Goal: Communication & Community: Answer question/provide support

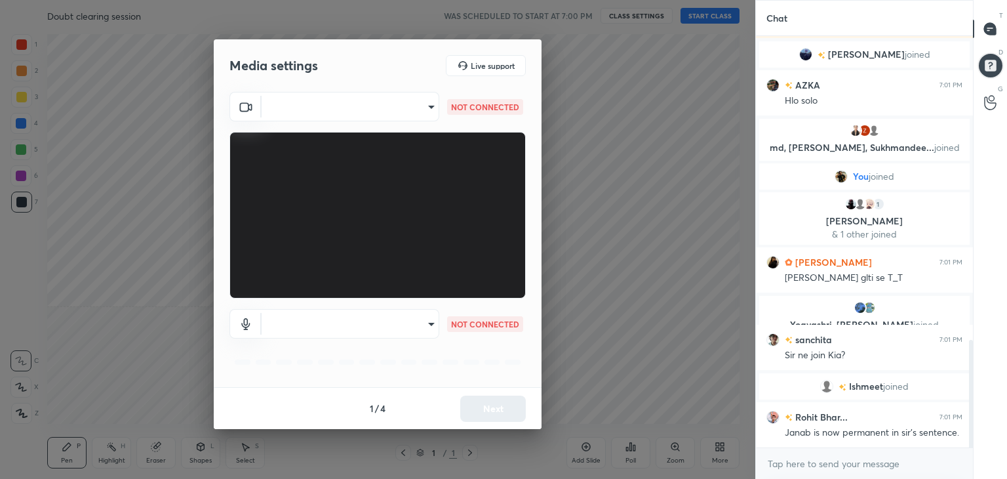
scroll to position [1251, 0]
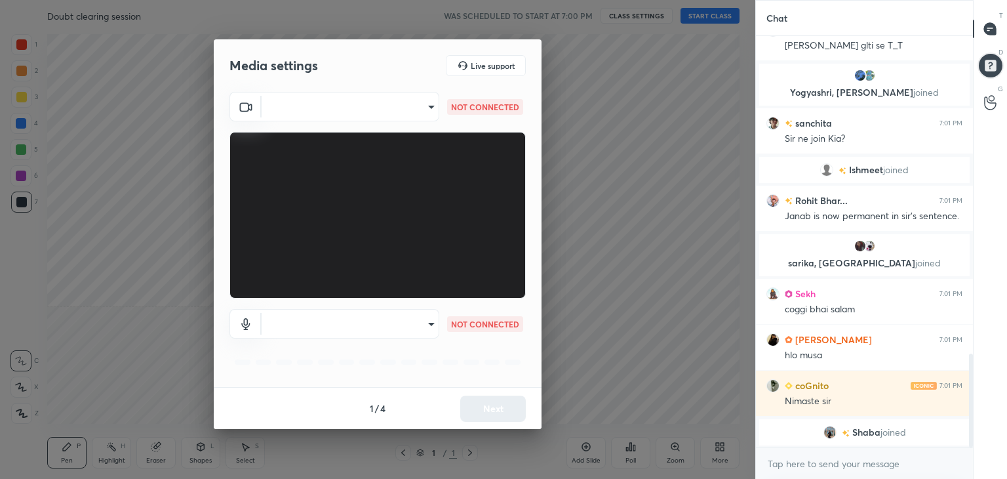
click at [424, 108] on body "1 2 3 4 5 6 7 C X Z C X Z E E Erase all H H Doubt clearing session WAS SCHEDULE…" at bounding box center [503, 239] width 1007 height 479
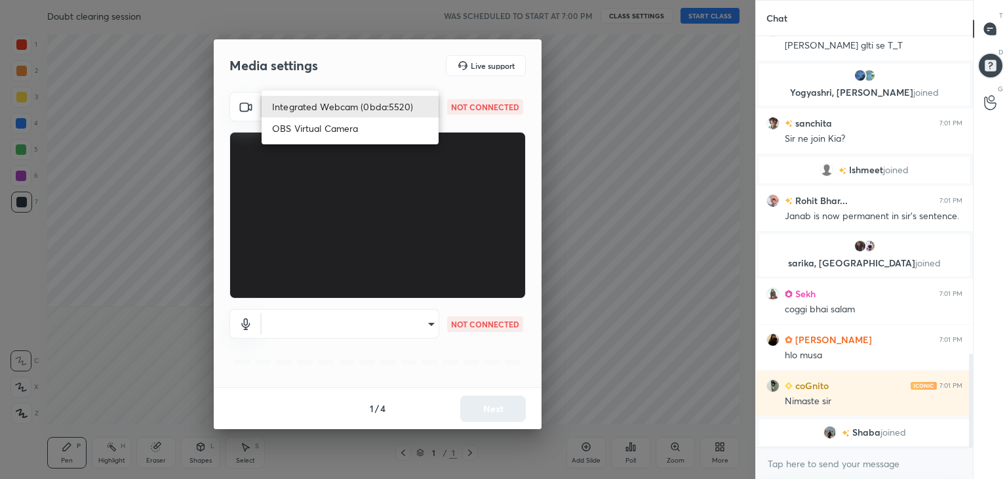
scroll to position [1322, 0]
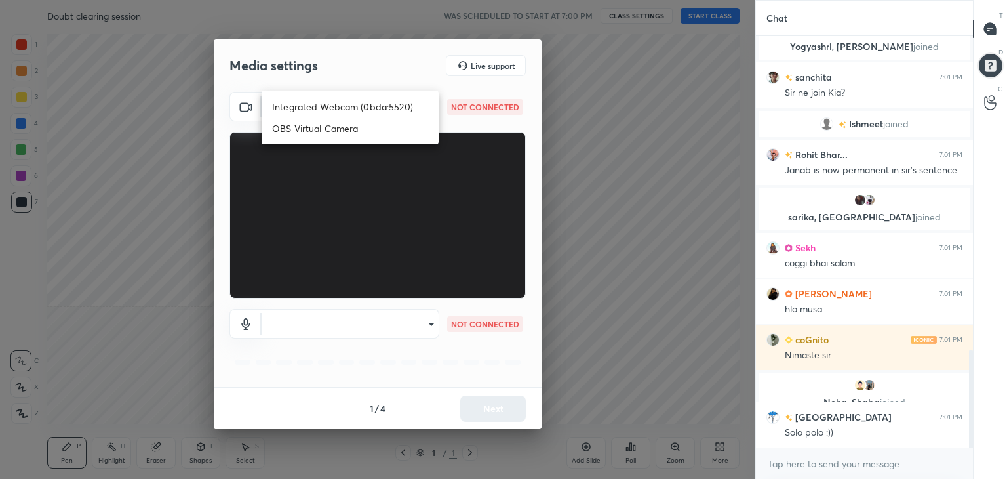
click at [340, 104] on li "Integrated Webcam (0bda:5520)" at bounding box center [350, 107] width 177 height 22
type input "26087f230ca4a38a5ff0c03a652295f1a497c55118715680a621c82219b62341"
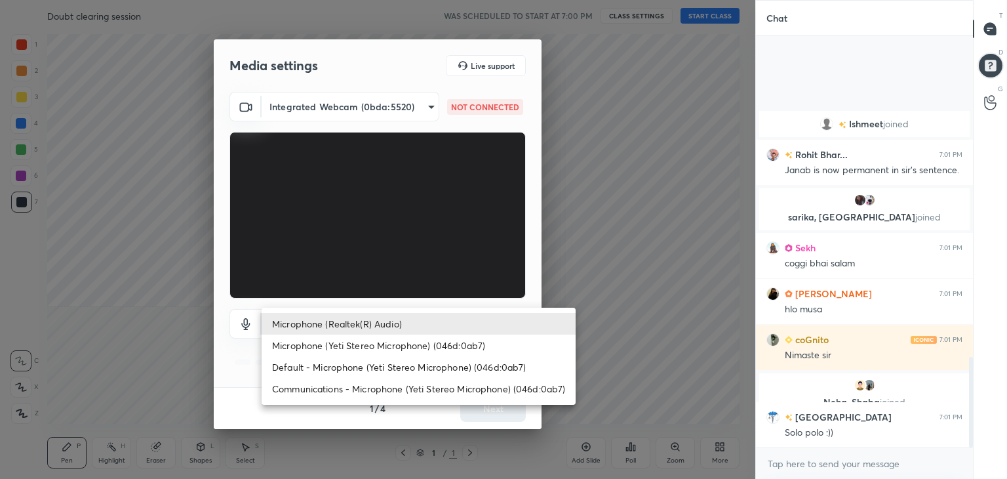
scroll to position [1460, 0]
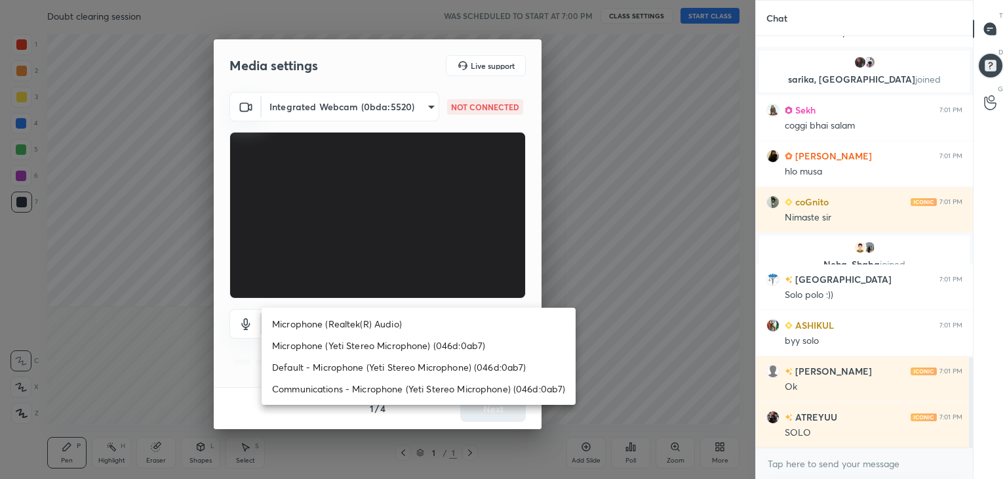
drag, startPoint x: 395, startPoint y: 327, endPoint x: 388, endPoint y: 328, distance: 7.3
click at [393, 326] on body "1 2 3 4 5 6 7 C X Z C X Z E E Erase all H H Doubt clearing session WAS SCHEDULE…" at bounding box center [503, 239] width 1007 height 479
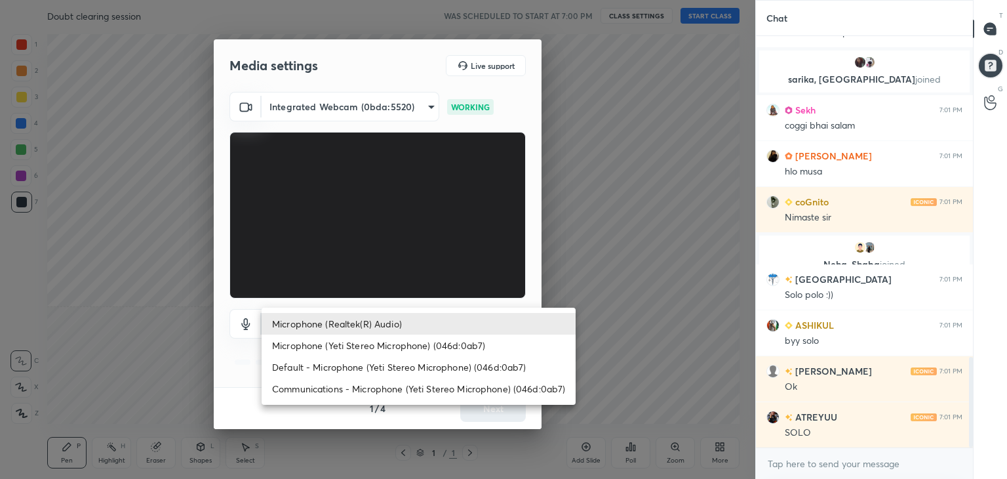
click at [357, 346] on li "Microphone (Yeti Stereo Microphone) (046d:0ab7)" at bounding box center [419, 345] width 314 height 22
type input "8ac047017cfdca1bd91b89c1031c06cf514d30accf8023b6c682c180f0b0c6eb"
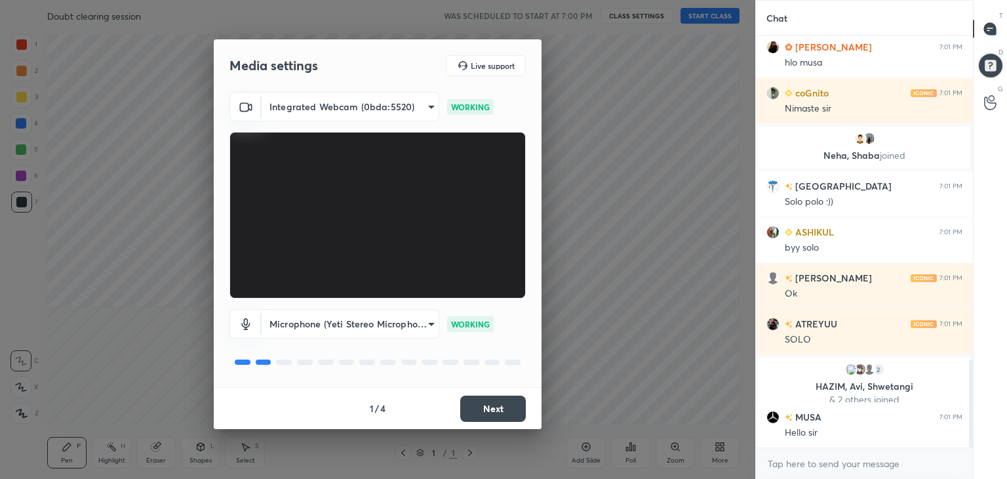
scroll to position [1519, 0]
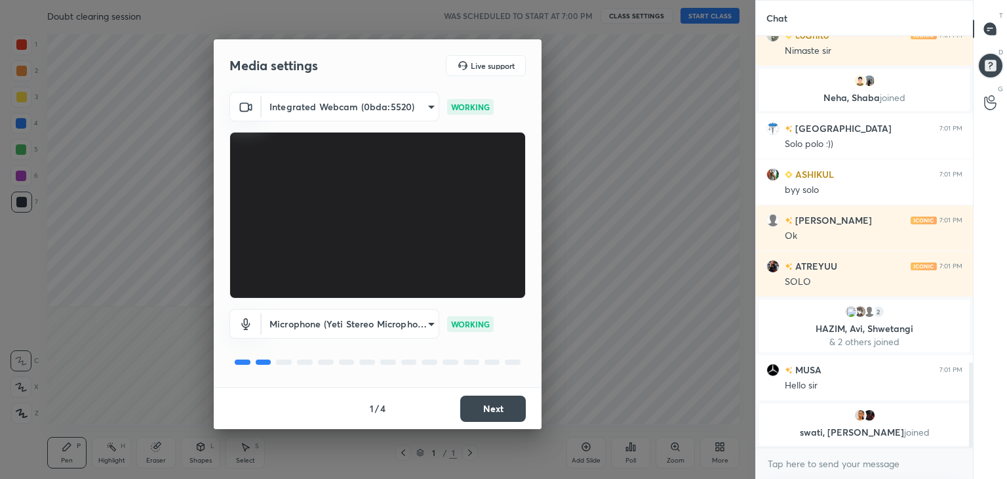
click at [494, 414] on button "Next" at bounding box center [493, 408] width 66 height 26
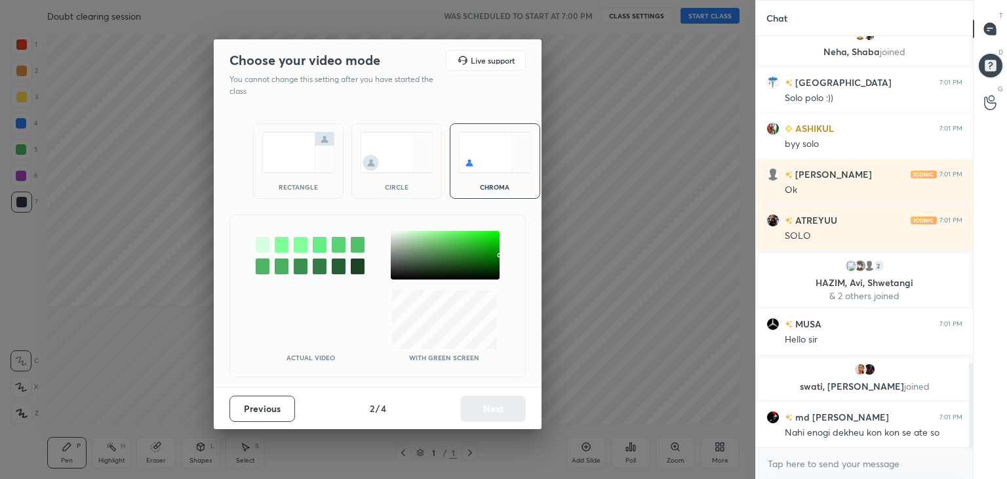
drag, startPoint x: 306, startPoint y: 182, endPoint x: 383, endPoint y: 275, distance: 120.1
click at [306, 186] on div "rectangle" at bounding box center [298, 187] width 52 height 7
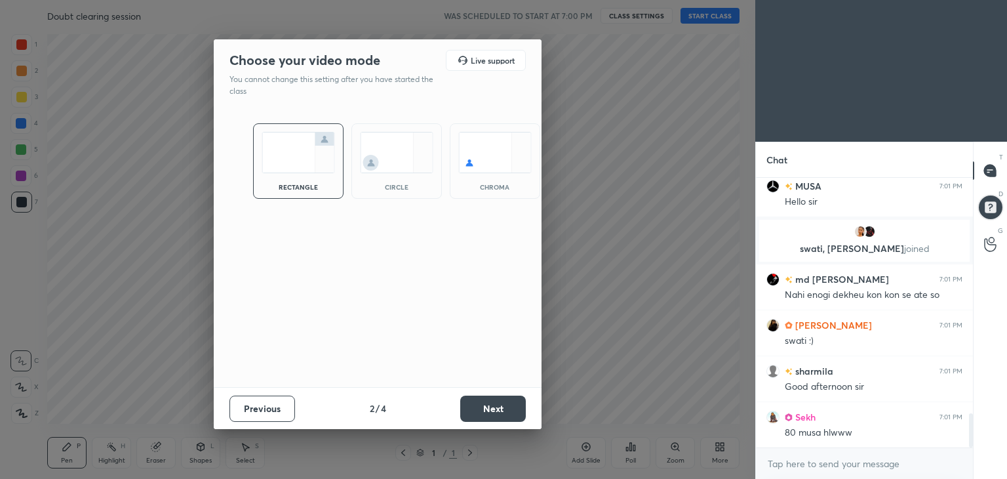
click at [506, 419] on div "Previous 2 / 4 Next" at bounding box center [378, 408] width 328 height 42
click at [508, 416] on button "Next" at bounding box center [493, 408] width 66 height 26
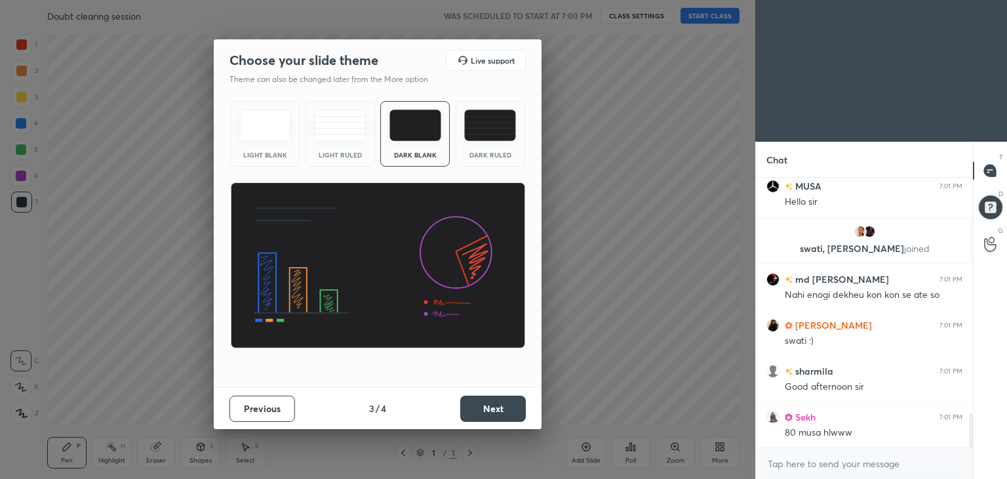
click at [511, 420] on button "Next" at bounding box center [493, 408] width 66 height 26
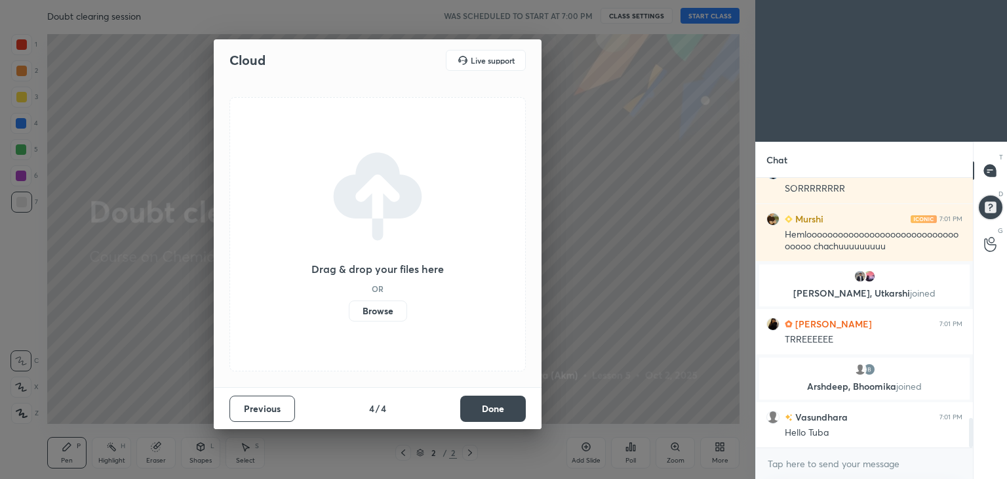
click at [496, 407] on button "Done" at bounding box center [493, 408] width 66 height 26
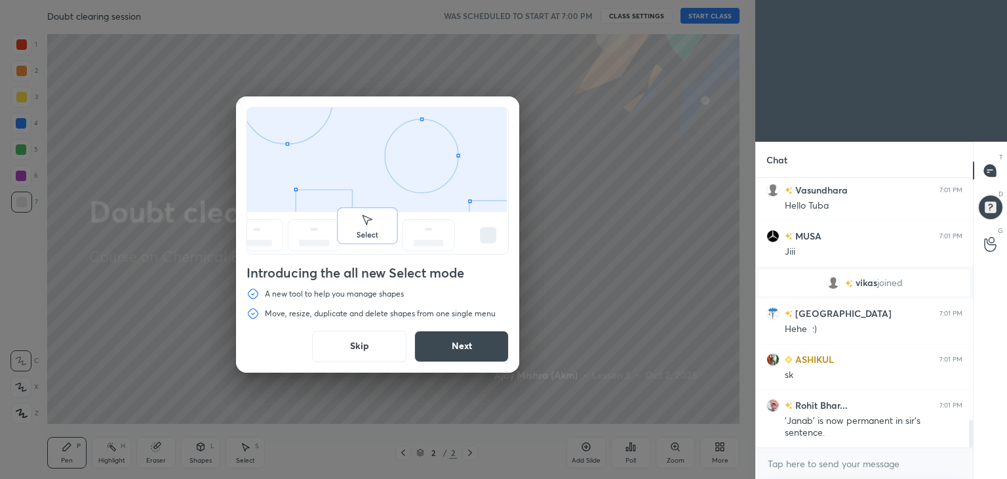
click at [511, 292] on div "Introducing the all new Select mode A new tool to help you manage shapes Move, …" at bounding box center [377, 234] width 283 height 276
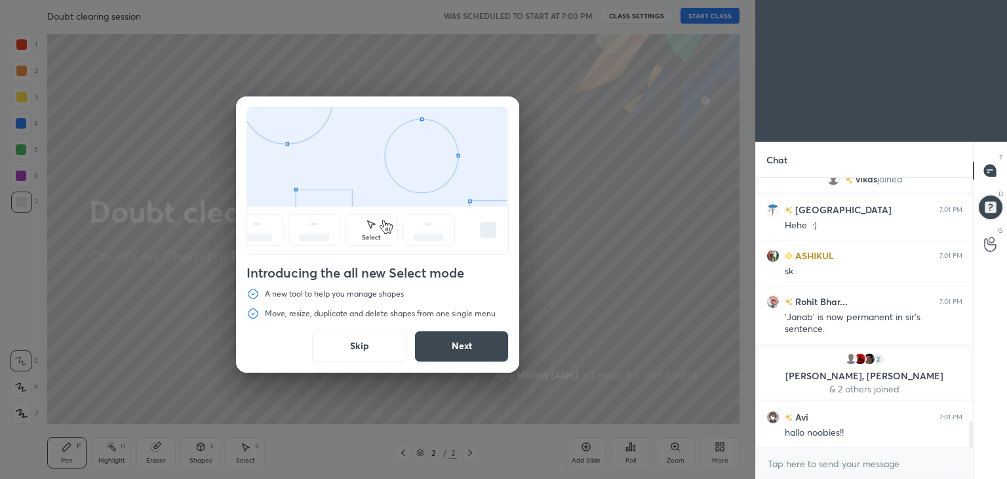
click at [346, 360] on button "Skip" at bounding box center [359, 345] width 94 height 31
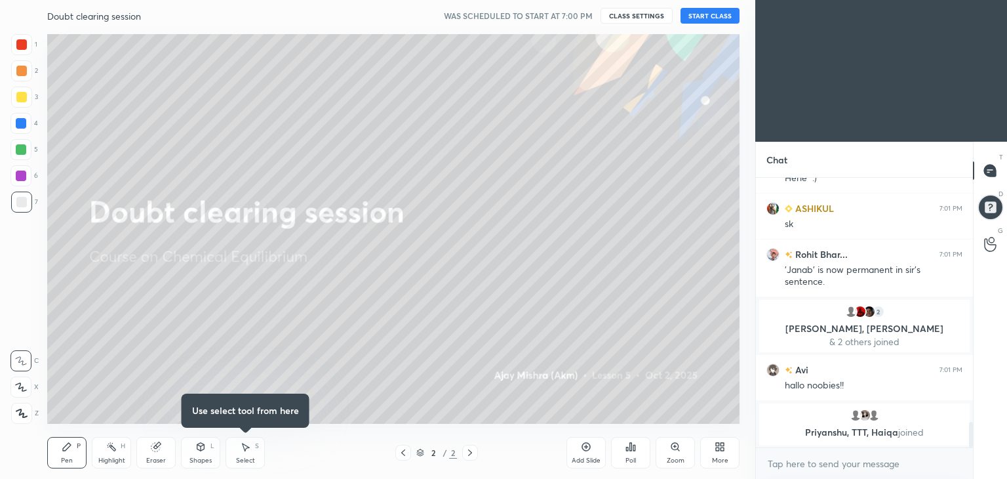
click at [711, 19] on button "START CLASS" at bounding box center [710, 16] width 59 height 16
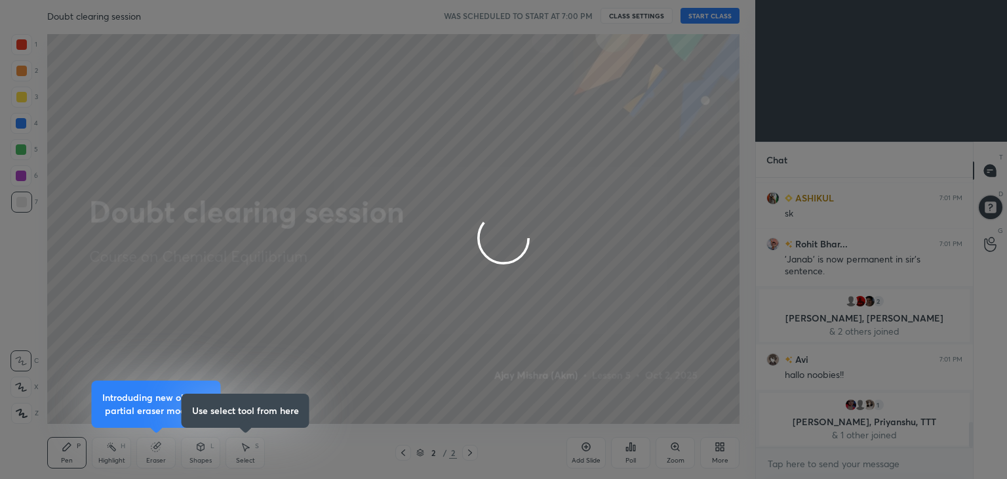
click at [639, 225] on div at bounding box center [503, 239] width 1007 height 479
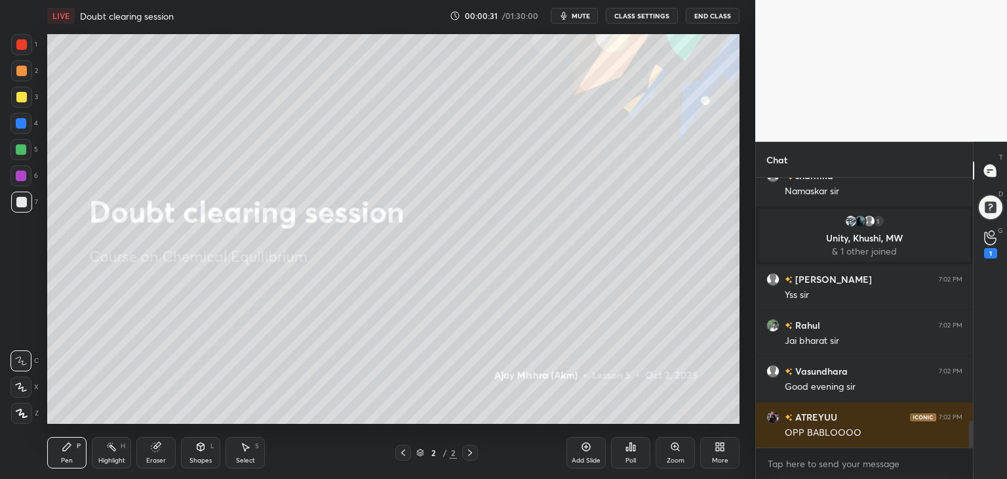
drag, startPoint x: 21, startPoint y: 417, endPoint x: 38, endPoint y: 405, distance: 20.7
click at [24, 416] on icon at bounding box center [22, 412] width 12 height 9
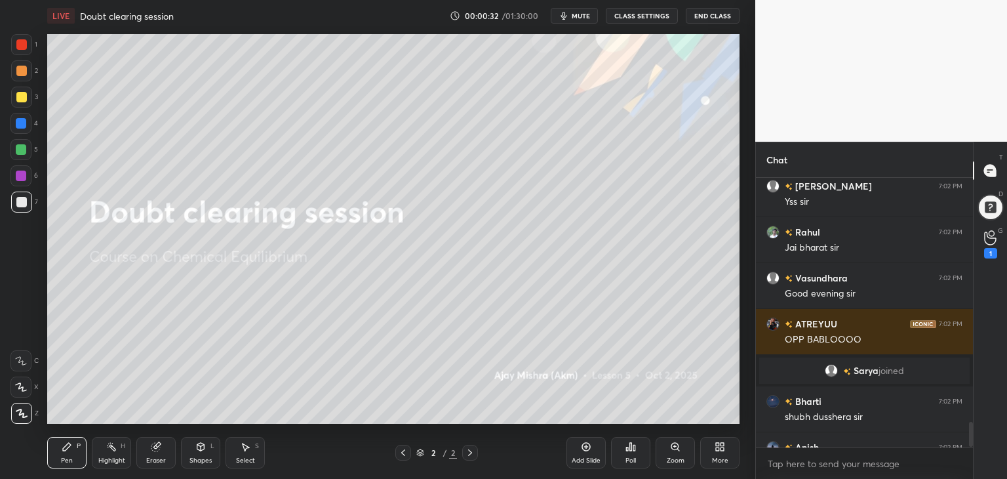
click at [728, 459] on div "More" at bounding box center [719, 452] width 39 height 31
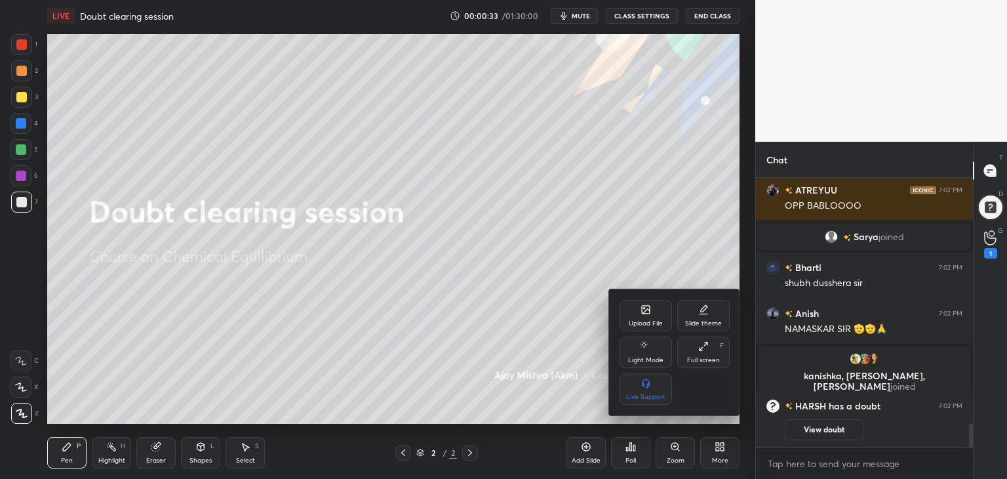
click at [698, 352] on div "Full screen F" at bounding box center [703, 351] width 52 height 31
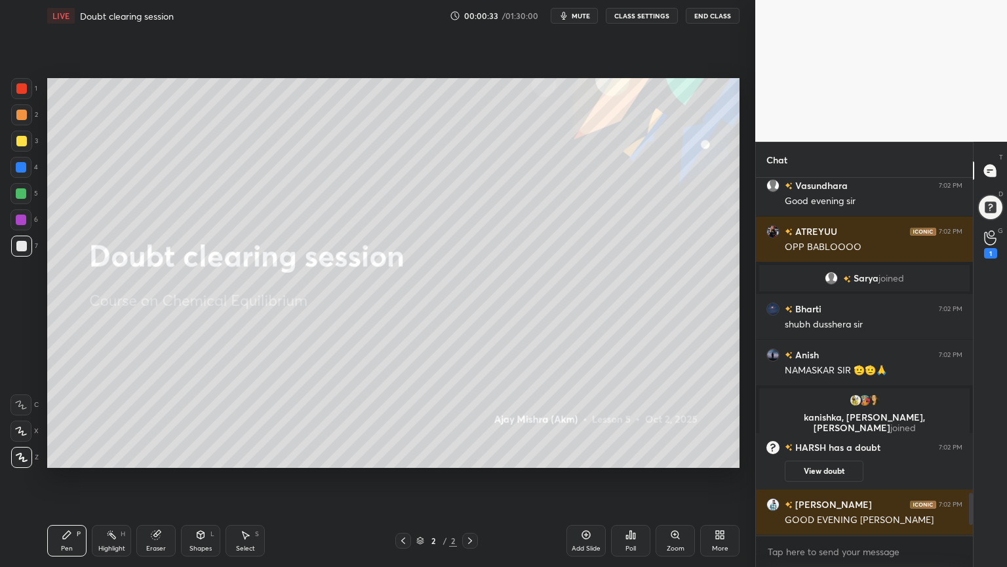
drag, startPoint x: 499, startPoint y: 425, endPoint x: 507, endPoint y: 422, distance: 8.5
click at [504, 424] on div "Upload File Slide theme Light Mode Full screen F Live Support" at bounding box center [503, 283] width 1007 height 567
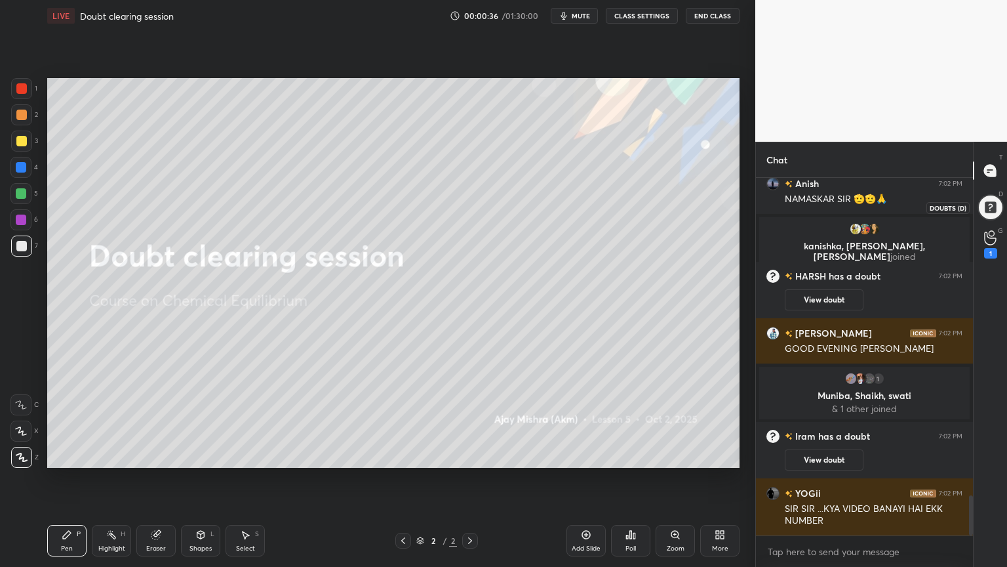
click at [992, 212] on div at bounding box center [990, 207] width 36 height 36
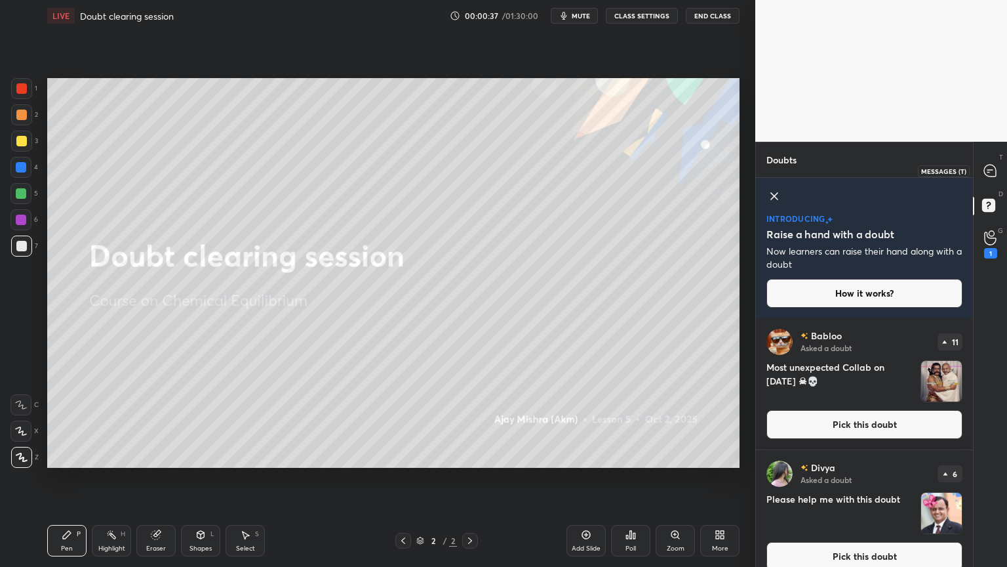
drag, startPoint x: 993, startPoint y: 165, endPoint x: 973, endPoint y: 169, distance: 19.9
click at [993, 165] on icon at bounding box center [990, 171] width 12 height 12
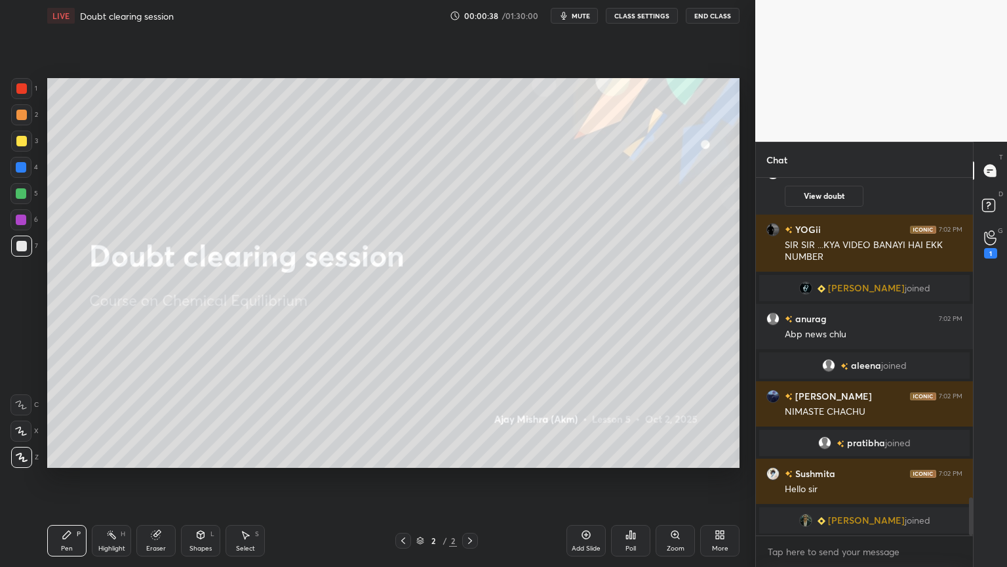
click at [884, 478] on div "1 [PERSON_NAME], [PERSON_NAME] & 1 other joined Iram has a doubt 7:02 PM View d…" at bounding box center [864, 356] width 217 height 357
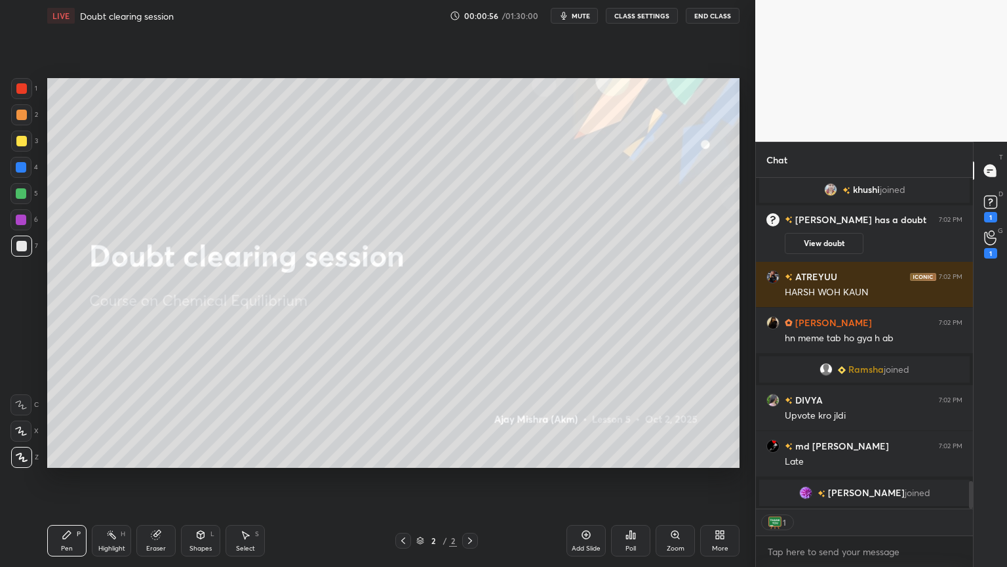
click at [722, 478] on div "More" at bounding box center [719, 540] width 39 height 31
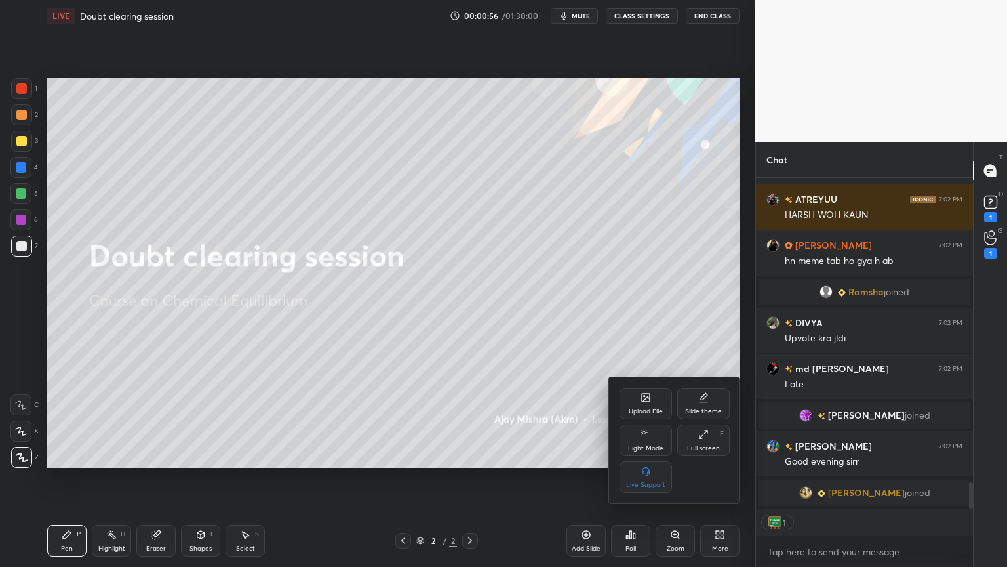
click at [648, 413] on div "Upload File" at bounding box center [646, 411] width 34 height 7
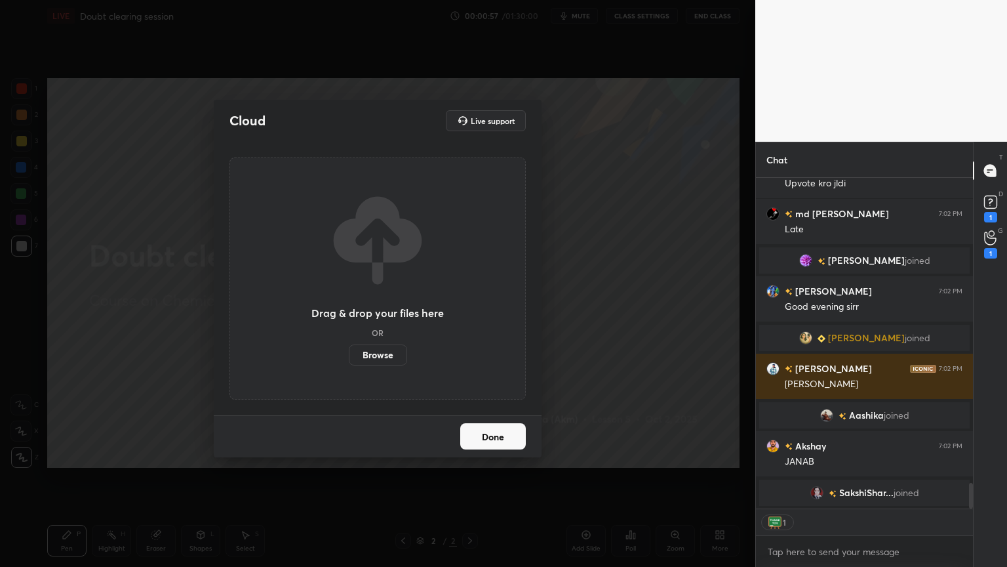
click at [385, 355] on label "Browse" at bounding box center [378, 354] width 58 height 21
click at [349, 355] on input "Browse" at bounding box center [349, 354] width 0 height 21
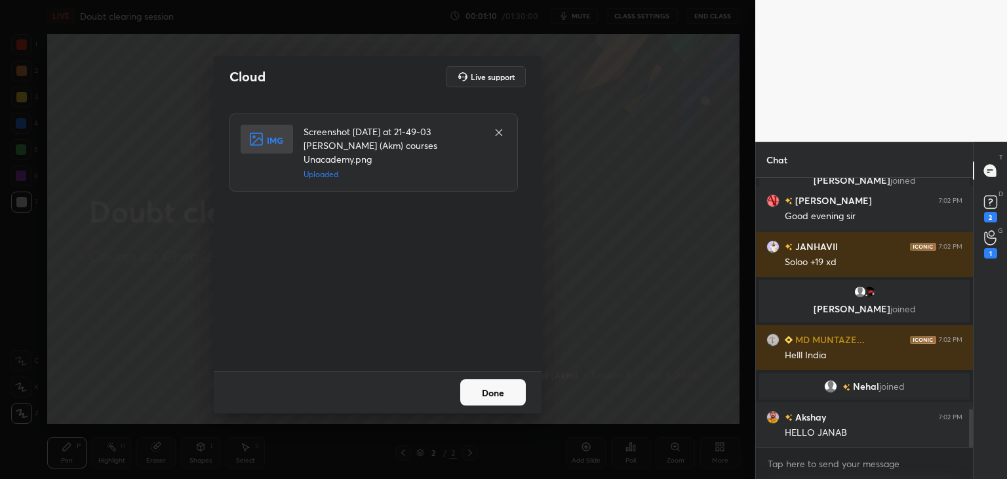
click at [487, 398] on button "Done" at bounding box center [493, 392] width 66 height 26
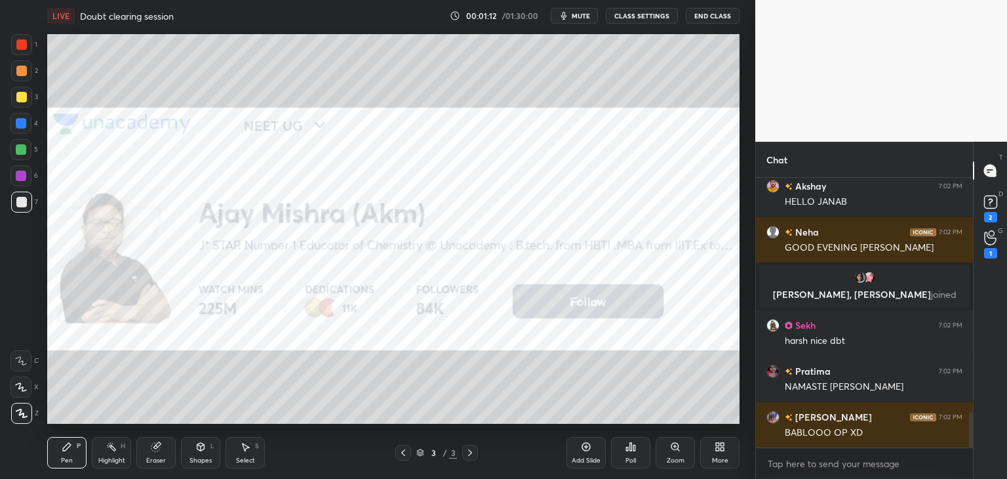
click at [713, 448] on div "More" at bounding box center [719, 452] width 39 height 31
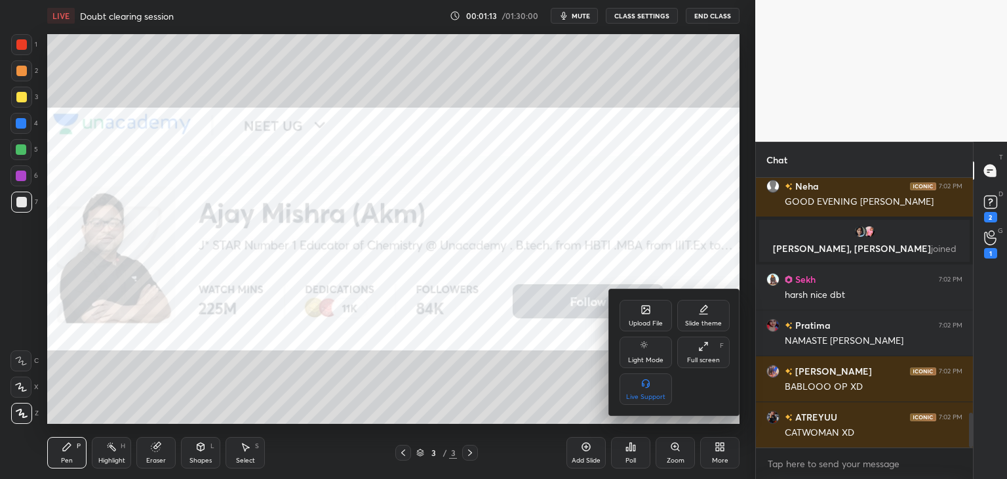
click at [706, 353] on div "Full screen F" at bounding box center [703, 351] width 52 height 31
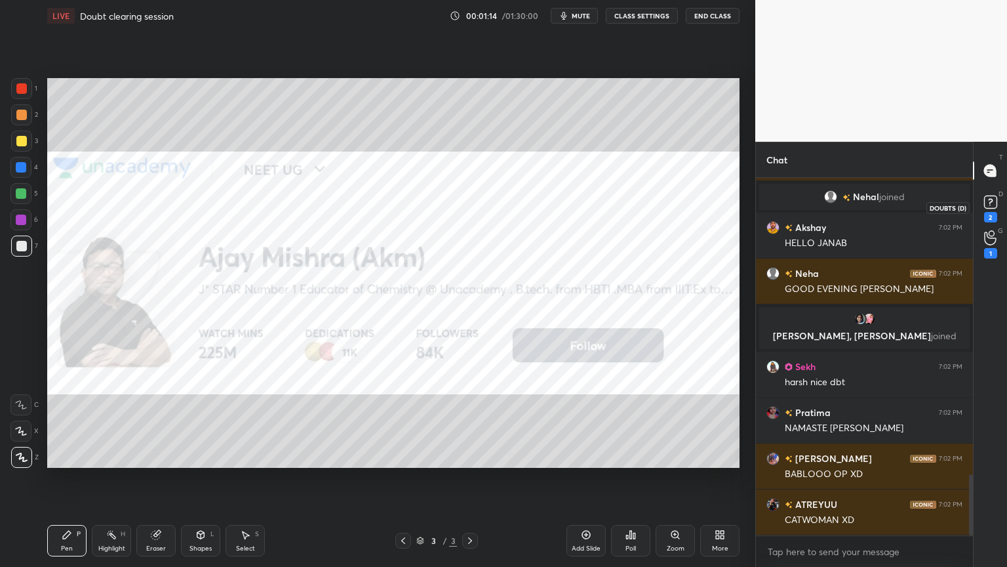
click at [989, 207] on rect at bounding box center [990, 202] width 12 height 12
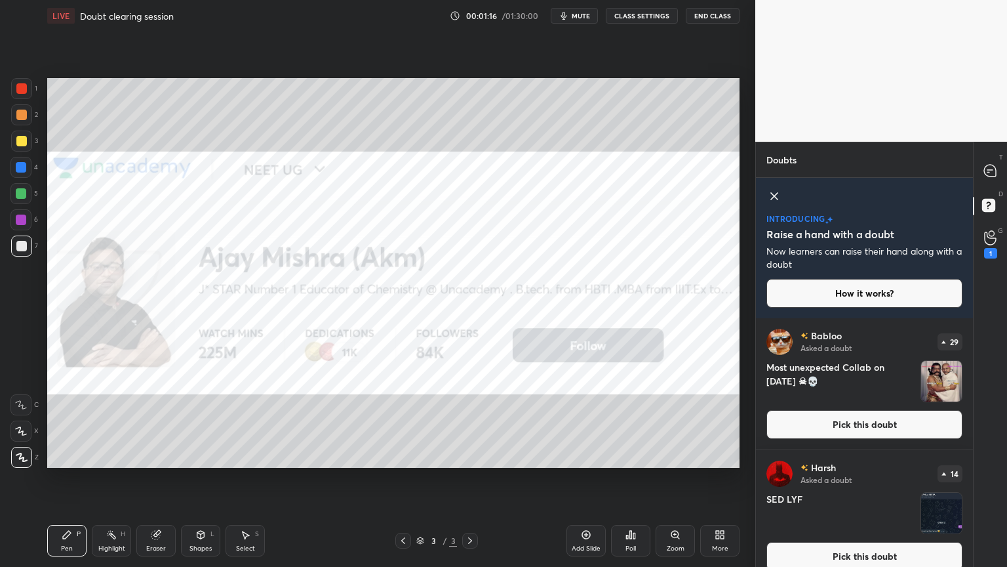
drag, startPoint x: 777, startPoint y: 191, endPoint x: 821, endPoint y: 222, distance: 53.3
click at [776, 191] on icon at bounding box center [775, 196] width 16 height 16
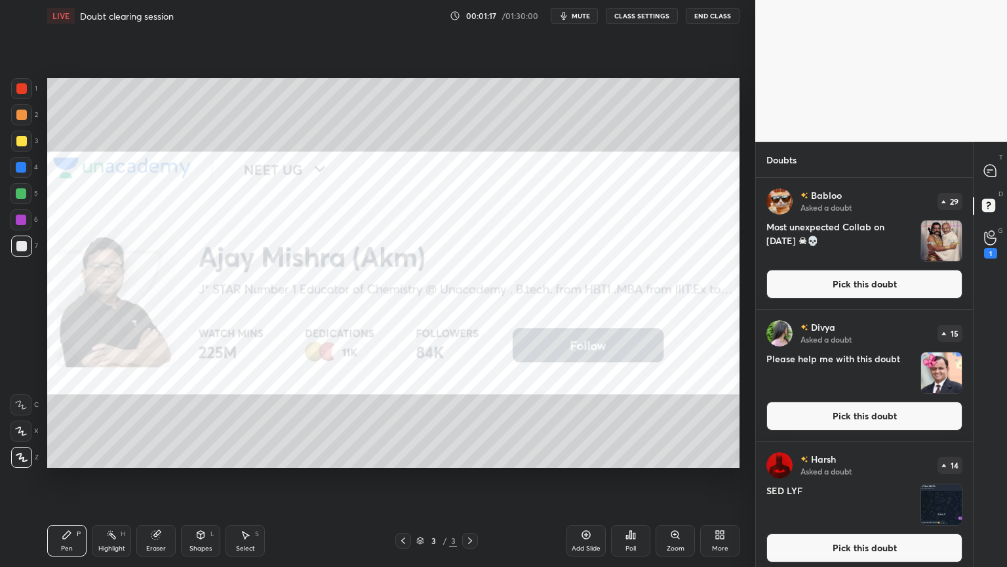
click at [861, 286] on button "Pick this doubt" at bounding box center [865, 283] width 196 height 29
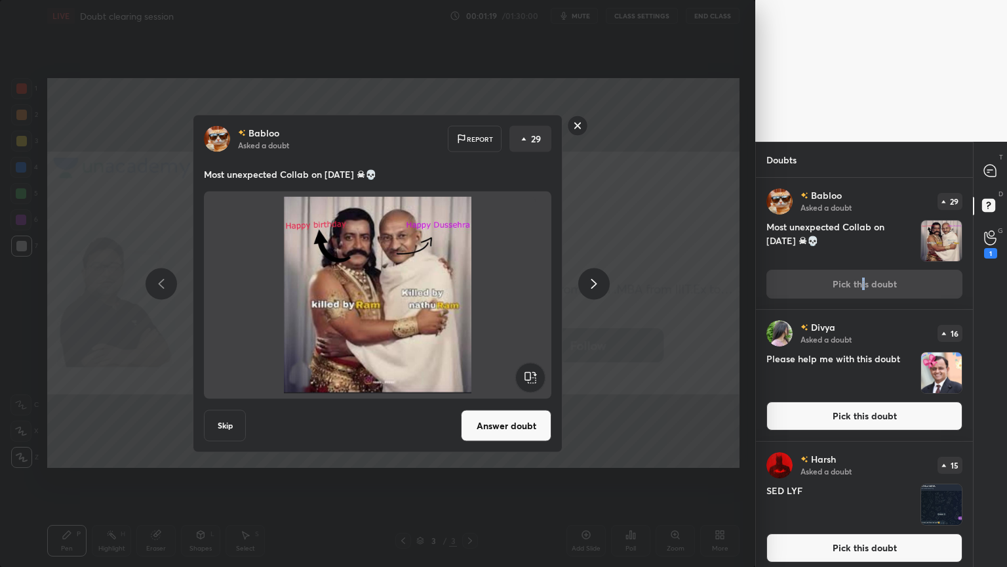
click at [599, 287] on icon at bounding box center [594, 283] width 16 height 16
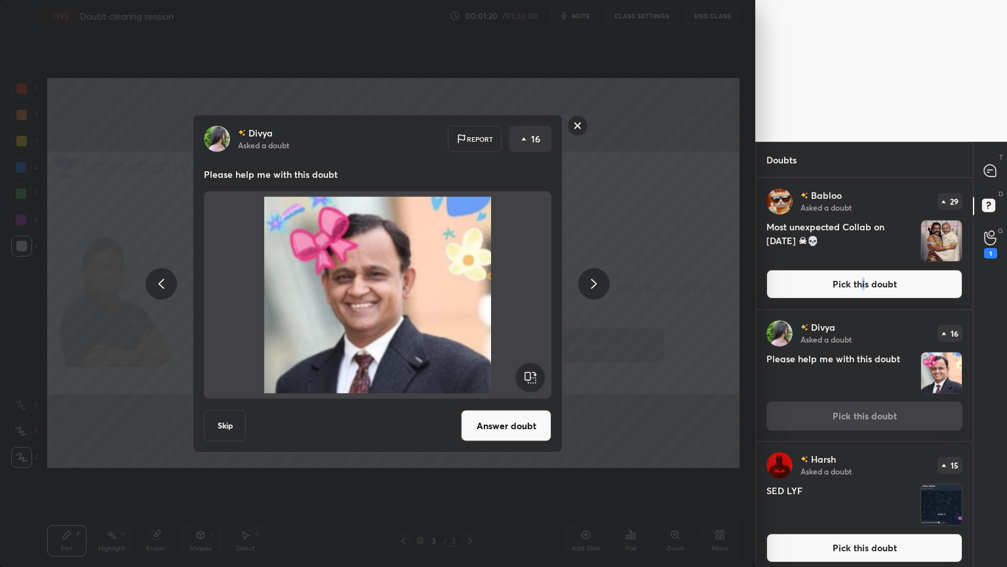
click at [598, 286] on icon at bounding box center [594, 283] width 16 height 16
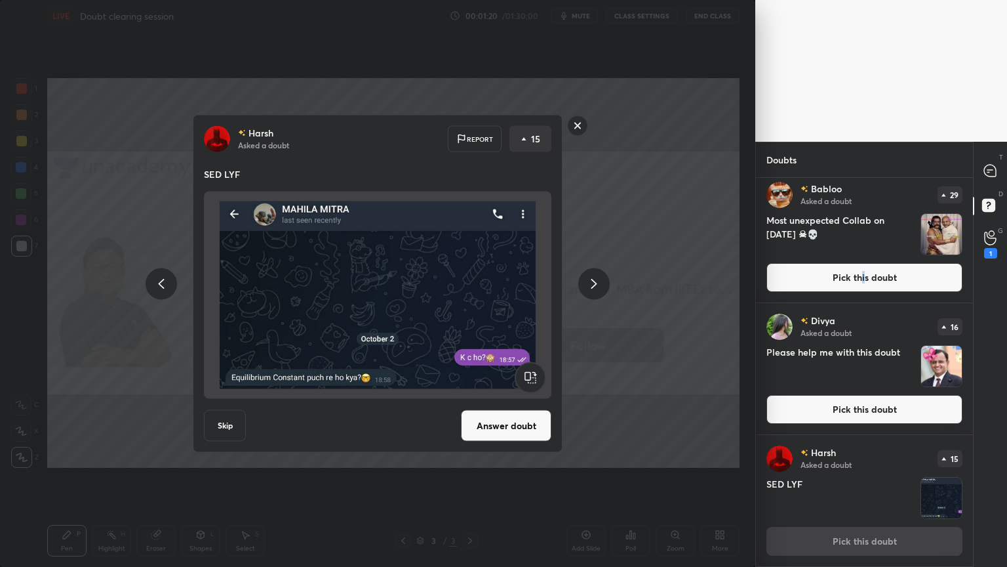
click at [597, 285] on icon at bounding box center [594, 283] width 16 height 16
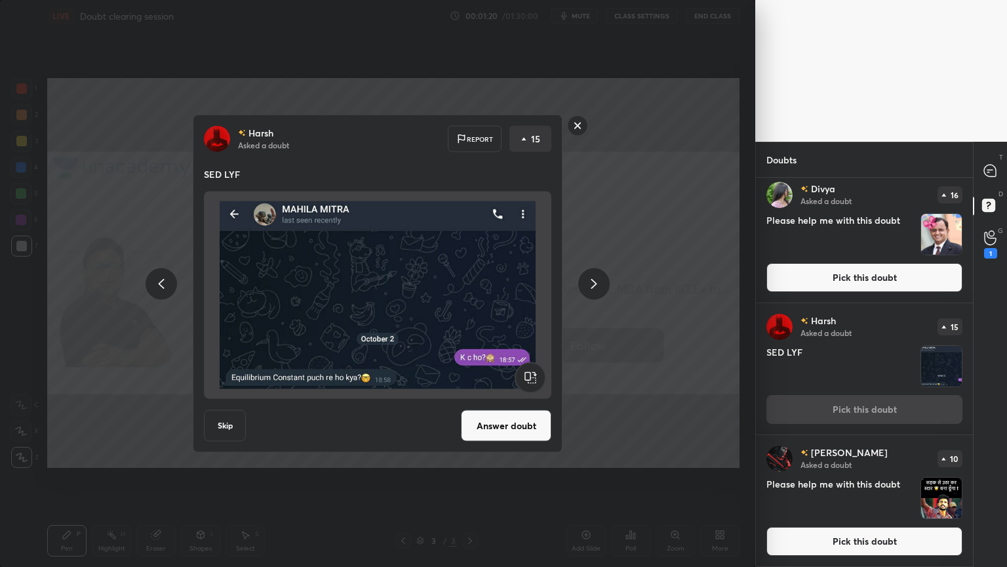
click at [596, 285] on icon at bounding box center [594, 283] width 16 height 16
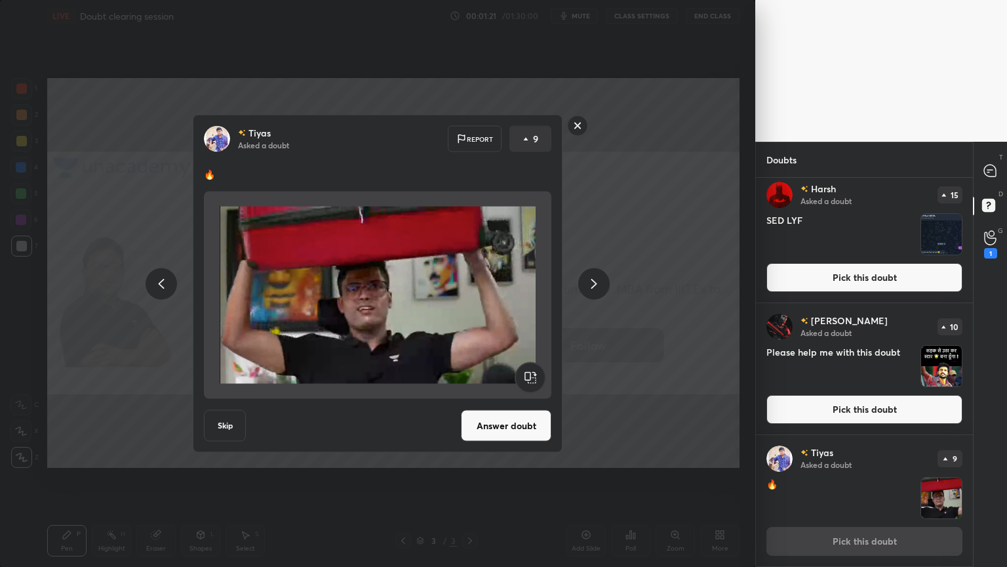
click at [595, 286] on icon at bounding box center [594, 283] width 16 height 16
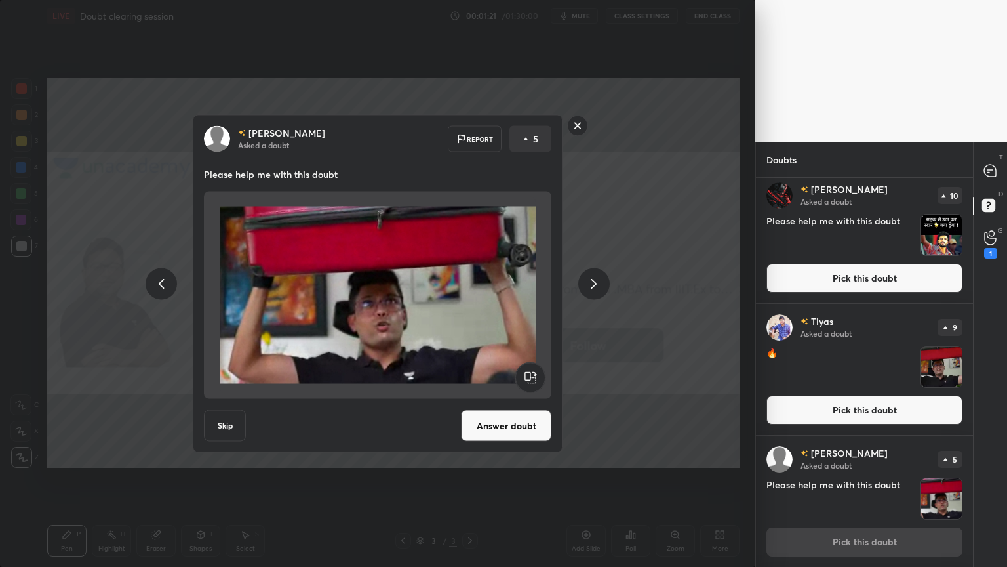
click at [595, 286] on icon at bounding box center [594, 283] width 16 height 16
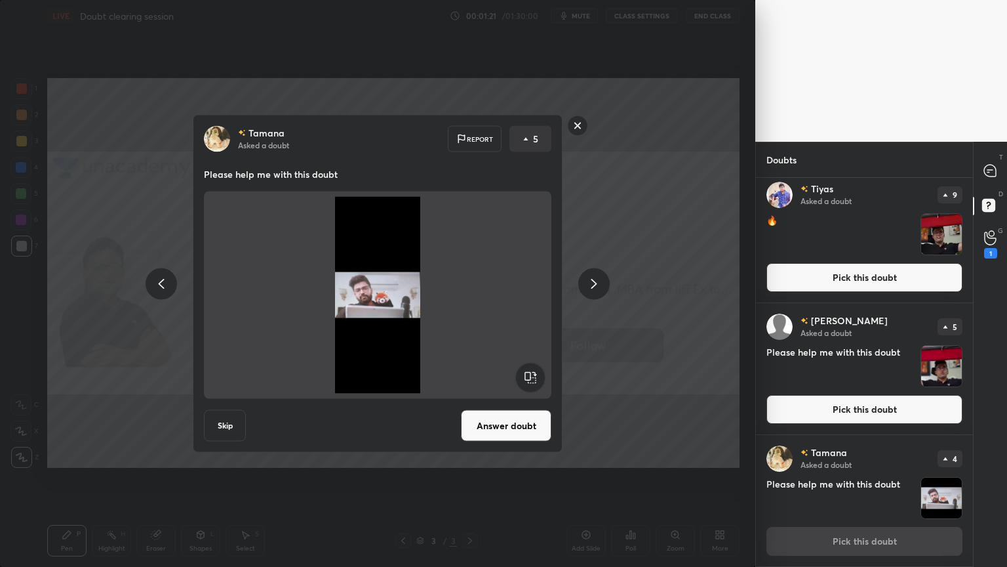
click at [594, 288] on icon at bounding box center [594, 283] width 16 height 16
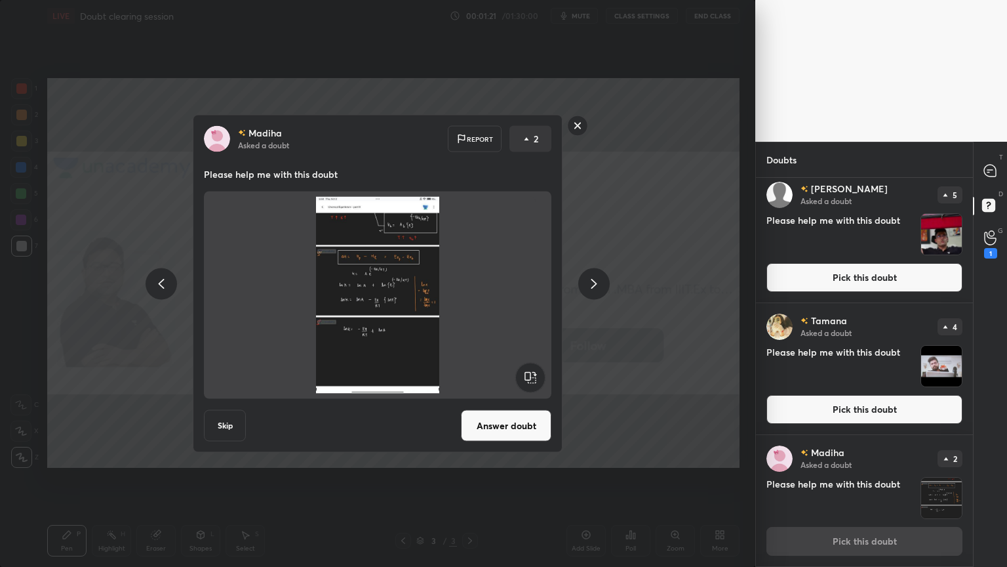
click at [595, 289] on icon at bounding box center [594, 283] width 16 height 16
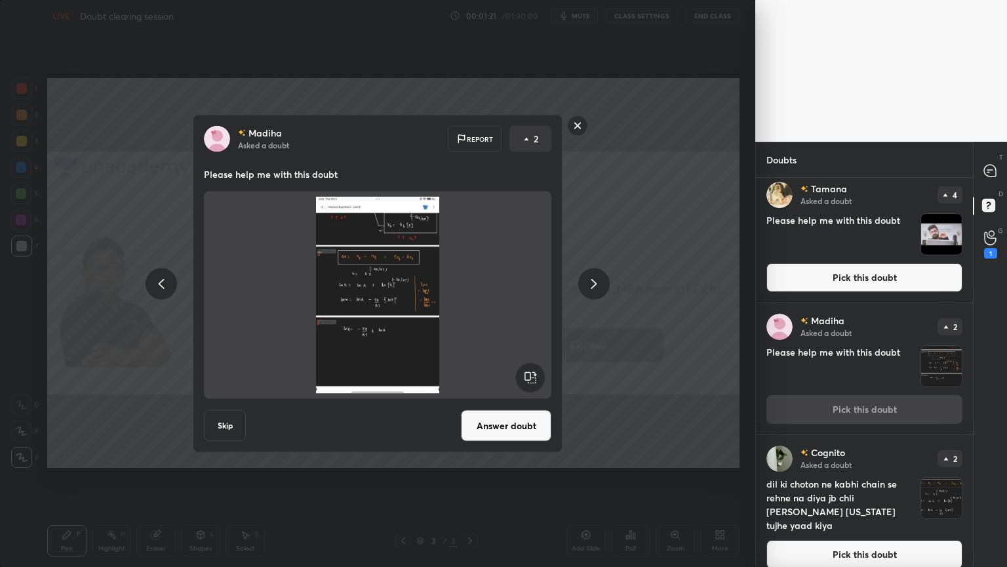
click at [596, 286] on icon at bounding box center [594, 283] width 16 height 16
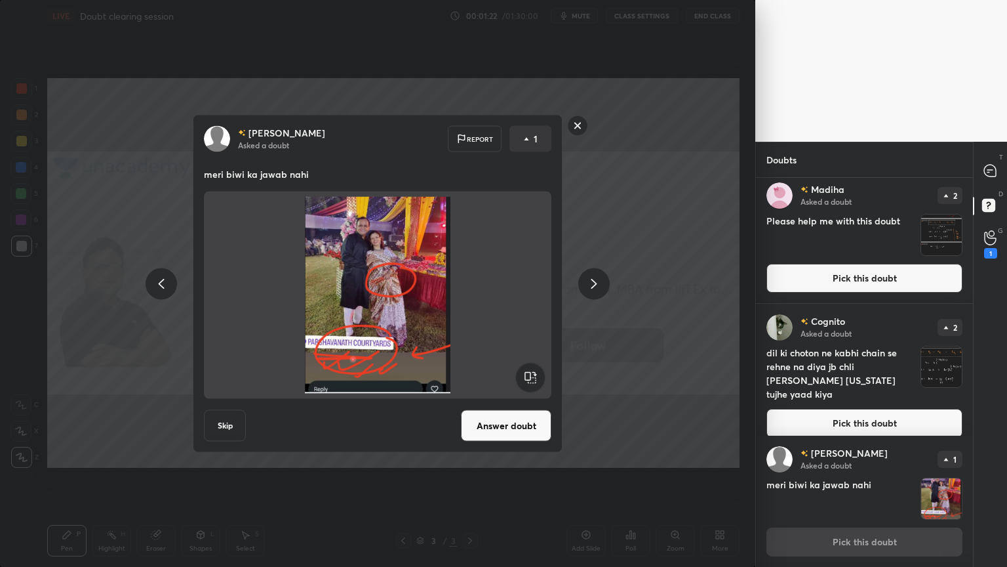
click at [597, 287] on icon at bounding box center [594, 283] width 16 height 16
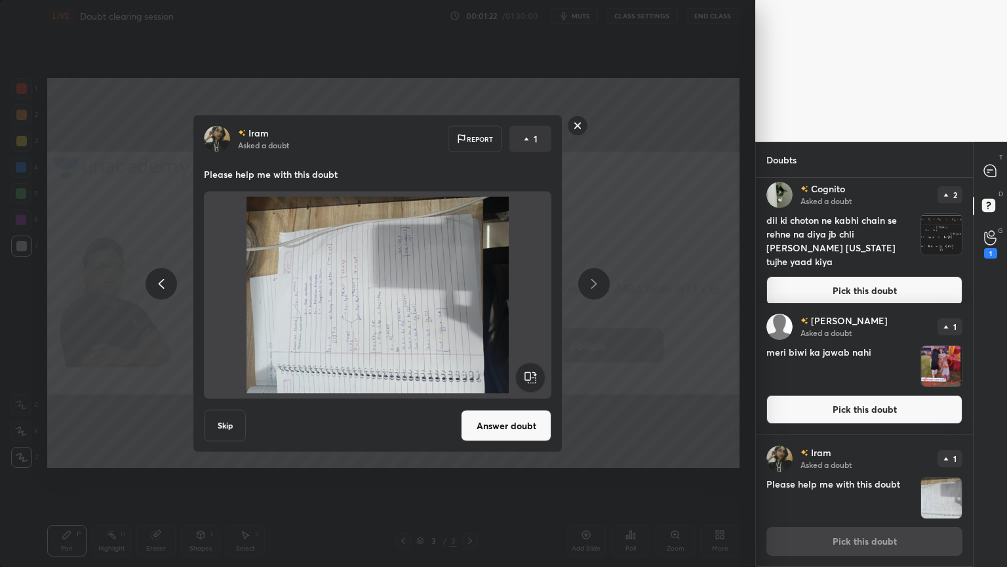
click at [597, 287] on icon at bounding box center [594, 283] width 16 height 16
click at [597, 286] on icon at bounding box center [594, 283] width 16 height 16
click at [597, 287] on icon at bounding box center [594, 283] width 16 height 16
click at [155, 285] on icon at bounding box center [161, 283] width 16 height 16
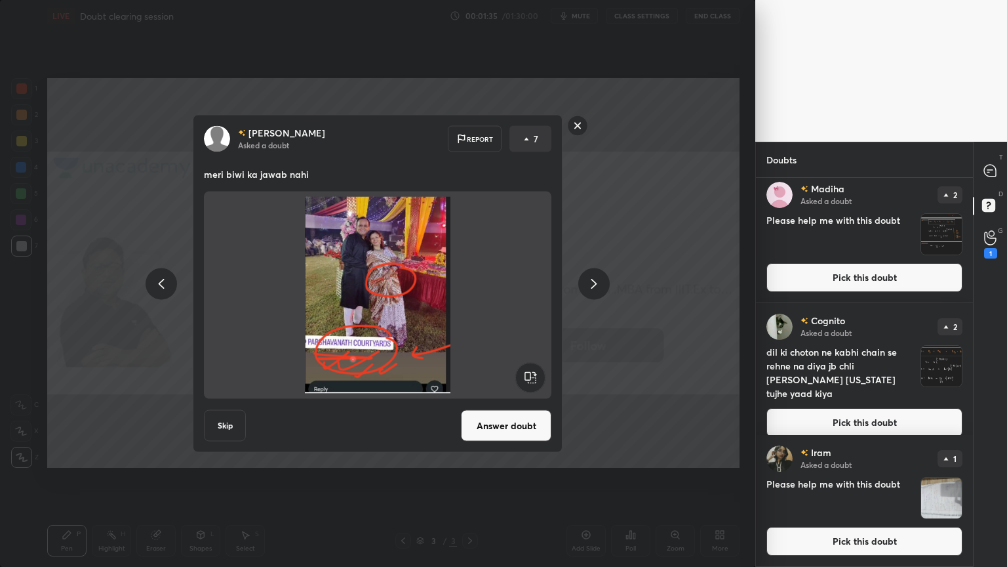
click at [163, 281] on icon at bounding box center [161, 283] width 16 height 16
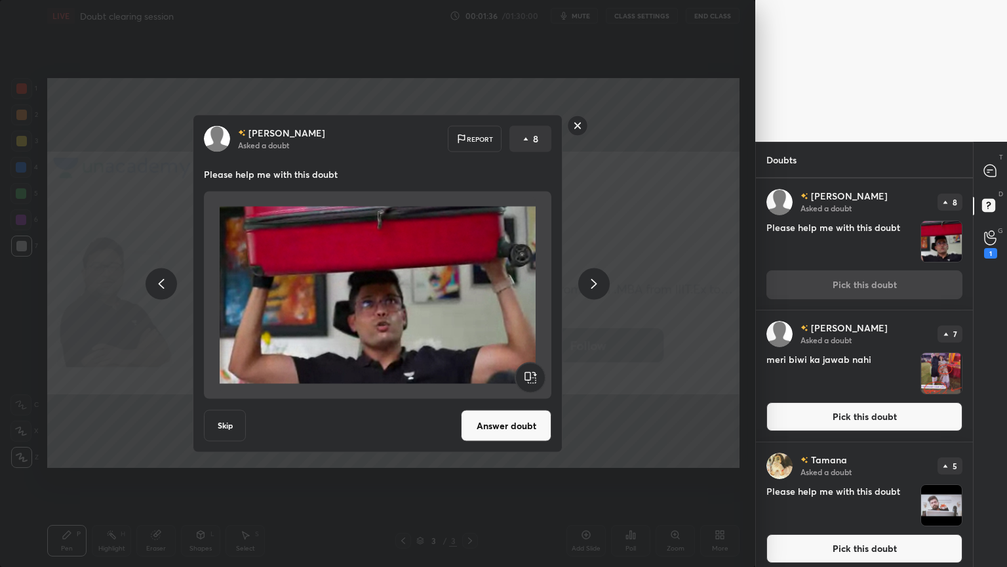
click at [163, 283] on icon at bounding box center [161, 283] width 16 height 16
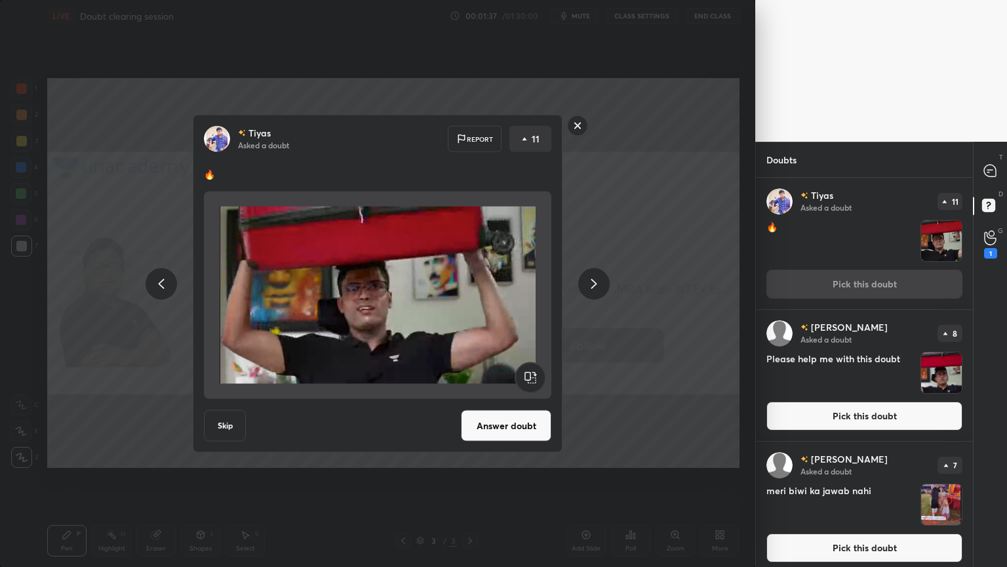
click at [160, 279] on icon at bounding box center [161, 283] width 16 height 16
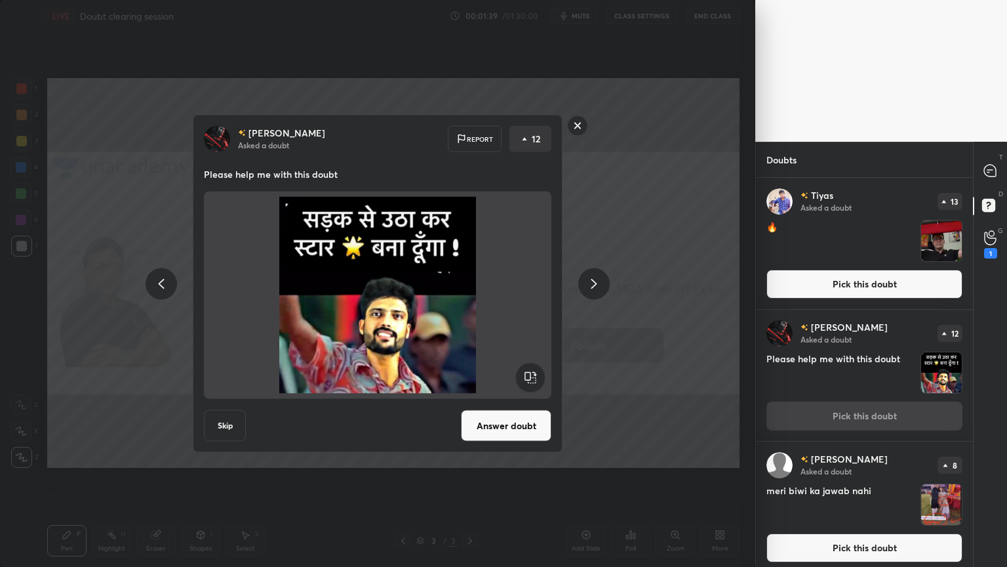
click at [157, 279] on icon at bounding box center [161, 283] width 16 height 16
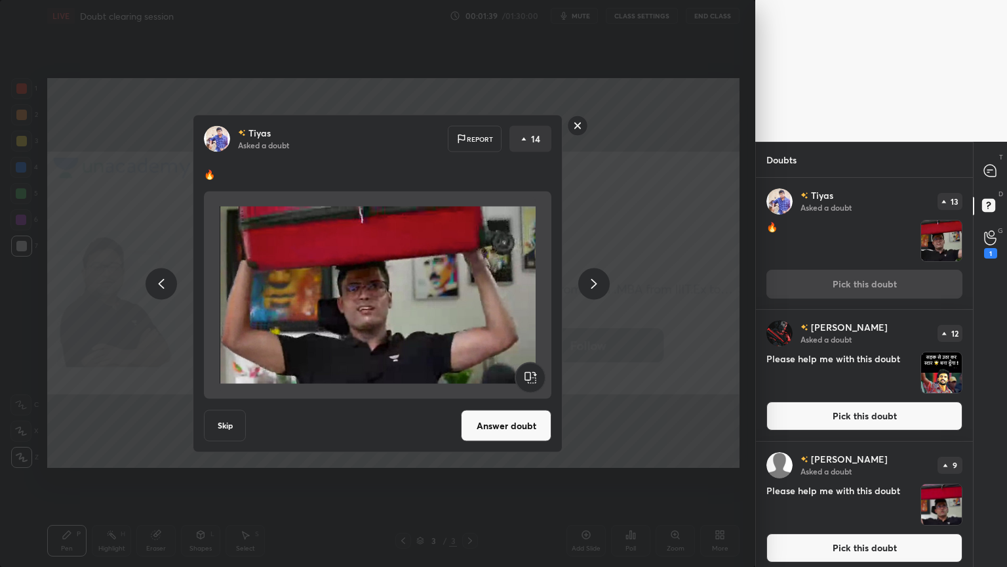
click at [157, 279] on icon at bounding box center [161, 283] width 16 height 16
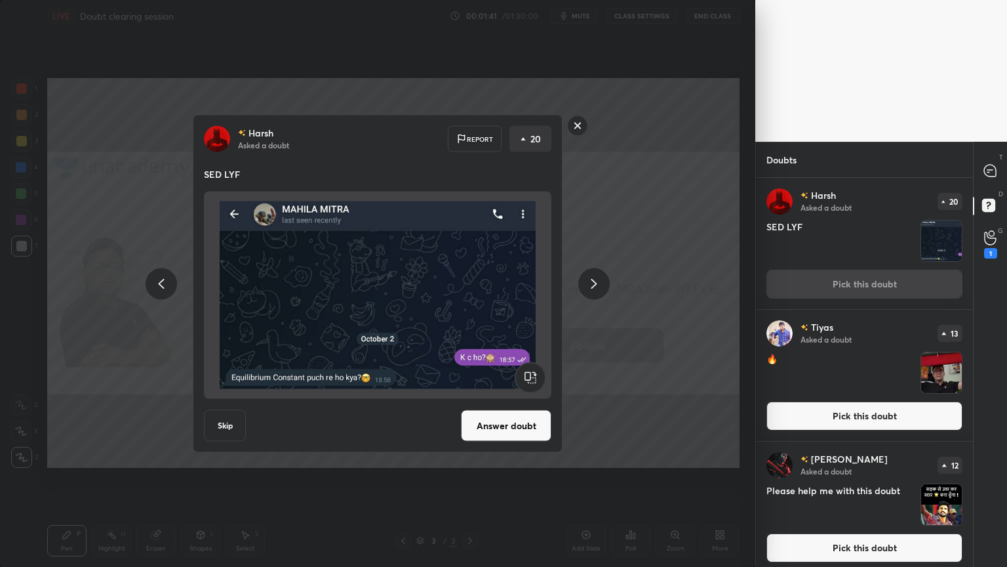
click at [594, 277] on icon at bounding box center [594, 283] width 16 height 16
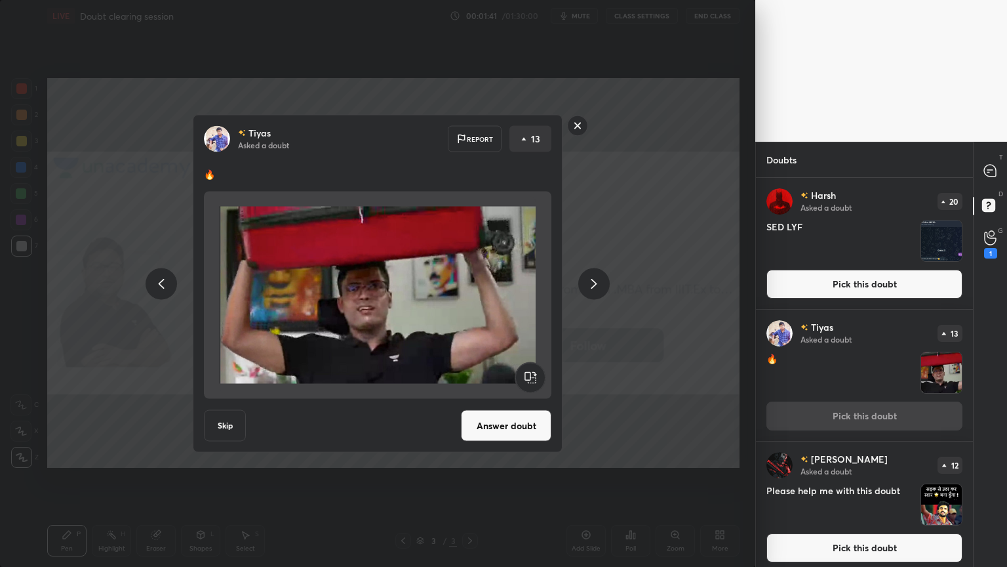
click at [511, 435] on button "Answer doubt" at bounding box center [506, 425] width 90 height 31
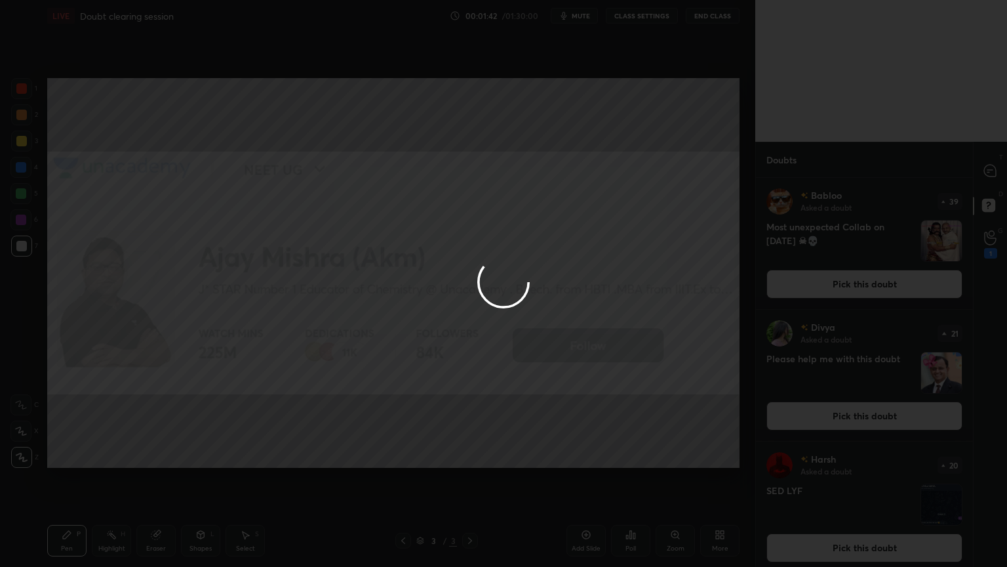
click at [989, 176] on div at bounding box center [503, 283] width 1007 height 567
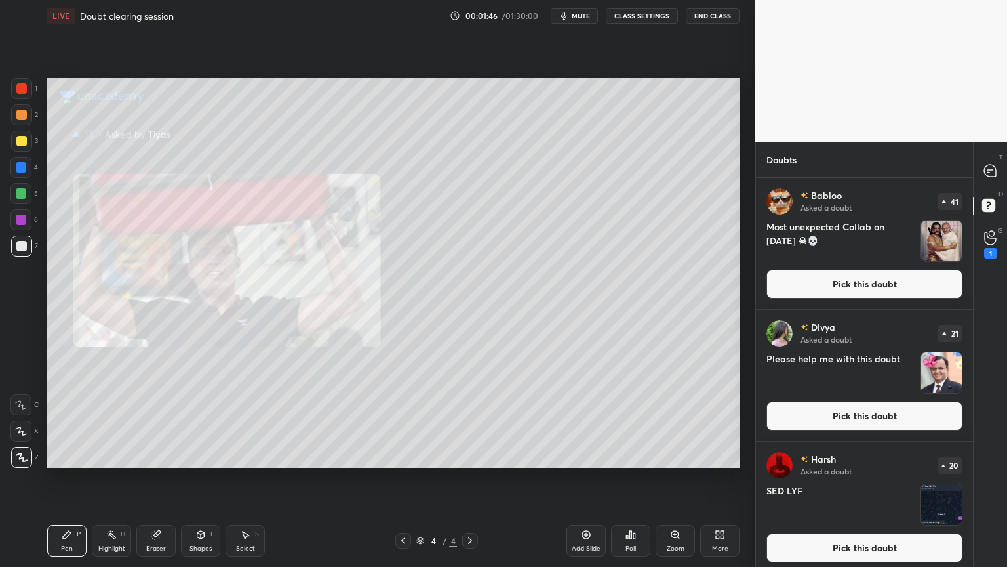
click at [897, 278] on button "Pick this doubt" at bounding box center [865, 283] width 196 height 29
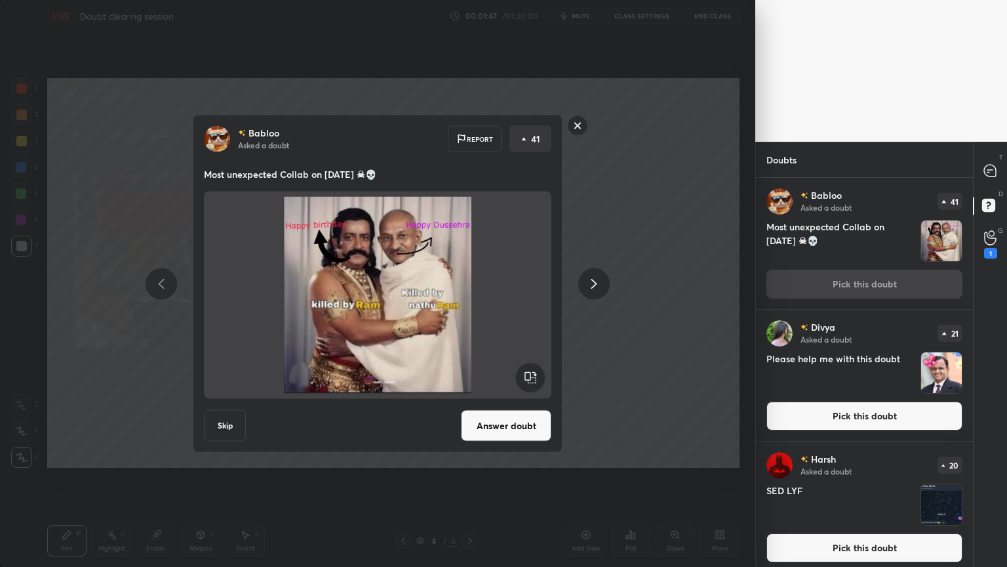
drag, startPoint x: 601, startPoint y: 279, endPoint x: 586, endPoint y: 288, distance: 16.8
click at [600, 280] on icon at bounding box center [594, 283] width 16 height 16
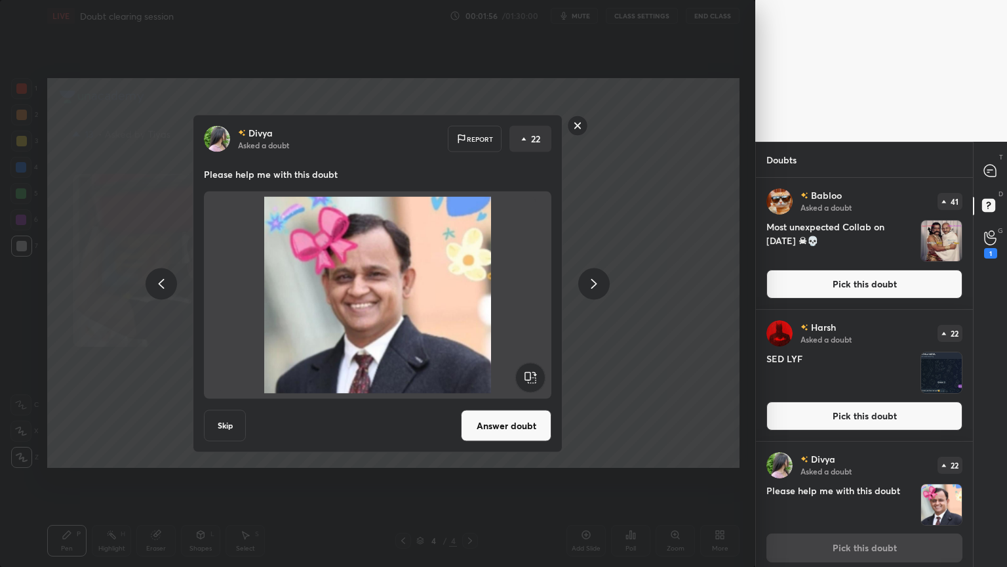
click at [593, 289] on icon at bounding box center [594, 283] width 16 height 16
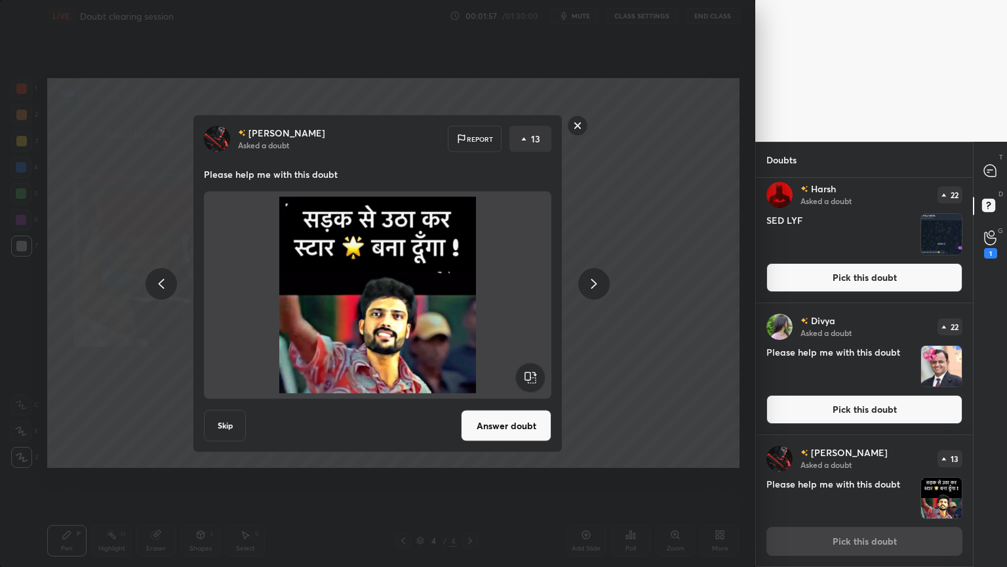
click at [596, 283] on icon at bounding box center [594, 284] width 6 height 10
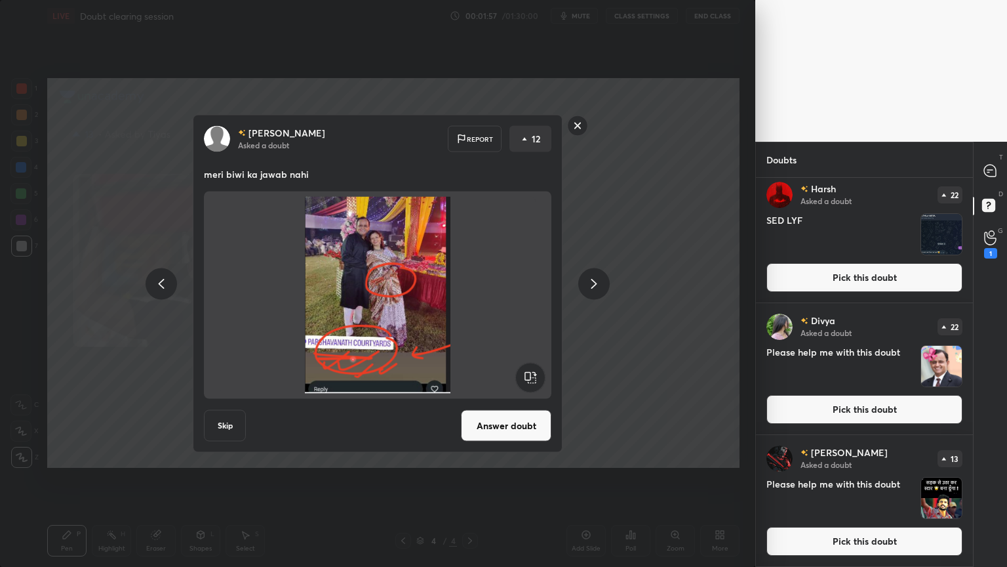
scroll to position [270, 0]
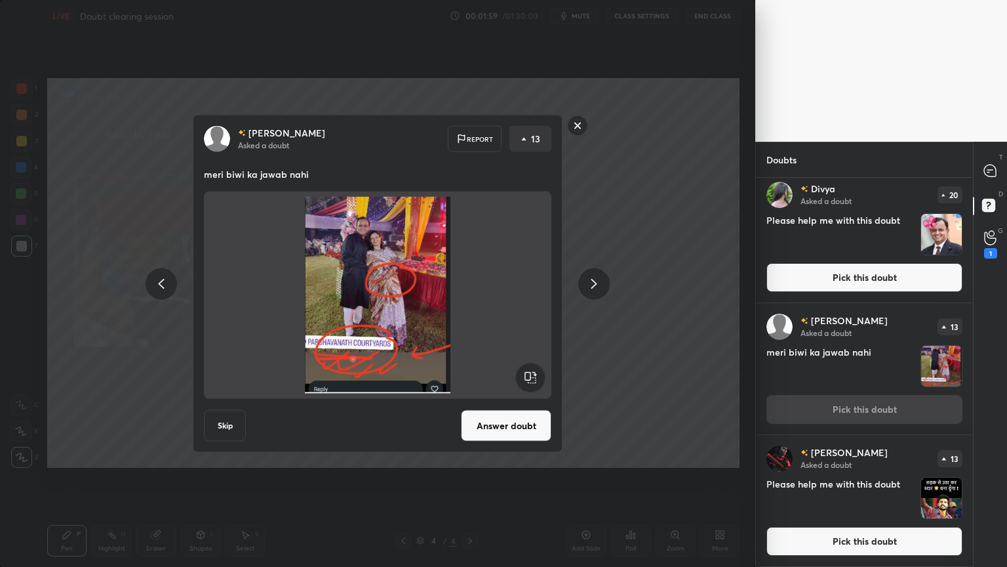
click at [515, 428] on button "Answer doubt" at bounding box center [506, 425] width 90 height 31
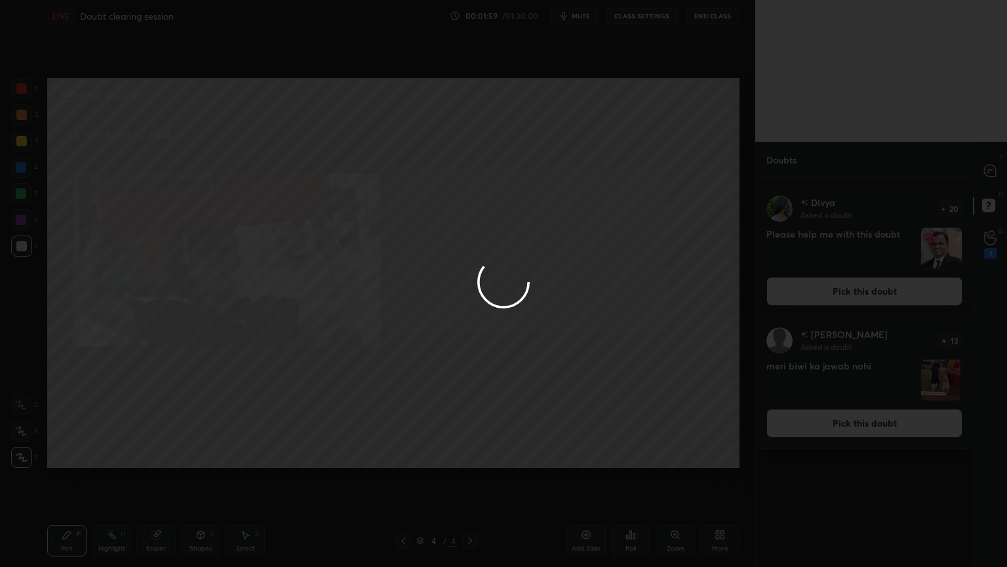
scroll to position [0, 0]
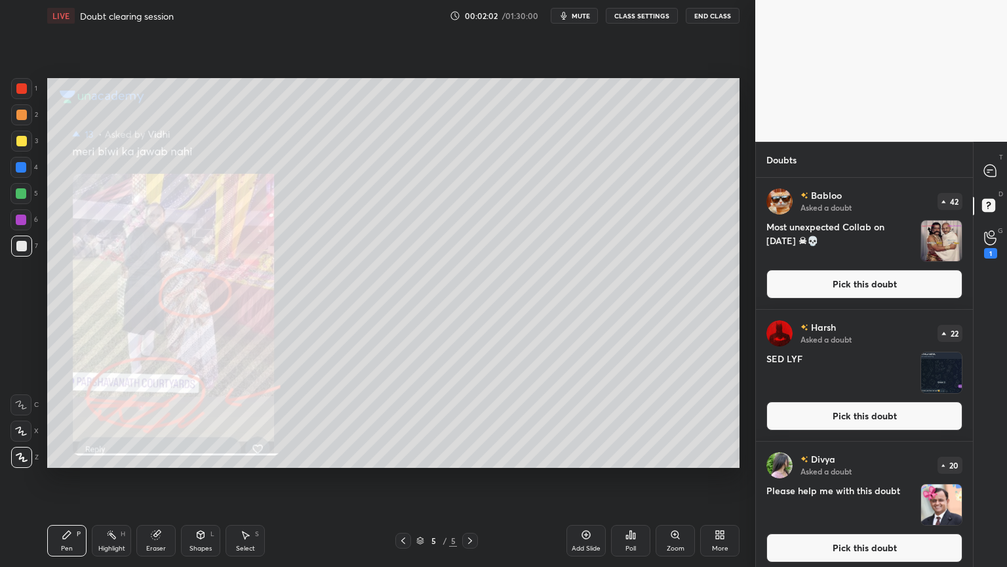
drag, startPoint x: 585, startPoint y: 11, endPoint x: 585, endPoint y: 75, distance: 63.6
click at [582, 16] on button "mute" at bounding box center [574, 16] width 47 height 16
click at [574, 18] on span "unmute" at bounding box center [580, 15] width 28 height 9
click at [984, 175] on icon at bounding box center [991, 171] width 14 height 14
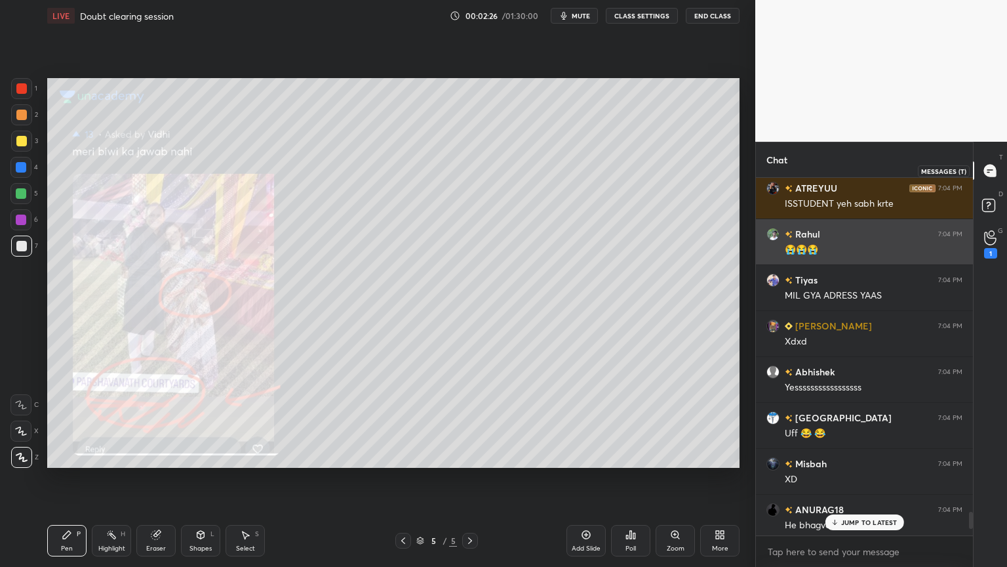
scroll to position [353, 213]
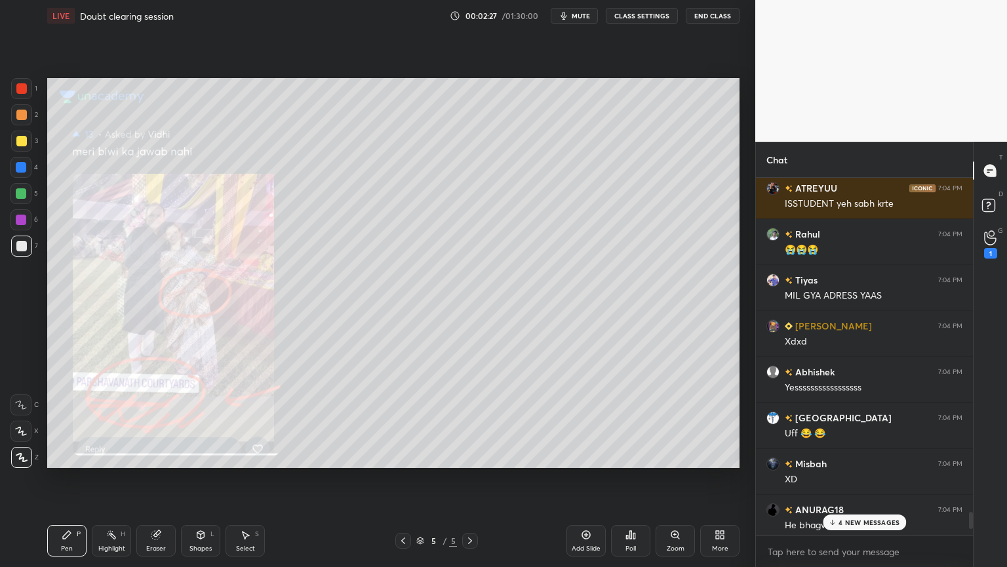
click at [866, 478] on p "4 NEW MESSAGES" at bounding box center [869, 522] width 61 height 8
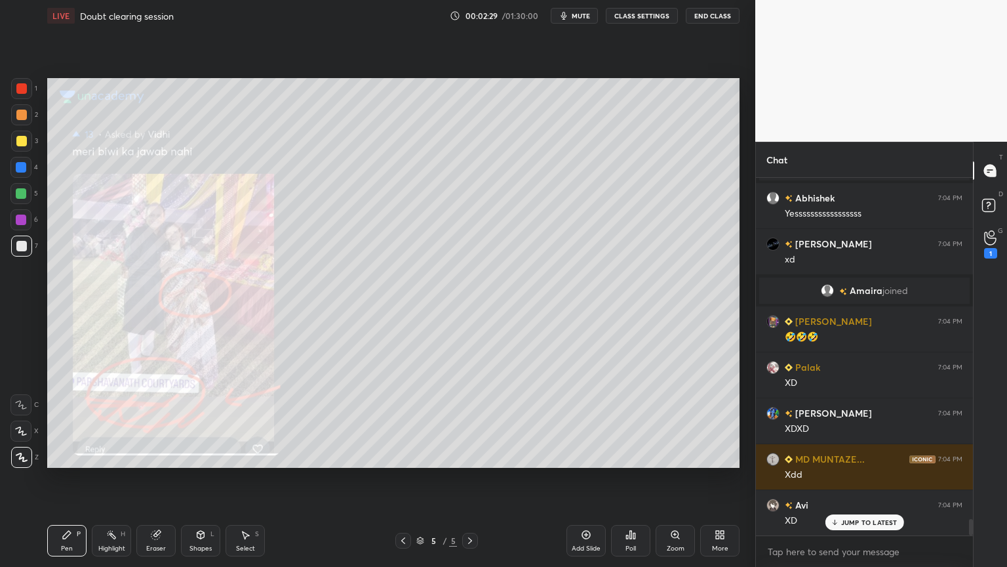
scroll to position [7449, 0]
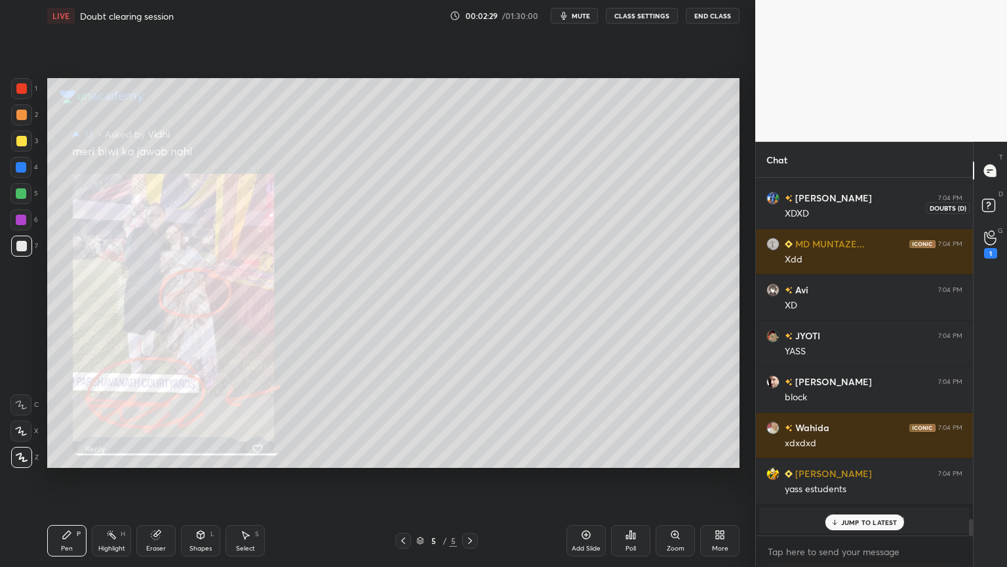
drag, startPoint x: 991, startPoint y: 209, endPoint x: 981, endPoint y: 208, distance: 10.6
click at [989, 210] on rect at bounding box center [988, 205] width 12 height 12
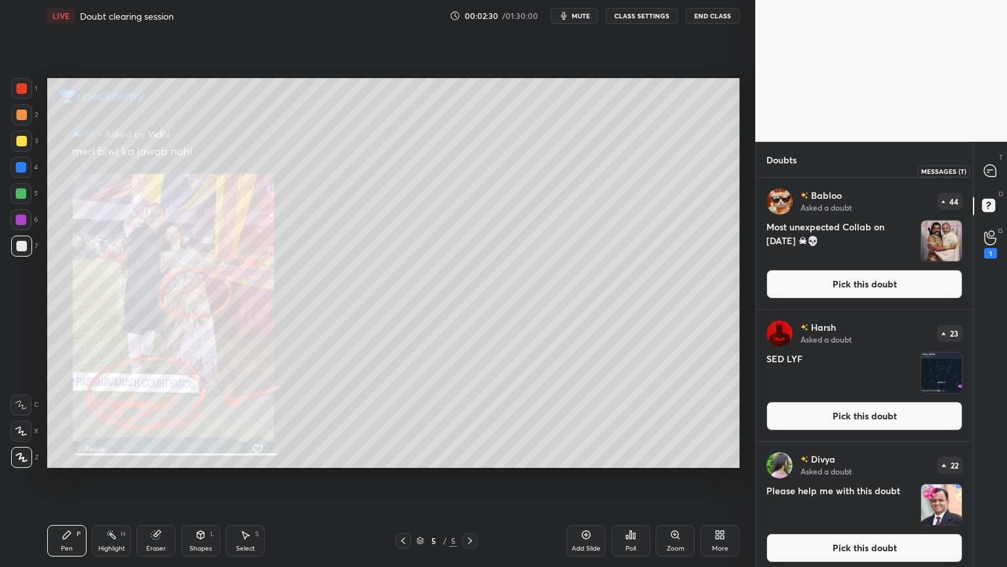
drag, startPoint x: 993, startPoint y: 168, endPoint x: 990, endPoint y: 189, distance: 21.8
click at [991, 168] on icon at bounding box center [990, 171] width 12 height 12
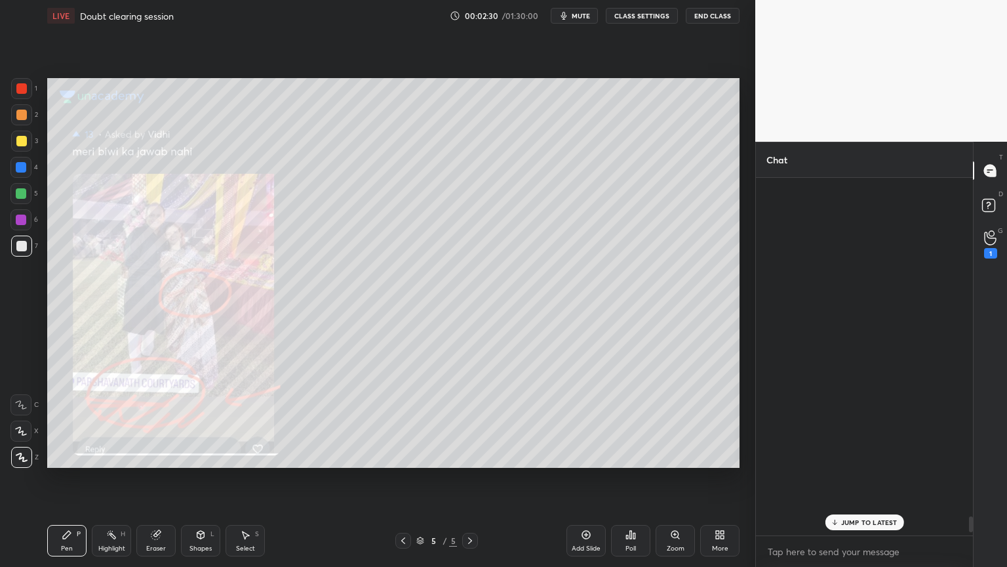
scroll to position [353, 213]
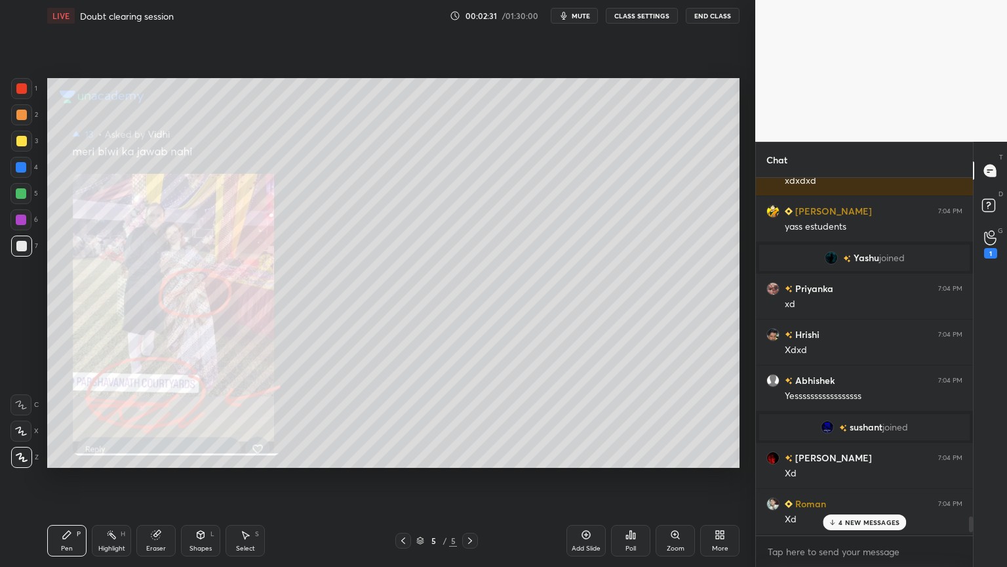
drag, startPoint x: 871, startPoint y: 525, endPoint x: 864, endPoint y: 506, distance: 19.7
click at [869, 478] on p "4 NEW MESSAGES" at bounding box center [869, 522] width 61 height 8
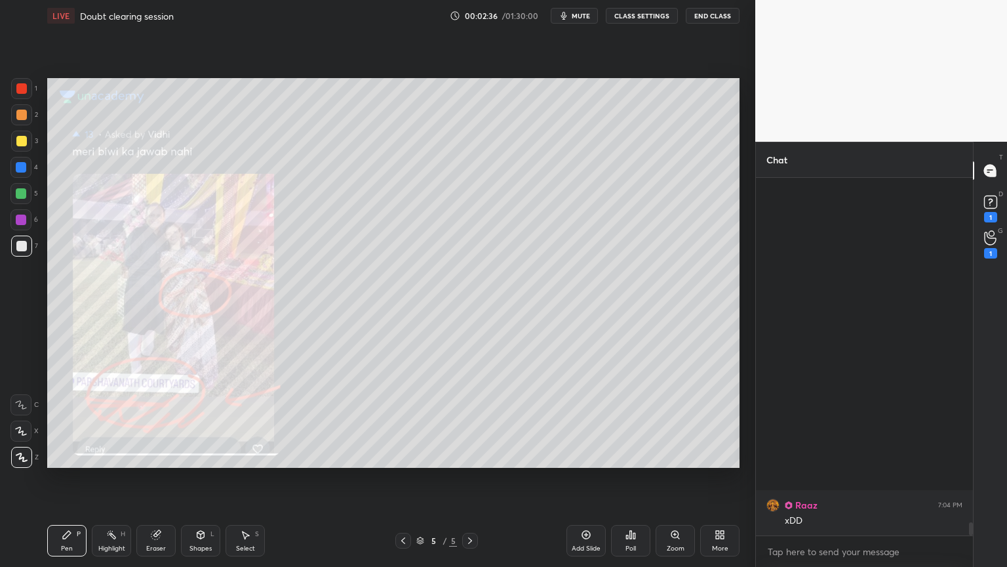
scroll to position [9350, 0]
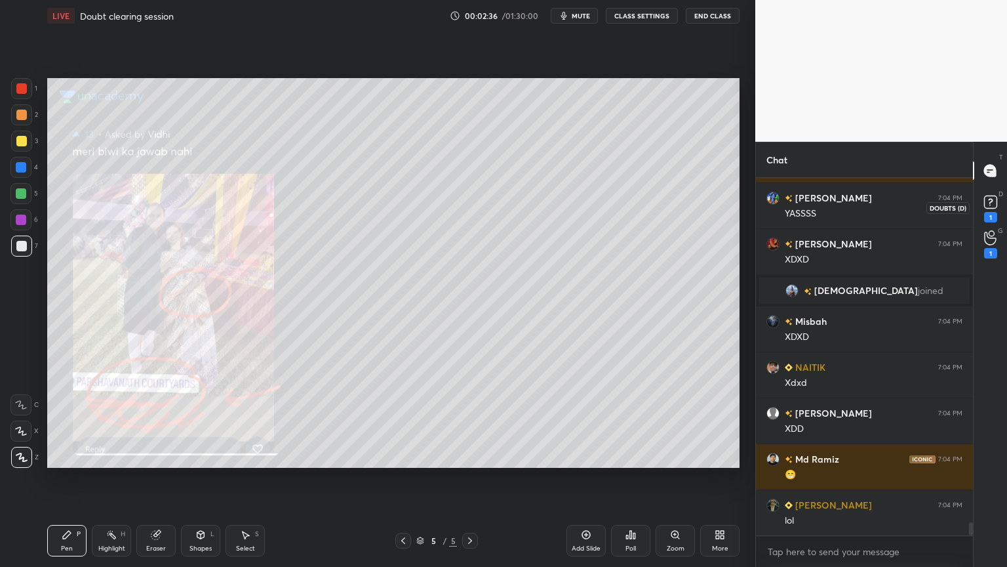
click at [993, 206] on rect at bounding box center [990, 202] width 12 height 12
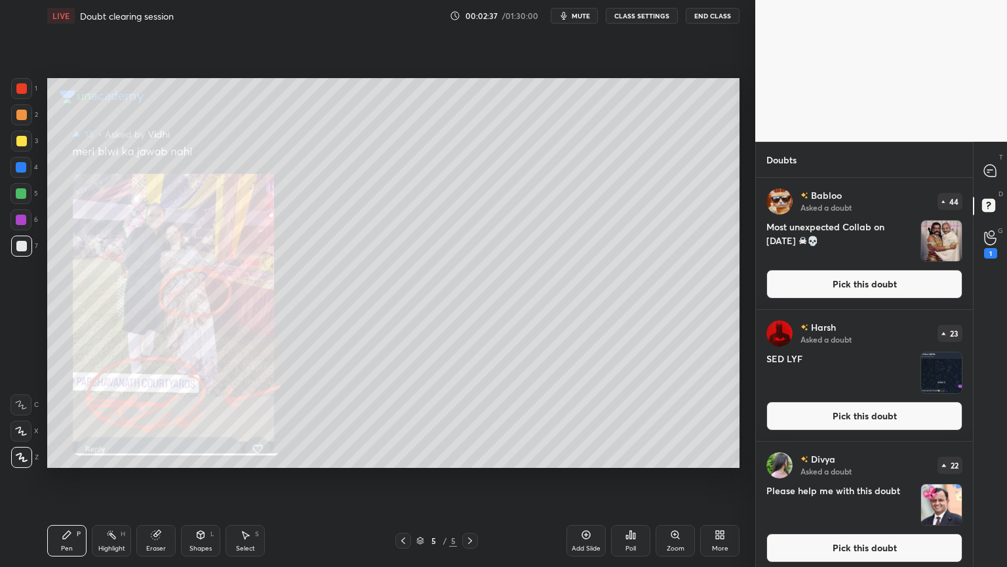
click at [888, 287] on button "Pick this doubt" at bounding box center [865, 283] width 196 height 29
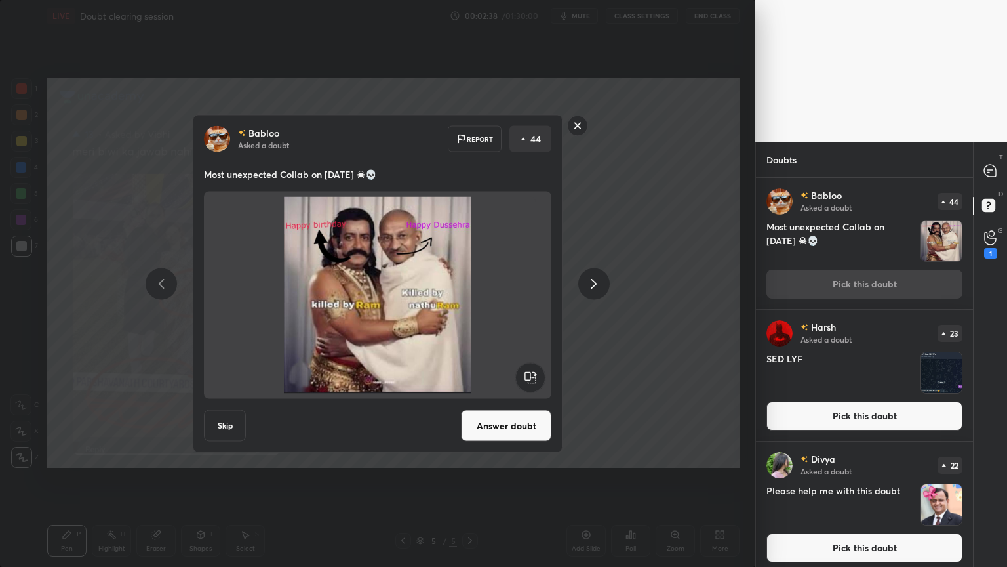
click at [593, 282] on icon at bounding box center [594, 283] width 16 height 16
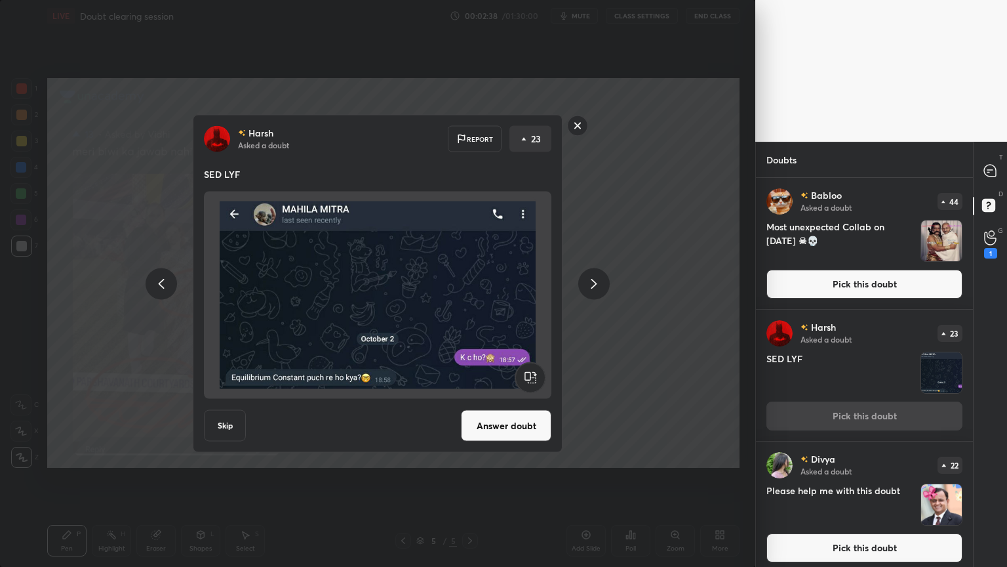
click at [594, 281] on icon at bounding box center [594, 283] width 16 height 16
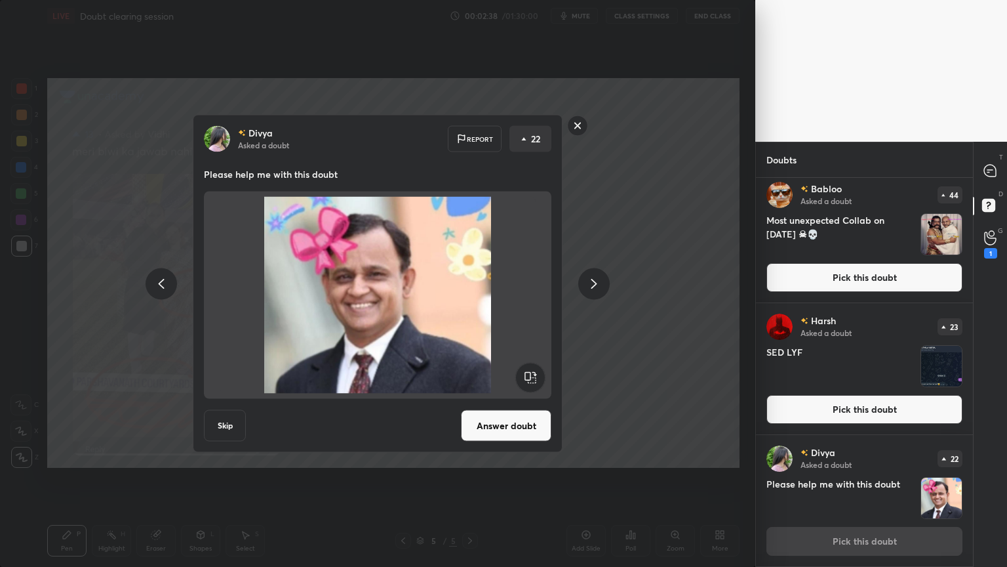
click at [595, 280] on icon at bounding box center [594, 283] width 16 height 16
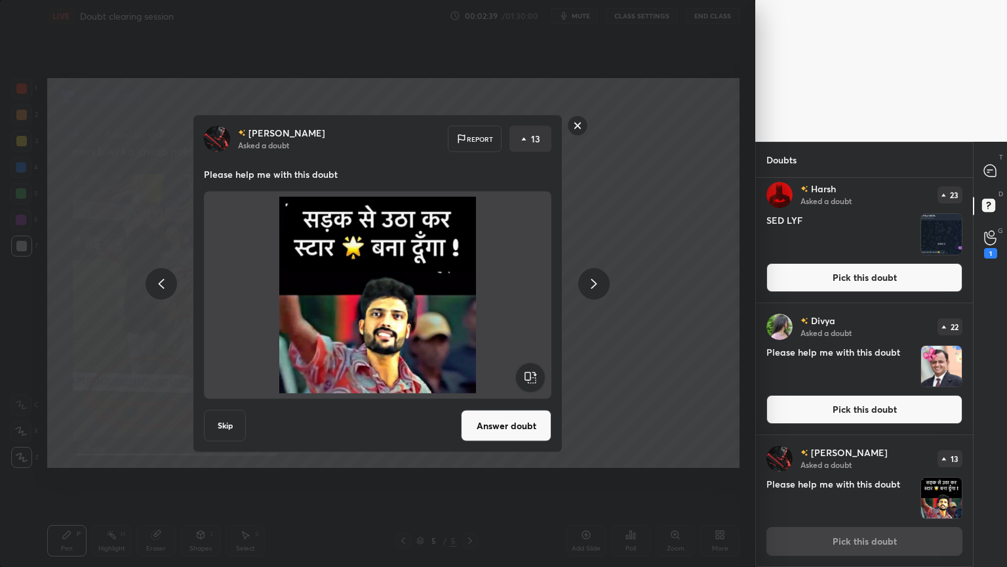
click at [595, 281] on icon at bounding box center [594, 283] width 16 height 16
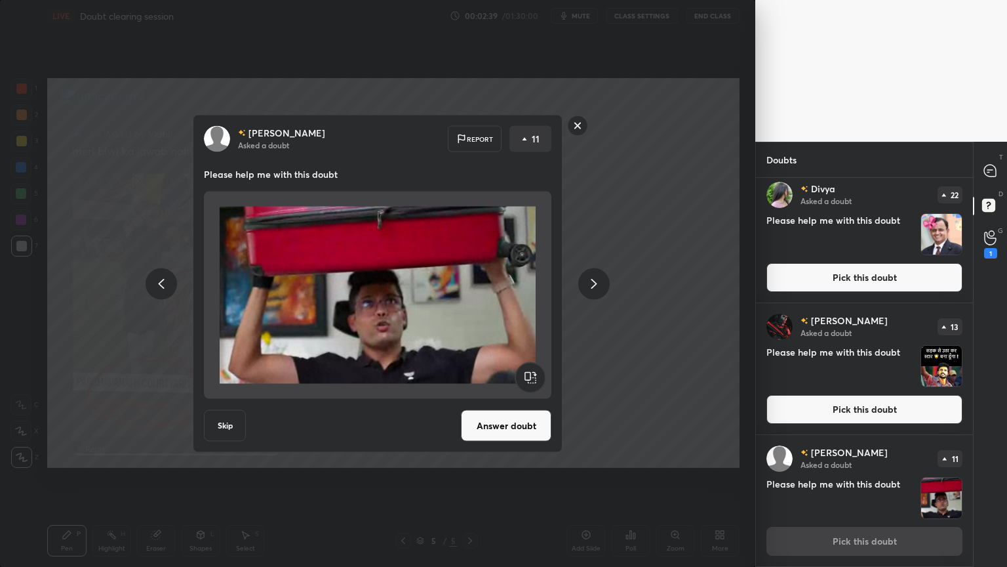
click at [597, 282] on icon at bounding box center [594, 283] width 16 height 16
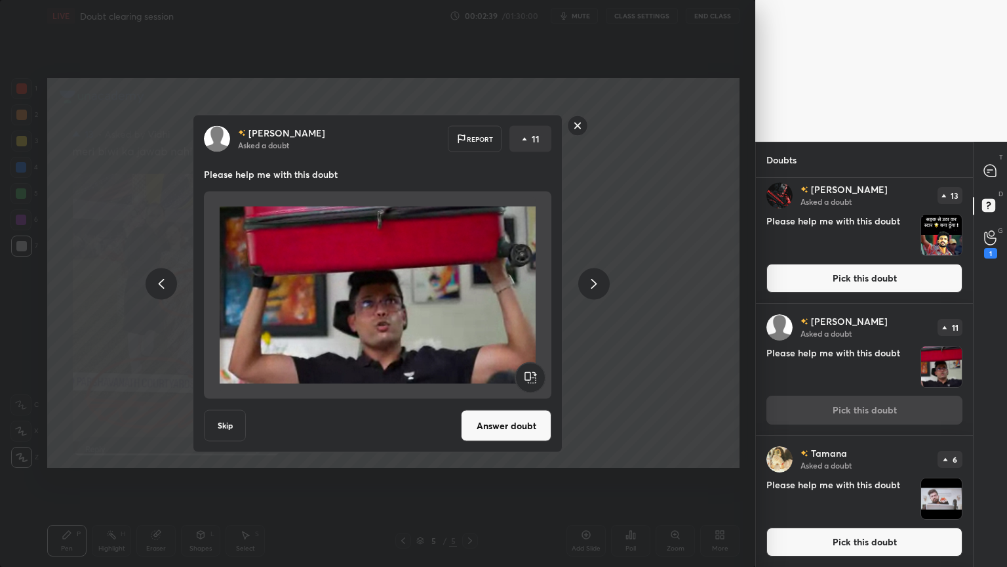
click at [597, 283] on icon at bounding box center [594, 283] width 16 height 16
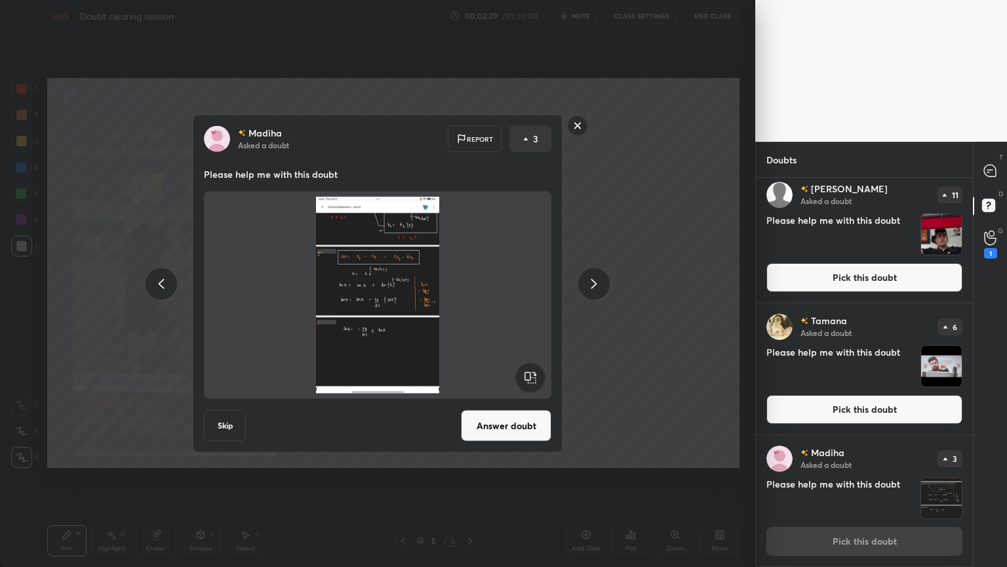
click at [598, 282] on icon at bounding box center [594, 283] width 16 height 16
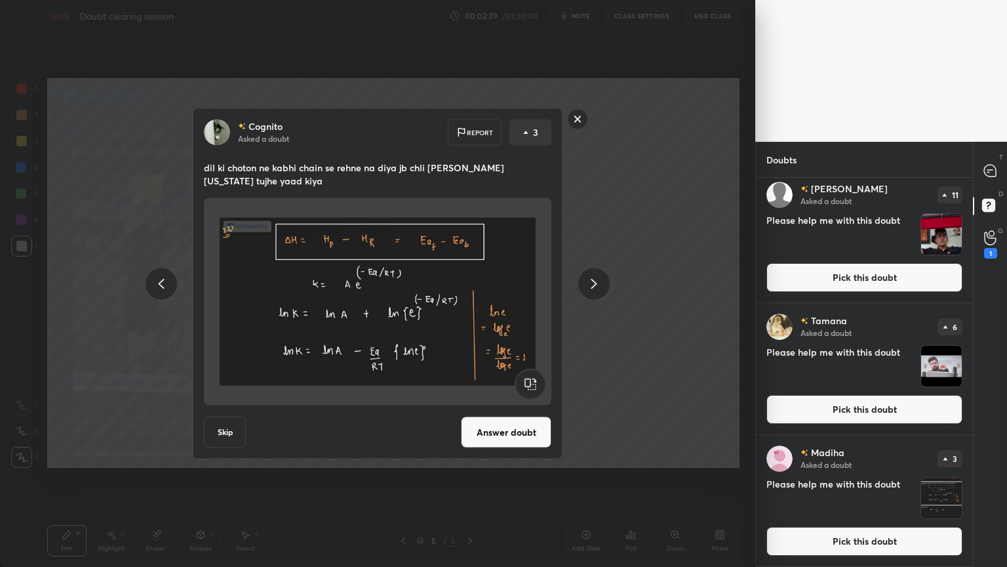
scroll to position [666, 0]
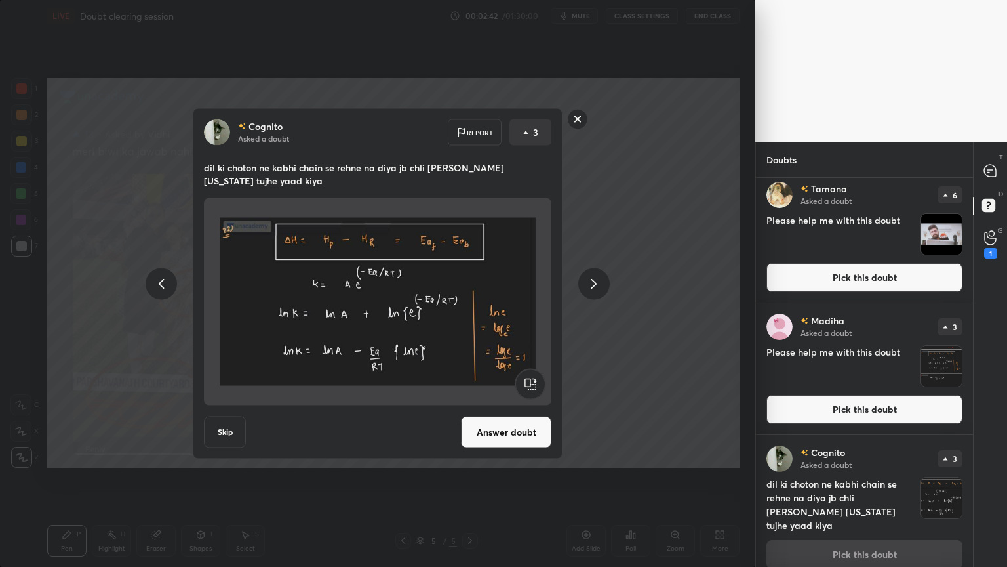
click at [526, 433] on button "Answer doubt" at bounding box center [506, 431] width 90 height 31
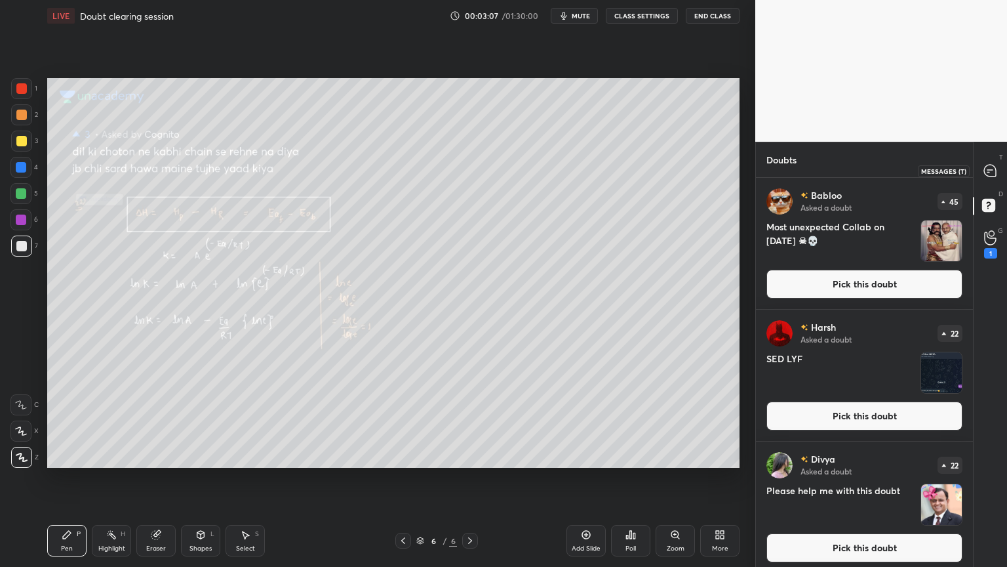
drag, startPoint x: 992, startPoint y: 167, endPoint x: 991, endPoint y: 178, distance: 11.8
click at [997, 167] on icon at bounding box center [991, 171] width 14 height 14
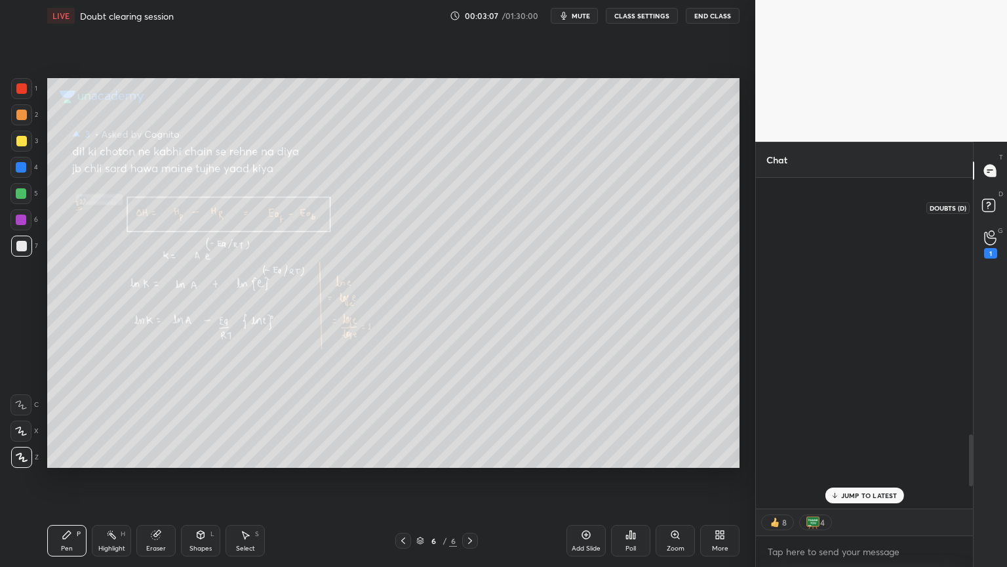
scroll to position [327, 213]
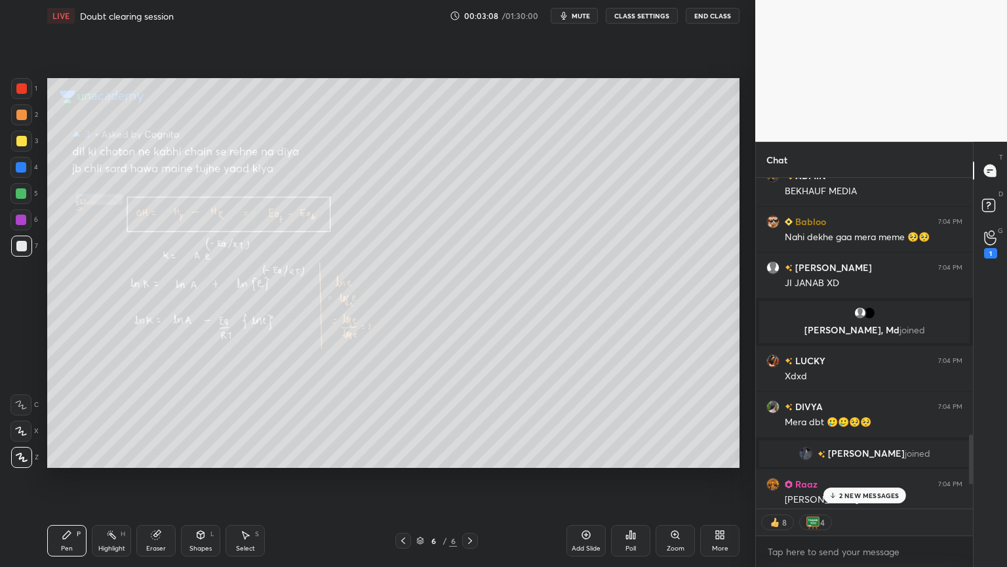
click at [871, 478] on p "2 NEW MESSAGES" at bounding box center [869, 495] width 60 height 8
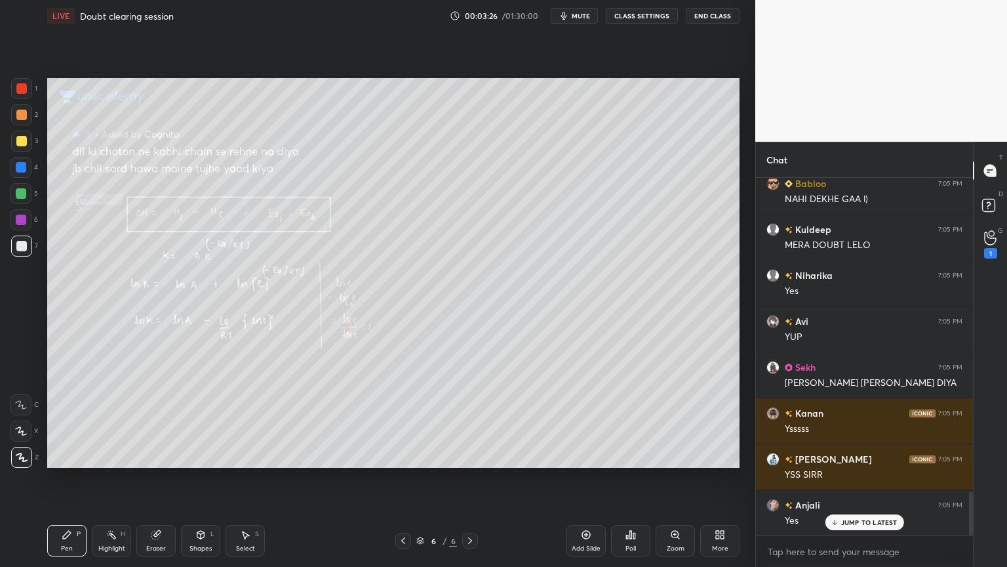
scroll to position [2610, 0]
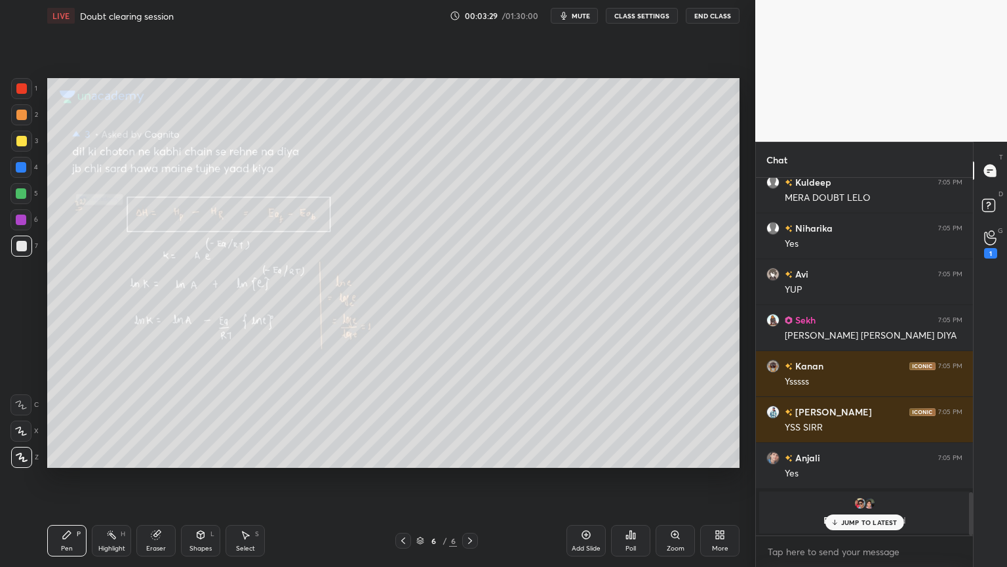
click at [871, 478] on p "JUMP TO LATEST" at bounding box center [869, 522] width 56 height 8
click at [119, 478] on div "Highlight H" at bounding box center [111, 540] width 39 height 31
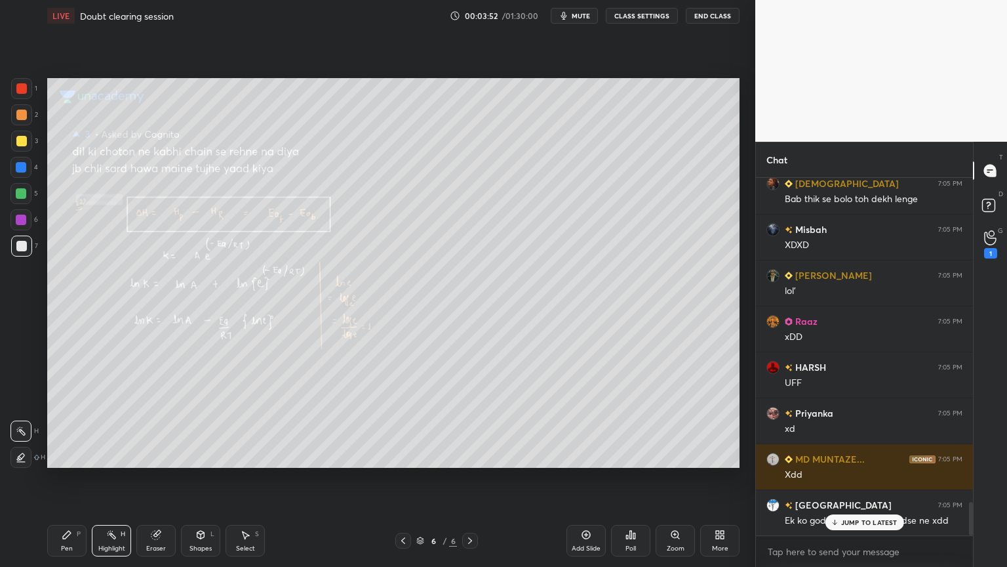
scroll to position [3537, 0]
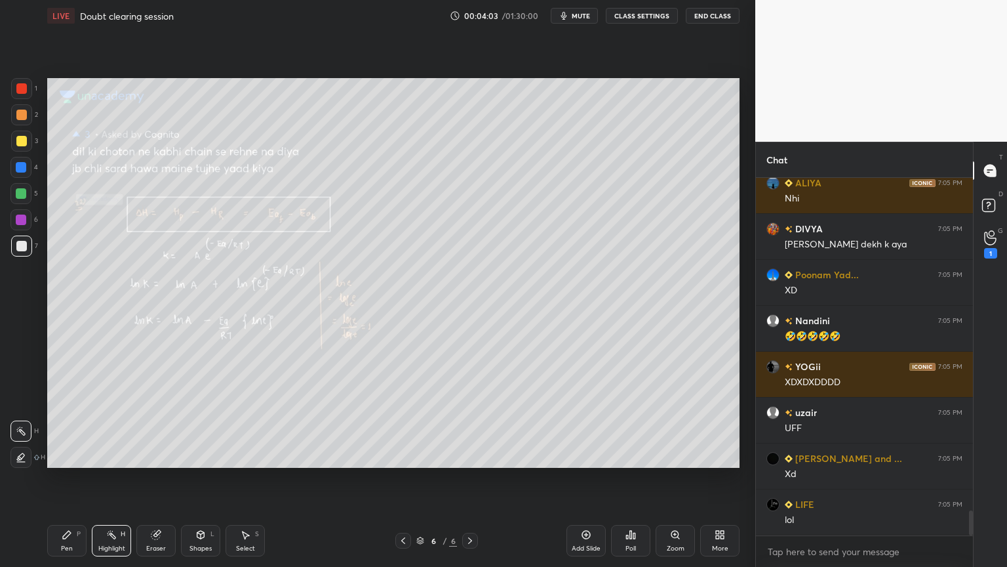
click at [405, 478] on icon at bounding box center [403, 540] width 10 height 10
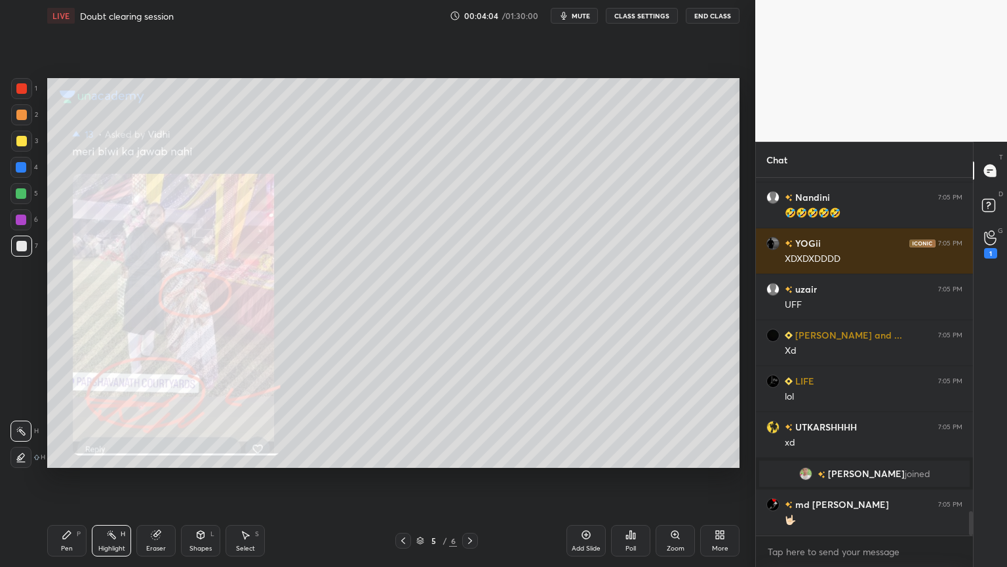
click at [401, 478] on icon at bounding box center [403, 540] width 10 height 10
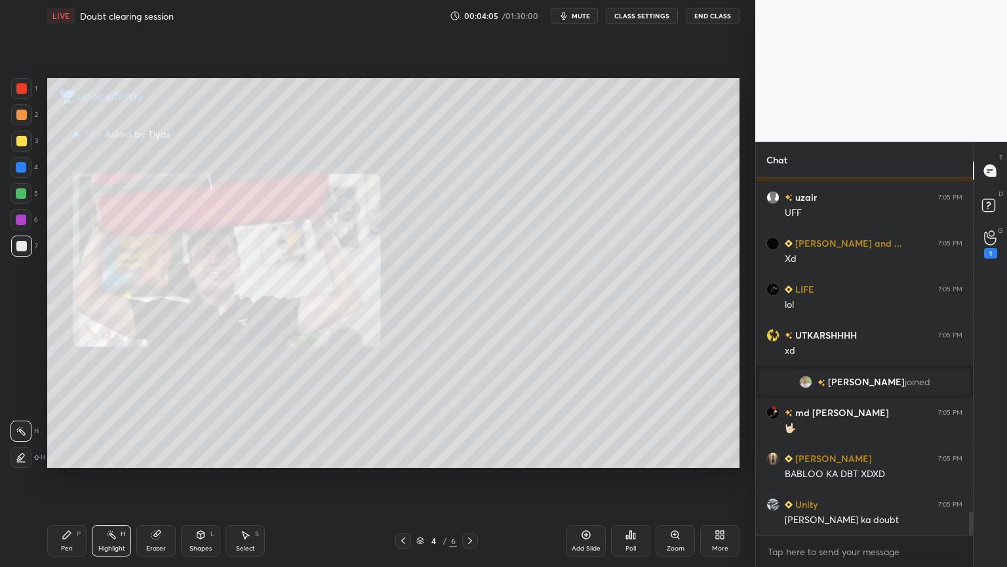
click at [403, 478] on icon at bounding box center [403, 540] width 10 height 10
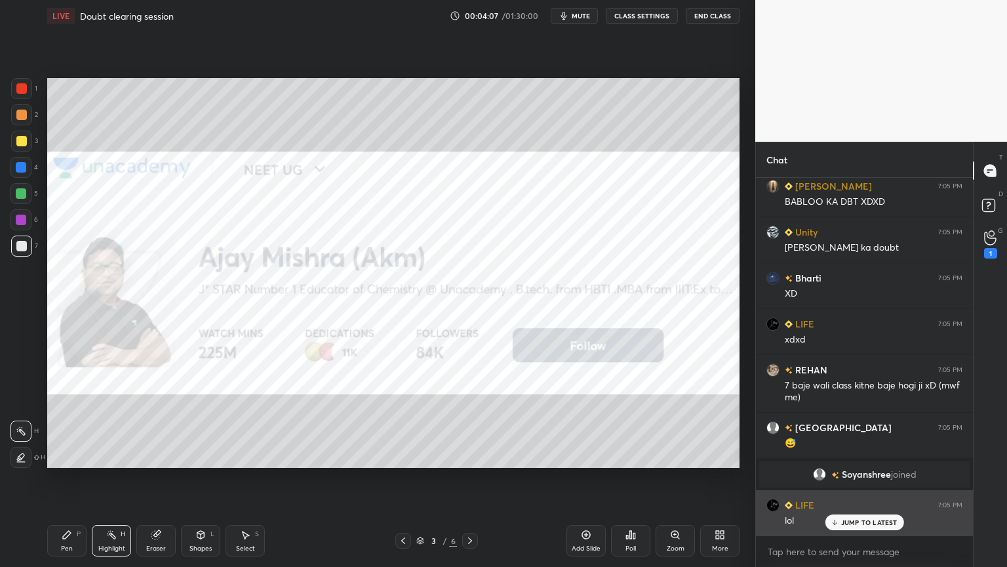
click at [864, 478] on div "JUMP TO LATEST" at bounding box center [864, 522] width 79 height 16
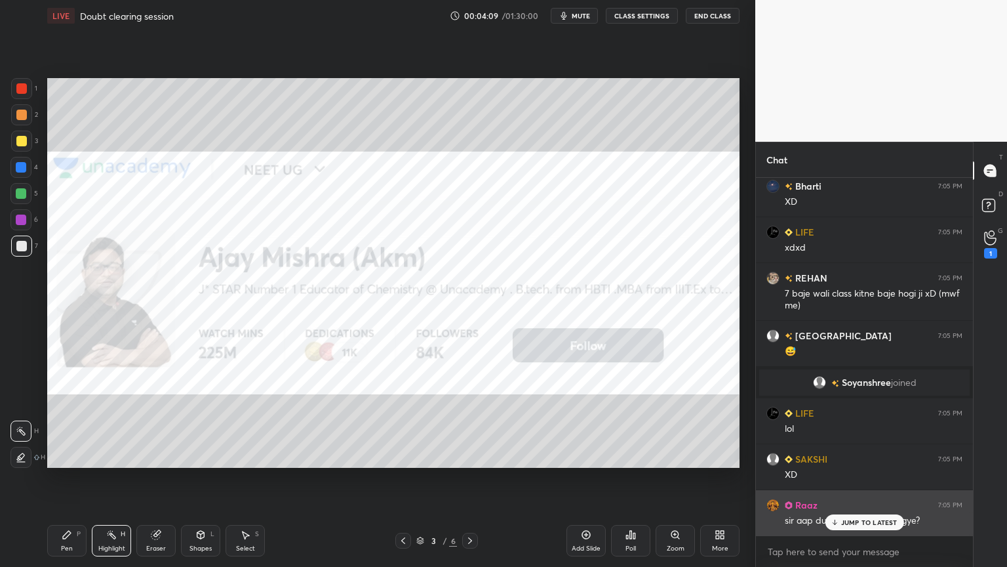
click at [852, 478] on p "JUMP TO LATEST" at bounding box center [869, 522] width 56 height 8
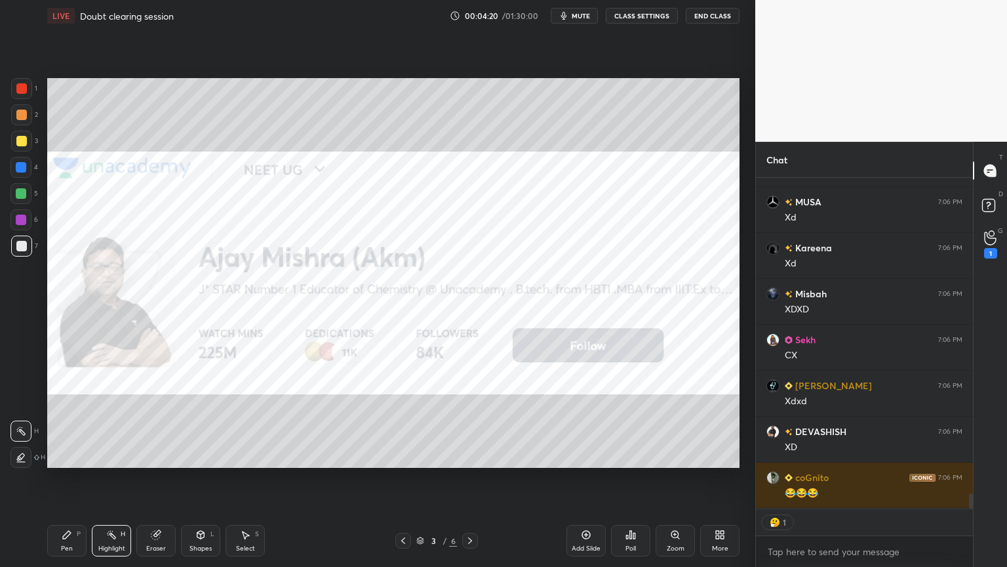
click at [587, 478] on div "Add Slide" at bounding box center [586, 540] width 39 height 31
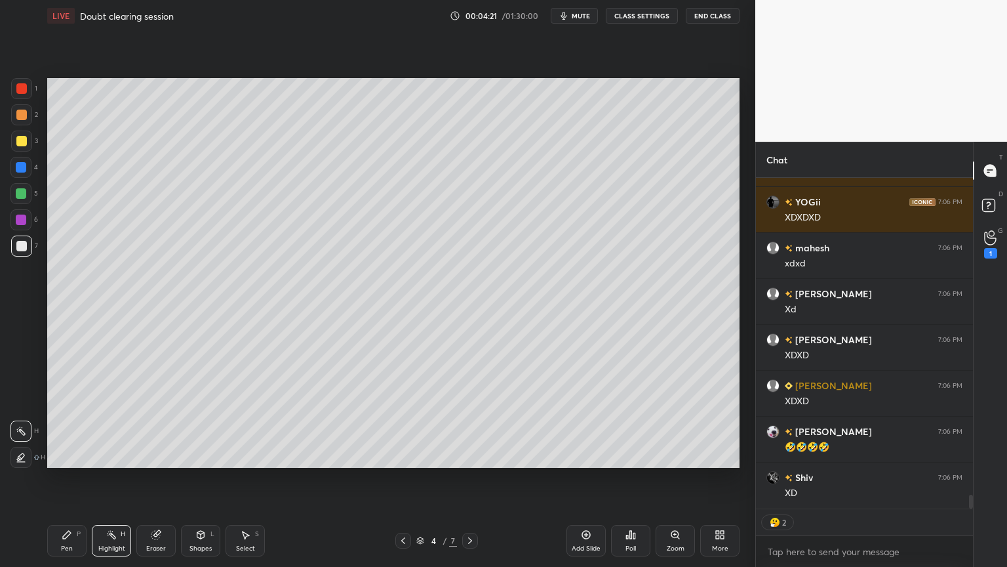
click at [68, 478] on div "Pen P" at bounding box center [66, 540] width 39 height 31
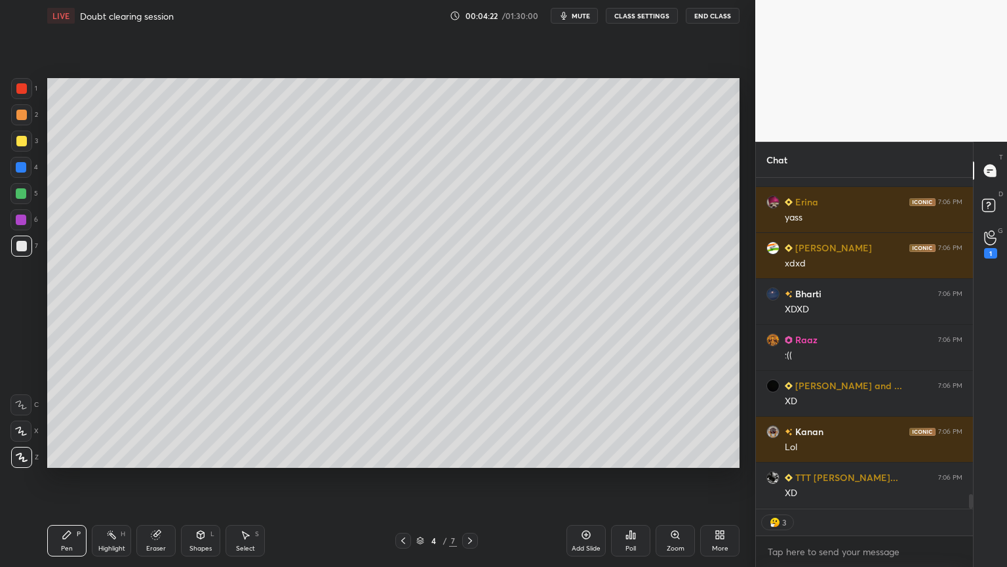
click at [24, 111] on div at bounding box center [21, 115] width 10 height 10
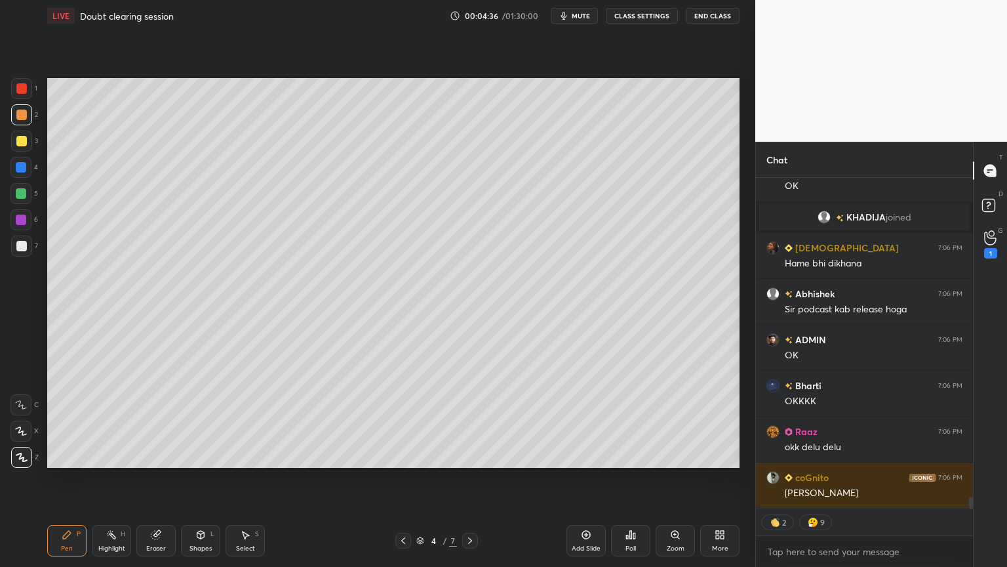
click at [59, 478] on div "Pen P" at bounding box center [66, 540] width 39 height 31
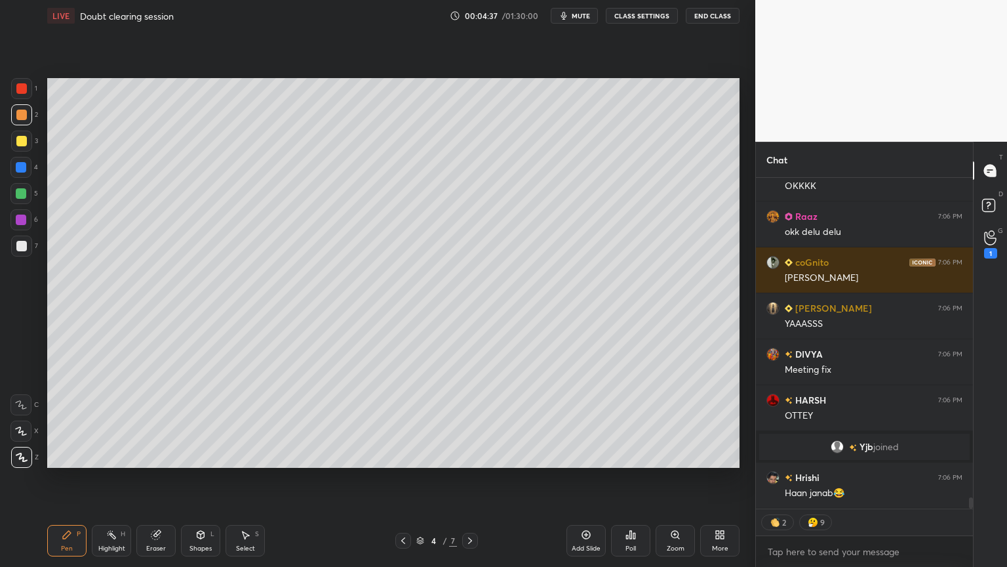
click at [12, 254] on div at bounding box center [21, 245] width 21 height 21
type textarea "x"
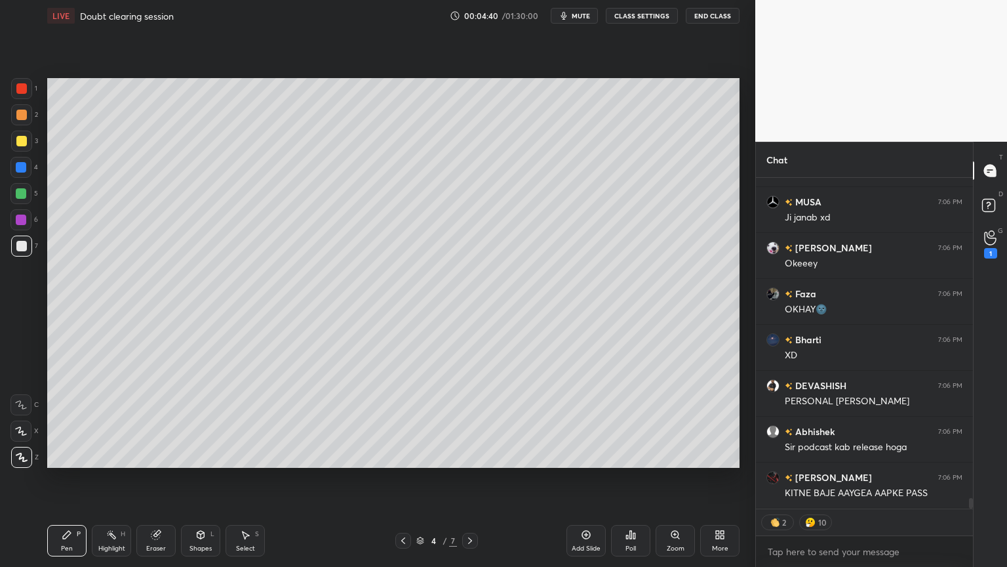
click at [656, 14] on button "CLASS SETTINGS" at bounding box center [642, 16] width 72 height 16
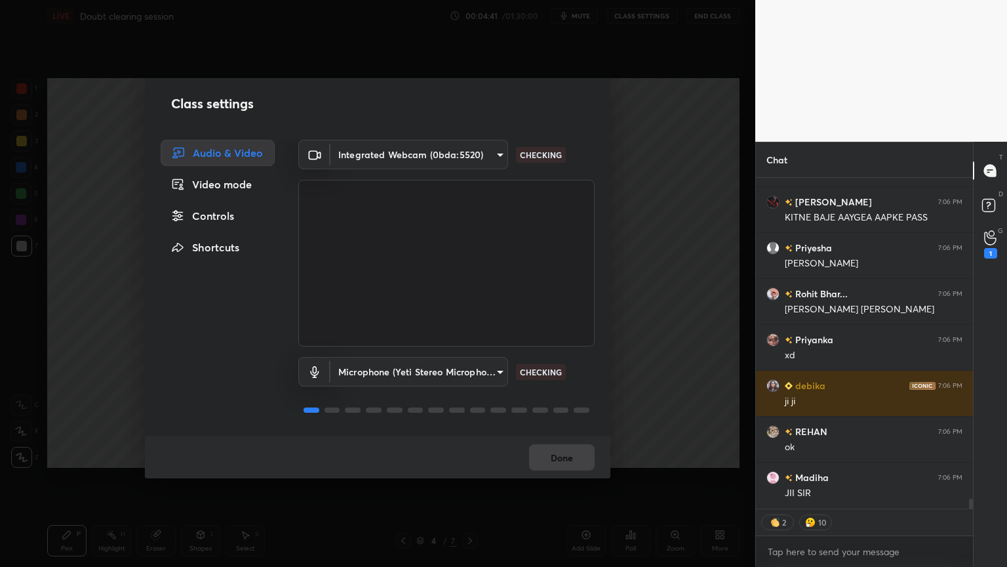
drag, startPoint x: 223, startPoint y: 211, endPoint x: 242, endPoint y: 209, distance: 19.2
click at [233, 211] on div "Controls" at bounding box center [218, 216] width 114 height 26
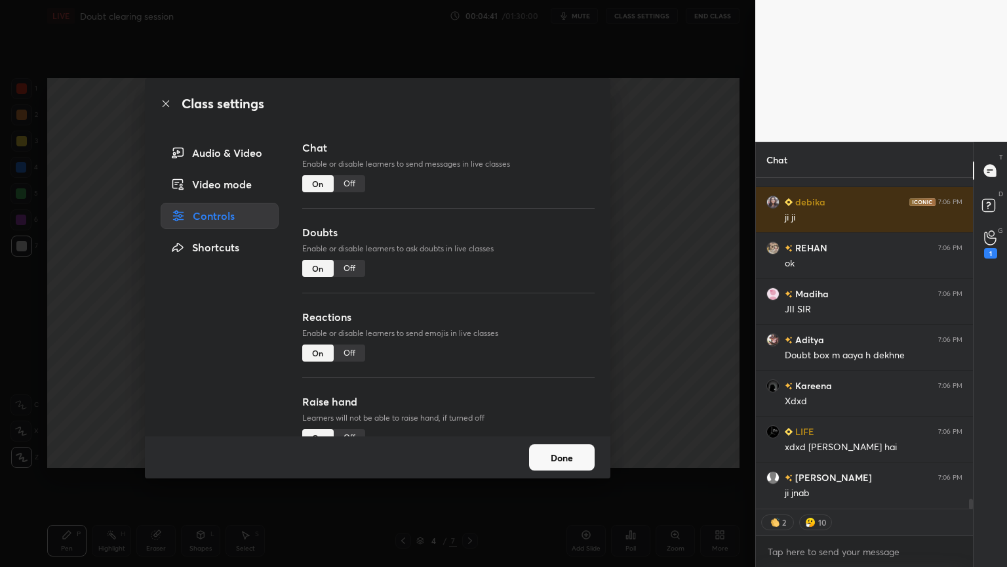
click at [351, 182] on div "Off" at bounding box center [349, 183] width 31 height 17
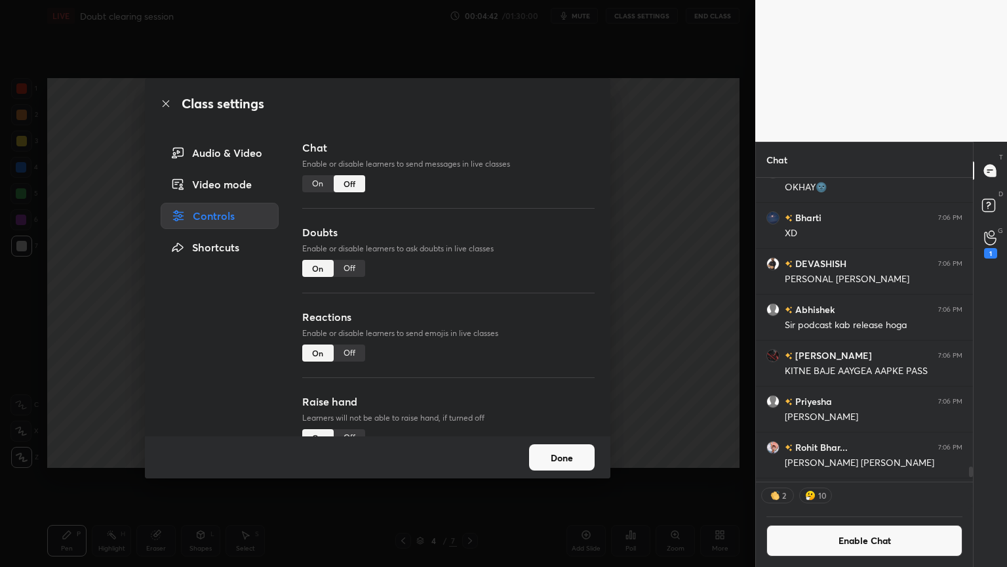
drag, startPoint x: 347, startPoint y: 266, endPoint x: 361, endPoint y: 266, distance: 14.4
click at [350, 266] on div "Off" at bounding box center [349, 268] width 31 height 17
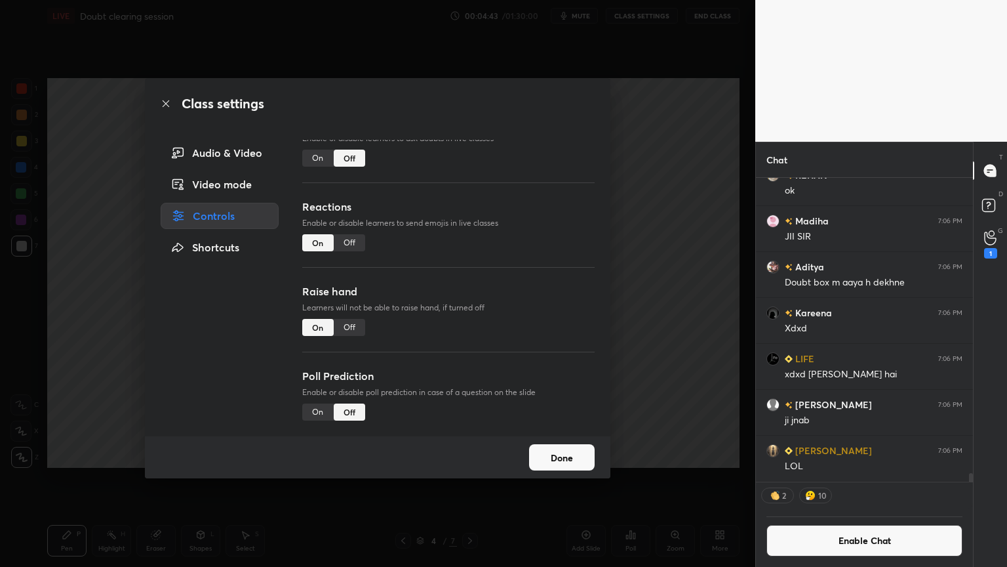
click at [355, 321] on div "Off" at bounding box center [349, 327] width 31 height 17
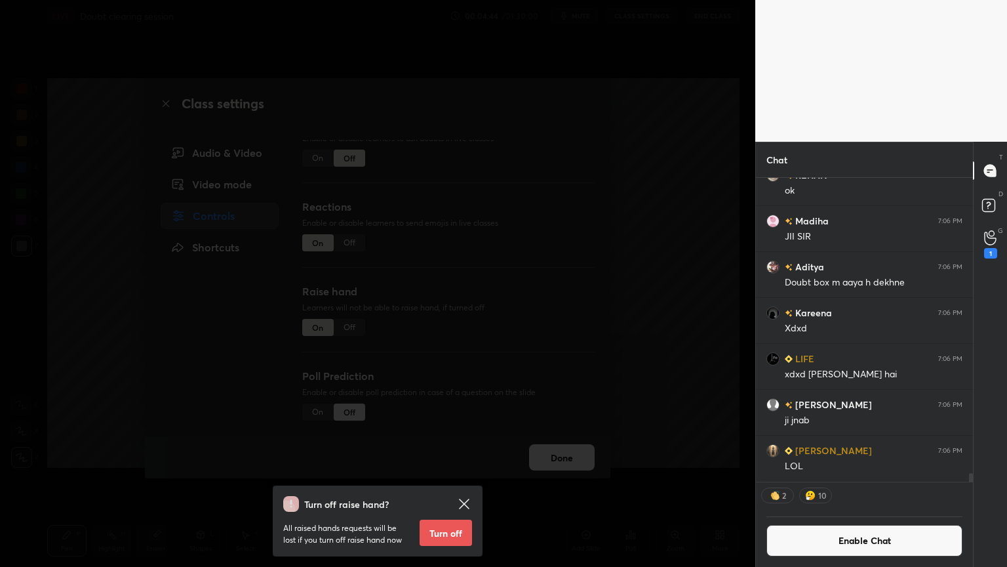
click at [650, 313] on div "Turn off raise hand? All raised hands requests will be lost if you turn off rai…" at bounding box center [377, 283] width 755 height 567
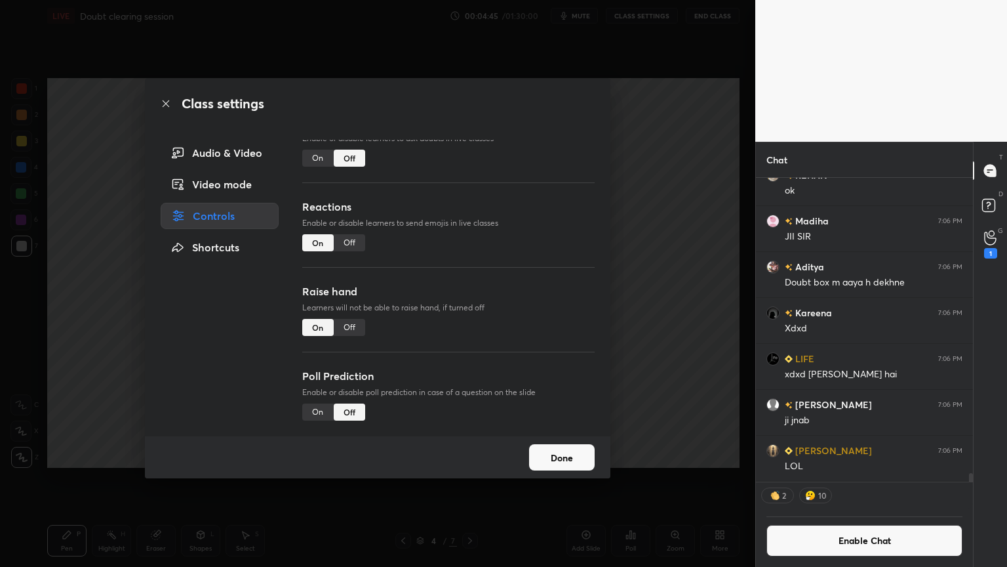
click at [353, 323] on div "Off" at bounding box center [349, 327] width 31 height 17
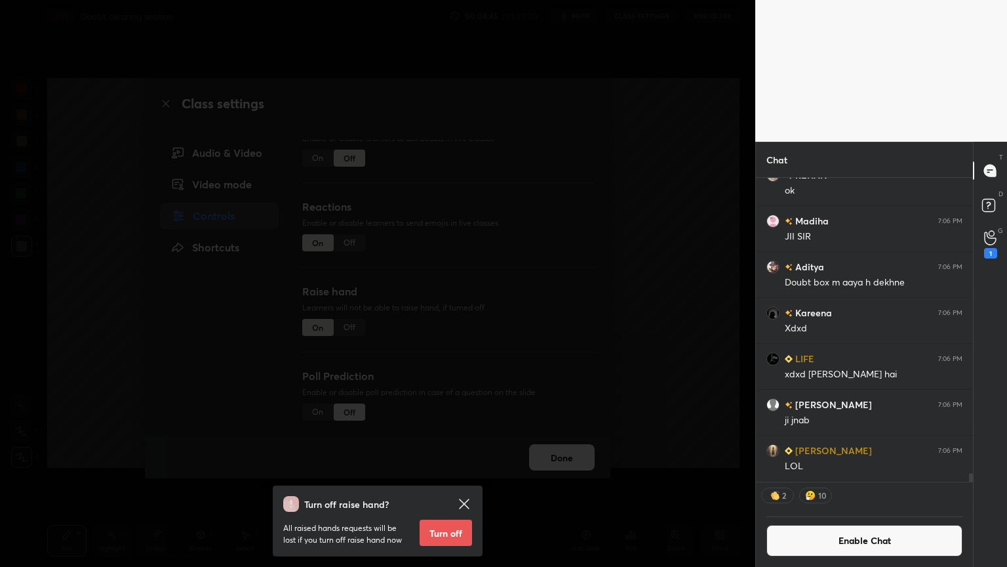
click at [456, 478] on button "Turn off" at bounding box center [446, 532] width 52 height 26
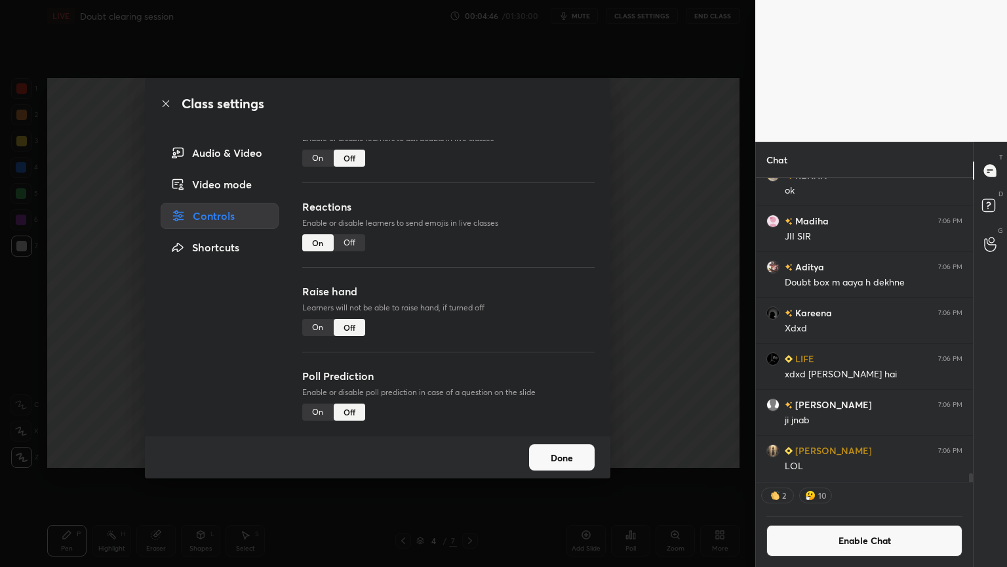
click at [687, 390] on div "Class settings Audio & Video Video mode Controls Shortcuts Chat Enable or disab…" at bounding box center [377, 283] width 755 height 567
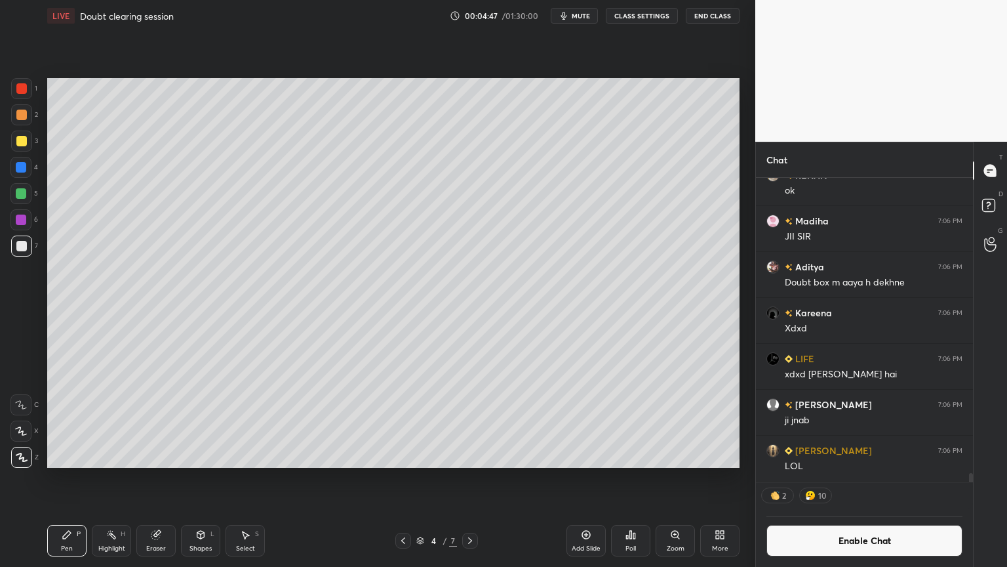
click at [112, 478] on div "Highlight H" at bounding box center [111, 540] width 39 height 31
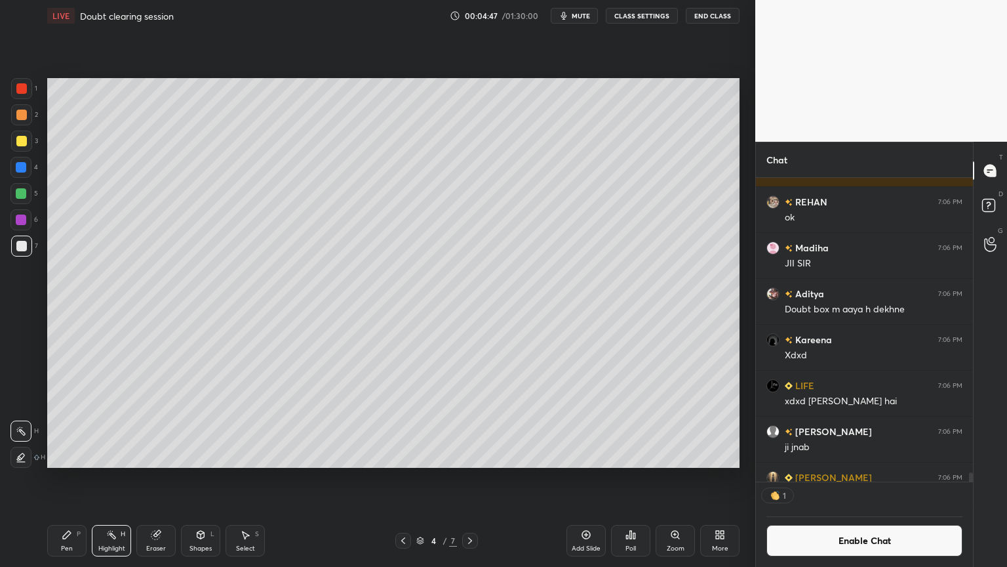
click at [58, 478] on div "Pen P" at bounding box center [66, 540] width 39 height 31
drag, startPoint x: 199, startPoint y: 544, endPoint x: 194, endPoint y: 525, distance: 19.7
click at [199, 478] on div "Shapes L" at bounding box center [200, 540] width 39 height 31
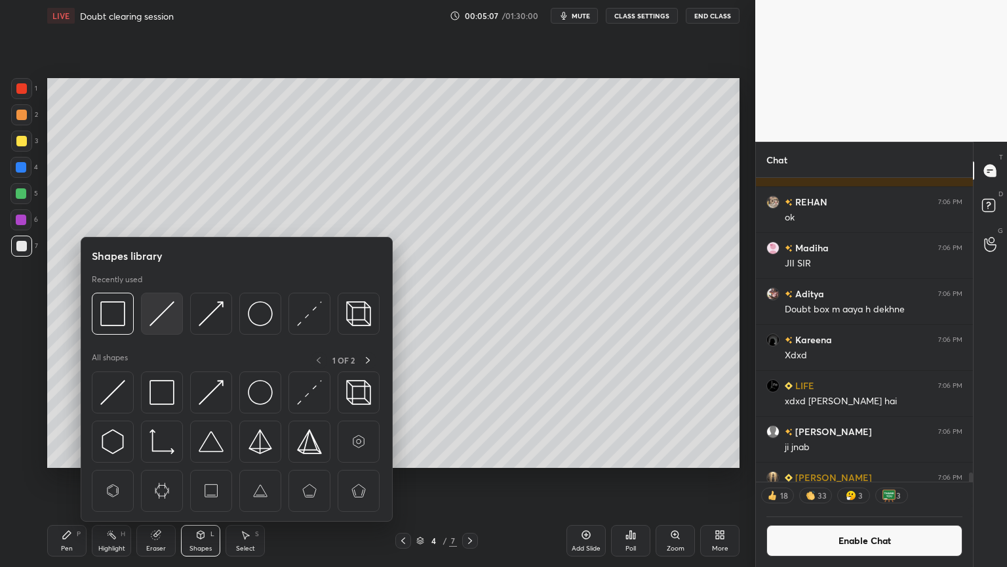
click at [153, 319] on img at bounding box center [161, 313] width 25 height 25
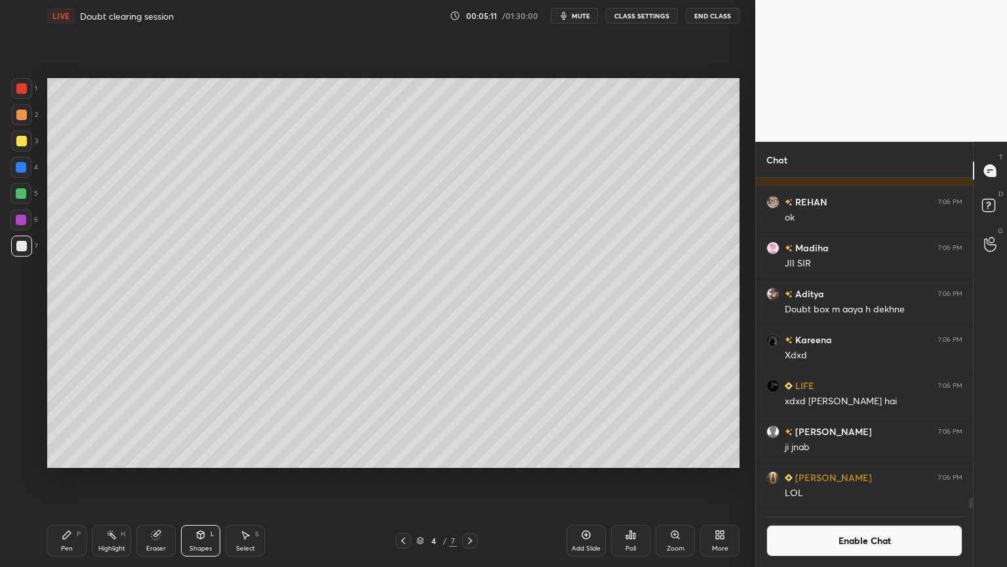
click at [81, 478] on div "Pen P" at bounding box center [66, 540] width 39 height 31
click at [407, 478] on icon at bounding box center [403, 540] width 10 height 10
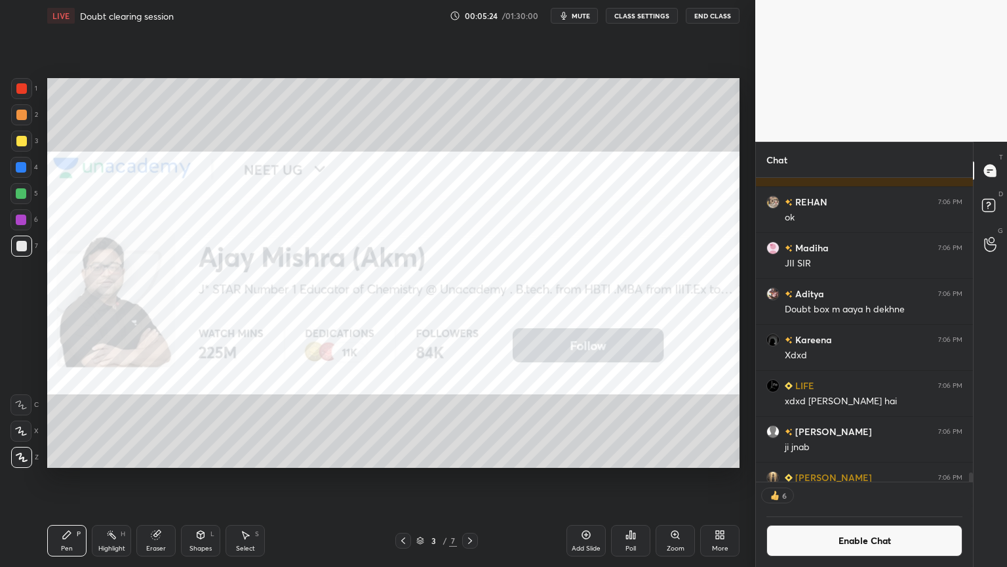
click at [475, 478] on icon at bounding box center [470, 540] width 10 height 10
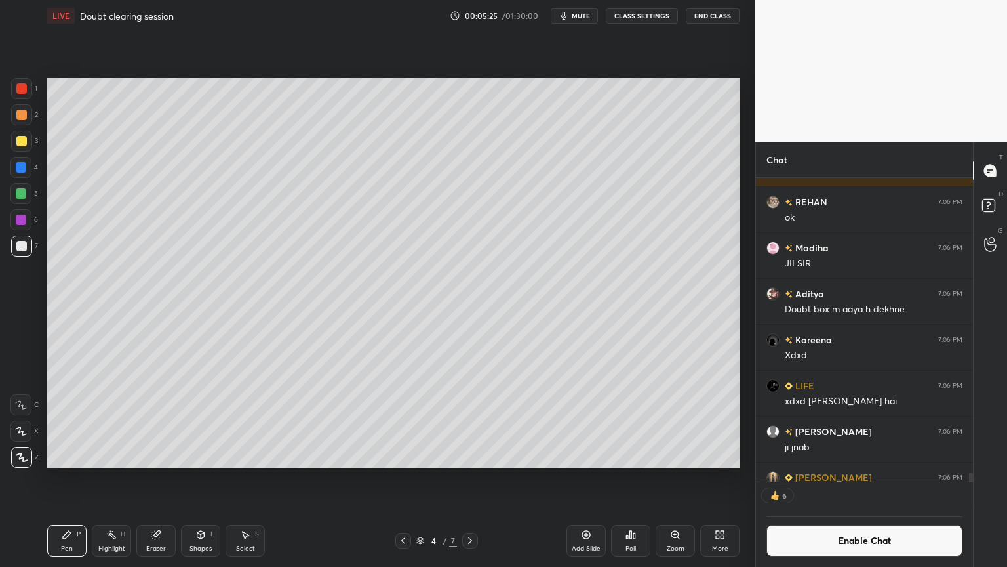
click at [471, 478] on icon at bounding box center [470, 540] width 10 height 10
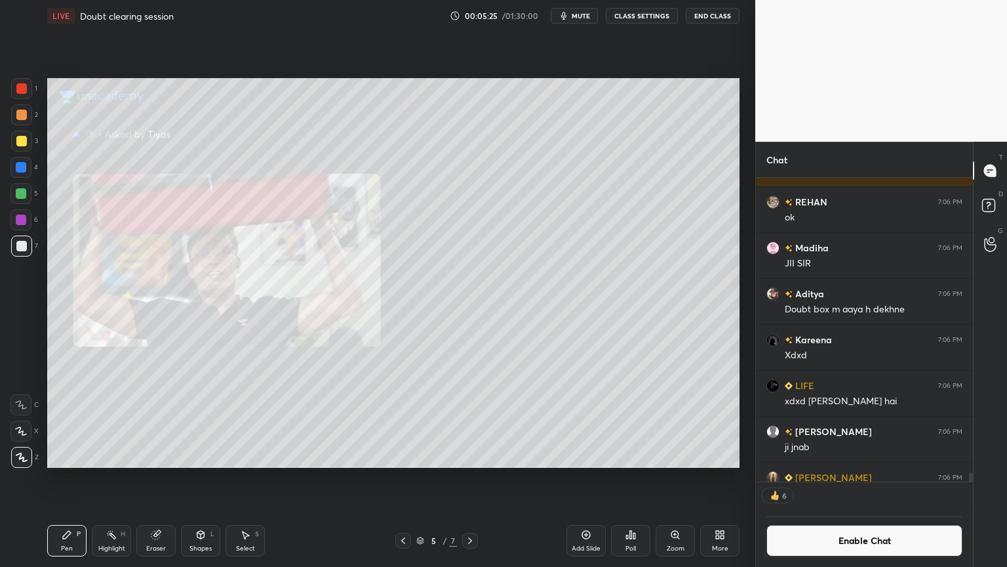
click at [472, 478] on icon at bounding box center [470, 540] width 10 height 10
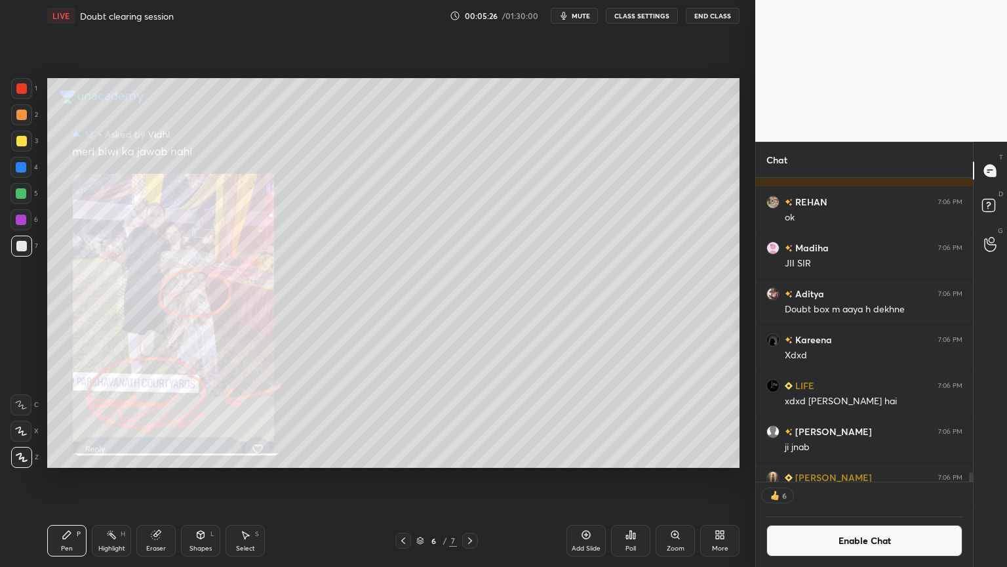
click at [472, 478] on icon at bounding box center [470, 540] width 10 height 10
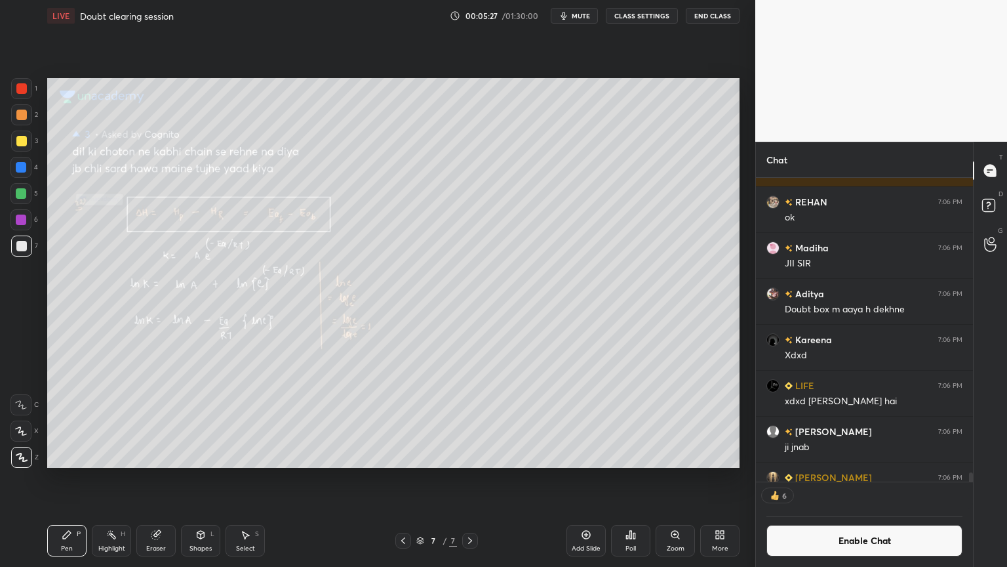
drag, startPoint x: 115, startPoint y: 538, endPoint x: 116, endPoint y: 531, distance: 7.3
click at [115, 478] on icon at bounding box center [111, 534] width 10 height 10
click at [401, 478] on icon at bounding box center [403, 540] width 10 height 10
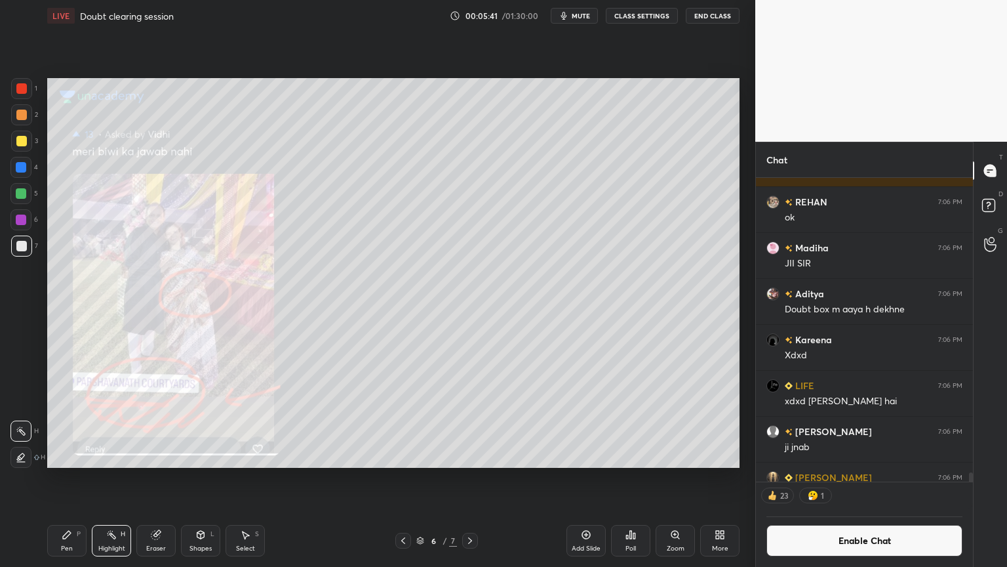
click at [403, 478] on icon at bounding box center [403, 540] width 10 height 10
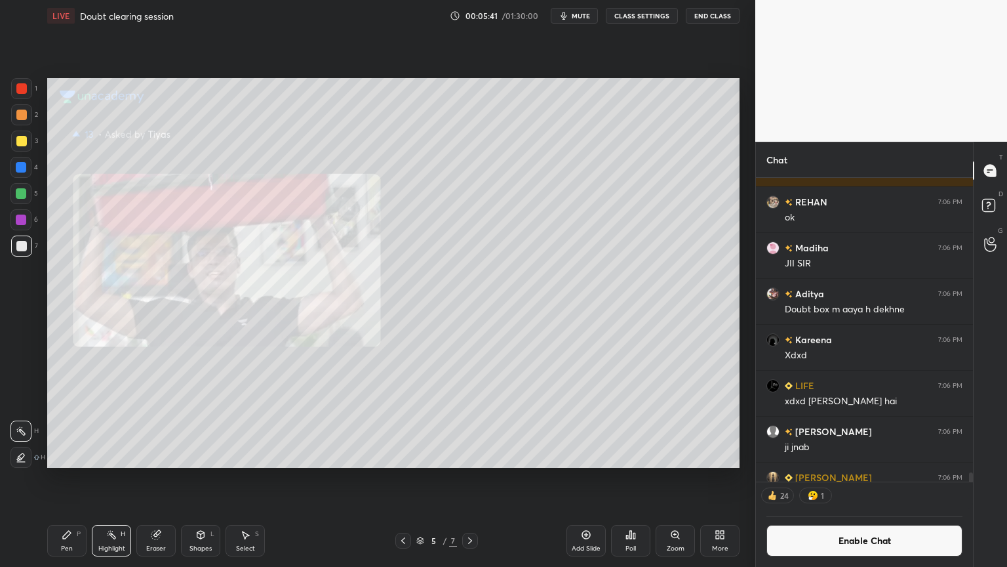
click at [401, 478] on icon at bounding box center [403, 540] width 10 height 10
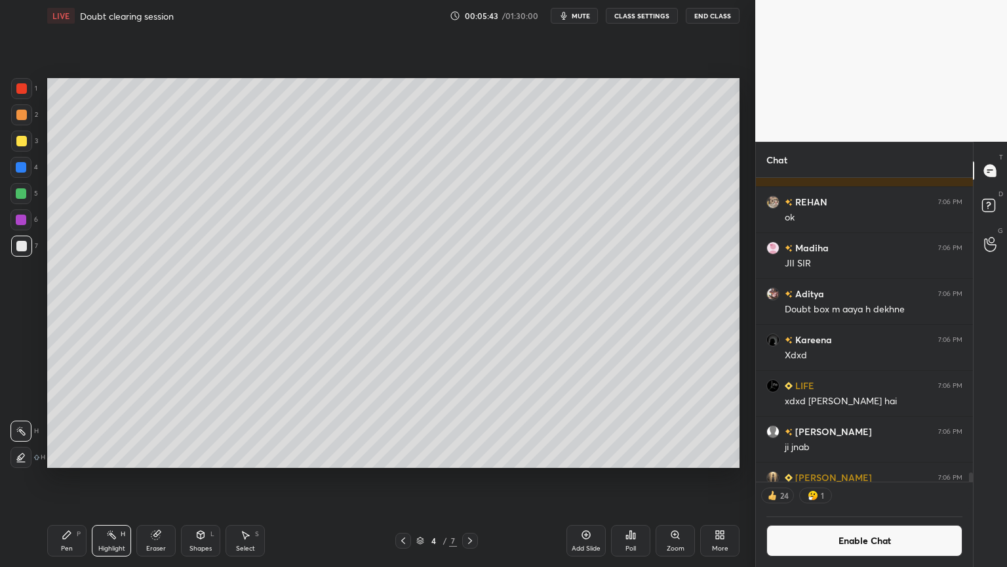
drag, startPoint x: 109, startPoint y: 543, endPoint x: 141, endPoint y: 493, distance: 59.3
click at [110, 478] on div "Highlight H" at bounding box center [111, 540] width 39 height 31
drag, startPoint x: 70, startPoint y: 546, endPoint x: 114, endPoint y: 471, distance: 86.1
click at [75, 478] on div "Pen P" at bounding box center [66, 540] width 39 height 31
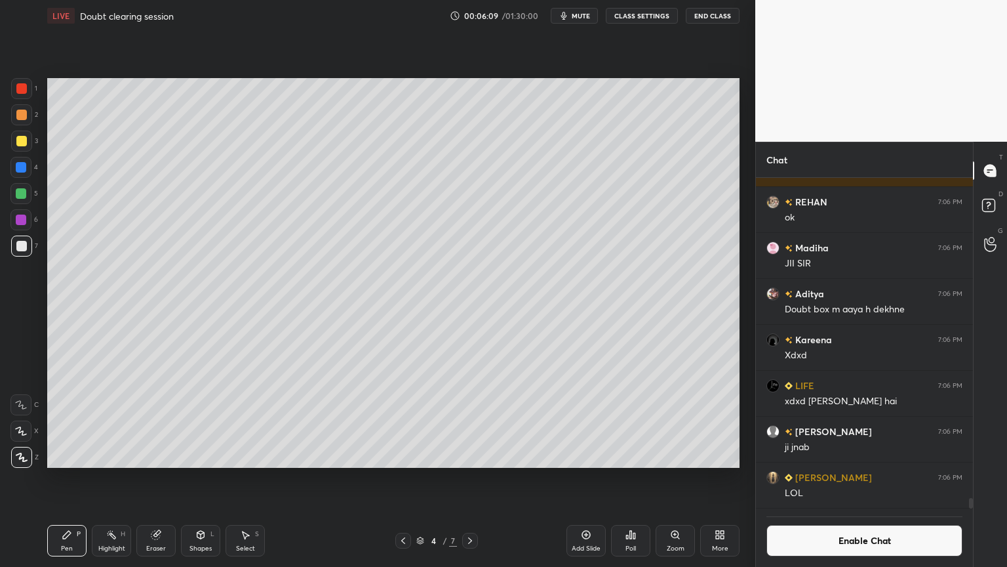
click at [118, 478] on div "Highlight" at bounding box center [111, 548] width 27 height 7
click at [73, 478] on div "Pen P" at bounding box center [66, 540] width 39 height 31
drag, startPoint x: 21, startPoint y: 172, endPoint x: 33, endPoint y: 206, distance: 35.5
click at [21, 173] on div at bounding box center [20, 167] width 21 height 21
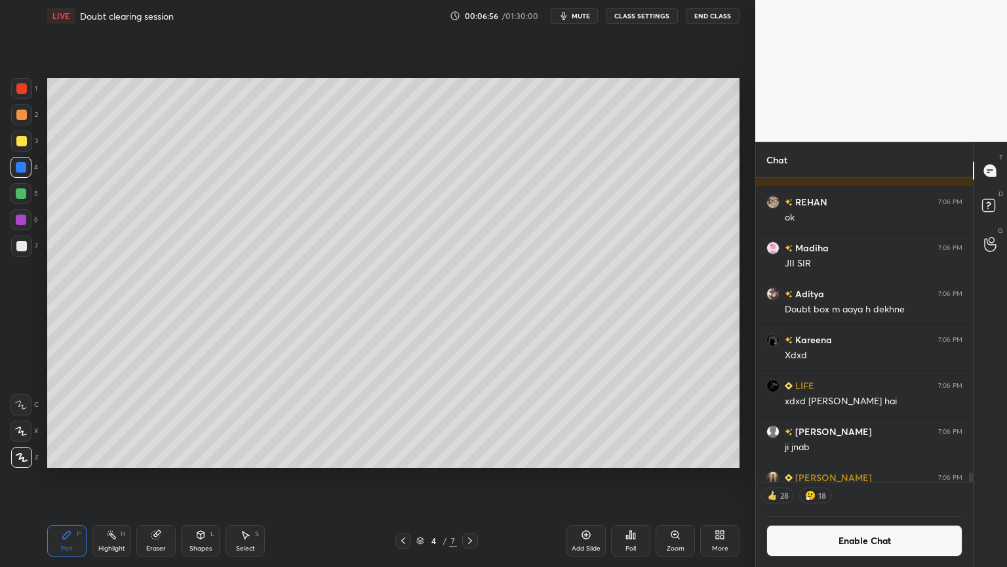
drag, startPoint x: 125, startPoint y: 546, endPoint x: 125, endPoint y: 535, distance: 10.5
click at [124, 478] on div "Highlight H" at bounding box center [111, 540] width 39 height 31
click at [75, 478] on div "Pen P" at bounding box center [66, 540] width 39 height 31
click at [122, 478] on div "Highlight H" at bounding box center [111, 540] width 39 height 31
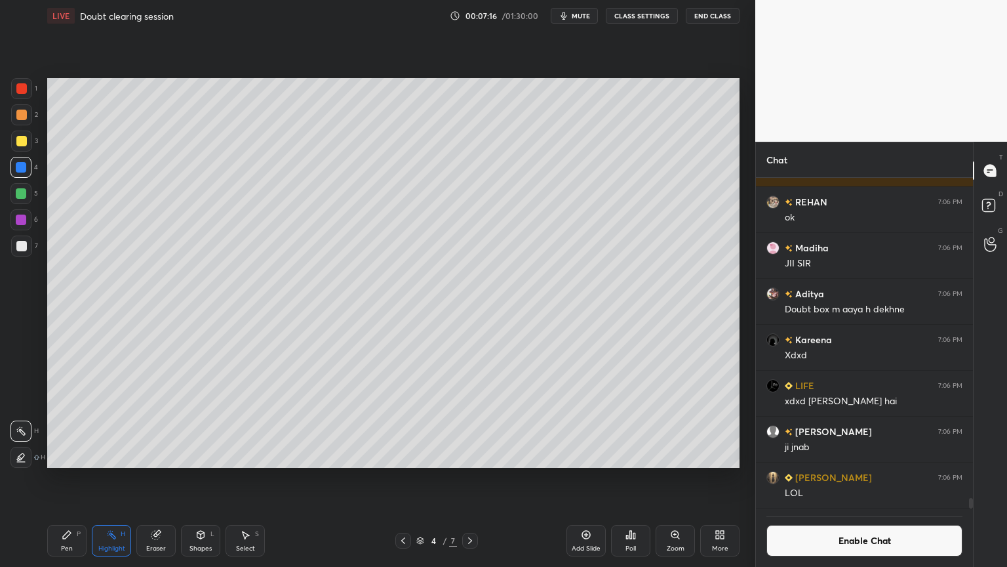
click at [79, 478] on div "Pen P" at bounding box center [66, 540] width 39 height 31
click at [200, 478] on div "Shapes L" at bounding box center [200, 540] width 39 height 31
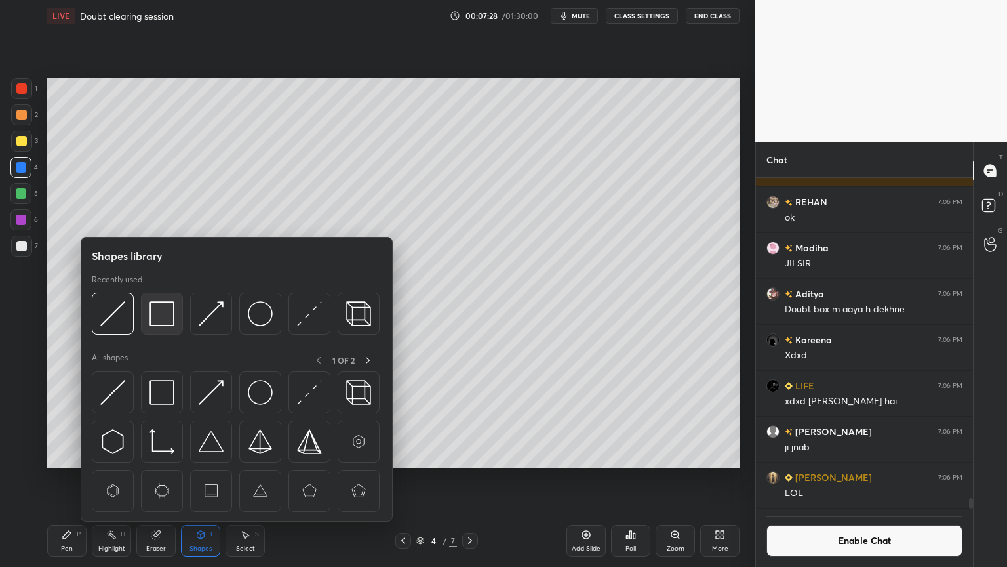
click at [164, 312] on img at bounding box center [161, 313] width 25 height 25
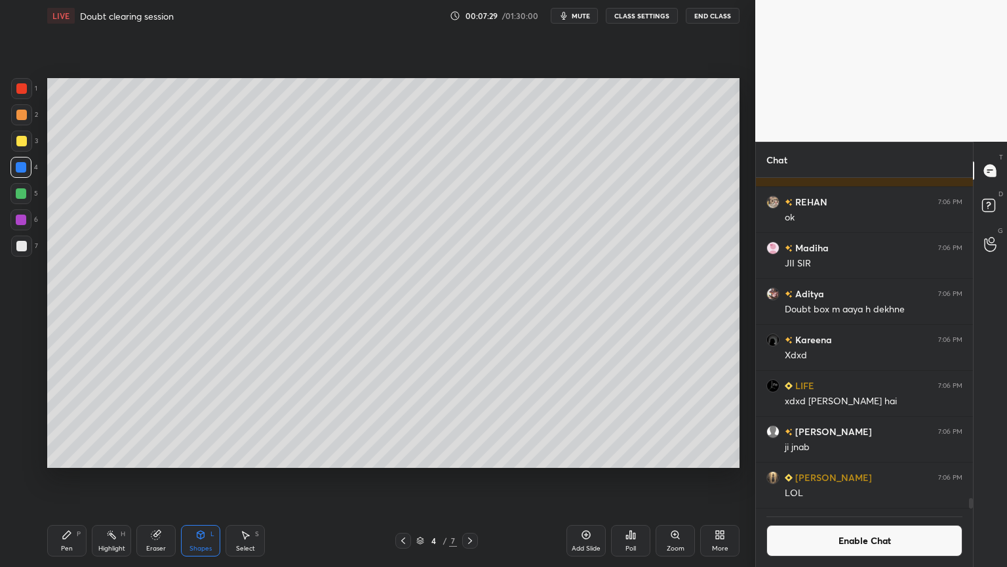
click at [21, 142] on div at bounding box center [21, 141] width 10 height 10
click at [110, 478] on div "Highlight H" at bounding box center [111, 540] width 39 height 31
click at [287, 475] on div "Setting up your live class Poll for secs No correct answer Start poll" at bounding box center [393, 272] width 703 height 483
click at [858, 478] on button "Enable Chat" at bounding box center [865, 540] width 196 height 31
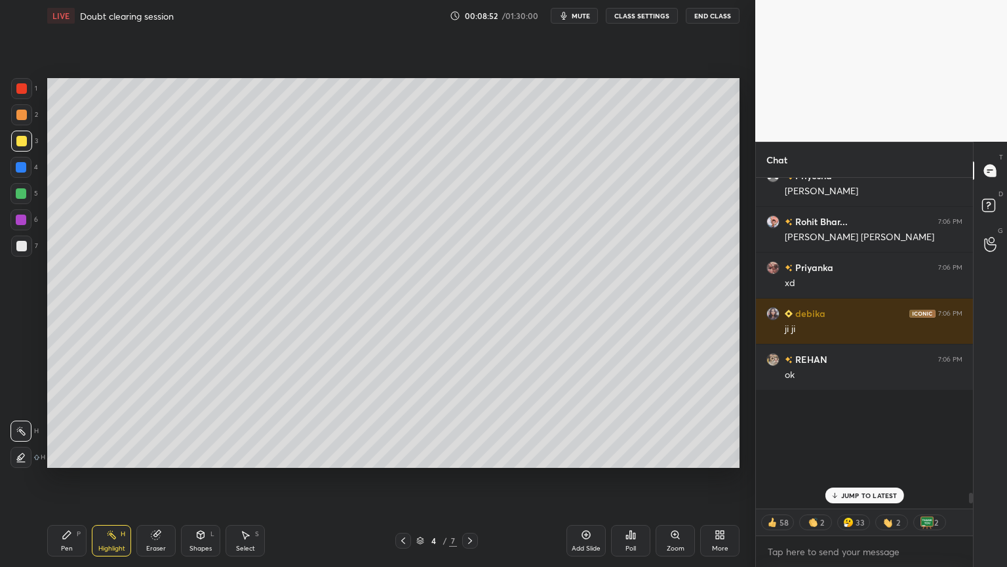
scroll to position [327, 213]
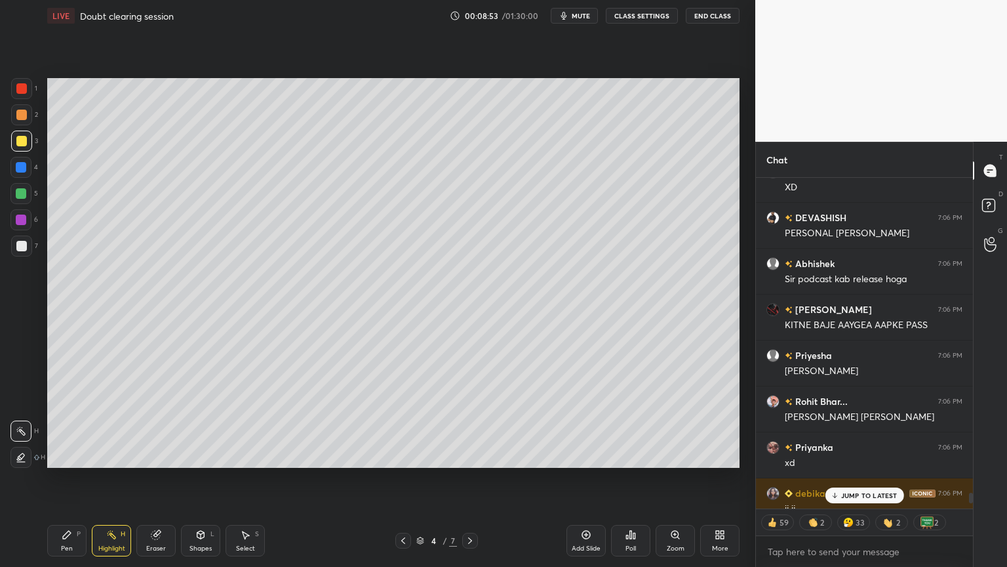
click at [874, 478] on p "JUMP TO LATEST" at bounding box center [869, 495] width 56 height 8
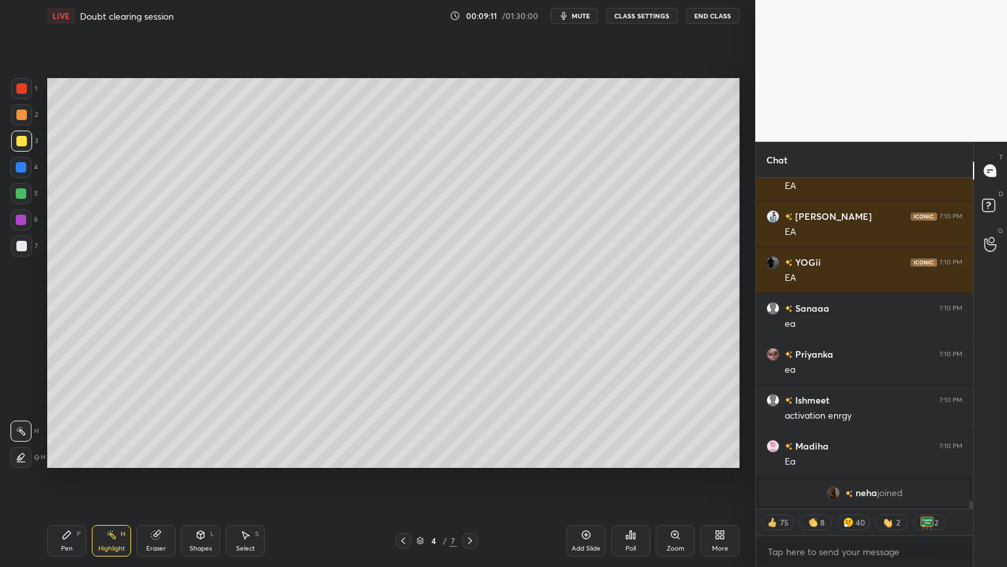
scroll to position [13936, 0]
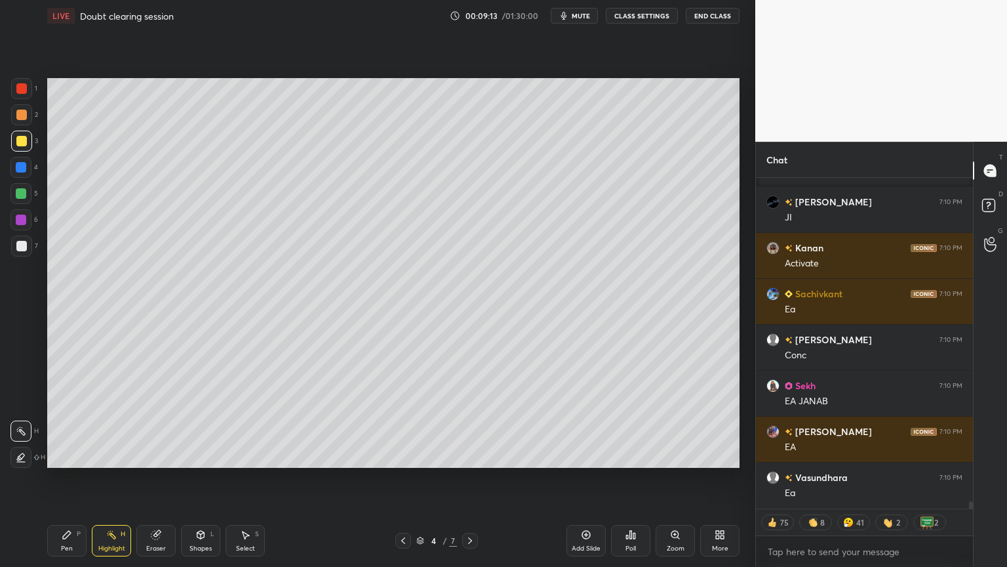
click at [77, 478] on div "Pen P" at bounding box center [66, 540] width 39 height 31
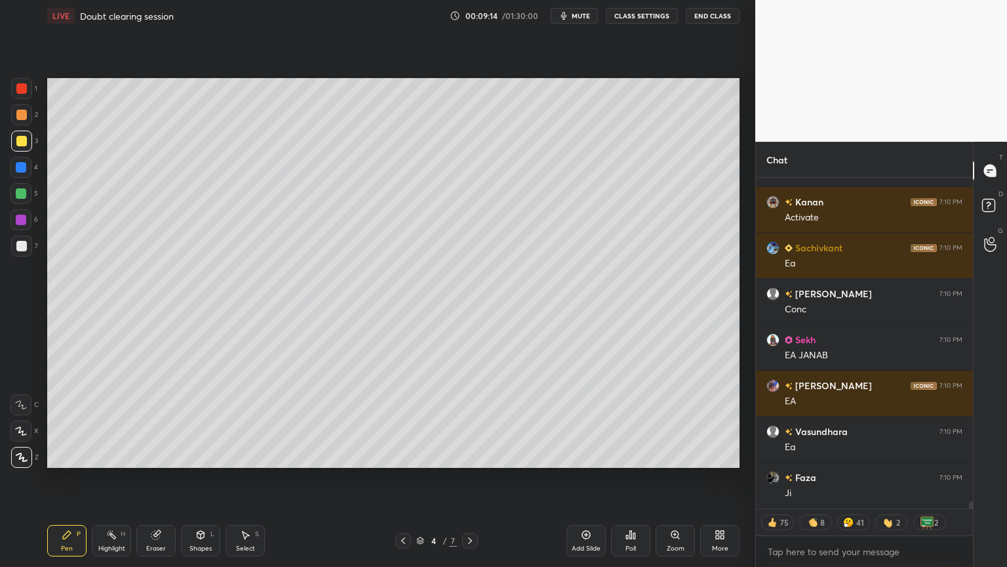
scroll to position [14212, 0]
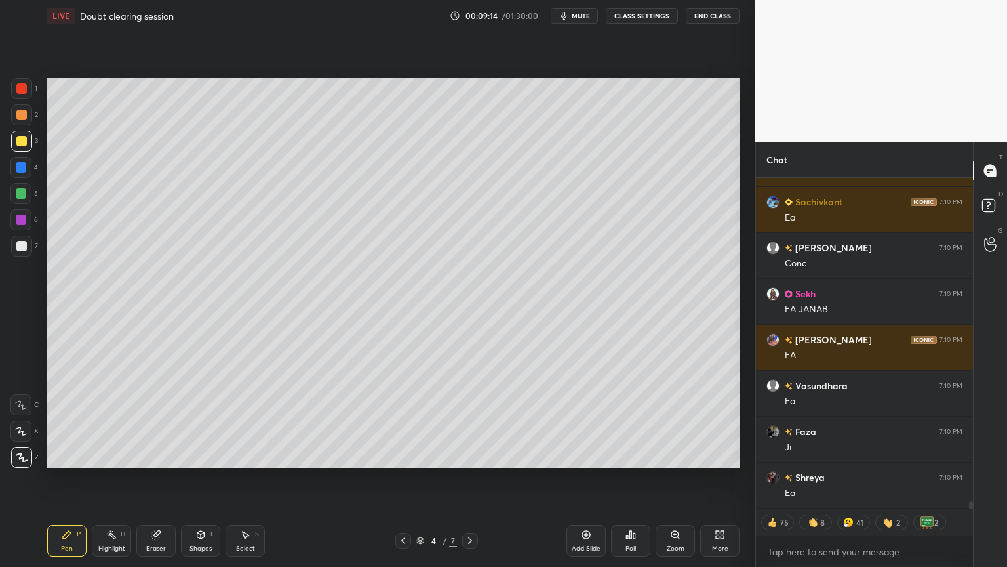
click at [29, 243] on div at bounding box center [21, 245] width 21 height 21
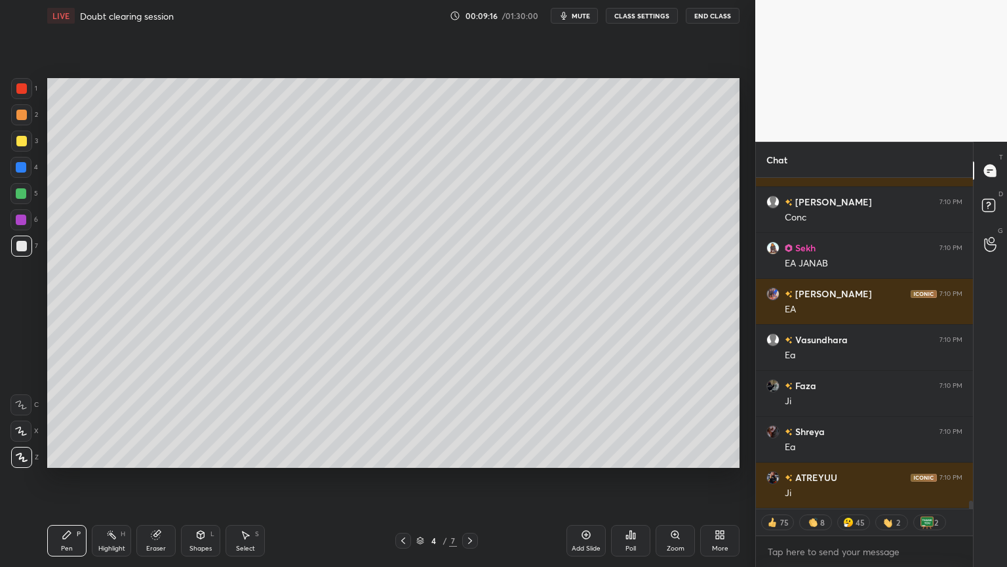
type textarea "x"
click at [638, 16] on button "CLASS SETTINGS" at bounding box center [642, 16] width 72 height 16
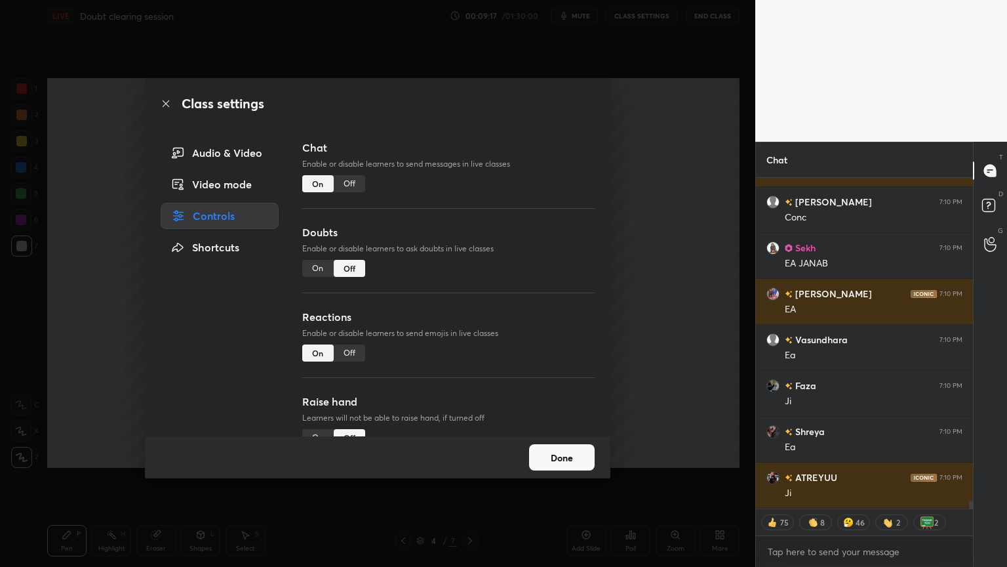
drag, startPoint x: 349, startPoint y: 180, endPoint x: 408, endPoint y: 184, distance: 58.4
click at [355, 184] on div "Off" at bounding box center [349, 183] width 31 height 17
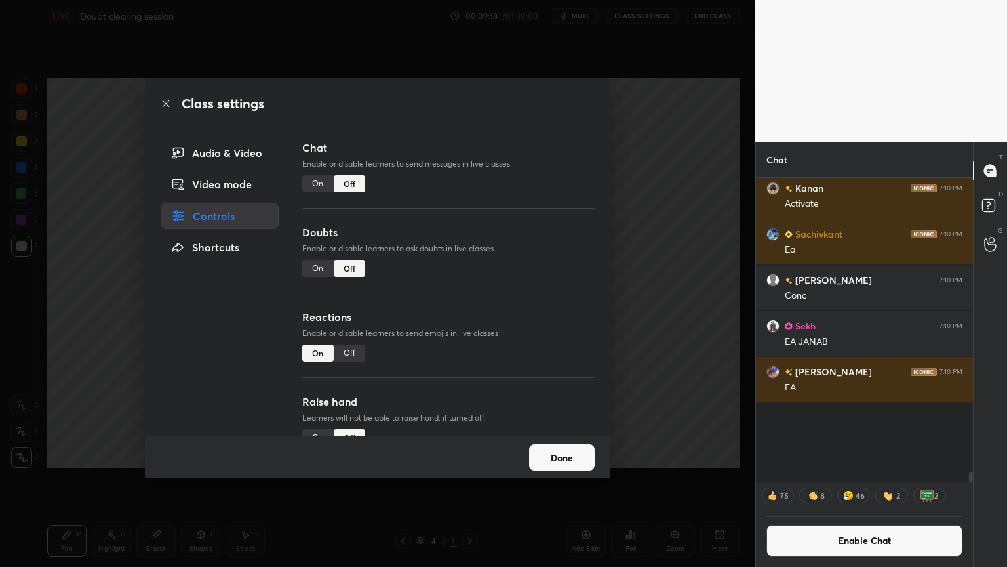
click at [674, 215] on div "Class settings Audio & Video Video mode Controls Shortcuts Chat Enable or disab…" at bounding box center [377, 283] width 755 height 567
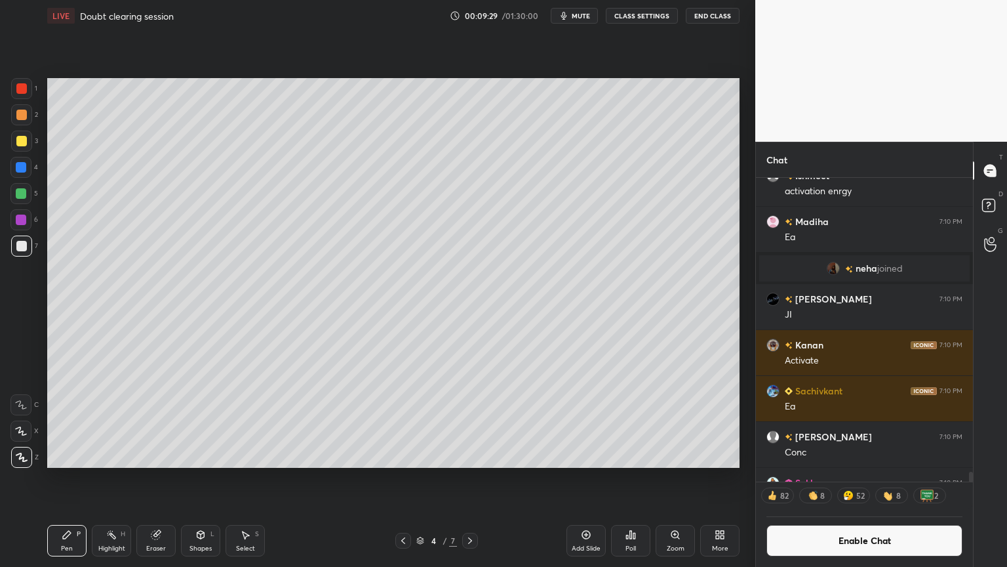
drag, startPoint x: 105, startPoint y: 546, endPoint x: 112, endPoint y: 538, distance: 10.7
click at [105, 478] on div "Highlight" at bounding box center [111, 548] width 27 height 7
click at [216, 478] on div "Shapes L" at bounding box center [200, 540] width 39 height 31
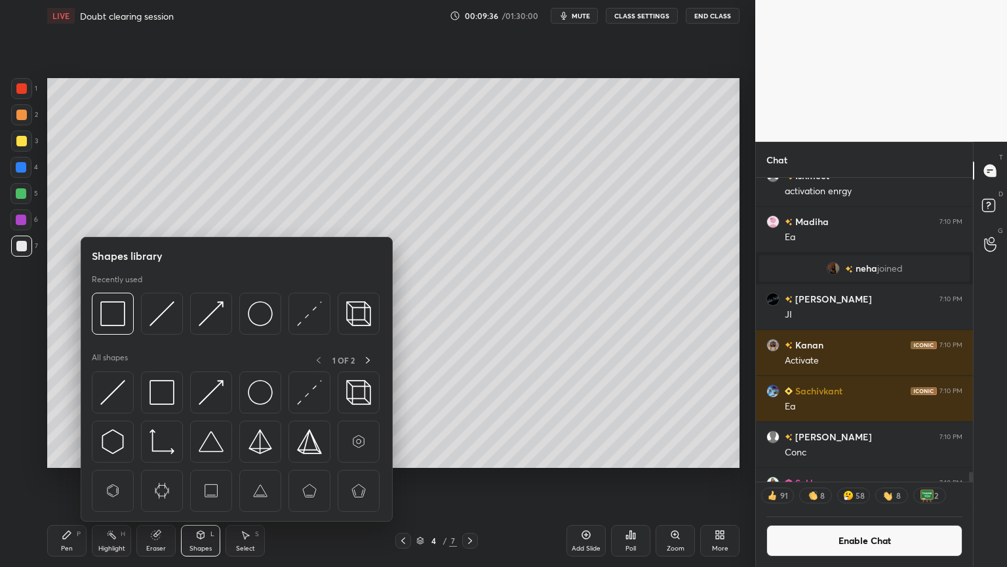
click at [199, 478] on div "Shapes" at bounding box center [200, 548] width 22 height 7
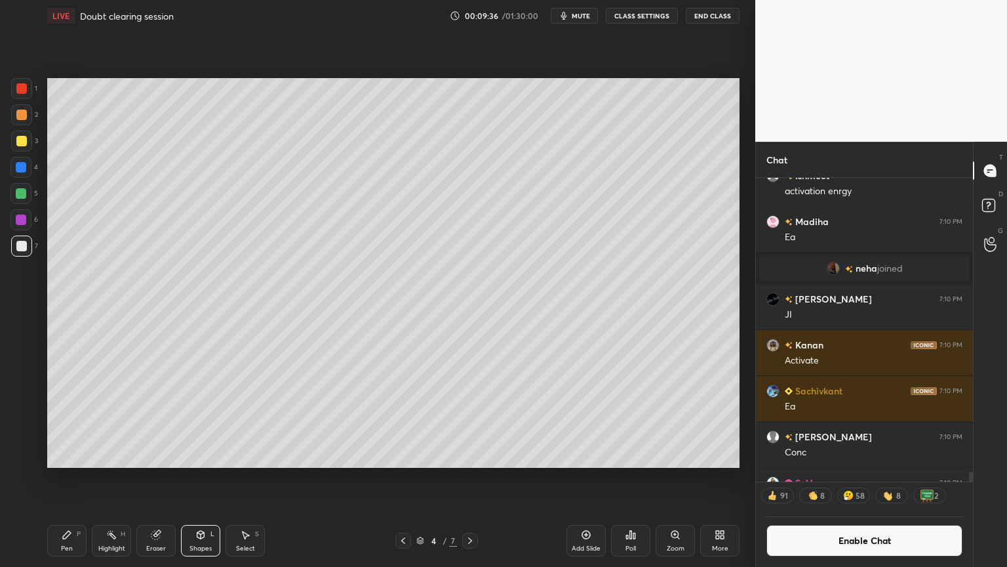
click at [195, 478] on div "Shapes L" at bounding box center [200, 540] width 39 height 31
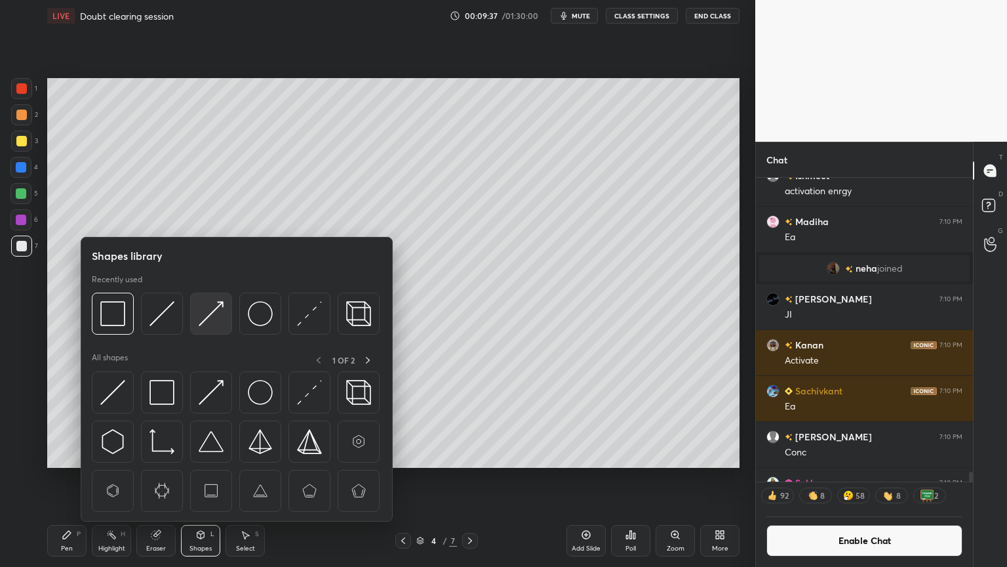
click at [220, 315] on img at bounding box center [211, 313] width 25 height 25
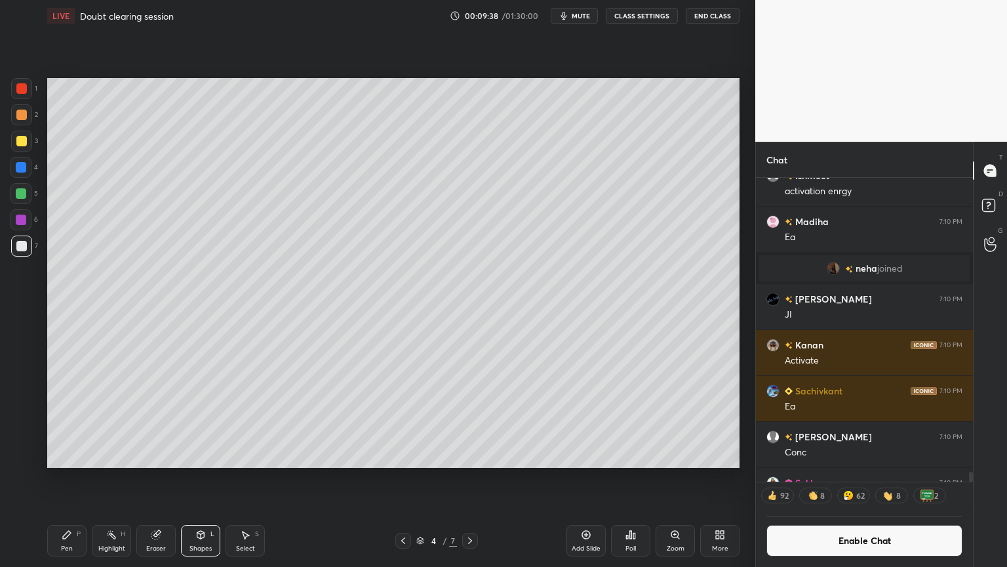
click at [16, 144] on div at bounding box center [21, 141] width 10 height 10
drag, startPoint x: 110, startPoint y: 546, endPoint x: 211, endPoint y: 483, distance: 119.0
click at [116, 478] on div "Highlight H" at bounding box center [111, 540] width 39 height 31
drag, startPoint x: 594, startPoint y: 540, endPoint x: 456, endPoint y: 519, distance: 139.4
click at [591, 478] on div "Add Slide" at bounding box center [586, 540] width 39 height 31
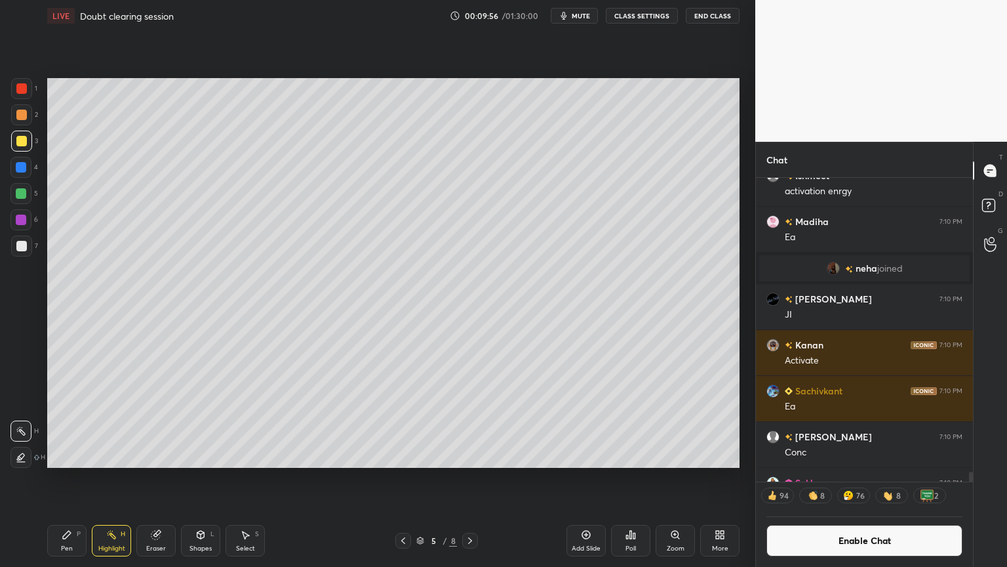
click at [69, 478] on div "Pen P" at bounding box center [66, 540] width 39 height 31
click at [21, 118] on div at bounding box center [21, 115] width 10 height 10
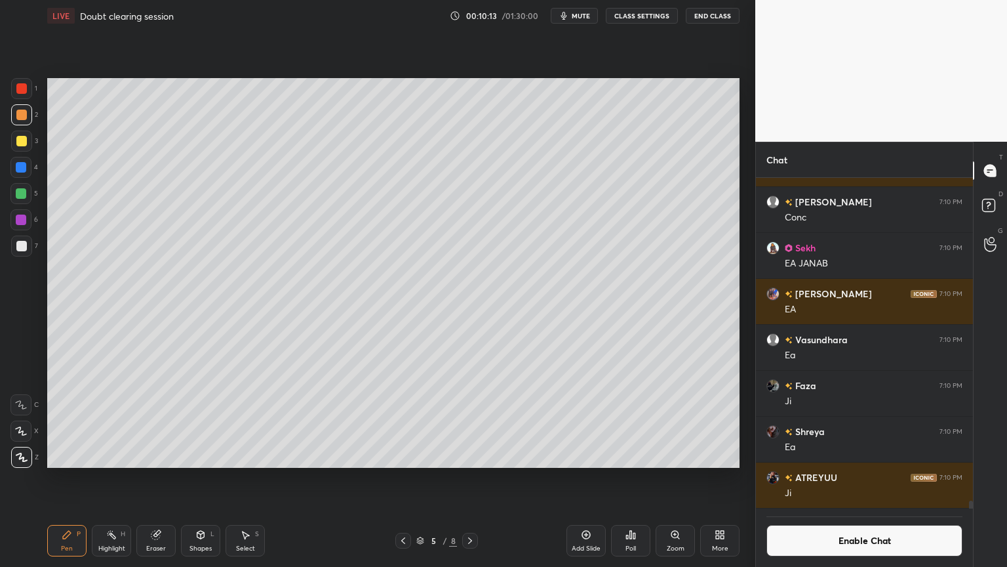
drag, startPoint x: 199, startPoint y: 544, endPoint x: 199, endPoint y: 530, distance: 13.8
click at [194, 478] on div "Shapes" at bounding box center [200, 548] width 22 height 7
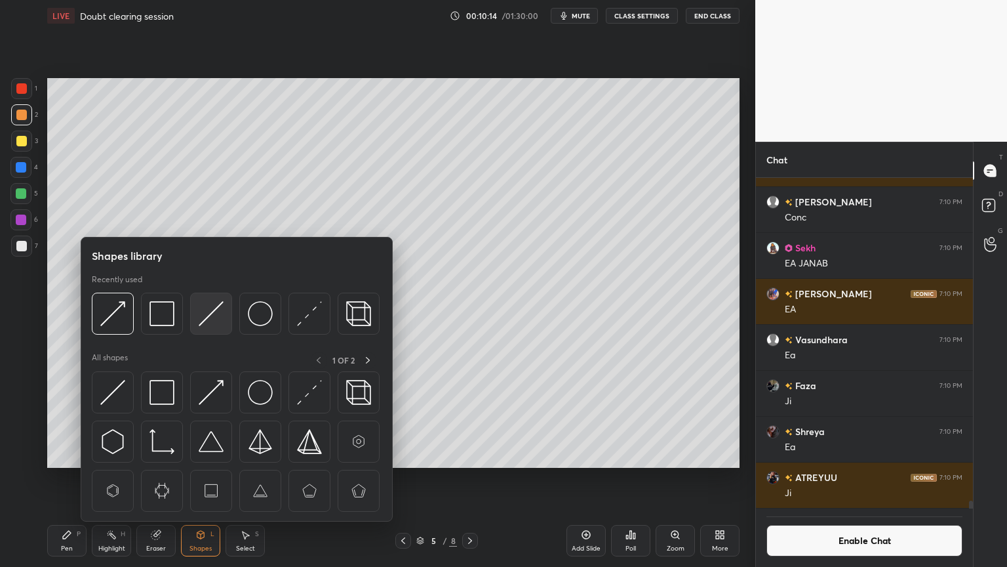
click at [221, 315] on img at bounding box center [211, 313] width 25 height 25
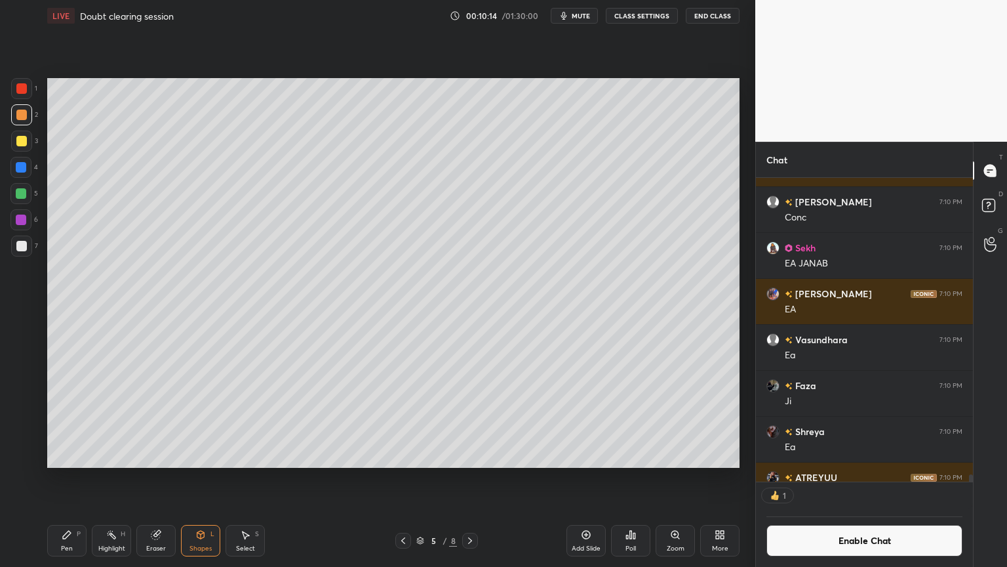
scroll to position [4, 4]
click at [21, 243] on div at bounding box center [21, 246] width 10 height 10
drag, startPoint x: 115, startPoint y: 549, endPoint x: 162, endPoint y: 519, distance: 56.0
click at [113, 478] on div "Highlight" at bounding box center [111, 548] width 27 height 7
drag, startPoint x: 883, startPoint y: 540, endPoint x: 886, endPoint y: 534, distance: 7.3
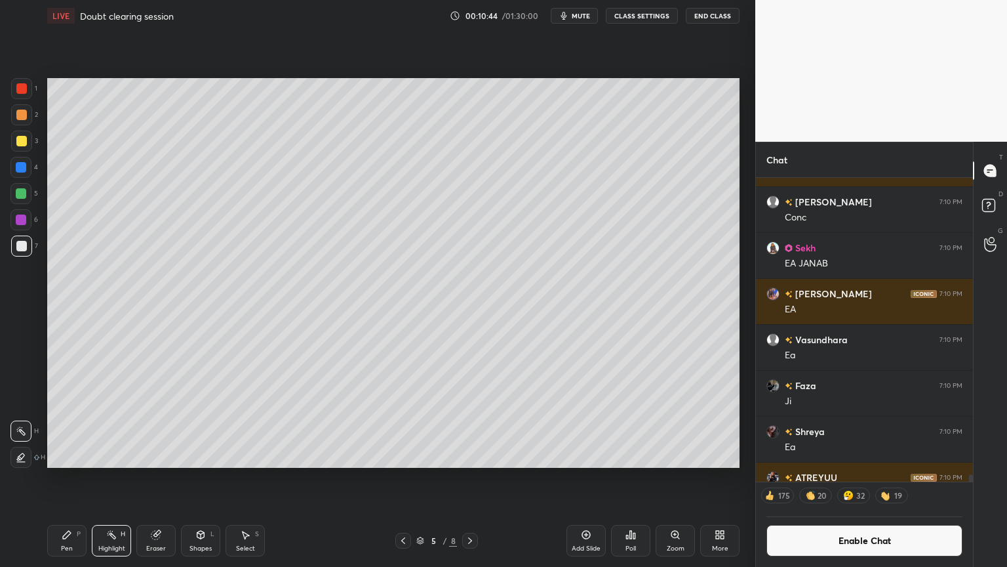
click at [882, 478] on button "Enable Chat" at bounding box center [865, 540] width 196 height 31
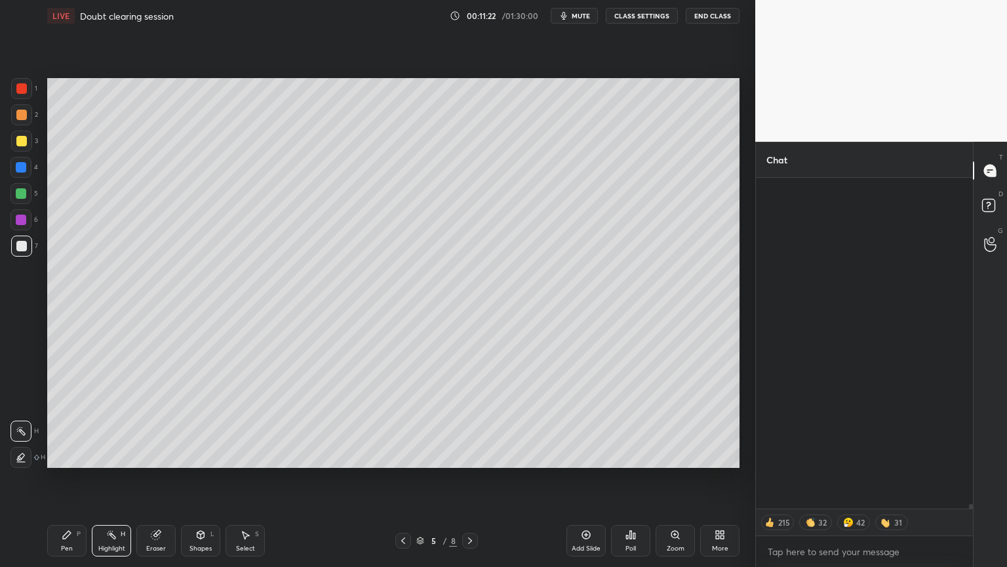
scroll to position [22454, 0]
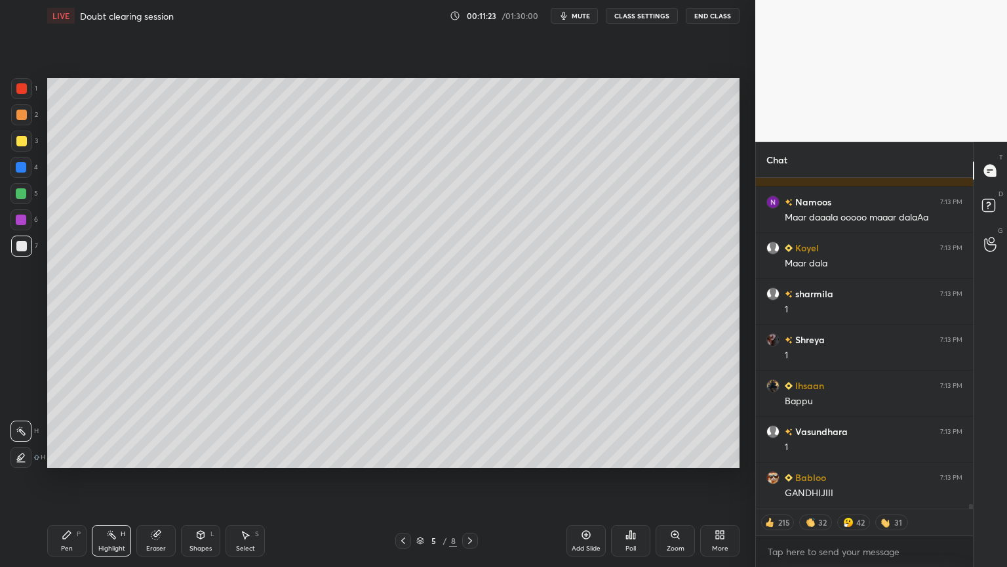
type textarea "x"
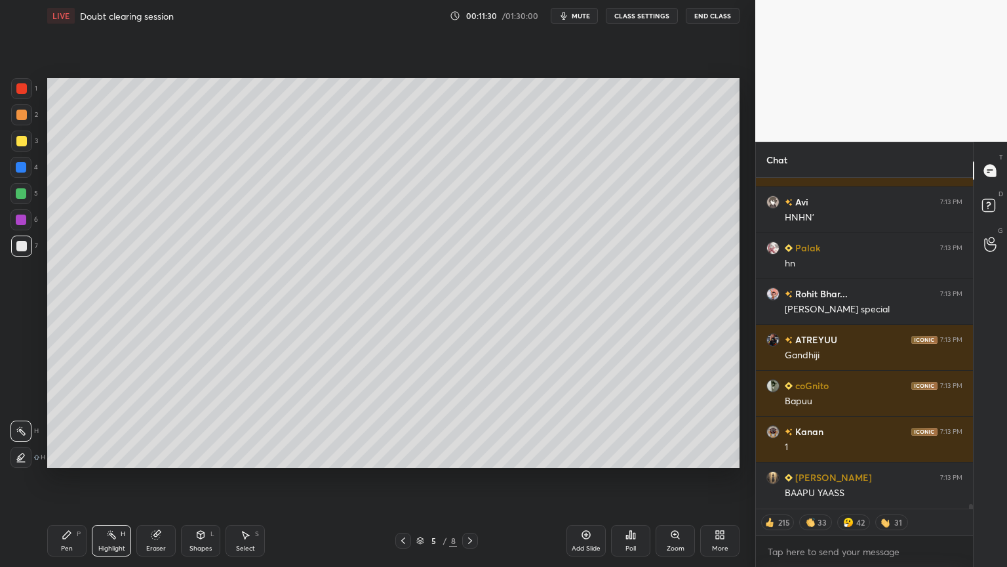
click at [645, 18] on button "CLASS SETTINGS" at bounding box center [642, 16] width 72 height 16
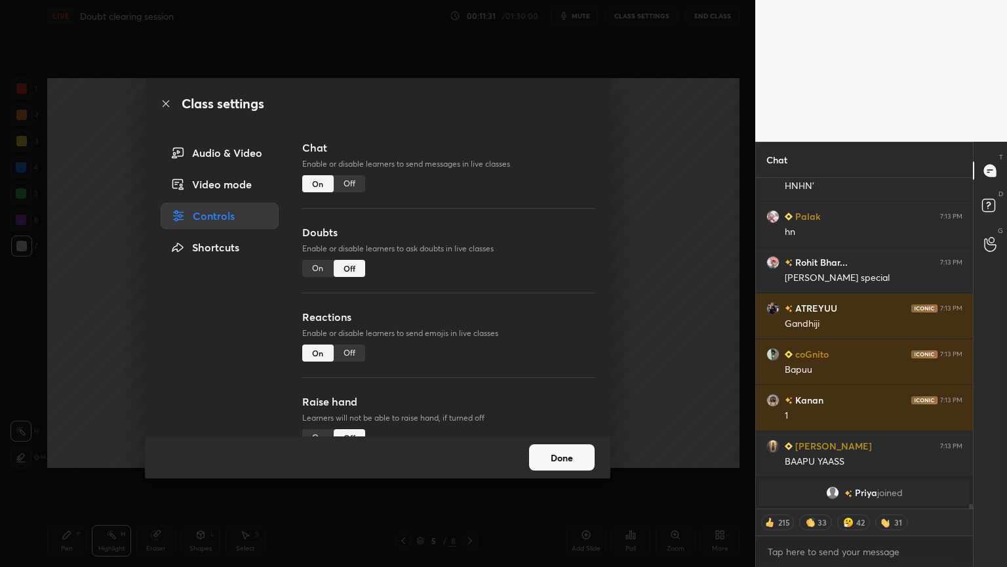
click at [348, 183] on div "Off" at bounding box center [349, 183] width 31 height 17
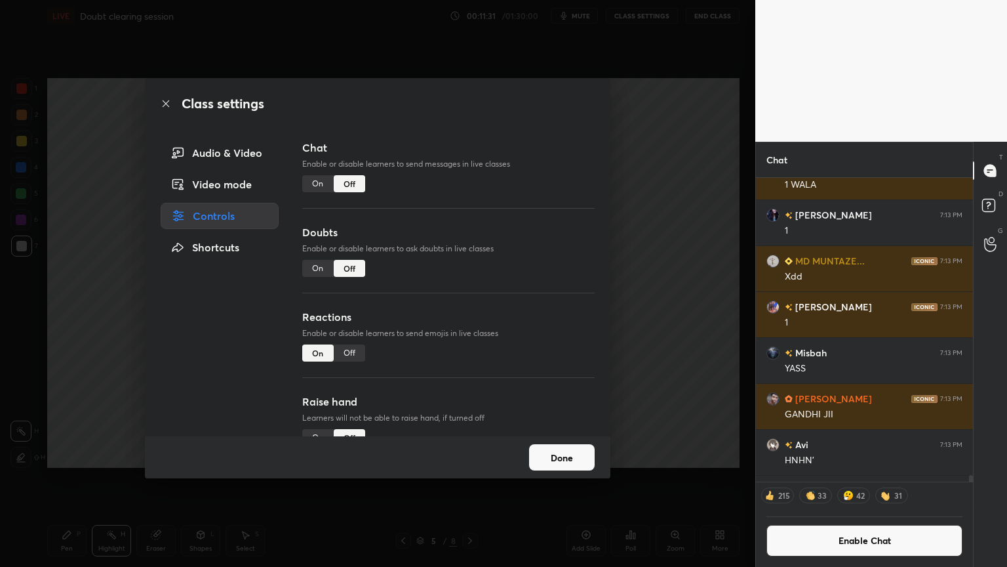
click at [679, 227] on div "Class settings Audio & Video Video mode Controls Shortcuts Chat Enable or disab…" at bounding box center [377, 283] width 755 height 567
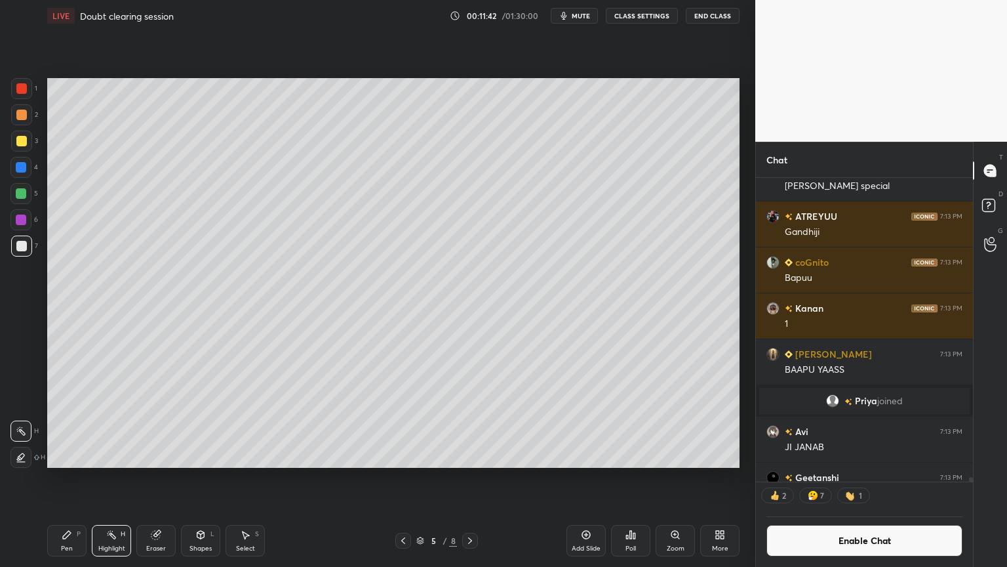
click at [68, 478] on icon at bounding box center [67, 534] width 10 height 10
click at [403, 478] on icon at bounding box center [403, 540] width 4 height 7
click at [103, 478] on div "Highlight H" at bounding box center [111, 540] width 39 height 31
click at [879, 478] on button "Enable Chat" at bounding box center [865, 540] width 196 height 31
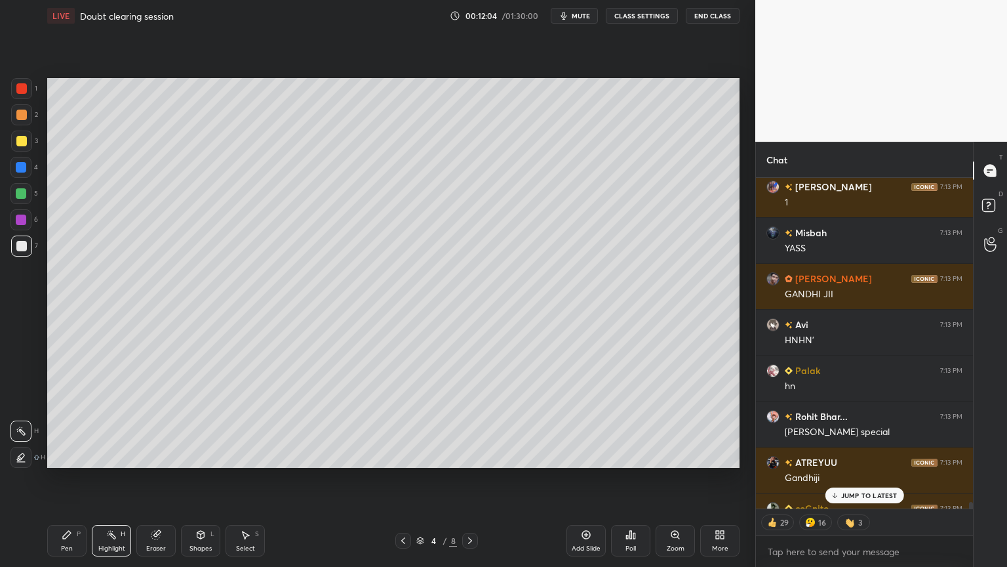
click at [866, 478] on p "JUMP TO LATEST" at bounding box center [869, 495] width 56 height 8
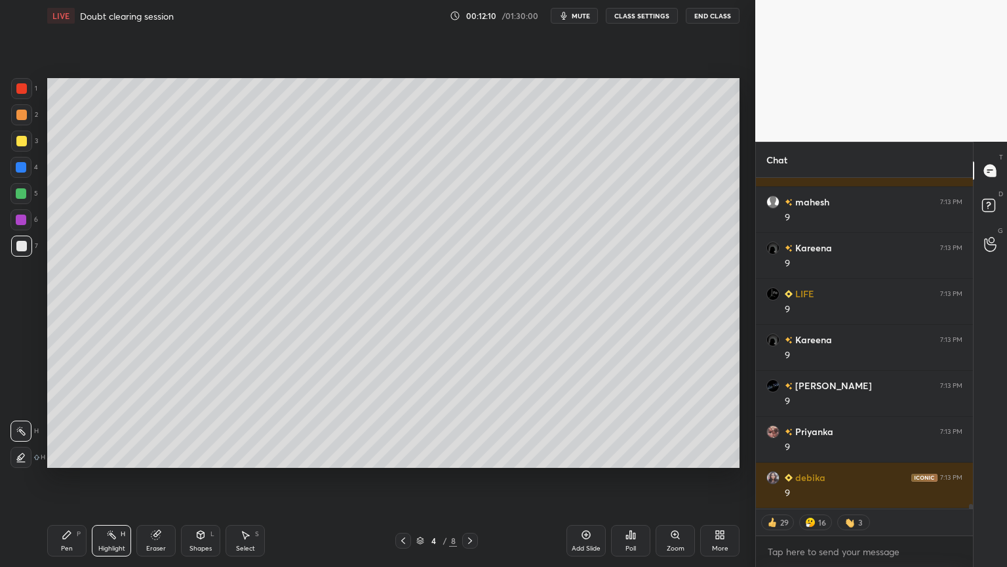
scroll to position [22963, 0]
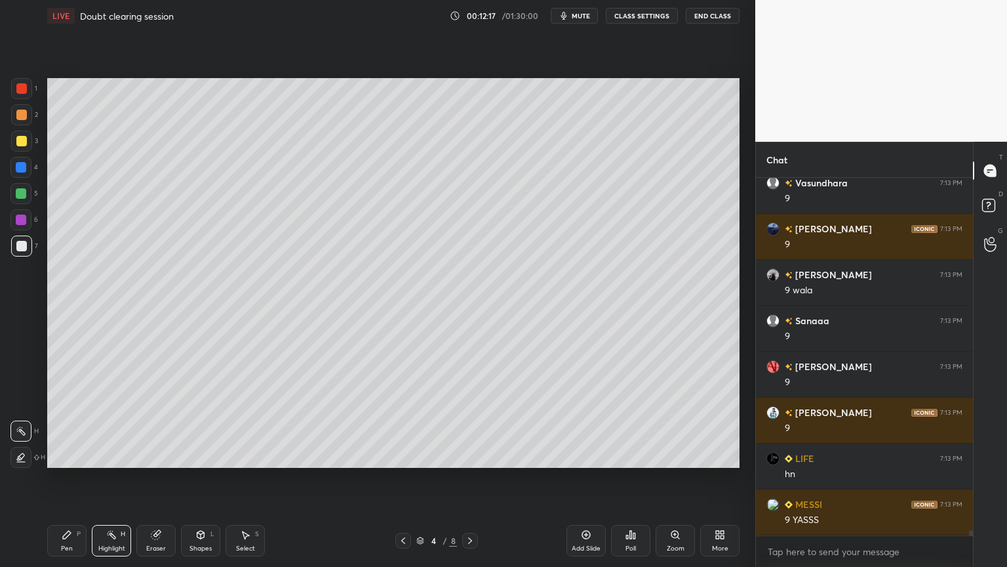
click at [468, 478] on icon at bounding box center [470, 540] width 10 height 10
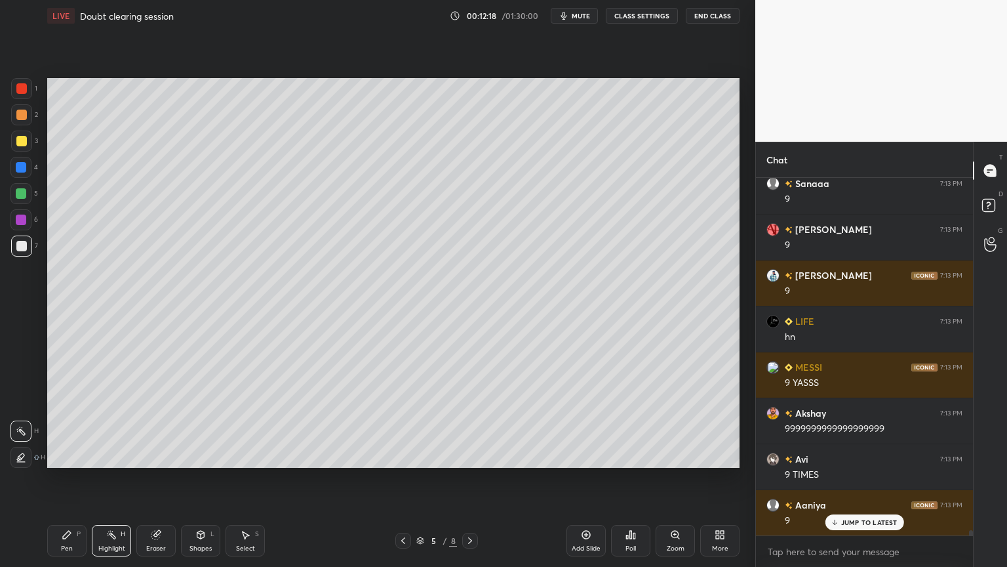
click at [62, 478] on div "Pen P" at bounding box center [66, 540] width 39 height 31
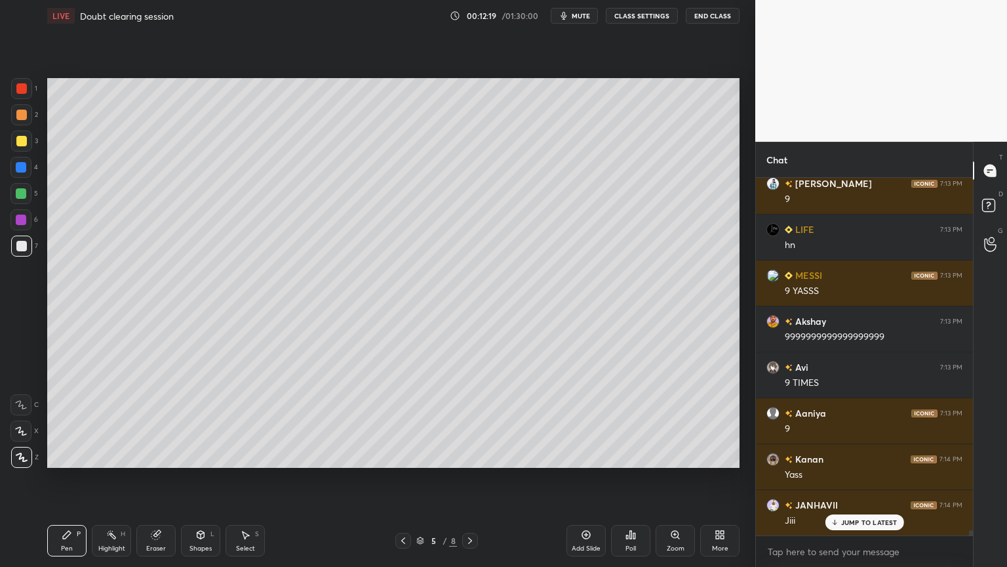
click at [21, 254] on div at bounding box center [21, 245] width 21 height 21
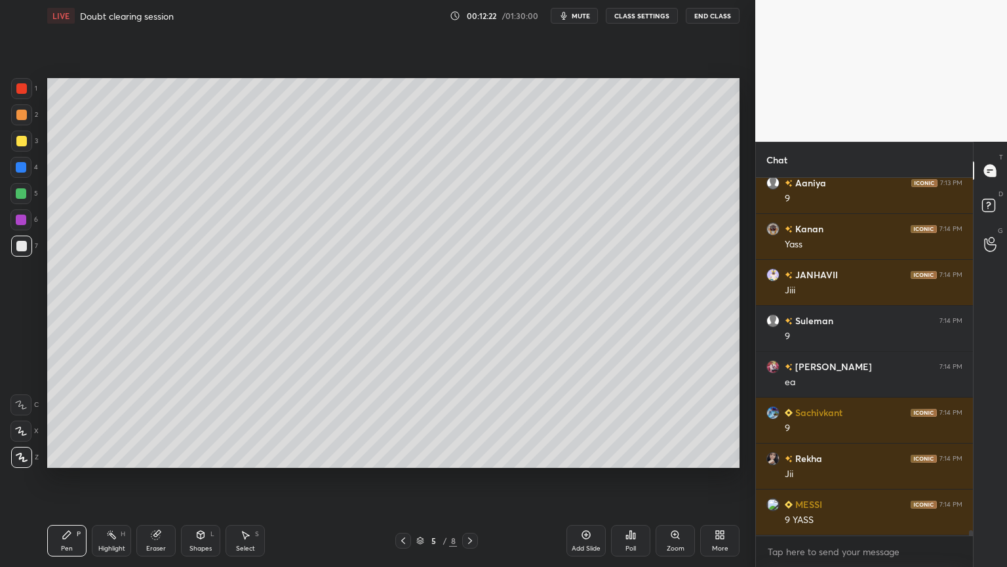
click at [199, 478] on div "Shapes L" at bounding box center [200, 540] width 39 height 31
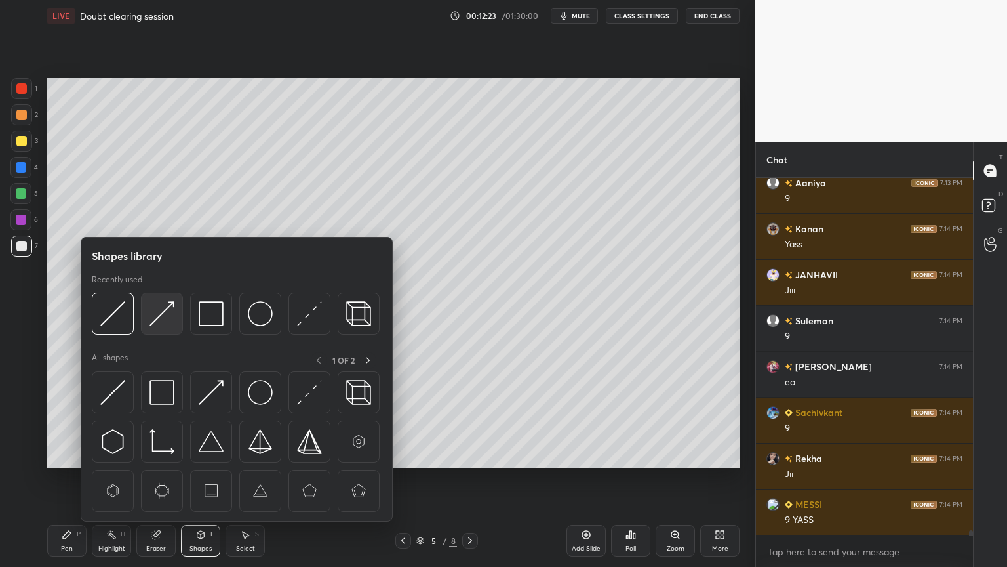
click at [159, 312] on img at bounding box center [161, 313] width 25 height 25
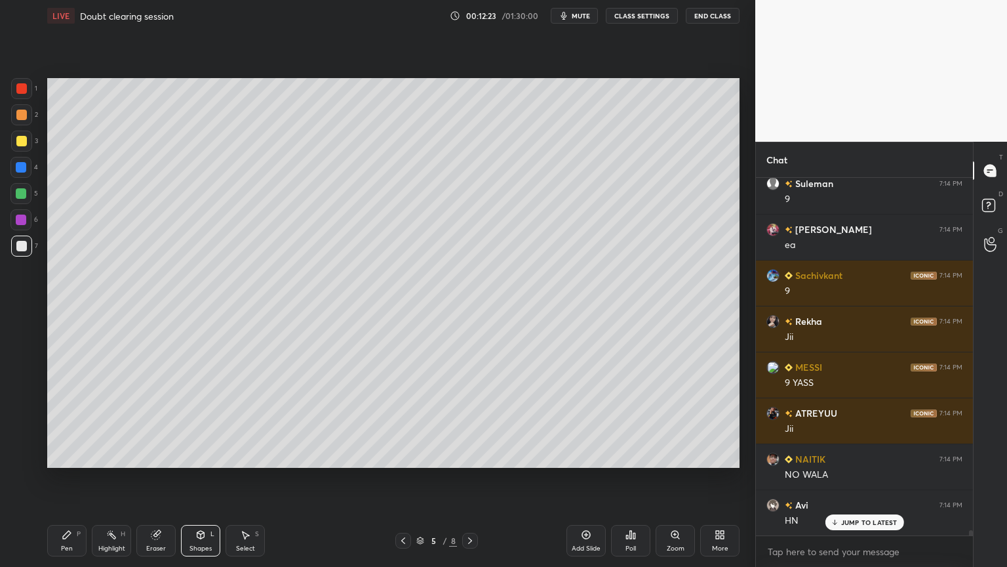
click at [22, 157] on div at bounding box center [20, 167] width 21 height 21
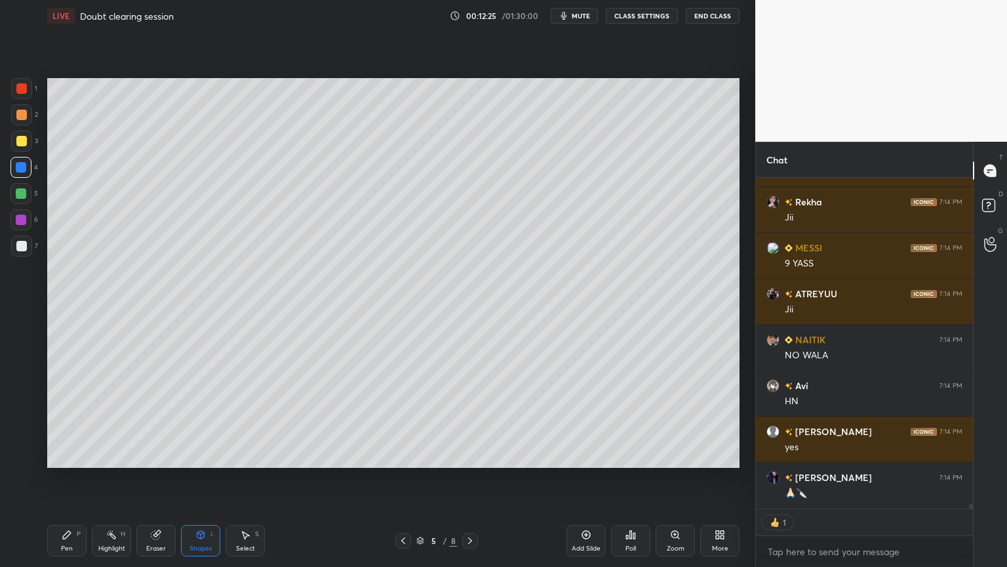
drag, startPoint x: 77, startPoint y: 540, endPoint x: 73, endPoint y: 478, distance: 62.4
click at [76, 478] on div "Pen P" at bounding box center [66, 540] width 39 height 31
click at [23, 247] on div at bounding box center [21, 246] width 10 height 10
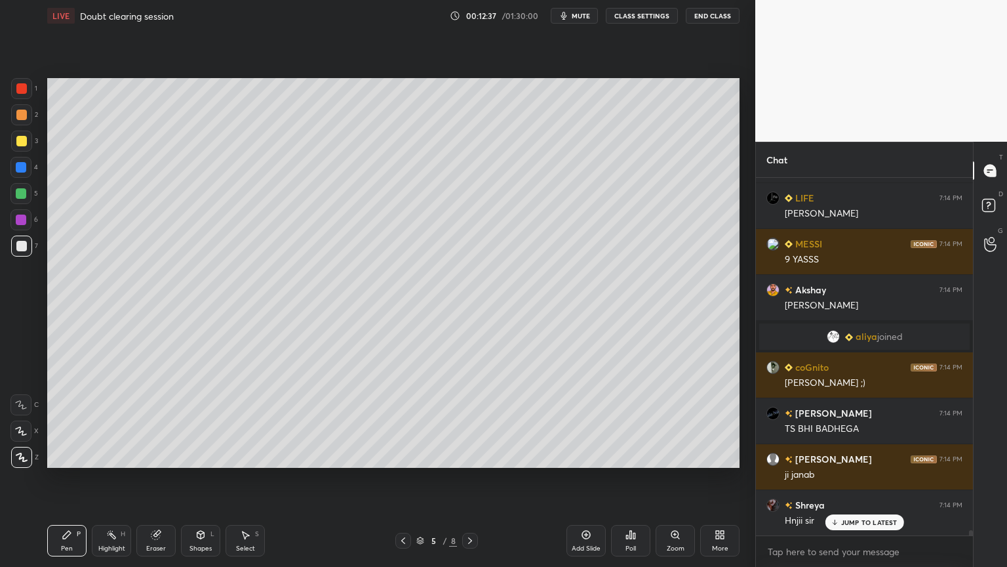
click at [202, 478] on div "Shapes" at bounding box center [200, 548] width 22 height 7
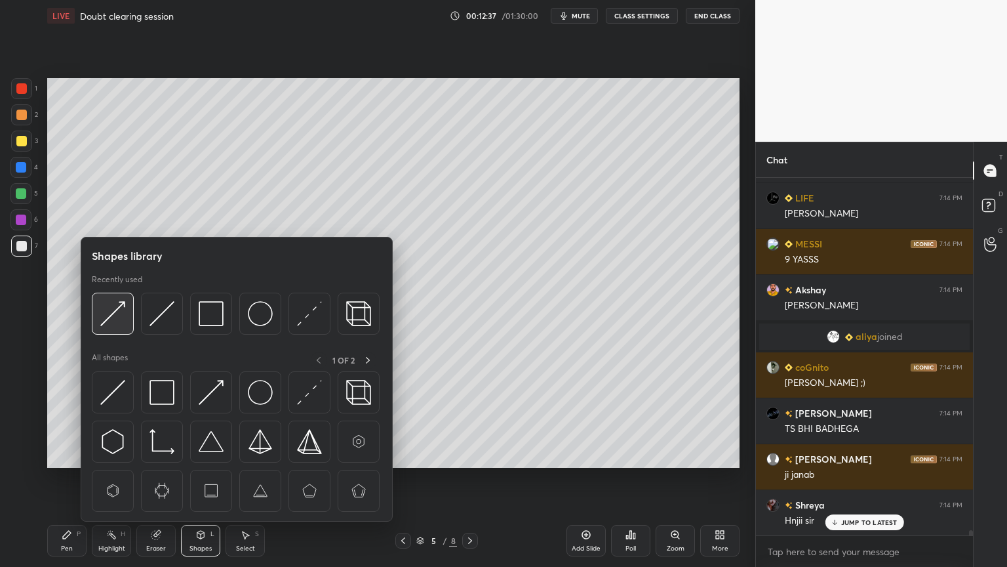
click at [117, 322] on img at bounding box center [112, 313] width 25 height 25
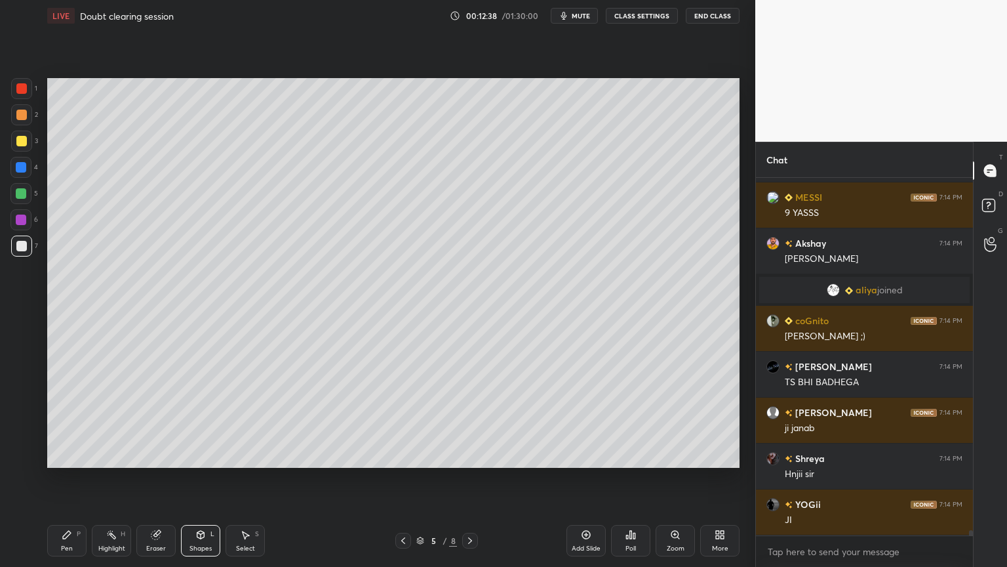
click at [24, 170] on div at bounding box center [21, 167] width 10 height 10
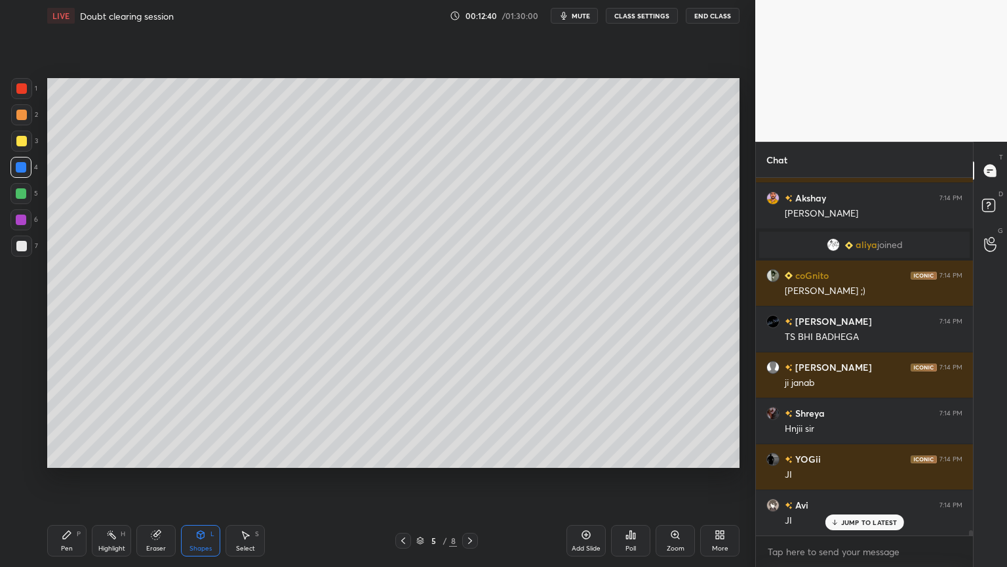
click at [204, 478] on div "Shapes" at bounding box center [200, 548] width 22 height 7
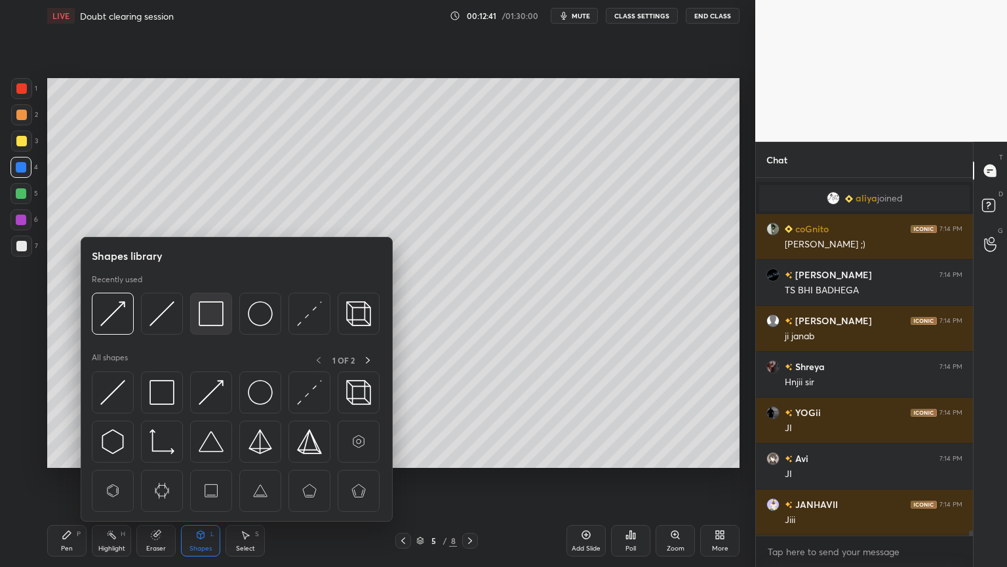
click at [216, 325] on img at bounding box center [211, 313] width 25 height 25
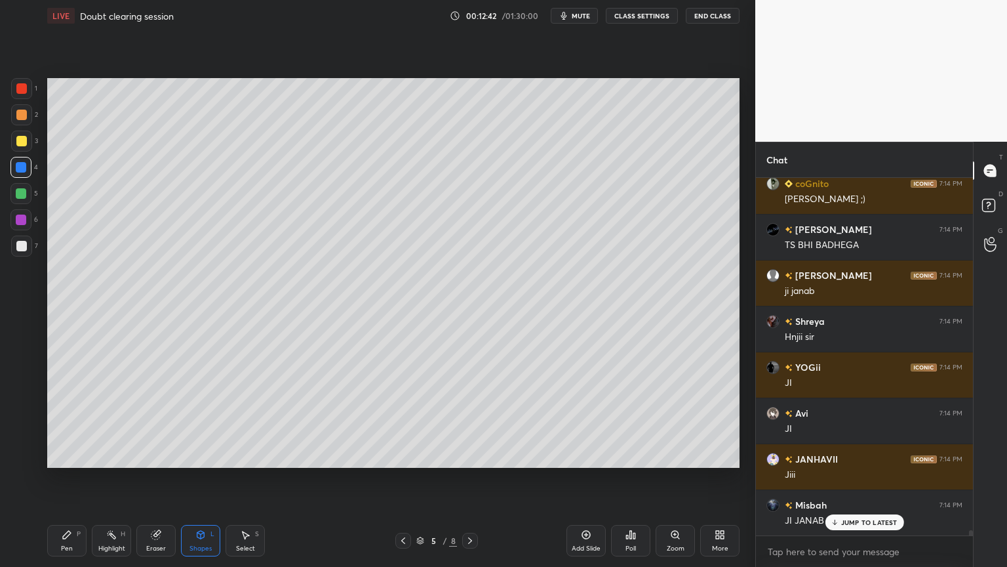
click at [115, 478] on div "Highlight H" at bounding box center [111, 540] width 39 height 31
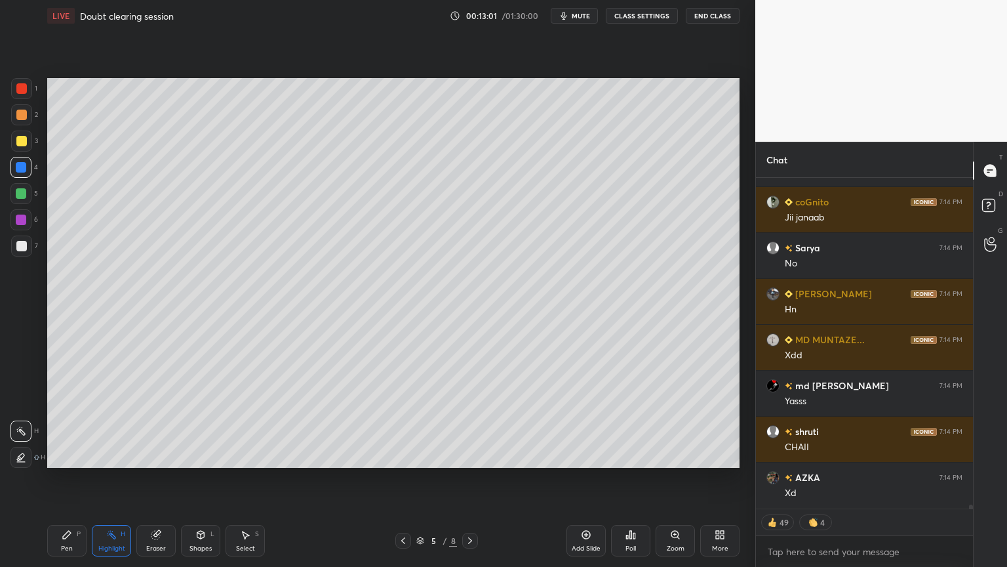
drag, startPoint x: 590, startPoint y: 539, endPoint x: 413, endPoint y: 521, distance: 177.9
click at [584, 478] on icon at bounding box center [586, 534] width 10 height 10
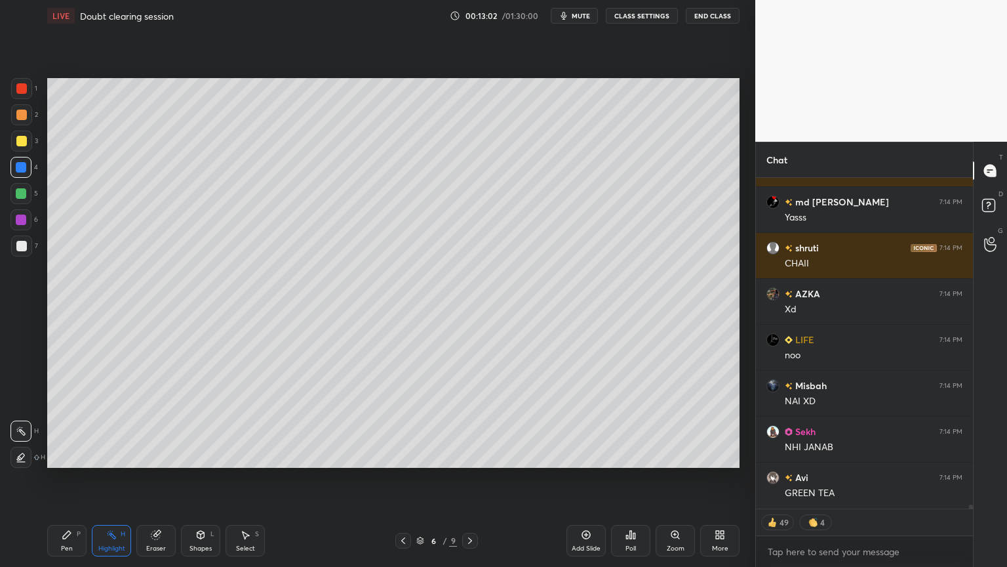
click at [71, 478] on div "Pen" at bounding box center [67, 548] width 12 height 7
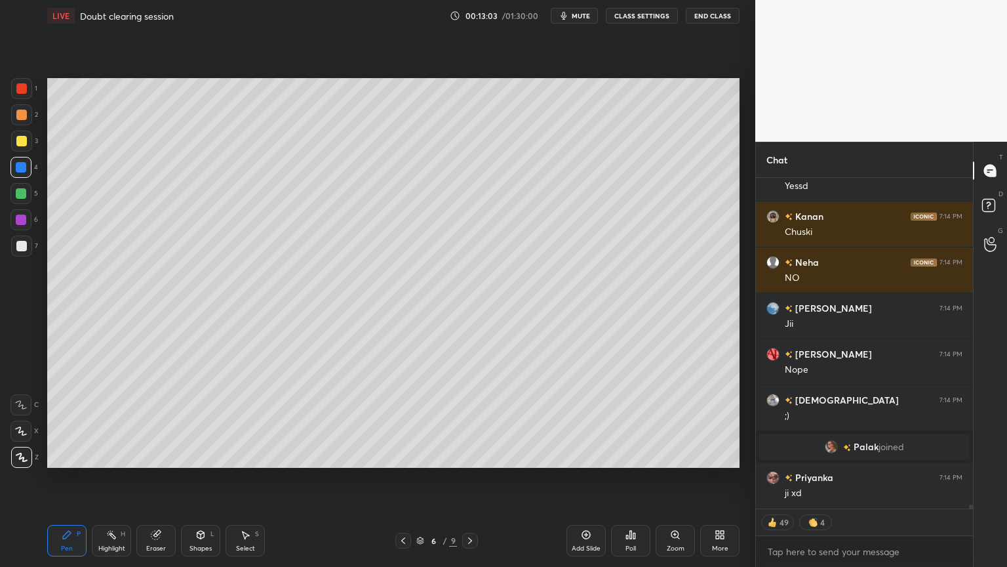
drag, startPoint x: 24, startPoint y: 115, endPoint x: 44, endPoint y: 107, distance: 21.8
click at [24, 112] on div at bounding box center [21, 115] width 10 height 10
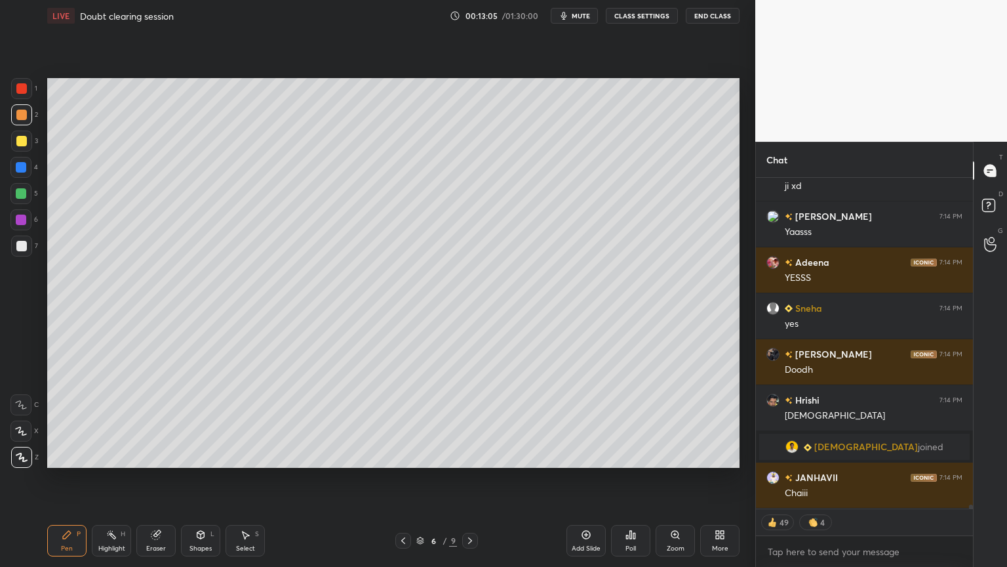
click at [71, 478] on div "Pen" at bounding box center [67, 548] width 12 height 7
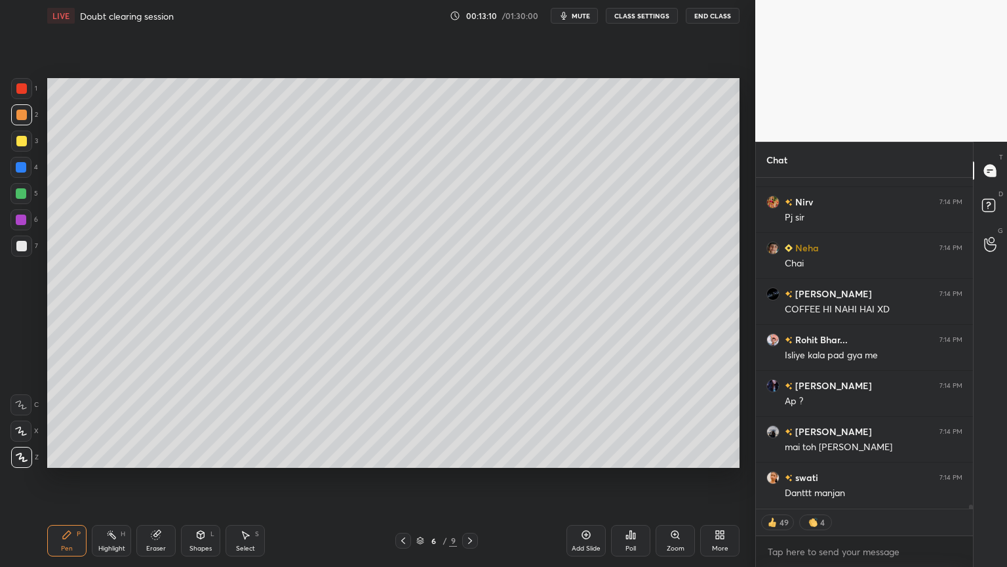
click at [638, 16] on button "CLASS SETTINGS" at bounding box center [642, 16] width 72 height 16
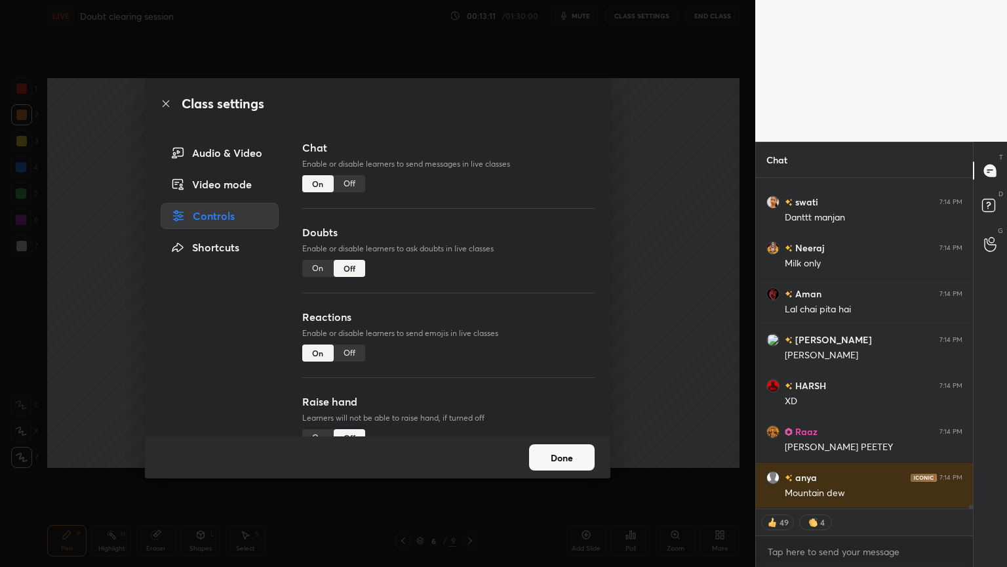
type textarea "x"
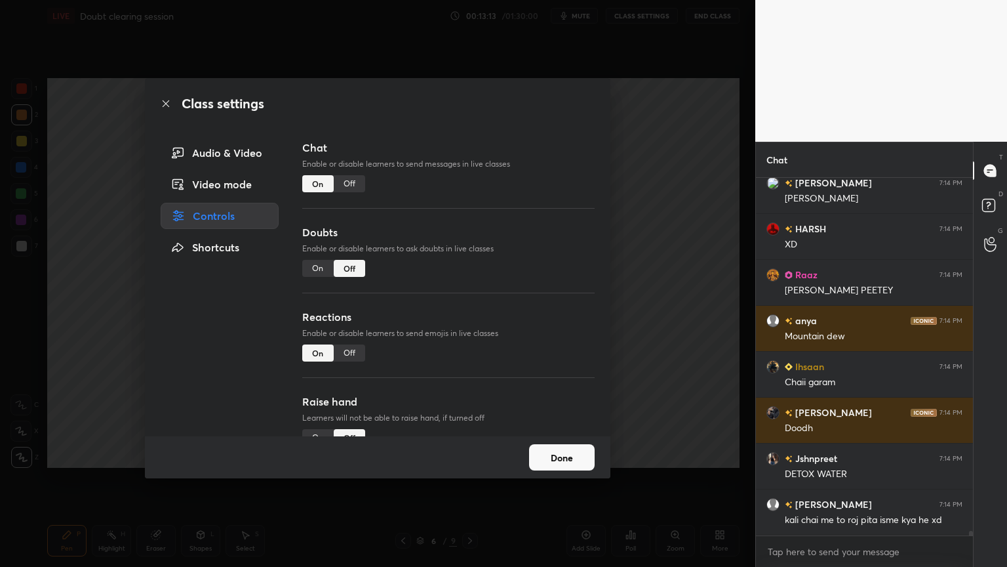
drag, startPoint x: 351, startPoint y: 183, endPoint x: 443, endPoint y: 190, distance: 91.4
click at [355, 184] on div "Off" at bounding box center [349, 183] width 31 height 17
click at [694, 249] on div "Class settings Audio & Video Video mode Controls Shortcuts Chat Enable or disab…" at bounding box center [377, 283] width 755 height 567
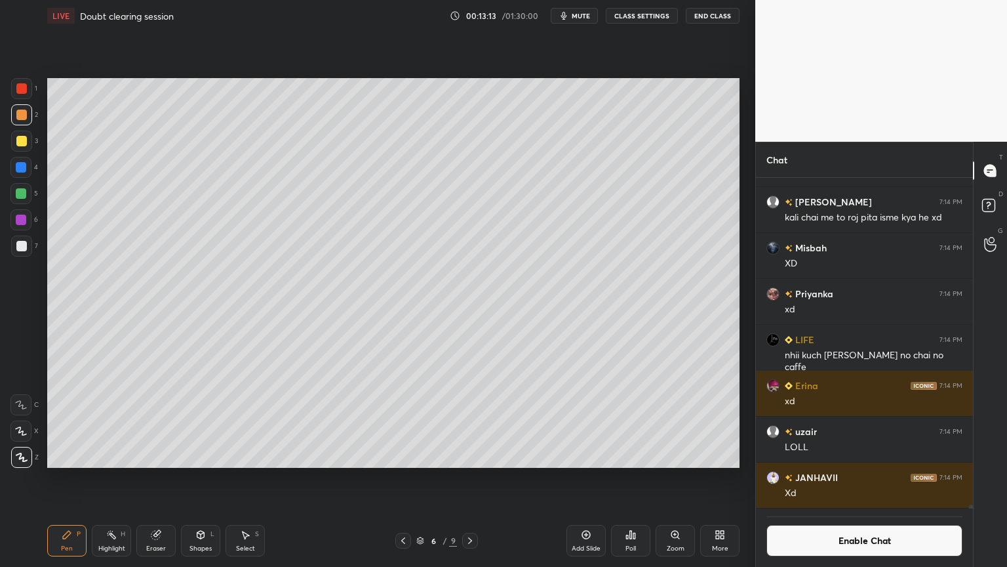
click at [117, 478] on div "Highlight H" at bounding box center [111, 540] width 39 height 31
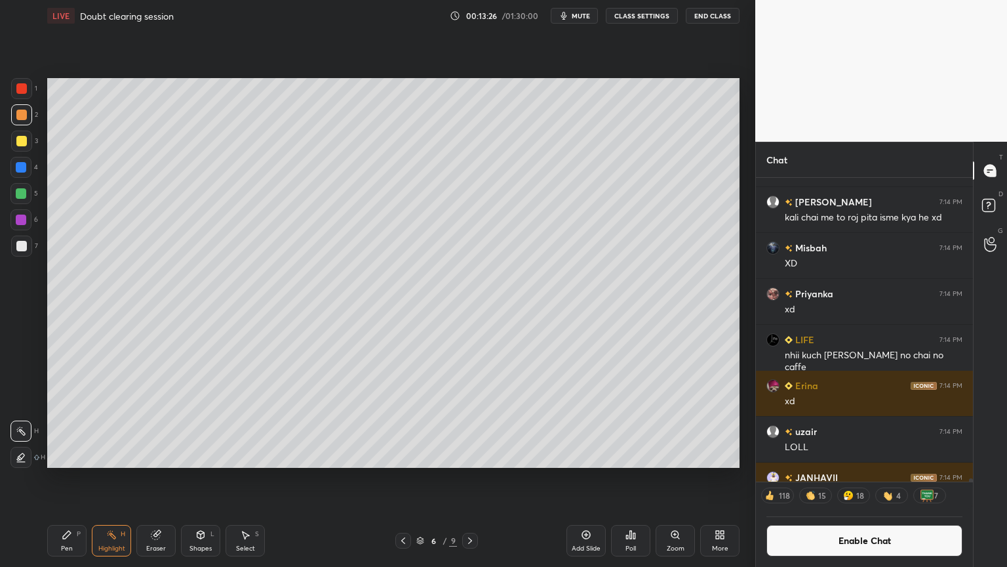
click at [851, 478] on button "Enable Chat" at bounding box center [865, 540] width 196 height 31
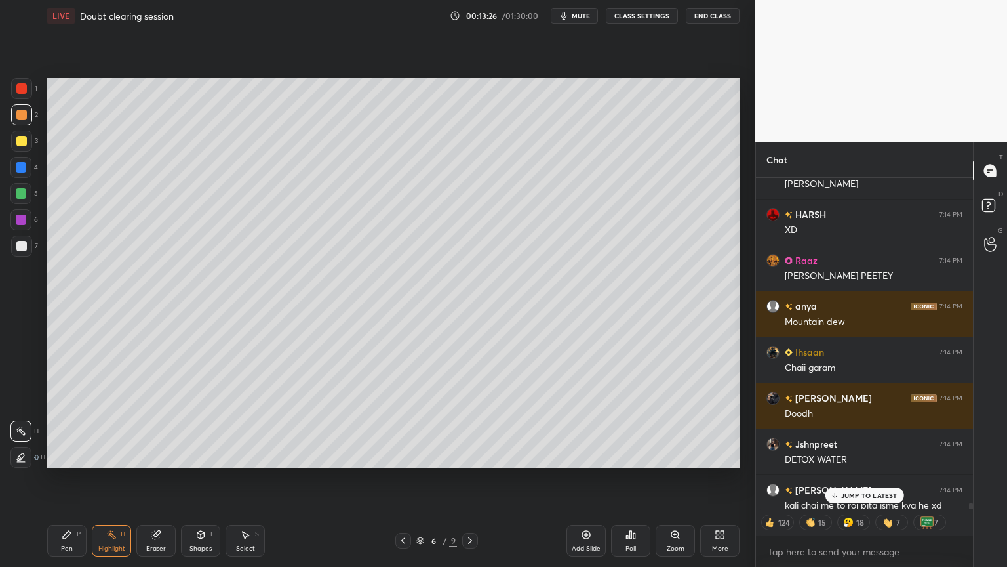
click at [870, 478] on div "JUMP TO LATEST" at bounding box center [864, 495] width 79 height 16
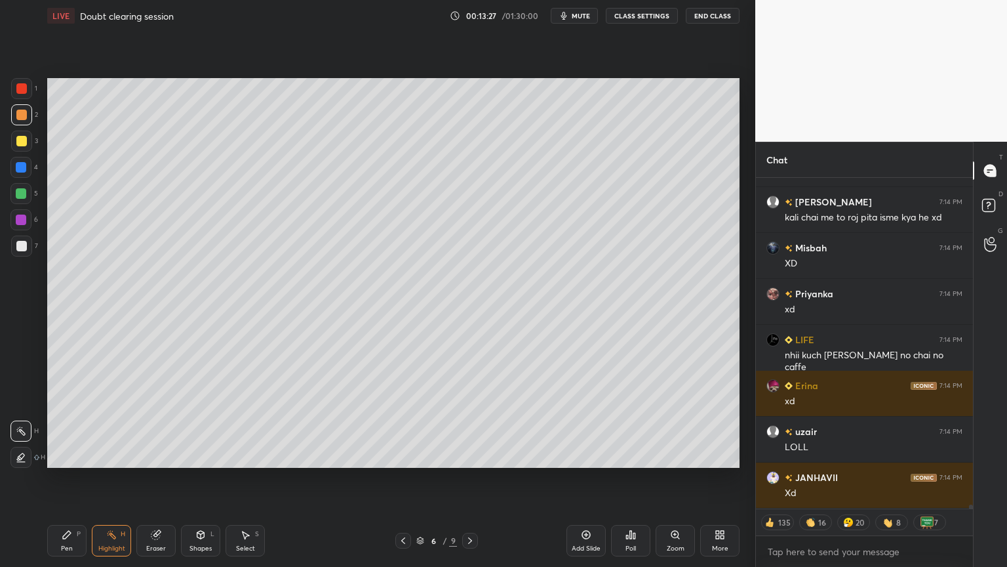
click at [120, 478] on div "Highlight H" at bounding box center [111, 540] width 39 height 31
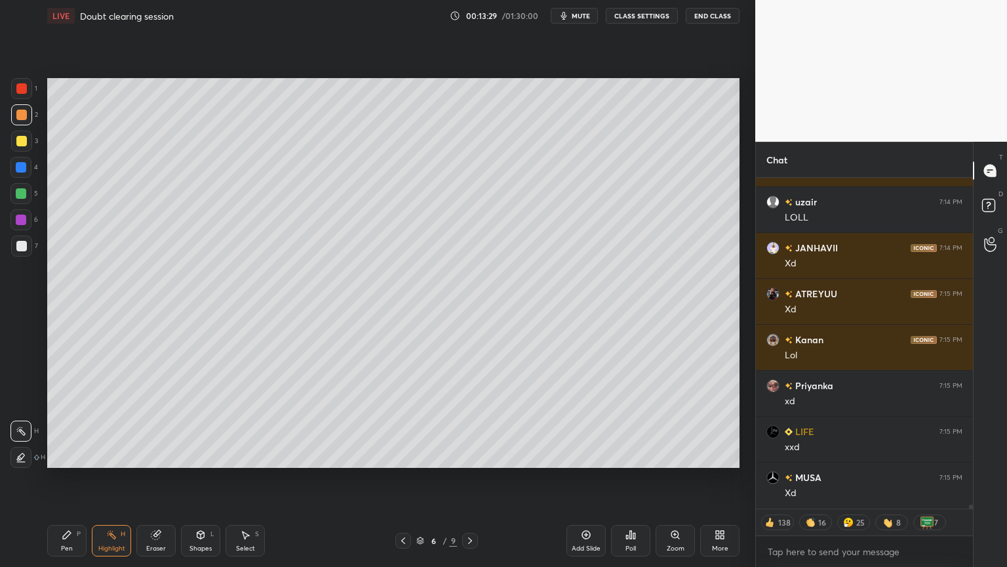
click at [401, 478] on icon at bounding box center [403, 540] width 10 height 10
click at [129, 478] on div "Highlight H" at bounding box center [111, 540] width 39 height 31
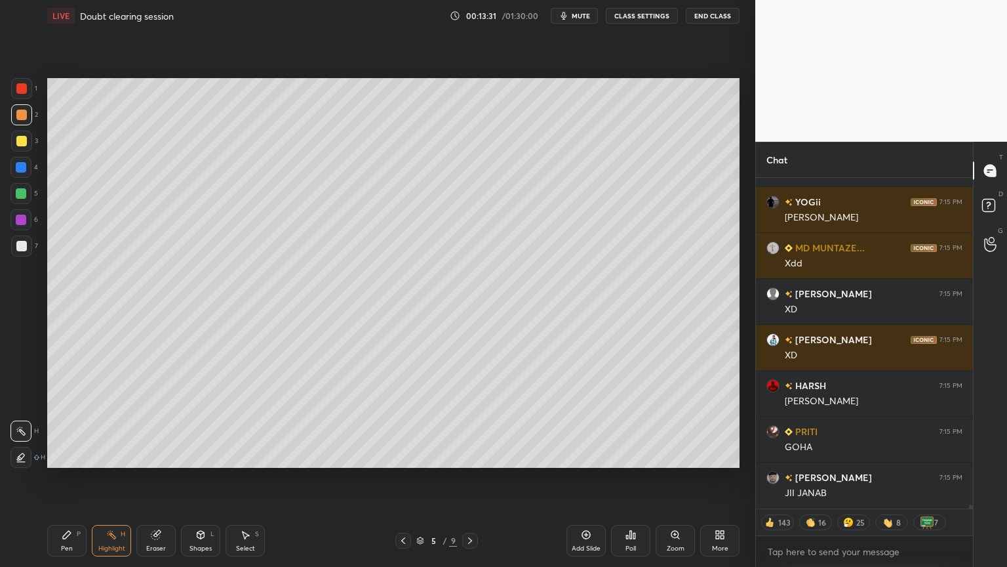
drag, startPoint x: 129, startPoint y: 542, endPoint x: 156, endPoint y: 504, distance: 46.4
click at [126, 478] on div "Highlight H" at bounding box center [111, 540] width 39 height 31
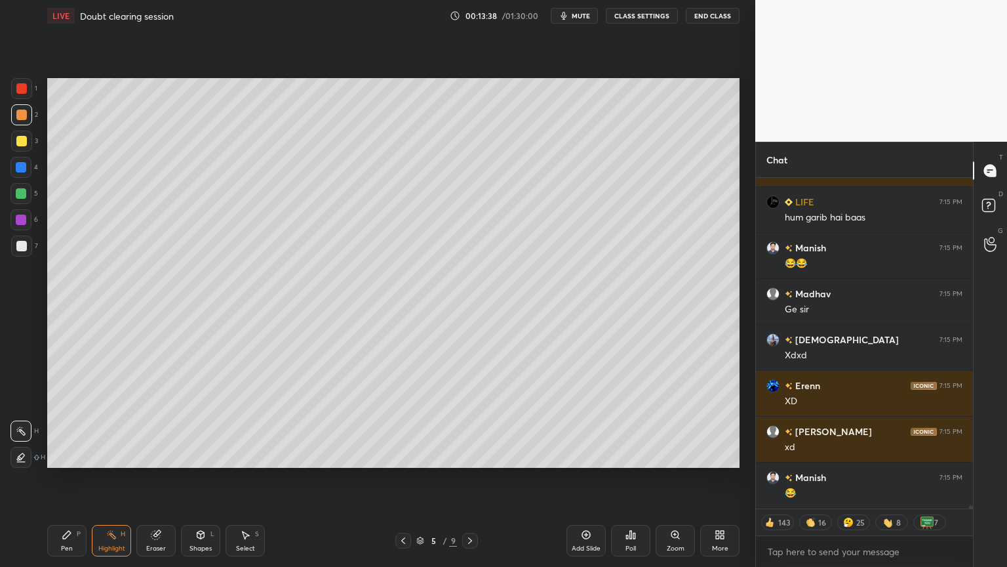
type textarea "x"
click at [469, 478] on icon at bounding box center [470, 540] width 10 height 10
click at [639, 17] on button "CLASS SETTINGS" at bounding box center [642, 16] width 72 height 16
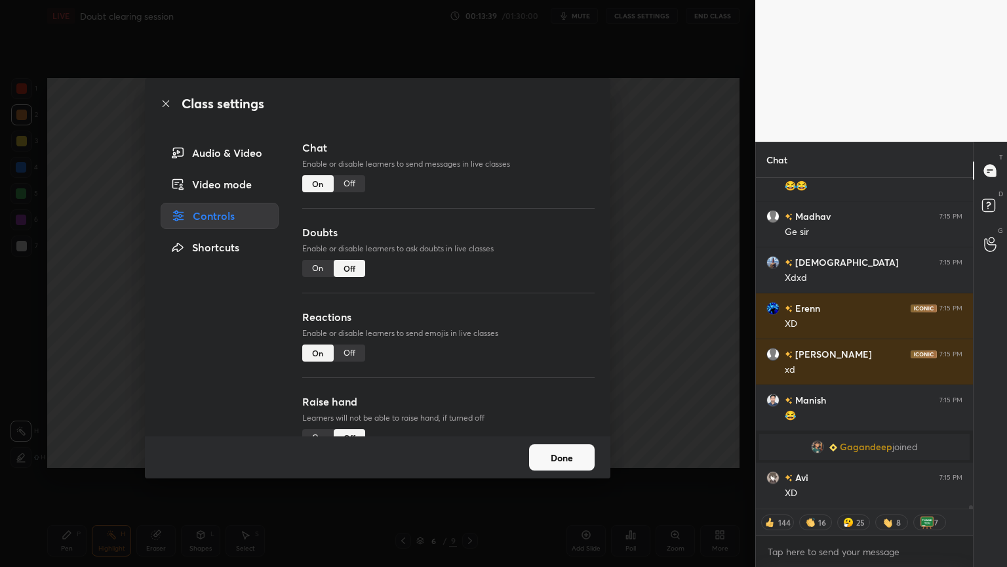
click at [345, 184] on div "Off" at bounding box center [349, 183] width 31 height 17
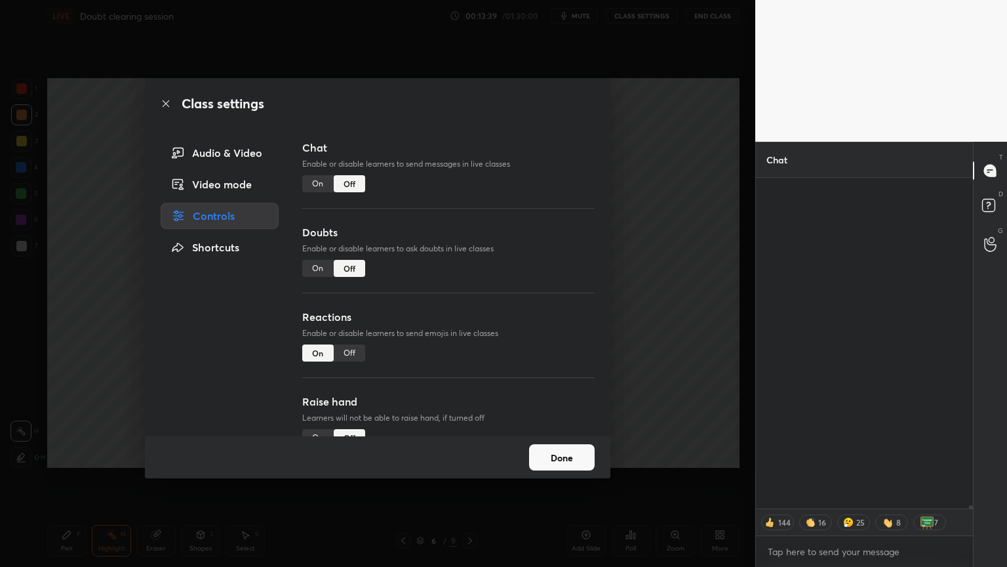
click at [637, 224] on div "Class settings Audio & Video Video mode Controls Shortcuts Chat Enable or disab…" at bounding box center [377, 283] width 755 height 567
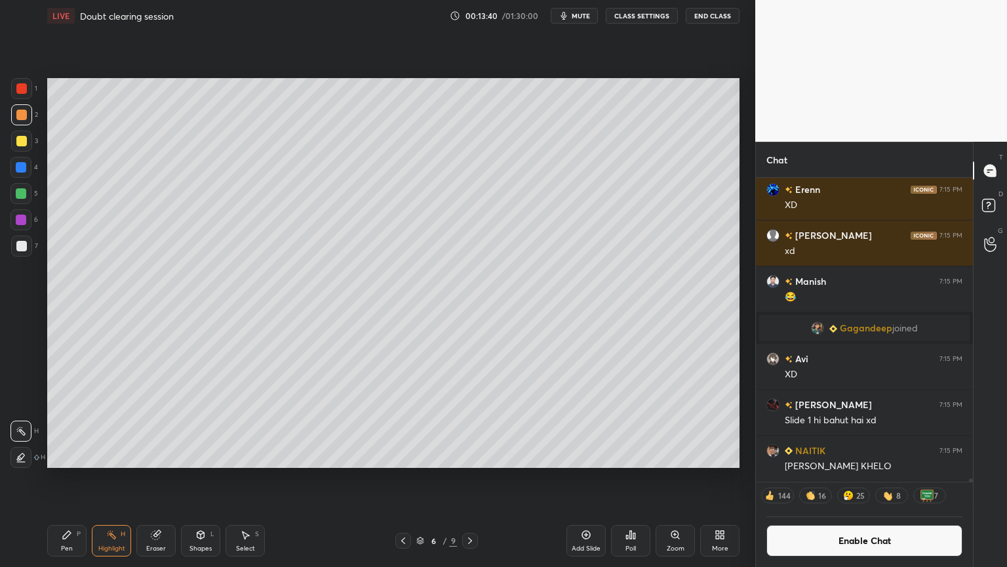
click at [76, 478] on div "Pen P" at bounding box center [66, 540] width 39 height 31
click at [120, 478] on div "Highlight" at bounding box center [111, 548] width 27 height 7
click at [76, 478] on div "Pen P" at bounding box center [66, 540] width 39 height 31
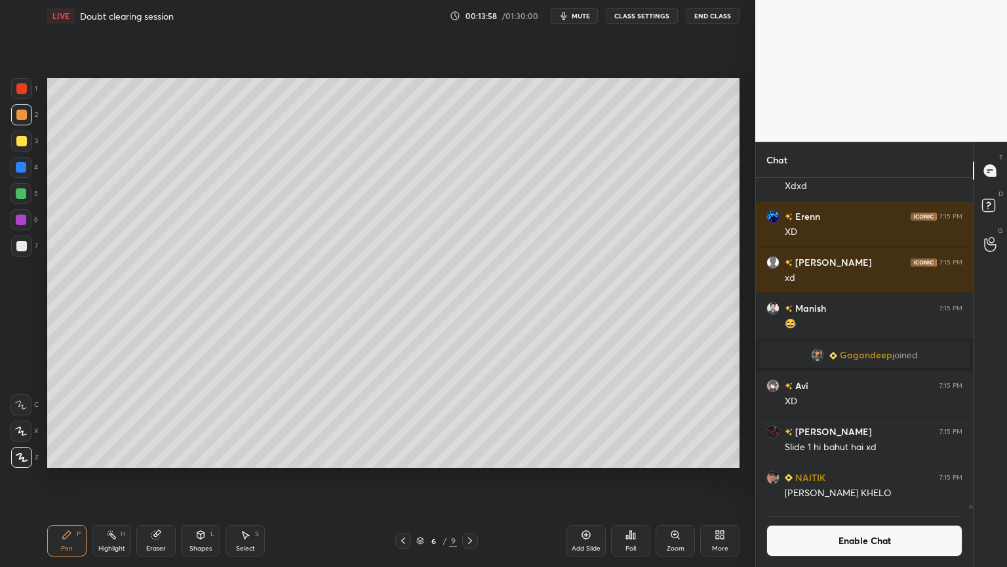
click at [197, 478] on div "Shapes" at bounding box center [200, 548] width 22 height 7
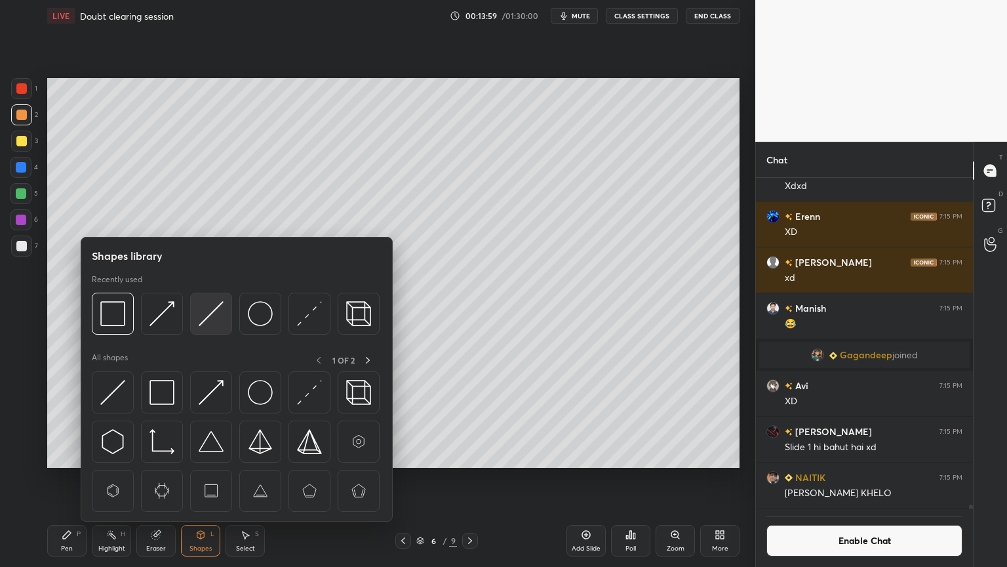
click at [213, 312] on img at bounding box center [211, 313] width 25 height 25
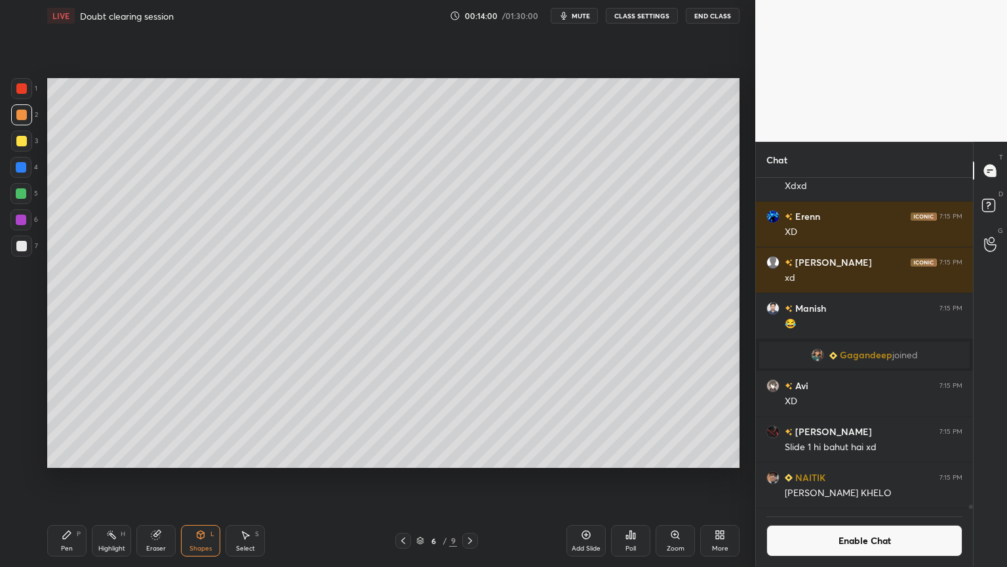
drag, startPoint x: 121, startPoint y: 535, endPoint x: 142, endPoint y: 489, distance: 50.7
click at [121, 478] on div "H" at bounding box center [123, 533] width 5 height 7
drag, startPoint x: 205, startPoint y: 546, endPoint x: 201, endPoint y: 527, distance: 19.3
click at [204, 478] on div "Shapes L" at bounding box center [200, 540] width 39 height 31
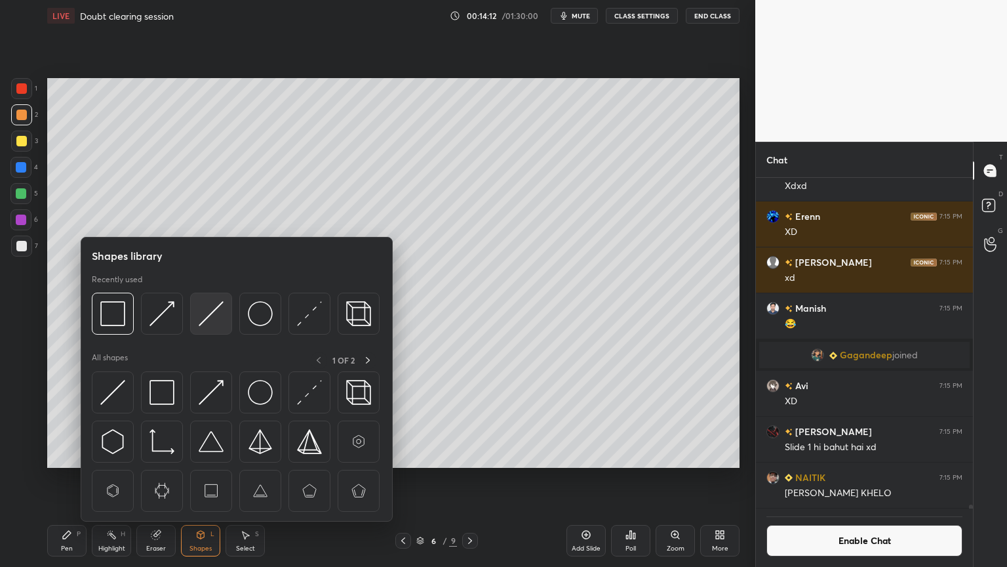
click at [221, 313] on img at bounding box center [211, 313] width 25 height 25
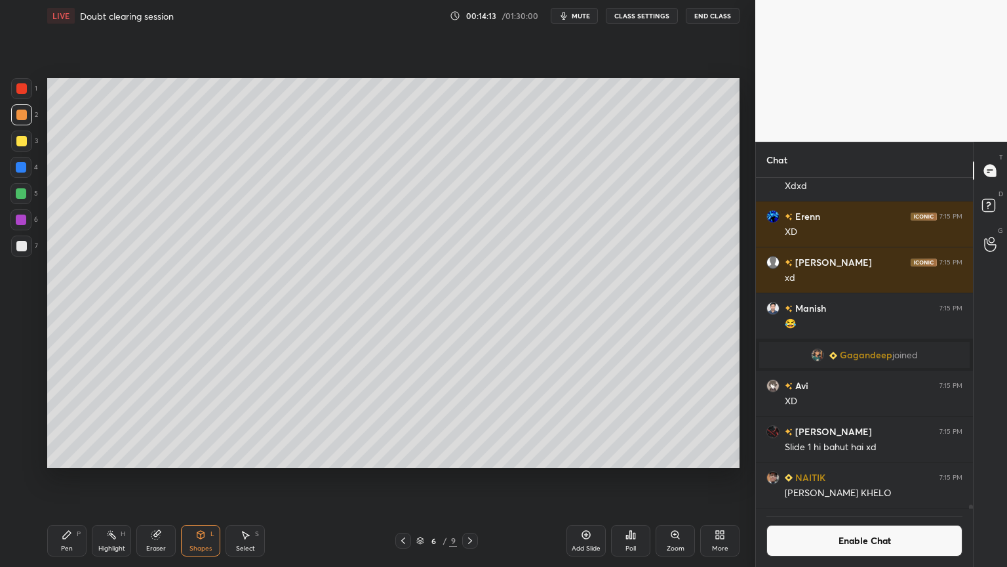
click at [22, 245] on div at bounding box center [21, 246] width 10 height 10
click at [196, 478] on div "Shapes L" at bounding box center [200, 540] width 39 height 31
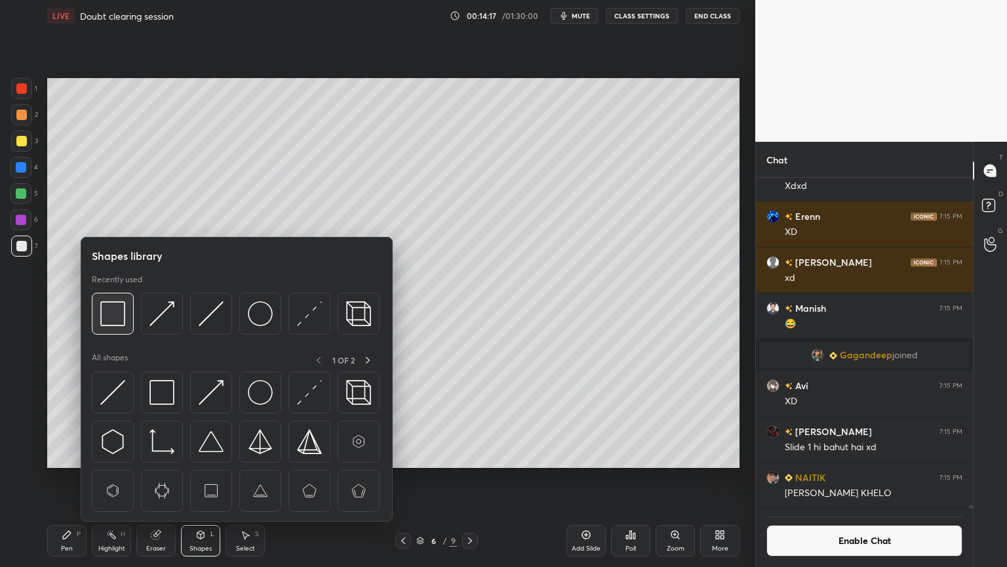
click at [109, 317] on img at bounding box center [112, 313] width 25 height 25
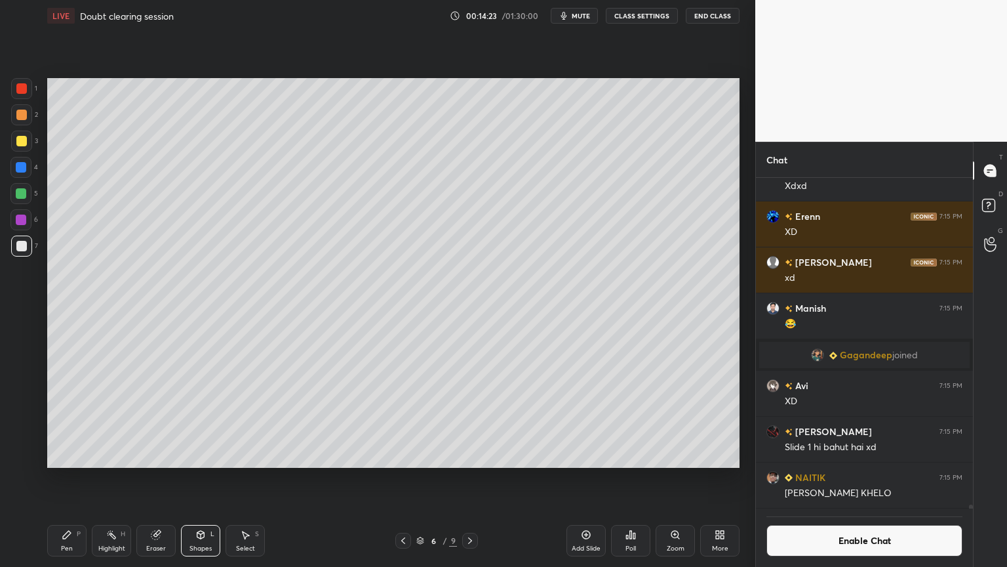
click at [205, 478] on div "Shapes L" at bounding box center [200, 540] width 39 height 31
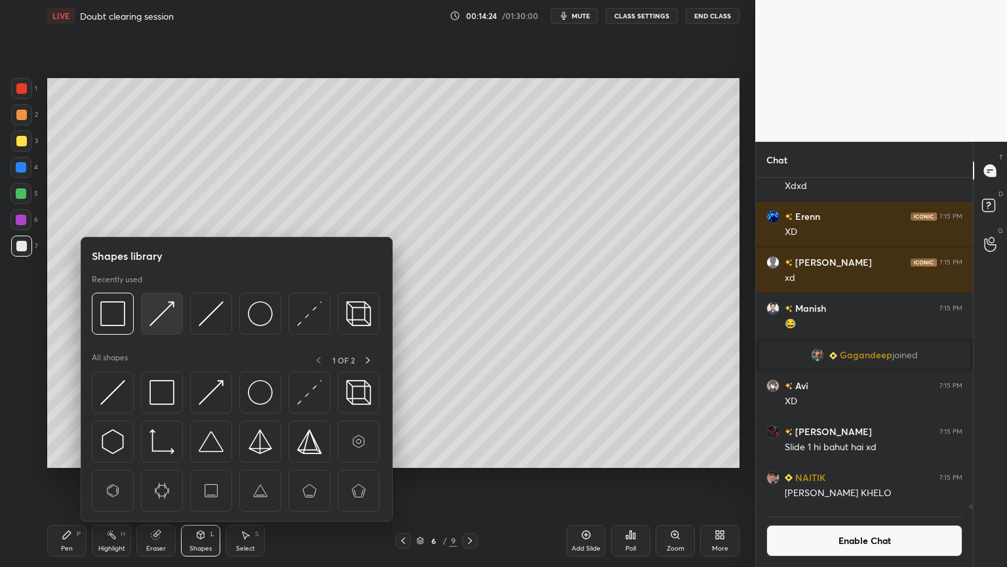
click at [162, 315] on img at bounding box center [161, 313] width 25 height 25
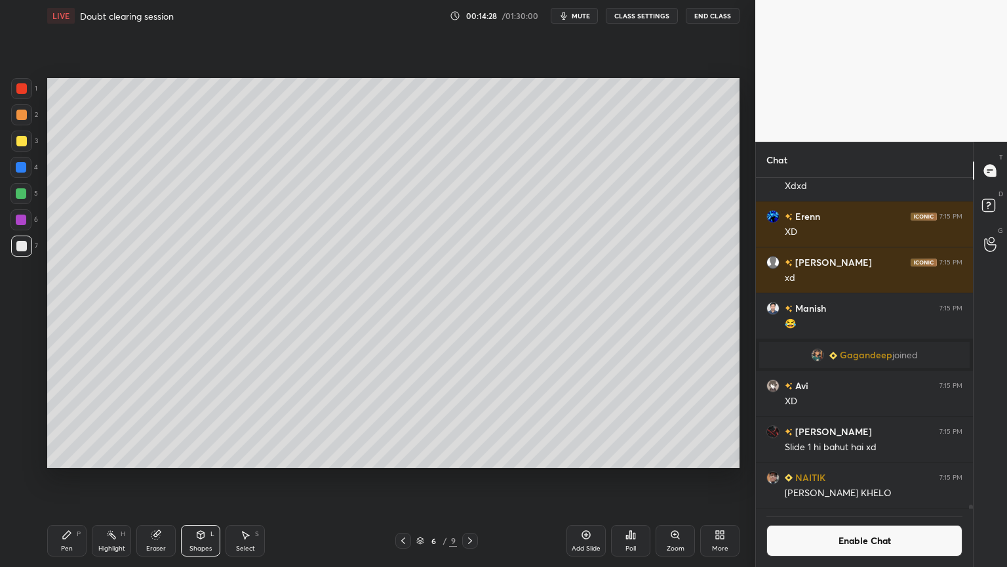
click at [80, 478] on div "Pen P" at bounding box center [66, 540] width 39 height 31
drag, startPoint x: 104, startPoint y: 542, endPoint x: 117, endPoint y: 526, distance: 21.0
click at [107, 478] on div "Highlight H" at bounding box center [111, 540] width 39 height 31
click at [68, 478] on icon at bounding box center [67, 534] width 10 height 10
click at [115, 478] on div "Highlight H" at bounding box center [111, 540] width 39 height 31
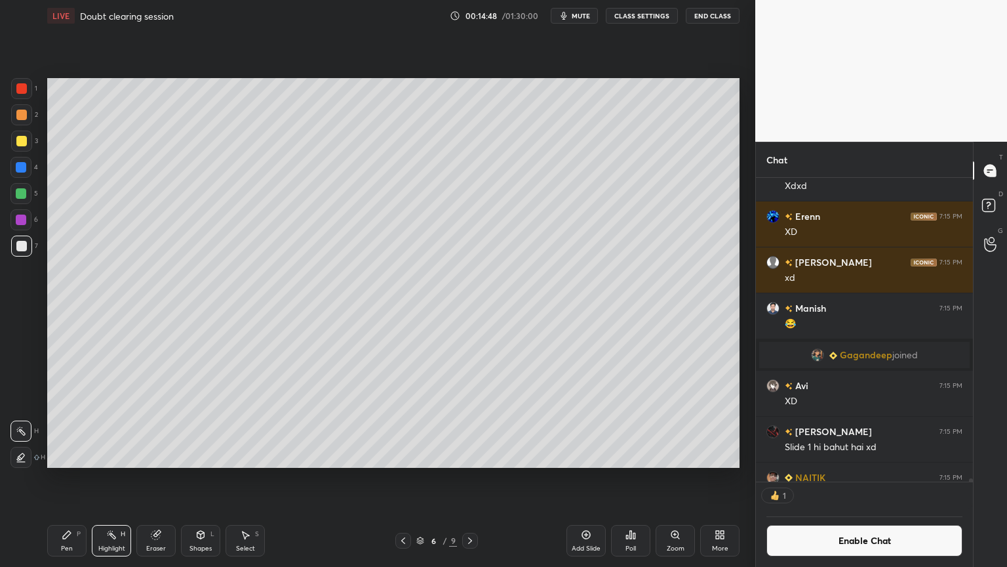
scroll to position [4, 4]
click at [203, 478] on div "Shapes" at bounding box center [200, 548] width 22 height 7
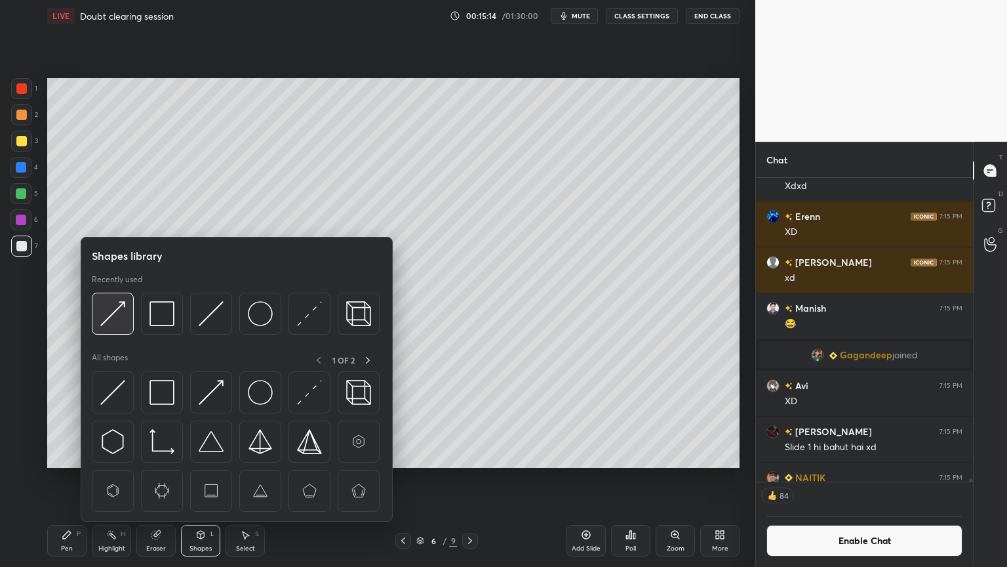
click at [121, 317] on img at bounding box center [112, 313] width 25 height 25
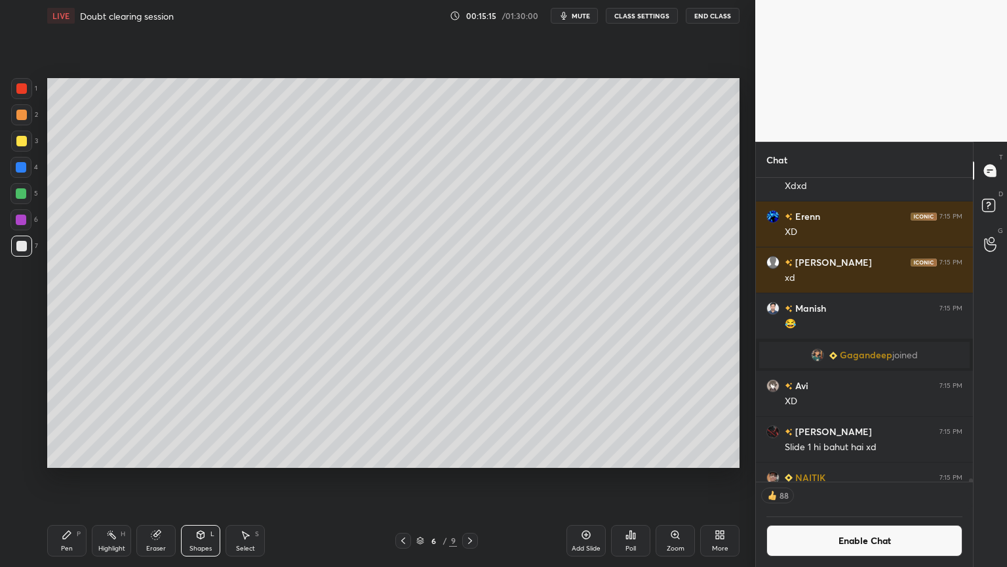
click at [20, 142] on div at bounding box center [21, 141] width 10 height 10
drag, startPoint x: 108, startPoint y: 541, endPoint x: 108, endPoint y: 534, distance: 7.2
click at [108, 478] on div "Highlight H" at bounding box center [111, 540] width 39 height 31
click at [879, 478] on button "Enable Chat" at bounding box center [865, 540] width 196 height 31
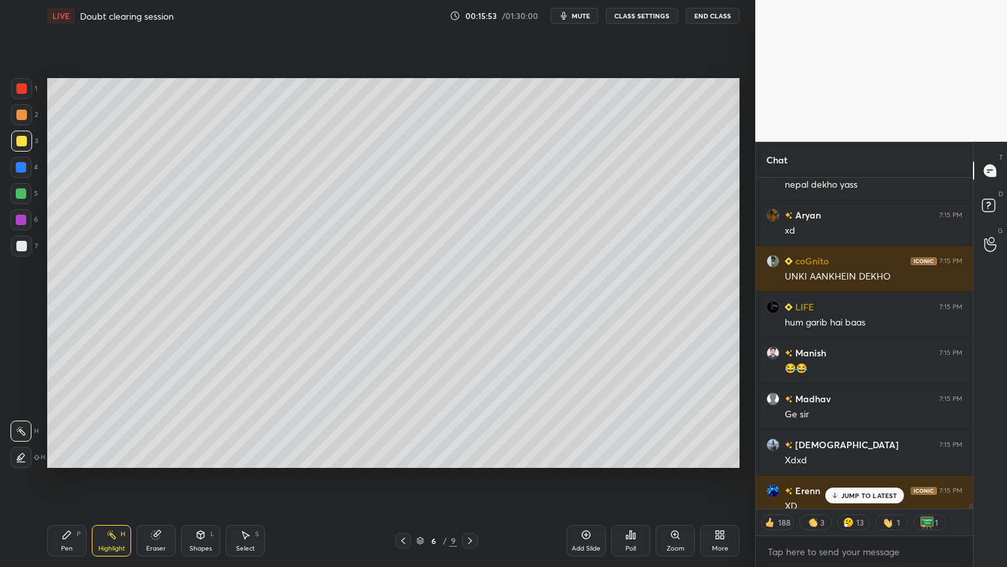
click at [870, 478] on p "JUMP TO LATEST" at bounding box center [869, 495] width 56 height 8
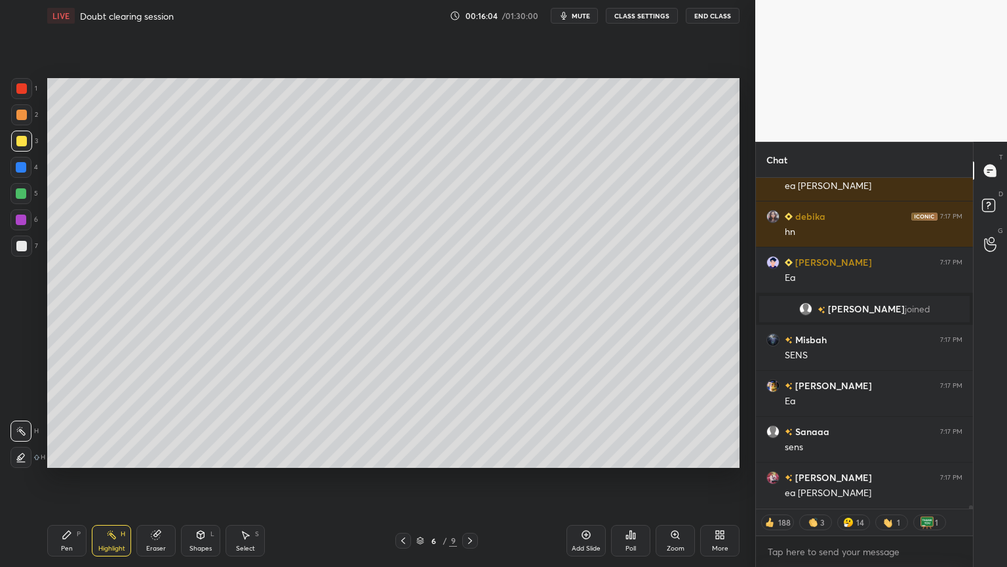
scroll to position [31094, 0]
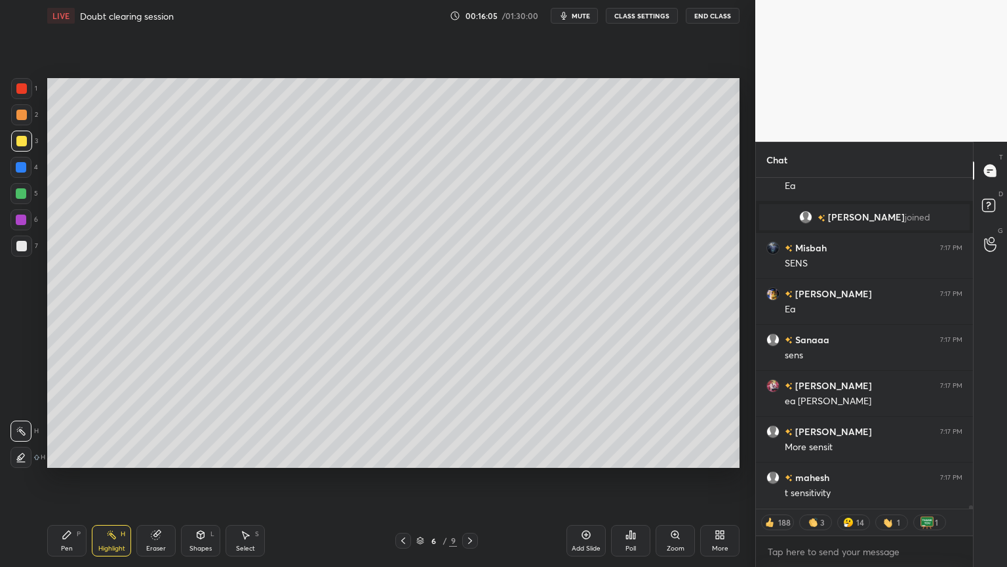
click at [73, 478] on div "Pen P" at bounding box center [66, 540] width 39 height 31
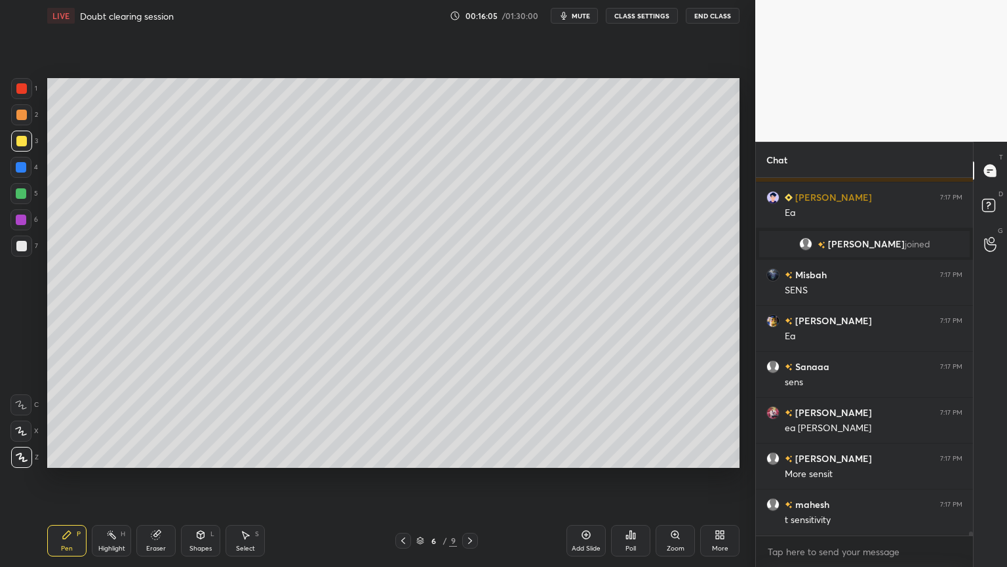
scroll to position [31465, 0]
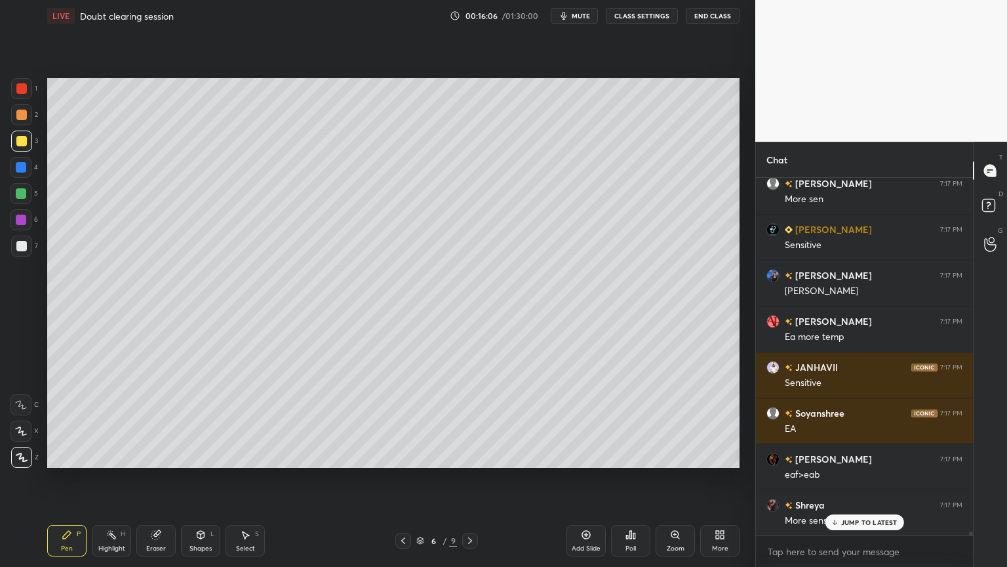
click at [24, 247] on div at bounding box center [21, 245] width 21 height 21
click at [24, 140] on div at bounding box center [21, 141] width 10 height 10
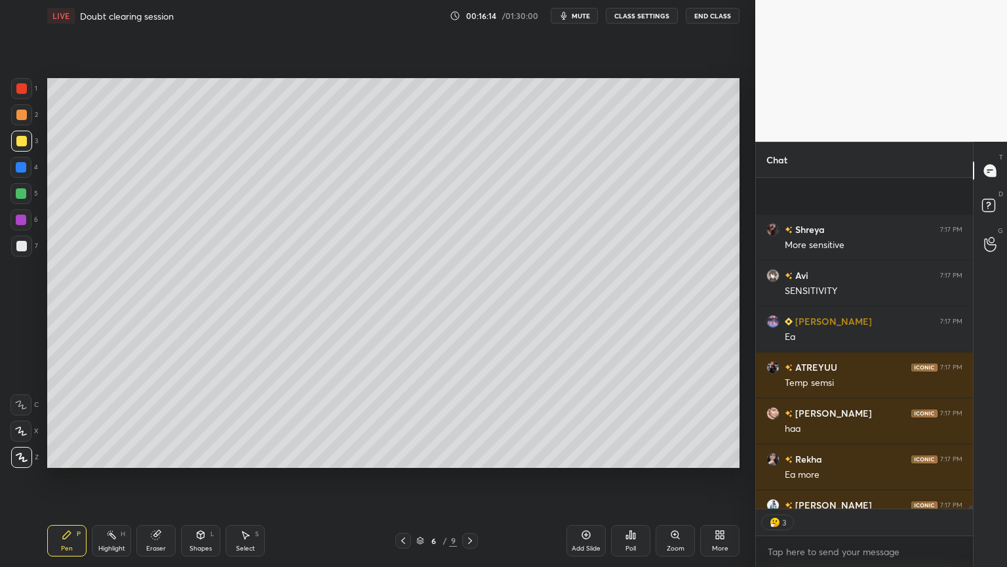
scroll to position [31860, 0]
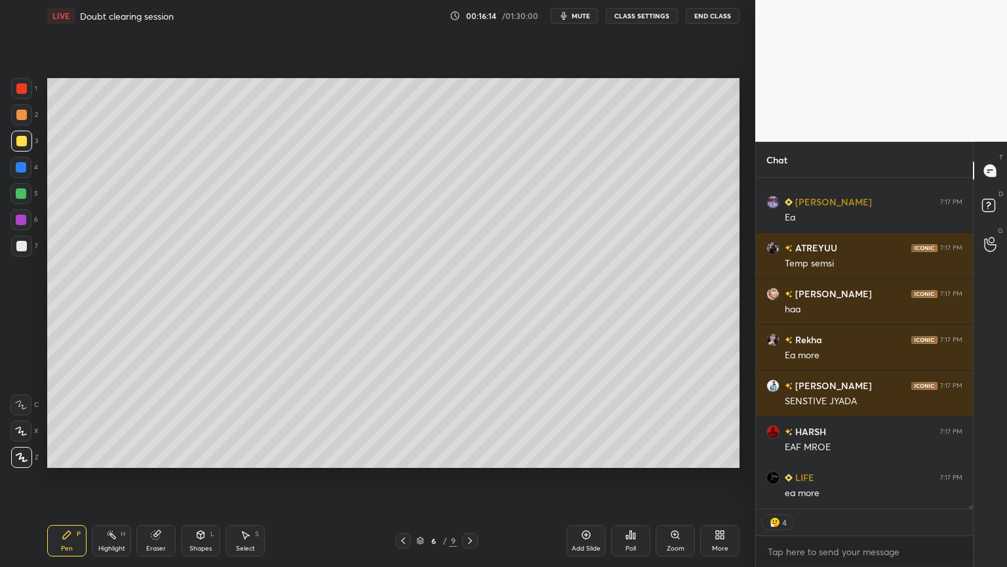
type textarea "x"
click at [637, 16] on button "CLASS SETTINGS" at bounding box center [642, 16] width 72 height 16
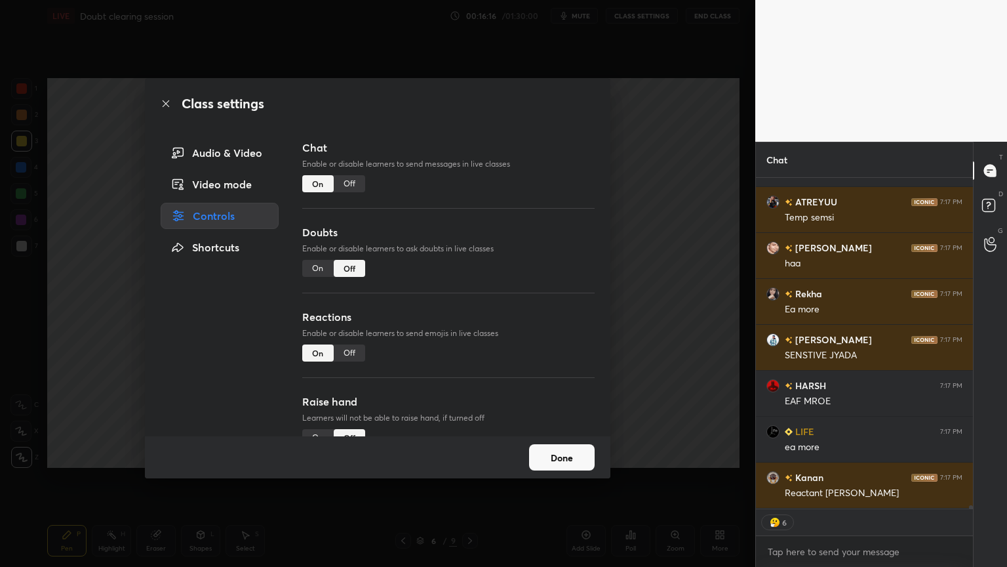
click at [348, 183] on div "Off" at bounding box center [349, 183] width 31 height 17
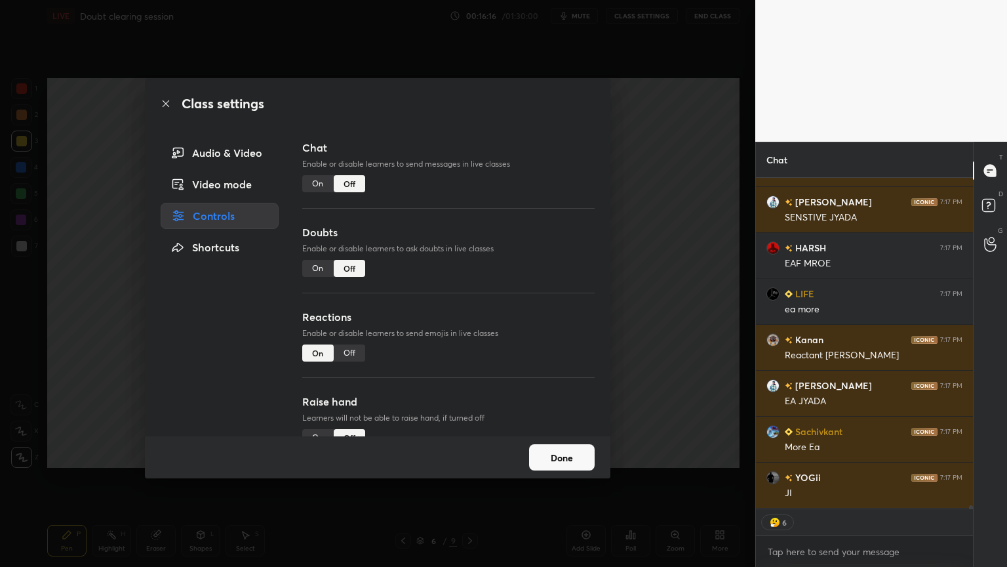
scroll to position [300, 213]
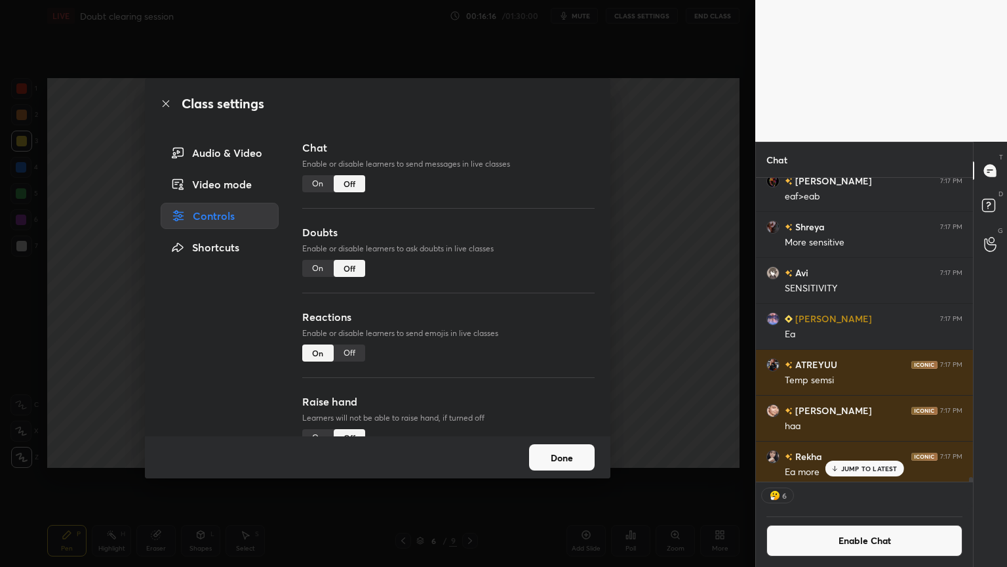
click at [650, 226] on div "Class settings Audio & Video Video mode Controls Shortcuts Chat Enable or disab…" at bounding box center [377, 283] width 755 height 567
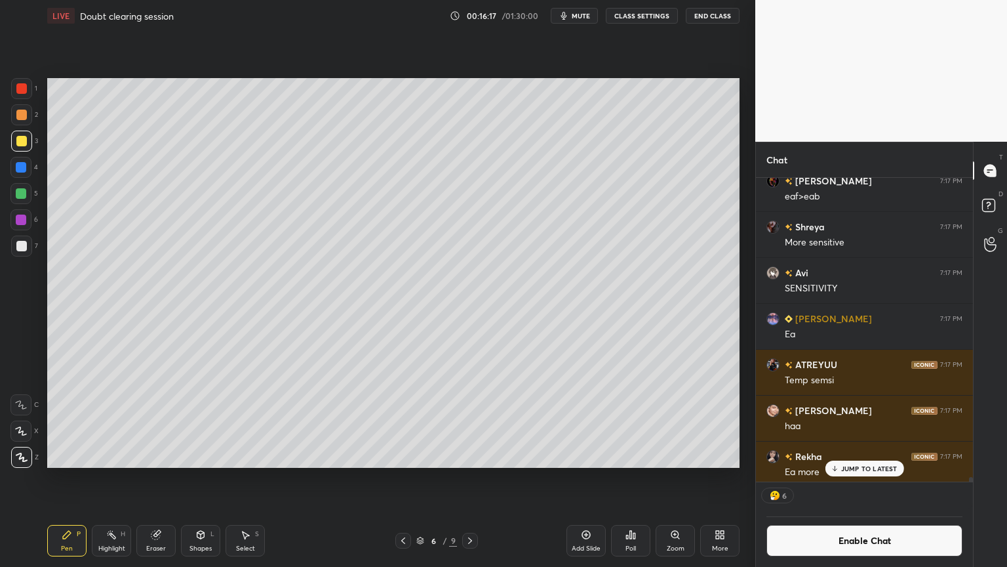
click at [65, 478] on div "Pen P" at bounding box center [66, 540] width 39 height 31
drag, startPoint x: 110, startPoint y: 542, endPoint x: 118, endPoint y: 526, distance: 18.2
click at [116, 478] on div "Highlight H" at bounding box center [111, 540] width 39 height 31
click at [874, 466] on p "3 NEW MESSAGES" at bounding box center [869, 468] width 60 height 8
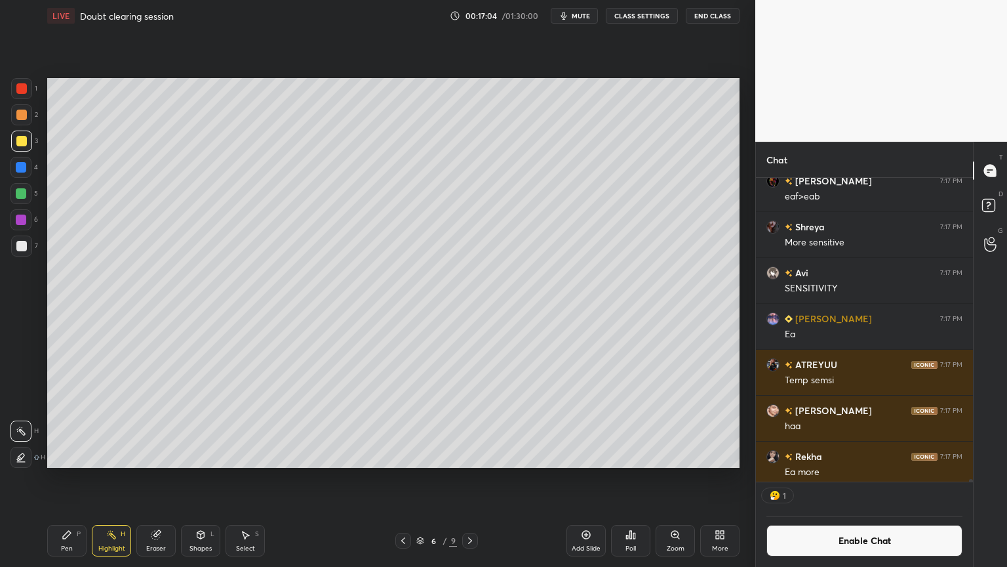
scroll to position [31470, 0]
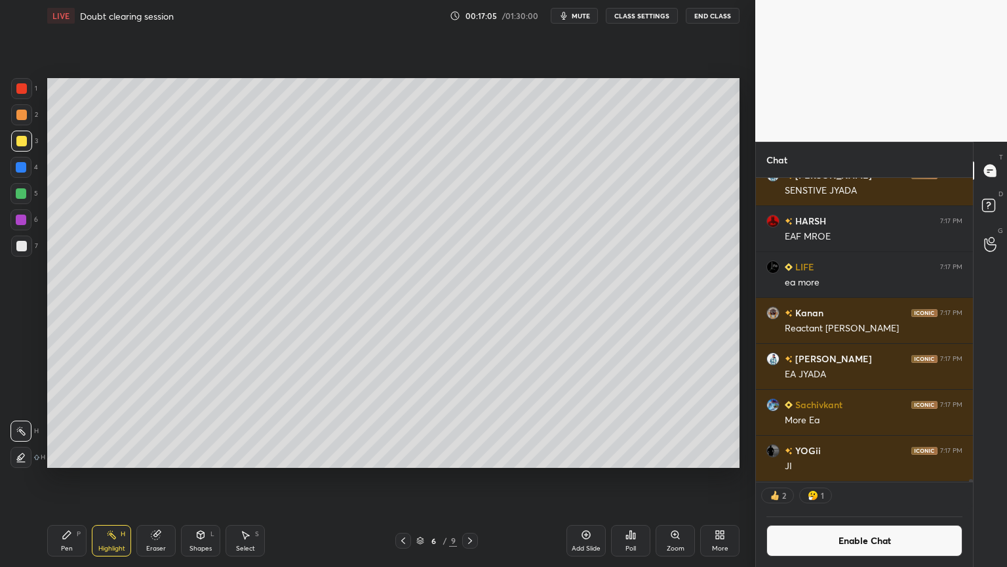
drag, startPoint x: 837, startPoint y: 543, endPoint x: 839, endPoint y: 527, distance: 15.8
click at [839, 478] on button "Enable Chat" at bounding box center [865, 540] width 196 height 31
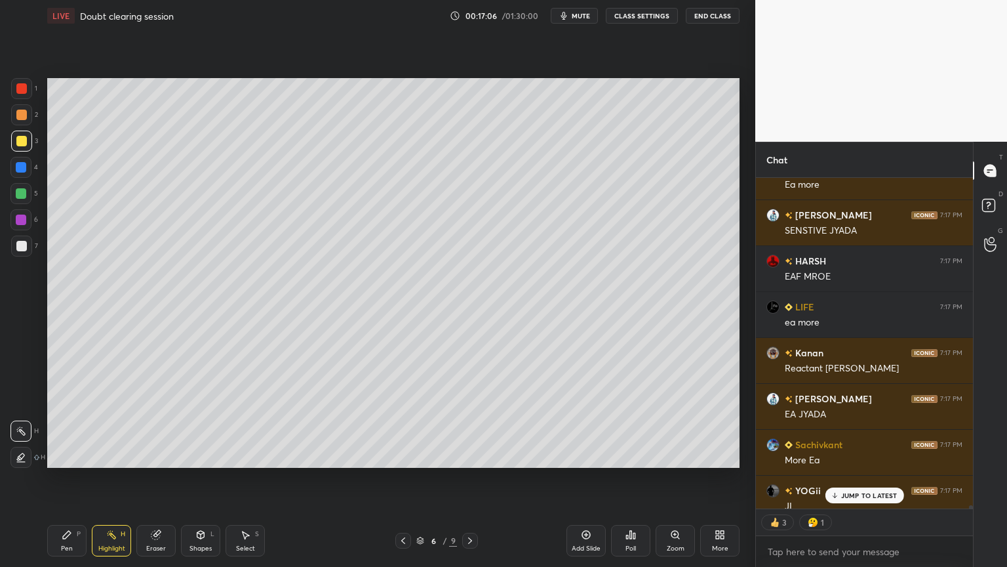
click at [856, 478] on p "JUMP TO LATEST" at bounding box center [869, 495] width 56 height 8
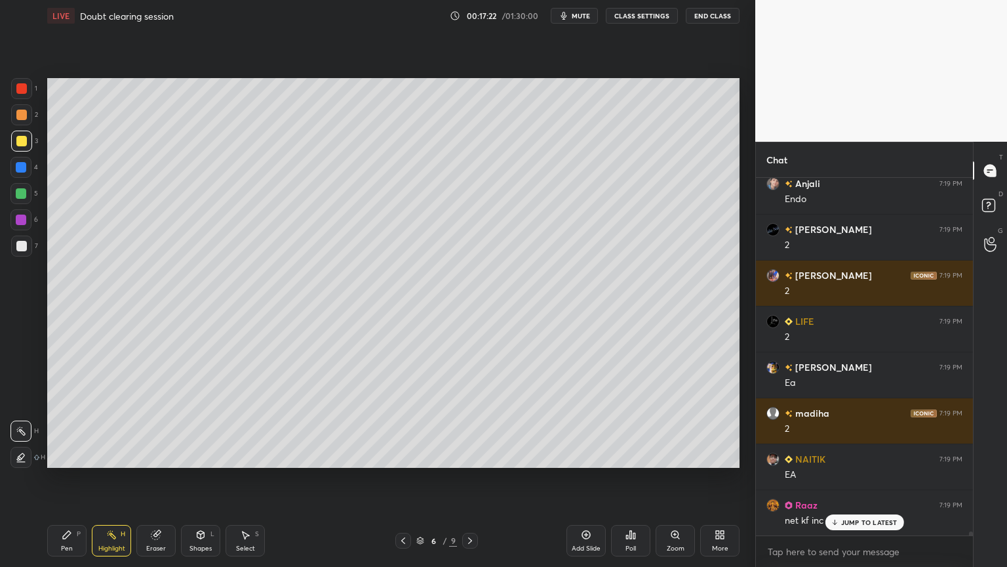
scroll to position [32726, 0]
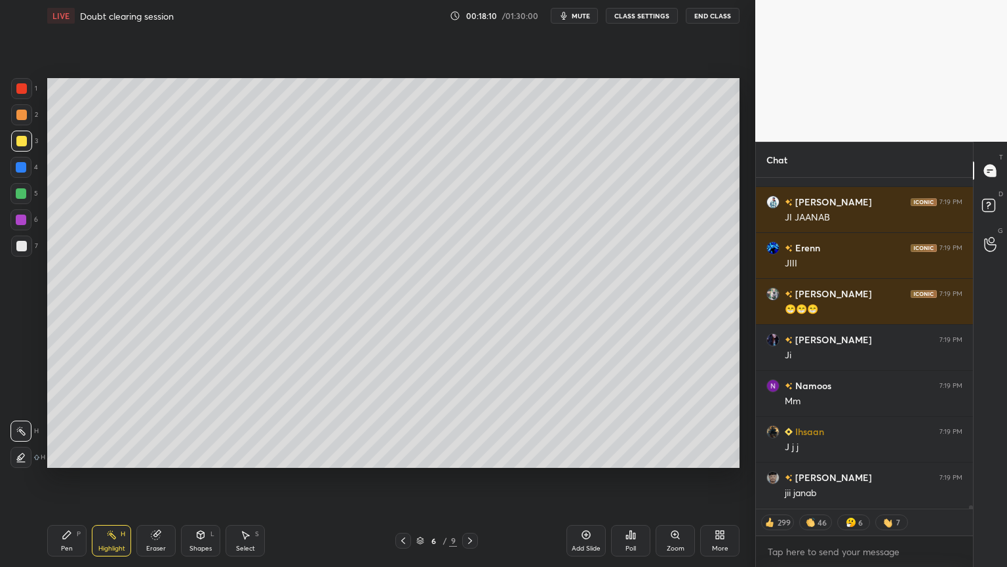
click at [637, 22] on button "CLASS SETTINGS" at bounding box center [642, 16] width 72 height 16
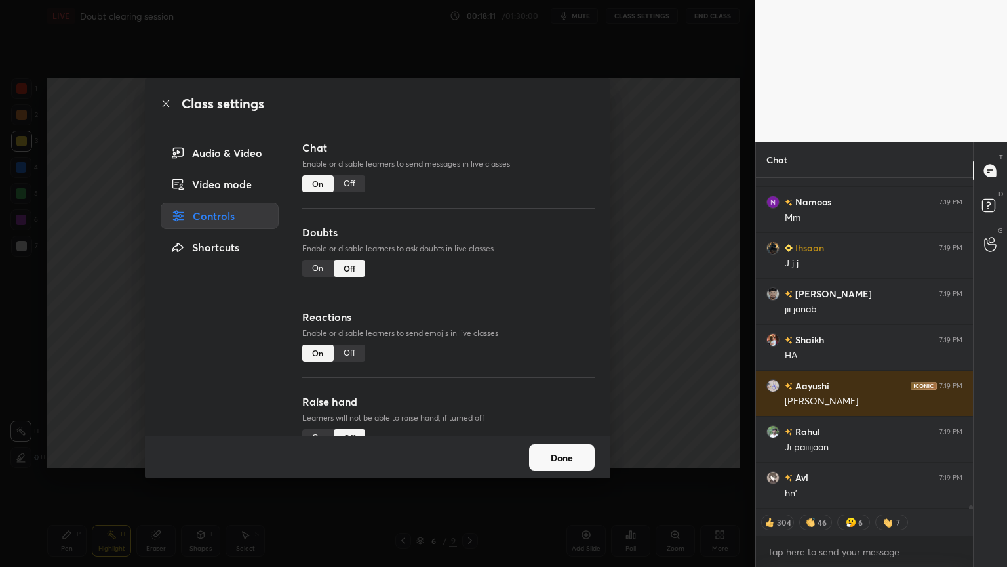
type textarea "x"
click at [349, 186] on div "Off" at bounding box center [349, 183] width 31 height 17
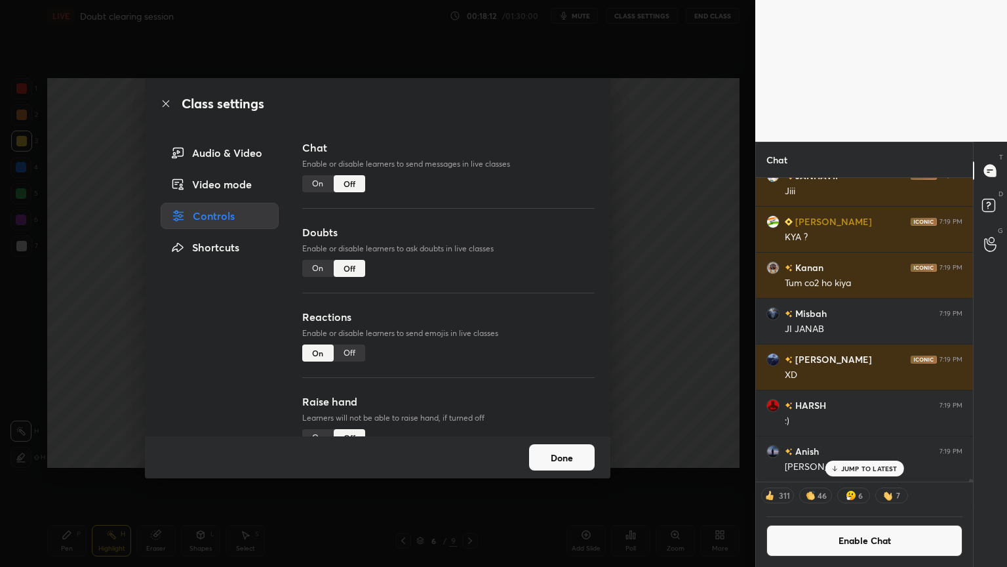
drag, startPoint x: 667, startPoint y: 250, endPoint x: 641, endPoint y: 250, distance: 26.2
click at [655, 248] on div "Class settings Audio & Video Video mode Controls Shortcuts Chat Enable or disab…" at bounding box center [377, 283] width 755 height 567
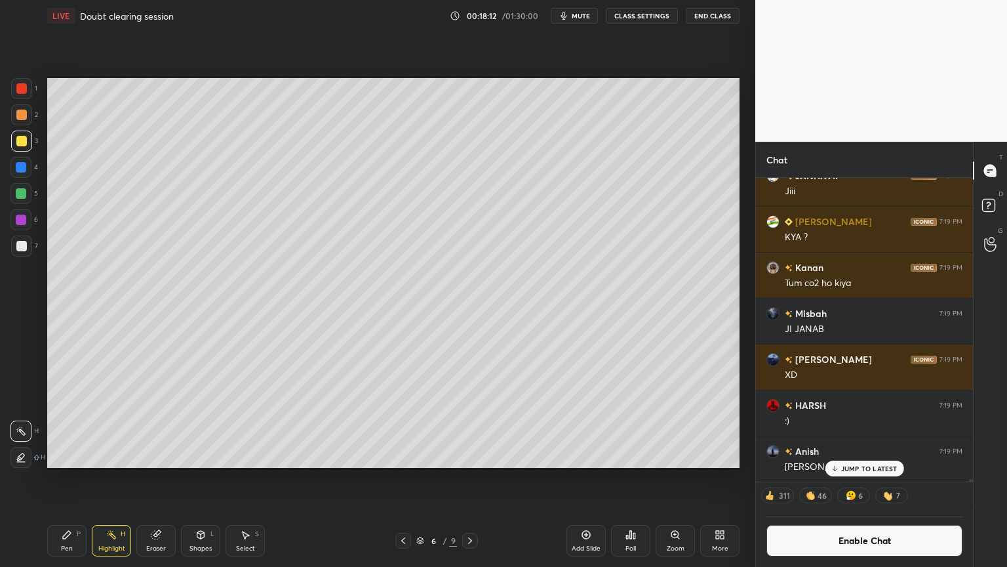
click at [119, 478] on div "Highlight H" at bounding box center [111, 540] width 39 height 31
click at [706, 243] on div "Setting up your live class Poll for secs No correct answer Start poll" at bounding box center [393, 272] width 703 height 483
click at [206, 478] on div "Shapes" at bounding box center [200, 548] width 22 height 7
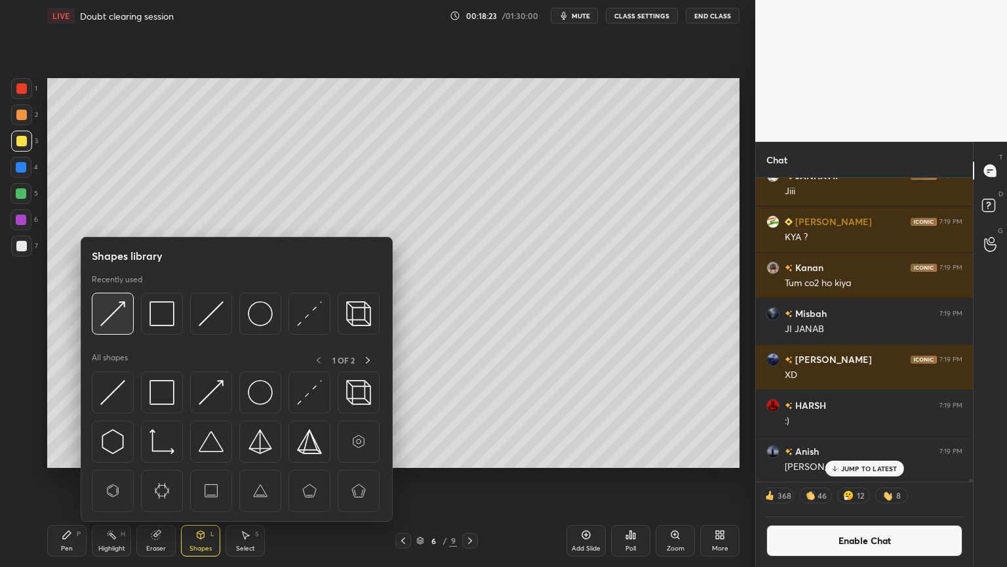
click at [112, 315] on img at bounding box center [112, 313] width 25 height 25
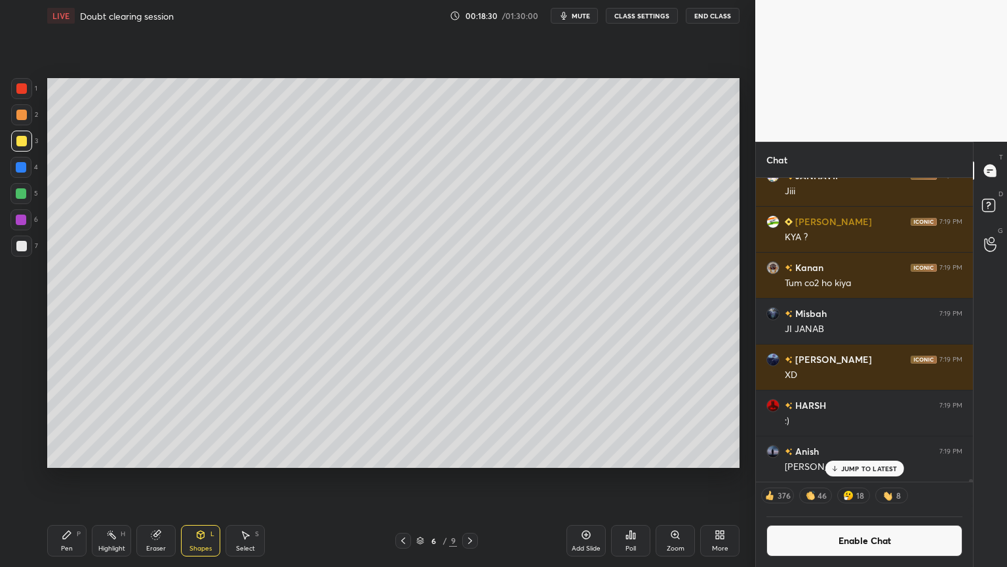
click at [124, 478] on div "Highlight H" at bounding box center [111, 540] width 39 height 31
click at [198, 478] on div "Shapes" at bounding box center [200, 548] width 22 height 7
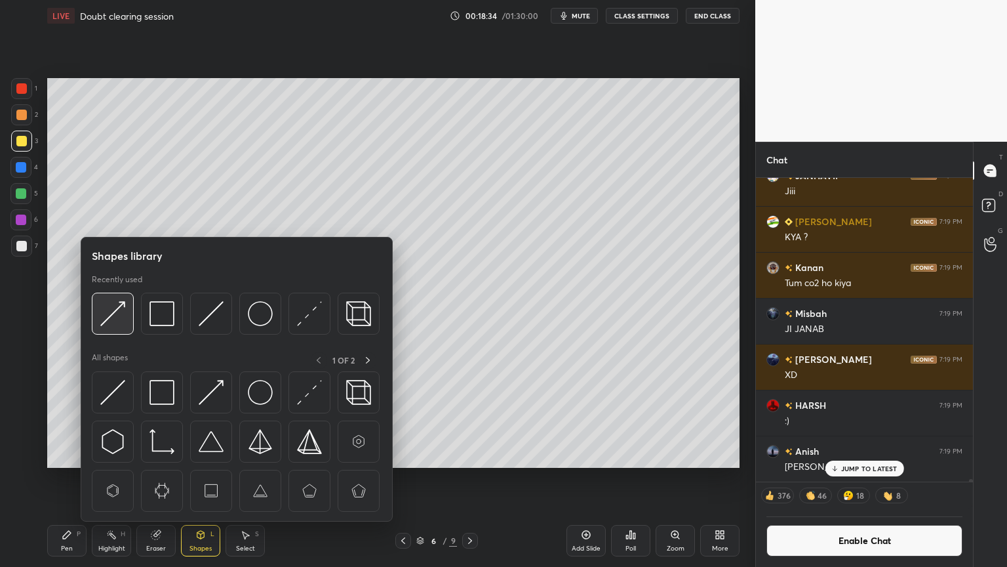
click at [110, 317] on img at bounding box center [112, 313] width 25 height 25
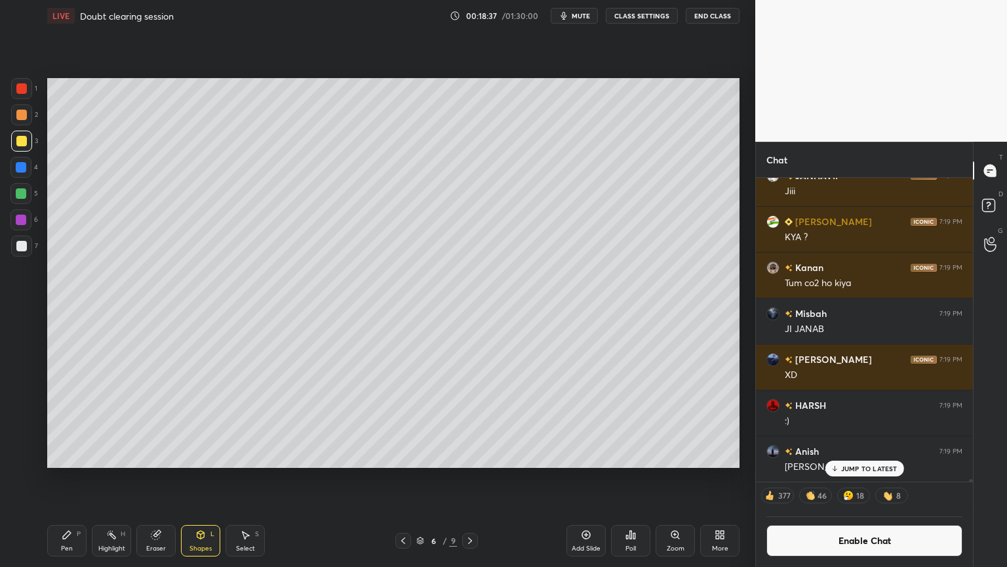
drag, startPoint x: 113, startPoint y: 546, endPoint x: 121, endPoint y: 544, distance: 8.9
click at [117, 478] on div "Highlight" at bounding box center [111, 548] width 27 height 7
click at [58, 478] on div "Pen P" at bounding box center [66, 540] width 39 height 31
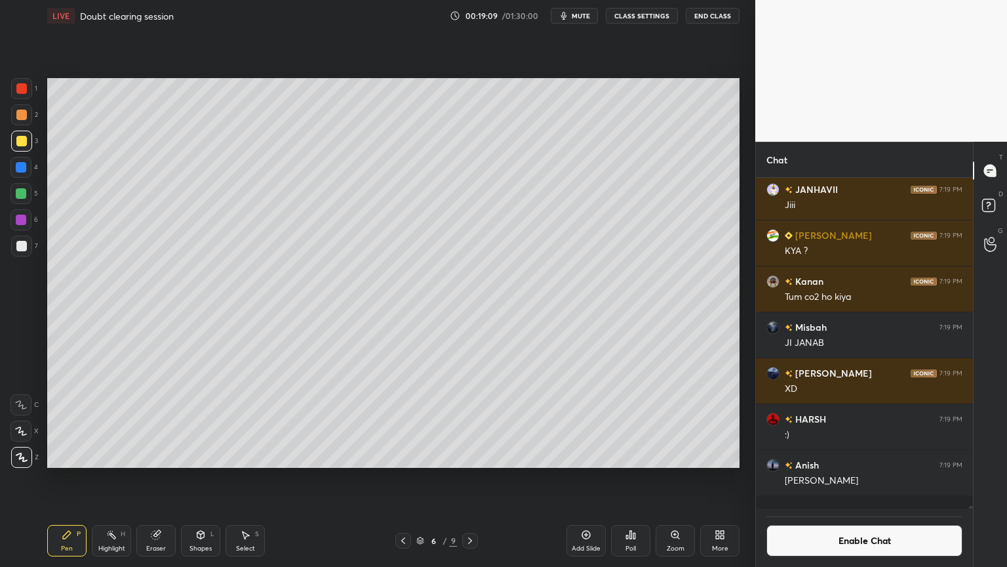
scroll to position [35641, 0]
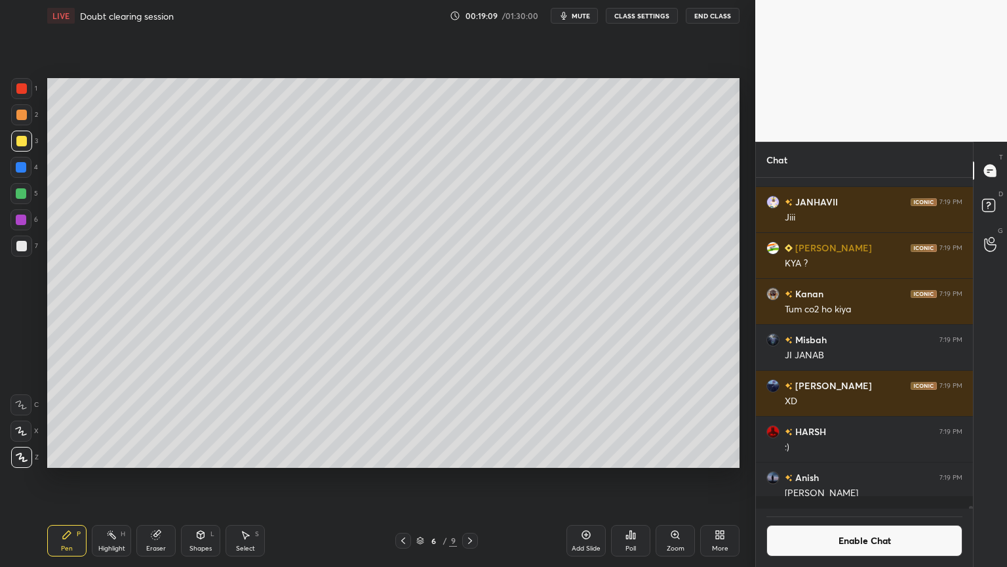
drag, startPoint x: 117, startPoint y: 540, endPoint x: 218, endPoint y: 480, distance: 117.1
click at [115, 478] on div "Highlight H" at bounding box center [111, 540] width 39 height 31
click at [868, 478] on button "Enable Chat" at bounding box center [865, 540] width 196 height 31
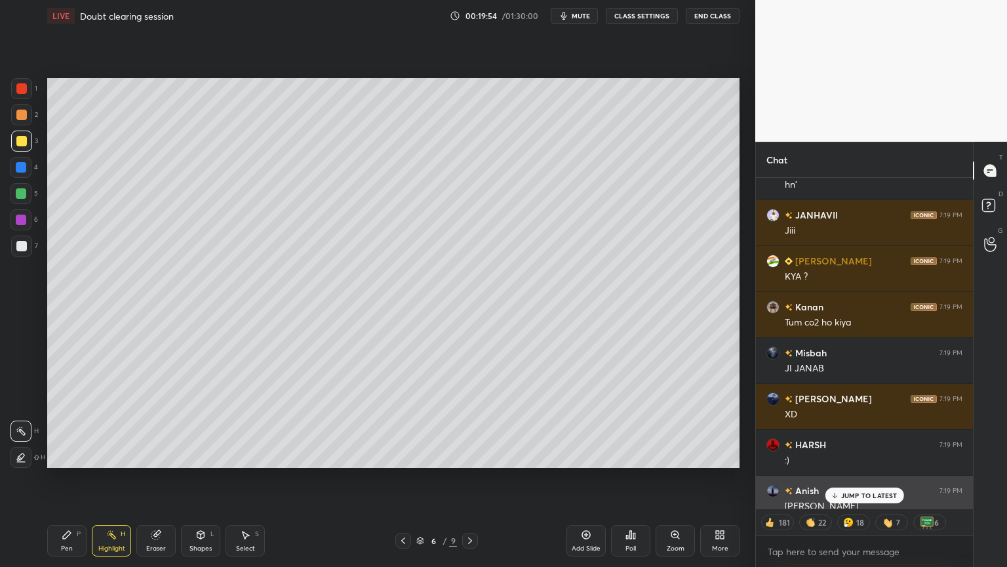
click at [869, 478] on p "JUMP TO LATEST" at bounding box center [869, 495] width 56 height 8
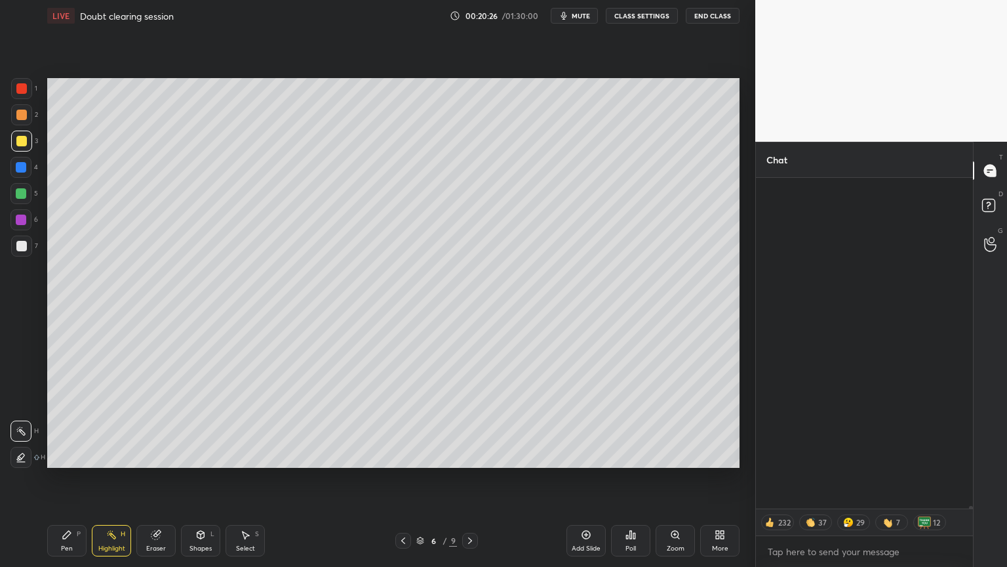
scroll to position [43226, 0]
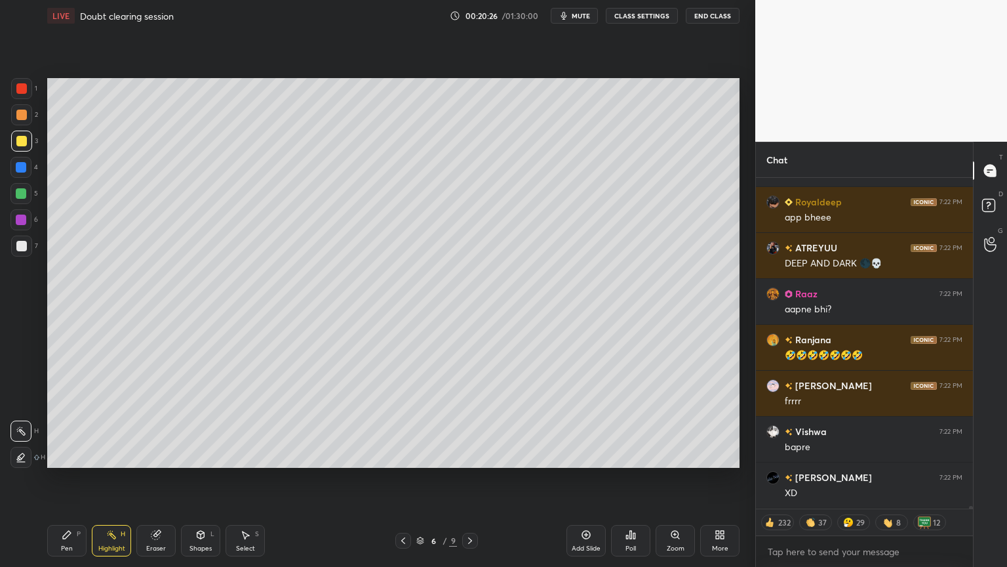
click at [106, 478] on div "Highlight H" at bounding box center [111, 540] width 39 height 31
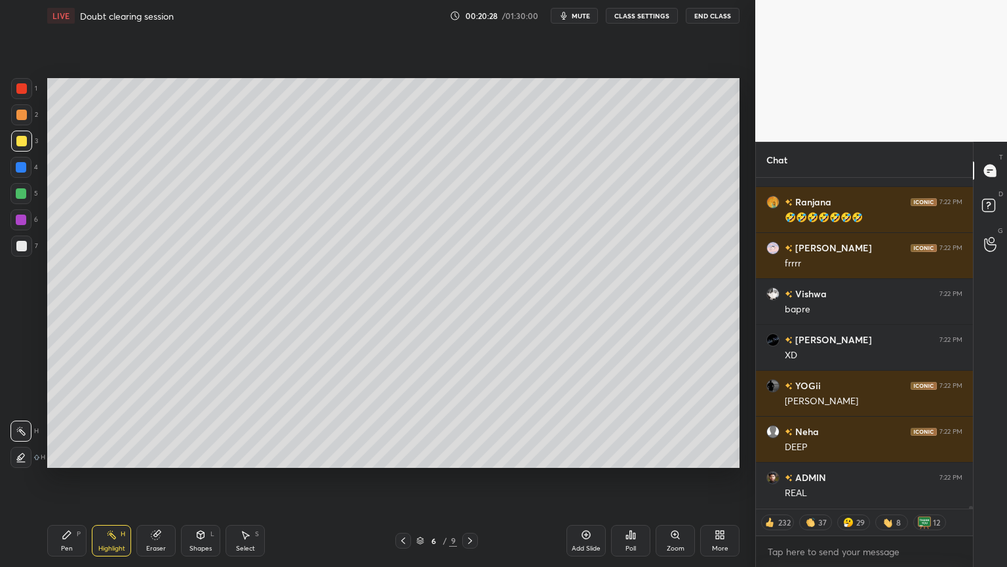
click at [26, 197] on div at bounding box center [21, 193] width 10 height 10
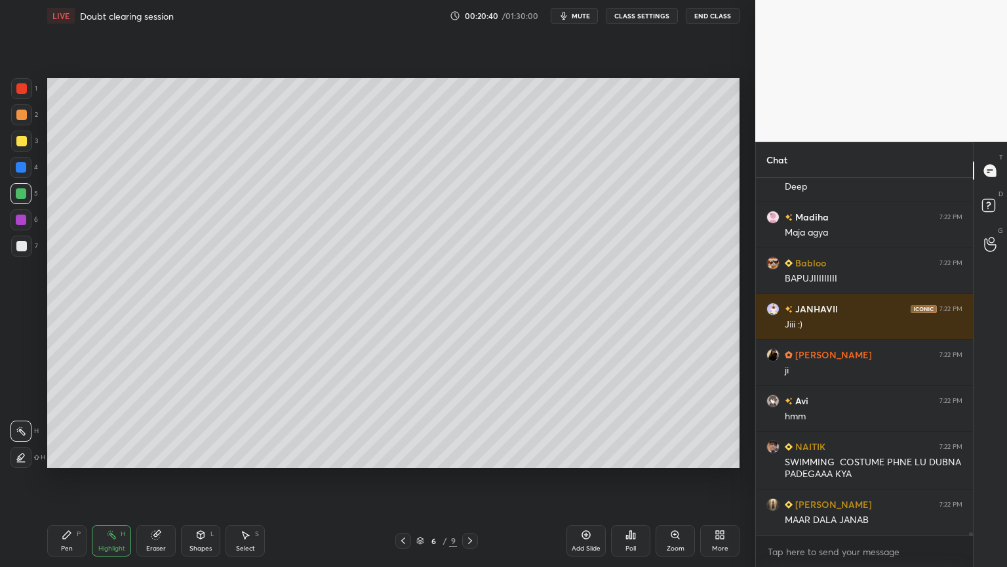
type textarea "x"
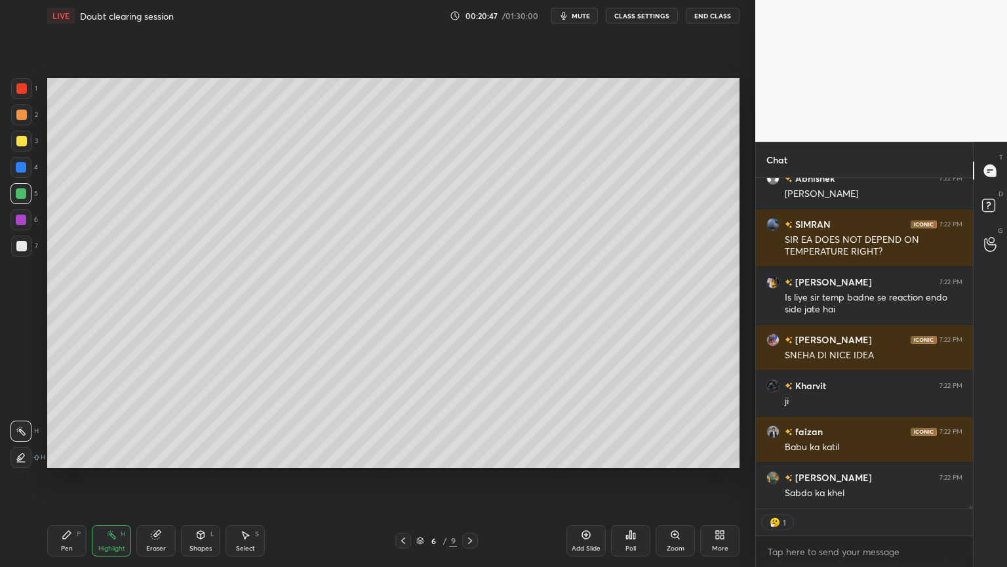
click at [653, 15] on button "CLASS SETTINGS" at bounding box center [642, 16] width 72 height 16
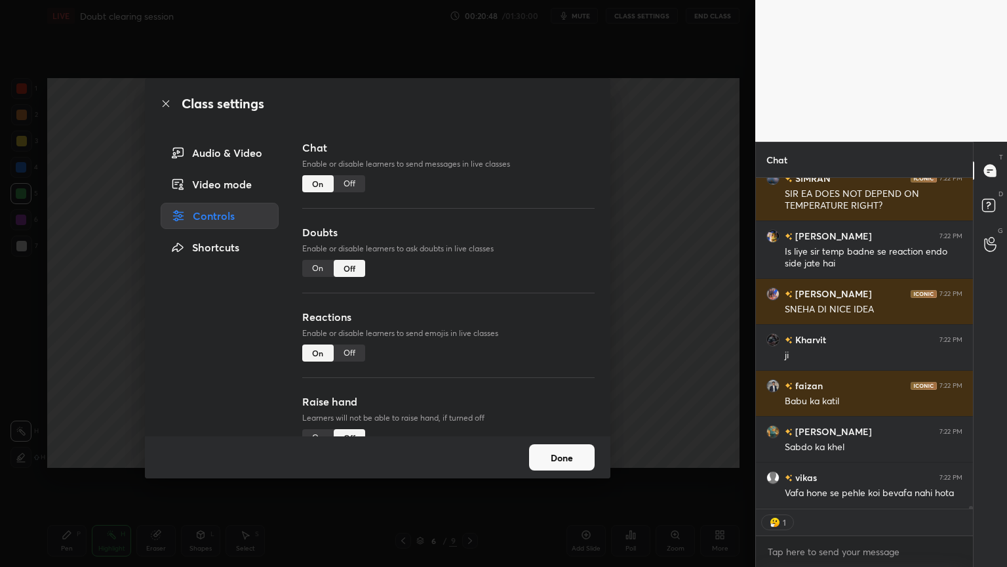
click at [349, 184] on div "Off" at bounding box center [349, 183] width 31 height 17
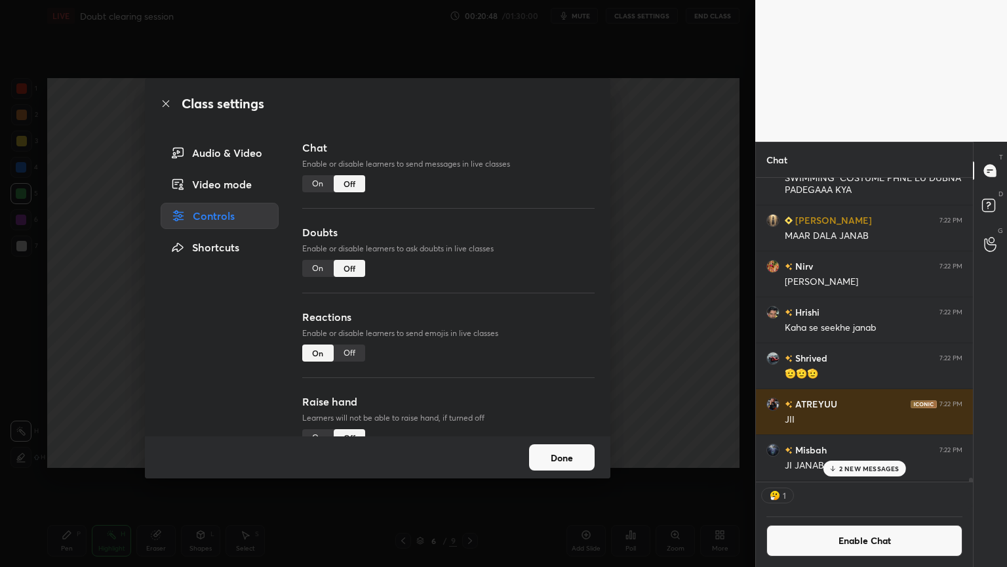
click at [647, 218] on div "Class settings Audio & Video Video mode Controls Shortcuts Chat Enable or disab…" at bounding box center [377, 283] width 755 height 567
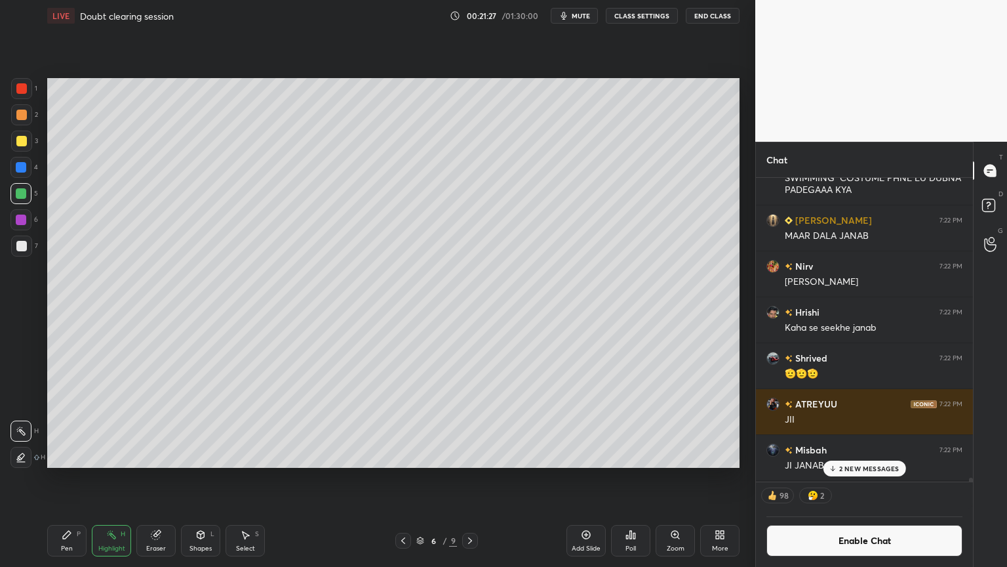
click at [572, 478] on div "Add Slide" at bounding box center [586, 548] width 29 height 7
click at [63, 478] on div "Pen" at bounding box center [67, 548] width 12 height 7
drag, startPoint x: 23, startPoint y: 121, endPoint x: 37, endPoint y: 122, distance: 13.8
click at [20, 122] on div at bounding box center [21, 114] width 21 height 21
click at [214, 478] on div "Shapes L" at bounding box center [200, 540] width 39 height 31
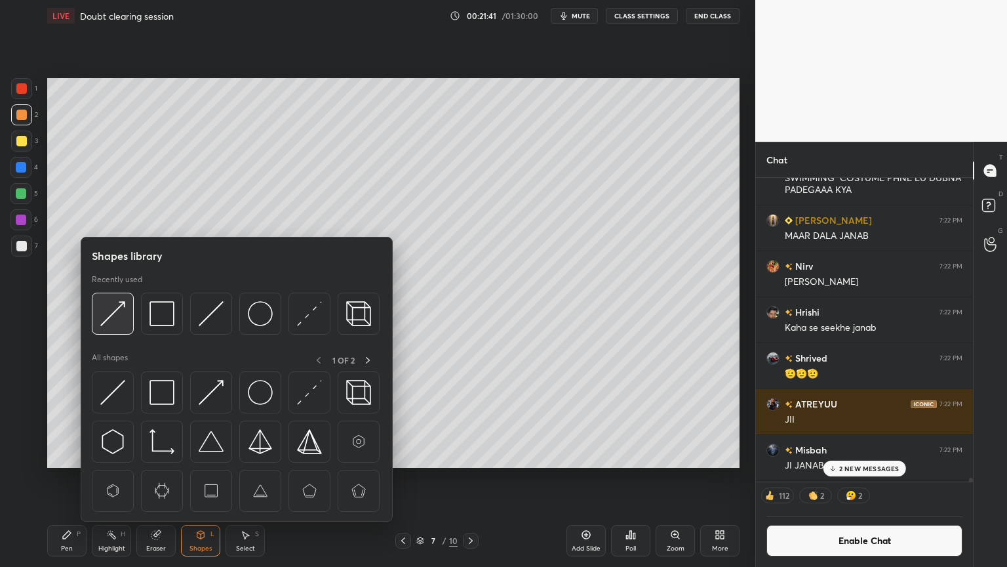
click at [128, 317] on div at bounding box center [113, 313] width 42 height 42
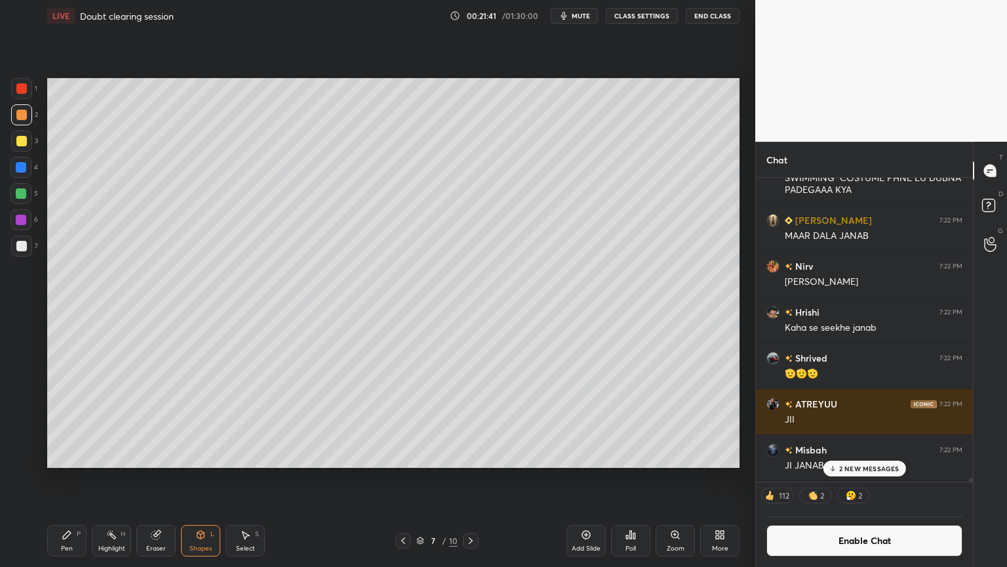
click at [24, 241] on div at bounding box center [21, 246] width 10 height 10
drag, startPoint x: 66, startPoint y: 544, endPoint x: 167, endPoint y: 475, distance: 122.2
click at [66, 478] on div "Pen P" at bounding box center [66, 540] width 39 height 31
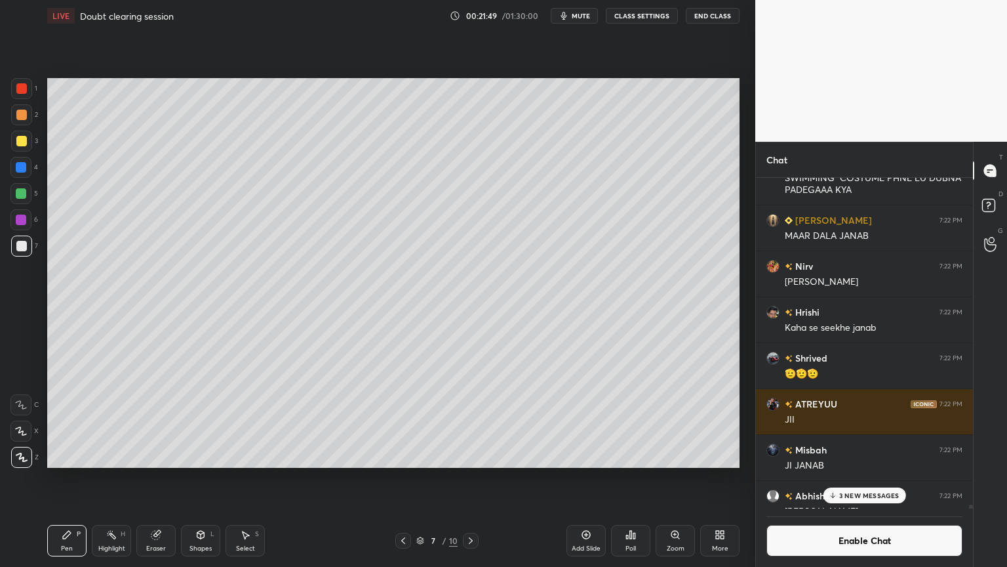
scroll to position [327, 213]
click at [191, 478] on div "Shapes" at bounding box center [200, 548] width 22 height 7
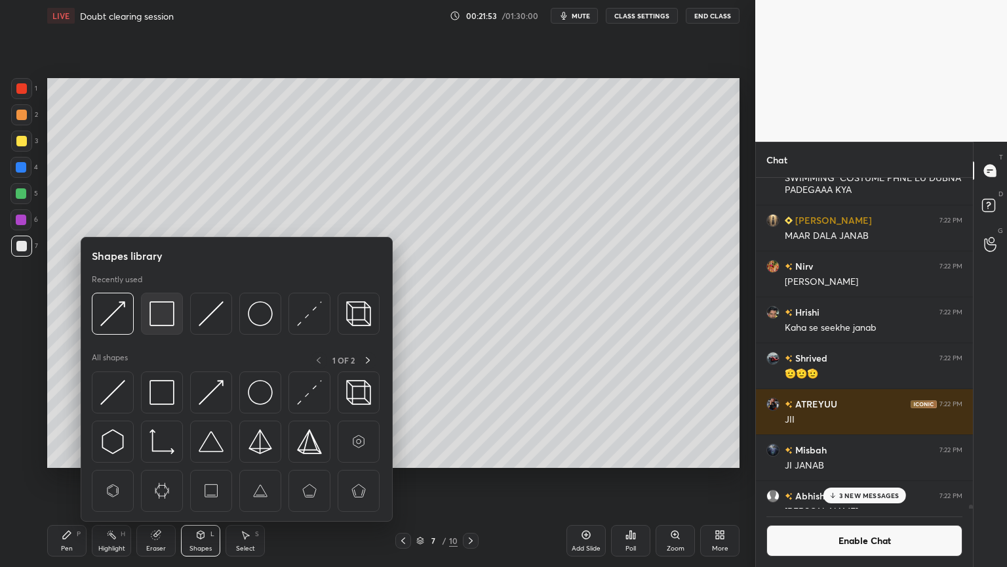
click at [163, 317] on img at bounding box center [161, 313] width 25 height 25
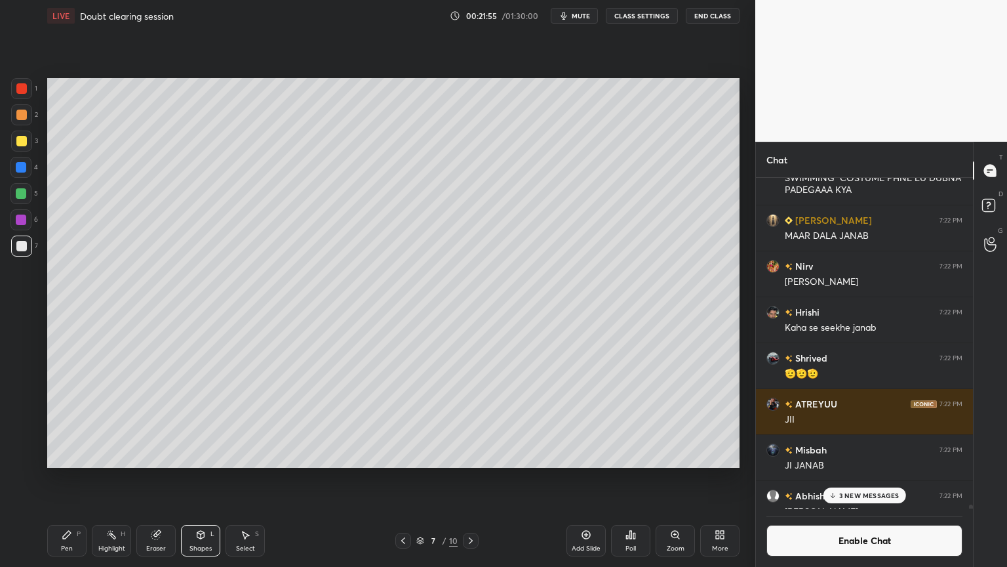
click at [67, 478] on div "Pen" at bounding box center [67, 548] width 12 height 7
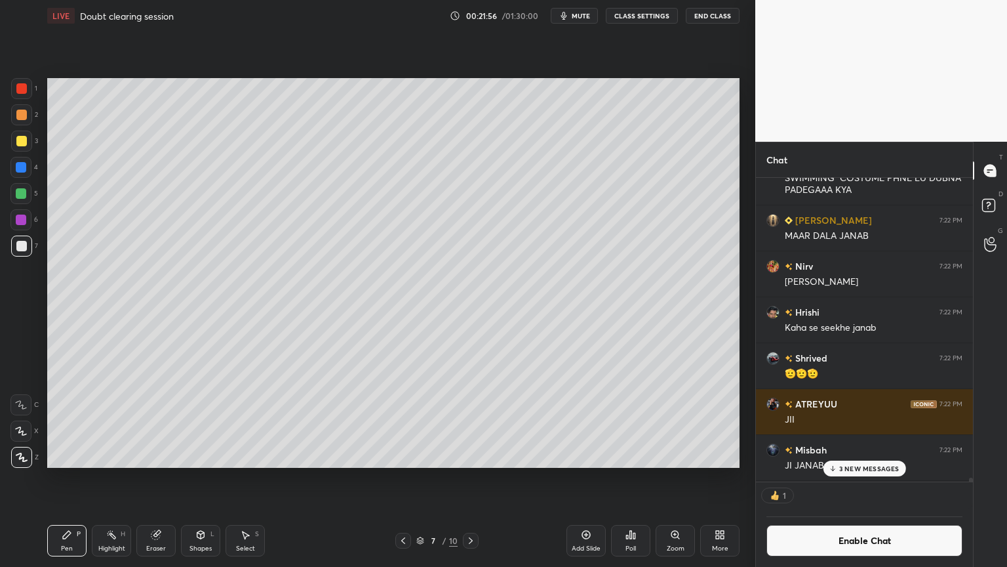
scroll to position [4, 4]
click at [113, 478] on icon at bounding box center [111, 534] width 10 height 10
click at [405, 478] on icon at bounding box center [403, 540] width 10 height 10
click at [399, 478] on icon at bounding box center [403, 540] width 10 height 10
click at [407, 478] on icon at bounding box center [403, 540] width 10 height 10
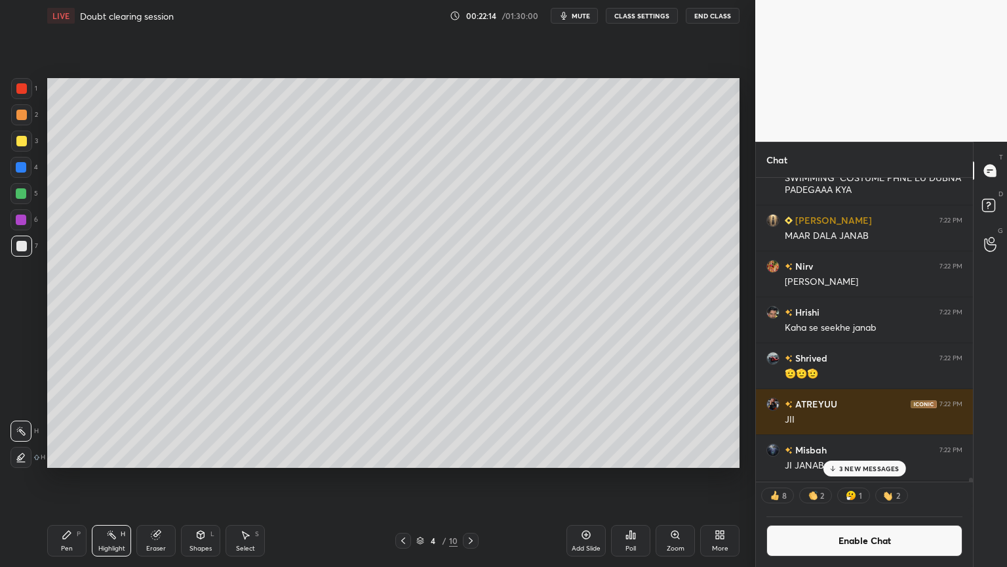
click at [472, 478] on icon at bounding box center [471, 540] width 10 height 10
click at [473, 478] on icon at bounding box center [471, 540] width 10 height 10
click at [463, 478] on div at bounding box center [471, 540] width 16 height 16
click at [473, 478] on icon at bounding box center [471, 540] width 10 height 10
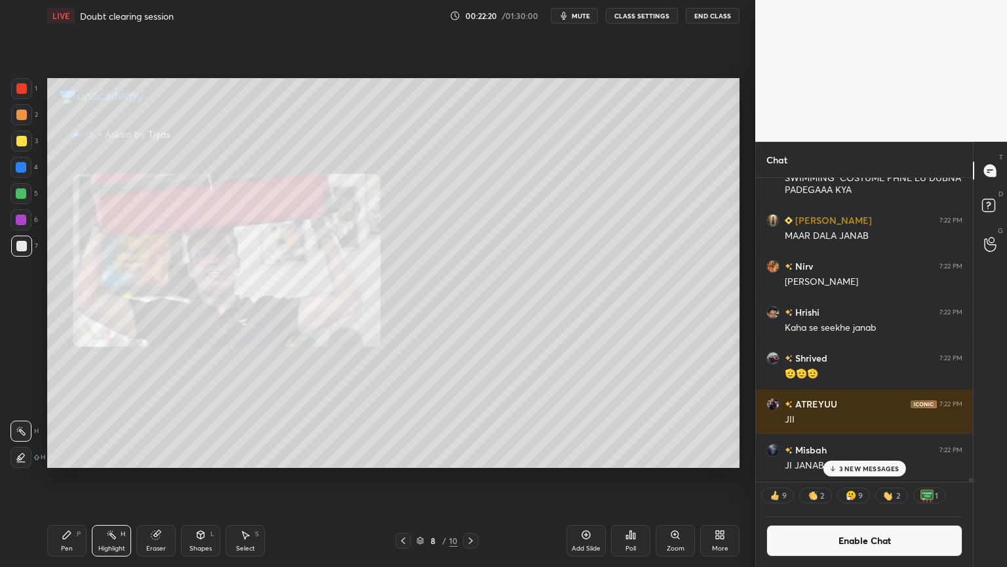
click at [402, 478] on div at bounding box center [403, 540] width 16 height 16
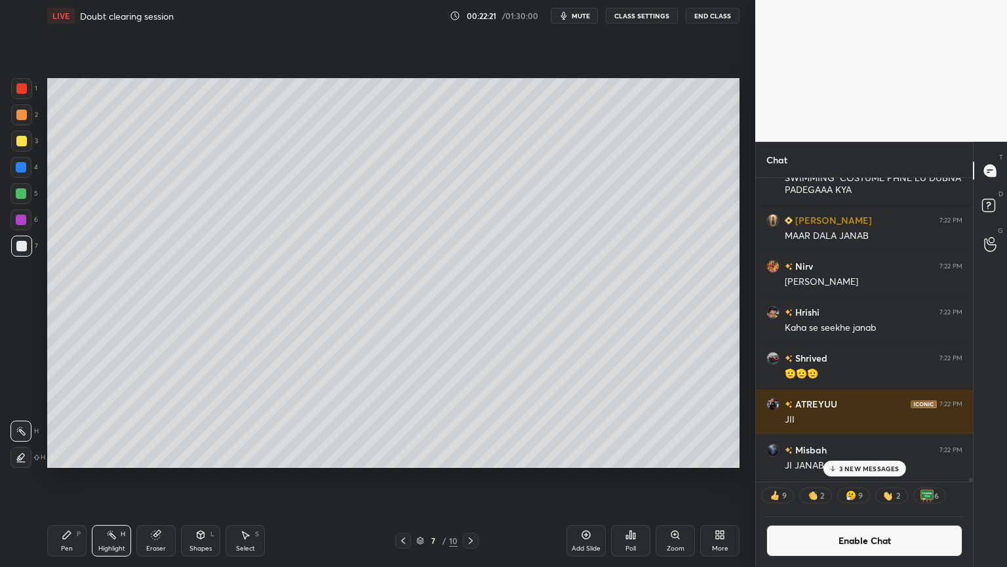
click at [587, 478] on div "Add Slide" at bounding box center [586, 540] width 39 height 31
click at [68, 478] on div "Pen P" at bounding box center [66, 540] width 39 height 31
drag, startPoint x: 22, startPoint y: 116, endPoint x: 42, endPoint y: 111, distance: 20.2
click at [26, 116] on div at bounding box center [21, 115] width 10 height 10
drag, startPoint x: 884, startPoint y: 474, endPoint x: 782, endPoint y: 527, distance: 115.3
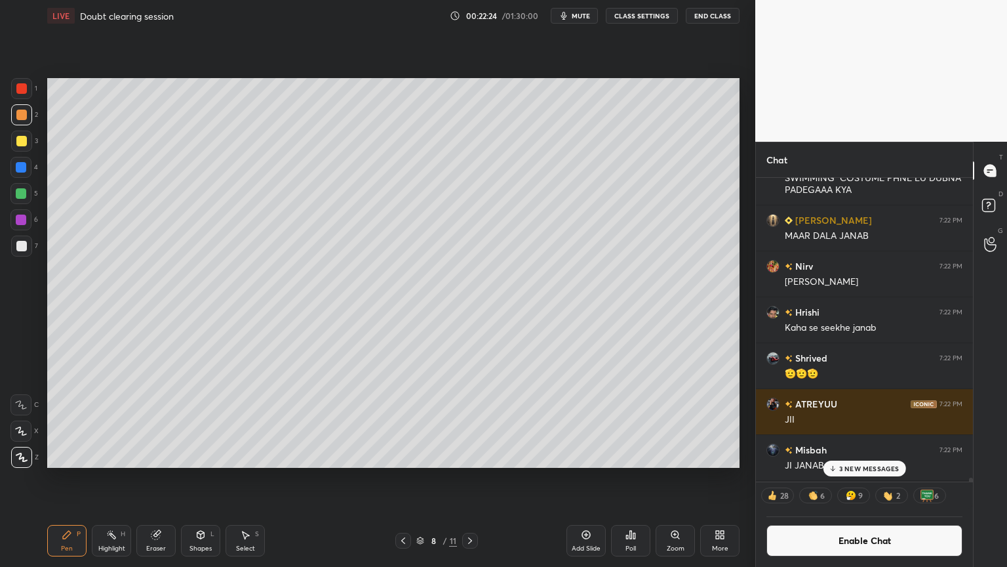
click at [881, 475] on div "3 NEW MESSAGES" at bounding box center [864, 468] width 83 height 16
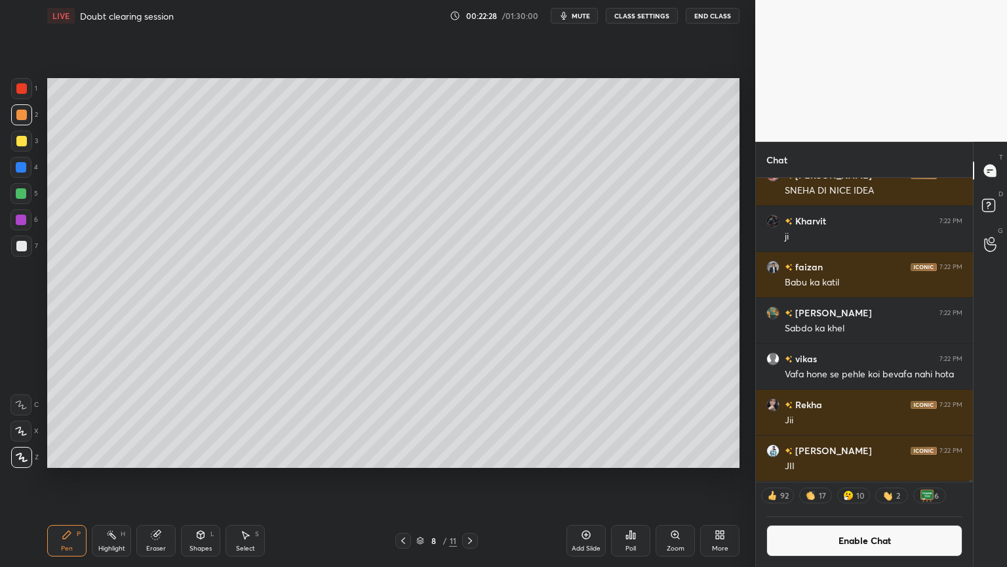
click at [77, 478] on div "Pen P" at bounding box center [66, 540] width 39 height 31
click at [24, 89] on div at bounding box center [21, 88] width 10 height 10
click at [200, 478] on div "Shapes" at bounding box center [200, 548] width 22 height 7
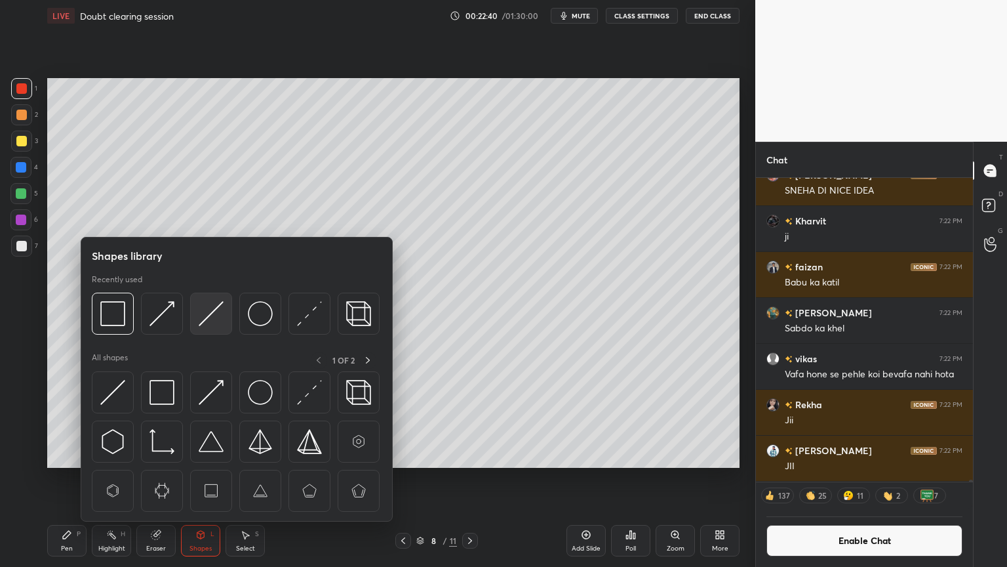
click at [212, 313] on img at bounding box center [211, 313] width 25 height 25
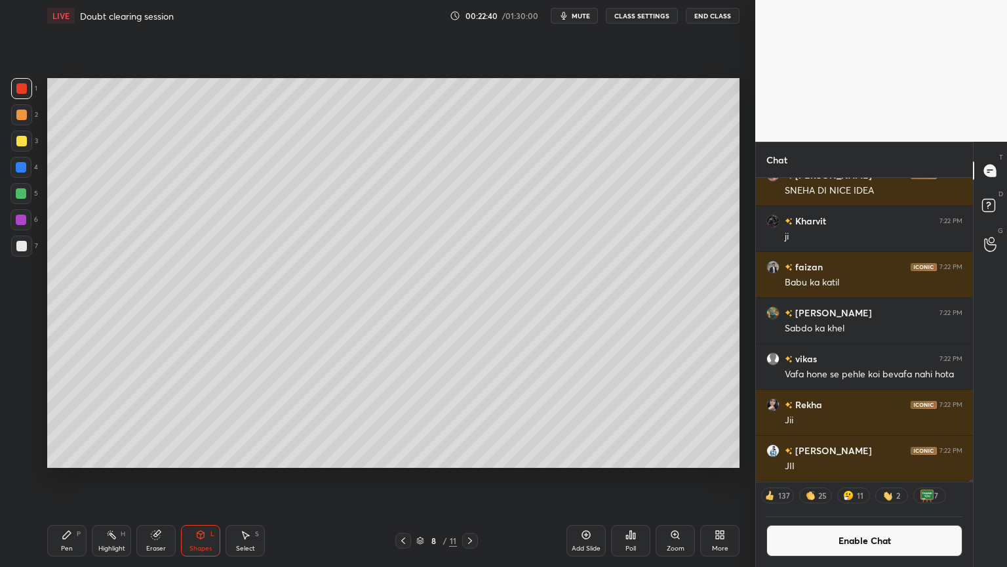
click at [17, 243] on div at bounding box center [21, 246] width 10 height 10
click at [401, 478] on icon at bounding box center [403, 540] width 10 height 10
click at [126, 478] on div "Highlight H" at bounding box center [111, 540] width 39 height 31
click at [404, 478] on div at bounding box center [403, 540] width 16 height 16
click at [472, 478] on icon at bounding box center [470, 540] width 10 height 10
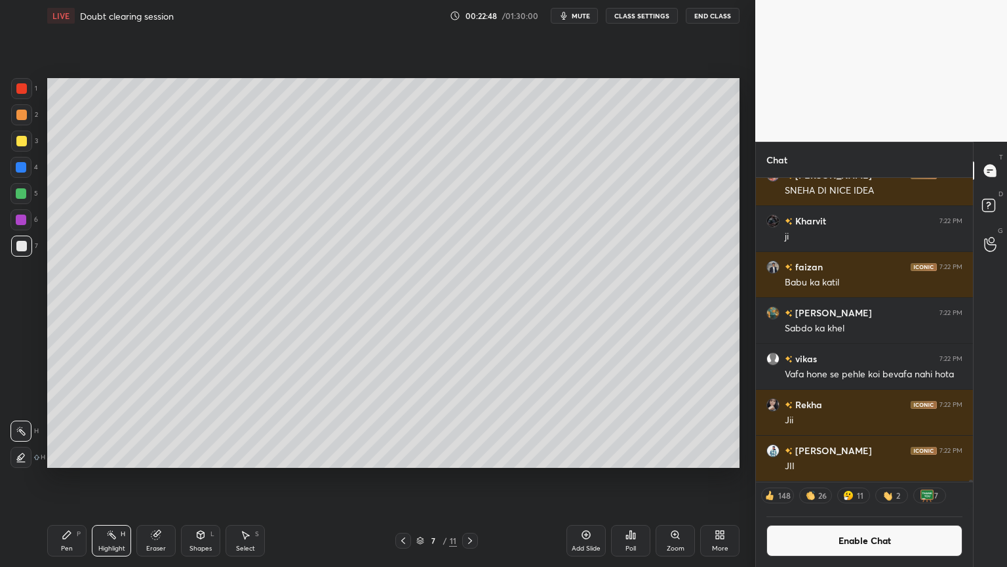
click at [468, 478] on icon at bounding box center [470, 540] width 10 height 10
drag, startPoint x: 78, startPoint y: 542, endPoint x: 108, endPoint y: 501, distance: 50.2
click at [82, 478] on div "Pen P" at bounding box center [66, 540] width 39 height 31
click at [212, 478] on div "Shapes L" at bounding box center [200, 540] width 39 height 31
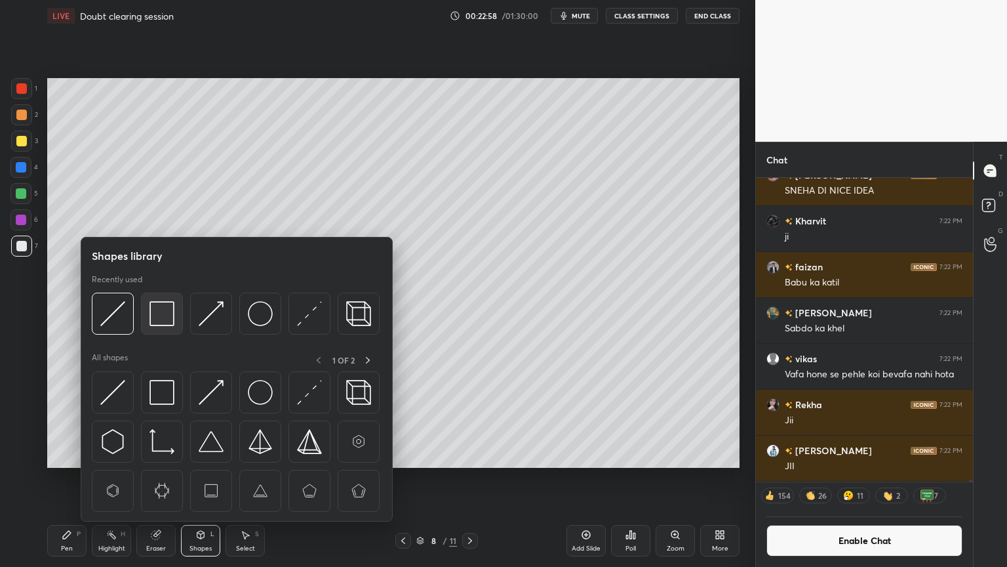
click at [156, 314] on img at bounding box center [161, 313] width 25 height 25
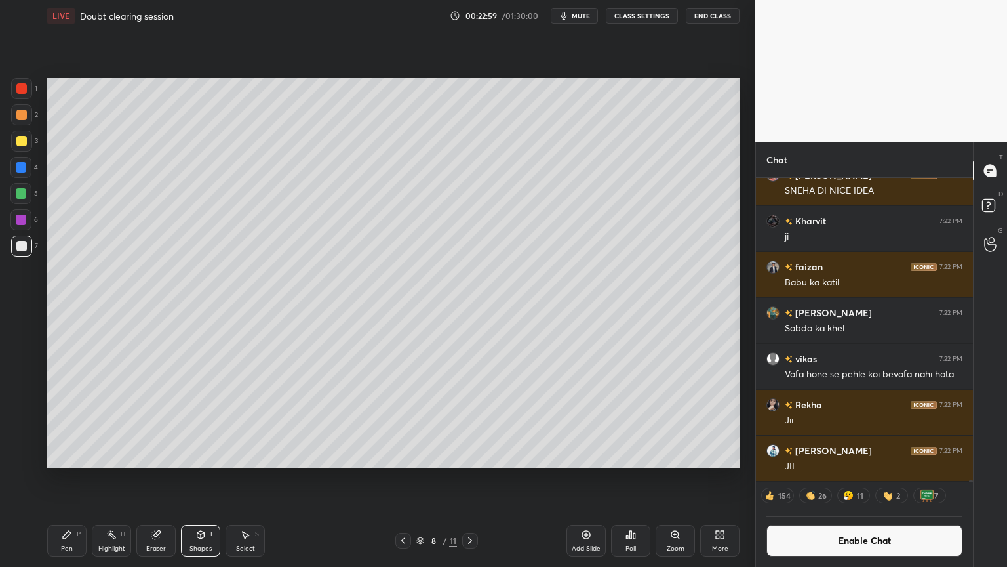
drag, startPoint x: 66, startPoint y: 548, endPoint x: 73, endPoint y: 513, distance: 35.6
click at [66, 478] on div "Pen" at bounding box center [67, 548] width 12 height 7
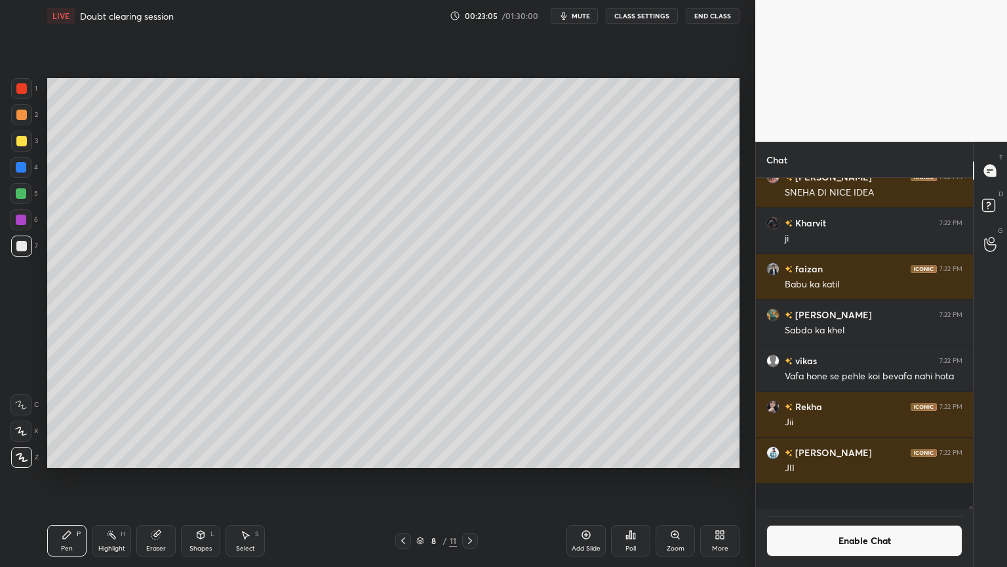
scroll to position [43073, 0]
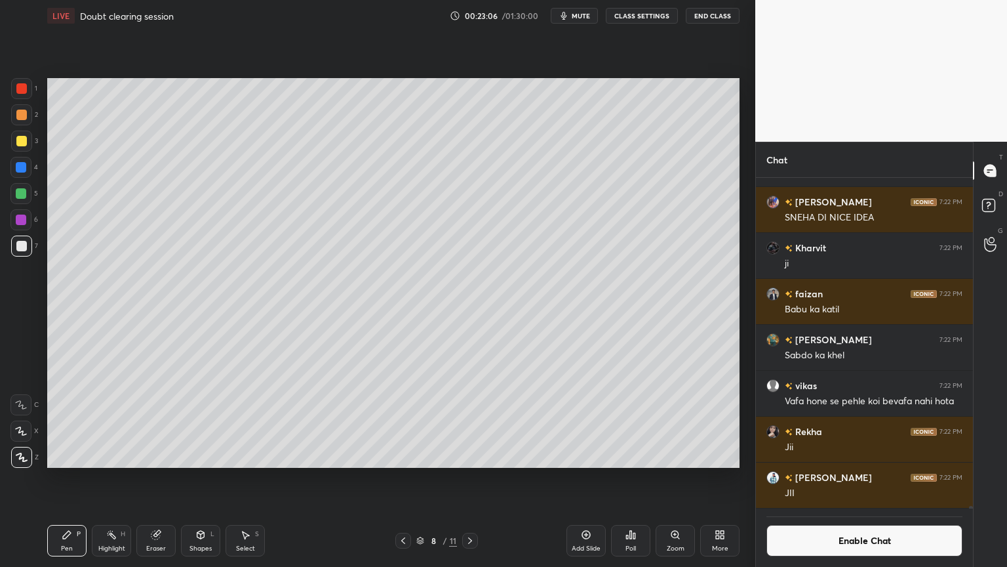
click at [112, 478] on div "Highlight H" at bounding box center [111, 540] width 39 height 31
click at [60, 478] on div "Pen P" at bounding box center [66, 540] width 39 height 31
click at [207, 478] on div "Shapes" at bounding box center [200, 548] width 22 height 7
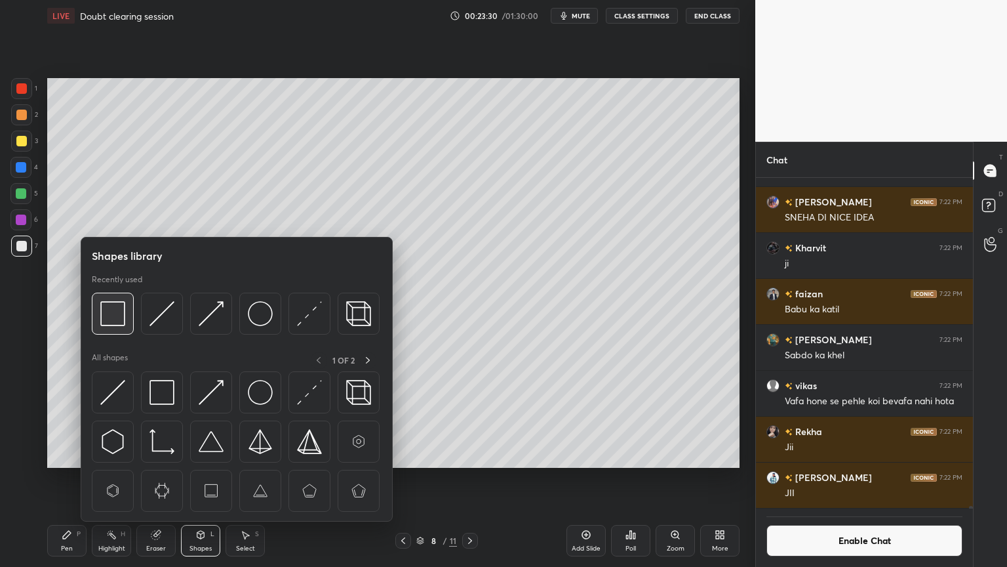
click at [119, 315] on img at bounding box center [112, 313] width 25 height 25
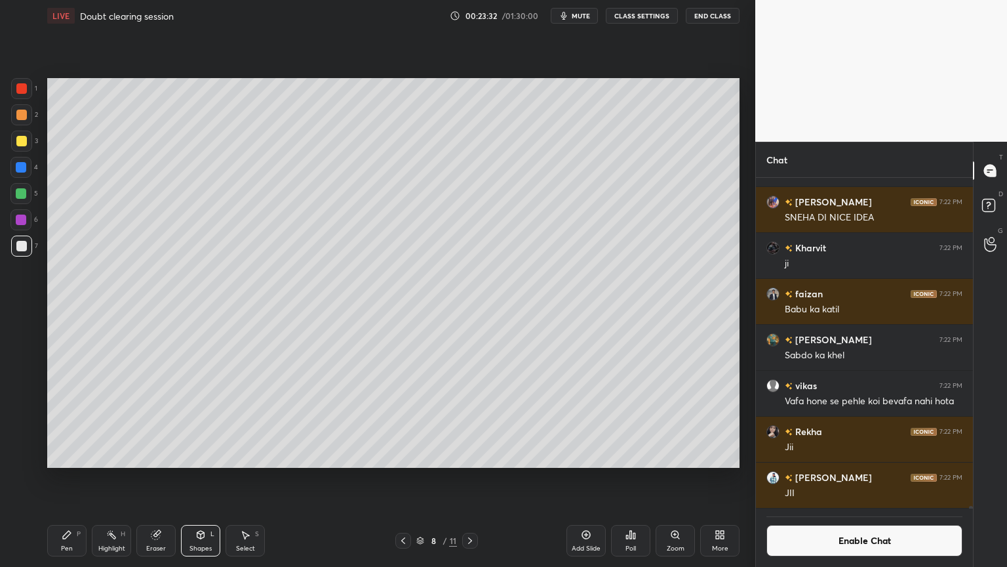
click at [99, 478] on div "Highlight H" at bounding box center [111, 540] width 39 height 31
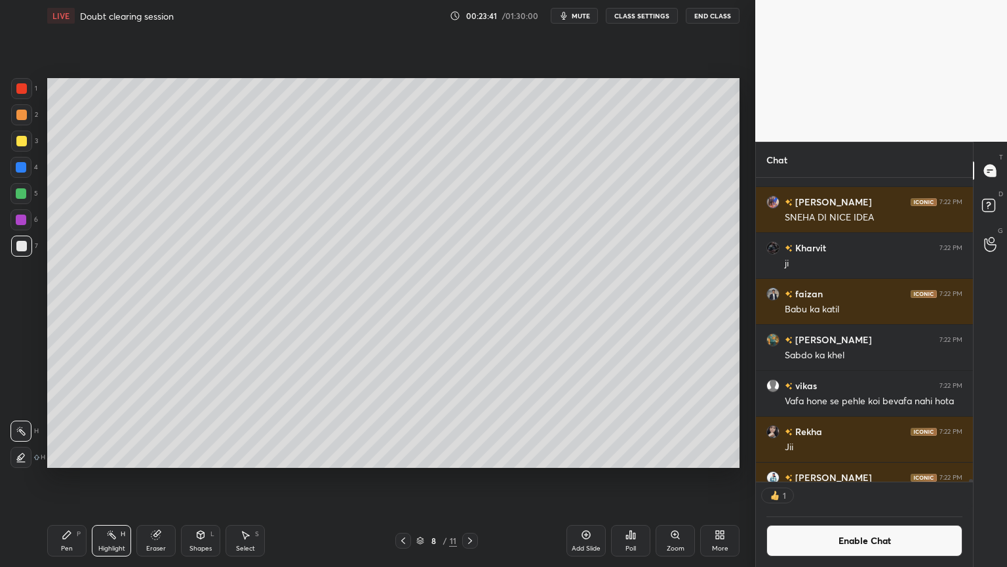
scroll to position [4, 4]
drag, startPoint x: 588, startPoint y: 544, endPoint x: 578, endPoint y: 545, distance: 9.3
click at [578, 478] on div "Add Slide" at bounding box center [586, 548] width 29 height 7
click at [58, 478] on div "Pen P" at bounding box center [66, 540] width 39 height 31
click at [29, 144] on div at bounding box center [21, 140] width 21 height 21
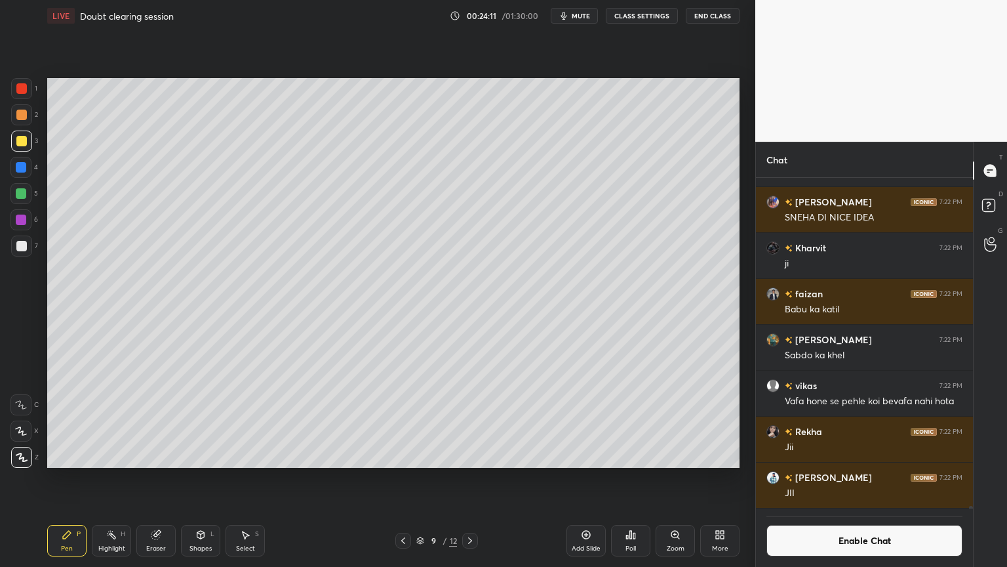
scroll to position [327, 213]
click at [18, 245] on div at bounding box center [21, 246] width 10 height 10
drag, startPoint x: 24, startPoint y: 141, endPoint x: 30, endPoint y: 148, distance: 8.4
click at [22, 142] on div at bounding box center [21, 141] width 10 height 10
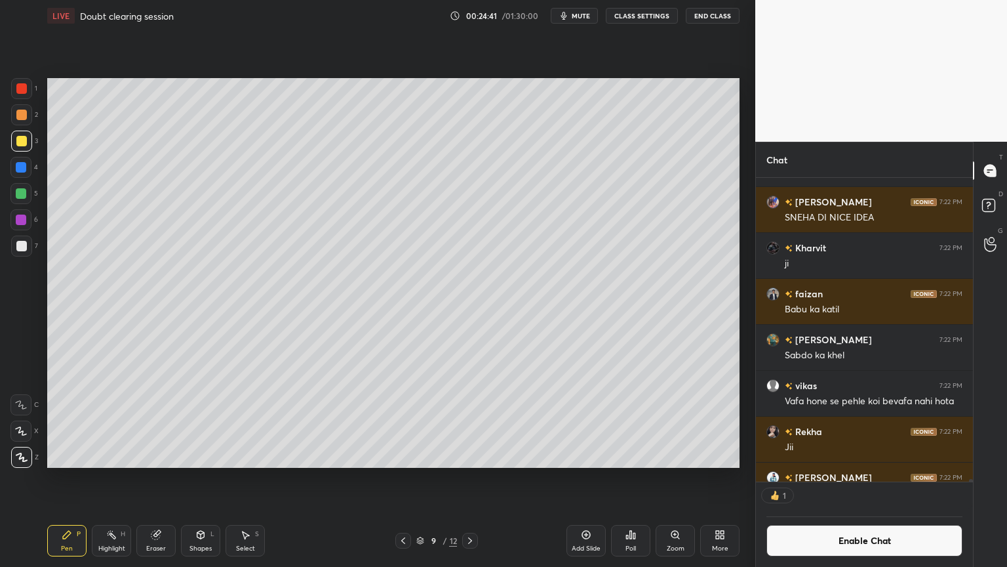
scroll to position [4, 4]
click at [404, 478] on icon at bounding box center [403, 540] width 10 height 10
drag, startPoint x: 102, startPoint y: 542, endPoint x: 113, endPoint y: 469, distance: 73.5
click at [101, 478] on div "Highlight H" at bounding box center [111, 540] width 39 height 31
drag, startPoint x: 472, startPoint y: 541, endPoint x: 492, endPoint y: 548, distance: 21.6
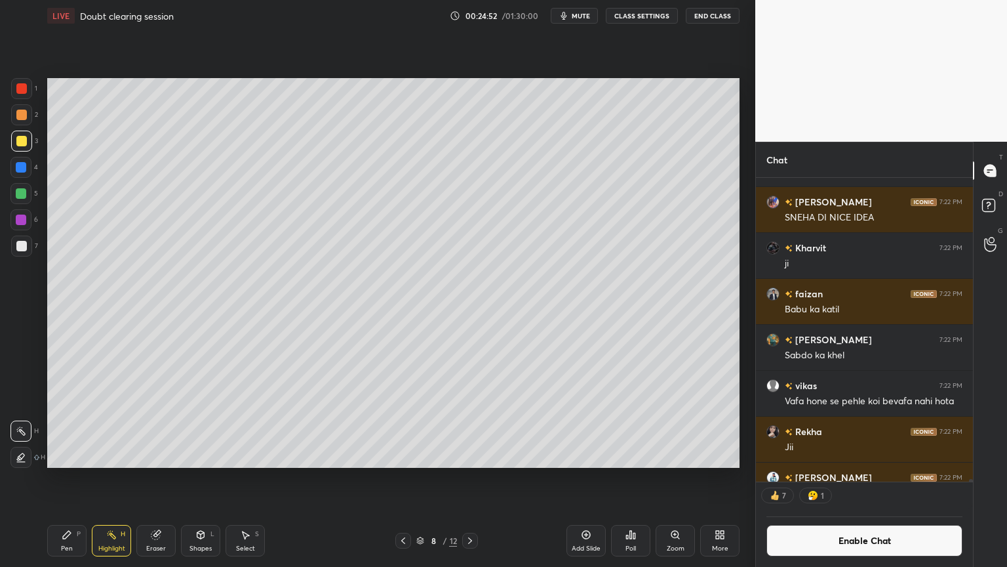
click at [469, 478] on icon at bounding box center [470, 540] width 10 height 10
click at [580, 478] on div "Add Slide" at bounding box center [586, 540] width 39 height 31
click at [63, 478] on div "Pen" at bounding box center [67, 548] width 12 height 7
drag, startPoint x: 29, startPoint y: 114, endPoint x: 42, endPoint y: 111, distance: 13.4
click at [31, 114] on div "2" at bounding box center [24, 114] width 27 height 21
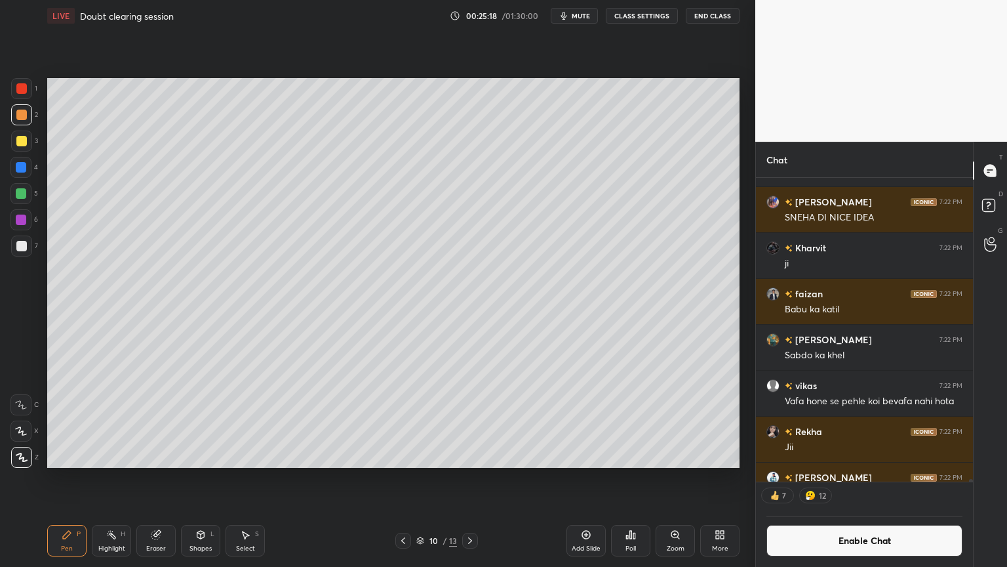
click at [199, 478] on div "Shapes" at bounding box center [200, 548] width 22 height 7
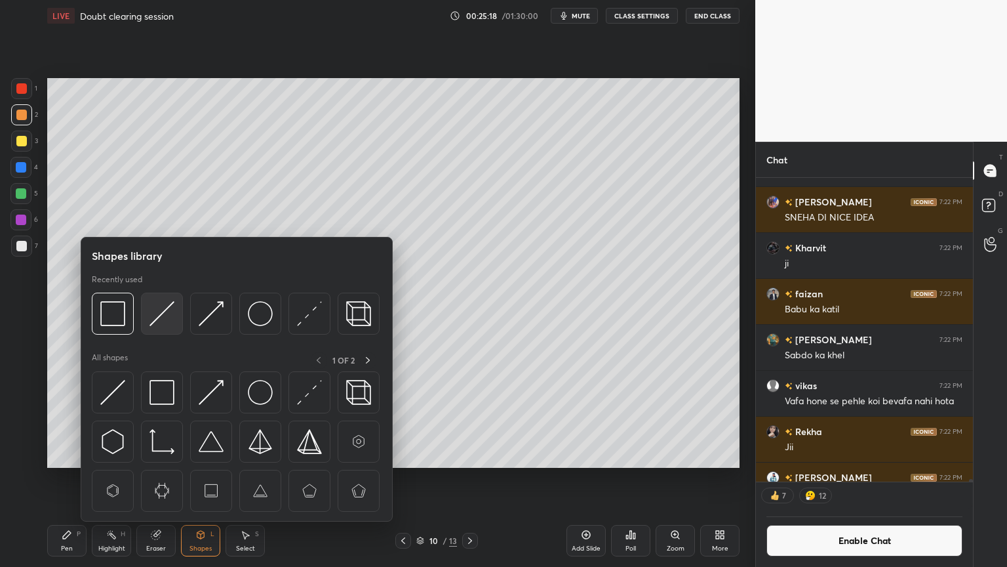
click at [158, 328] on div at bounding box center [162, 313] width 42 height 42
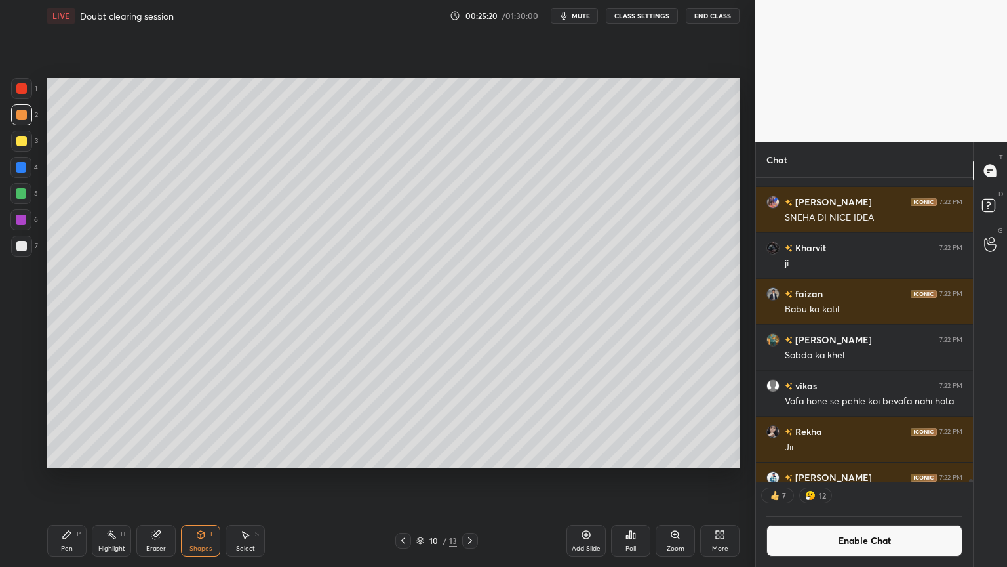
click at [71, 478] on icon at bounding box center [67, 534] width 10 height 10
click at [21, 247] on div at bounding box center [21, 246] width 10 height 10
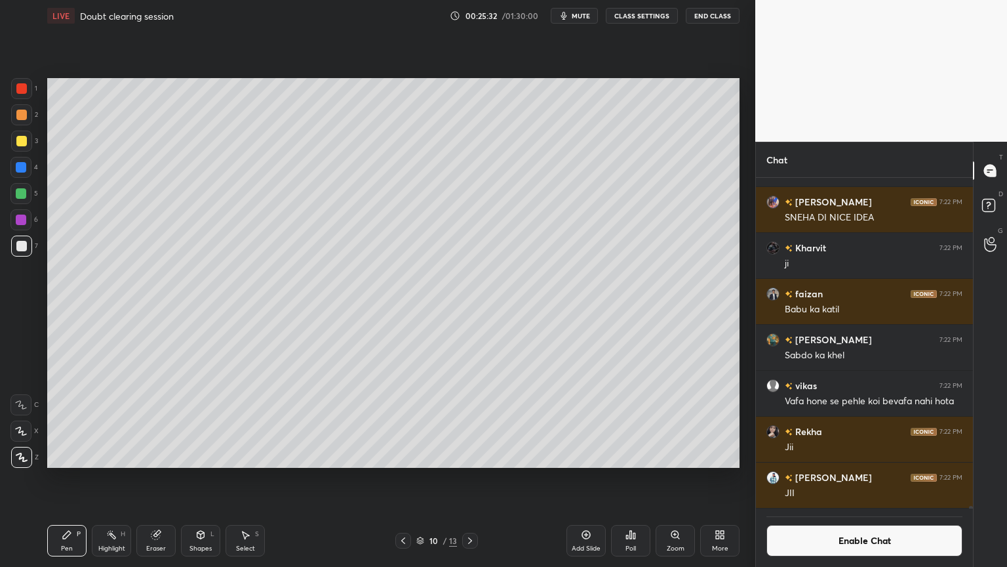
click at [21, 166] on div at bounding box center [21, 167] width 10 height 10
click at [16, 196] on div at bounding box center [21, 193] width 10 height 10
click at [23, 247] on div at bounding box center [21, 246] width 10 height 10
click at [198, 478] on div "Shapes L" at bounding box center [200, 540] width 39 height 31
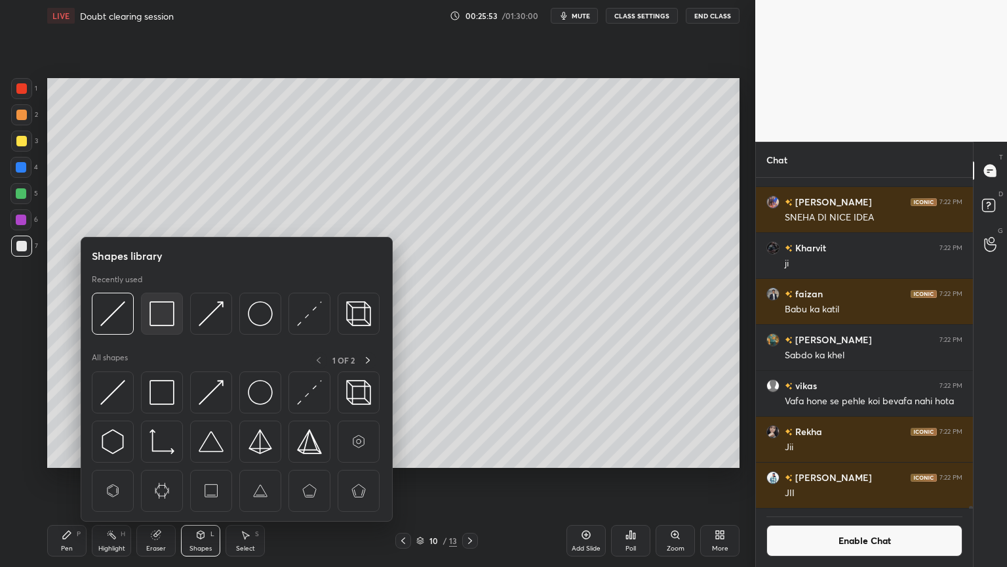
click at [163, 320] on img at bounding box center [161, 313] width 25 height 25
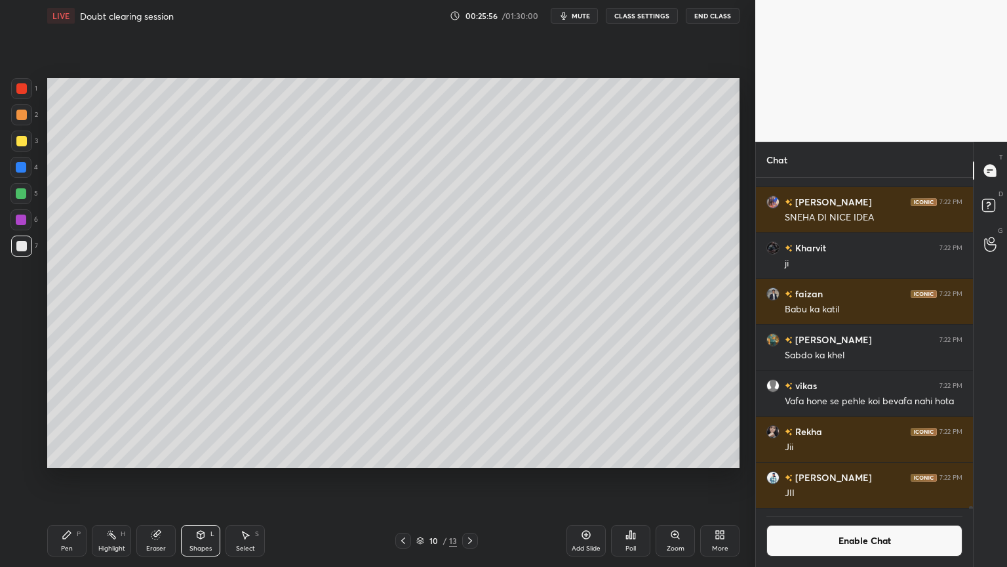
drag, startPoint x: 108, startPoint y: 543, endPoint x: 111, endPoint y: 532, distance: 11.0
click at [108, 478] on div "Highlight H" at bounding box center [111, 540] width 39 height 31
click at [61, 478] on div "Pen P" at bounding box center [66, 540] width 39 height 31
click at [106, 478] on div "Highlight" at bounding box center [111, 548] width 27 height 7
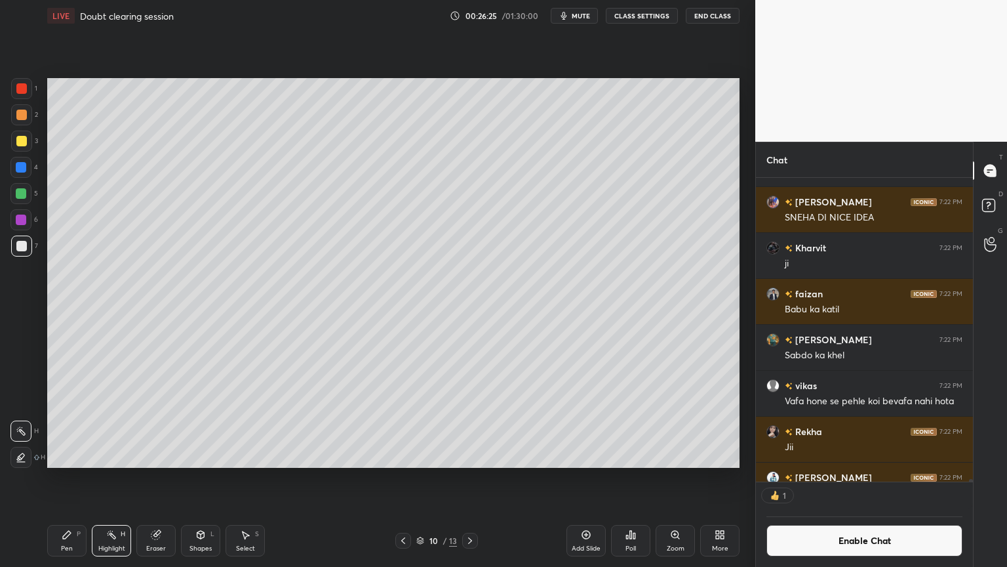
scroll to position [4, 4]
click at [81, 478] on div "Pen P" at bounding box center [66, 540] width 39 height 31
click at [107, 478] on div "Highlight H" at bounding box center [111, 540] width 39 height 31
click at [75, 478] on div "Pen P" at bounding box center [66, 540] width 39 height 31
drag, startPoint x: 14, startPoint y: 139, endPoint x: 17, endPoint y: 151, distance: 12.1
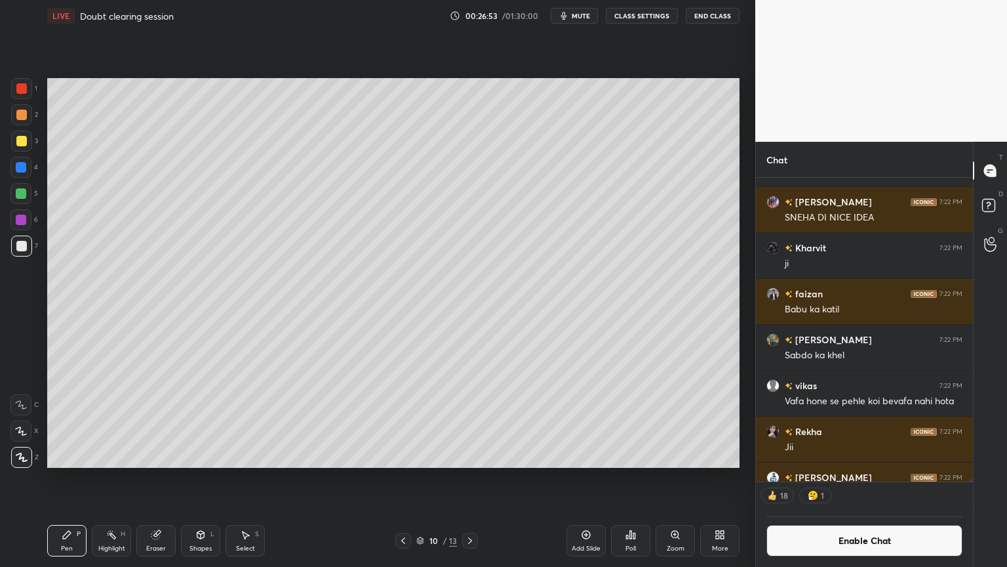
click at [16, 147] on div at bounding box center [21, 140] width 21 height 21
drag, startPoint x: 110, startPoint y: 541, endPoint x: 115, endPoint y: 502, distance: 39.6
click at [110, 478] on div "Highlight H" at bounding box center [111, 540] width 39 height 31
drag, startPoint x: 111, startPoint y: 543, endPoint x: 179, endPoint y: 478, distance: 94.1
click at [111, 478] on div "Highlight H" at bounding box center [111, 540] width 39 height 31
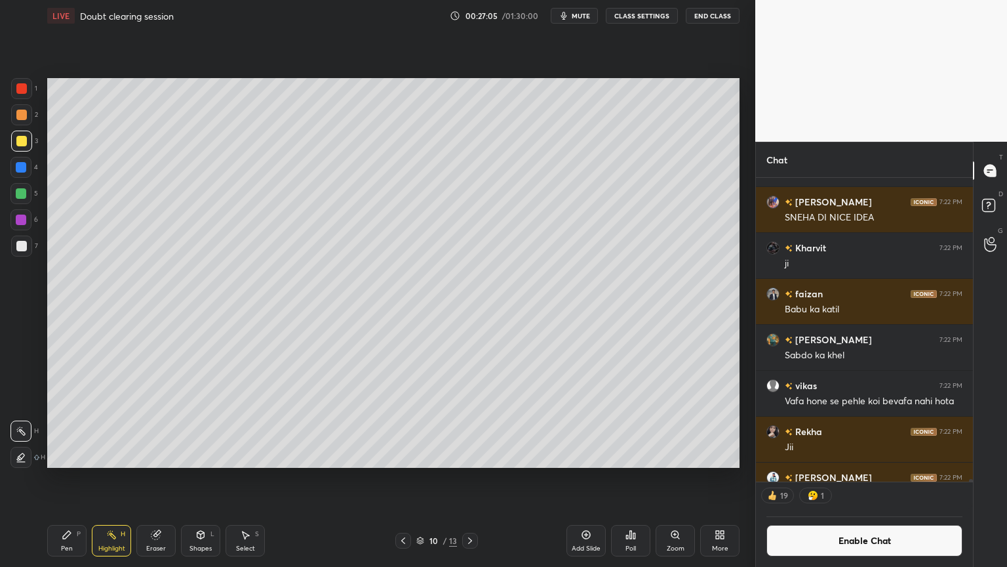
drag, startPoint x: 63, startPoint y: 544, endPoint x: 100, endPoint y: 498, distance: 58.7
click at [64, 478] on div "Pen P" at bounding box center [66, 540] width 39 height 31
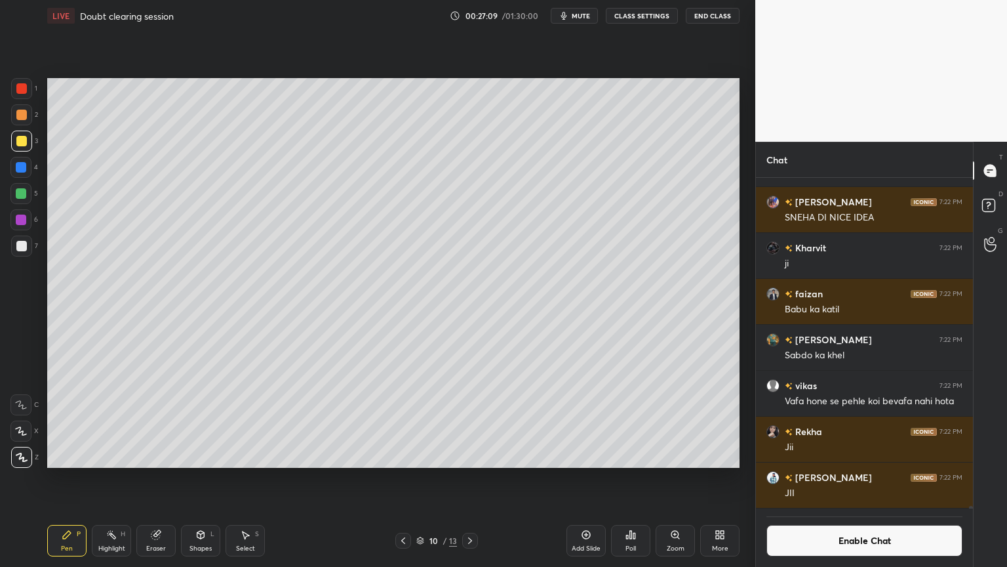
scroll to position [43073, 0]
drag, startPoint x: 115, startPoint y: 551, endPoint x: 181, endPoint y: 469, distance: 104.9
click at [116, 478] on div "Highlight H" at bounding box center [111, 540] width 39 height 31
click at [108, 478] on div "Highlight" at bounding box center [111, 548] width 27 height 7
click at [68, 478] on div "Pen" at bounding box center [67, 548] width 12 height 7
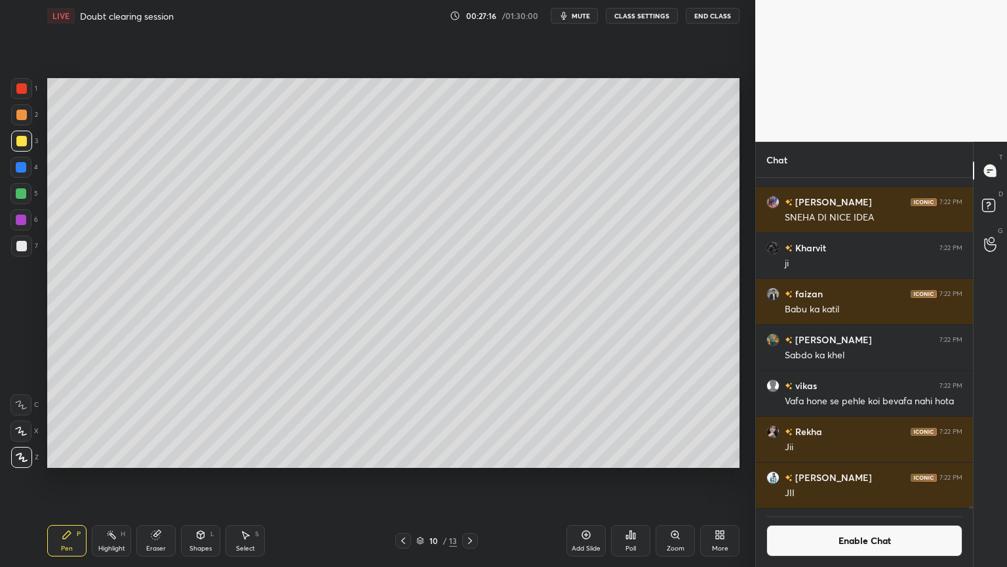
drag, startPoint x: 31, startPoint y: 247, endPoint x: 45, endPoint y: 278, distance: 34.4
click at [26, 254] on div at bounding box center [21, 245] width 21 height 21
drag, startPoint x: 100, startPoint y: 541, endPoint x: 106, endPoint y: 528, distance: 14.7
click at [103, 478] on div "Highlight H" at bounding box center [111, 540] width 39 height 31
drag, startPoint x: 70, startPoint y: 536, endPoint x: 89, endPoint y: 483, distance: 57.0
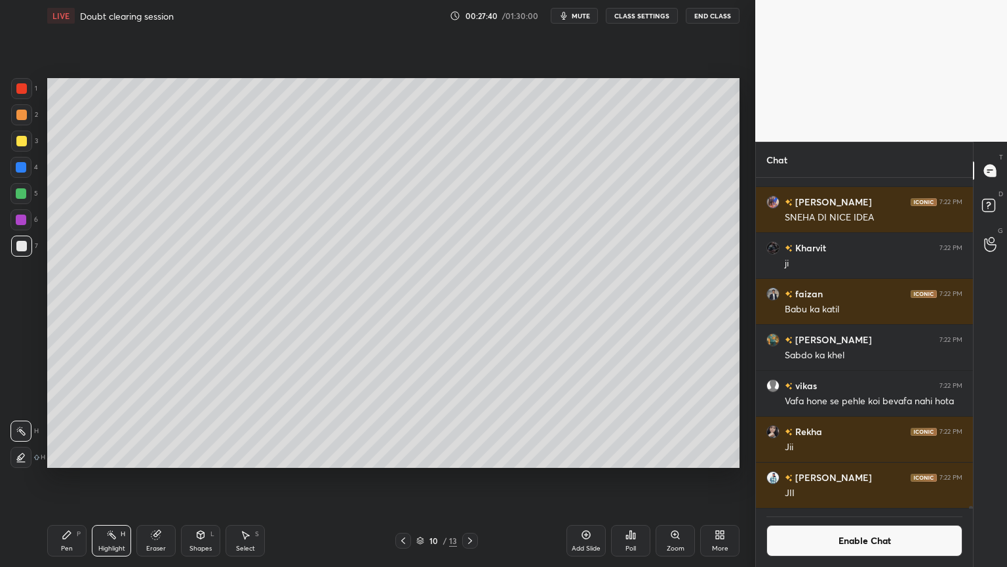
click at [73, 478] on div "Pen P" at bounding box center [66, 540] width 39 height 31
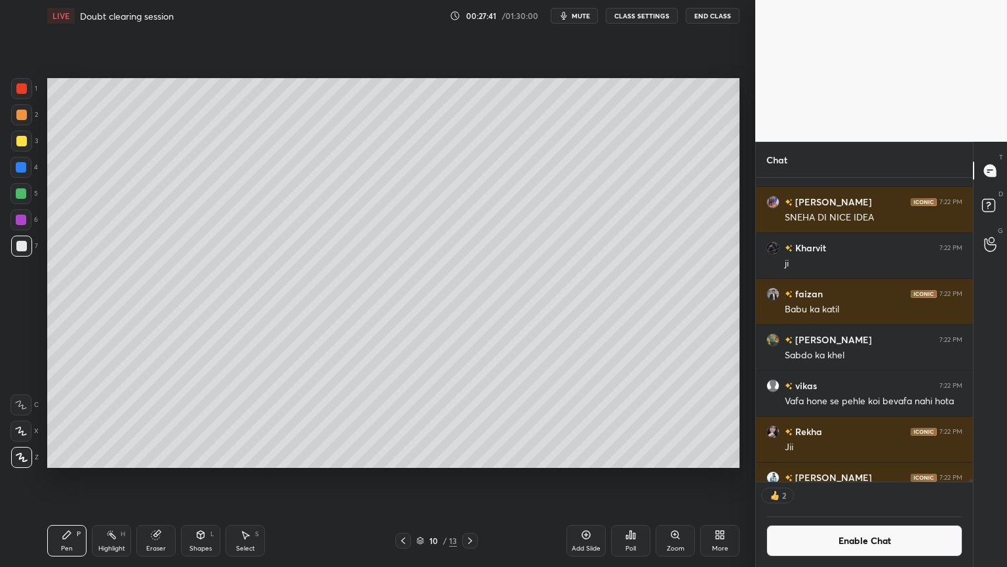
scroll to position [4, 4]
drag, startPoint x: 112, startPoint y: 545, endPoint x: 152, endPoint y: 477, distance: 78.5
click at [113, 478] on div "Highlight H" at bounding box center [111, 540] width 39 height 31
click at [68, 478] on icon at bounding box center [67, 534] width 10 height 10
drag, startPoint x: 118, startPoint y: 544, endPoint x: 123, endPoint y: 532, distance: 12.3
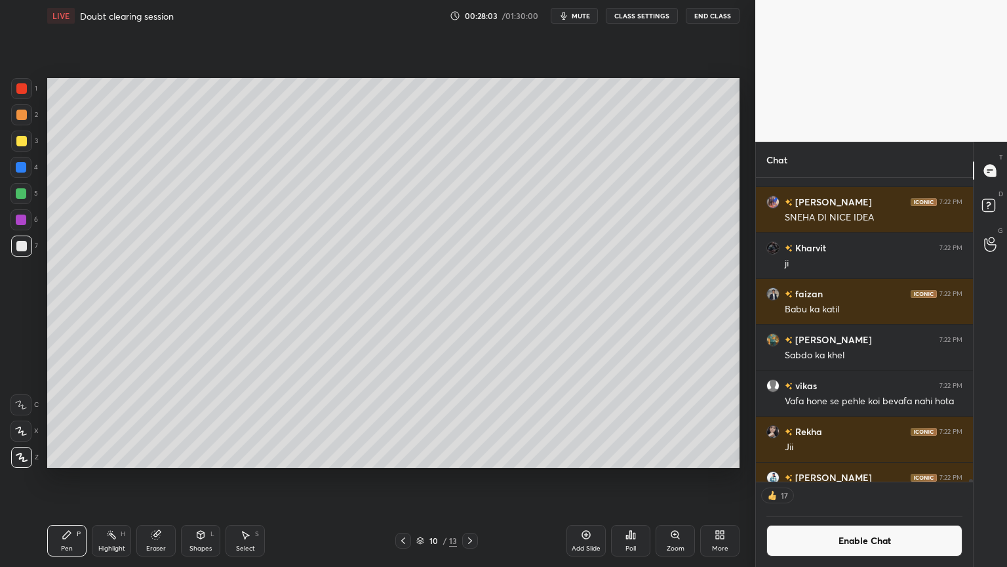
click at [120, 478] on div "Highlight H" at bounding box center [111, 540] width 39 height 31
click at [81, 478] on div "Pen P" at bounding box center [66, 540] width 39 height 31
click at [22, 141] on div at bounding box center [21, 141] width 10 height 10
click at [118, 478] on div "Highlight H" at bounding box center [111, 540] width 39 height 31
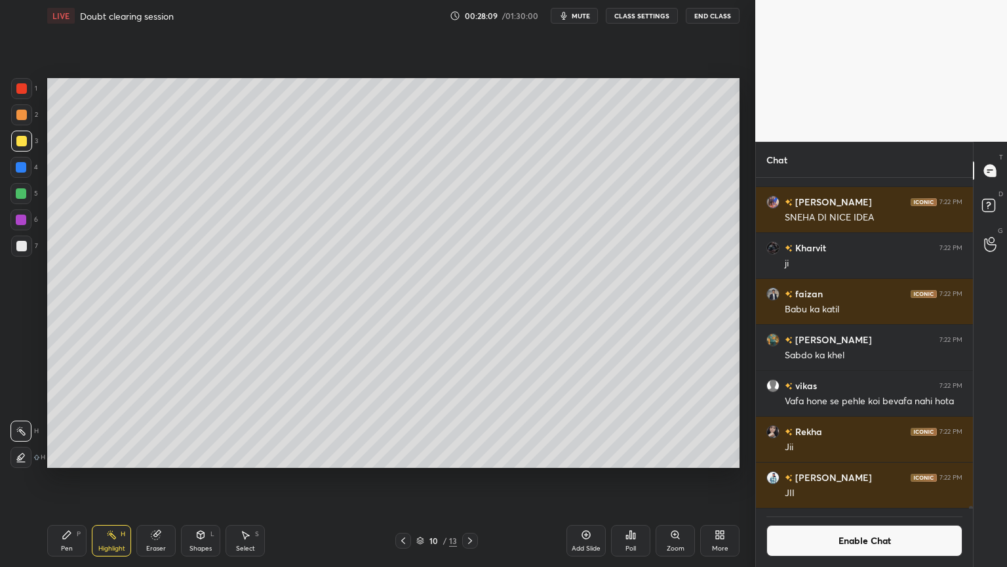
click at [81, 478] on div "Pen P" at bounding box center [66, 540] width 39 height 31
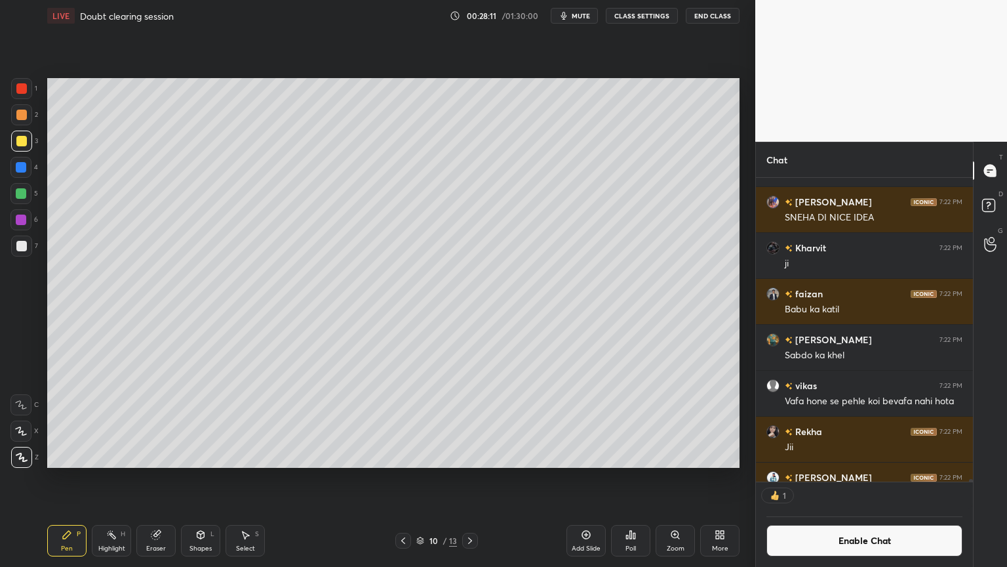
scroll to position [4, 4]
click at [108, 478] on div "Highlight H" at bounding box center [111, 540] width 39 height 31
click at [63, 478] on icon at bounding box center [67, 534] width 10 height 10
click at [28, 102] on div "1" at bounding box center [24, 91] width 26 height 26
click at [216, 478] on div "Shapes L" at bounding box center [200, 540] width 39 height 31
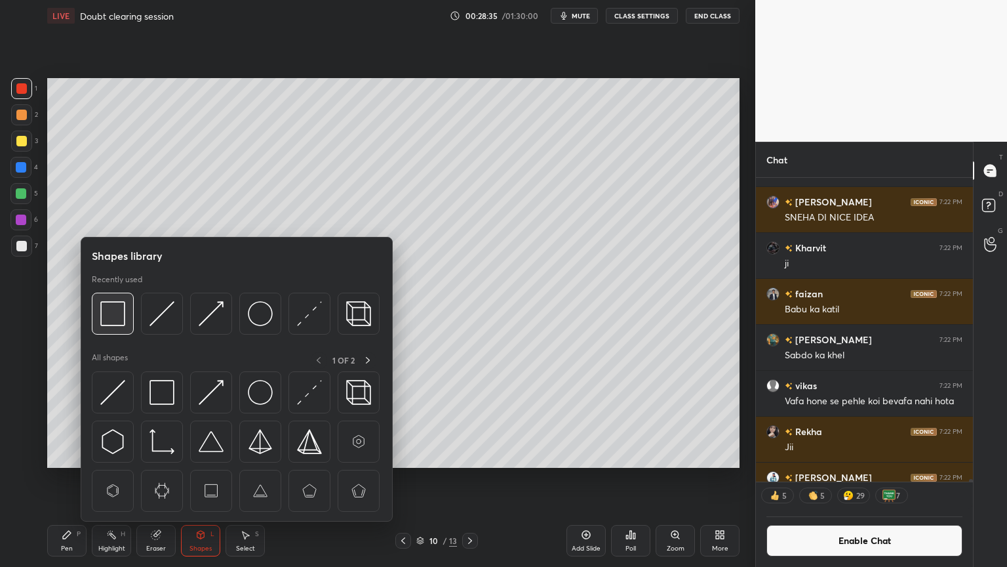
click at [100, 311] on img at bounding box center [112, 313] width 25 height 25
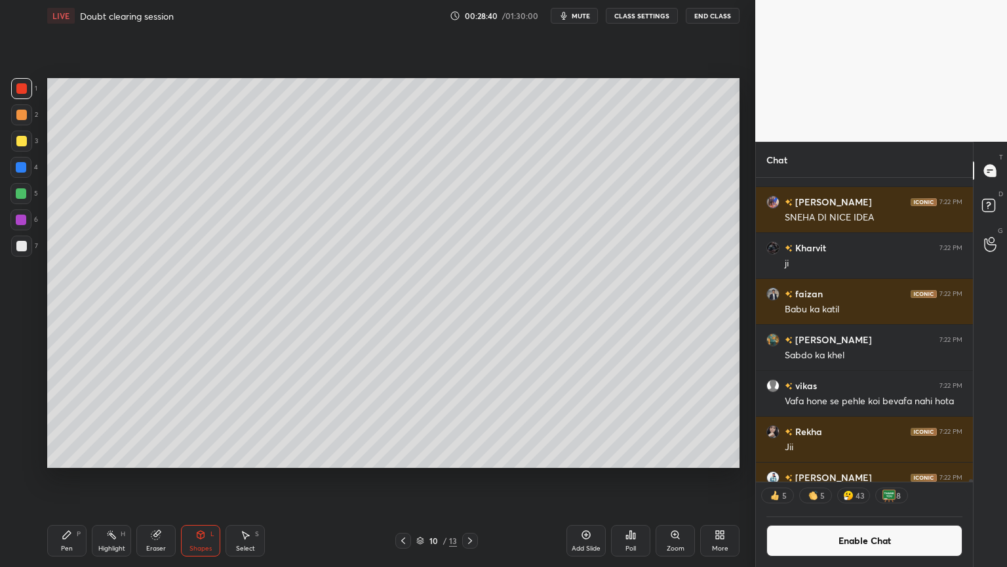
drag, startPoint x: 108, startPoint y: 542, endPoint x: 114, endPoint y: 498, distance: 44.4
click at [113, 478] on div "Highlight H" at bounding box center [111, 540] width 39 height 31
drag, startPoint x: 589, startPoint y: 542, endPoint x: 576, endPoint y: 540, distance: 13.3
click at [584, 478] on div "Add Slide" at bounding box center [586, 540] width 39 height 31
click at [77, 478] on div "Pen P" at bounding box center [66, 540] width 39 height 31
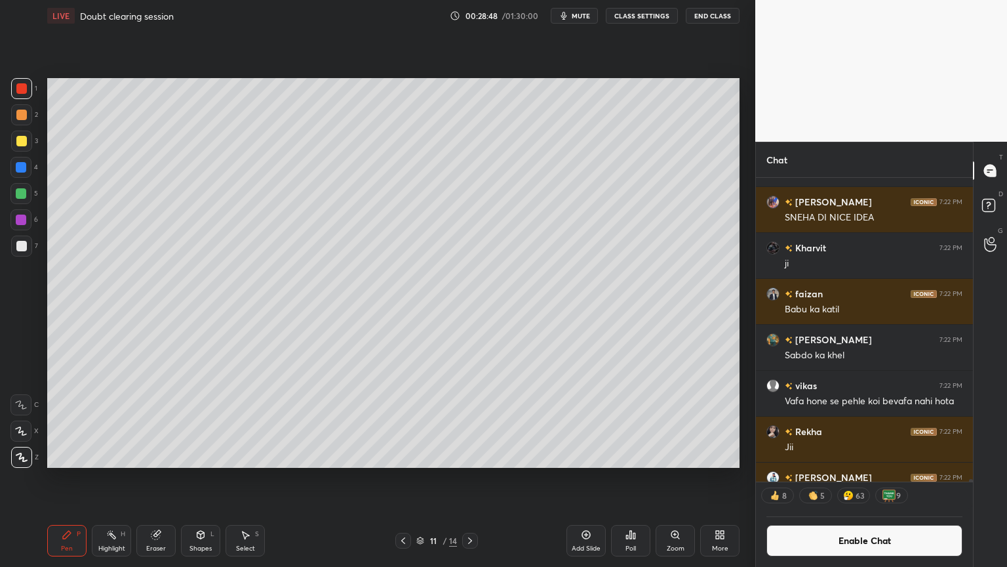
click at [26, 119] on div at bounding box center [21, 114] width 21 height 21
click at [21, 244] on div at bounding box center [21, 246] width 10 height 10
click at [201, 478] on div "Shapes L" at bounding box center [200, 540] width 39 height 31
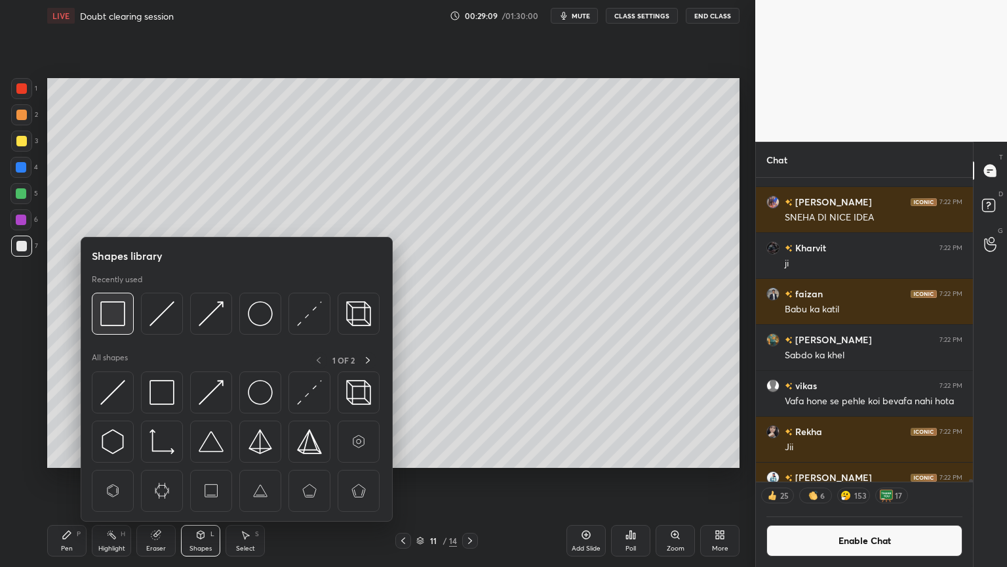
click at [110, 314] on img at bounding box center [112, 313] width 25 height 25
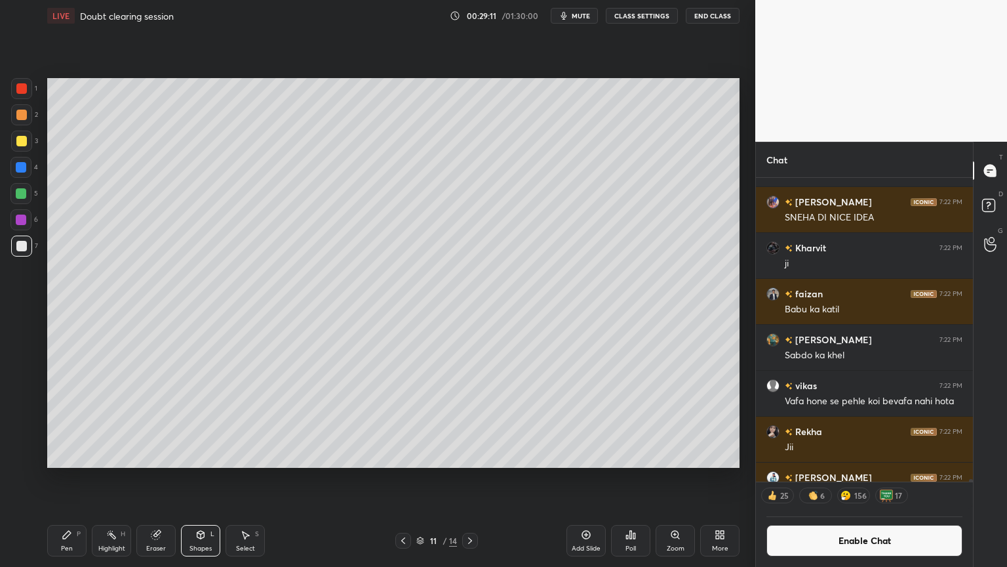
click at [21, 142] on div at bounding box center [21, 141] width 10 height 10
click at [880, 478] on button "Enable Chat" at bounding box center [865, 540] width 196 height 31
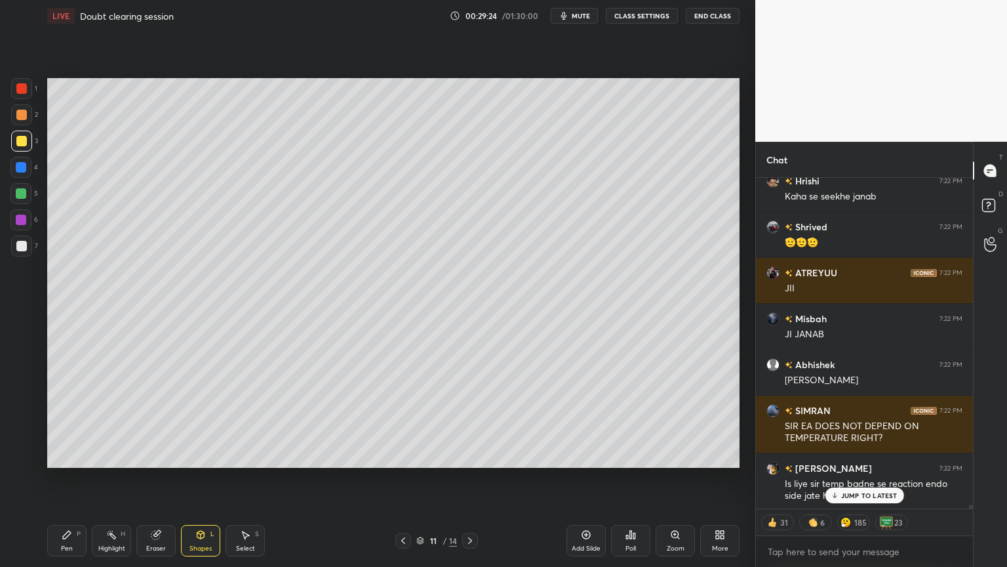
drag, startPoint x: 867, startPoint y: 499, endPoint x: 840, endPoint y: 506, distance: 27.7
click at [864, 478] on div "JUMP TO LATEST" at bounding box center [864, 495] width 79 height 16
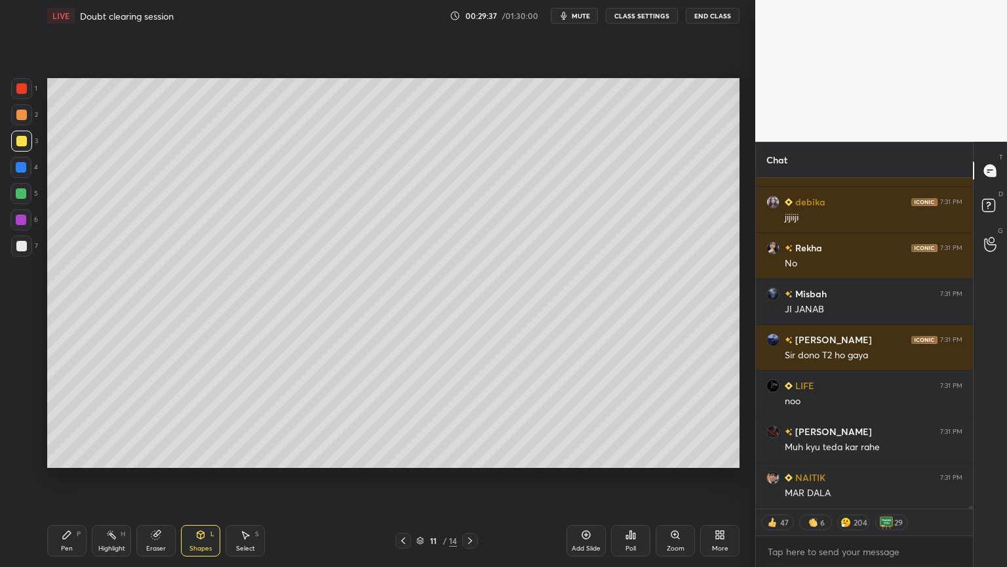
scroll to position [44456, 0]
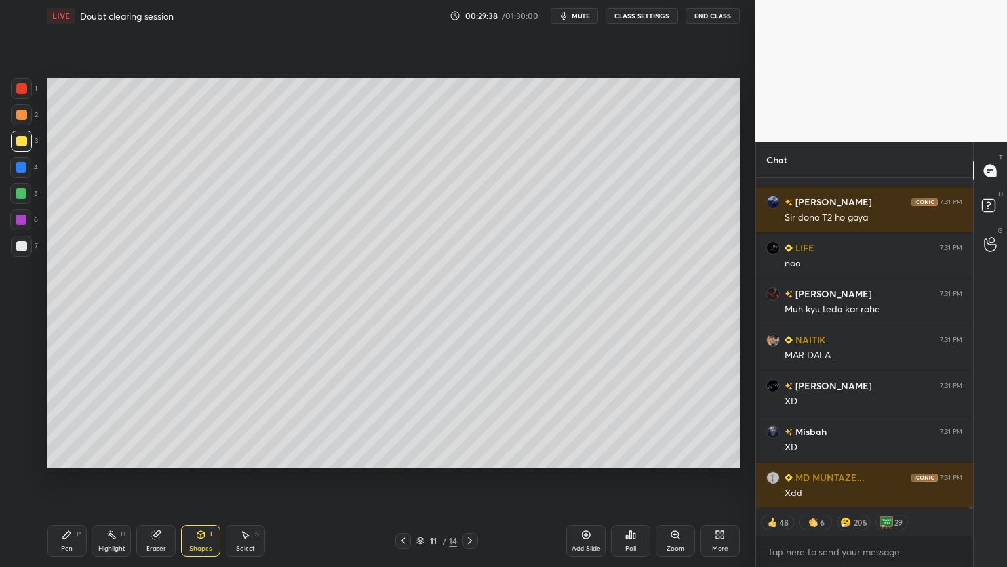
click at [656, 14] on button "CLASS SETTINGS" at bounding box center [642, 16] width 72 height 16
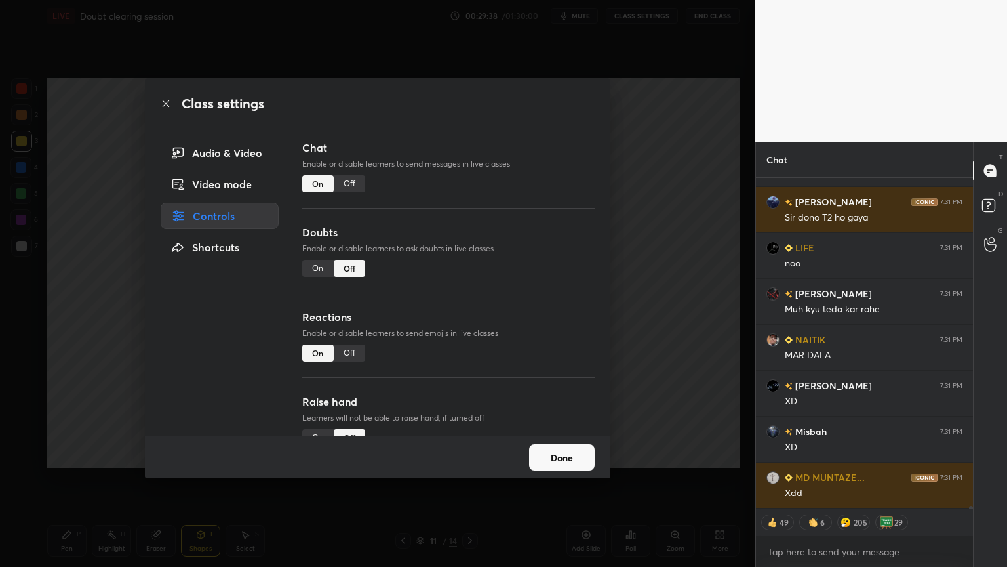
scroll to position [44777, 0]
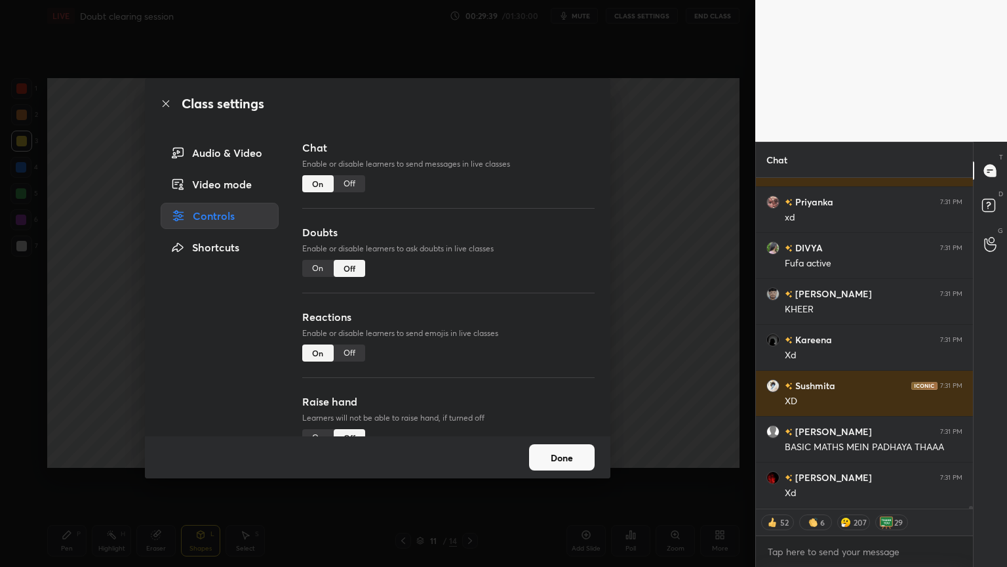
type textarea "x"
click at [351, 349] on div "Off" at bounding box center [349, 352] width 31 height 17
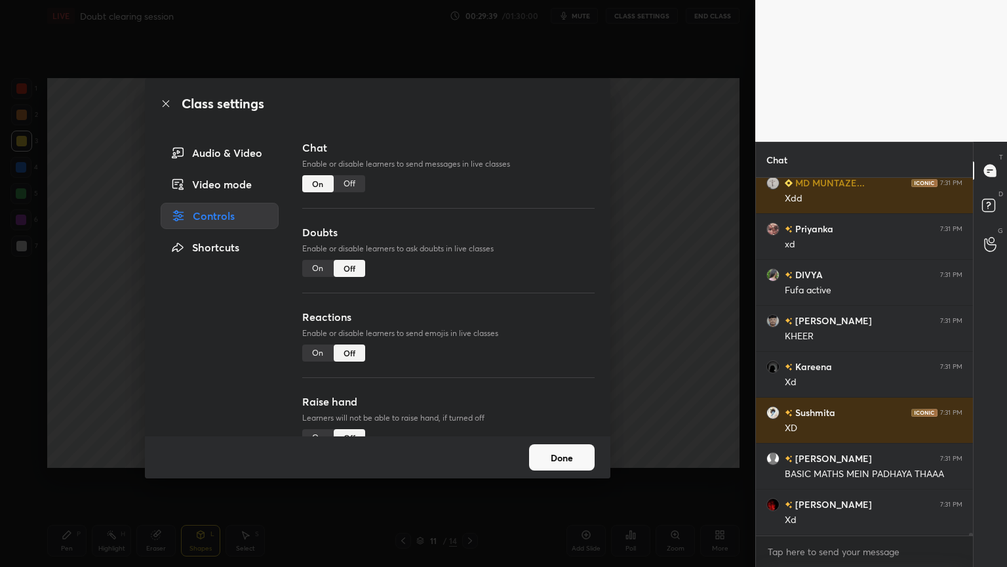
scroll to position [353, 213]
drag, startPoint x: 651, startPoint y: 348, endPoint x: 639, endPoint y: 342, distance: 13.5
click at [647, 346] on div "Class settings Audio & Video Video mode Controls Shortcuts Chat Enable or disab…" at bounding box center [377, 283] width 755 height 567
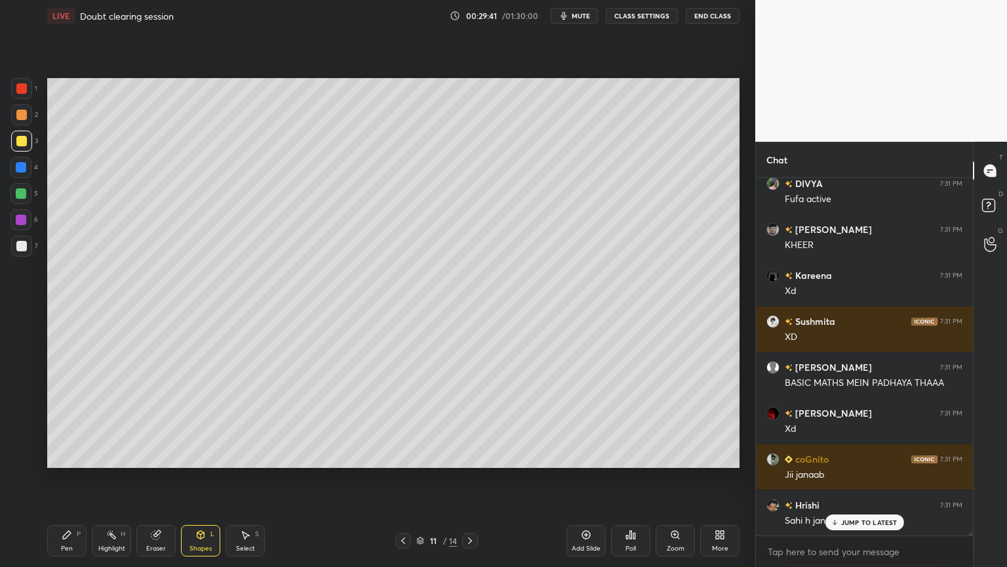
scroll to position [45025, 0]
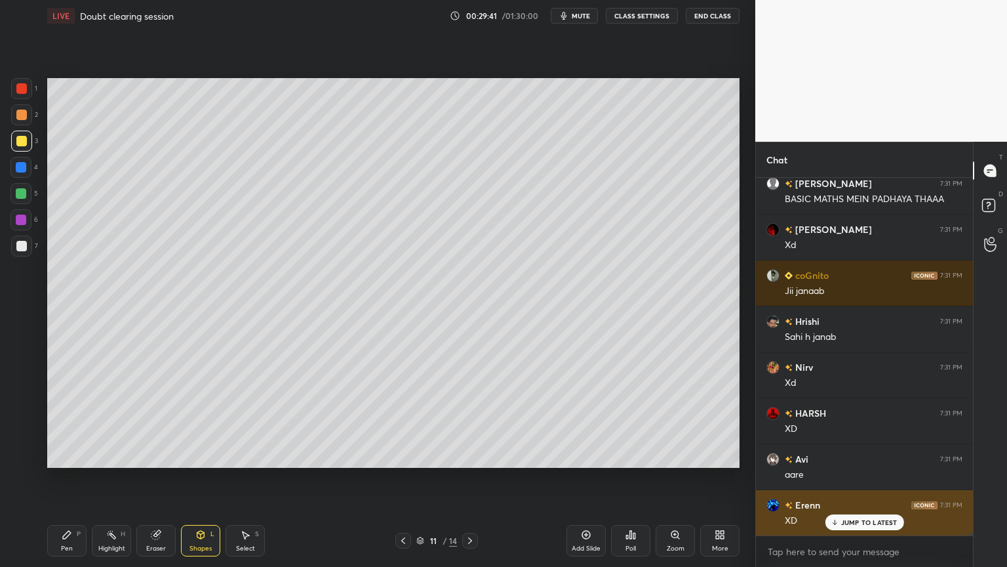
click at [882, 478] on p "JUMP TO LATEST" at bounding box center [869, 522] width 56 height 8
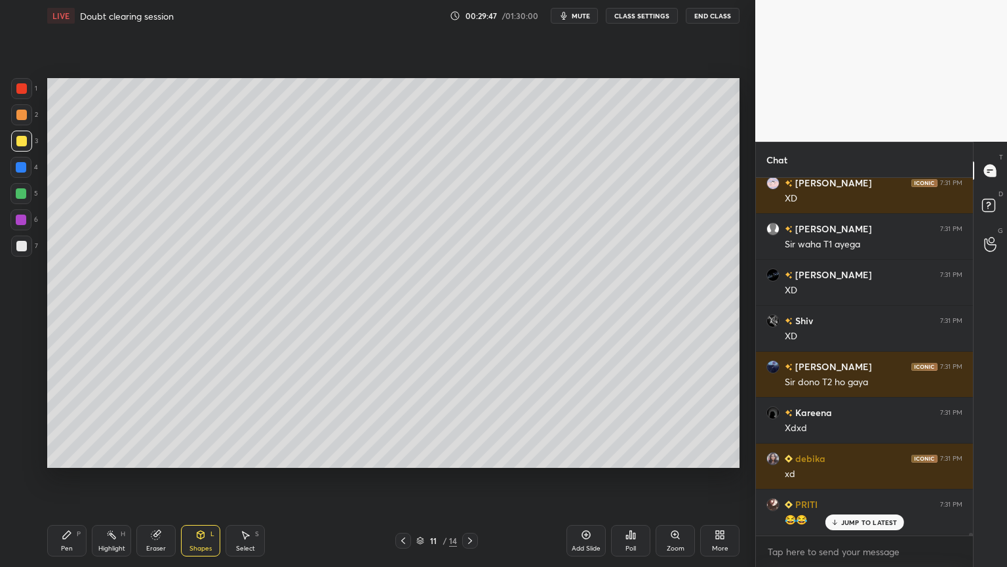
scroll to position [46093, 0]
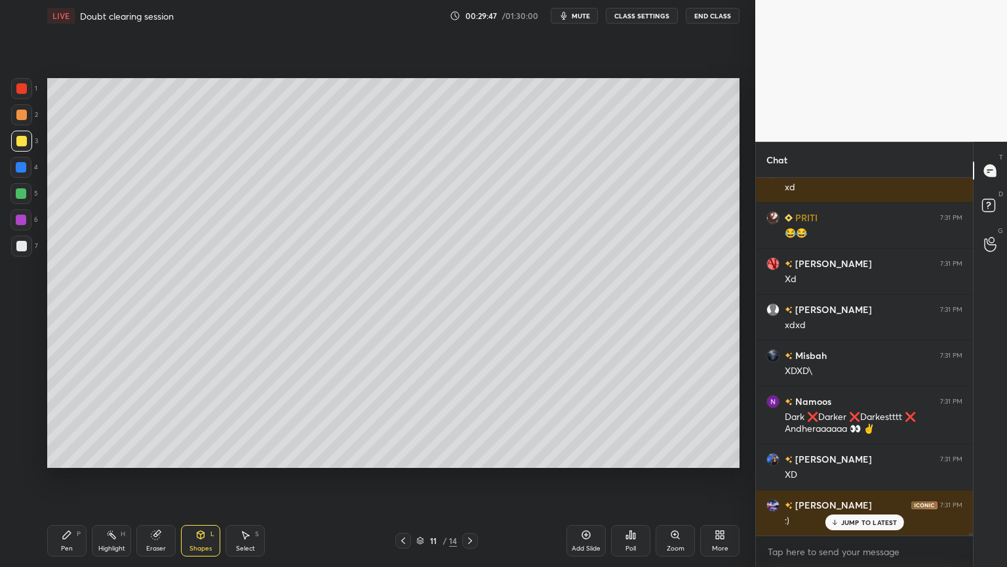
click at [404, 478] on icon at bounding box center [403, 540] width 10 height 10
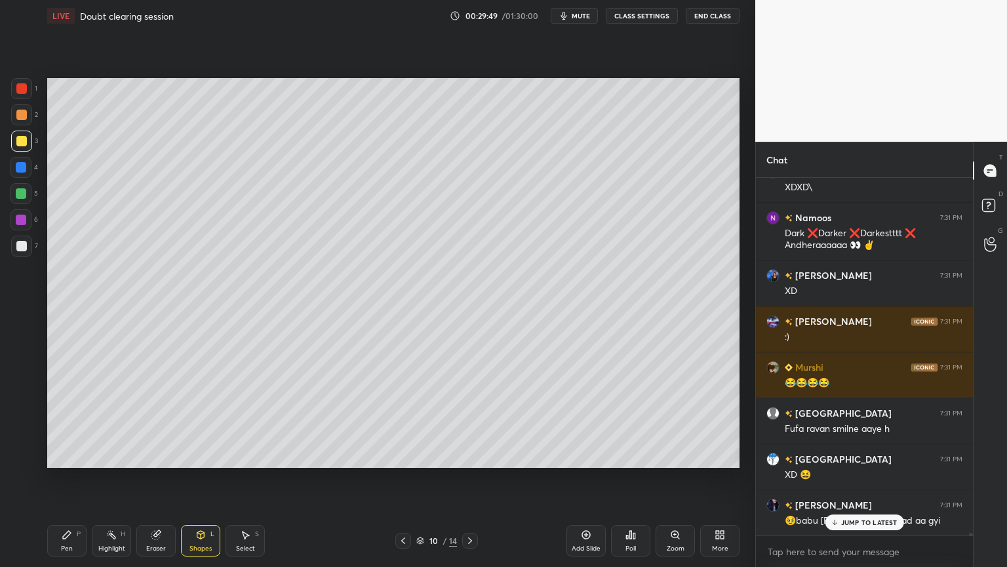
click at [173, 478] on div "Pen P Highlight H Eraser Shapes L Select S" at bounding box center [177, 540] width 260 height 31
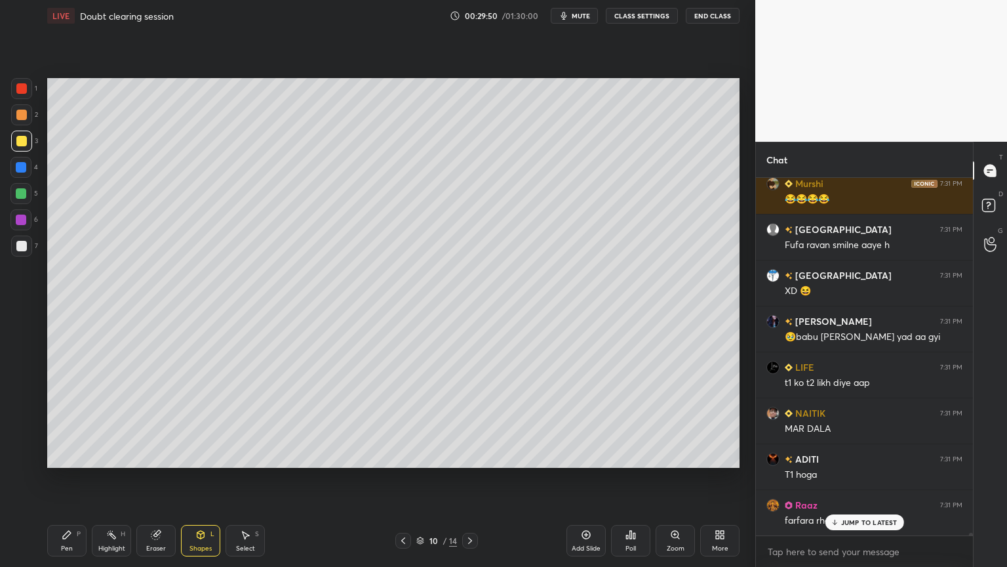
scroll to position [46643, 0]
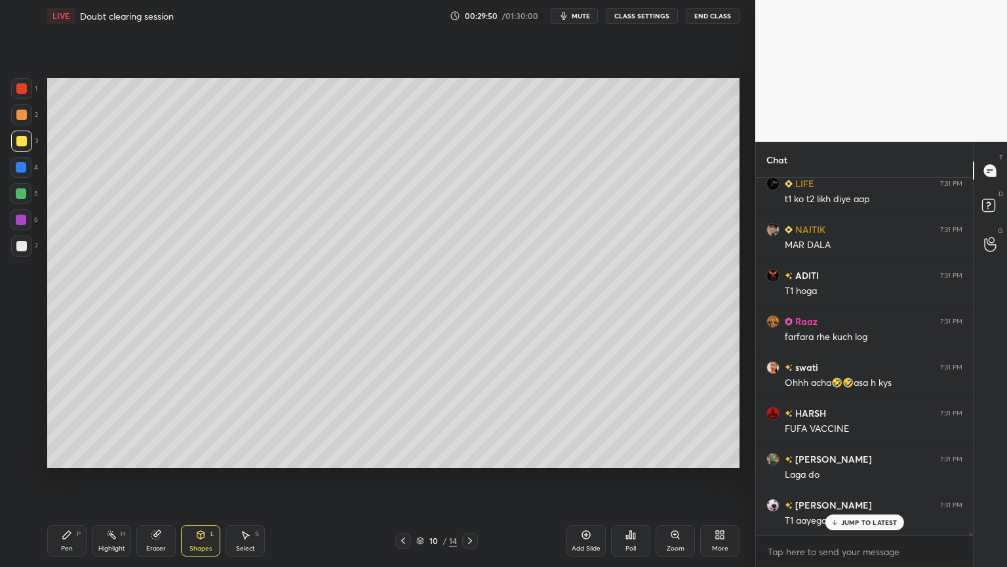
click at [163, 478] on div "Eraser" at bounding box center [155, 540] width 39 height 31
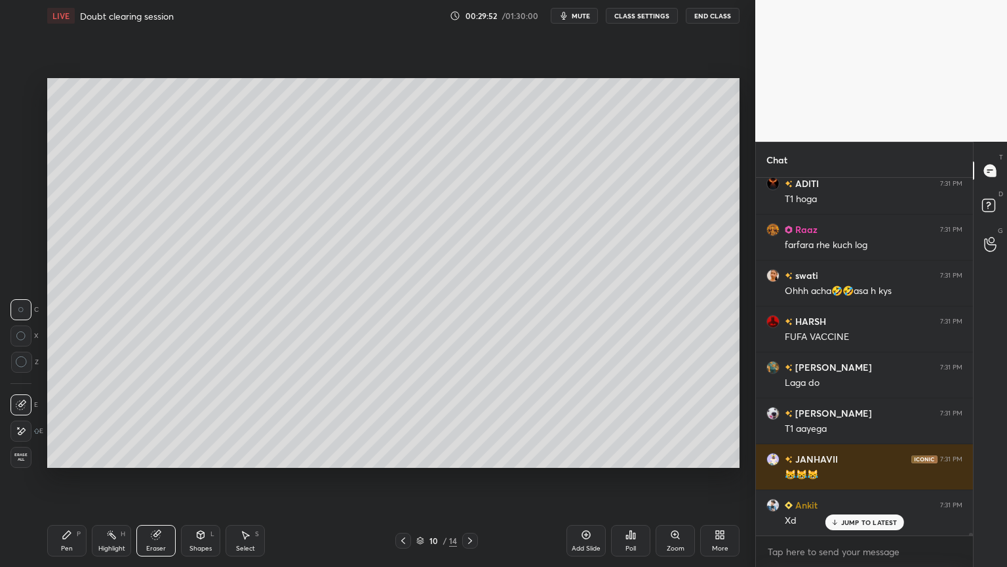
scroll to position [46942, 0]
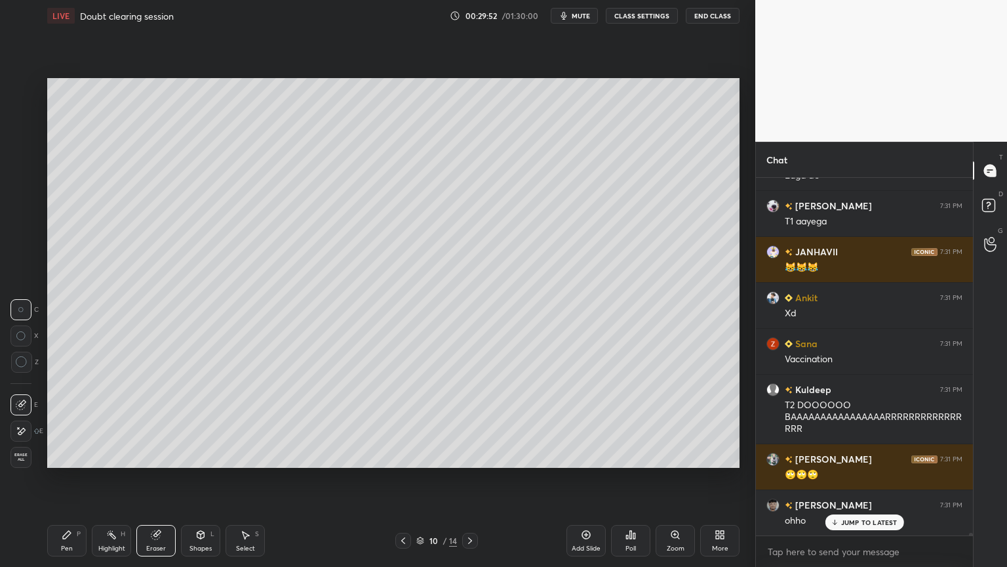
drag, startPoint x: 80, startPoint y: 546, endPoint x: 157, endPoint y: 480, distance: 100.9
click at [80, 478] on div "Pen P" at bounding box center [66, 540] width 39 height 31
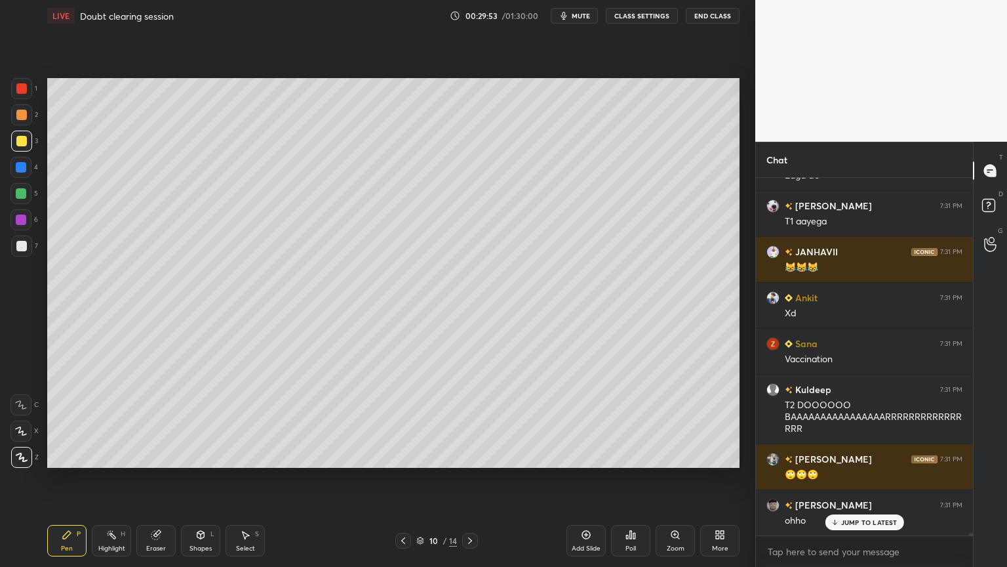
scroll to position [47126, 0]
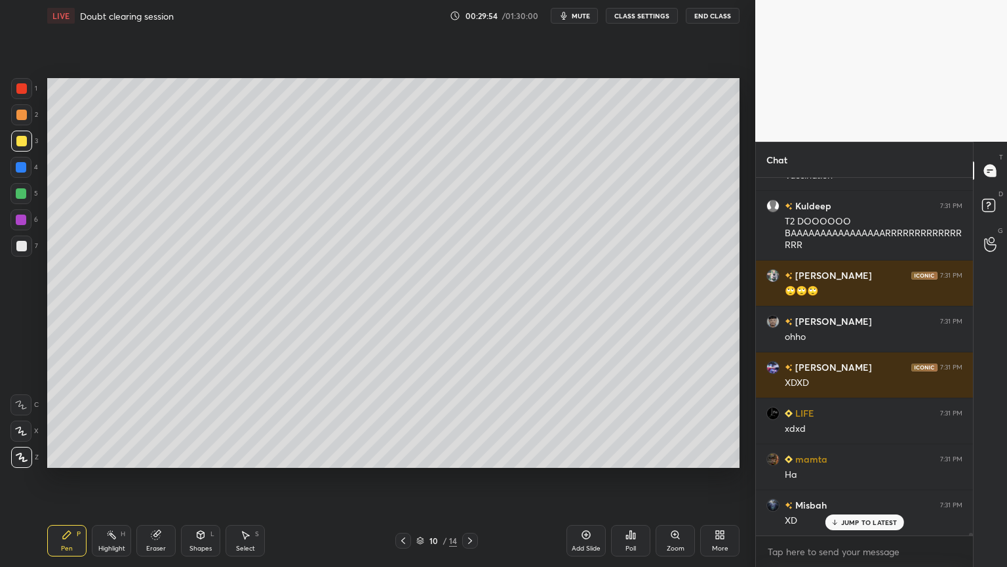
click at [127, 478] on div "Highlight H" at bounding box center [111, 540] width 39 height 31
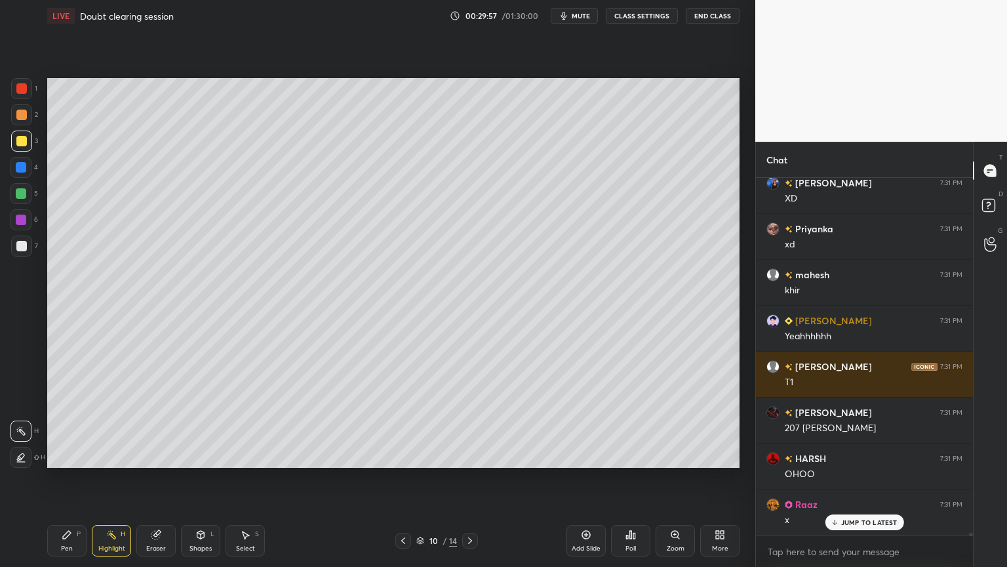
scroll to position [47677, 0]
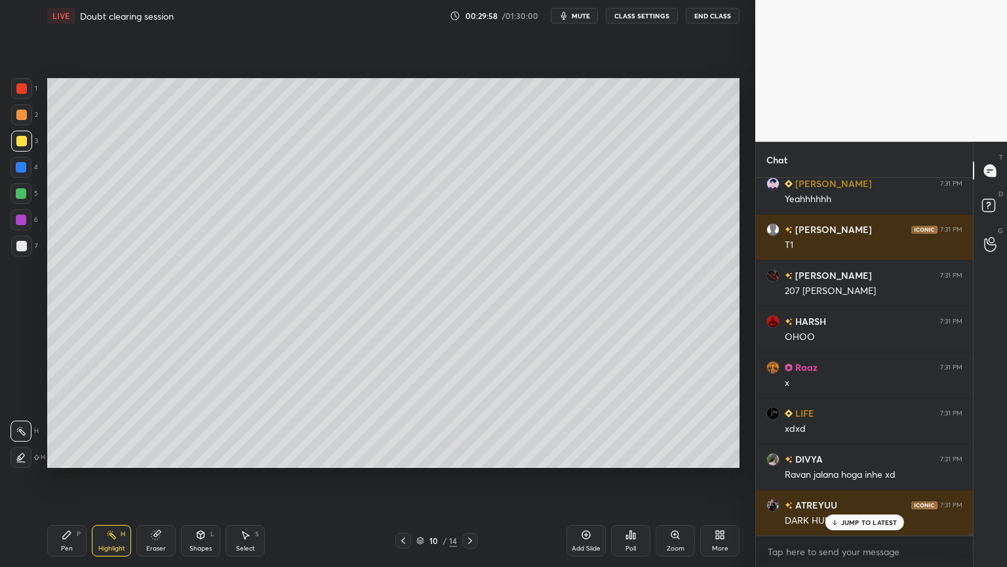
click at [471, 478] on icon at bounding box center [470, 540] width 10 height 10
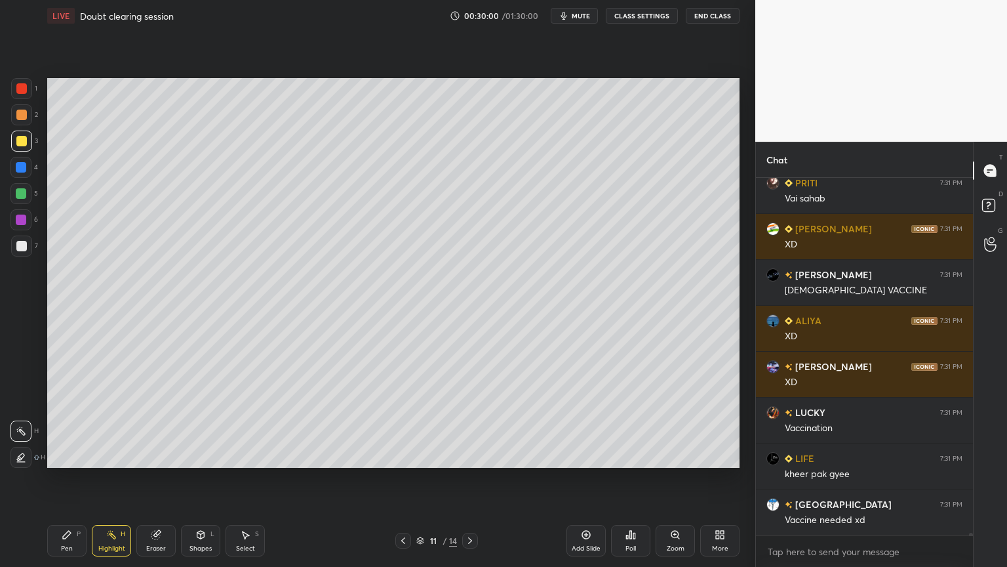
click at [648, 13] on button "CLASS SETTINGS" at bounding box center [642, 16] width 72 height 16
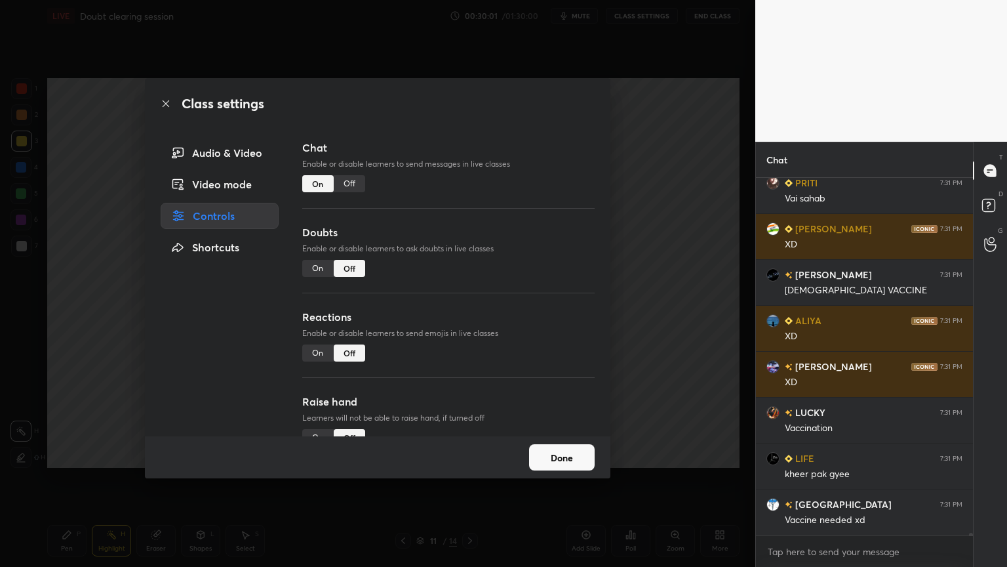
click at [354, 182] on div "Off" at bounding box center [349, 183] width 31 height 17
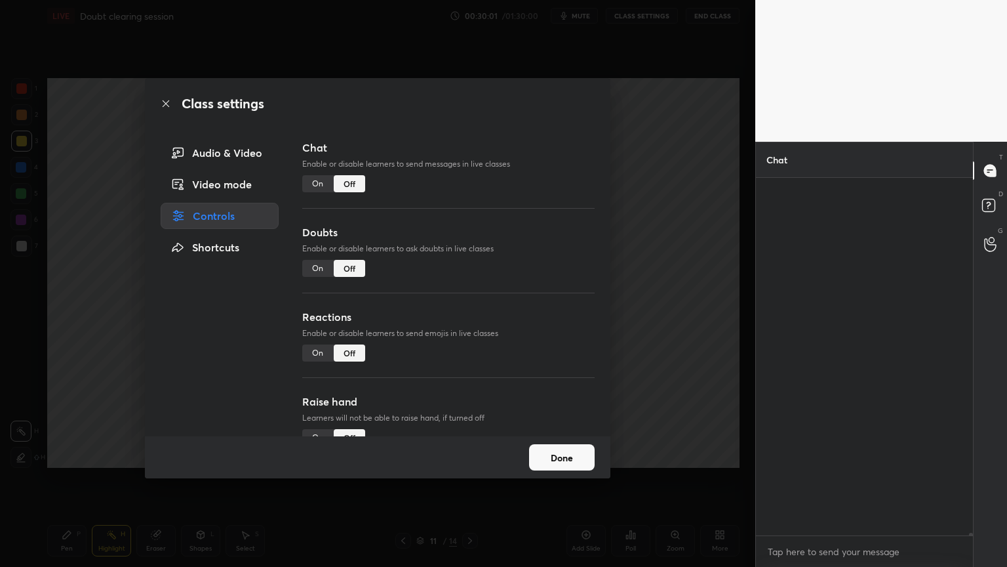
click at [674, 223] on div "Class settings Audio & Video Video mode Controls Shortcuts Chat Enable or disab…" at bounding box center [377, 283] width 755 height 567
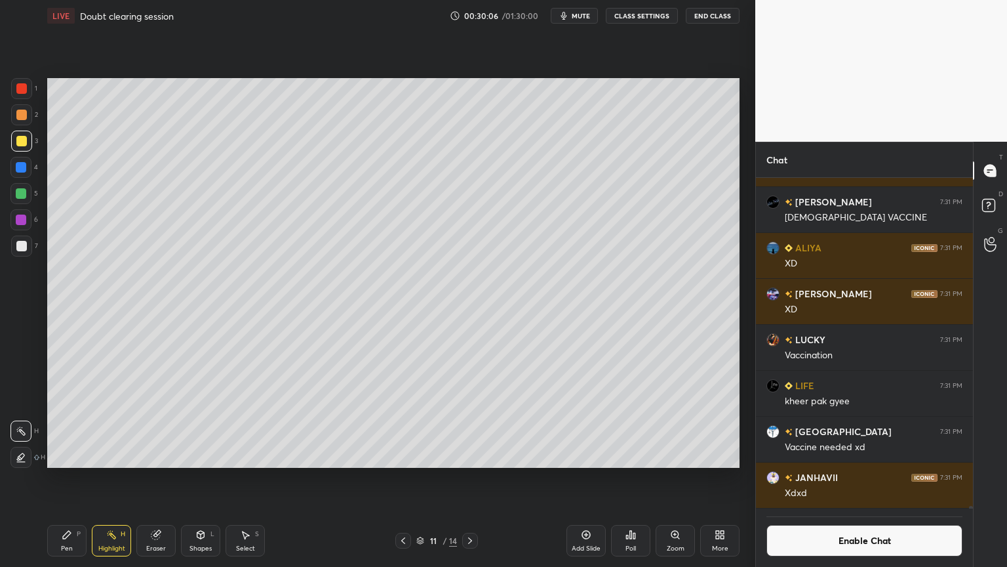
click at [860, 478] on button "Enable Chat" at bounding box center [865, 540] width 196 height 31
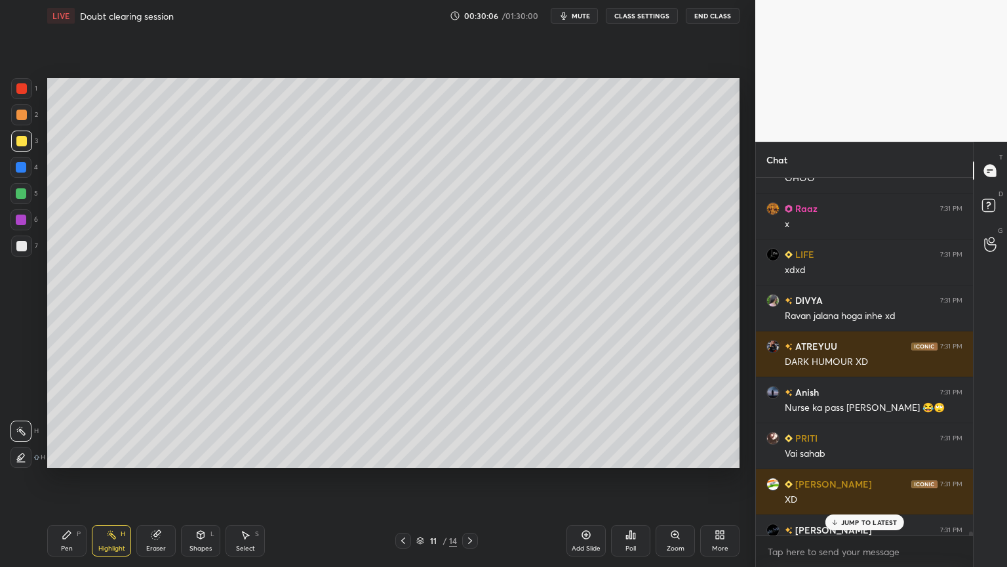
click at [865, 478] on div "JUMP TO LATEST" at bounding box center [864, 522] width 79 height 16
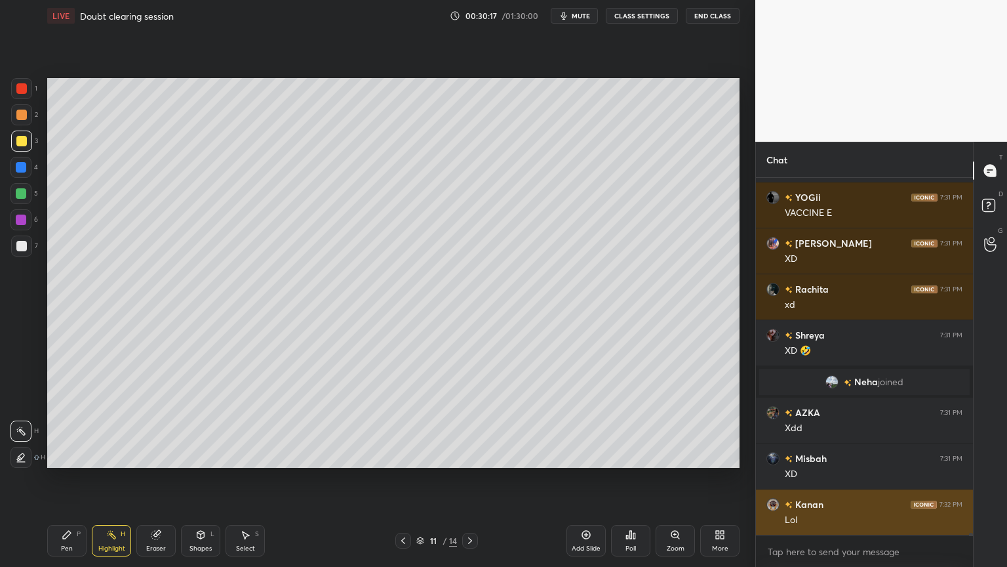
click at [883, 478] on div "[PERSON_NAME] 7:31 PM XD [PERSON_NAME] 7:31 PM Xd YOGii 7:31 PM VACCINE E [PERS…" at bounding box center [864, 356] width 217 height 357
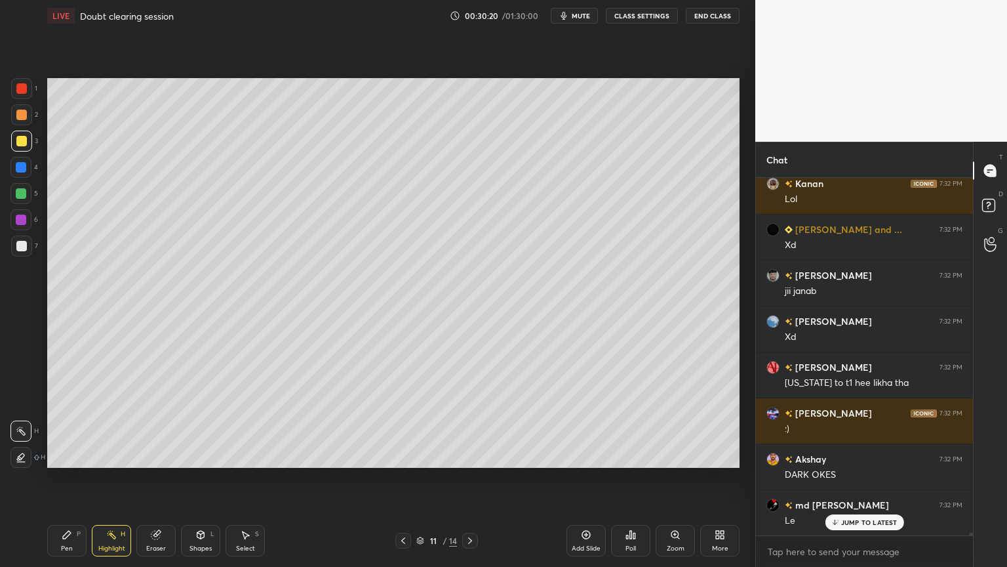
click at [118, 478] on div "Highlight" at bounding box center [111, 548] width 27 height 7
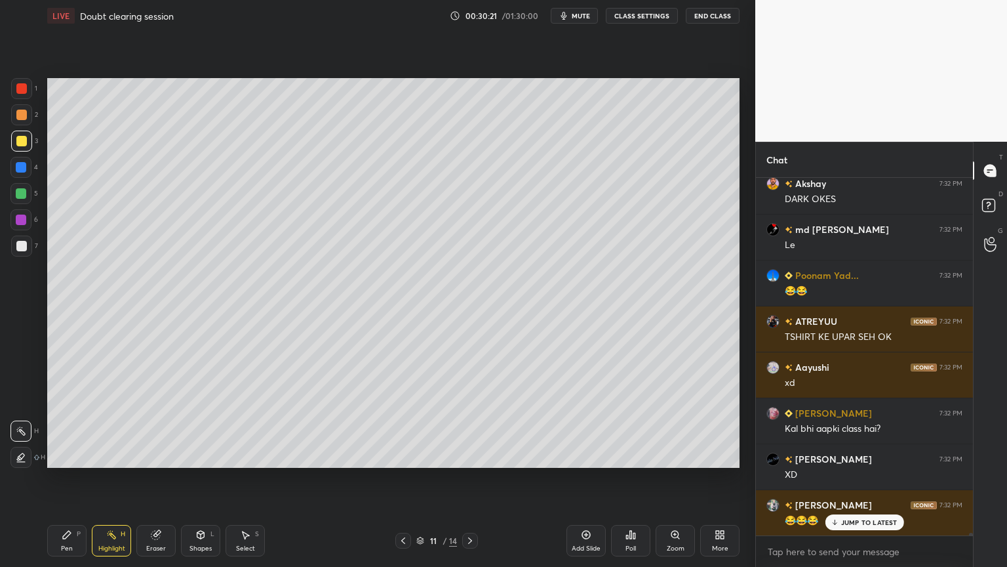
click at [26, 190] on div at bounding box center [21, 193] width 10 height 10
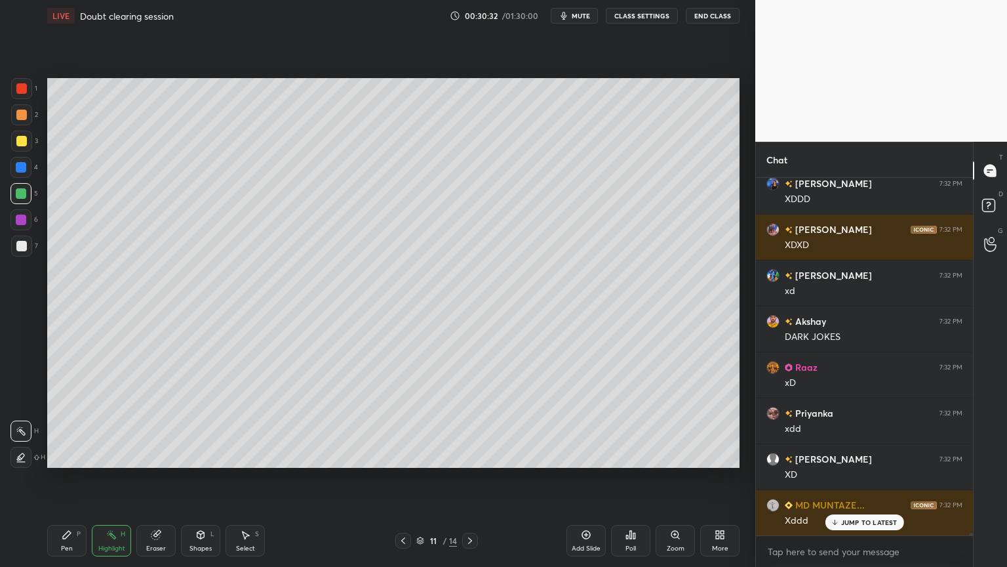
click at [648, 16] on button "CLASS SETTINGS" at bounding box center [642, 16] width 72 height 16
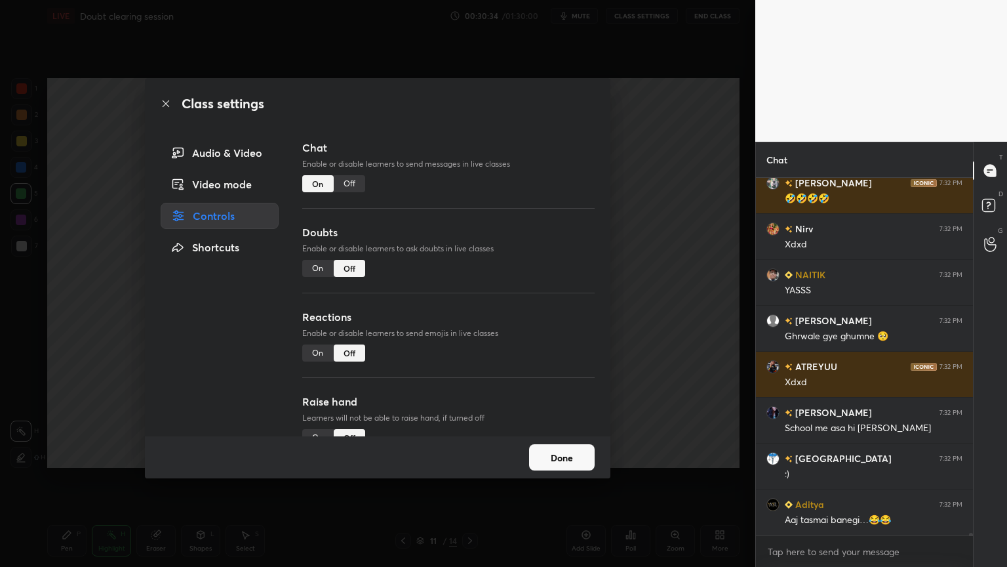
click at [664, 268] on div "Class settings Audio & Video Video mode Controls Shortcuts Chat Enable or disab…" at bounding box center [377, 283] width 755 height 567
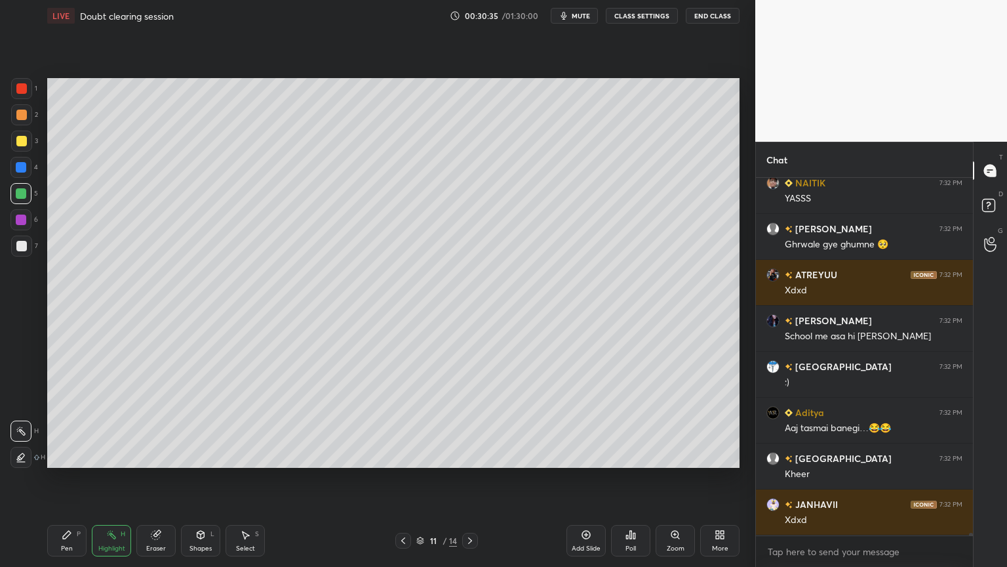
click at [114, 478] on div "Highlight H" at bounding box center [111, 540] width 39 height 31
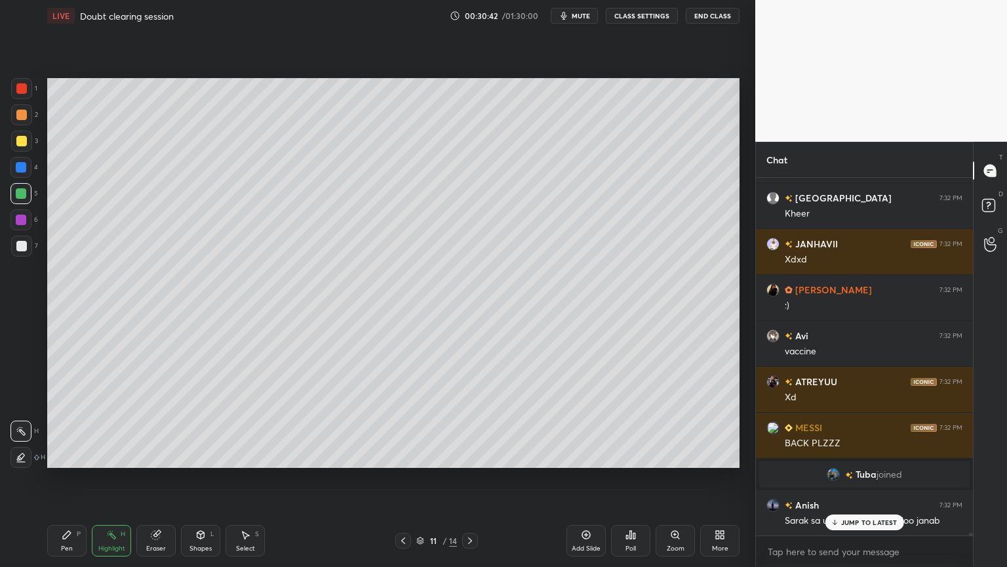
click at [647, 14] on button "CLASS SETTINGS" at bounding box center [642, 16] width 72 height 16
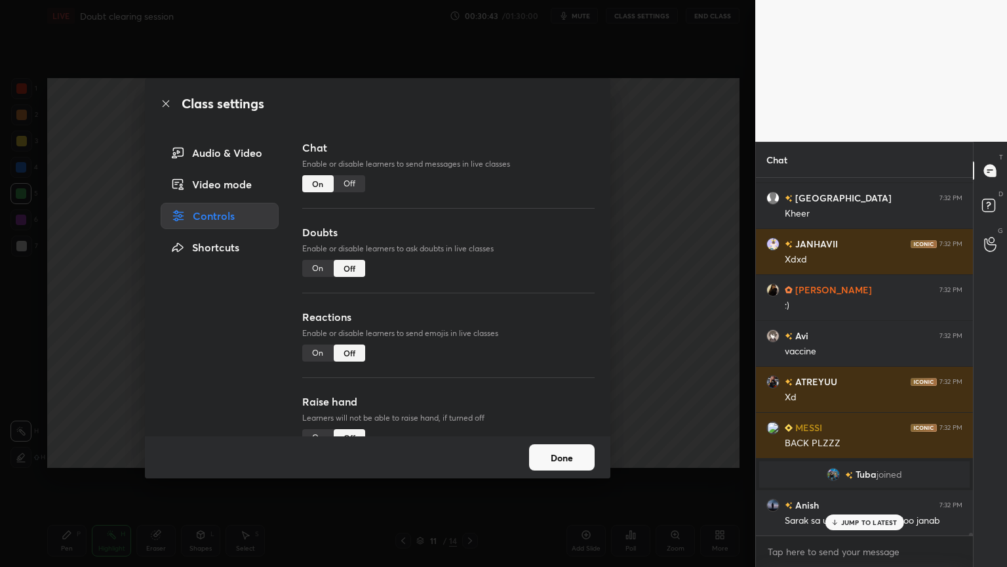
click at [356, 188] on div "Off" at bounding box center [349, 183] width 31 height 17
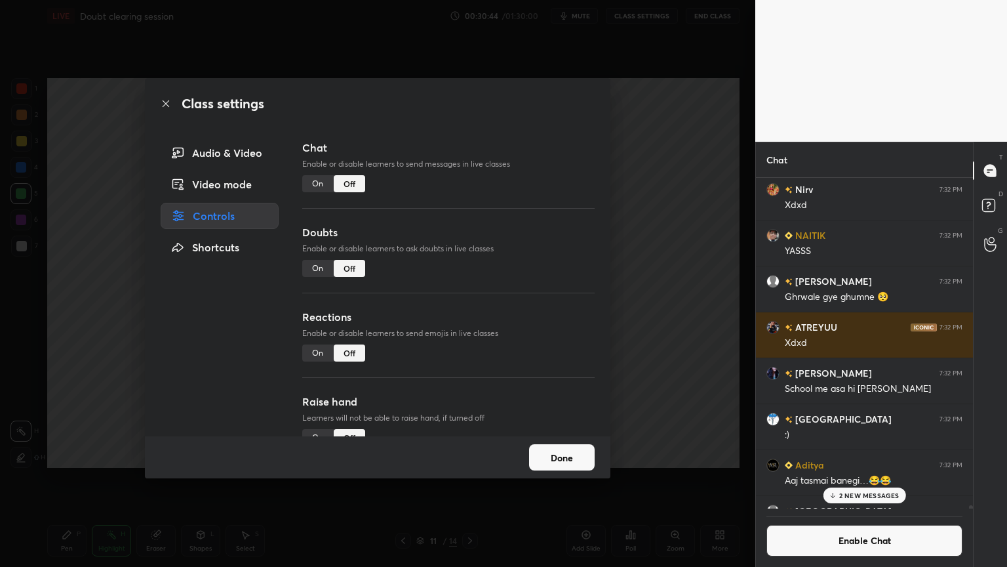
click at [656, 418] on div "Class settings Audio & Video Video mode Controls Shortcuts Chat Enable or disab…" at bounding box center [377, 283] width 755 height 567
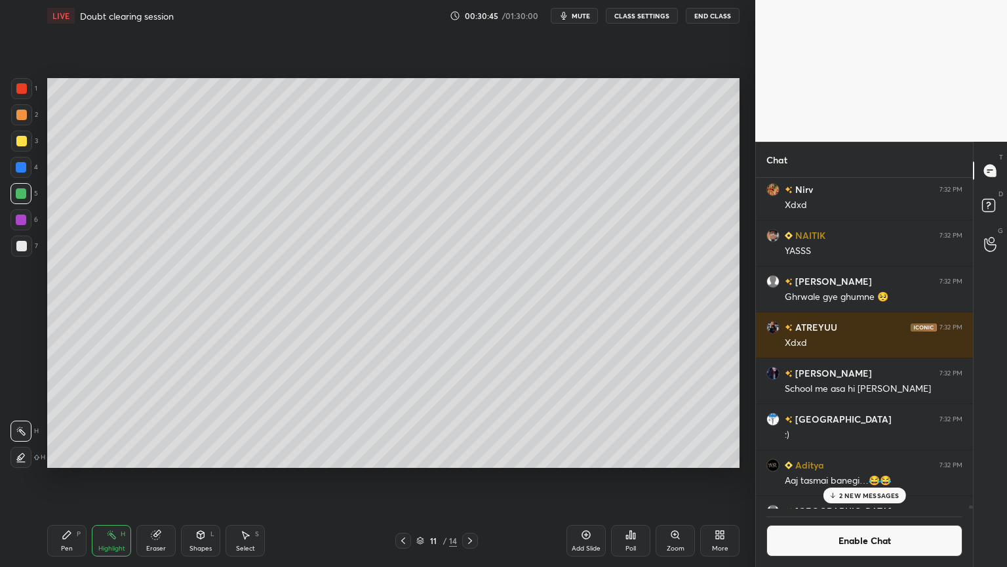
click at [404, 478] on icon at bounding box center [403, 540] width 10 height 10
click at [470, 478] on icon at bounding box center [470, 540] width 4 height 7
click at [401, 478] on icon at bounding box center [403, 540] width 10 height 10
drag, startPoint x: 475, startPoint y: 540, endPoint x: 475, endPoint y: 548, distance: 8.5
click at [472, 478] on icon at bounding box center [470, 540] width 10 height 10
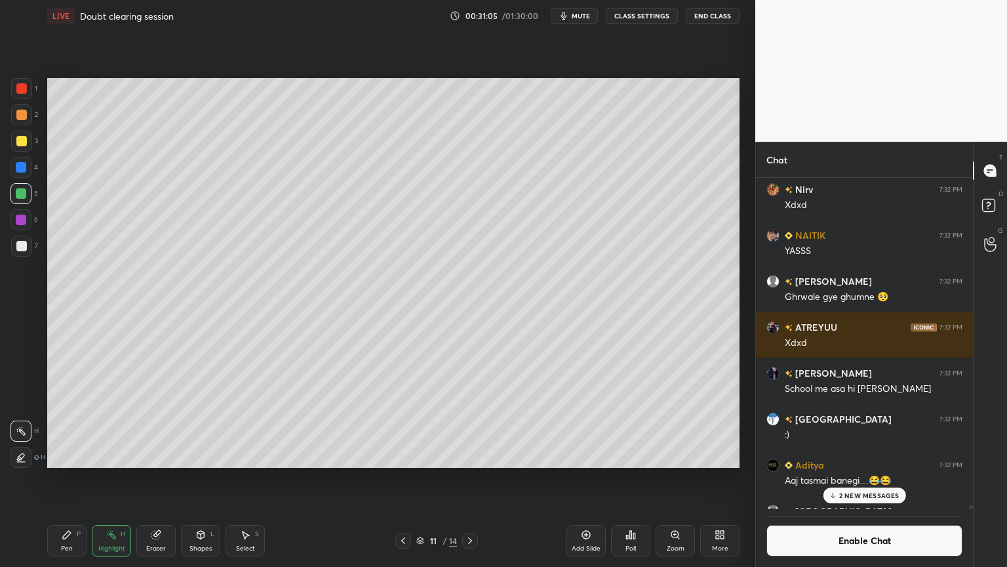
click at [580, 478] on div "Add Slide" at bounding box center [586, 540] width 39 height 31
click at [64, 478] on div "Pen" at bounding box center [67, 548] width 12 height 7
click at [24, 115] on div at bounding box center [21, 115] width 10 height 10
click at [22, 249] on div at bounding box center [21, 246] width 10 height 10
click at [29, 116] on div at bounding box center [21, 114] width 21 height 21
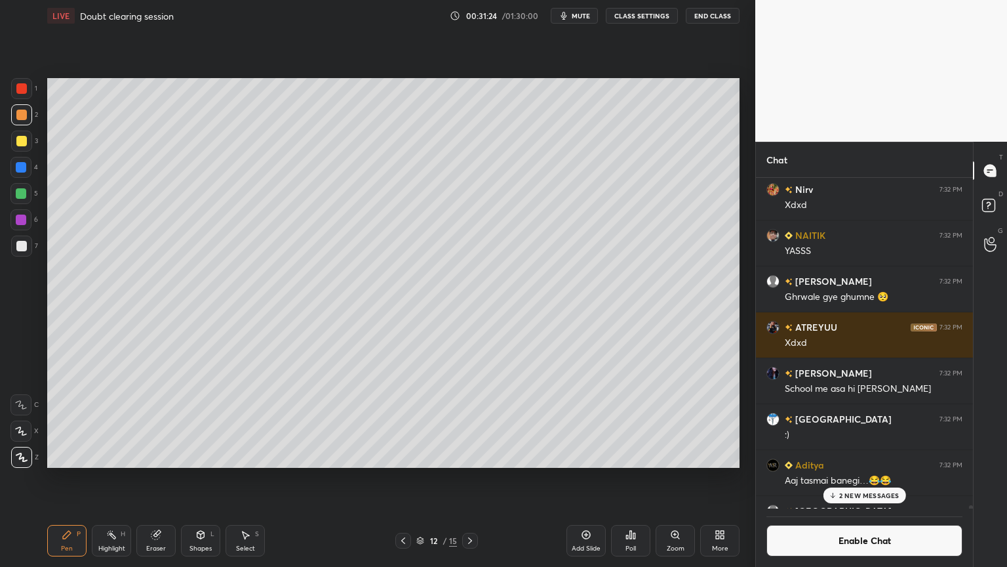
drag, startPoint x: 858, startPoint y: 497, endPoint x: 824, endPoint y: 502, distance: 35.1
click at [856, 478] on p "2 NEW MESSAGES" at bounding box center [869, 495] width 60 height 8
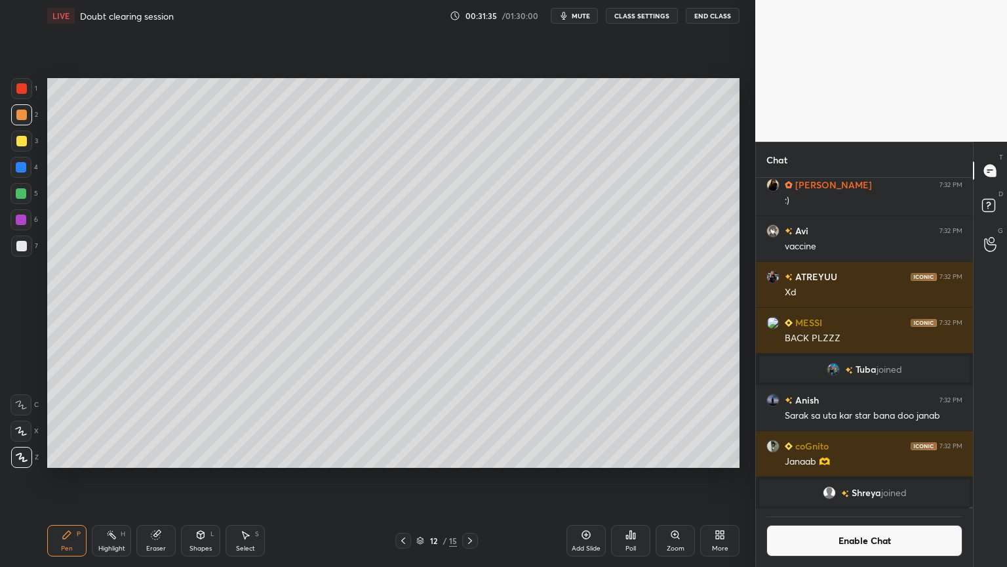
click at [201, 478] on div "Shapes L" at bounding box center [200, 540] width 39 height 31
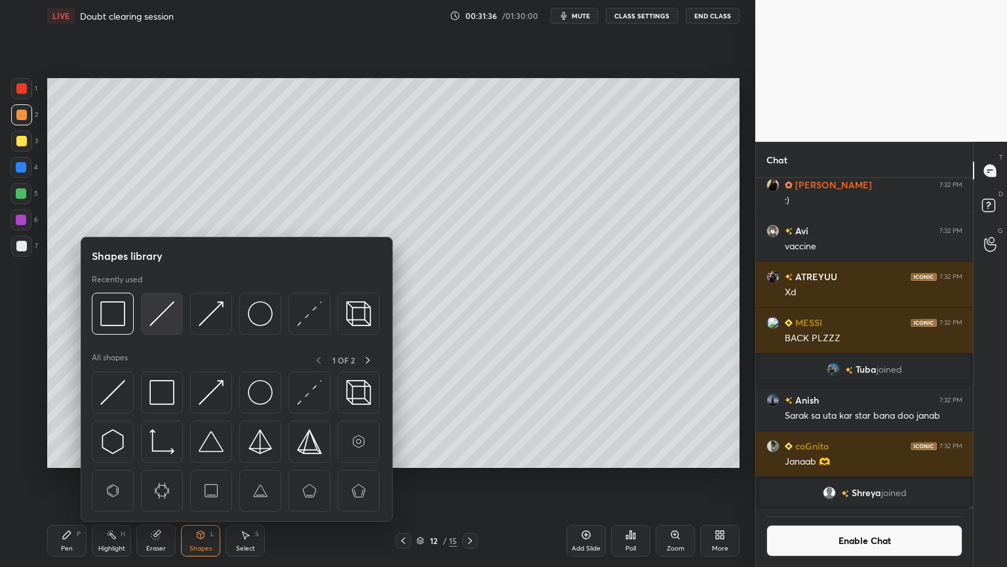
click at [164, 317] on img at bounding box center [161, 313] width 25 height 25
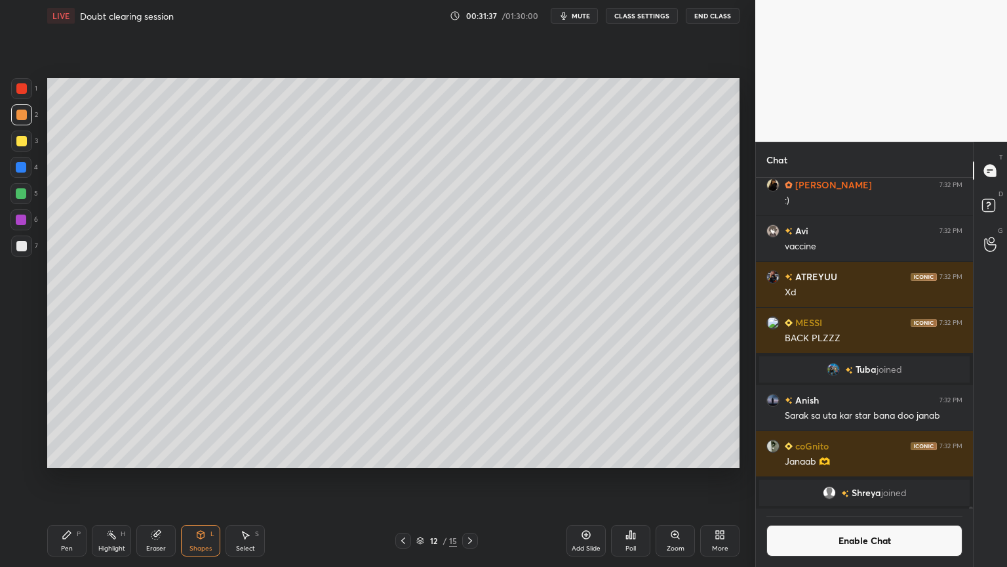
click at [26, 248] on div at bounding box center [21, 246] width 10 height 10
drag, startPoint x: 70, startPoint y: 542, endPoint x: 142, endPoint y: 479, distance: 95.7
click at [73, 478] on div "Pen P" at bounding box center [66, 540] width 39 height 31
click at [21, 245] on div at bounding box center [21, 246] width 10 height 10
click at [22, 144] on div at bounding box center [21, 141] width 10 height 10
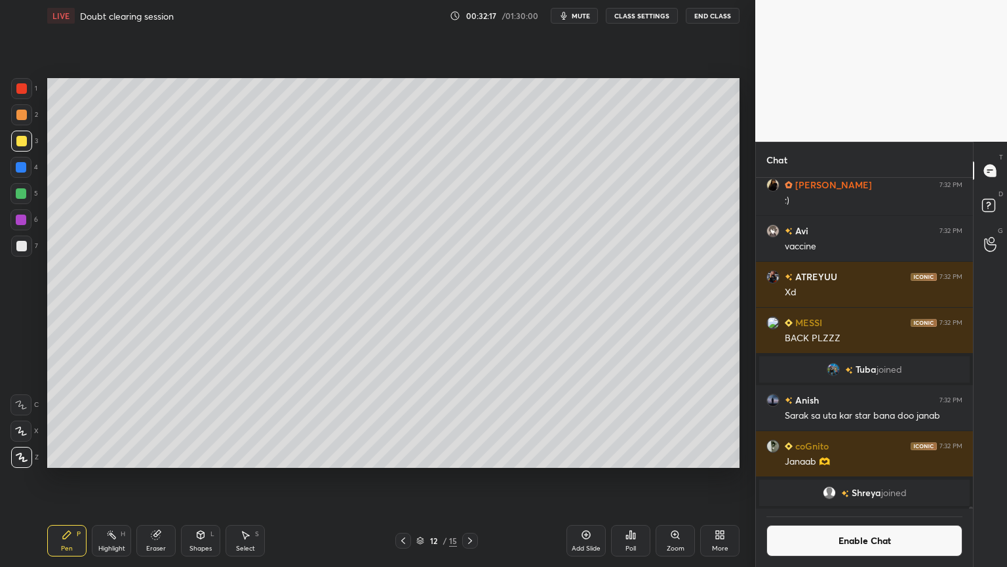
drag, startPoint x: 68, startPoint y: 541, endPoint x: 76, endPoint y: 527, distance: 15.9
click at [68, 478] on div "Pen P" at bounding box center [66, 540] width 39 height 31
drag, startPoint x: 27, startPoint y: 231, endPoint x: 46, endPoint y: 240, distance: 21.1
click at [24, 233] on div "6" at bounding box center [24, 222] width 28 height 26
click at [19, 249] on div at bounding box center [21, 246] width 10 height 10
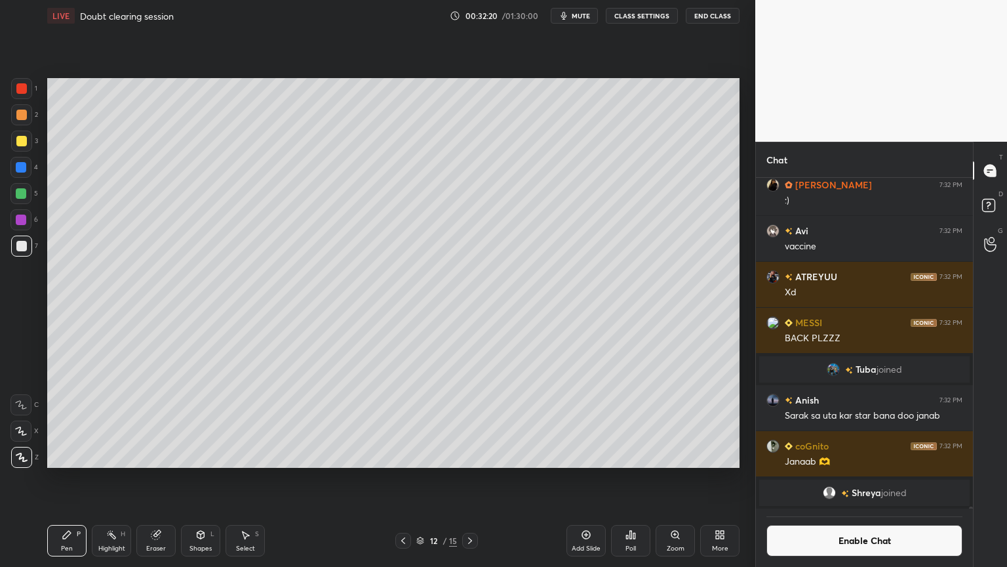
click at [197, 478] on div "Shapes L" at bounding box center [200, 540] width 39 height 31
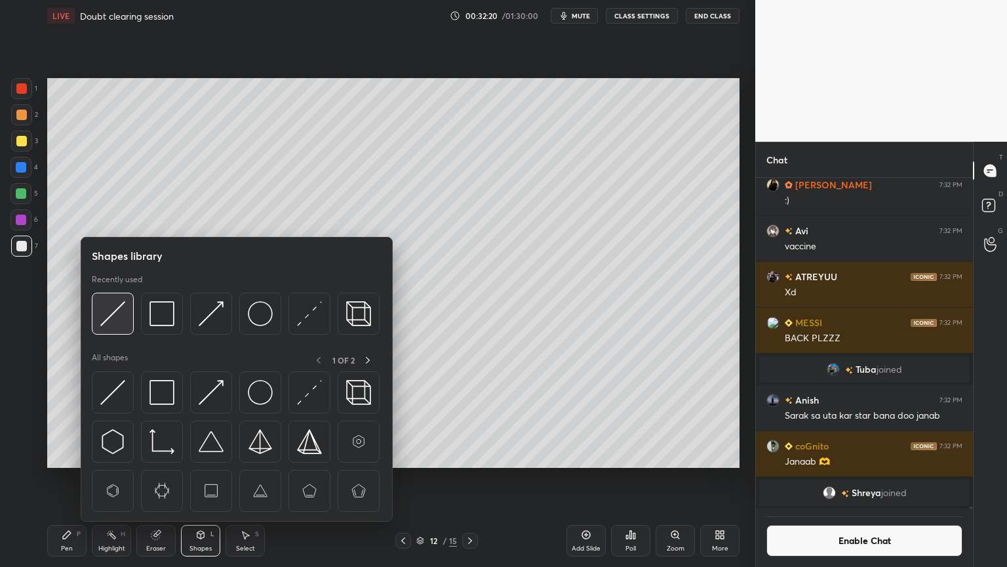
click at [113, 325] on img at bounding box center [112, 313] width 25 height 25
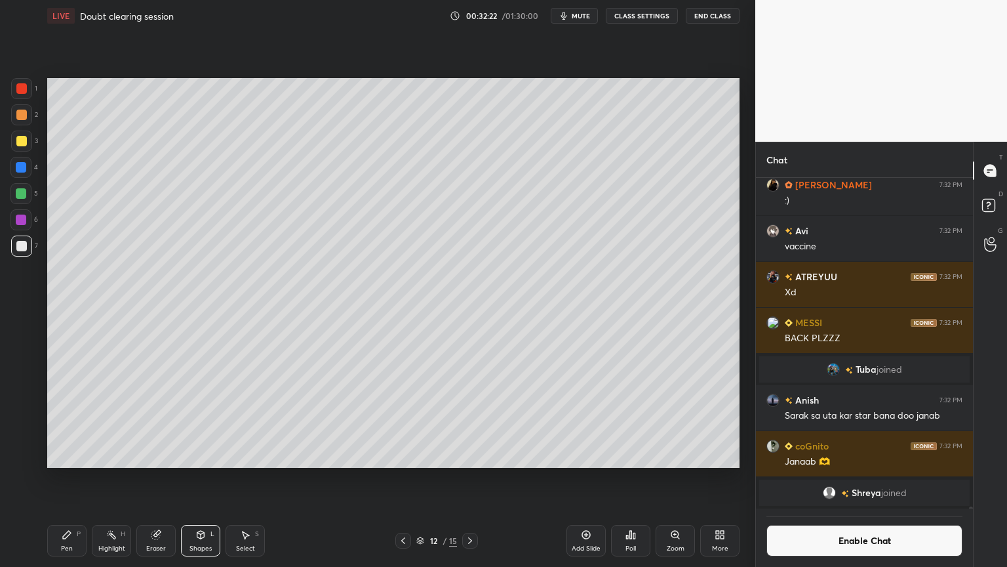
click at [61, 478] on div "Pen P" at bounding box center [66, 540] width 39 height 31
drag, startPoint x: 112, startPoint y: 551, endPoint x: 121, endPoint y: 529, distance: 23.3
click at [111, 478] on div "Highlight" at bounding box center [111, 548] width 27 height 7
click at [63, 478] on div "Pen P" at bounding box center [66, 540] width 39 height 31
click at [21, 124] on div at bounding box center [21, 114] width 21 height 21
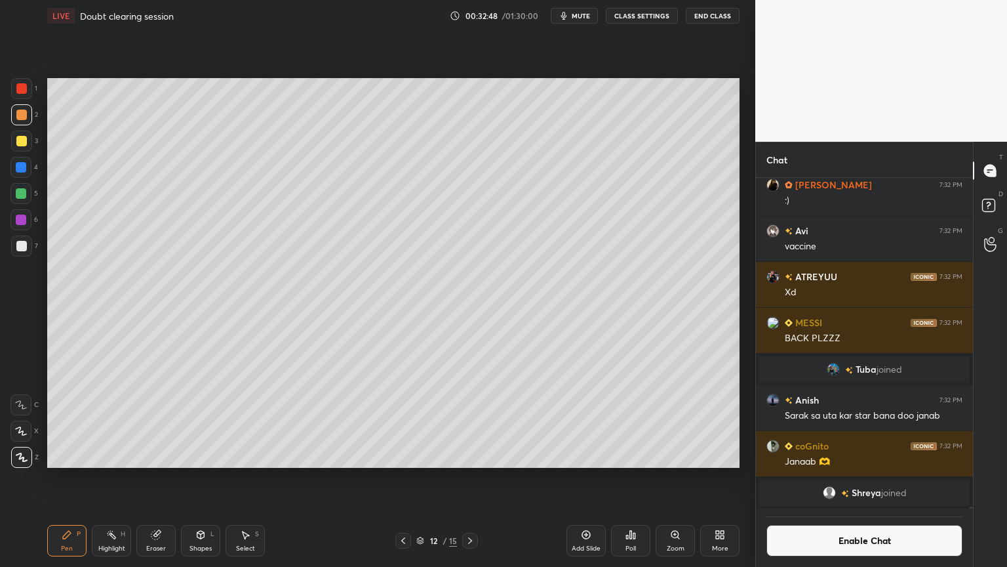
click at [119, 478] on div "Highlight H" at bounding box center [111, 540] width 39 height 31
drag, startPoint x: 58, startPoint y: 540, endPoint x: 77, endPoint y: 521, distance: 26.9
click at [64, 478] on div "Pen P" at bounding box center [66, 540] width 39 height 31
click at [97, 478] on div "Highlight H" at bounding box center [111, 540] width 39 height 31
click at [85, 478] on div "Pen P" at bounding box center [66, 540] width 39 height 31
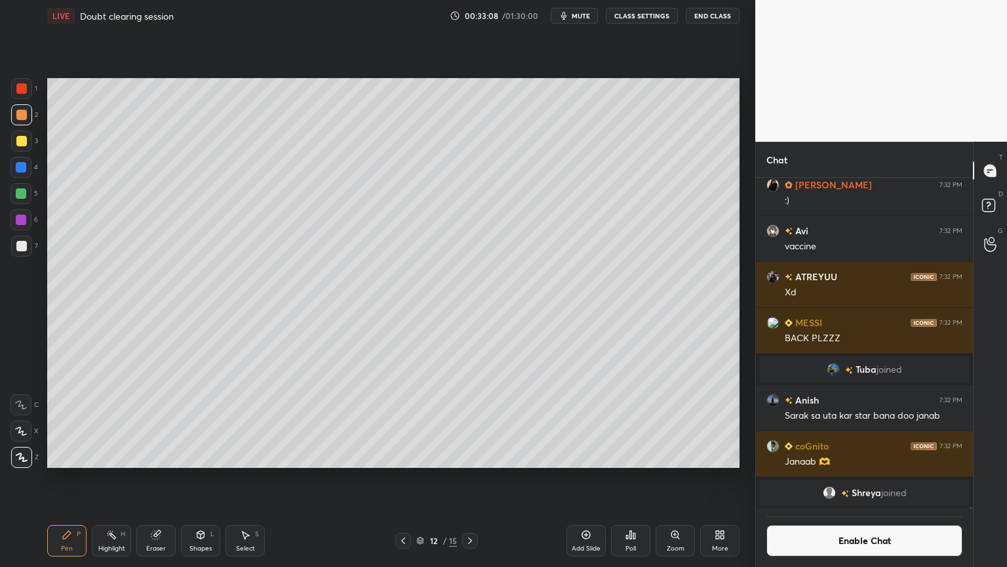
drag, startPoint x: 116, startPoint y: 541, endPoint x: 139, endPoint y: 469, distance: 75.7
click at [116, 478] on div "Highlight H" at bounding box center [111, 540] width 39 height 31
click at [64, 478] on div "Pen P" at bounding box center [66, 540] width 39 height 31
click at [106, 478] on div "Highlight H" at bounding box center [111, 540] width 39 height 31
click at [61, 478] on div "Pen P" at bounding box center [66, 540] width 39 height 31
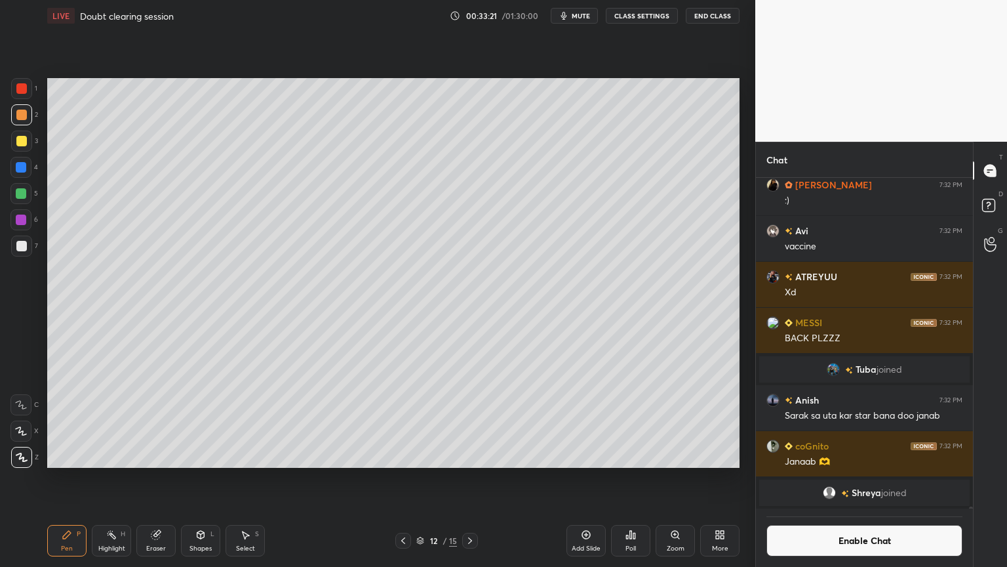
click at [103, 478] on div "Highlight H" at bounding box center [111, 540] width 39 height 31
drag, startPoint x: 60, startPoint y: 545, endPoint x: 68, endPoint y: 487, distance: 58.2
click at [62, 478] on div "Pen P" at bounding box center [66, 540] width 39 height 31
click at [15, 247] on div at bounding box center [21, 245] width 21 height 21
drag, startPoint x: 111, startPoint y: 542, endPoint x: 165, endPoint y: 472, distance: 88.4
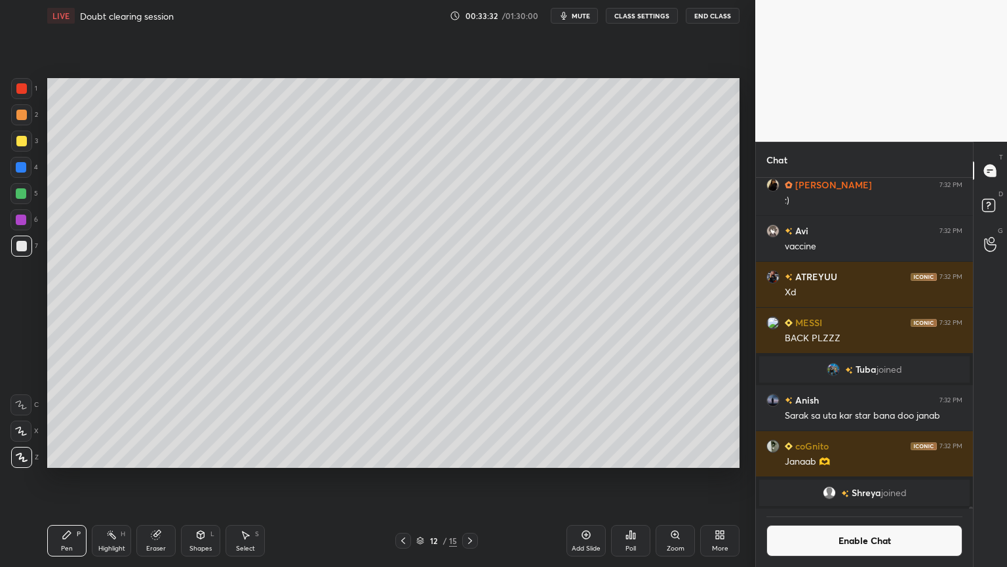
click at [113, 478] on div "Highlight H" at bounding box center [111, 540] width 39 height 31
drag, startPoint x: 70, startPoint y: 535, endPoint x: 91, endPoint y: 515, distance: 29.2
click at [70, 478] on icon at bounding box center [67, 534] width 10 height 10
click at [125, 478] on div "Highlight H" at bounding box center [111, 540] width 39 height 31
click at [62, 478] on div "Pen P" at bounding box center [66, 540] width 39 height 31
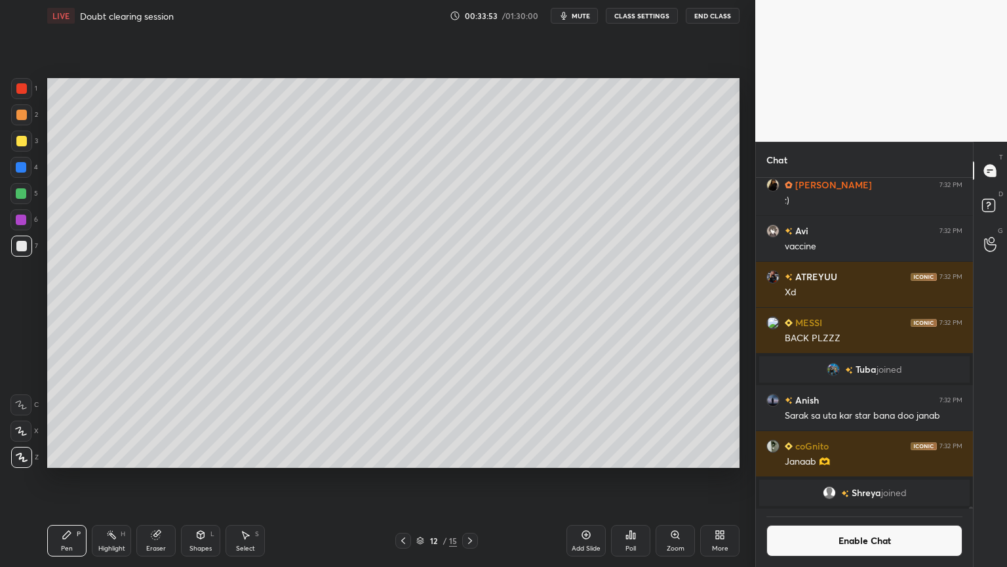
click at [100, 478] on div "Highlight H" at bounding box center [111, 540] width 39 height 31
click at [863, 478] on button "Enable Chat" at bounding box center [865, 540] width 196 height 31
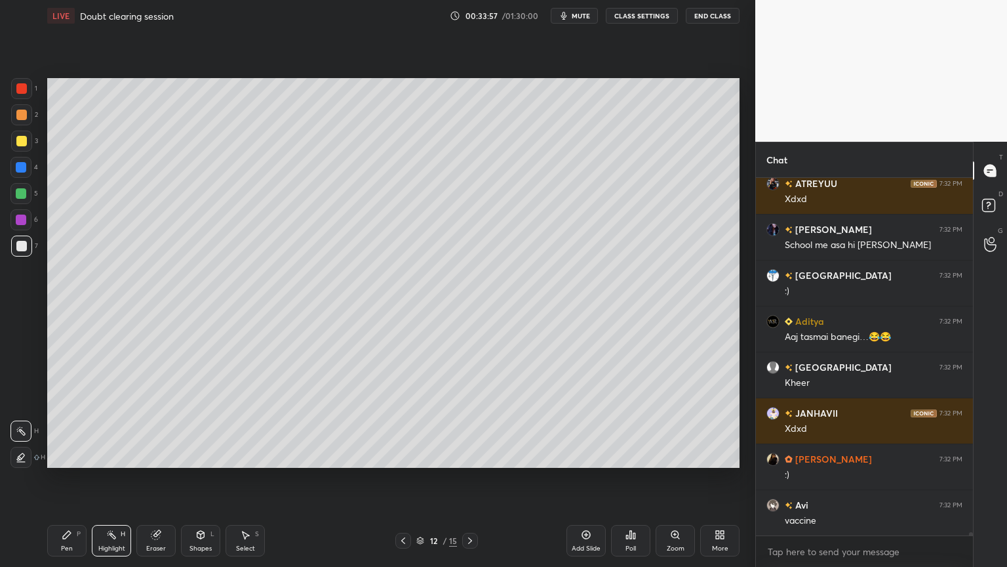
scroll to position [353, 213]
click at [109, 478] on icon at bounding box center [111, 534] width 10 height 10
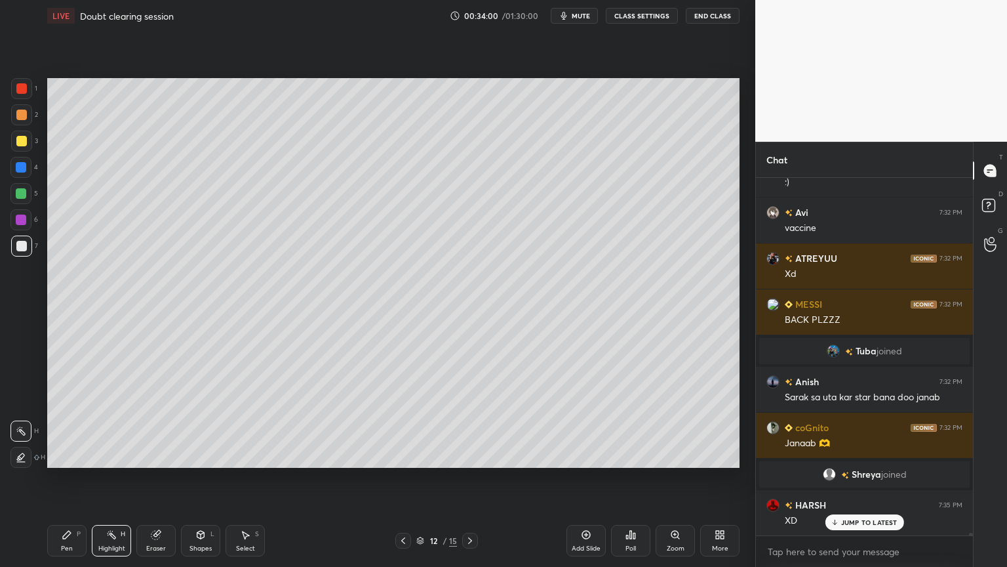
scroll to position [50076, 0]
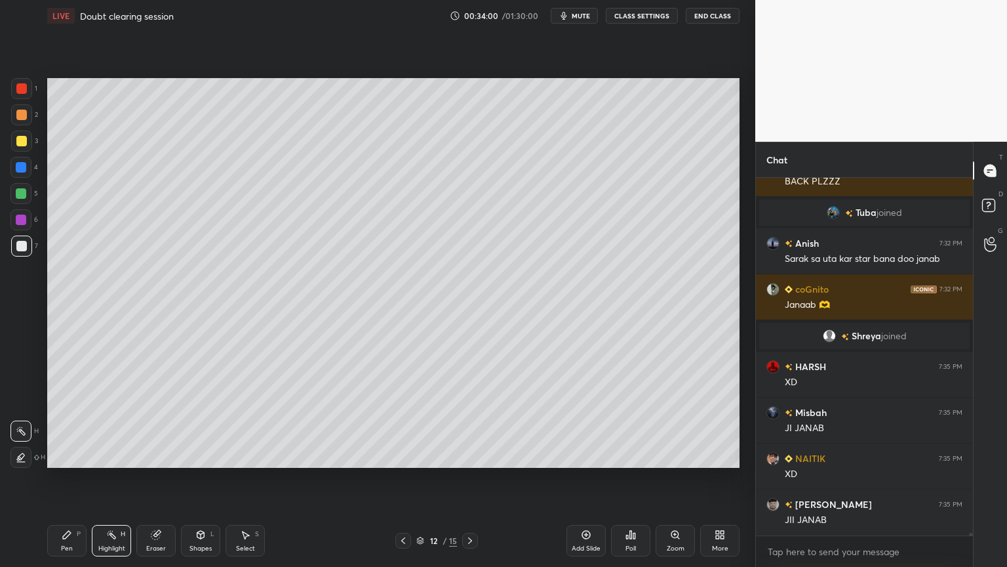
click at [108, 478] on div "Highlight" at bounding box center [111, 548] width 27 height 7
drag, startPoint x: 18, startPoint y: 145, endPoint x: 45, endPoint y: 155, distance: 28.0
click at [24, 146] on div at bounding box center [21, 140] width 21 height 21
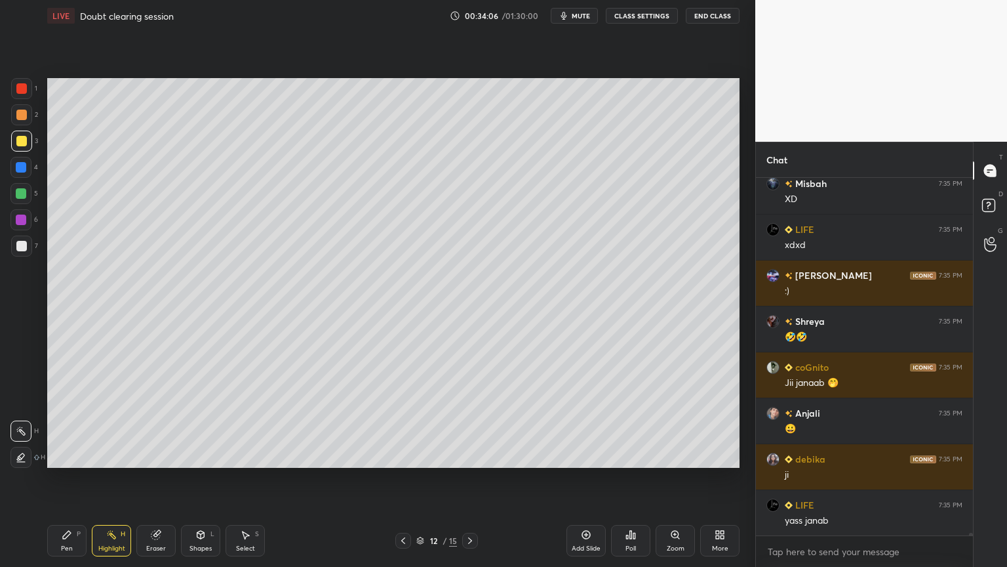
scroll to position [50902, 0]
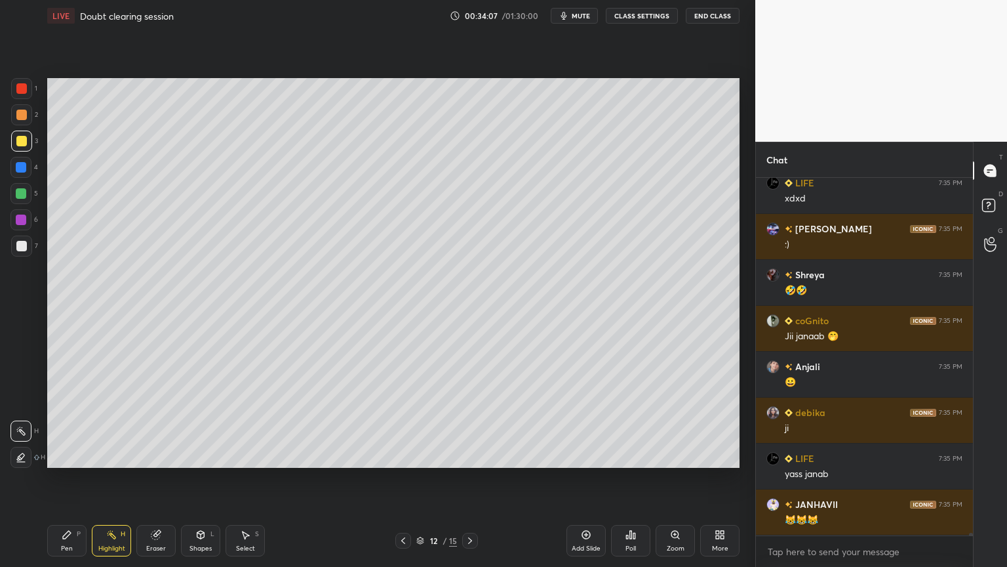
click at [207, 478] on div "Shapes L" at bounding box center [200, 540] width 39 height 31
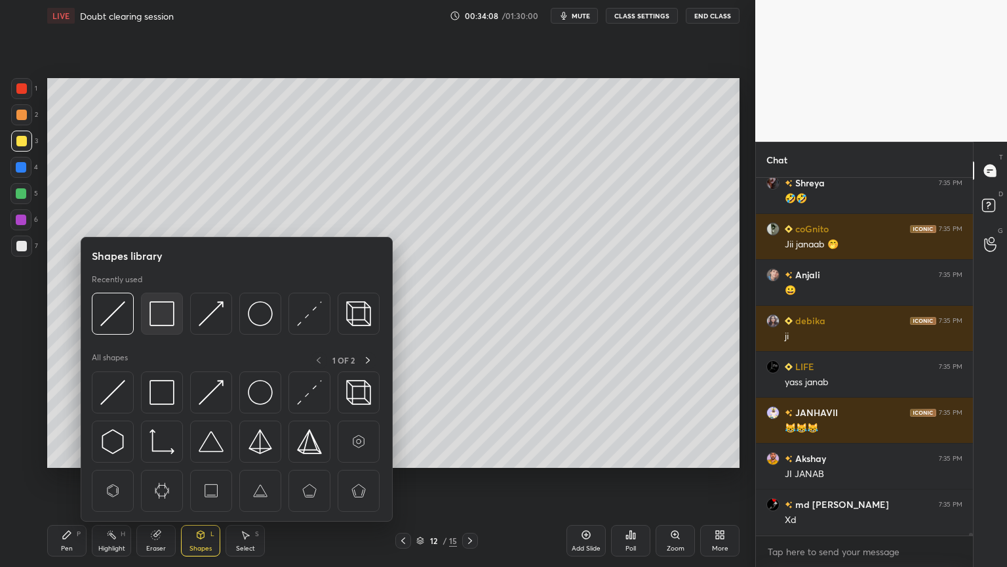
click at [160, 314] on img at bounding box center [161, 313] width 25 height 25
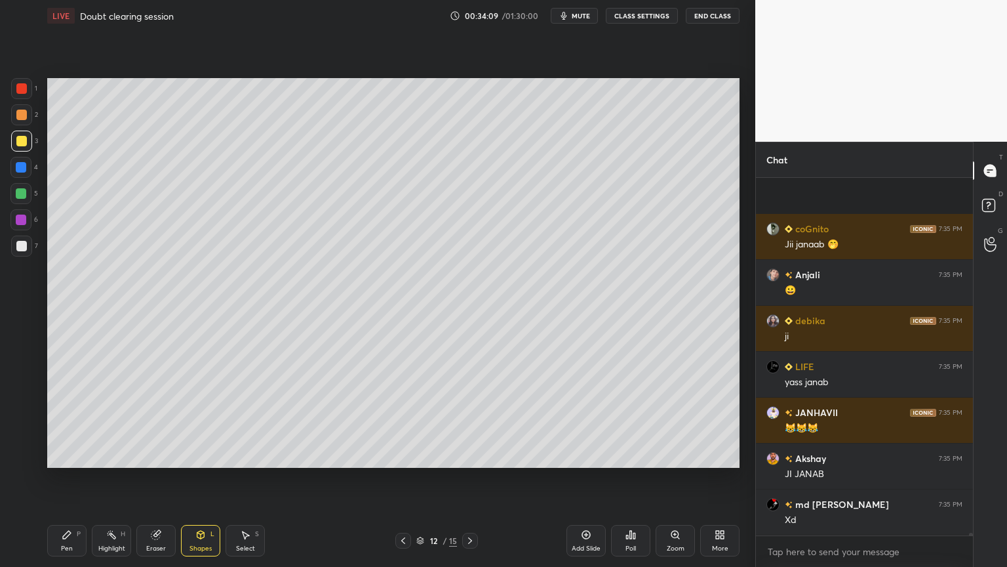
scroll to position [51086, 0]
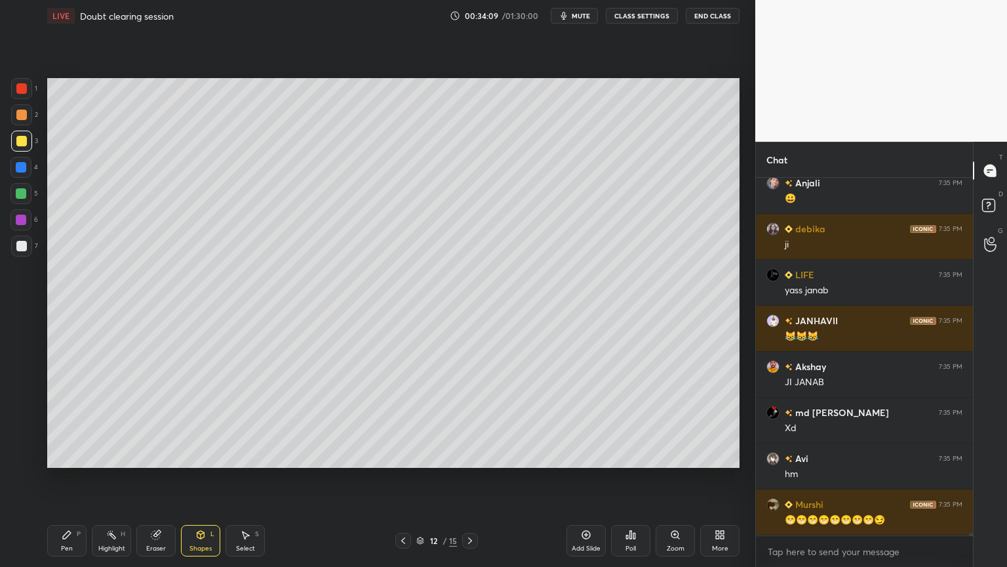
drag, startPoint x: 117, startPoint y: 536, endPoint x: 121, endPoint y: 530, distance: 7.0
click at [119, 478] on div "Highlight H" at bounding box center [111, 540] width 39 height 31
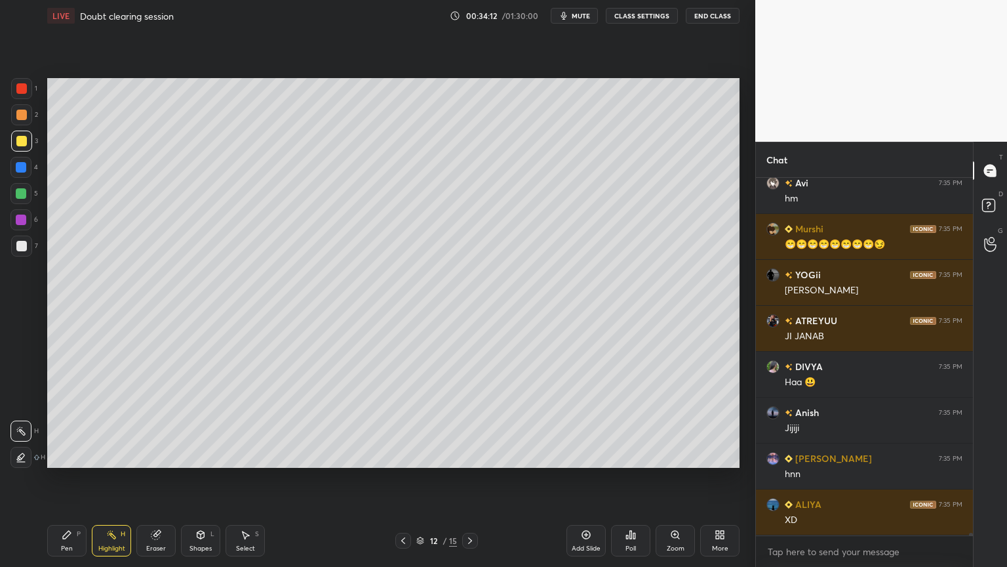
scroll to position [51406, 0]
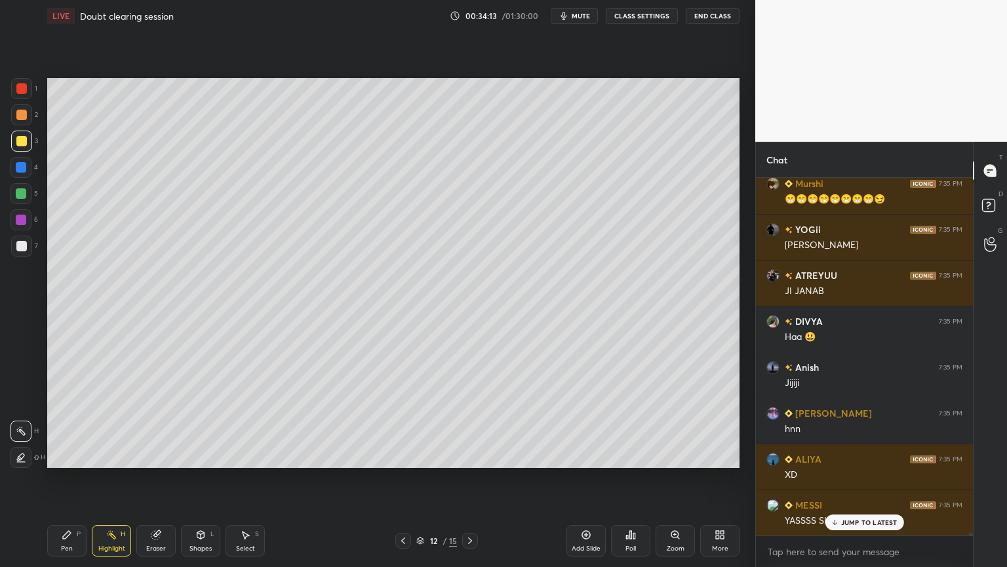
click at [70, 478] on div "Pen P" at bounding box center [66, 540] width 39 height 31
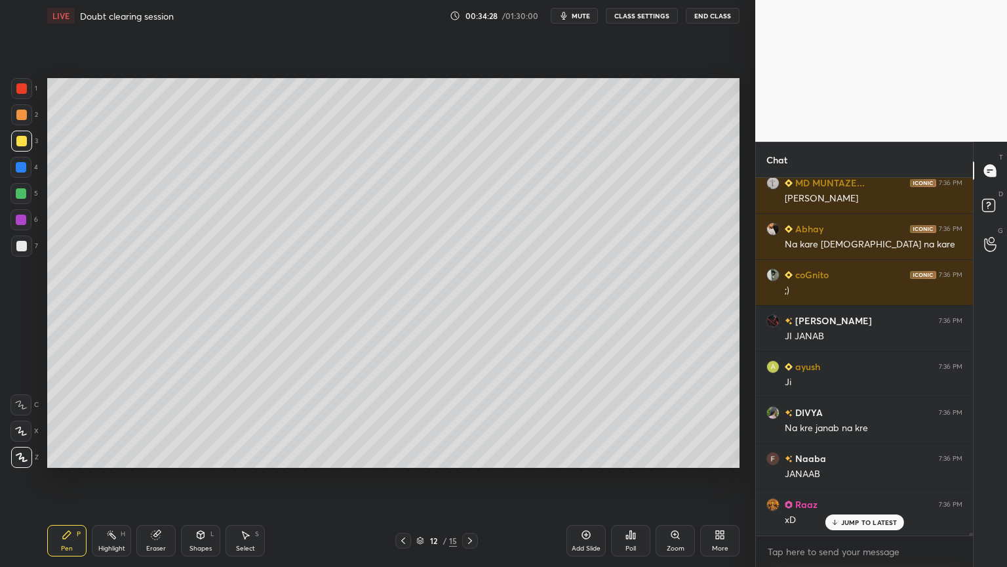
scroll to position [51957, 0]
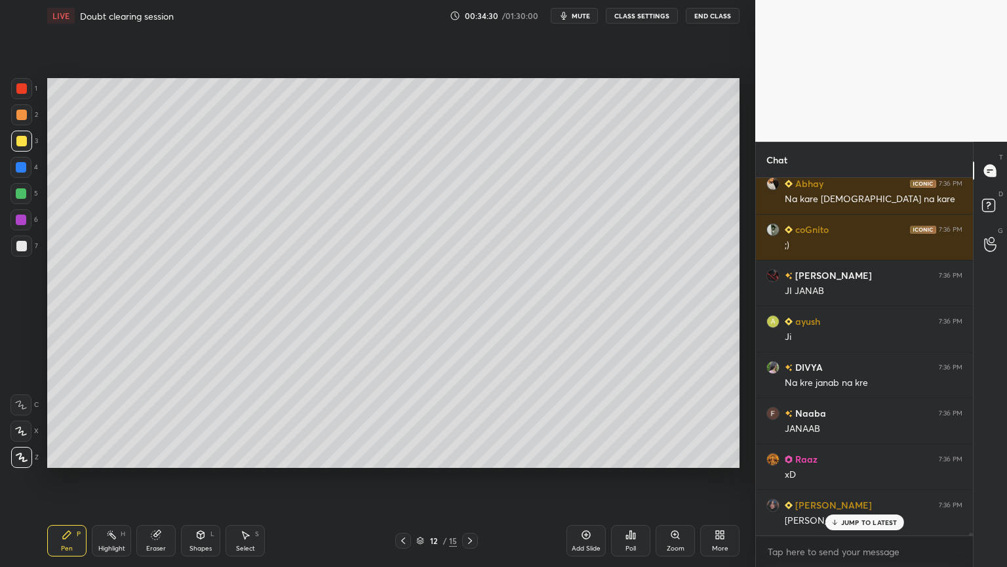
click at [199, 478] on div "Shapes" at bounding box center [200, 548] width 22 height 7
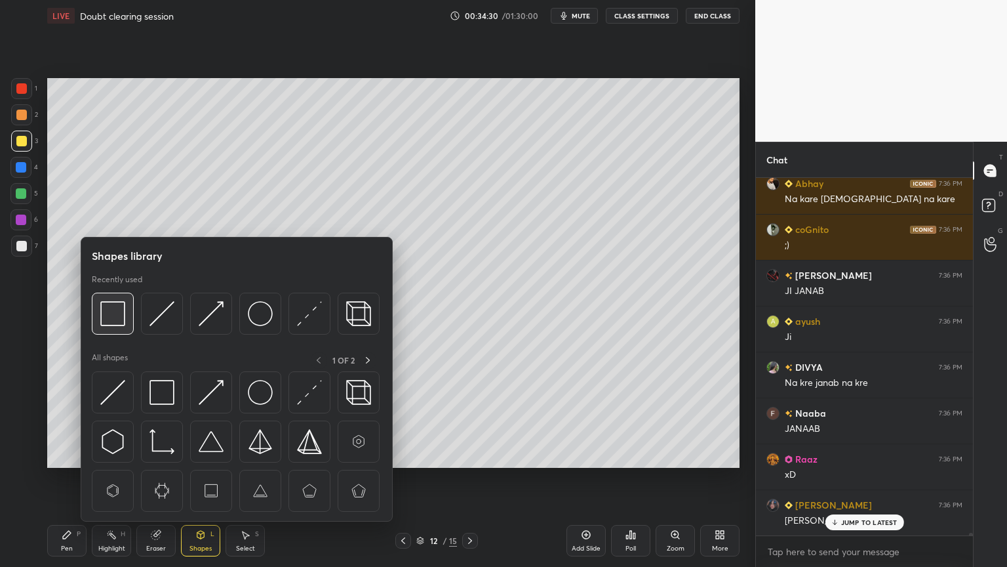
scroll to position [52015, 0]
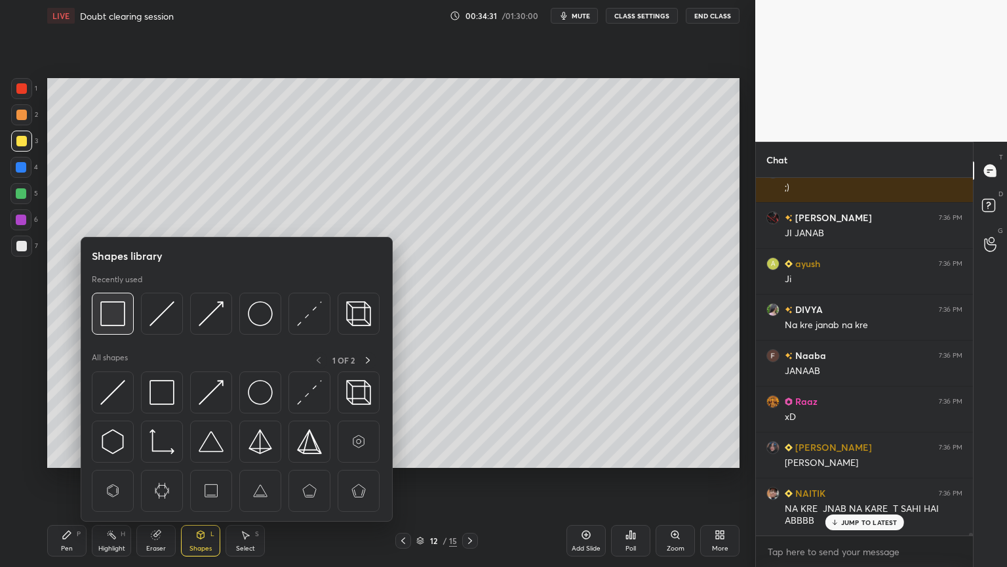
click at [115, 315] on img at bounding box center [112, 313] width 25 height 25
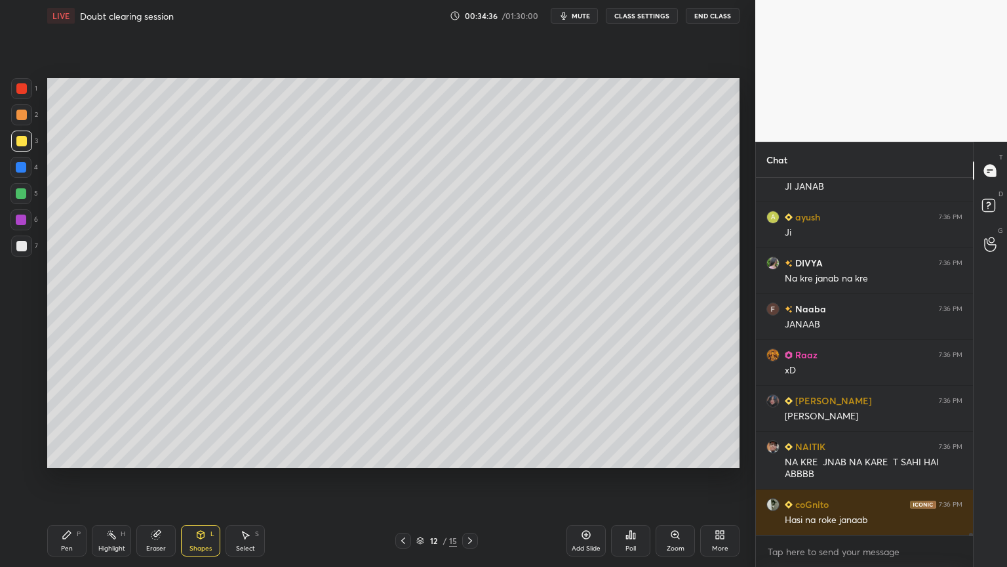
scroll to position [52107, 0]
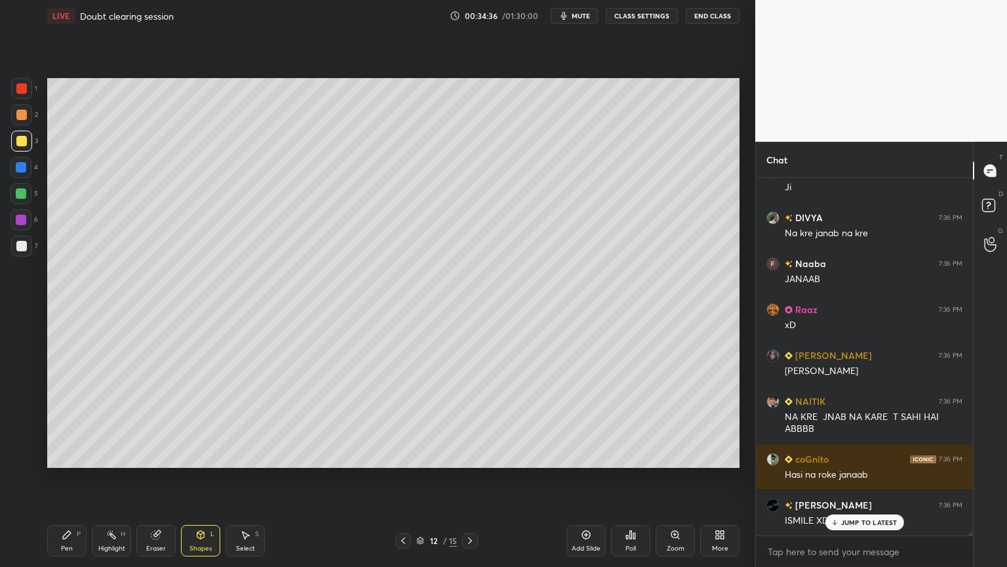
click at [118, 478] on div "Highlight H" at bounding box center [111, 540] width 39 height 31
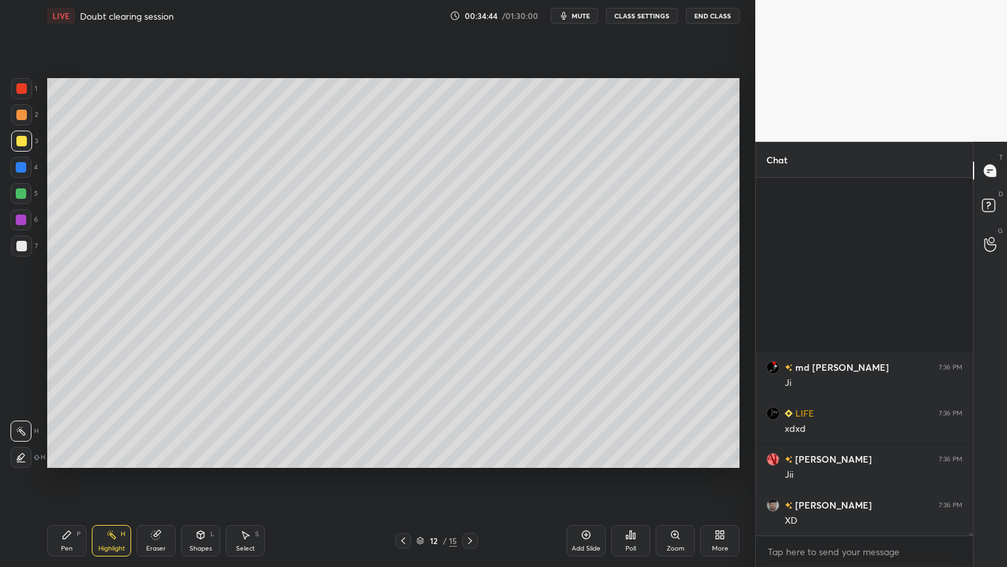
scroll to position [52979, 0]
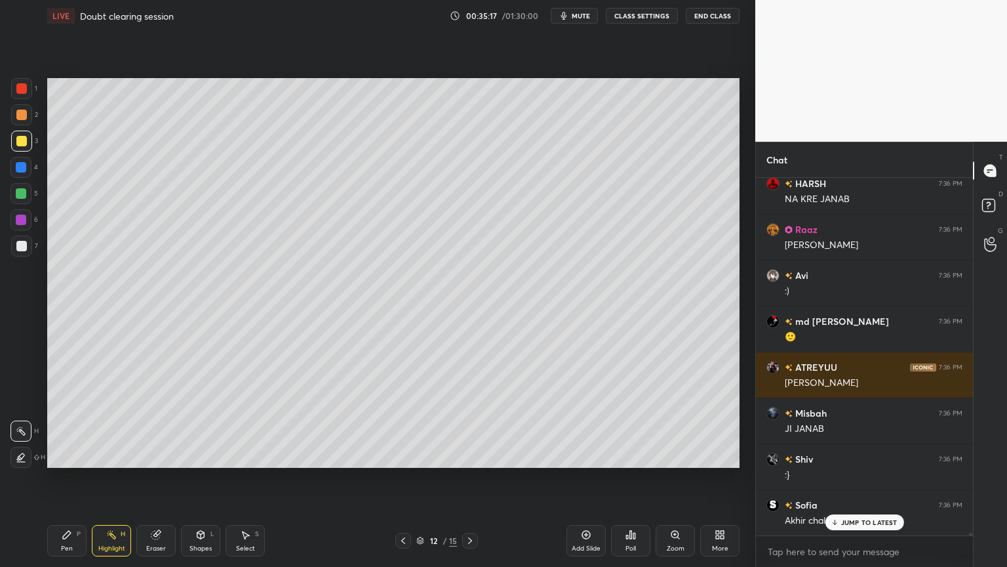
click at [116, 478] on div "Highlight" at bounding box center [111, 548] width 27 height 7
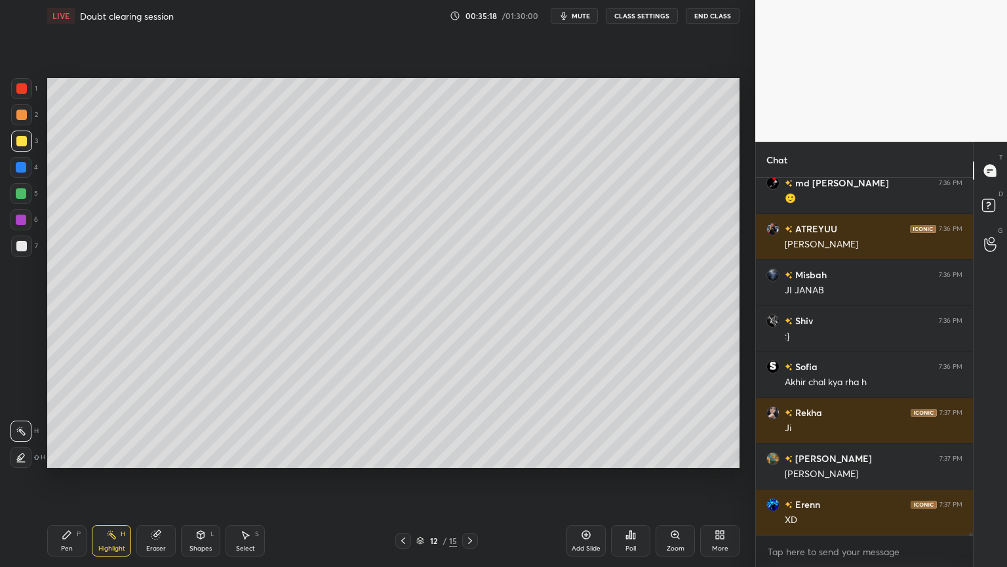
click at [648, 10] on button "CLASS SETTINGS" at bounding box center [642, 16] width 72 height 16
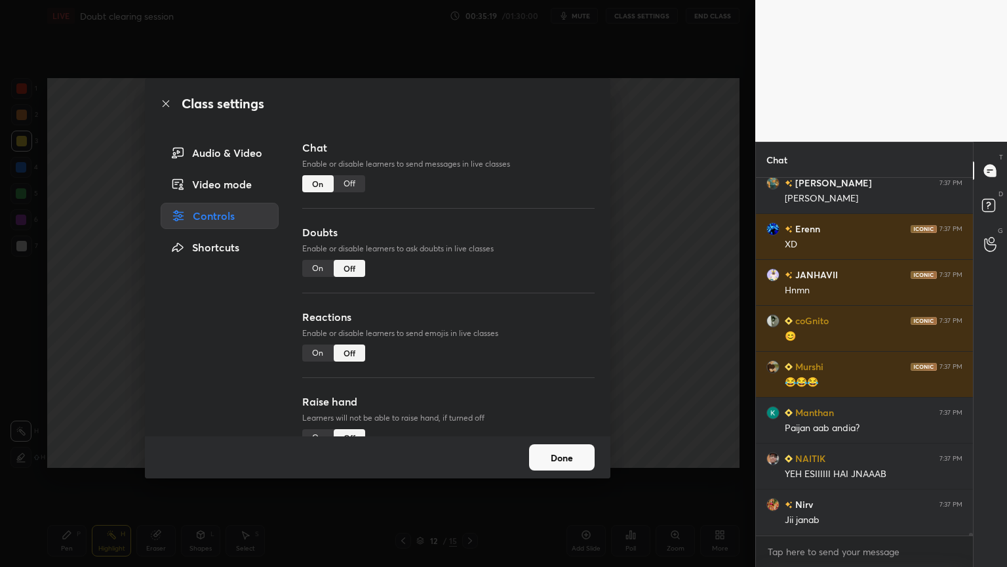
click at [349, 179] on div "Off" at bounding box center [349, 183] width 31 height 17
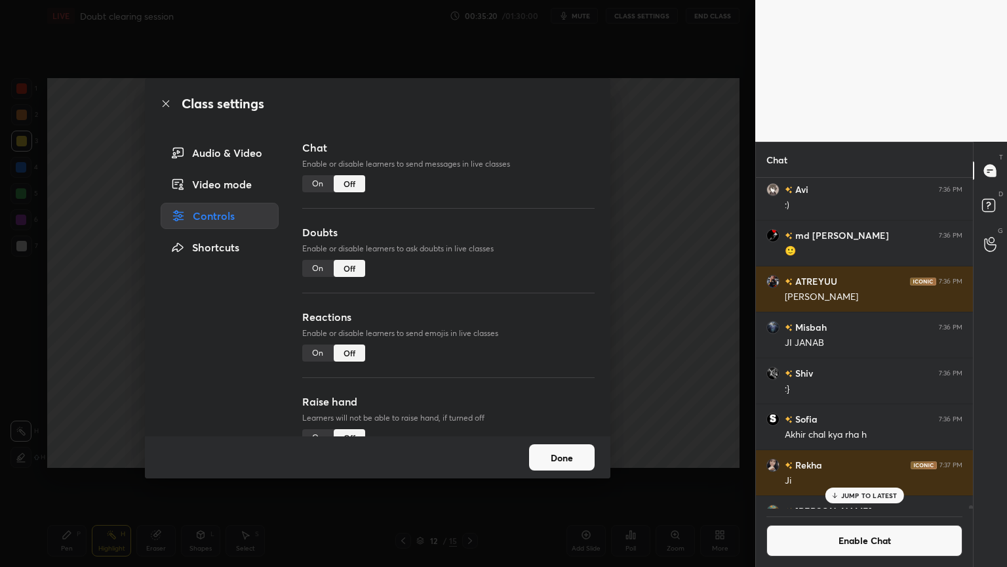
drag, startPoint x: 666, startPoint y: 218, endPoint x: 637, endPoint y: 207, distance: 30.3
click at [662, 217] on div "Class settings Audio & Video Video mode Controls Shortcuts Chat Enable or disab…" at bounding box center [377, 283] width 755 height 567
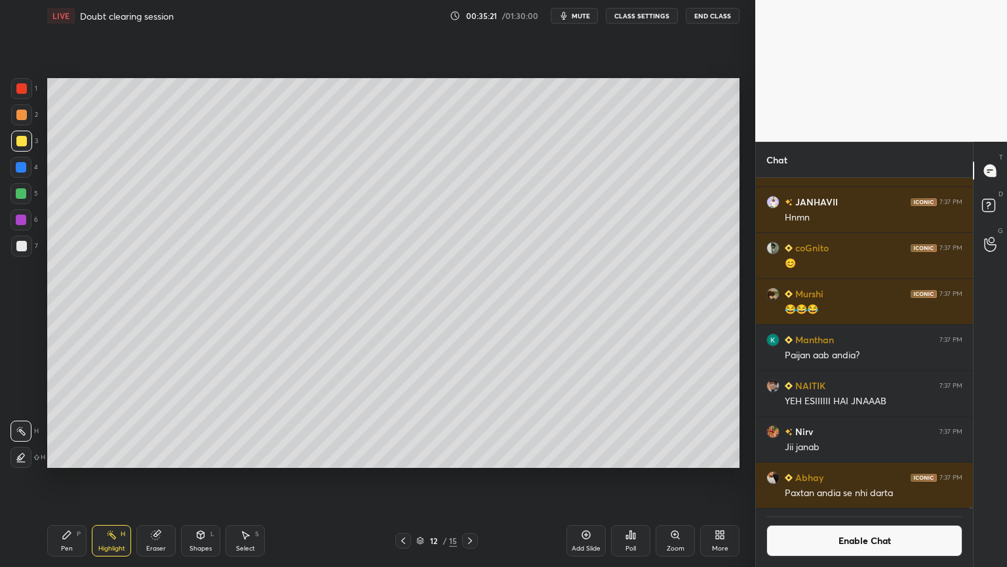
click at [124, 478] on div "Highlight H" at bounding box center [111, 540] width 39 height 31
click at [645, 15] on button "CLASS SETTINGS" at bounding box center [642, 16] width 72 height 16
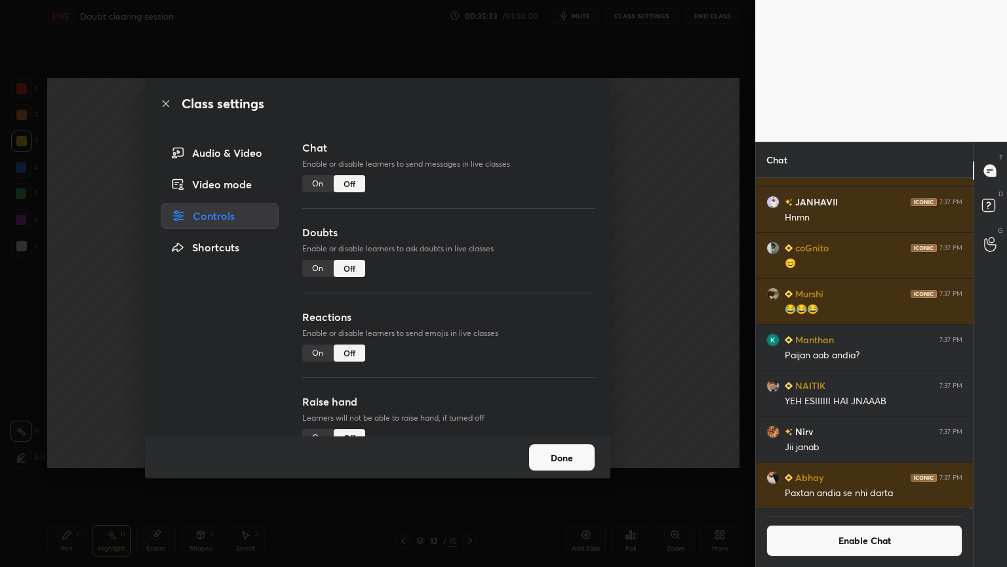
click at [319, 351] on div "On" at bounding box center [317, 352] width 31 height 17
click at [650, 332] on div "Class settings Audio & Video Video mode Controls Shortcuts Chat Enable or disab…" at bounding box center [377, 283] width 755 height 567
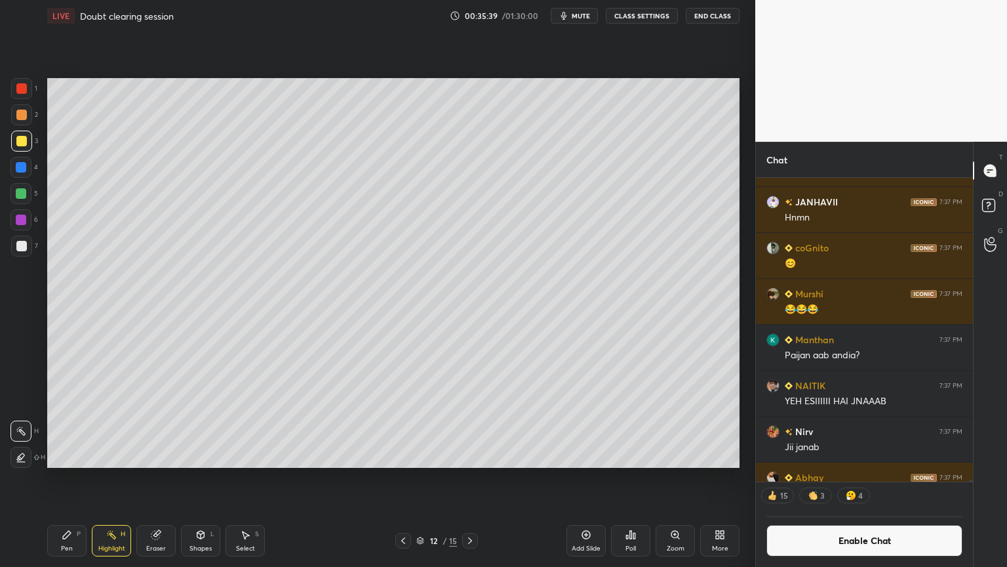
drag, startPoint x: 404, startPoint y: 539, endPoint x: 383, endPoint y: 471, distance: 71.3
click at [404, 478] on icon at bounding box center [403, 540] width 10 height 10
click at [401, 478] on icon at bounding box center [403, 540] width 10 height 10
click at [407, 478] on icon at bounding box center [403, 540] width 10 height 10
drag, startPoint x: 403, startPoint y: 540, endPoint x: 405, endPoint y: 506, distance: 34.8
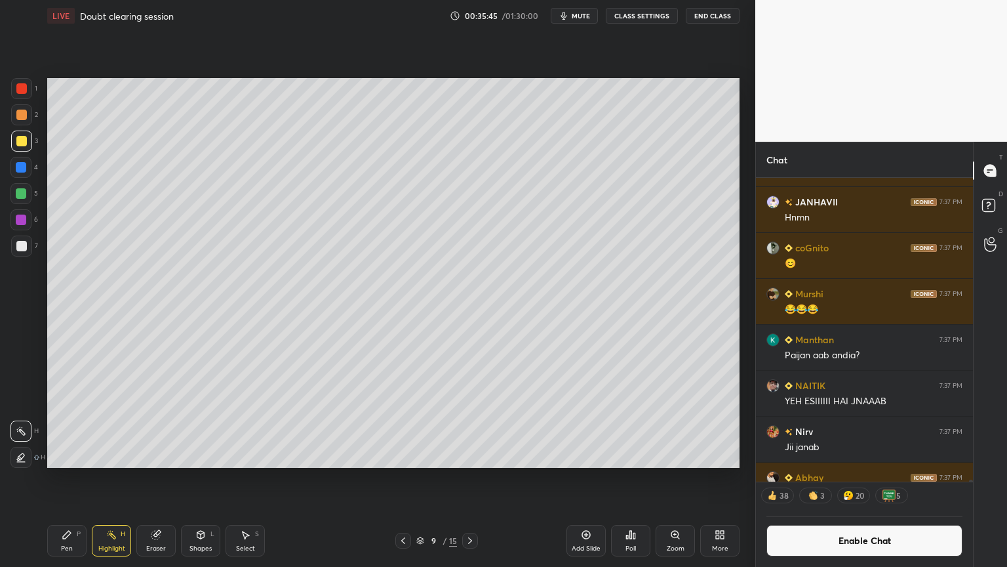
click at [403, 478] on icon at bounding box center [403, 540] width 10 height 10
click at [401, 478] on icon at bounding box center [403, 540] width 10 height 10
click at [404, 478] on icon at bounding box center [403, 540] width 10 height 10
click at [408, 478] on div at bounding box center [403, 540] width 16 height 16
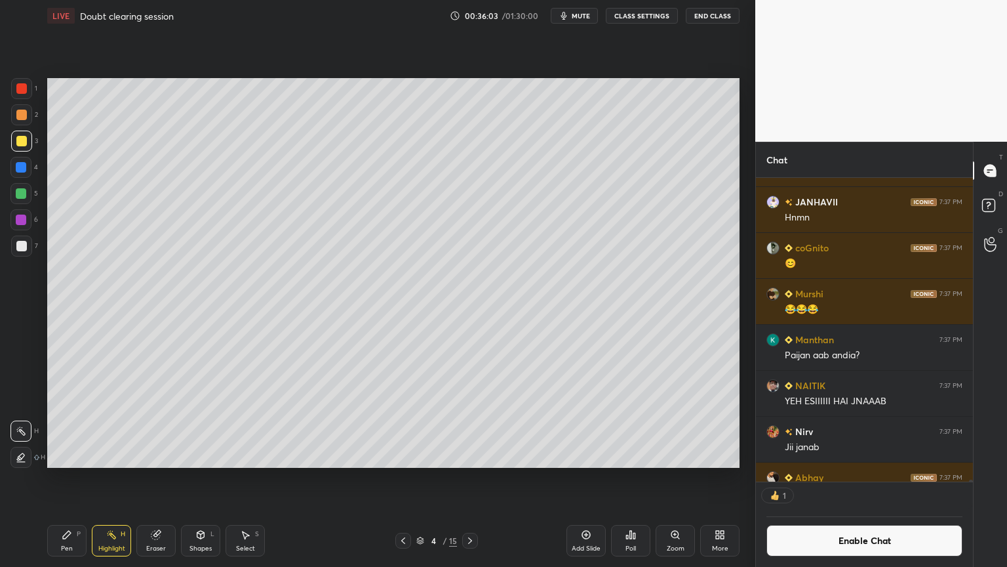
scroll to position [4, 4]
click at [471, 478] on icon at bounding box center [470, 540] width 10 height 10
click at [472, 478] on icon at bounding box center [470, 540] width 10 height 10
click at [473, 478] on icon at bounding box center [470, 540] width 10 height 10
click at [475, 478] on div at bounding box center [470, 540] width 16 height 16
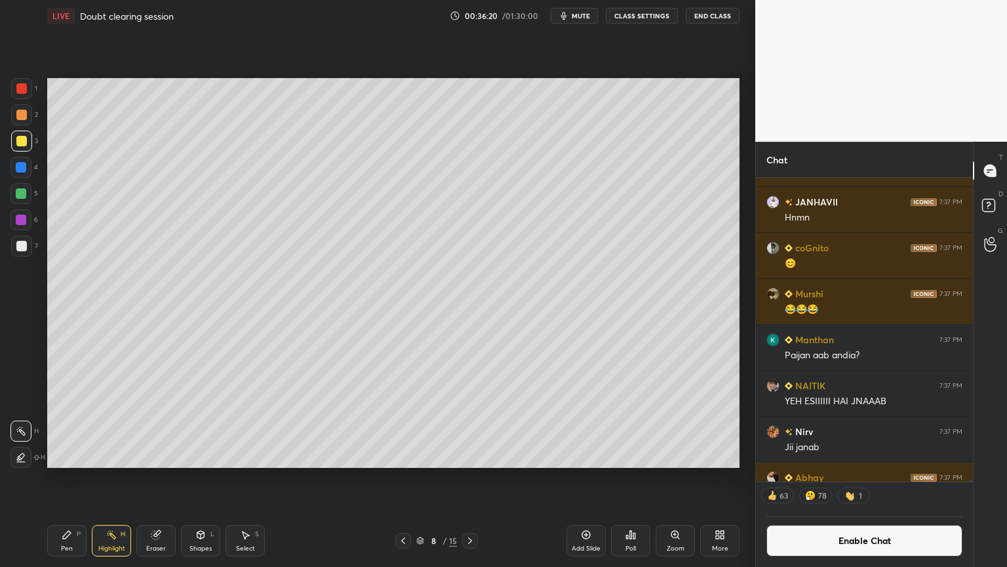
click at [637, 14] on button "CLASS SETTINGS" at bounding box center [642, 16] width 72 height 16
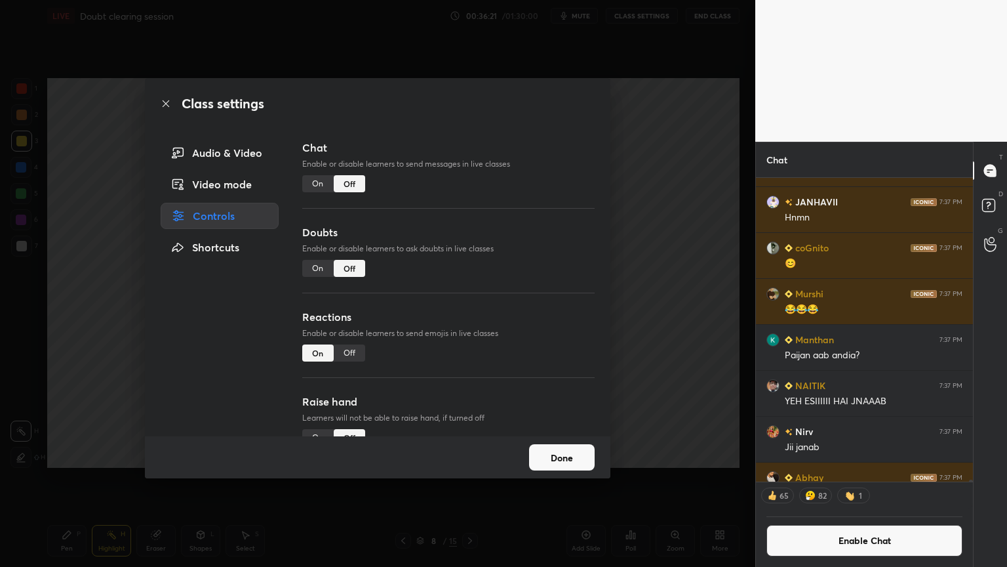
drag, startPoint x: 349, startPoint y: 351, endPoint x: 362, endPoint y: 346, distance: 13.3
click at [355, 349] on div "Off" at bounding box center [349, 352] width 31 height 17
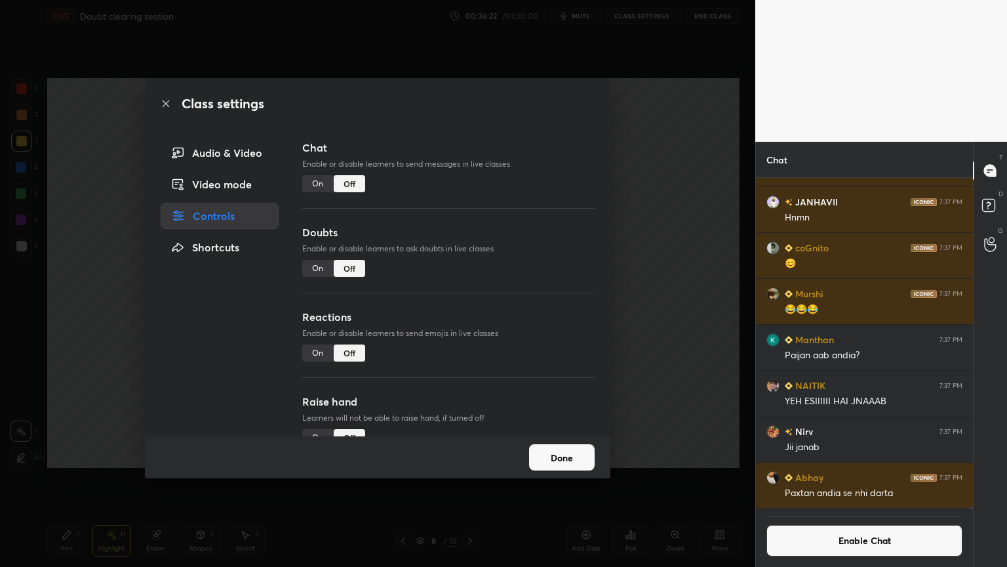
drag, startPoint x: 671, startPoint y: 343, endPoint x: 671, endPoint y: 350, distance: 7.2
click at [671, 342] on div "Class settings Audio & Video Video mode Controls Shortcuts Chat Enable or disab…" at bounding box center [377, 283] width 755 height 567
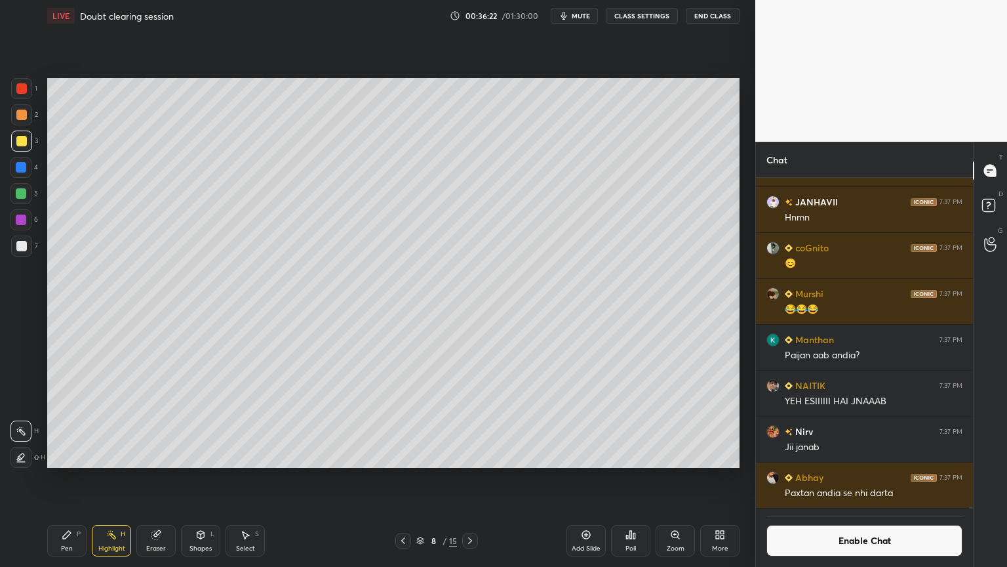
click at [879, 478] on button "Enable Chat" at bounding box center [865, 540] width 196 height 31
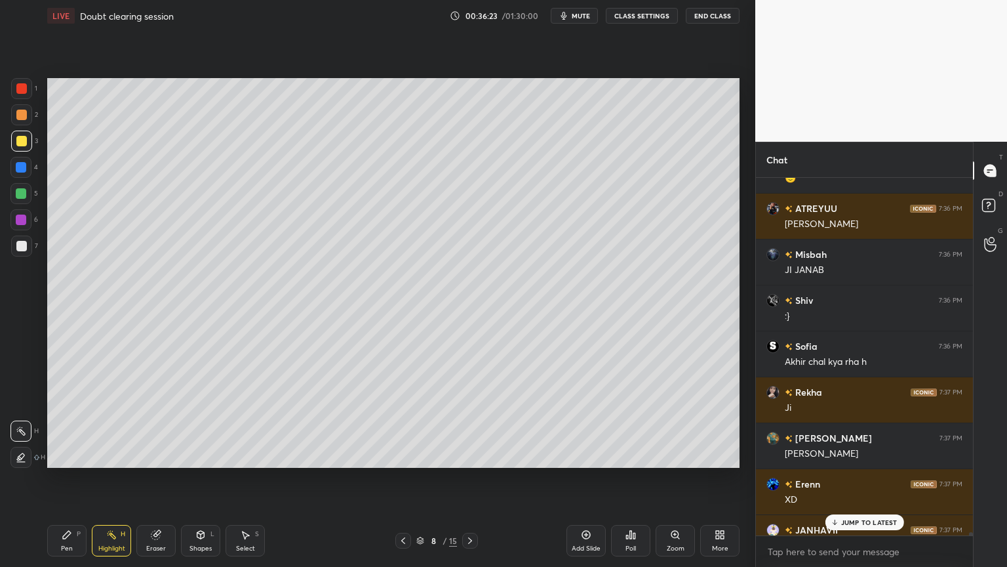
click at [879, 478] on p "JUMP TO LATEST" at bounding box center [869, 522] width 56 height 8
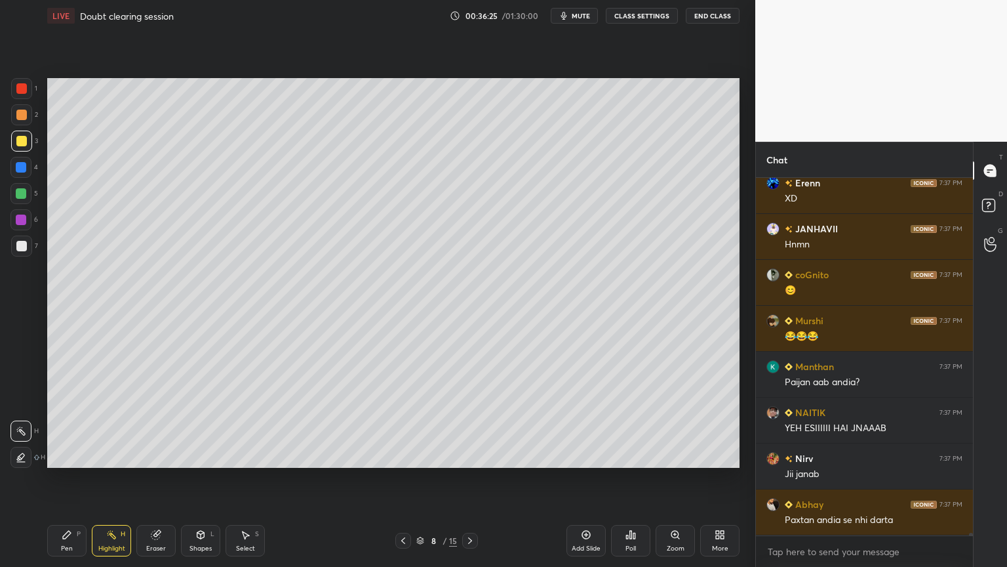
click at [471, 478] on icon at bounding box center [470, 540] width 4 height 7
click at [467, 478] on icon at bounding box center [470, 540] width 10 height 10
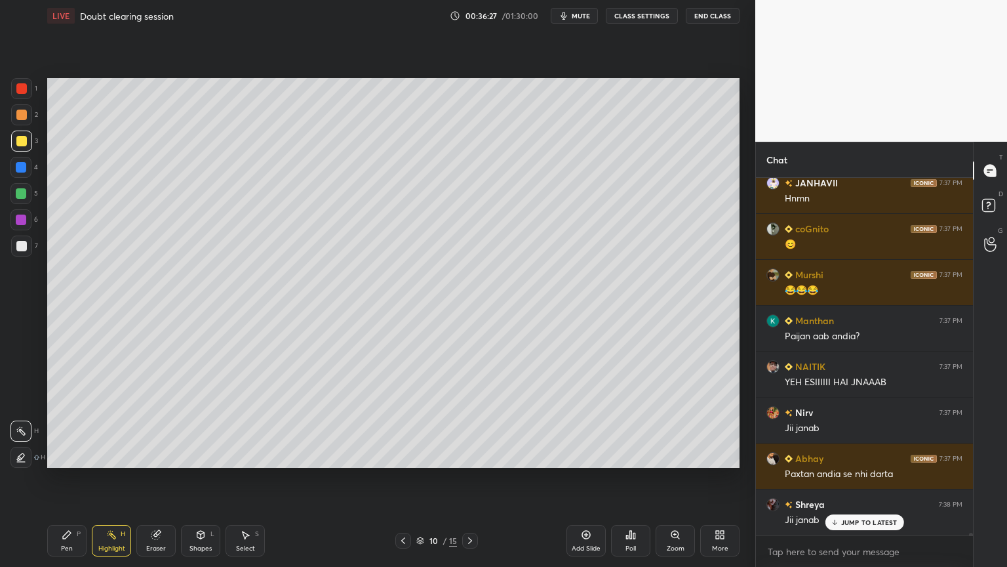
scroll to position [54412, 0]
drag, startPoint x: 466, startPoint y: 540, endPoint x: 468, endPoint y: 547, distance: 7.1
click at [465, 478] on icon at bounding box center [470, 540] width 10 height 10
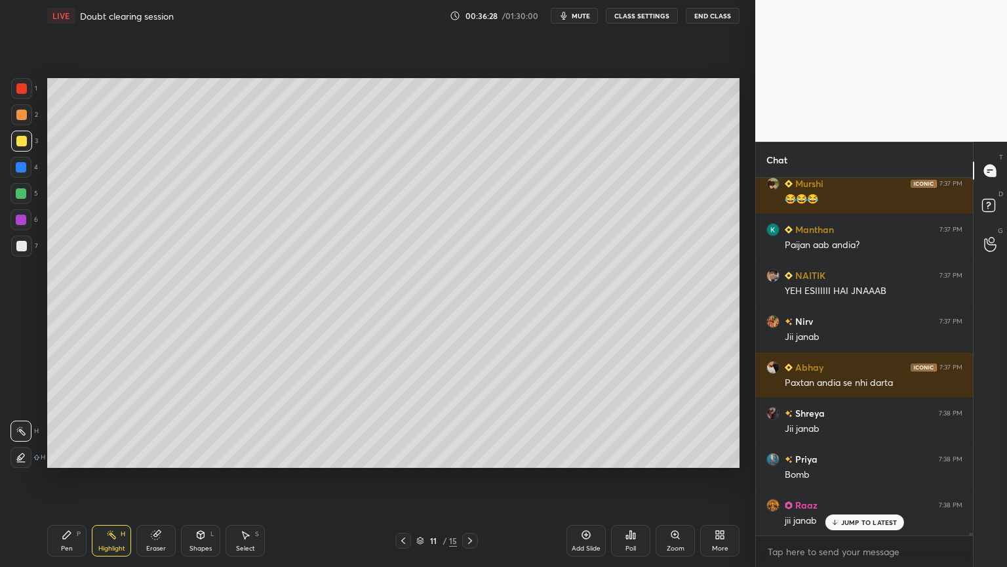
click at [478, 478] on div "11 / 15" at bounding box center [437, 540] width 260 height 16
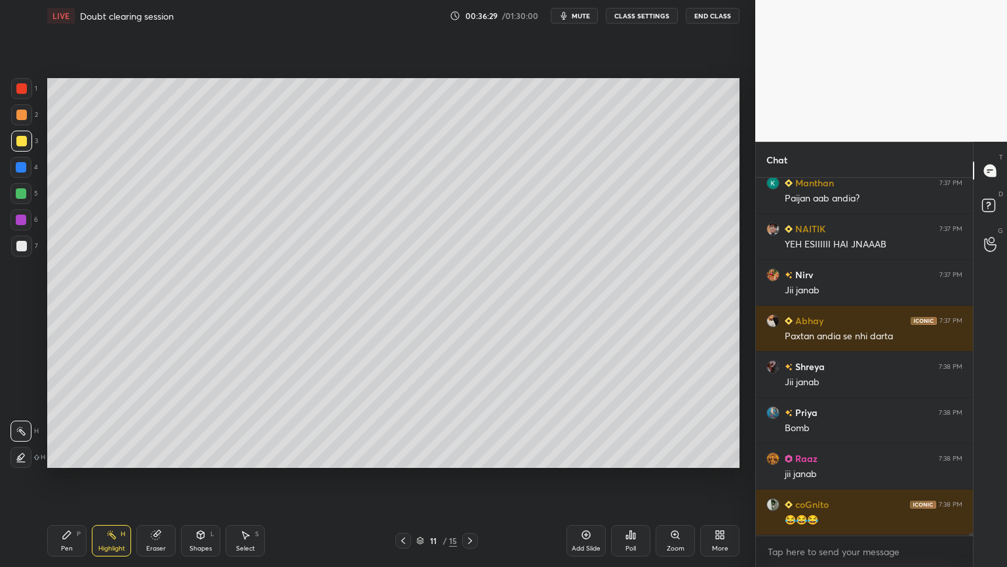
click at [470, 478] on icon at bounding box center [470, 540] width 4 height 7
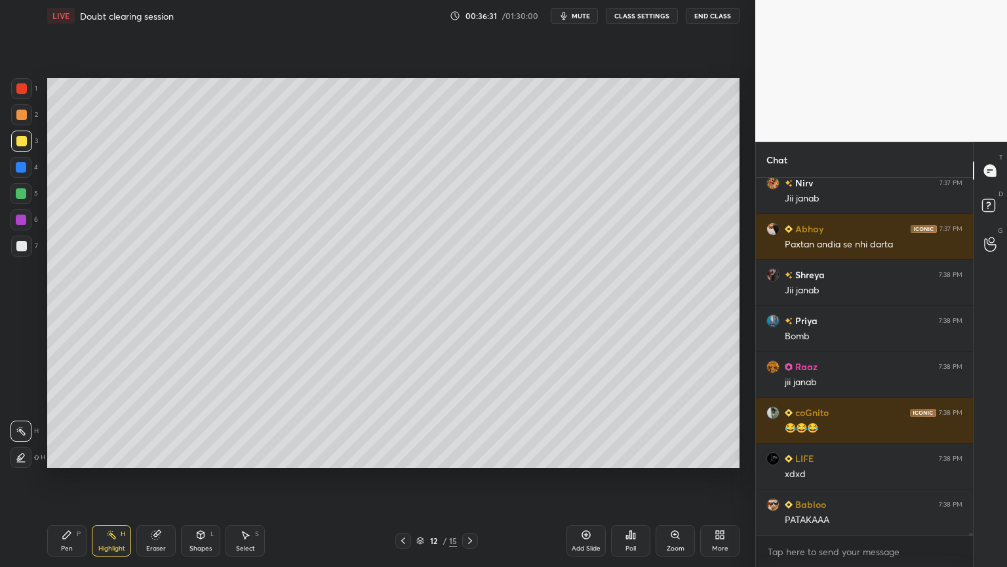
click at [468, 478] on icon at bounding box center [470, 540] width 10 height 10
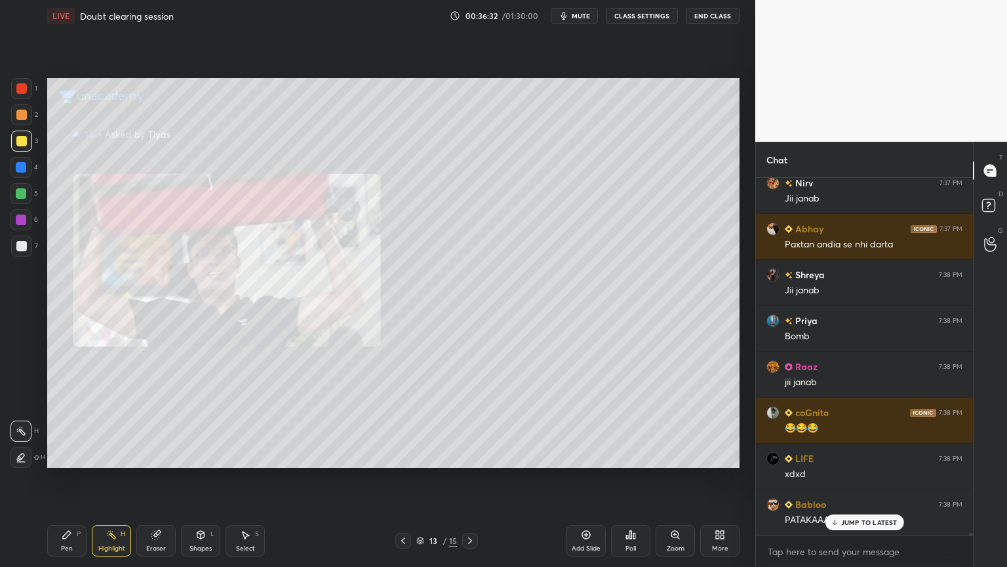
scroll to position [54687, 0]
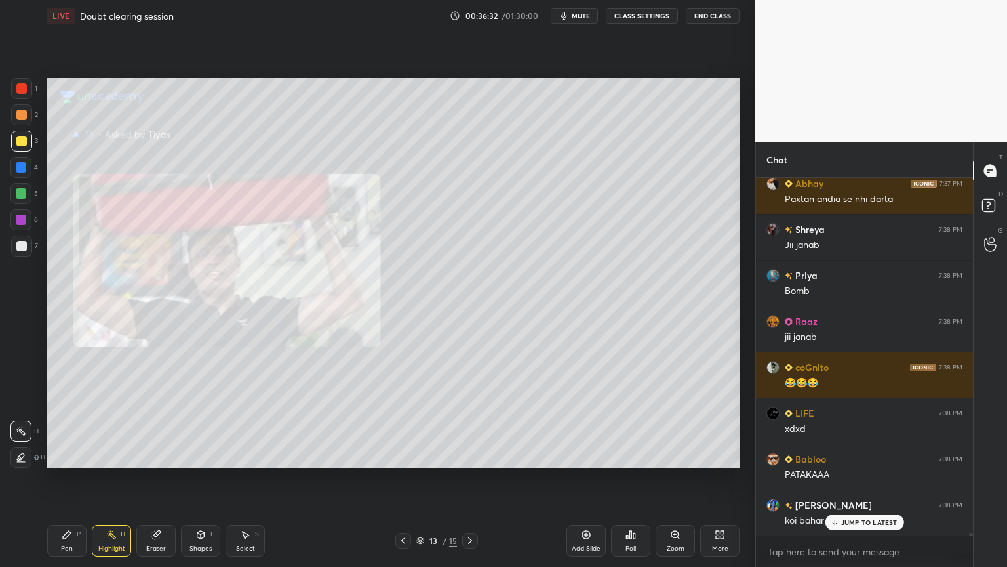
click at [399, 478] on icon at bounding box center [403, 540] width 10 height 10
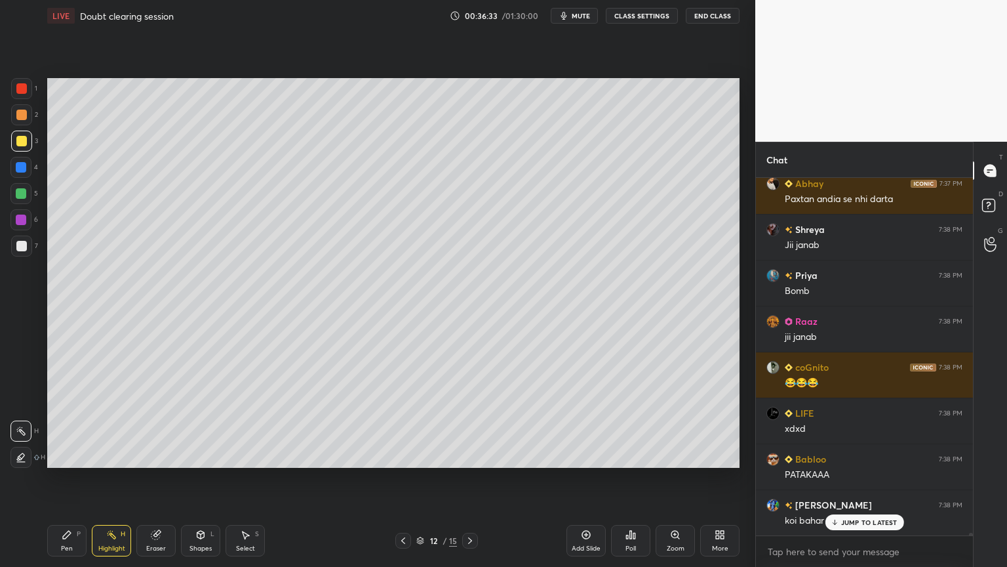
scroll to position [54779, 0]
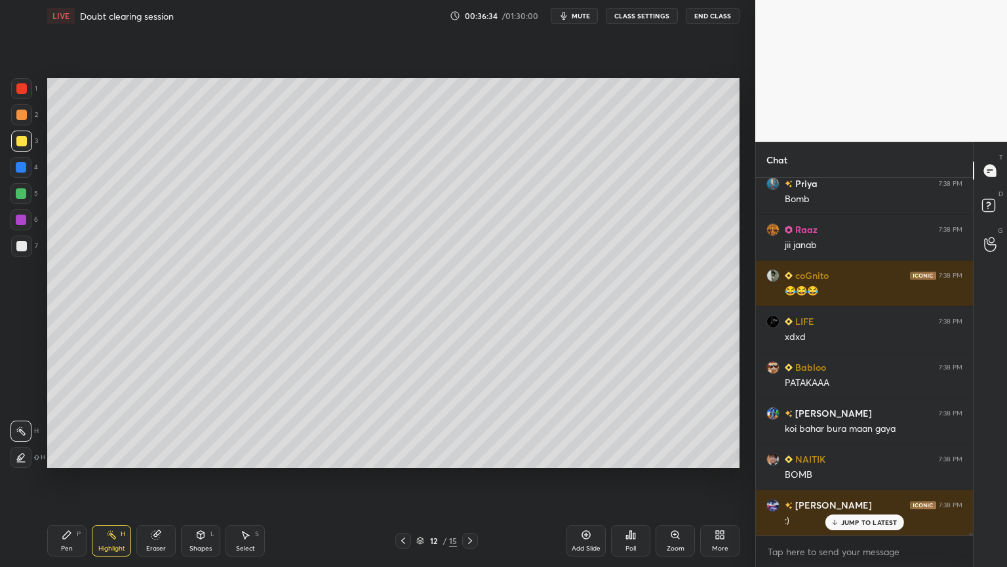
drag, startPoint x: 589, startPoint y: 541, endPoint x: 564, endPoint y: 538, distance: 25.8
click at [586, 478] on div "Add Slide" at bounding box center [586, 540] width 39 height 31
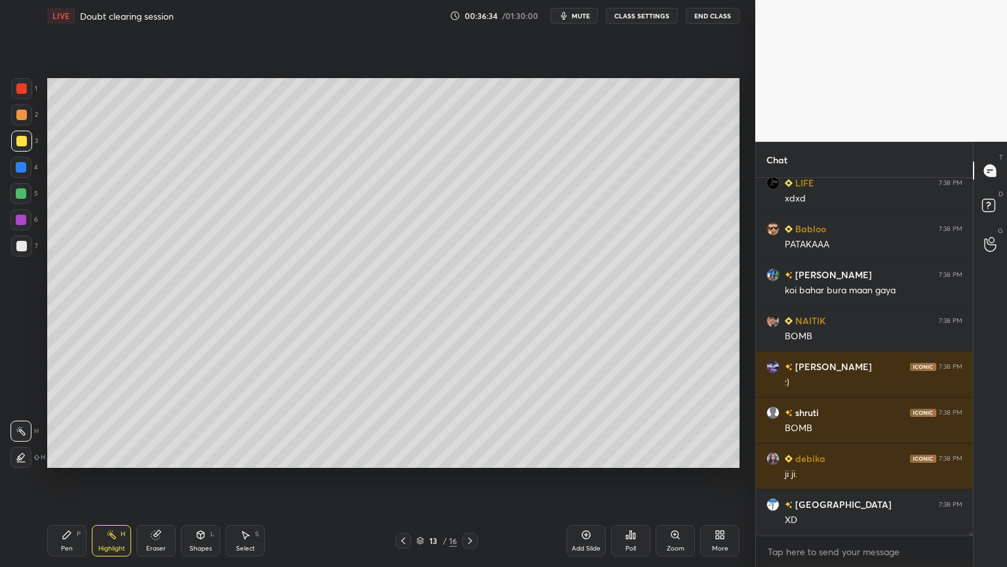
click at [65, 478] on div "Pen P" at bounding box center [66, 540] width 39 height 31
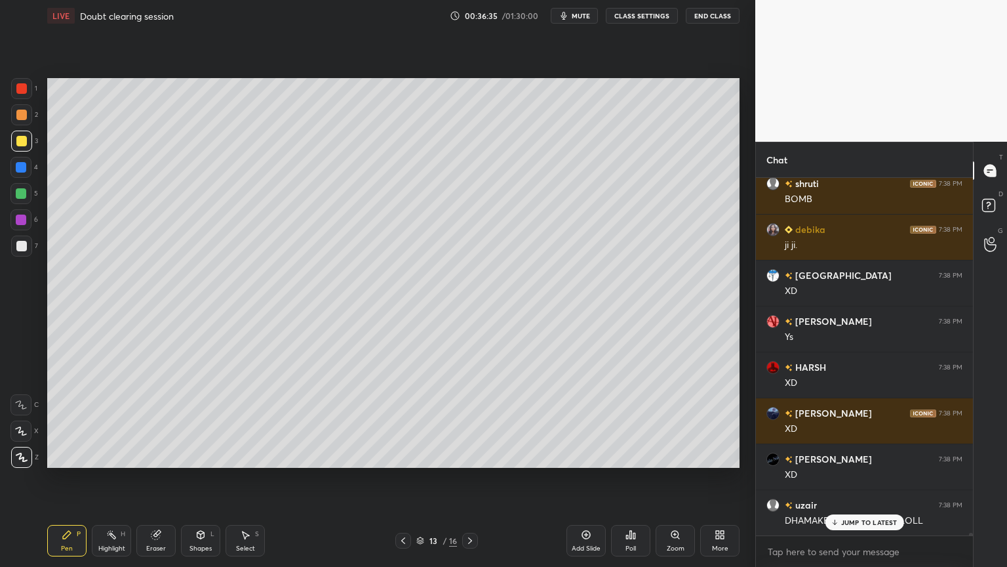
click at [24, 114] on div at bounding box center [21, 115] width 10 height 10
drag, startPoint x: 28, startPoint y: 89, endPoint x: 47, endPoint y: 97, distance: 20.0
click at [29, 91] on div at bounding box center [21, 88] width 21 height 21
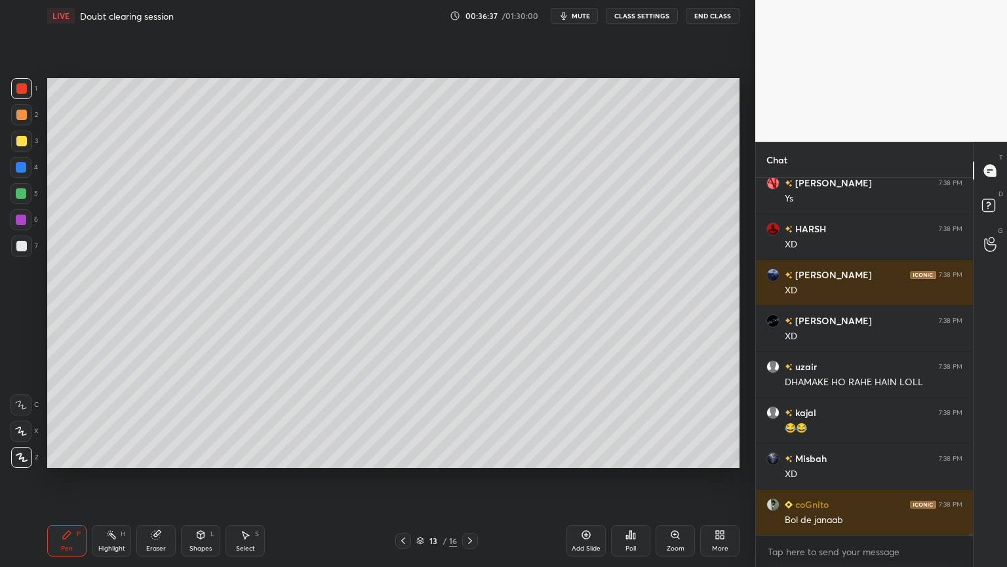
scroll to position [55422, 0]
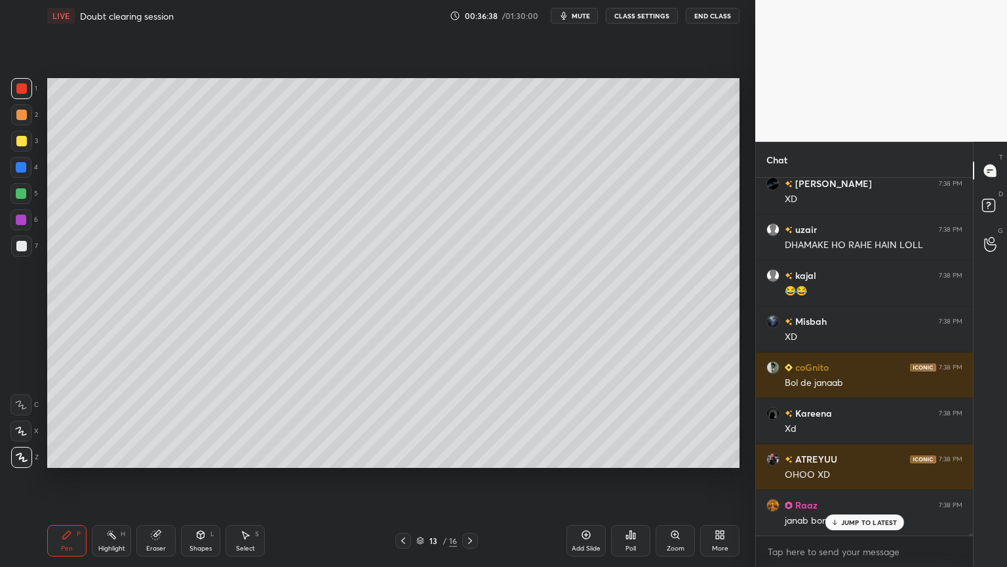
click at [404, 478] on icon at bounding box center [403, 540] width 4 height 7
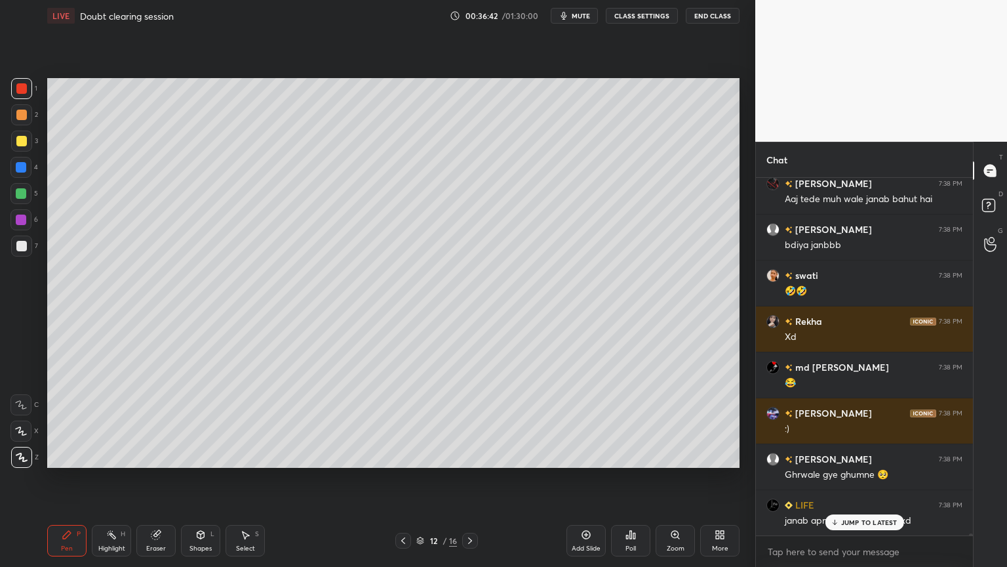
scroll to position [56203, 0]
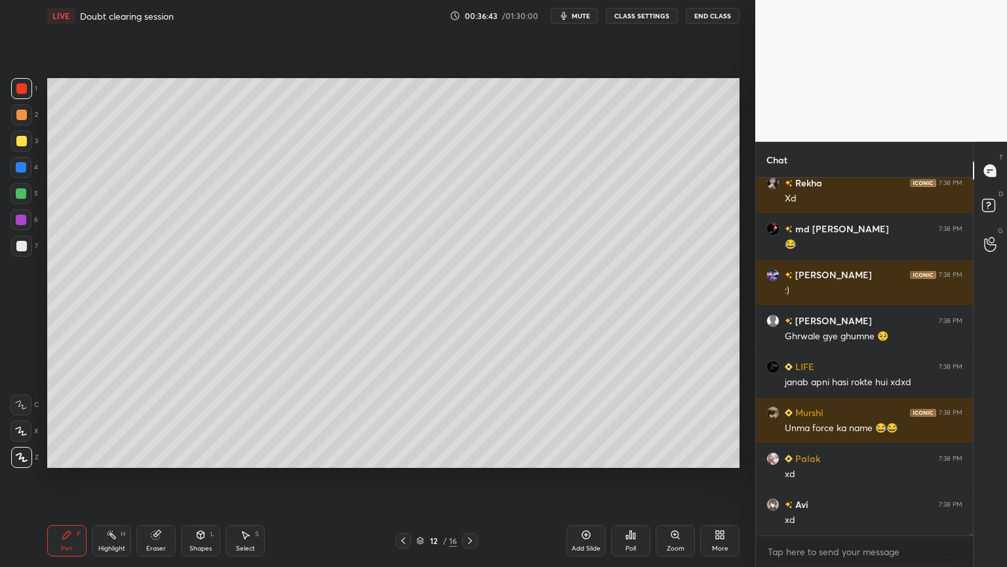
click at [472, 478] on icon at bounding box center [470, 540] width 10 height 10
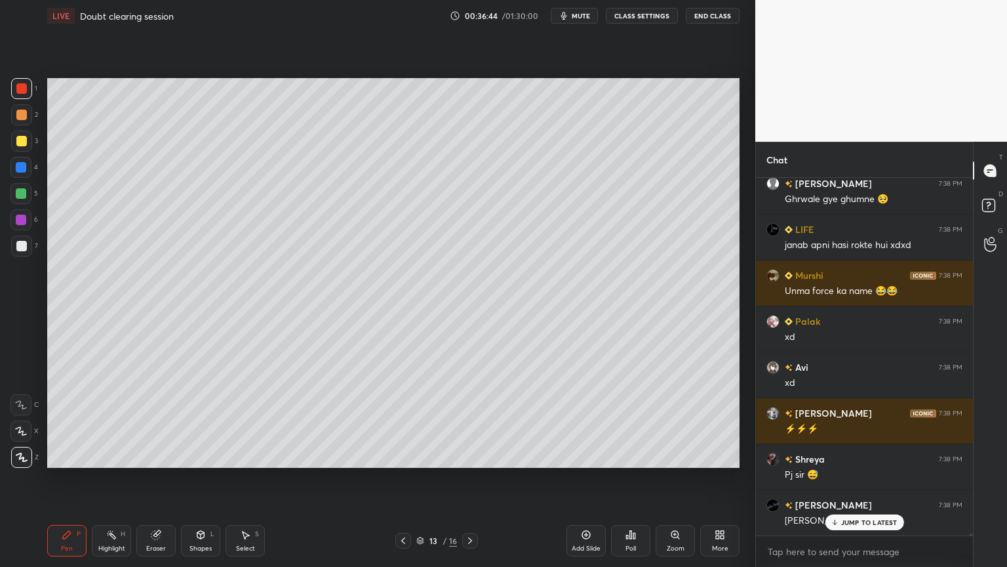
click at [641, 13] on button "CLASS SETTINGS" at bounding box center [642, 16] width 72 height 16
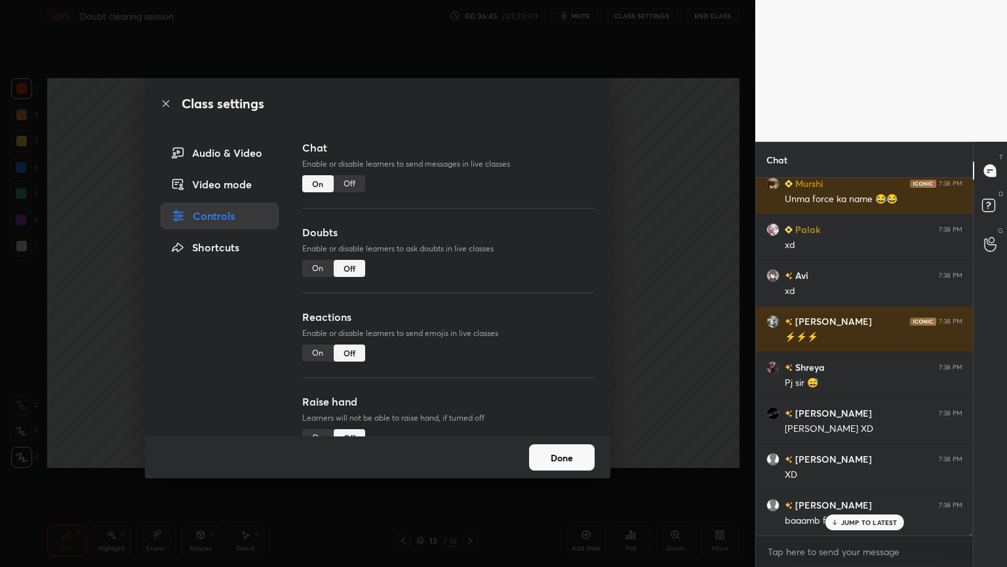
click at [347, 184] on div "Off" at bounding box center [349, 183] width 31 height 17
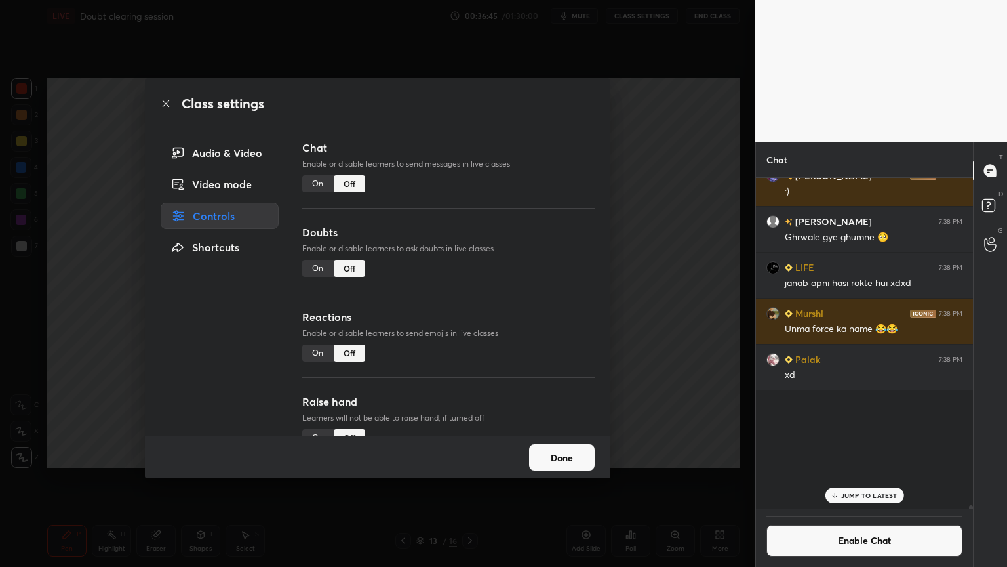
scroll to position [327, 213]
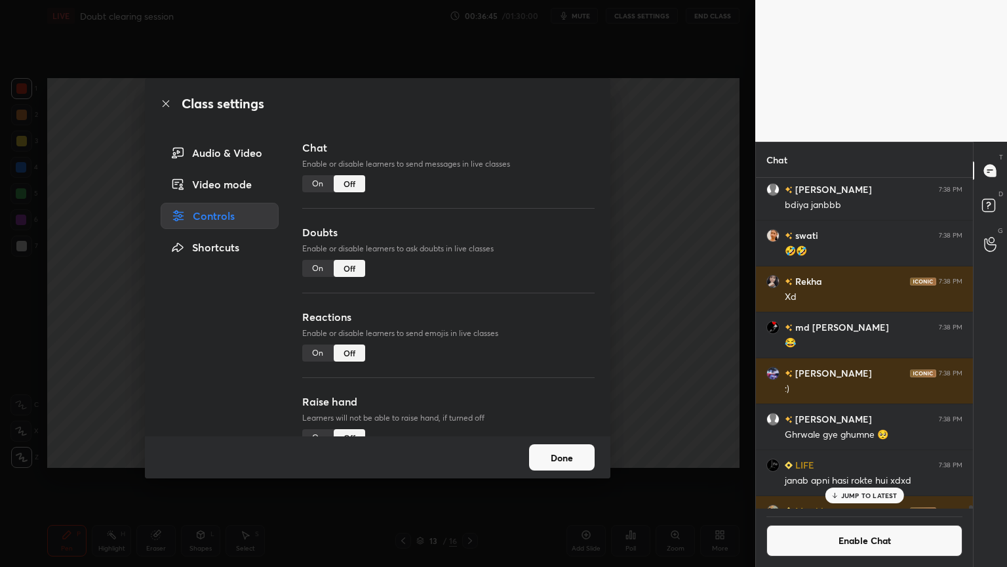
click at [648, 233] on div "Class settings Audio & Video Video mode Controls Shortcuts Chat Enable or disab…" at bounding box center [377, 283] width 755 height 567
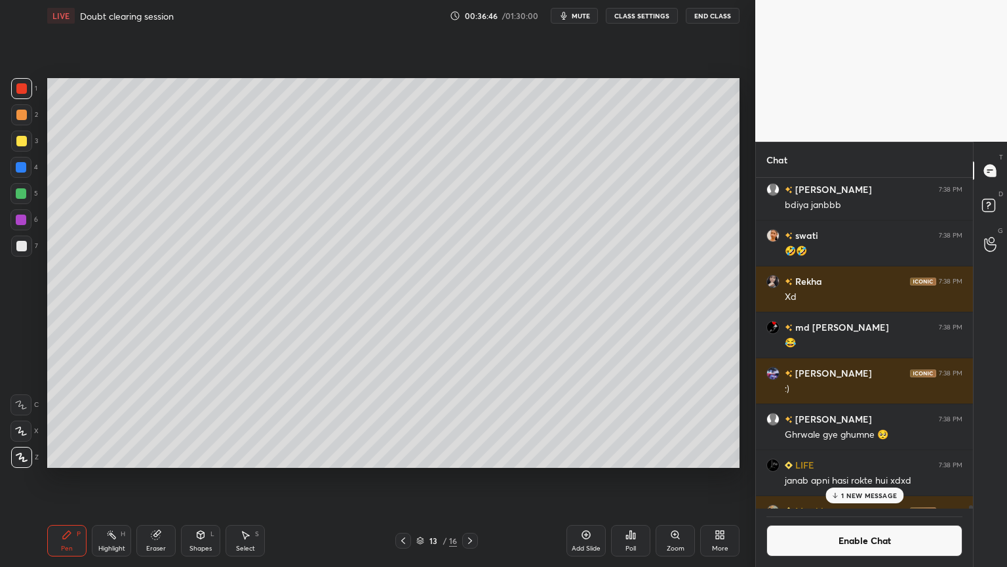
click at [77, 478] on div "P" at bounding box center [79, 533] width 4 height 7
click at [28, 121] on div at bounding box center [21, 114] width 21 height 21
click at [192, 478] on div "Shapes L" at bounding box center [200, 540] width 39 height 31
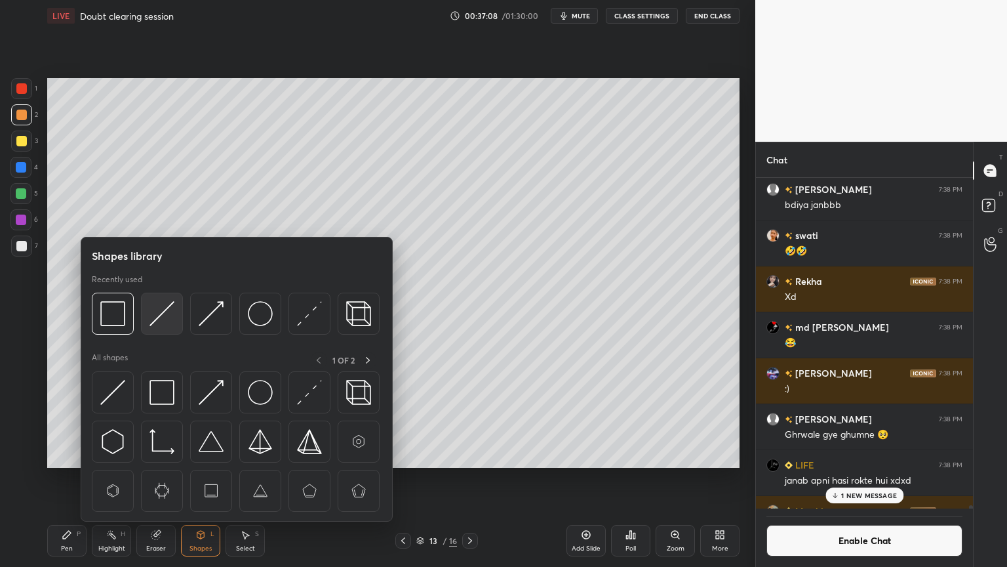
click at [152, 308] on img at bounding box center [161, 313] width 25 height 25
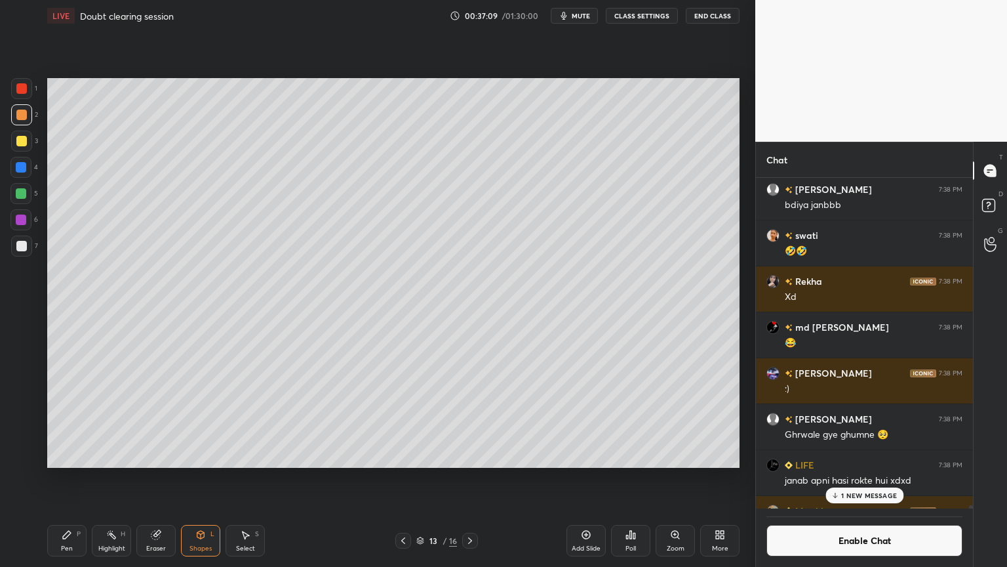
click at [19, 247] on div at bounding box center [21, 246] width 10 height 10
drag, startPoint x: 114, startPoint y: 543, endPoint x: 113, endPoint y: 536, distance: 6.7
click at [113, 478] on div "Highlight H" at bounding box center [111, 540] width 39 height 31
click at [68, 478] on icon at bounding box center [67, 534] width 10 height 10
click at [26, 144] on div at bounding box center [21, 140] width 21 height 21
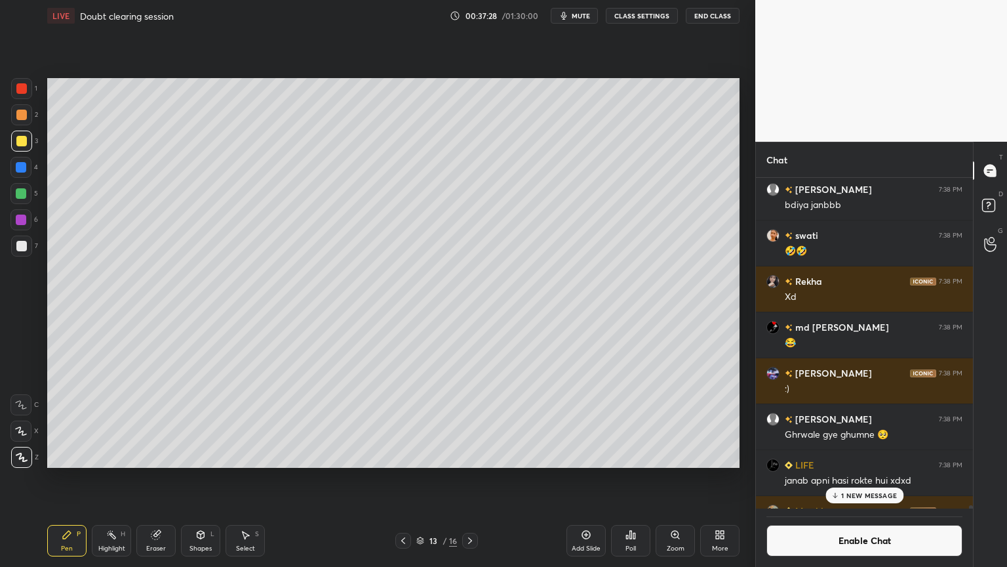
click at [19, 247] on div at bounding box center [21, 246] width 10 height 10
click at [402, 478] on icon at bounding box center [403, 540] width 10 height 10
click at [403, 478] on icon at bounding box center [403, 540] width 10 height 10
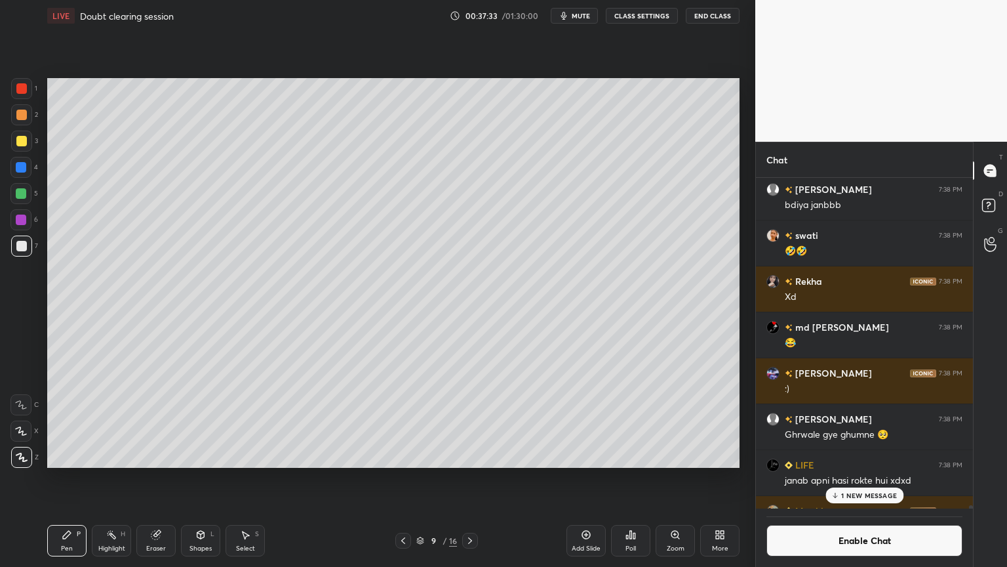
click at [401, 478] on icon at bounding box center [403, 540] width 10 height 10
click at [400, 478] on icon at bounding box center [403, 540] width 10 height 10
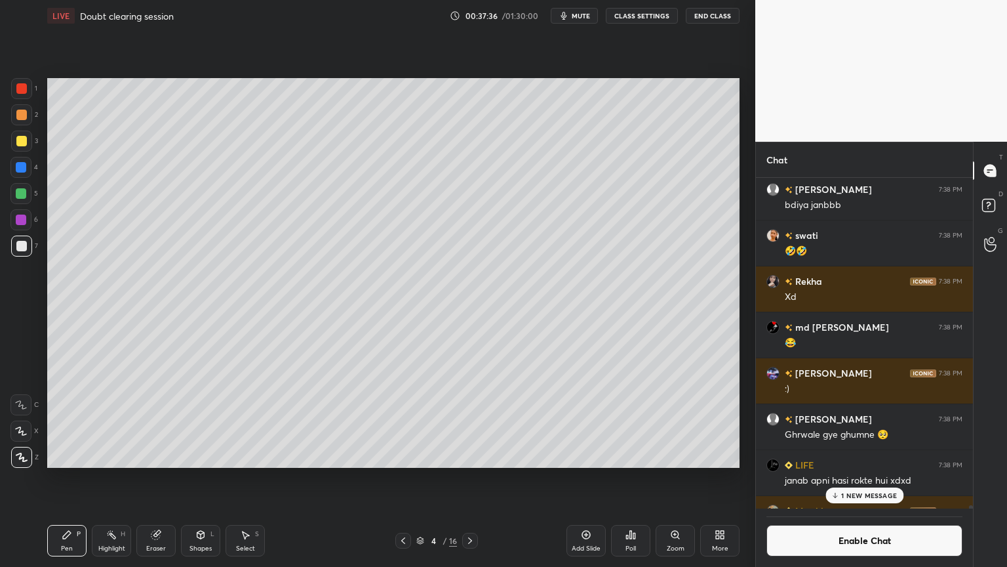
click at [110, 478] on div "Highlight H" at bounding box center [111, 540] width 39 height 31
click at [465, 478] on icon at bounding box center [470, 540] width 10 height 10
click at [466, 478] on icon at bounding box center [470, 540] width 10 height 10
click at [467, 478] on icon at bounding box center [470, 540] width 10 height 10
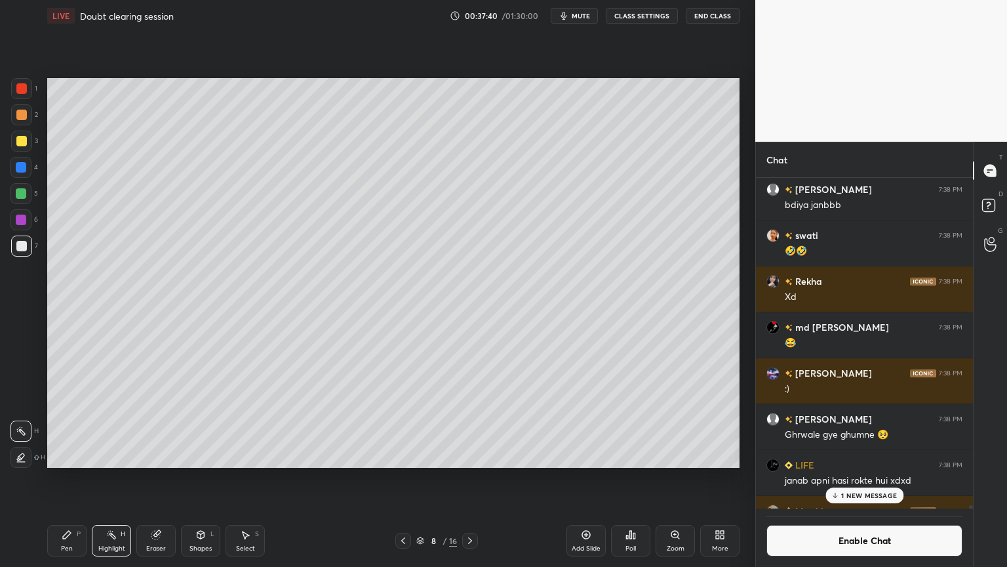
click at [467, 478] on icon at bounding box center [470, 540] width 10 height 10
click at [467, 478] on div at bounding box center [470, 540] width 16 height 16
click at [470, 478] on icon at bounding box center [470, 540] width 10 height 10
click at [476, 478] on div at bounding box center [470, 540] width 16 height 16
click at [471, 478] on icon at bounding box center [470, 540] width 10 height 10
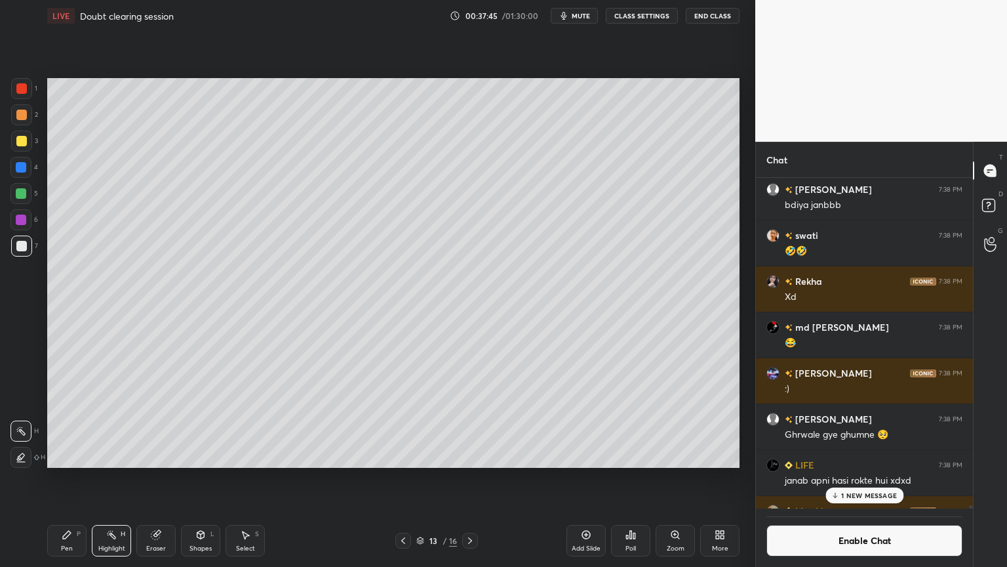
click at [89, 478] on div "Pen P Highlight H Eraser Shapes L Select S" at bounding box center [177, 540] width 260 height 31
click at [71, 478] on div "Pen P" at bounding box center [66, 540] width 39 height 31
click at [871, 478] on p "1 NEW MESSAGE" at bounding box center [869, 495] width 56 height 8
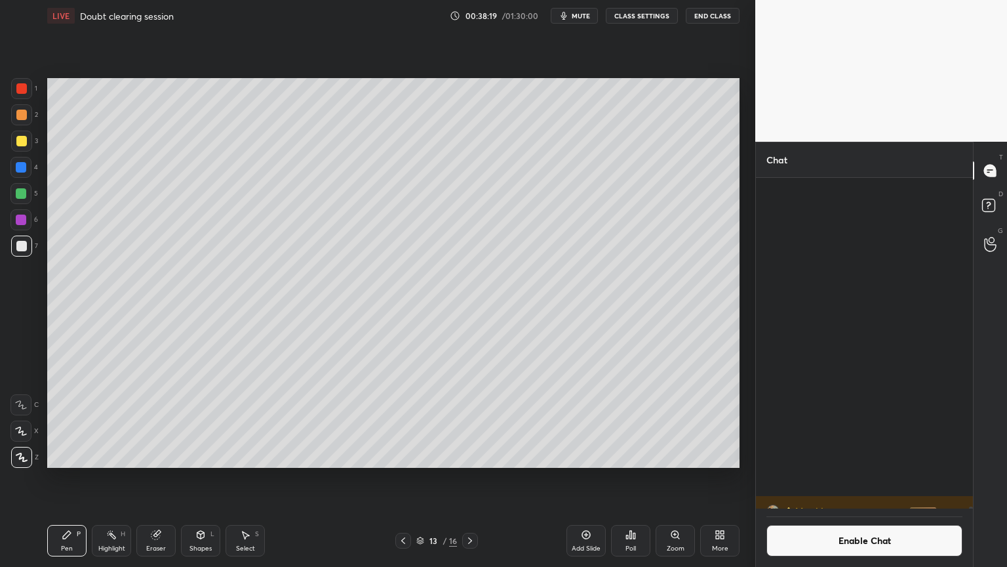
scroll to position [56007, 0]
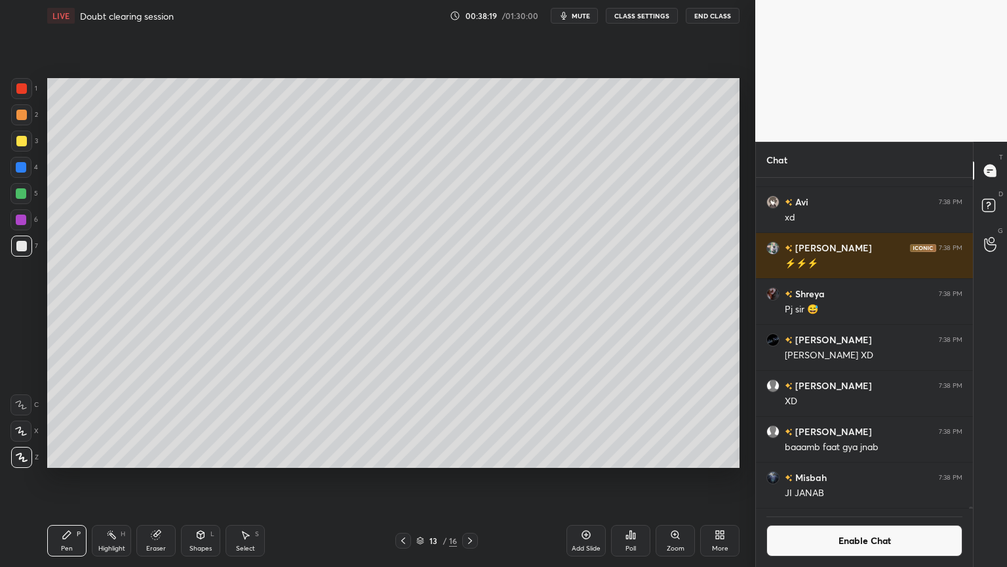
click at [62, 478] on div "Pen" at bounding box center [67, 548] width 12 height 7
click at [26, 145] on div at bounding box center [21, 140] width 21 height 21
drag, startPoint x: 107, startPoint y: 546, endPoint x: 111, endPoint y: 536, distance: 10.6
click at [109, 478] on div "Highlight H" at bounding box center [111, 540] width 39 height 31
click at [67, 478] on div "Pen P" at bounding box center [66, 540] width 39 height 31
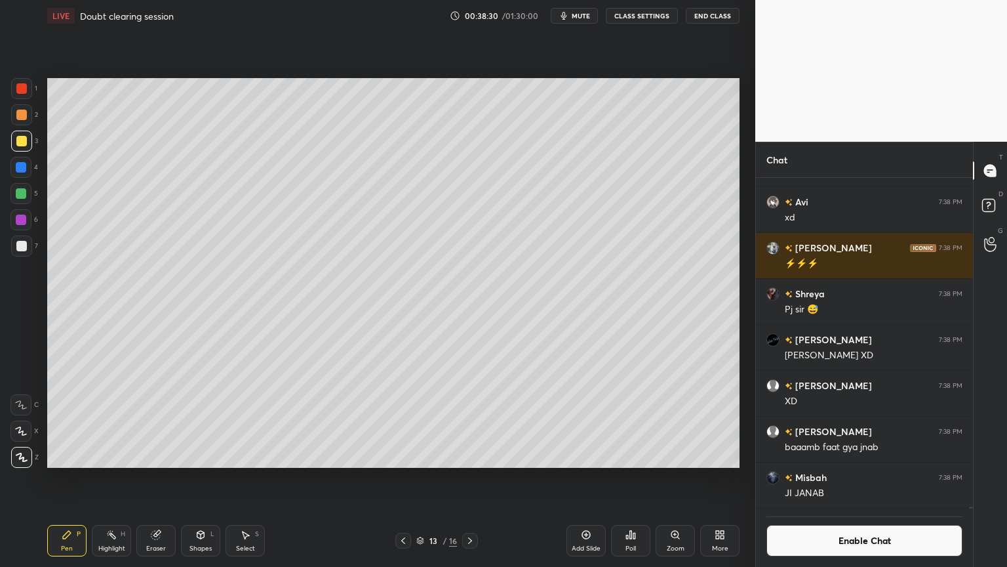
drag, startPoint x: 19, startPoint y: 142, endPoint x: 31, endPoint y: 141, distance: 12.5
click at [22, 142] on div at bounding box center [21, 141] width 10 height 10
drag, startPoint x: 159, startPoint y: 543, endPoint x: 171, endPoint y: 492, distance: 52.6
click at [161, 478] on div "Eraser" at bounding box center [155, 540] width 39 height 31
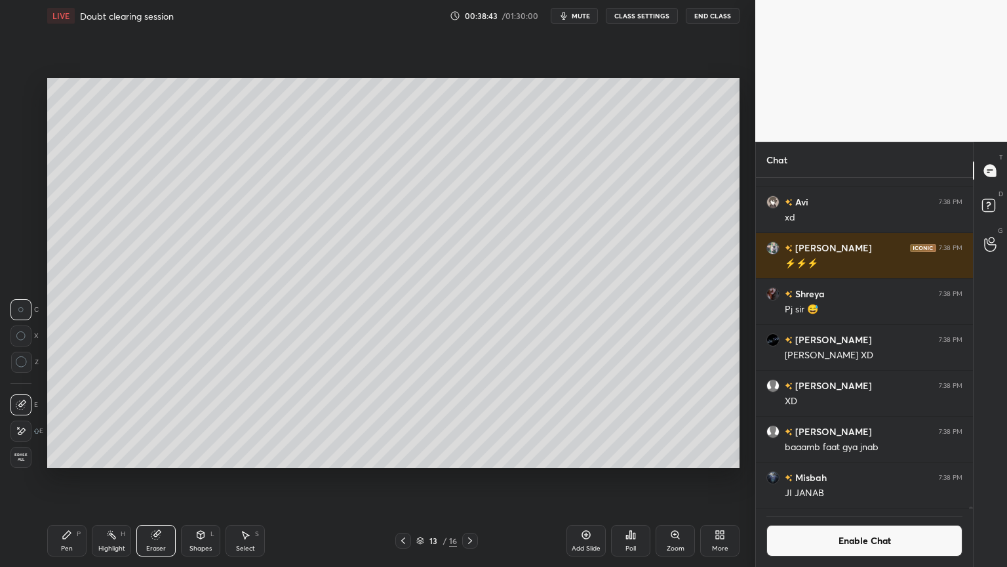
click at [58, 478] on div "Pen P" at bounding box center [66, 540] width 39 height 31
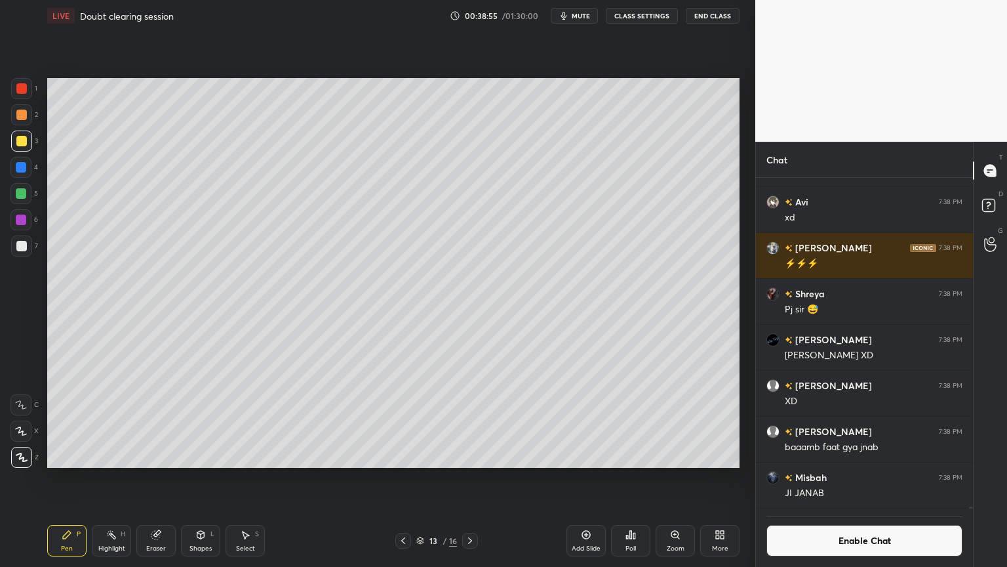
drag, startPoint x: 108, startPoint y: 540, endPoint x: 115, endPoint y: 523, distance: 19.4
click at [108, 478] on div "Highlight H" at bounding box center [111, 540] width 39 height 31
click at [209, 478] on div "Shapes" at bounding box center [200, 548] width 22 height 7
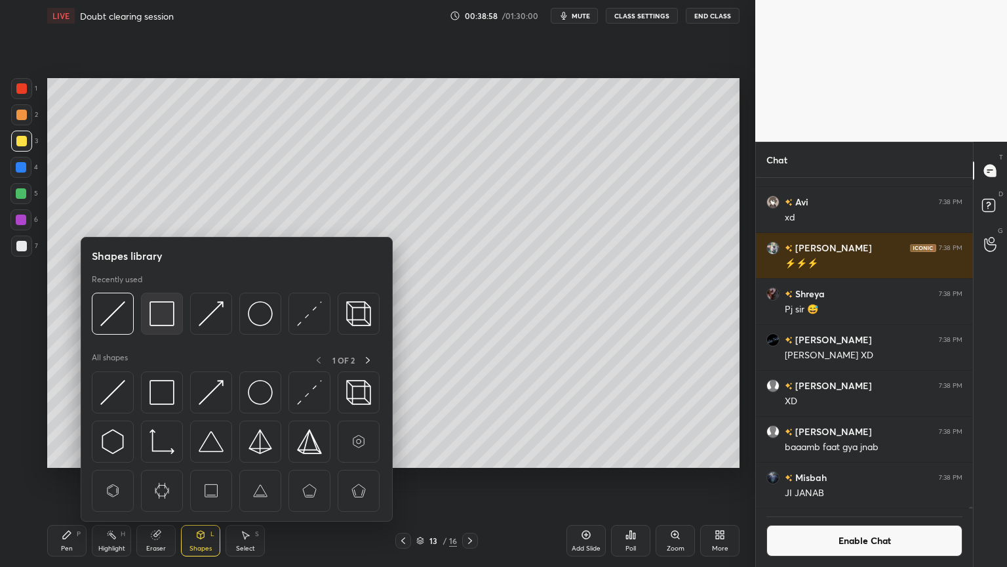
click at [160, 308] on img at bounding box center [161, 313] width 25 height 25
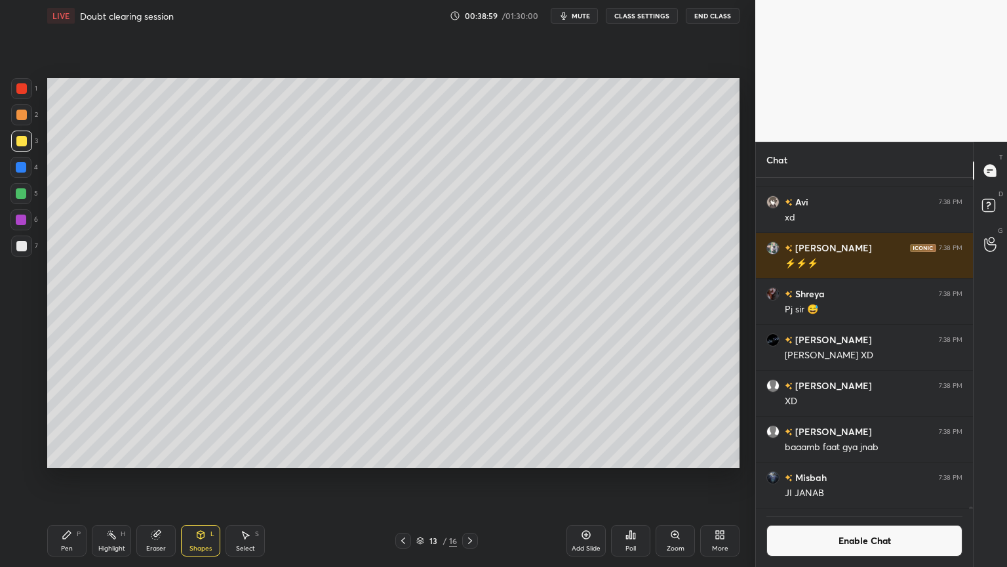
drag, startPoint x: 24, startPoint y: 169, endPoint x: 43, endPoint y: 165, distance: 18.8
click at [29, 168] on div at bounding box center [20, 167] width 21 height 21
click at [119, 478] on div "Highlight H" at bounding box center [111, 540] width 39 height 31
click at [637, 13] on button "CLASS SETTINGS" at bounding box center [642, 16] width 72 height 16
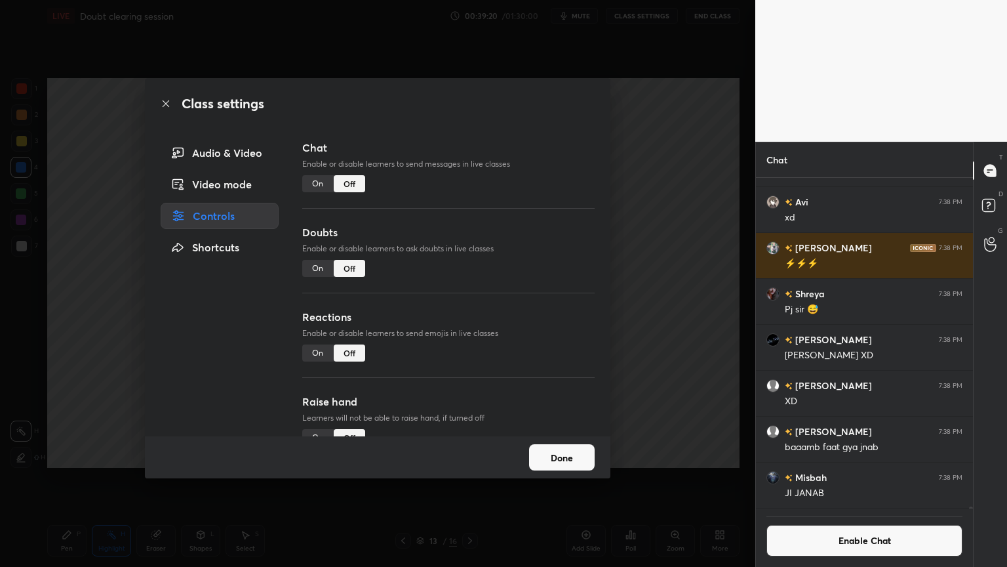
click at [322, 354] on div "On" at bounding box center [317, 352] width 31 height 17
click at [687, 360] on div "Class settings Audio & Video Video mode Controls Shortcuts Chat Enable or disab…" at bounding box center [377, 283] width 755 height 567
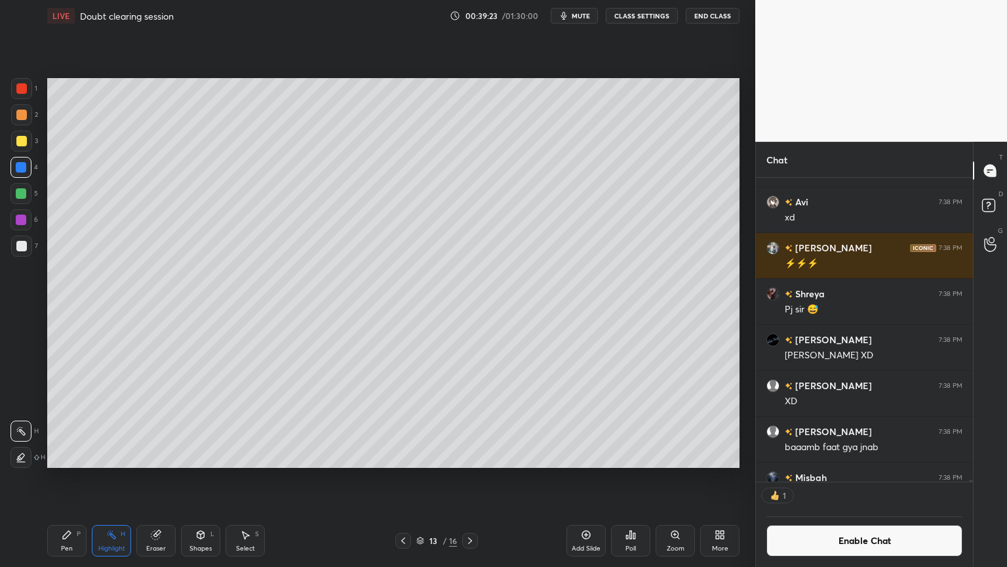
scroll to position [4, 4]
click at [64, 478] on div "Pen" at bounding box center [67, 548] width 12 height 7
drag, startPoint x: 25, startPoint y: 241, endPoint x: 45, endPoint y: 317, distance: 77.9
click at [23, 248] on div at bounding box center [21, 246] width 10 height 10
click at [860, 478] on button "Enable Chat" at bounding box center [865, 540] width 196 height 31
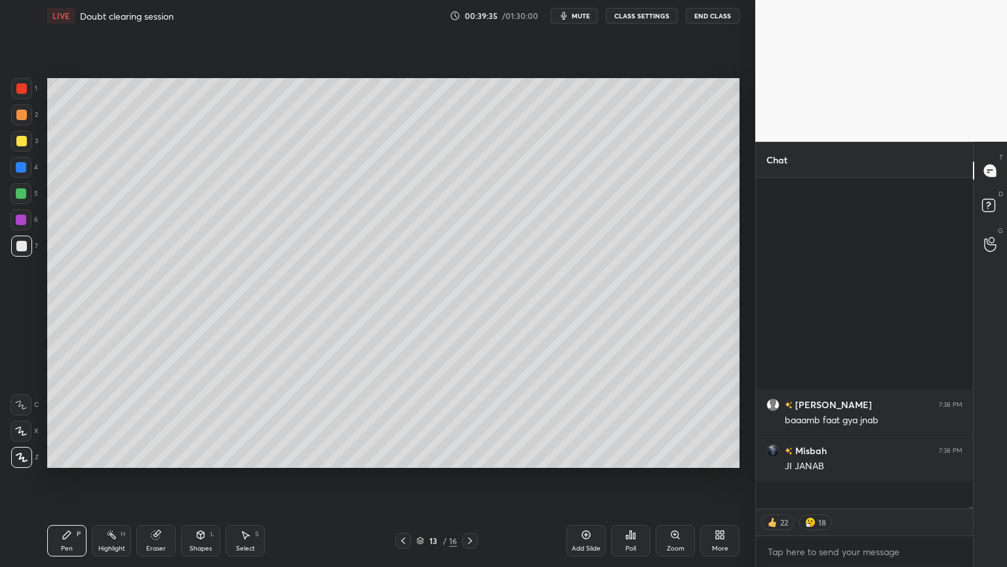
scroll to position [327, 213]
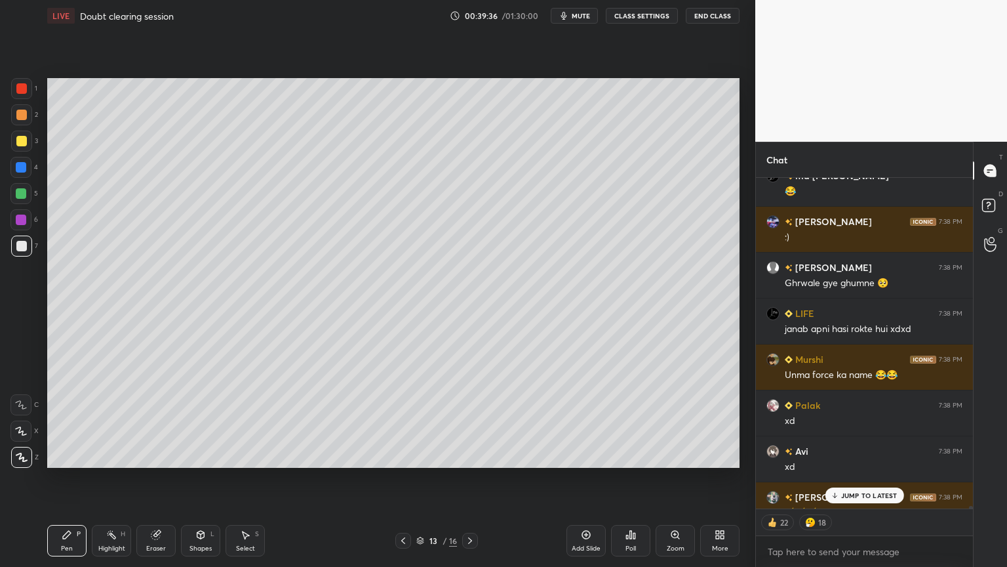
click at [864, 478] on p "JUMP TO LATEST" at bounding box center [869, 495] width 56 height 8
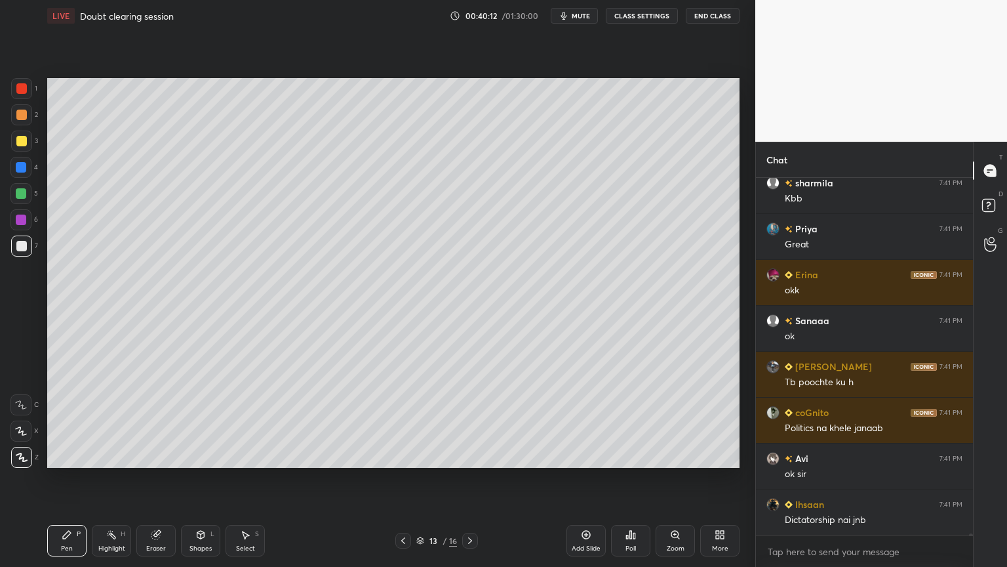
scroll to position [353, 213]
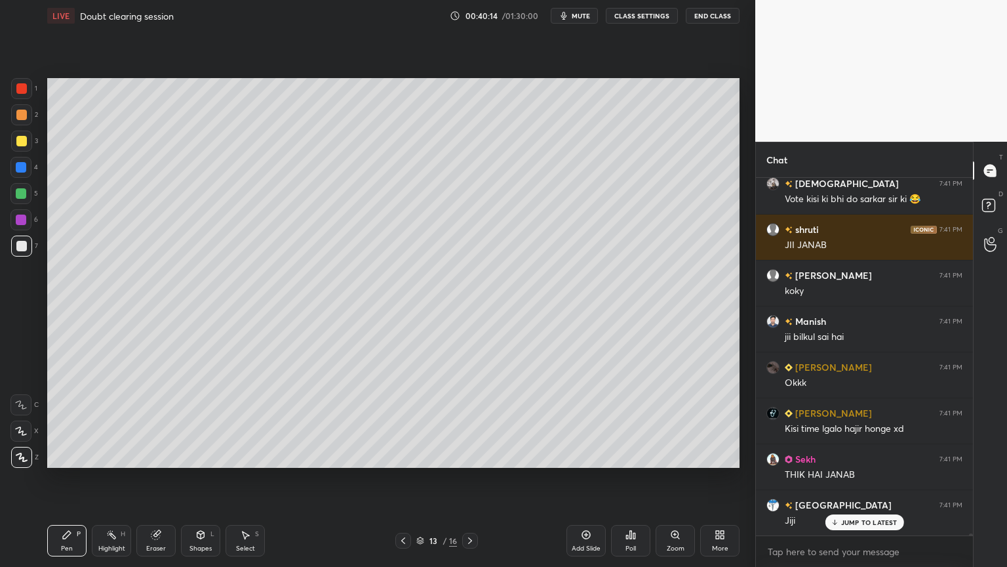
click at [111, 478] on icon at bounding box center [111, 534] width 10 height 10
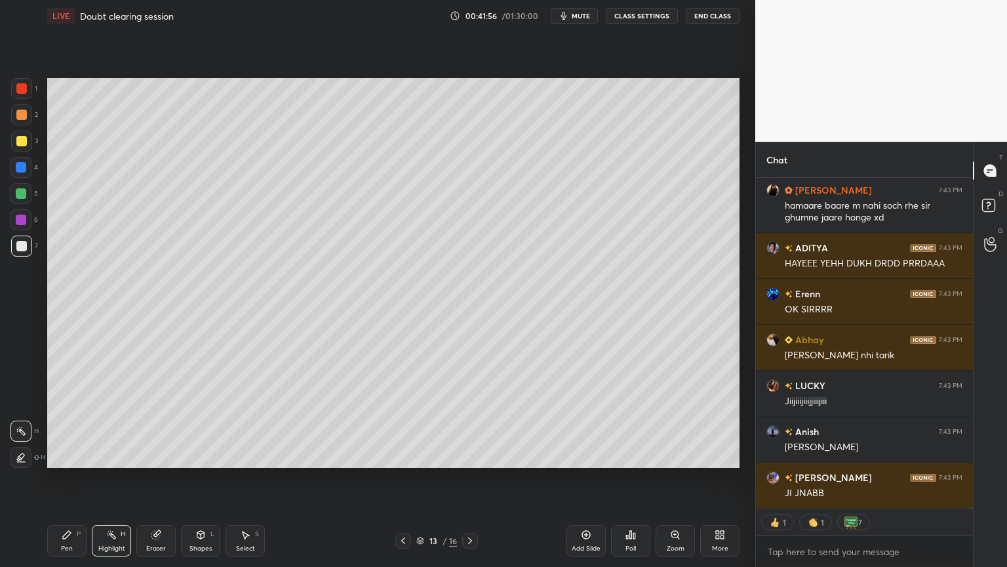
type textarea "x"
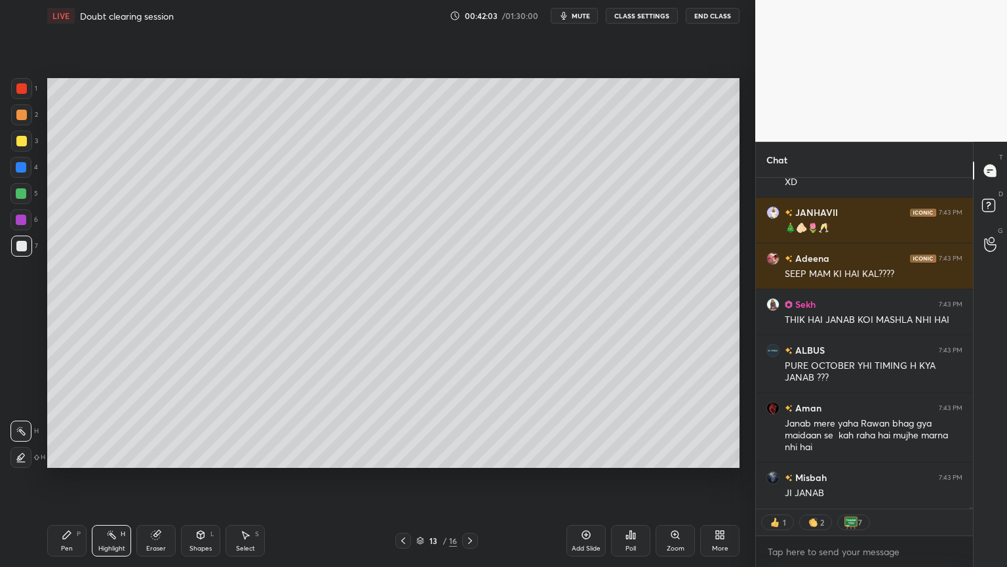
click at [642, 12] on button "CLASS SETTINGS" at bounding box center [642, 16] width 72 height 16
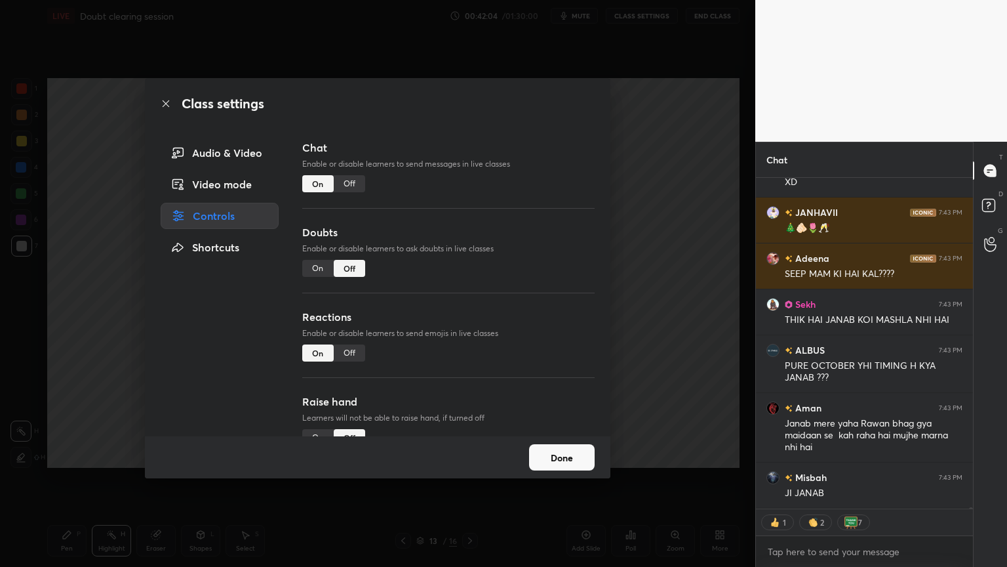
click at [352, 182] on div "Off" at bounding box center [349, 183] width 31 height 17
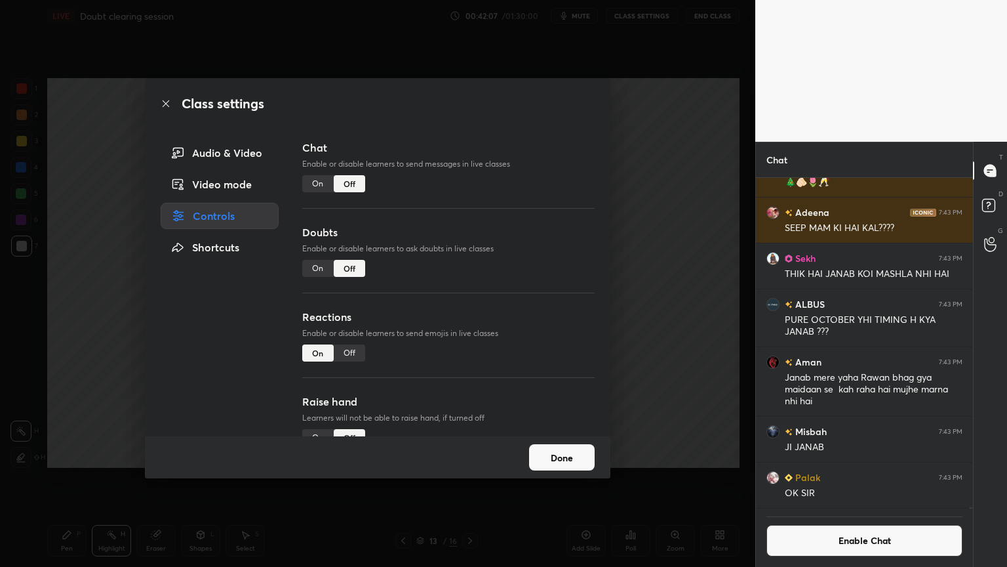
click at [696, 426] on div "Class settings Audio & Video Video mode Controls Shortcuts Chat Enable or disab…" at bounding box center [377, 283] width 755 height 567
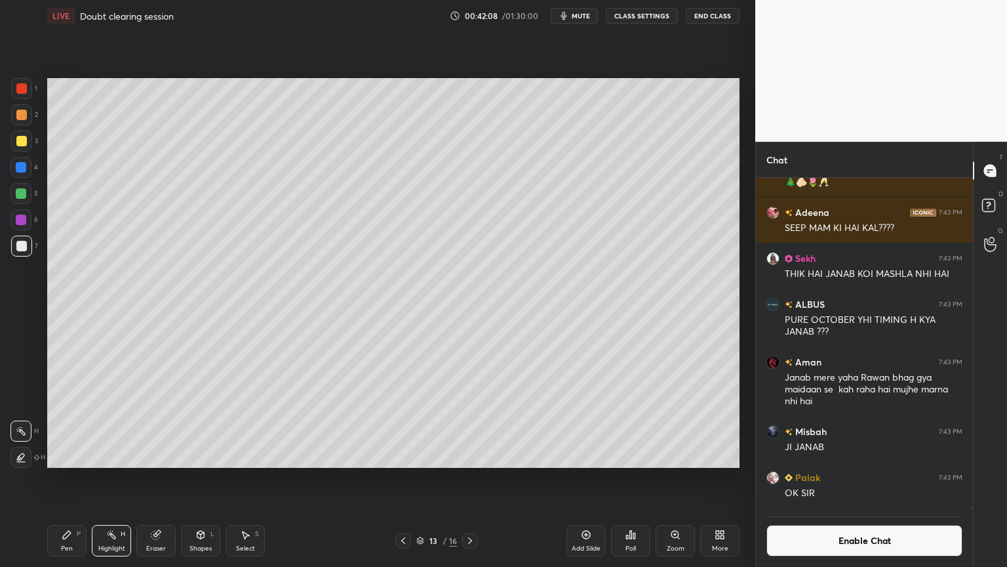
drag, startPoint x: 102, startPoint y: 543, endPoint x: 121, endPoint y: 521, distance: 29.3
click at [102, 478] on div "Highlight H" at bounding box center [111, 540] width 39 height 31
click at [108, 478] on div "Highlight" at bounding box center [111, 548] width 27 height 7
click at [125, 478] on div "Highlight" at bounding box center [111, 548] width 27 height 7
drag, startPoint x: 70, startPoint y: 542, endPoint x: 68, endPoint y: 535, distance: 7.5
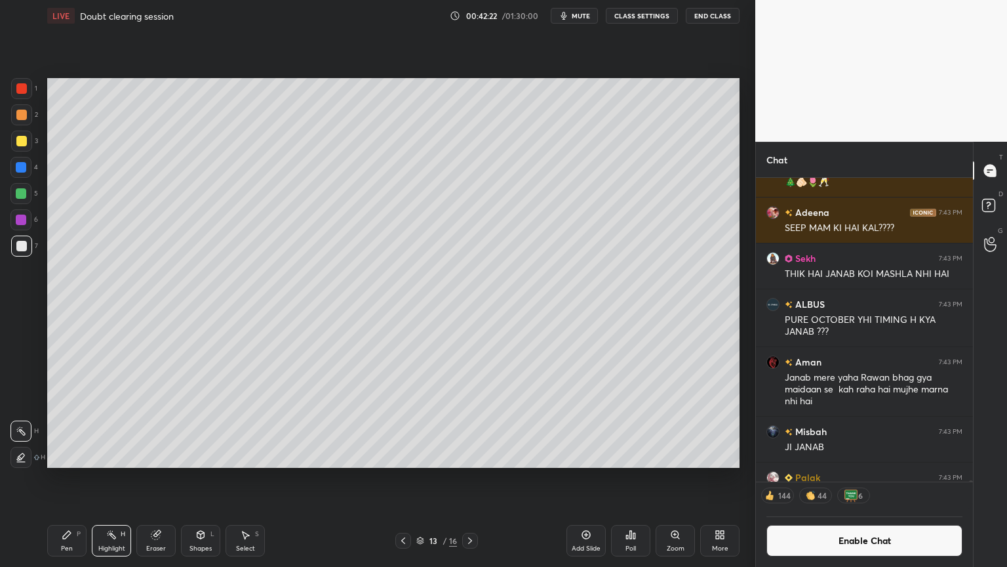
click at [68, 478] on div "Pen P" at bounding box center [66, 540] width 39 height 31
drag, startPoint x: 25, startPoint y: 169, endPoint x: 18, endPoint y: 181, distance: 13.5
click at [23, 174] on div at bounding box center [20, 167] width 21 height 21
drag, startPoint x: 29, startPoint y: 197, endPoint x: 34, endPoint y: 204, distance: 8.9
click at [28, 201] on div at bounding box center [20, 193] width 21 height 21
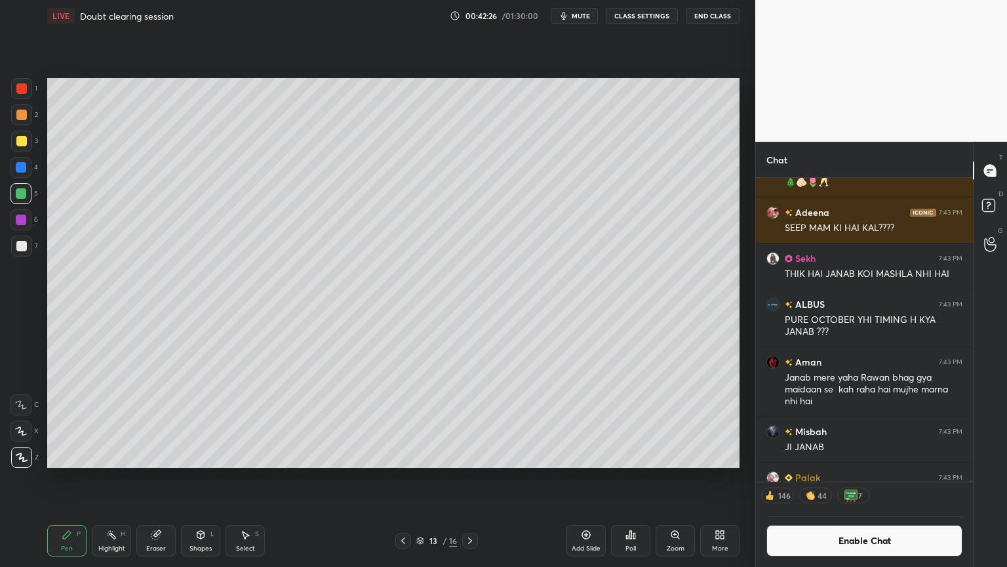
drag, startPoint x: 117, startPoint y: 547, endPoint x: 144, endPoint y: 477, distance: 74.5
click at [115, 478] on div "Highlight H" at bounding box center [111, 540] width 39 height 31
click at [64, 478] on div "Pen P" at bounding box center [66, 540] width 39 height 31
drag, startPoint x: 16, startPoint y: 246, endPoint x: 39, endPoint y: 306, distance: 64.8
click at [18, 245] on div at bounding box center [21, 246] width 10 height 10
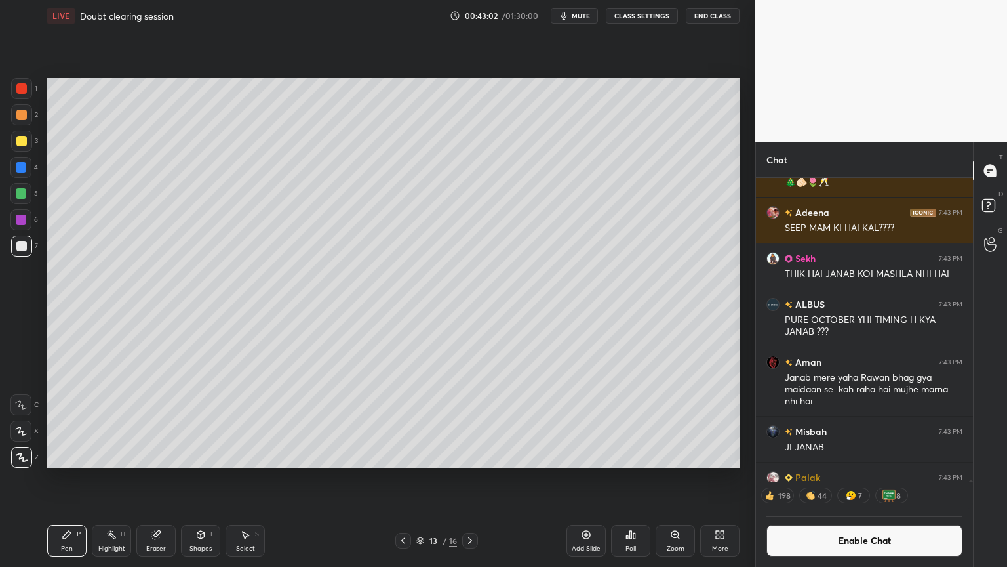
click at [105, 478] on div "Highlight H" at bounding box center [111, 540] width 39 height 31
click at [66, 478] on icon at bounding box center [67, 534] width 8 height 8
drag, startPoint x: 114, startPoint y: 540, endPoint x: 123, endPoint y: 520, distance: 22.3
click at [113, 478] on div "Highlight H" at bounding box center [111, 540] width 39 height 31
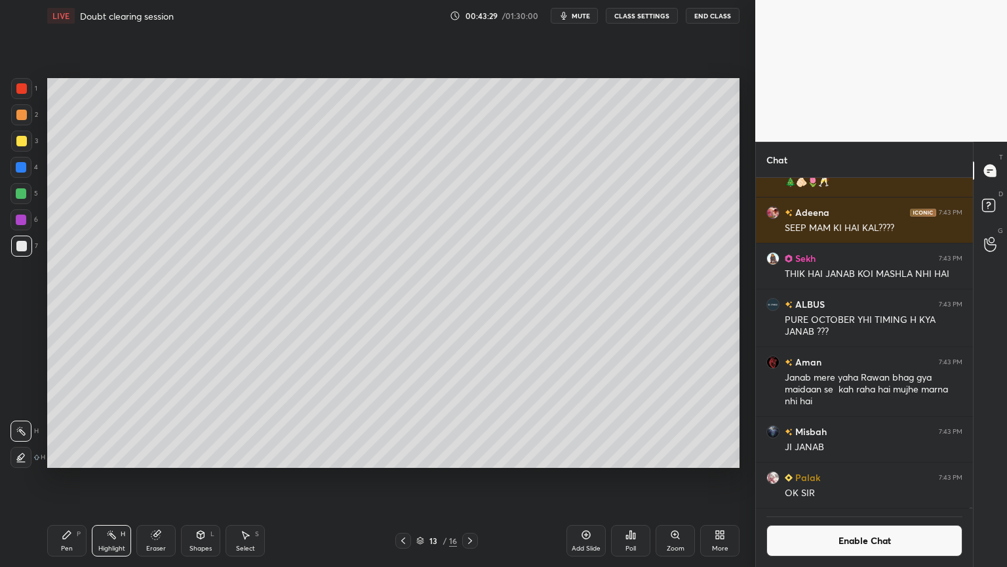
scroll to position [4, 4]
click at [578, 478] on div "Add Slide" at bounding box center [586, 540] width 39 height 31
click at [71, 478] on icon at bounding box center [67, 534] width 10 height 10
drag, startPoint x: 23, startPoint y: 139, endPoint x: 45, endPoint y: 126, distance: 25.9
click at [24, 139] on div at bounding box center [21, 141] width 10 height 10
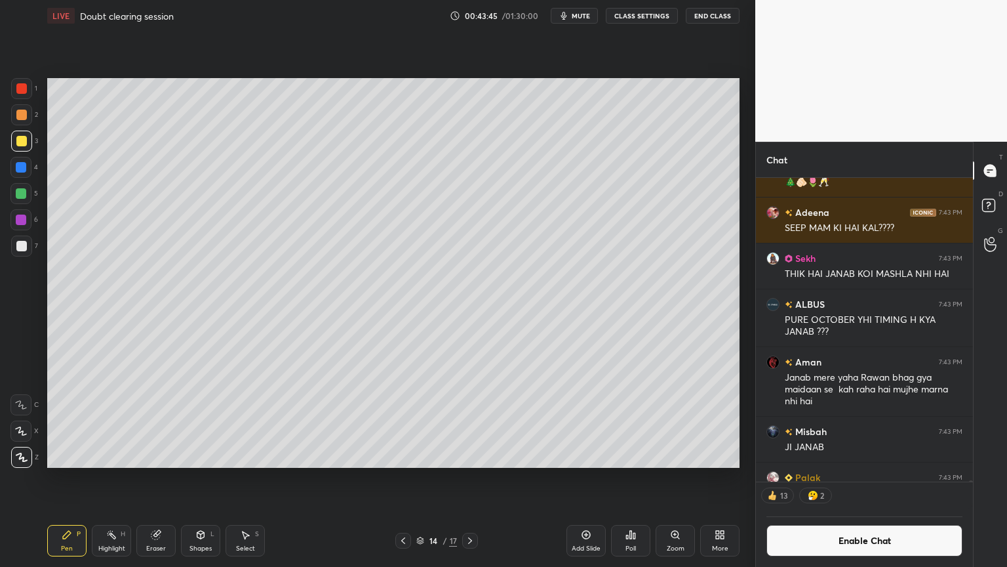
click at [400, 478] on icon at bounding box center [403, 540] width 10 height 10
drag, startPoint x: 115, startPoint y: 540, endPoint x: 137, endPoint y: 473, distance: 70.3
click at [115, 478] on div "Highlight H" at bounding box center [111, 540] width 39 height 31
click at [467, 478] on icon at bounding box center [470, 540] width 10 height 10
click at [66, 478] on div "Pen" at bounding box center [67, 548] width 12 height 7
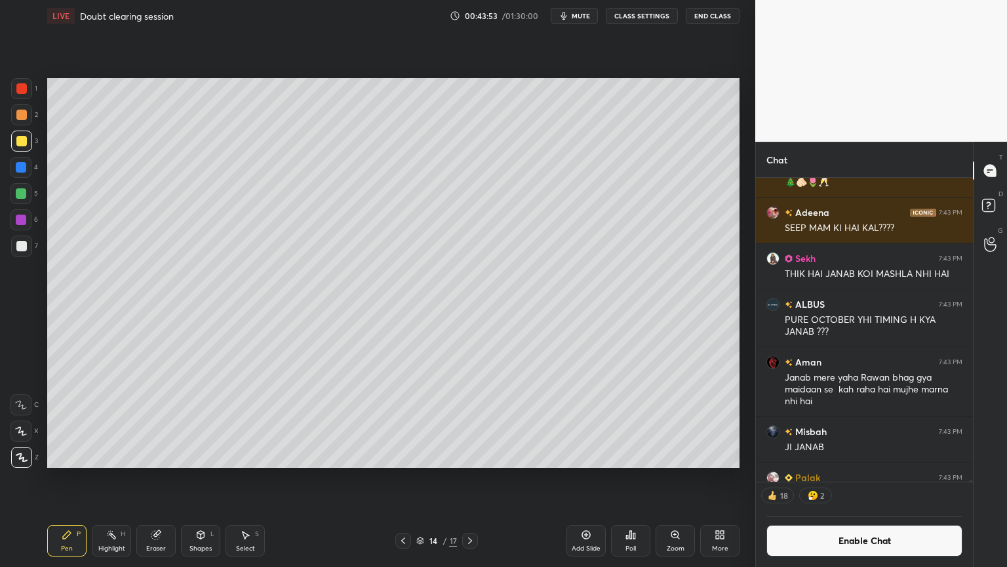
click at [20, 245] on div at bounding box center [21, 245] width 21 height 21
click at [403, 478] on icon at bounding box center [403, 540] width 10 height 10
click at [105, 478] on div "Highlight" at bounding box center [111, 548] width 27 height 7
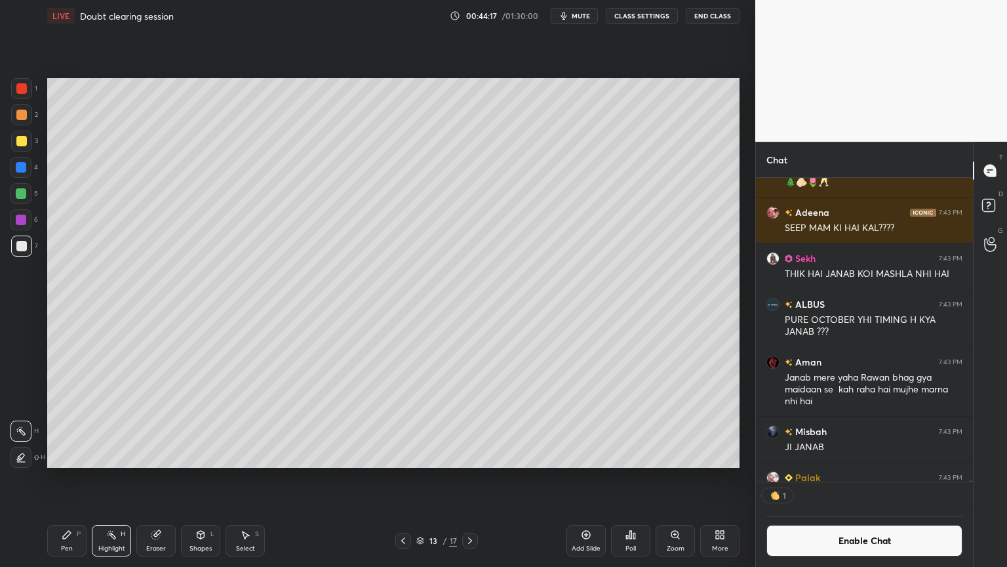
click at [473, 478] on icon at bounding box center [470, 540] width 10 height 10
drag, startPoint x: 72, startPoint y: 540, endPoint x: 85, endPoint y: 500, distance: 42.5
click at [71, 478] on div "Pen P" at bounding box center [66, 540] width 39 height 31
click at [108, 478] on div "Highlight" at bounding box center [111, 548] width 27 height 7
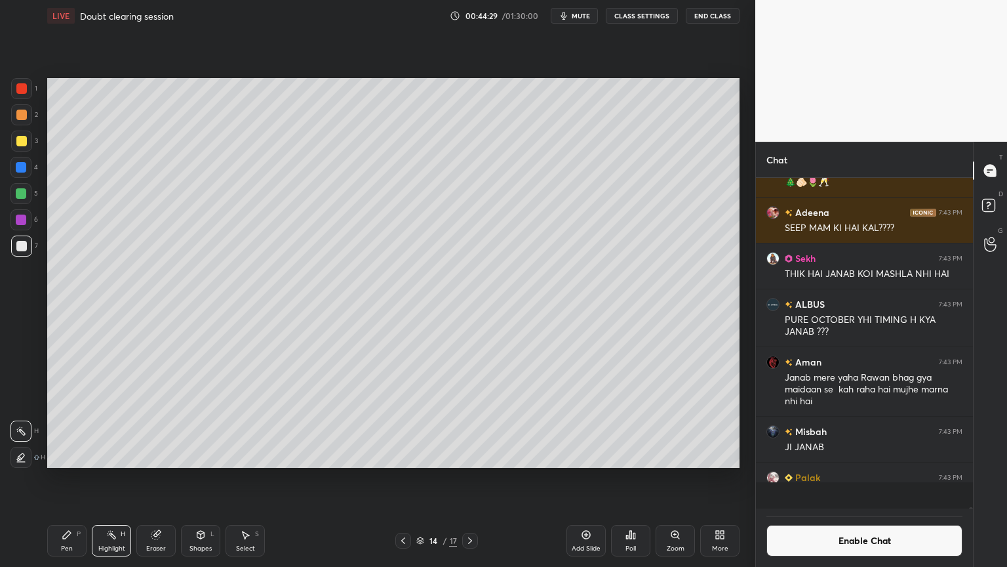
click at [79, 478] on div "Pen P" at bounding box center [66, 540] width 39 height 31
click at [207, 478] on div "Shapes" at bounding box center [200, 548] width 22 height 7
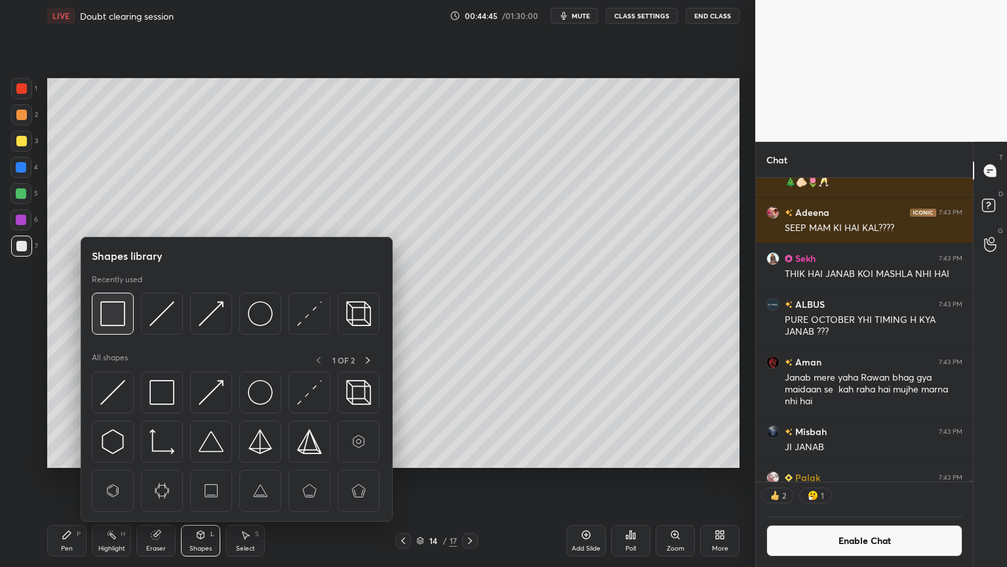
click at [128, 319] on div at bounding box center [113, 313] width 42 height 42
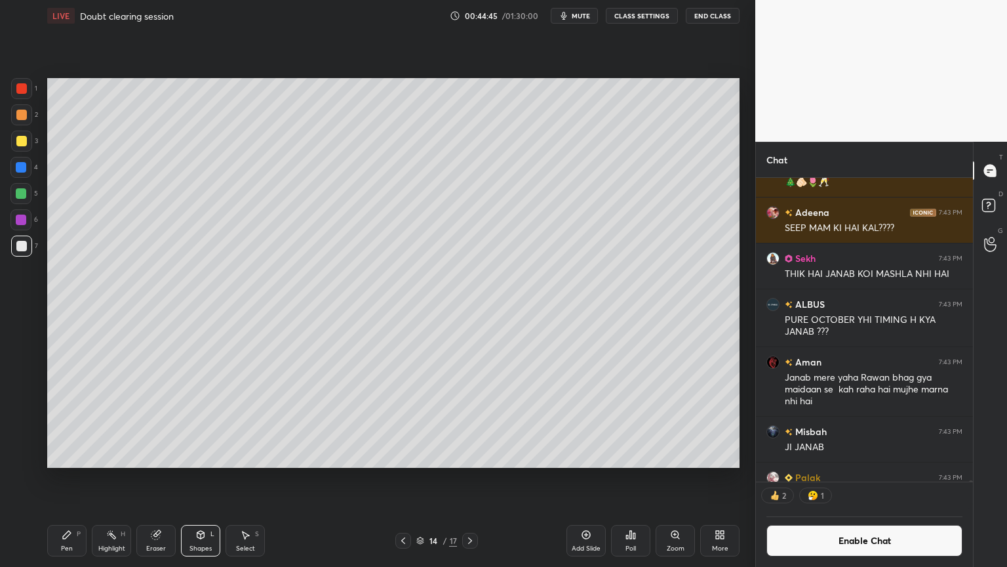
click at [22, 197] on div at bounding box center [21, 193] width 10 height 10
click at [116, 478] on div "Highlight" at bounding box center [111, 548] width 27 height 7
click at [577, 478] on div "Add Slide" at bounding box center [586, 548] width 29 height 7
click at [75, 478] on div "Pen P" at bounding box center [66, 540] width 39 height 31
click at [18, 146] on div at bounding box center [21, 141] width 10 height 10
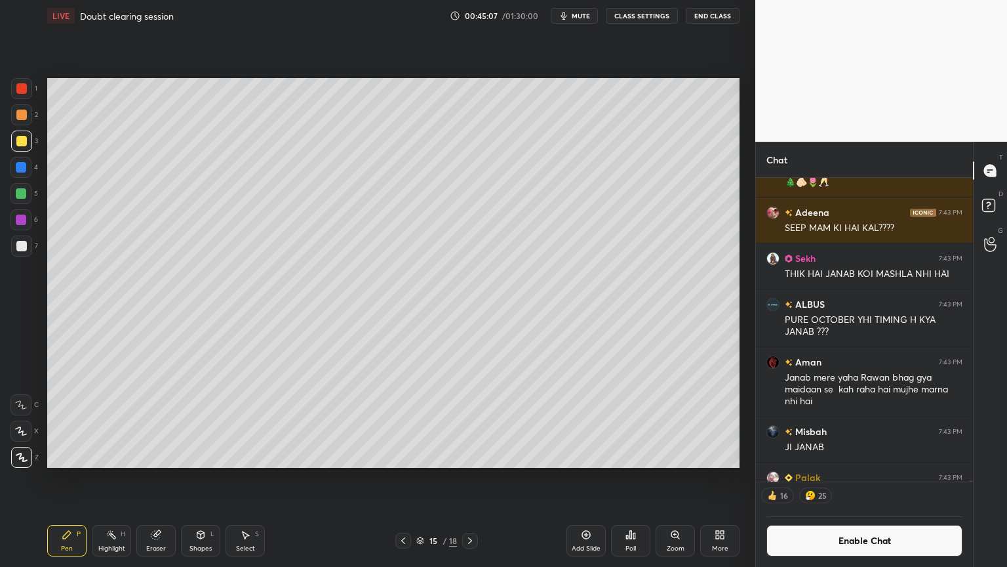
click at [24, 245] on div at bounding box center [21, 246] width 10 height 10
click at [100, 478] on div "Highlight H" at bounding box center [111, 540] width 39 height 31
click at [66, 478] on div "Pen P" at bounding box center [66, 540] width 39 height 31
drag, startPoint x: 124, startPoint y: 543, endPoint x: 123, endPoint y: 532, distance: 11.2
click at [125, 478] on div "Highlight H" at bounding box center [111, 540] width 39 height 31
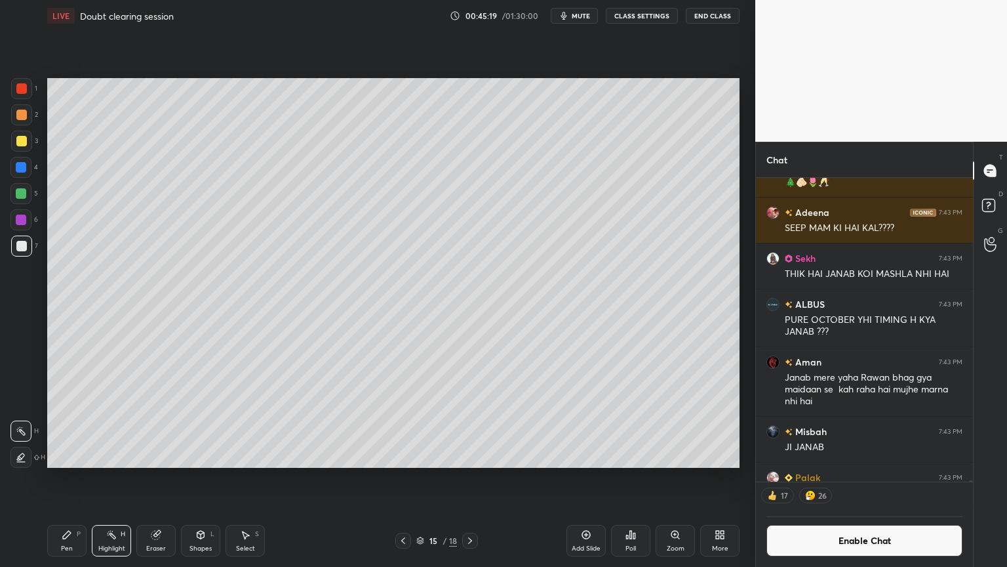
drag, startPoint x: 64, startPoint y: 544, endPoint x: 114, endPoint y: 481, distance: 80.3
click at [66, 478] on div "Pen P" at bounding box center [66, 540] width 39 height 31
drag, startPoint x: 205, startPoint y: 540, endPoint x: 201, endPoint y: 527, distance: 12.9
click at [203, 478] on div "Shapes L" at bounding box center [200, 540] width 39 height 31
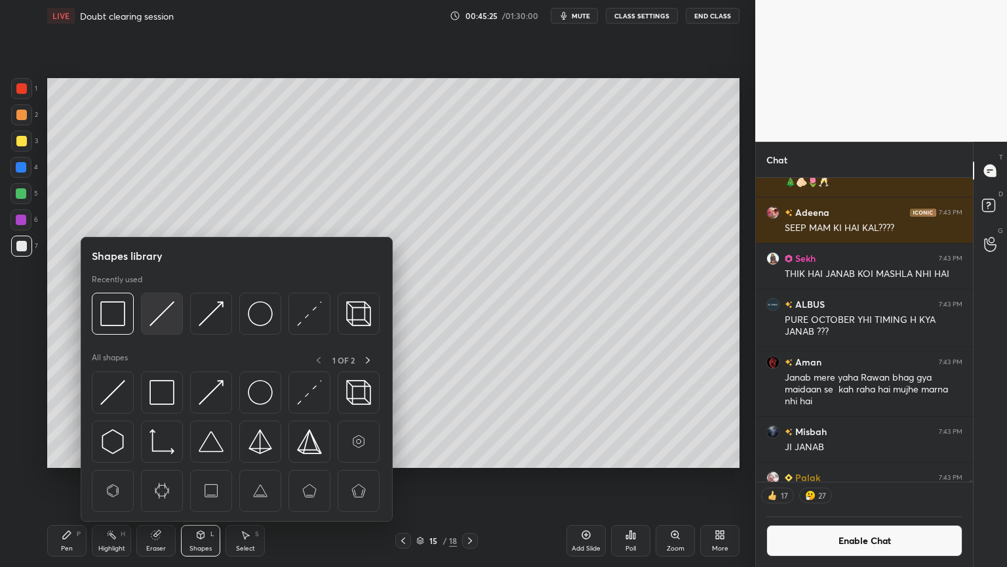
click at [165, 317] on img at bounding box center [161, 313] width 25 height 25
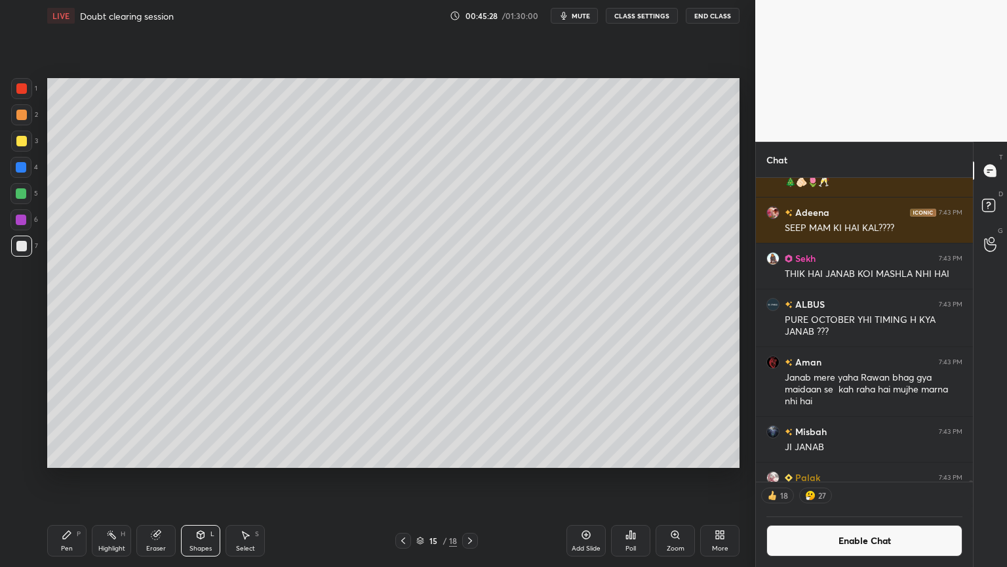
click at [68, 478] on div "Pen P" at bounding box center [66, 540] width 39 height 31
click at [21, 159] on div at bounding box center [20, 167] width 21 height 21
drag, startPoint x: 60, startPoint y: 545, endPoint x: 68, endPoint y: 499, distance: 46.7
click at [60, 478] on div "Pen P" at bounding box center [66, 540] width 39 height 31
click at [24, 246] on div at bounding box center [21, 246] width 10 height 10
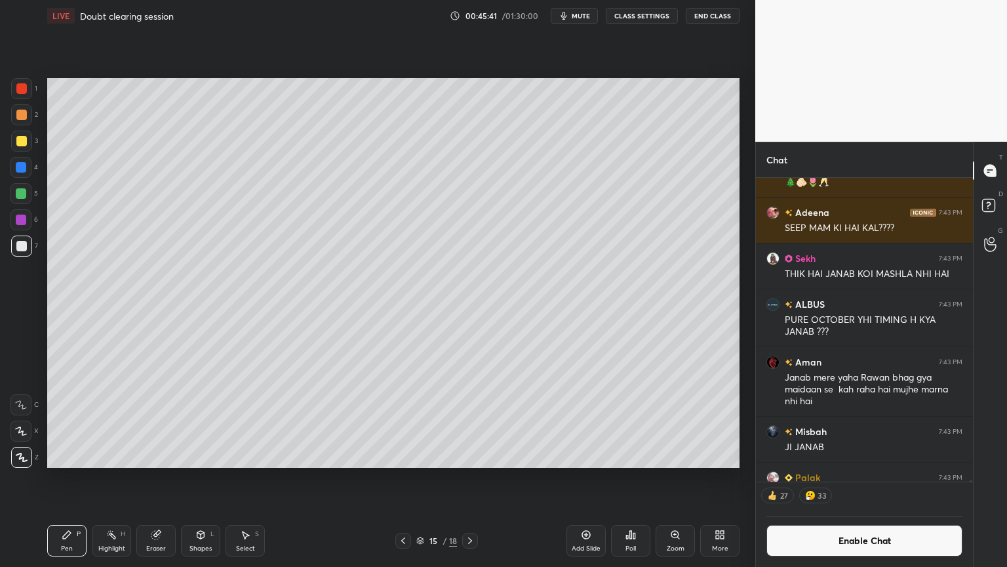
click at [102, 478] on div "Highlight H" at bounding box center [111, 540] width 39 height 31
click at [197, 478] on div "Shapes" at bounding box center [200, 548] width 22 height 7
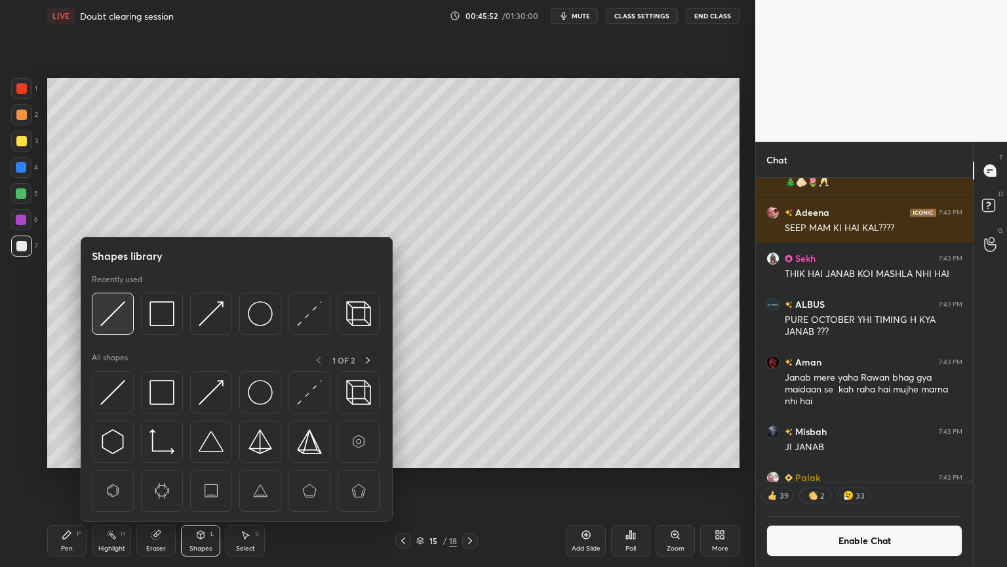
click at [108, 321] on img at bounding box center [112, 313] width 25 height 25
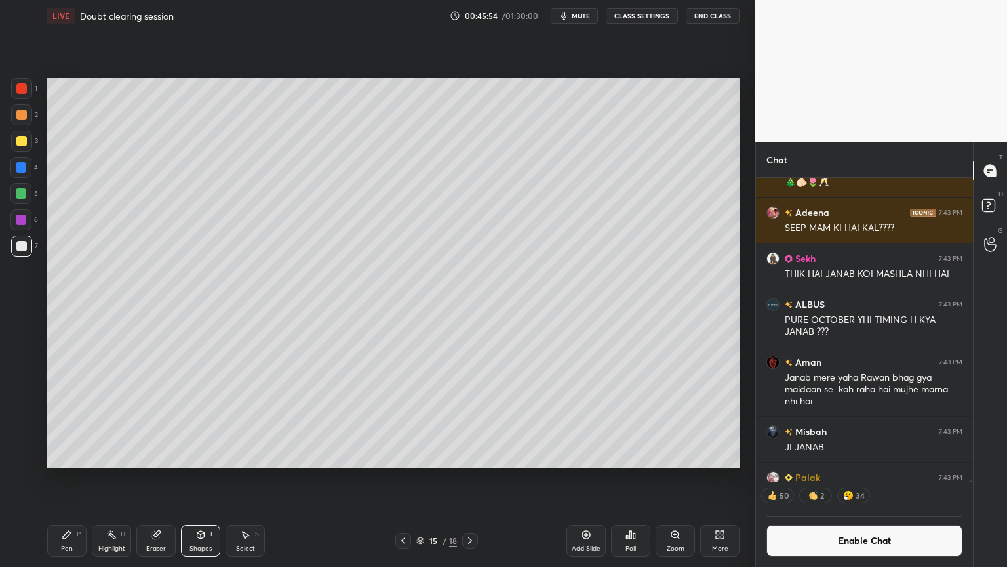
click at [113, 478] on div "Highlight H" at bounding box center [111, 540] width 39 height 31
click at [72, 478] on div "Pen P" at bounding box center [66, 540] width 39 height 31
drag, startPoint x: 115, startPoint y: 541, endPoint x: 159, endPoint y: 472, distance: 81.7
click at [118, 478] on div "Highlight H" at bounding box center [111, 540] width 39 height 31
click at [77, 478] on div "Pen P" at bounding box center [66, 540] width 39 height 31
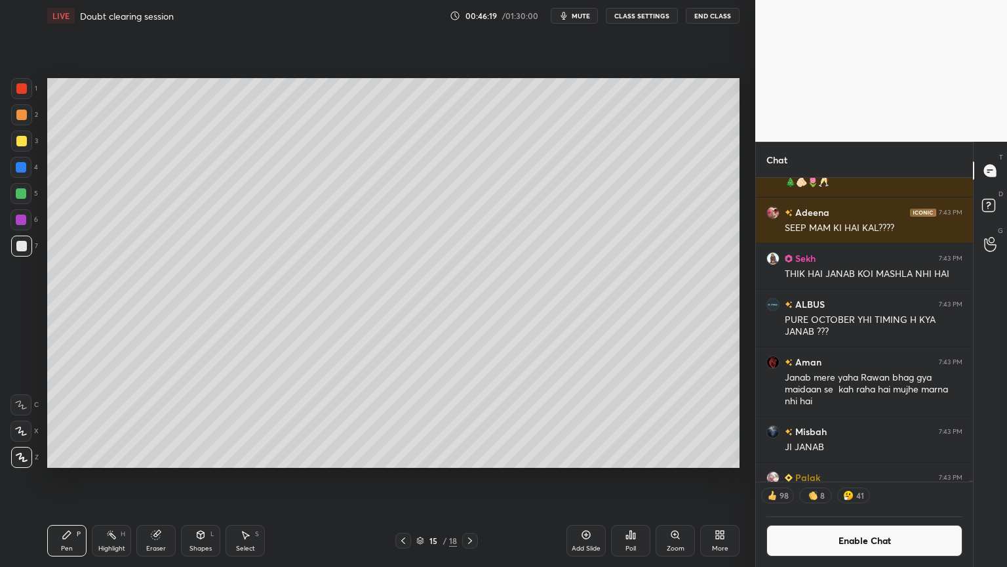
click at [405, 478] on icon at bounding box center [403, 540] width 10 height 10
click at [111, 478] on icon at bounding box center [111, 534] width 10 height 10
click at [401, 478] on icon at bounding box center [403, 540] width 10 height 10
click at [402, 478] on icon at bounding box center [403, 540] width 10 height 10
click at [403, 478] on icon at bounding box center [403, 540] width 4 height 7
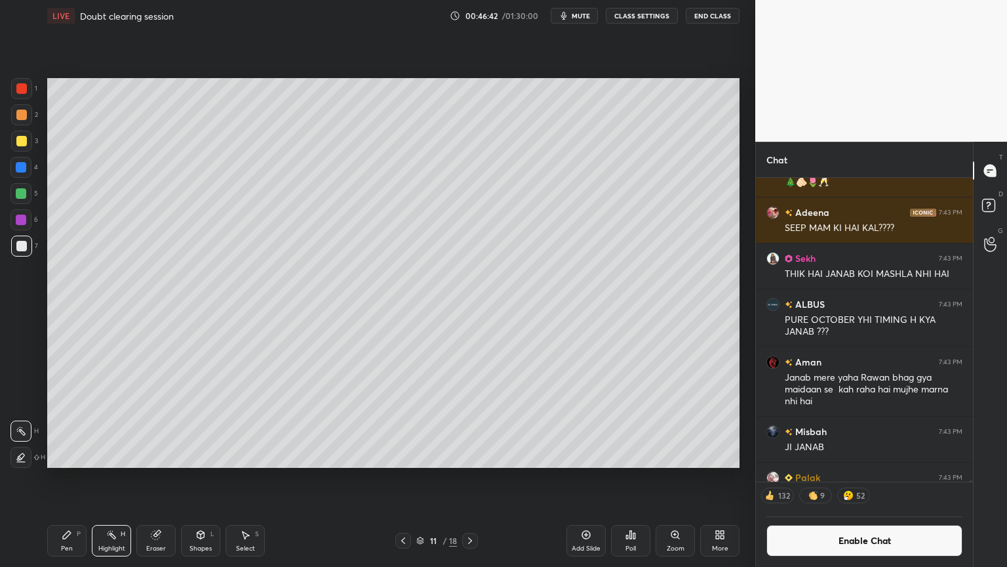
click at [403, 478] on icon at bounding box center [403, 540] width 10 height 10
click at [402, 478] on icon at bounding box center [403, 540] width 10 height 10
click at [406, 478] on icon at bounding box center [403, 540] width 10 height 10
click at [405, 478] on icon at bounding box center [403, 540] width 10 height 10
click at [406, 478] on icon at bounding box center [403, 540] width 10 height 10
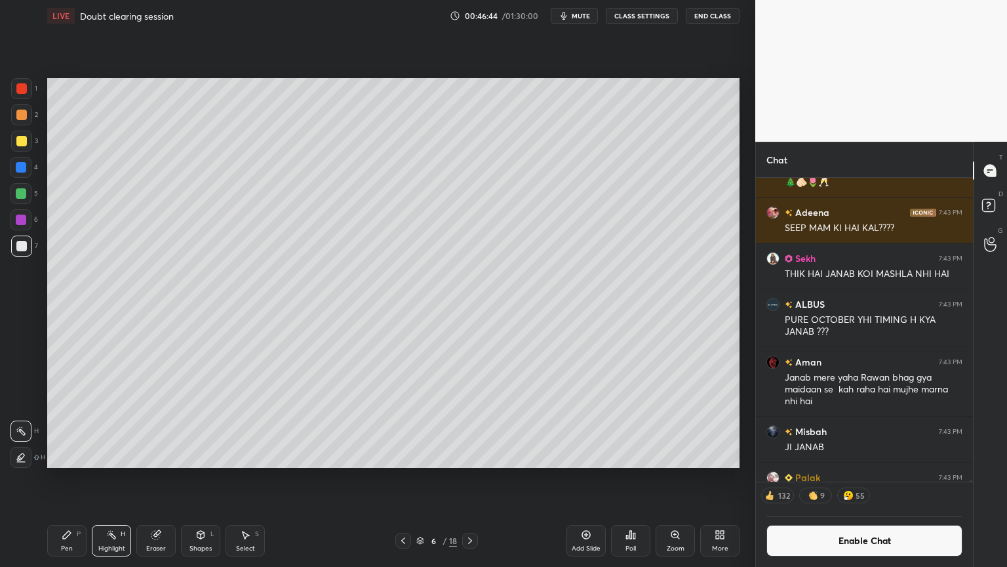
click at [406, 478] on icon at bounding box center [403, 540] width 10 height 10
click at [471, 478] on icon at bounding box center [470, 540] width 10 height 10
click at [472, 478] on icon at bounding box center [470, 540] width 10 height 10
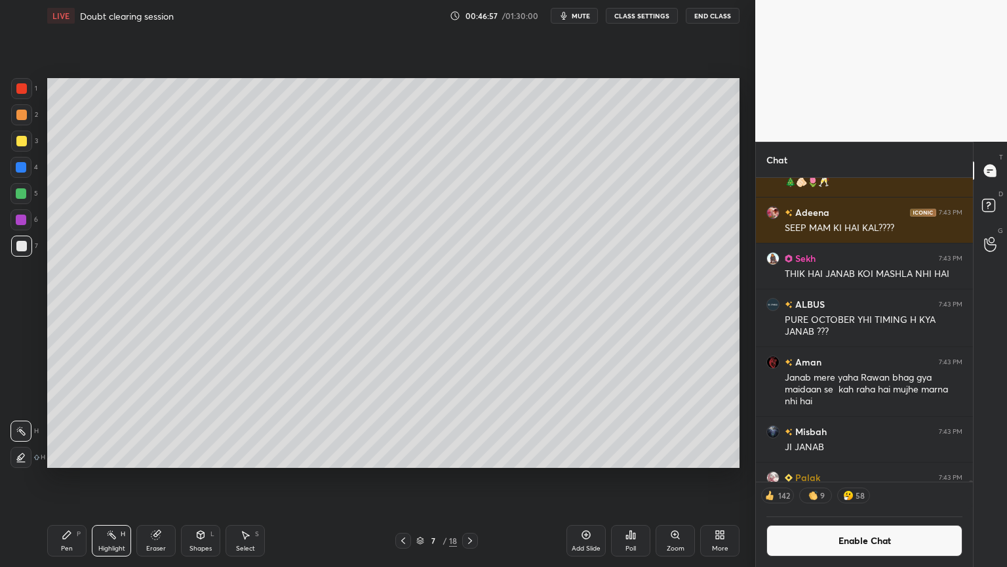
click at [473, 478] on icon at bounding box center [470, 540] width 10 height 10
click at [475, 478] on icon at bounding box center [470, 540] width 10 height 10
click at [475, 478] on div at bounding box center [470, 540] width 16 height 16
click at [477, 478] on div at bounding box center [470, 540] width 16 height 16
click at [476, 478] on div at bounding box center [470, 540] width 16 height 16
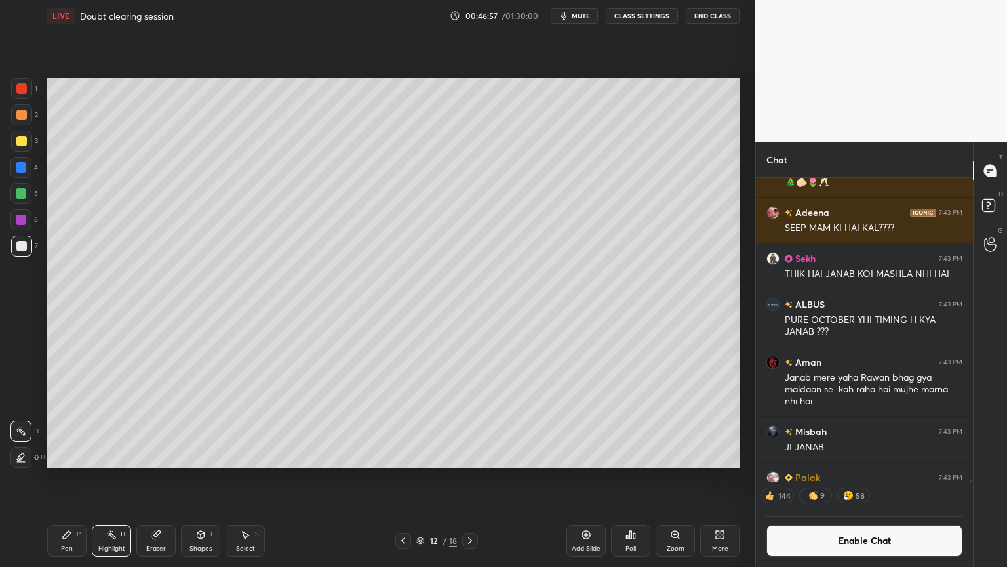
click at [478, 478] on div "12 / 18" at bounding box center [437, 540] width 260 height 16
click at [479, 478] on div "12 / 18" at bounding box center [437, 540] width 260 height 16
click at [476, 478] on div at bounding box center [470, 540] width 16 height 16
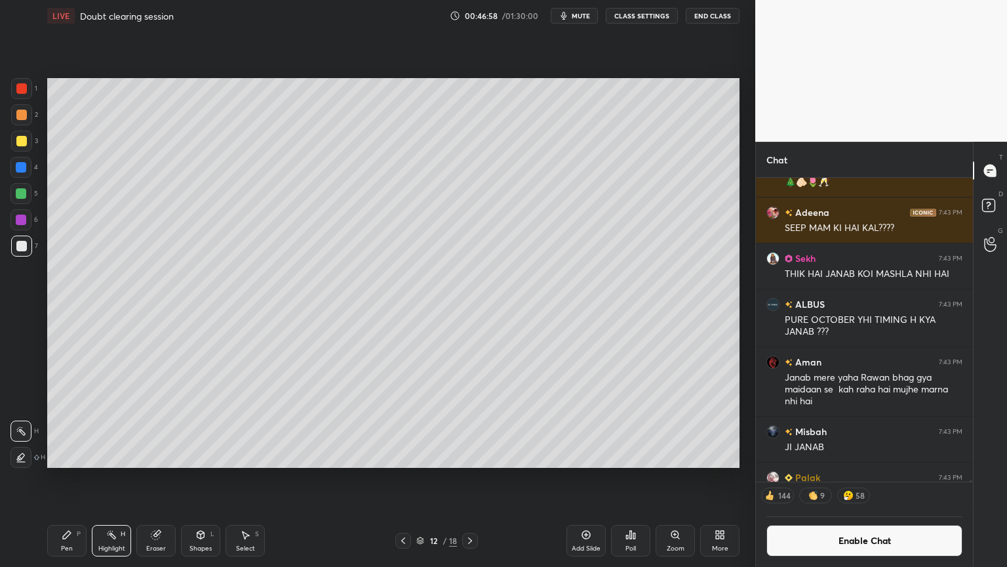
click at [475, 478] on div at bounding box center [470, 540] width 16 height 16
click at [475, 478] on icon at bounding box center [470, 540] width 10 height 10
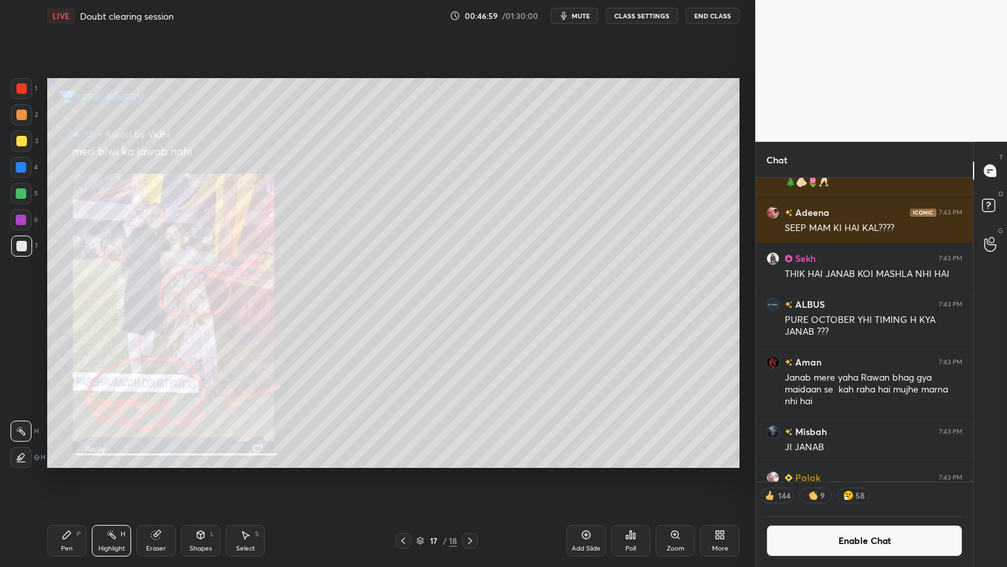
click at [475, 478] on icon at bounding box center [470, 540] width 10 height 10
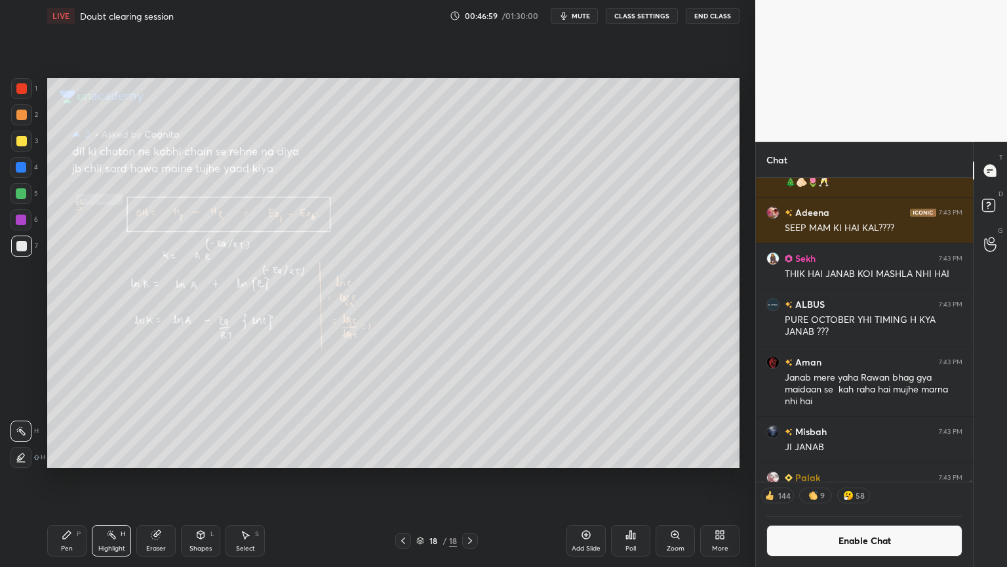
click at [474, 478] on icon at bounding box center [470, 540] width 10 height 10
click at [401, 478] on icon at bounding box center [403, 540] width 10 height 10
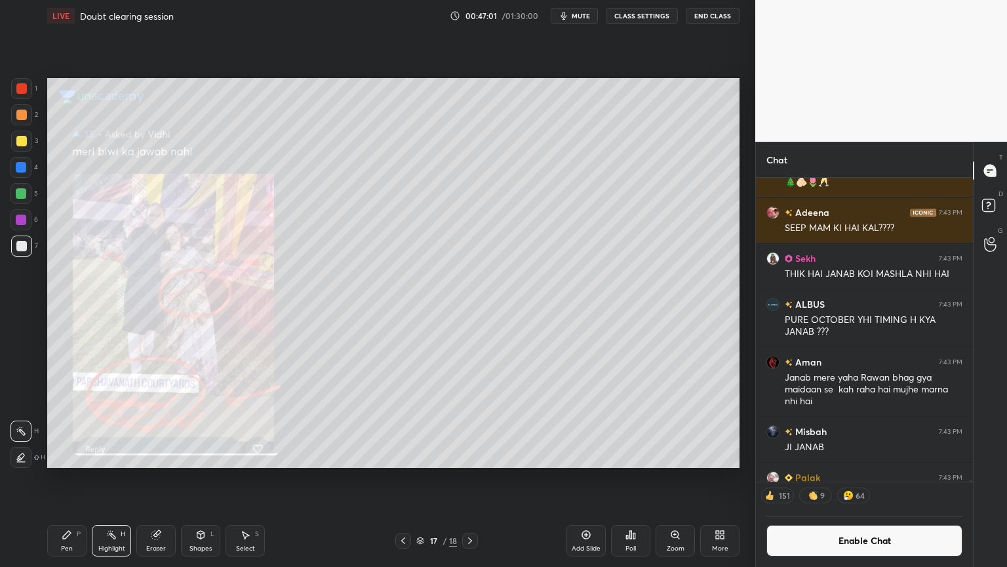
drag, startPoint x: 469, startPoint y: 539, endPoint x: 456, endPoint y: 530, distance: 16.0
click at [471, 478] on icon at bounding box center [470, 540] width 10 height 10
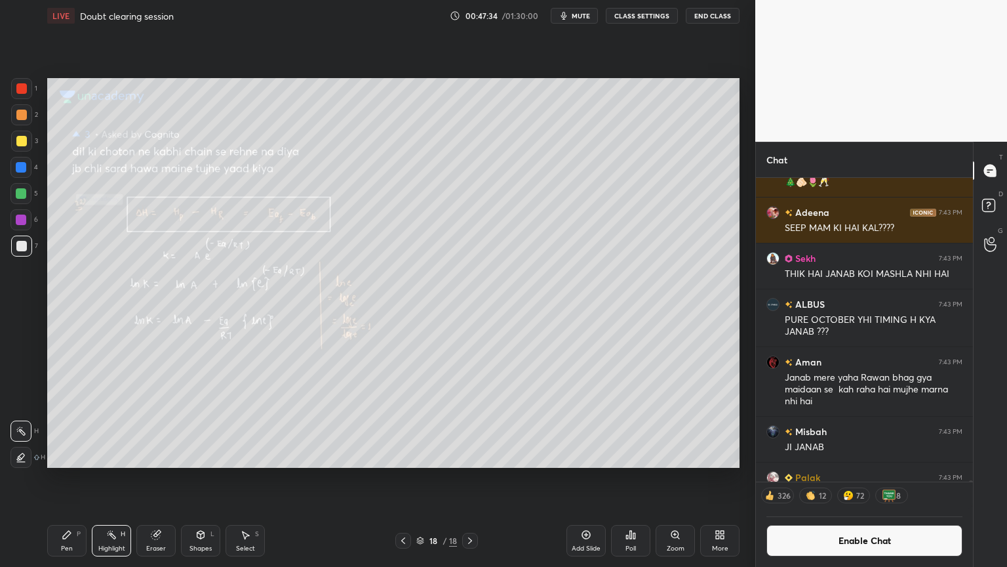
click at [881, 478] on button "Enable Chat" at bounding box center [865, 540] width 196 height 31
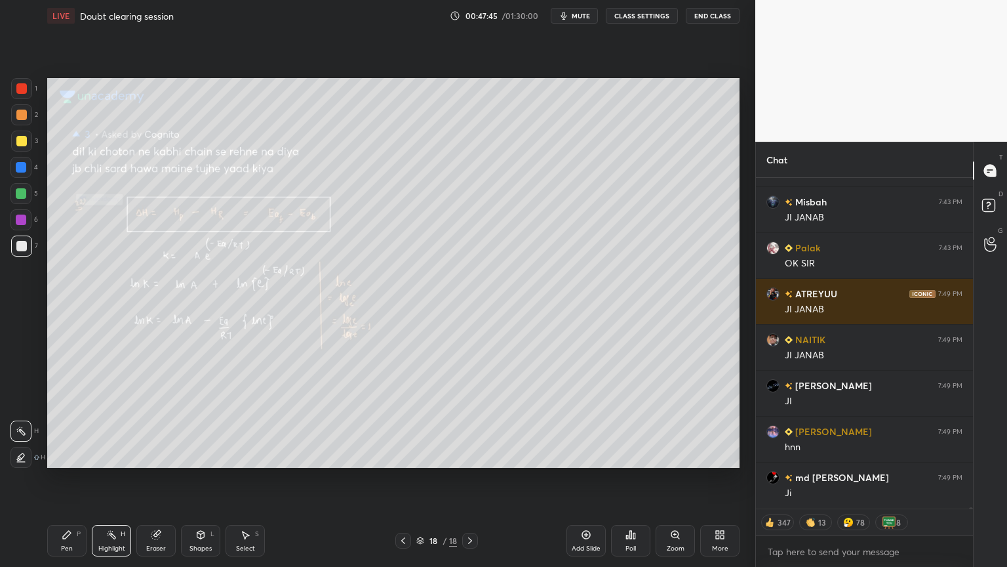
scroll to position [74807, 0]
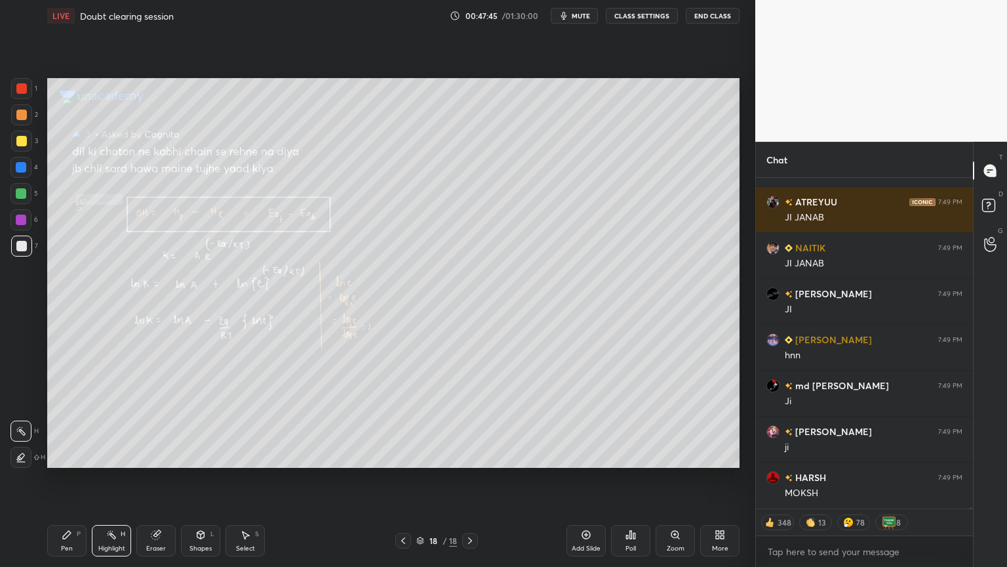
click at [425, 478] on div "18 / 18" at bounding box center [436, 540] width 41 height 12
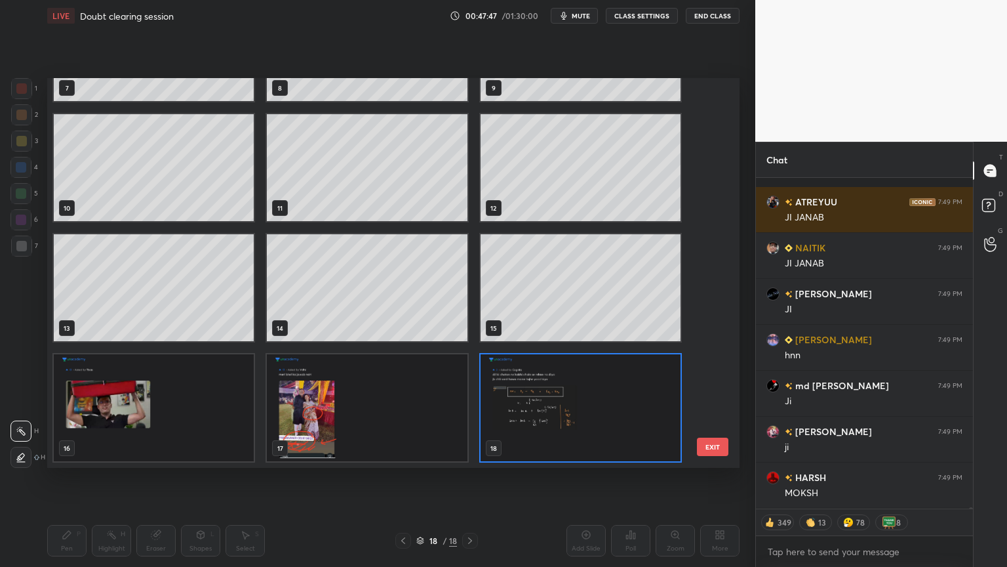
scroll to position [74899, 0]
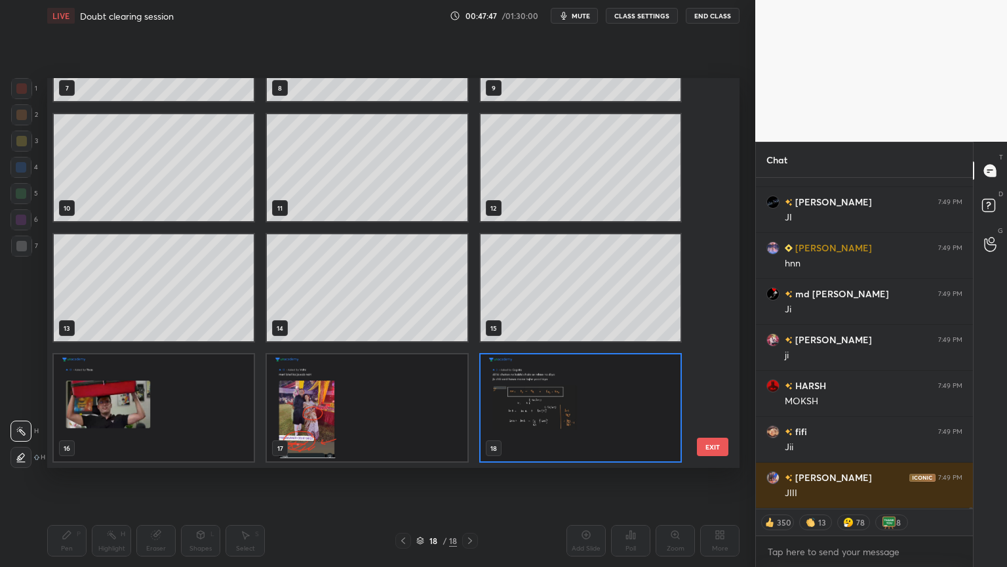
drag, startPoint x: 719, startPoint y: 277, endPoint x: 703, endPoint y: 159, distance: 118.5
click at [704, 155] on div "7 8 9 10 11 12 13 14 15 16 17 18 EXIT" at bounding box center [393, 272] width 692 height 389
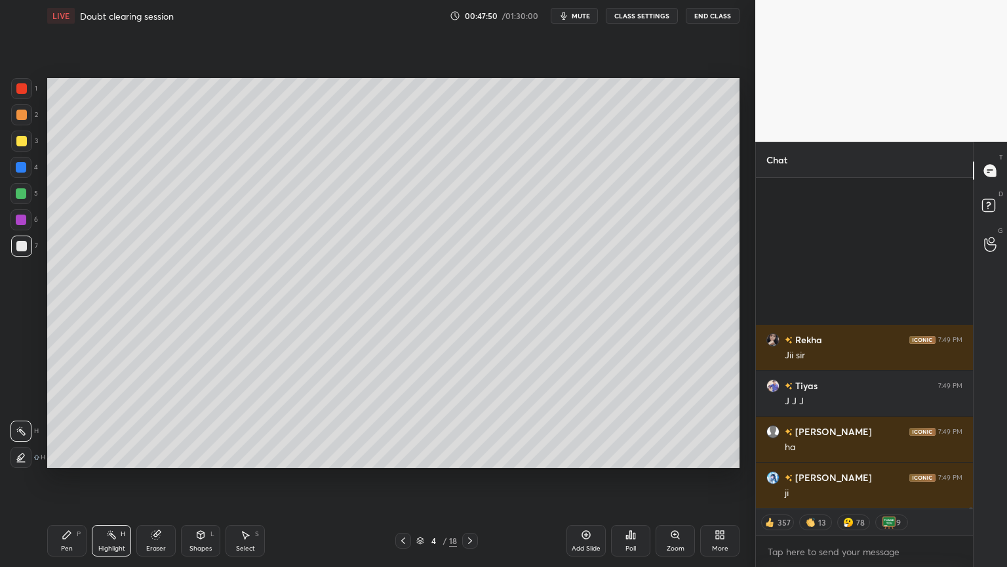
scroll to position [75312, 0]
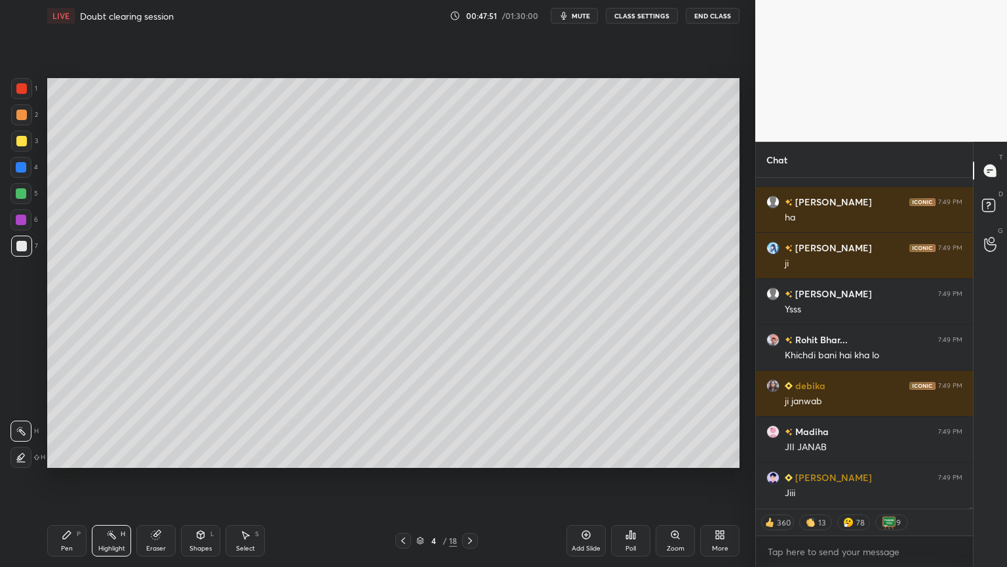
click at [118, 478] on div "Highlight H" at bounding box center [111, 540] width 39 height 31
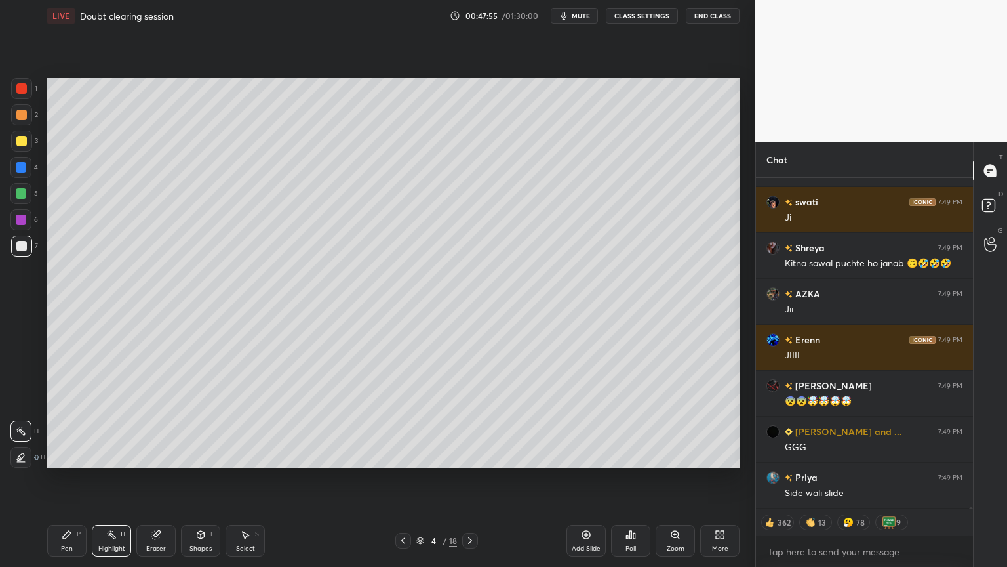
scroll to position [76092, 0]
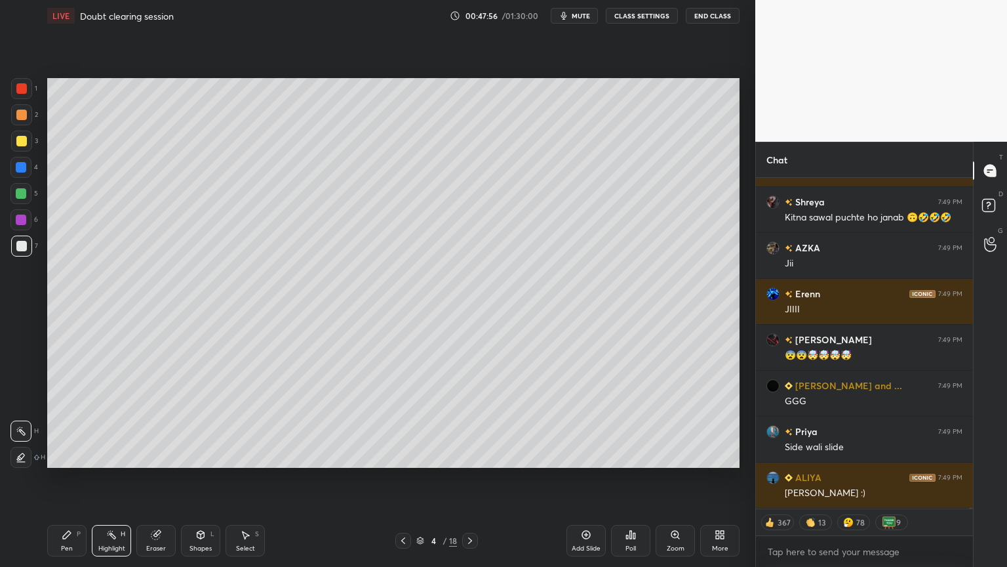
click at [468, 478] on div at bounding box center [470, 540] width 16 height 16
click at [469, 478] on div at bounding box center [470, 540] width 16 height 16
click at [470, 478] on icon at bounding box center [470, 540] width 10 height 10
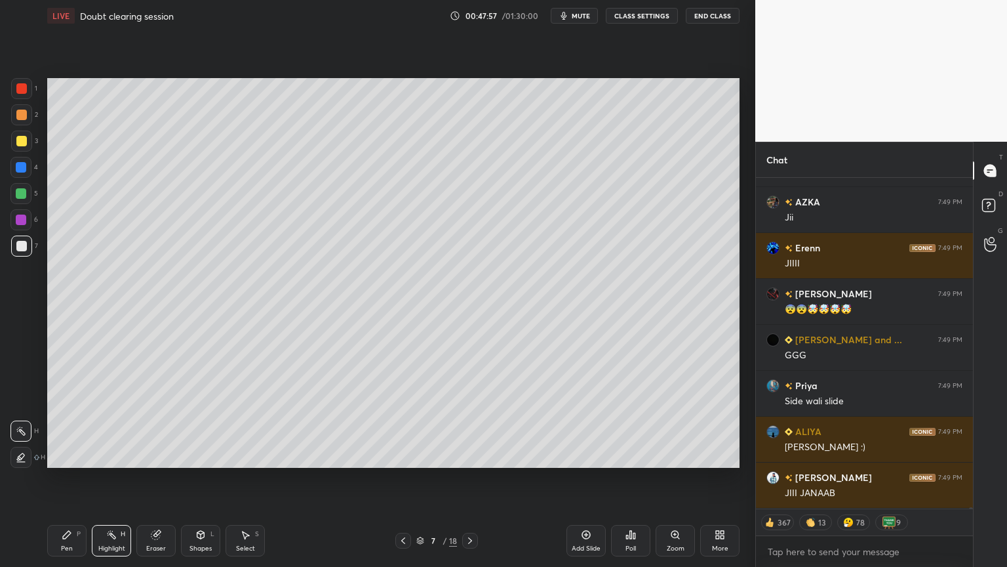
click at [471, 478] on icon at bounding box center [470, 540] width 10 height 10
click at [470, 478] on icon at bounding box center [470, 540] width 10 height 10
click at [471, 478] on icon at bounding box center [470, 540] width 10 height 10
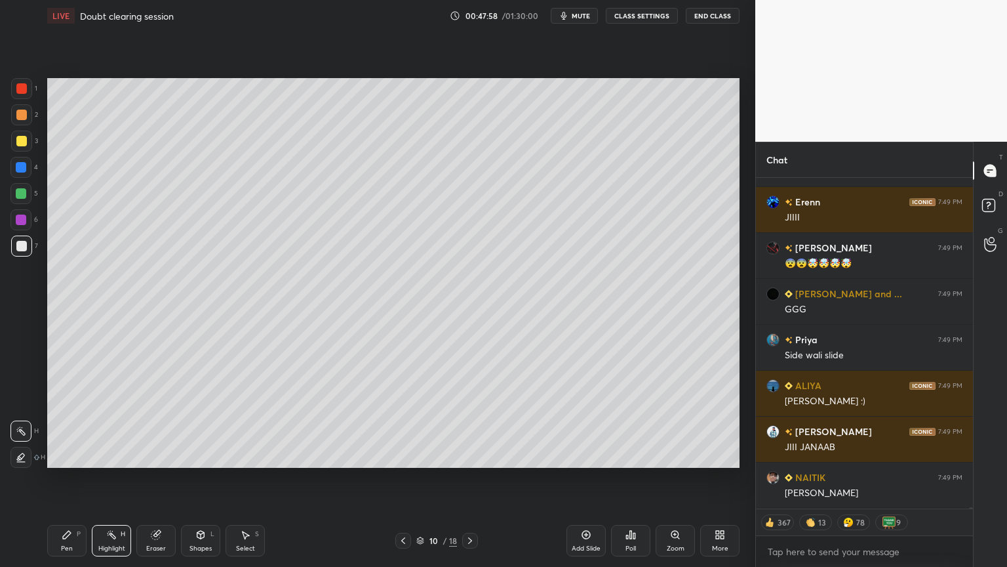
click at [473, 478] on icon at bounding box center [470, 540] width 10 height 10
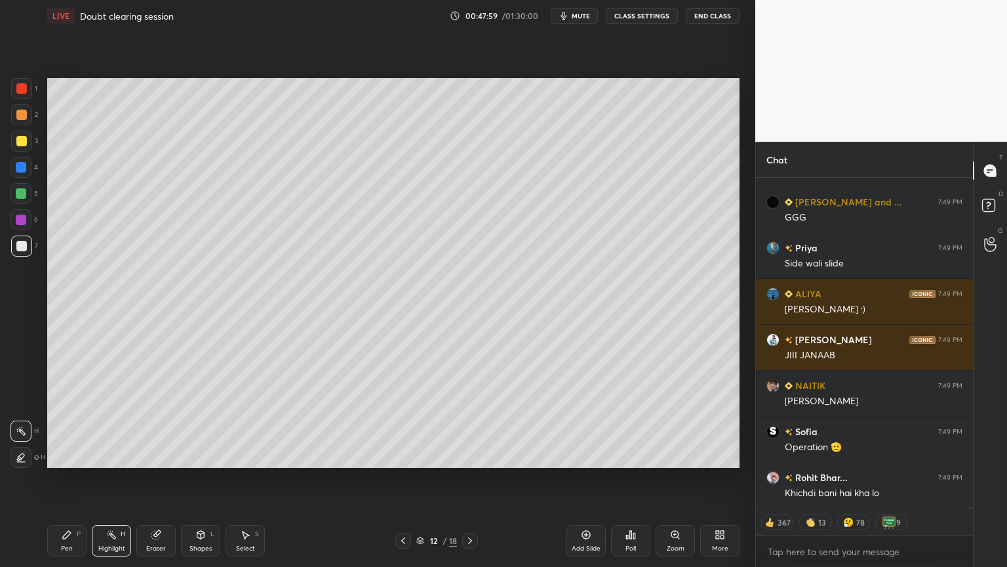
click at [475, 478] on div at bounding box center [470, 540] width 16 height 16
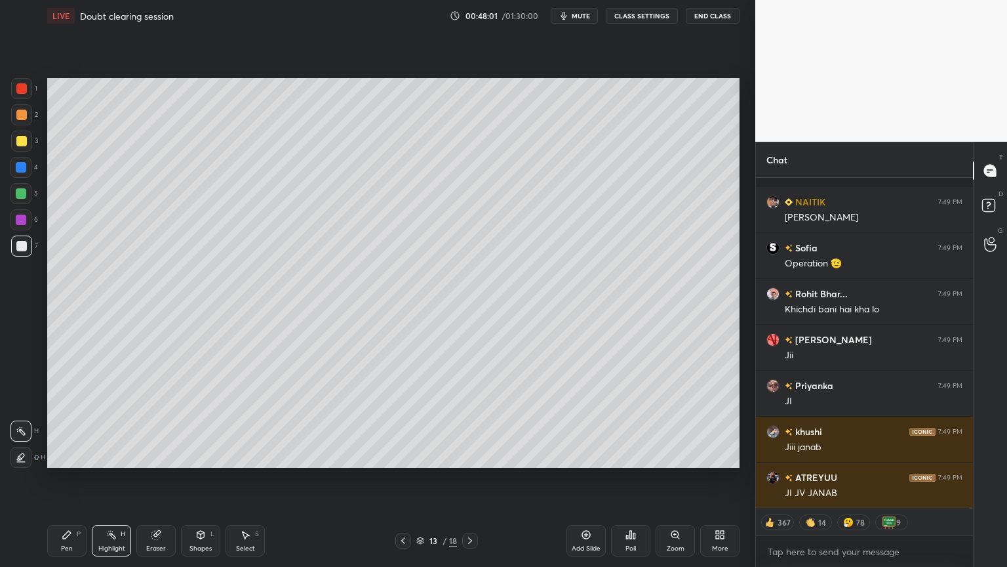
scroll to position [76551, 0]
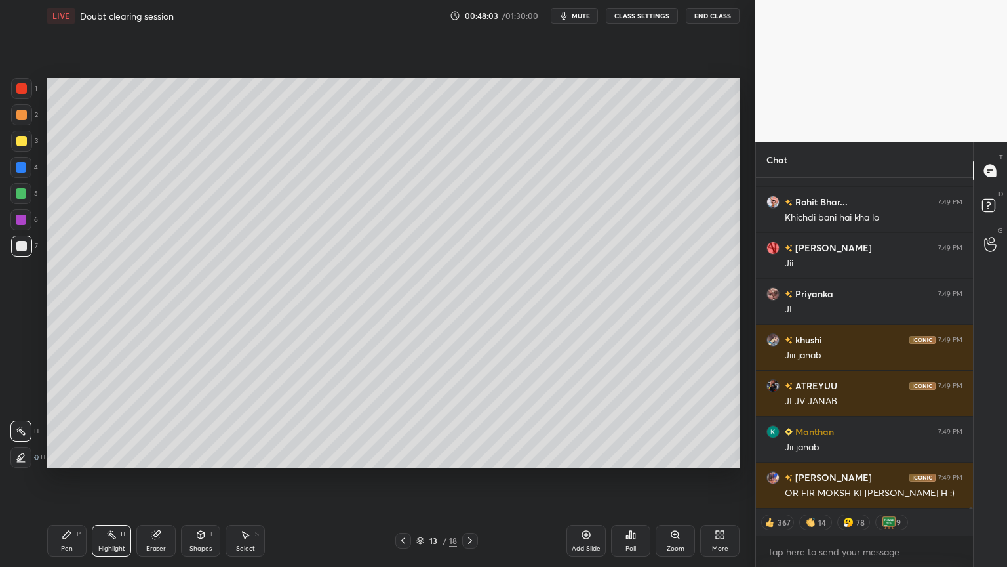
click at [469, 478] on icon at bounding box center [470, 540] width 4 height 7
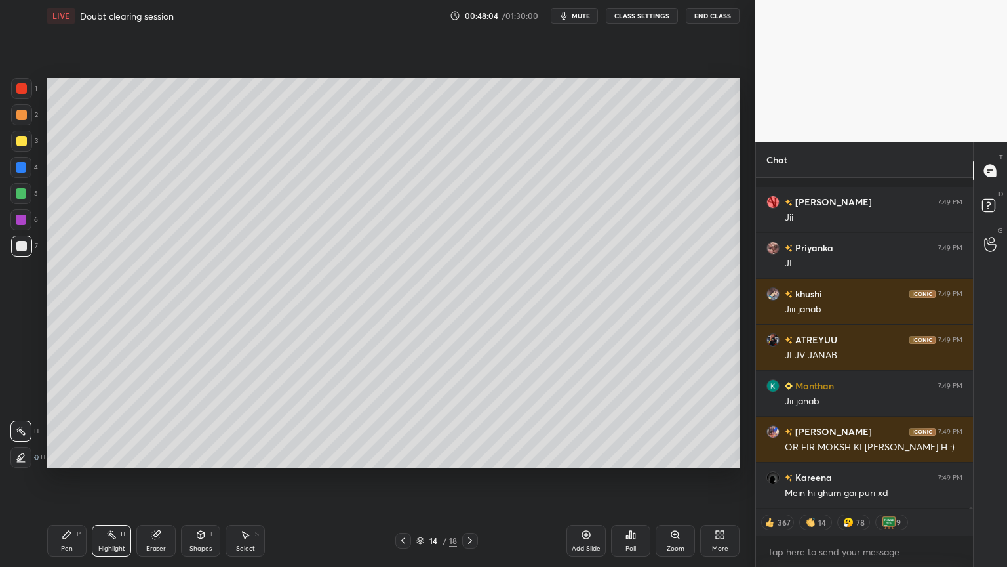
scroll to position [76689, 0]
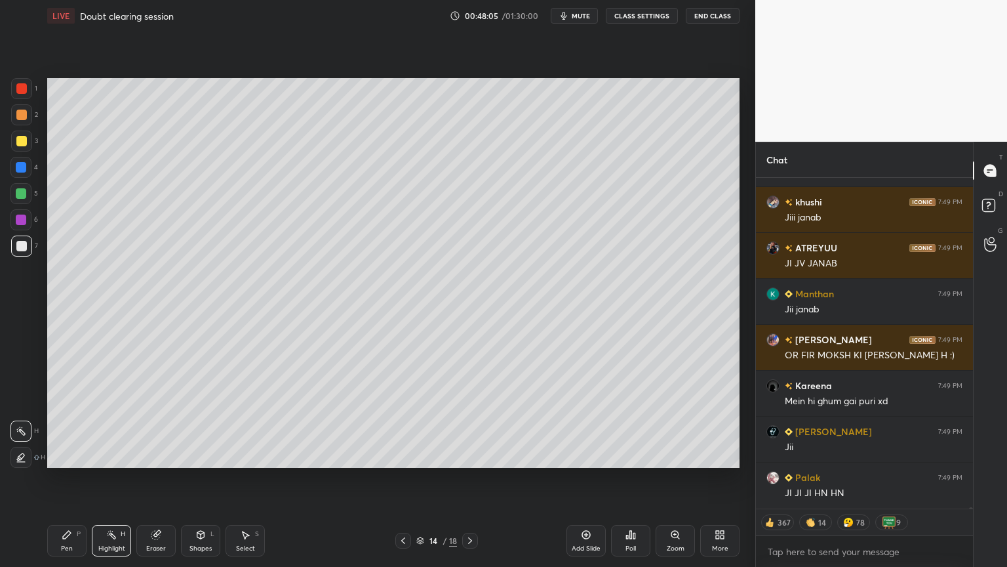
click at [403, 478] on icon at bounding box center [403, 540] width 4 height 7
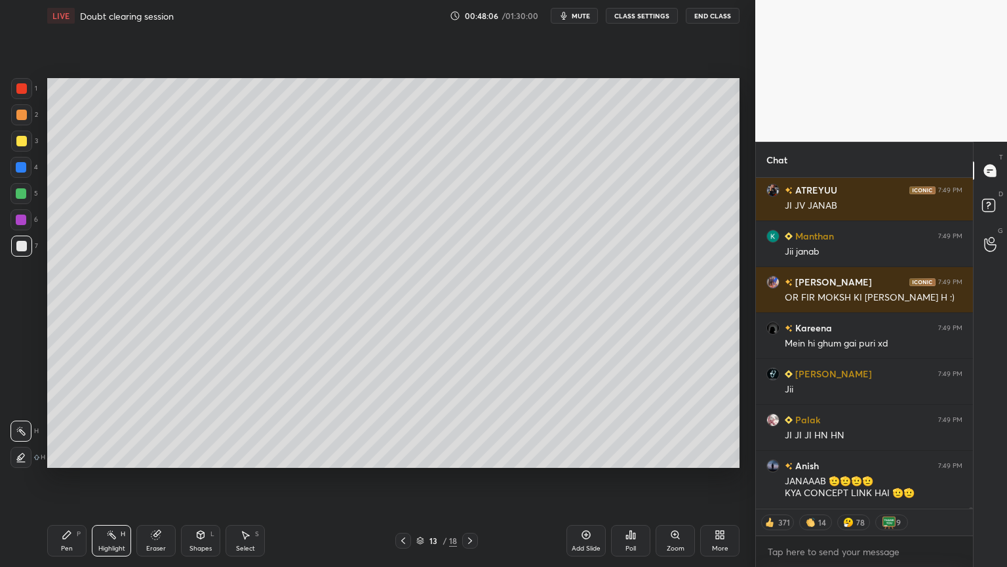
click at [401, 478] on icon at bounding box center [403, 540] width 10 height 10
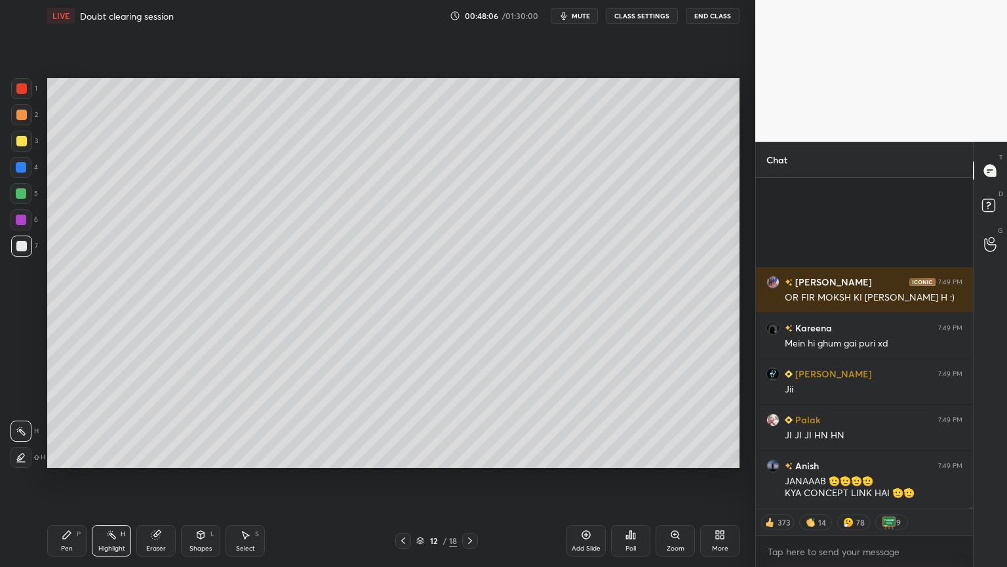
scroll to position [76155, 0]
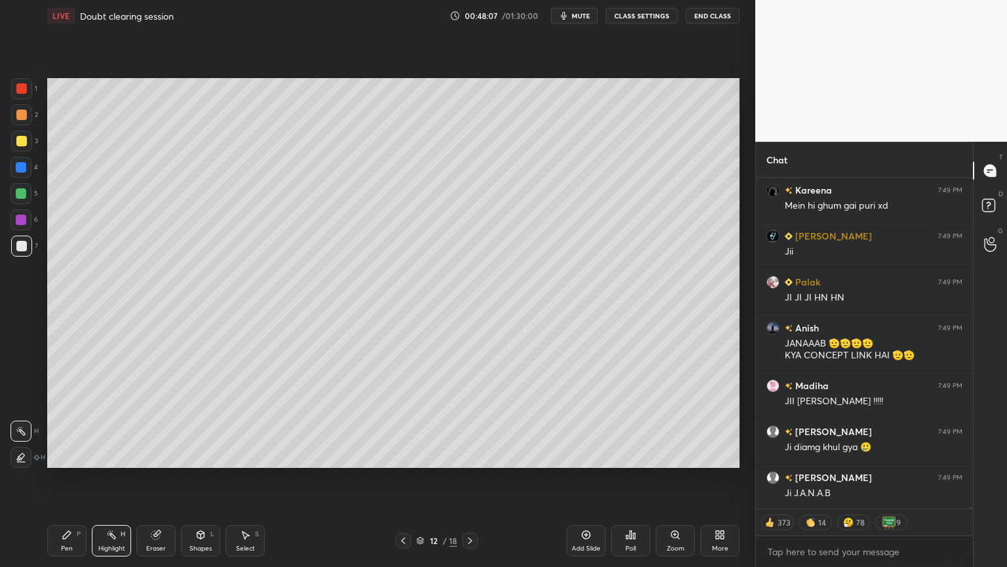
click at [403, 478] on icon at bounding box center [403, 540] width 4 height 7
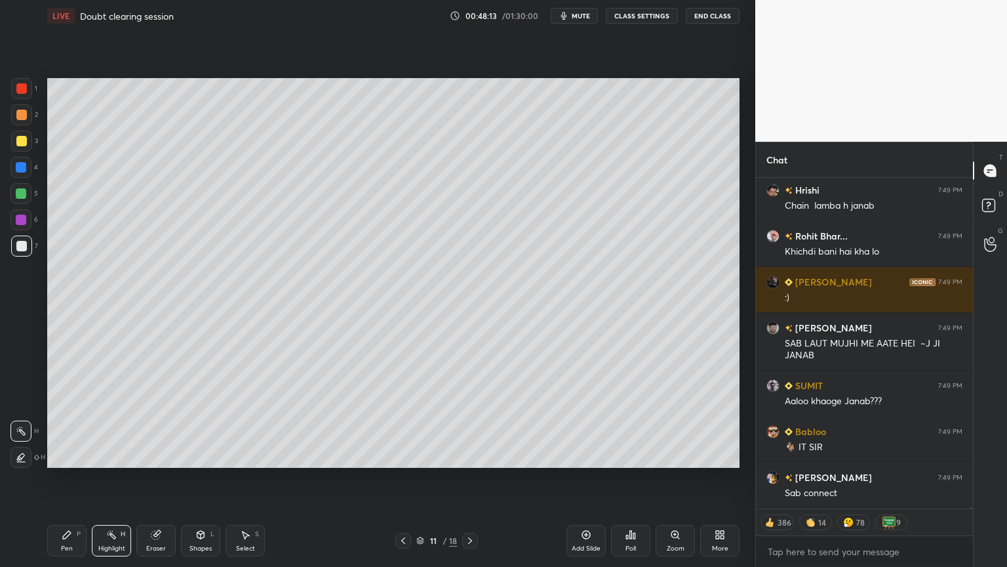
scroll to position [76626, 0]
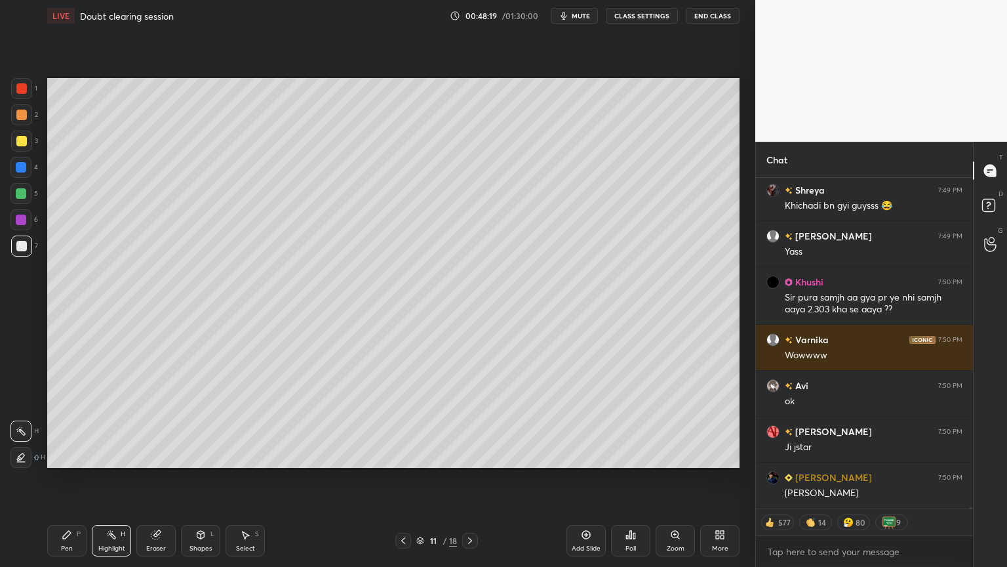
click at [407, 478] on div at bounding box center [403, 540] width 16 height 16
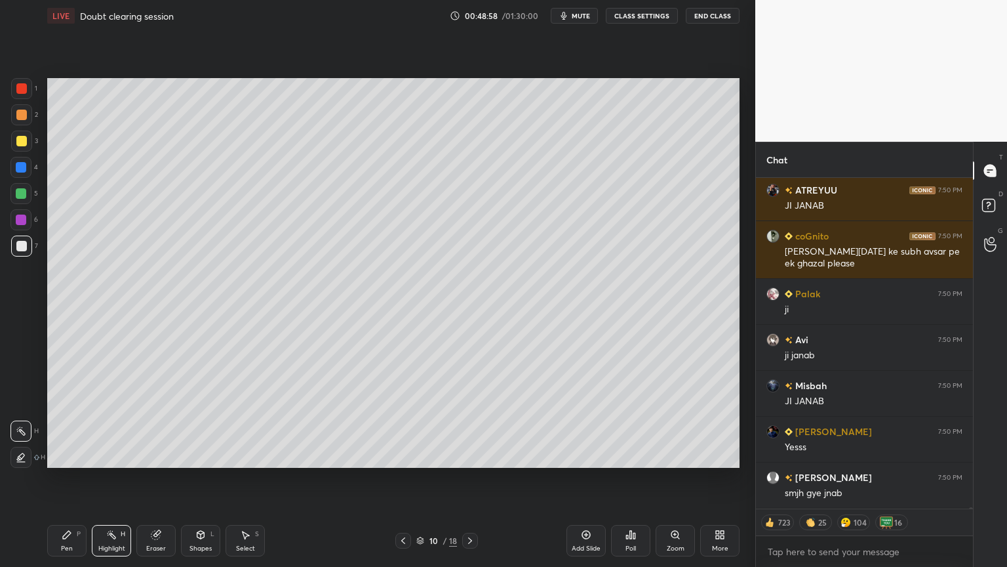
click at [469, 478] on icon at bounding box center [470, 540] width 10 height 10
click at [470, 478] on icon at bounding box center [470, 540] width 4 height 7
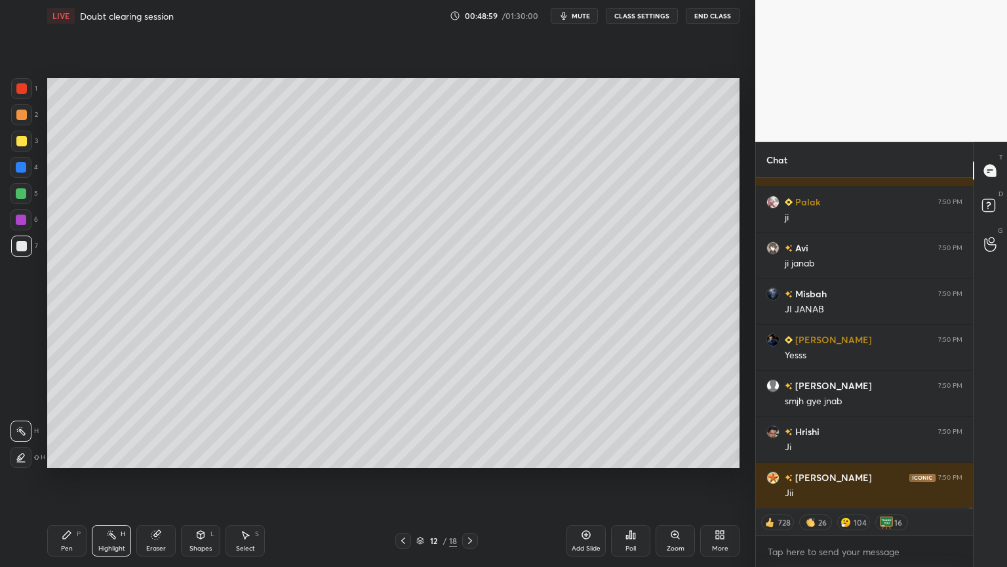
click at [469, 478] on icon at bounding box center [470, 540] width 10 height 10
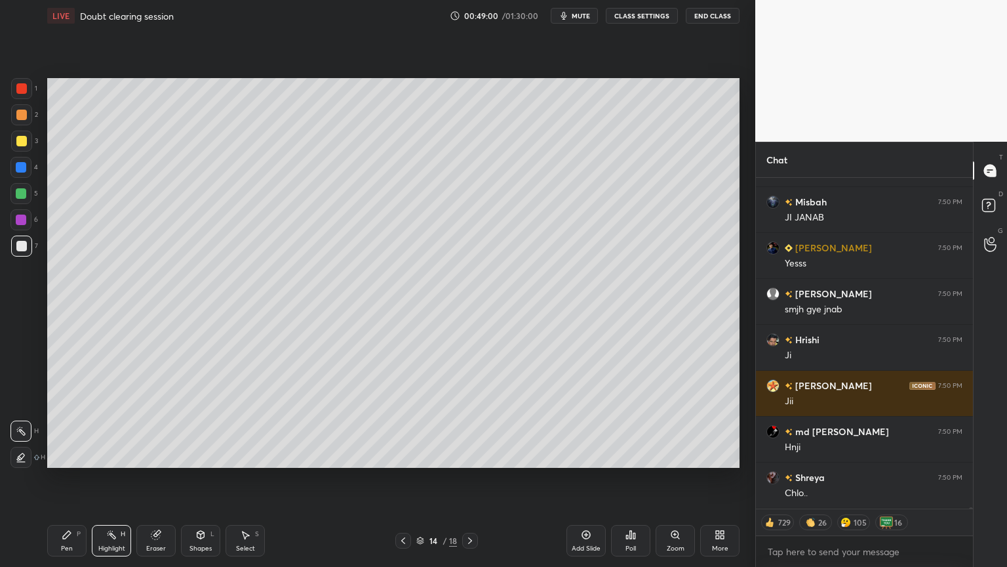
click at [469, 478] on icon at bounding box center [470, 540] width 10 height 10
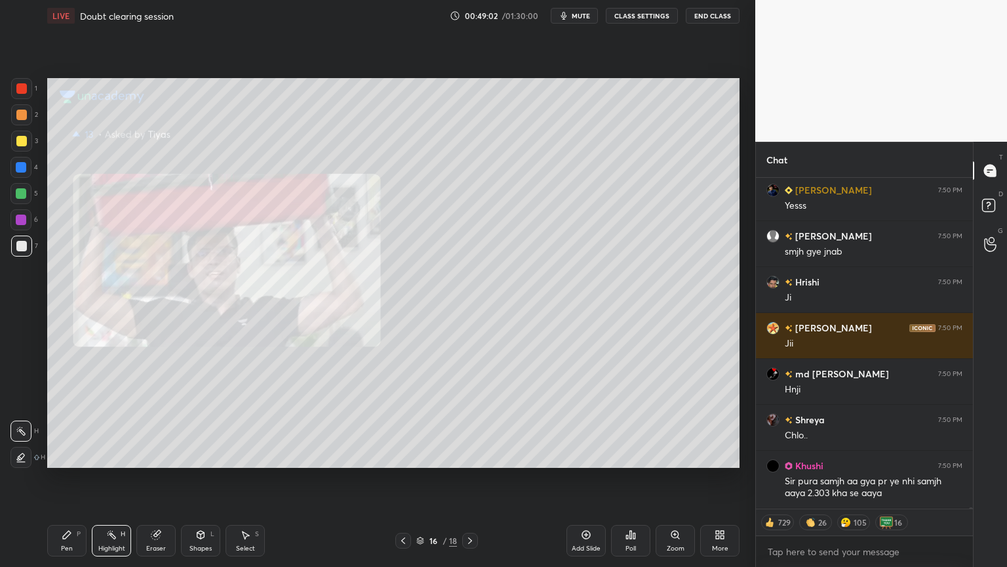
click at [398, 478] on div at bounding box center [403, 540] width 16 height 16
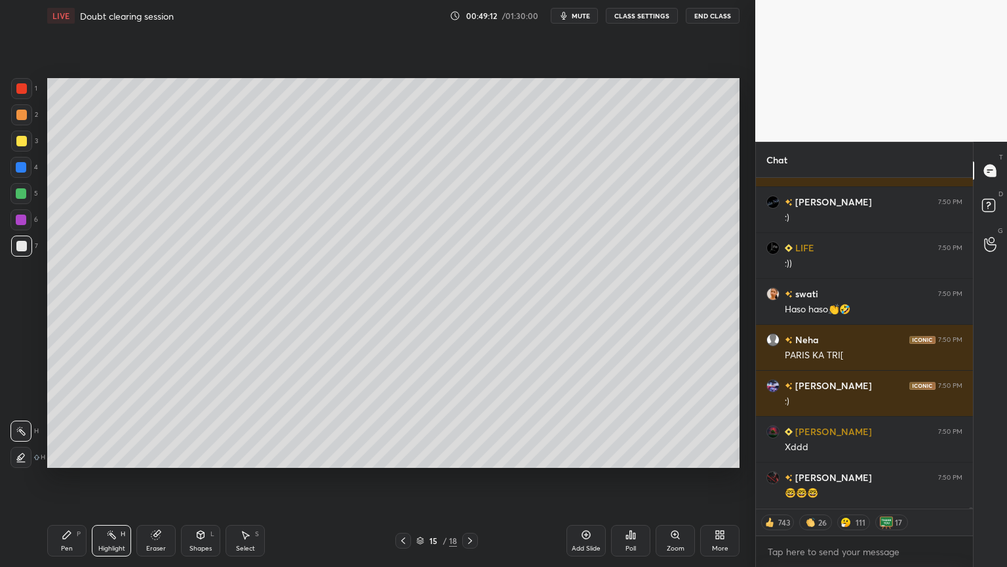
click at [401, 478] on icon at bounding box center [403, 540] width 10 height 10
click at [471, 478] on icon at bounding box center [470, 540] width 10 height 10
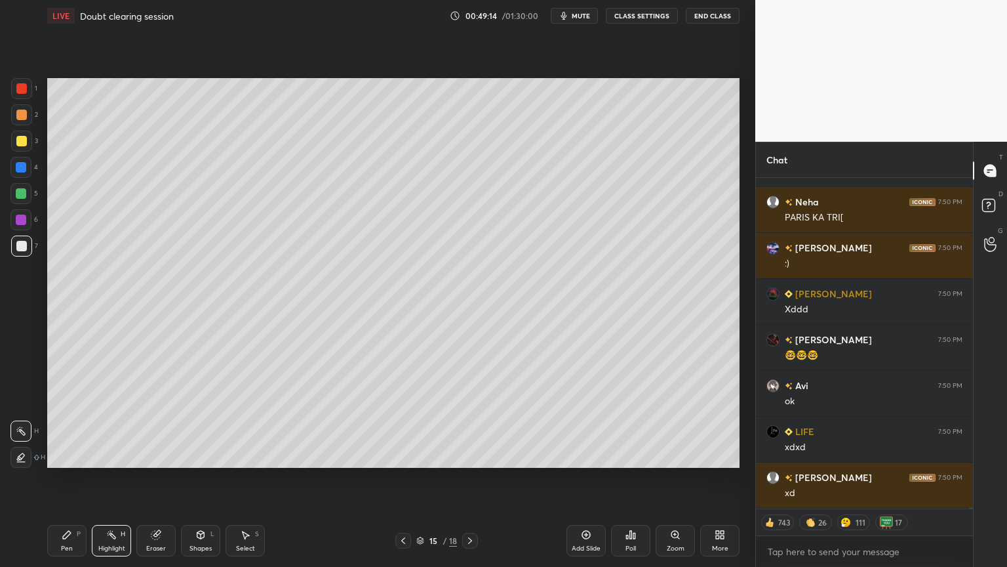
click at [575, 478] on div "Add Slide" at bounding box center [586, 540] width 39 height 31
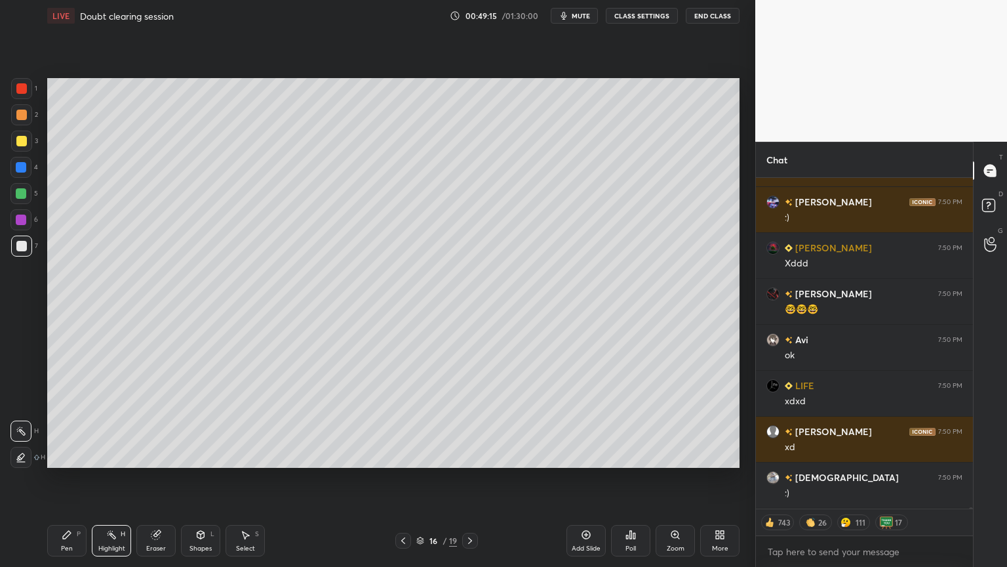
click at [59, 478] on div "Pen P" at bounding box center [66, 540] width 39 height 31
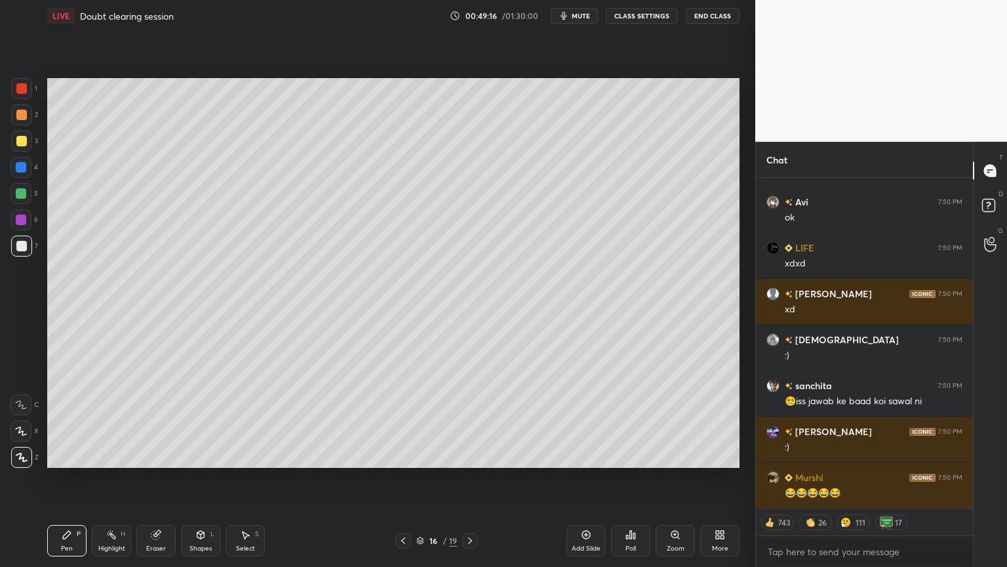
drag, startPoint x: 20, startPoint y: 117, endPoint x: 41, endPoint y: 110, distance: 22.6
click at [22, 117] on div at bounding box center [21, 115] width 10 height 10
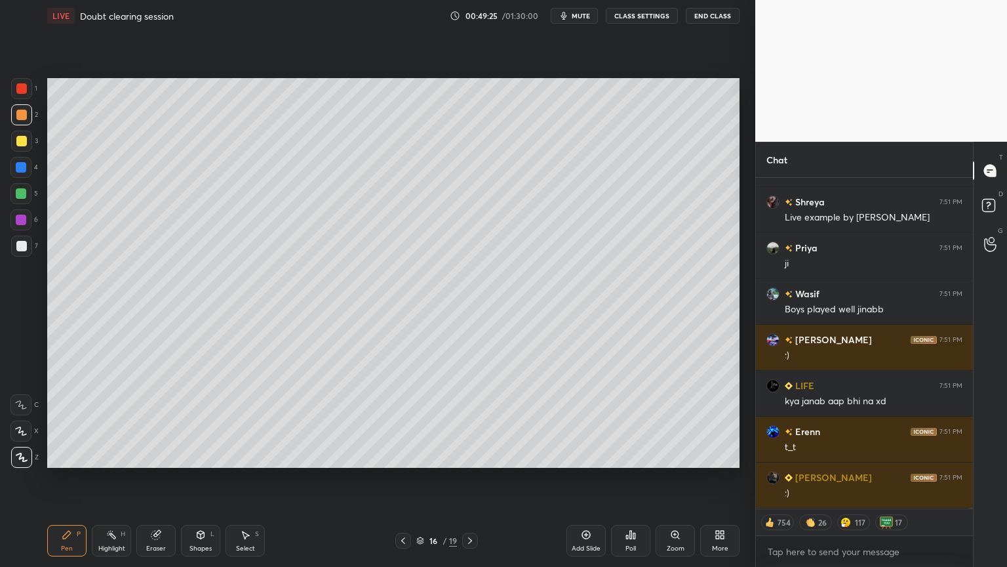
drag, startPoint x: 197, startPoint y: 544, endPoint x: 202, endPoint y: 525, distance: 18.9
click at [197, 478] on div "Shapes L" at bounding box center [200, 540] width 39 height 31
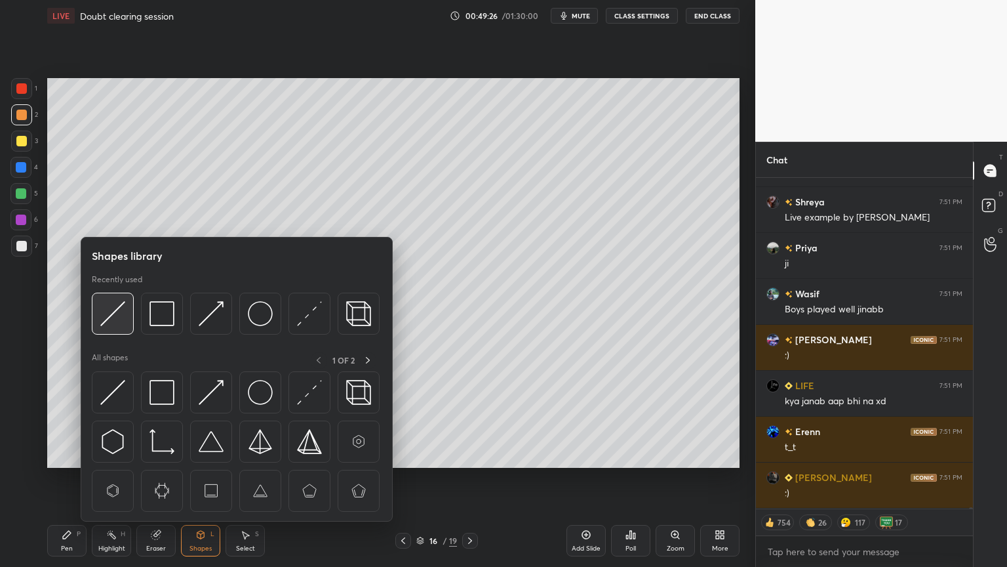
click at [118, 317] on img at bounding box center [112, 313] width 25 height 25
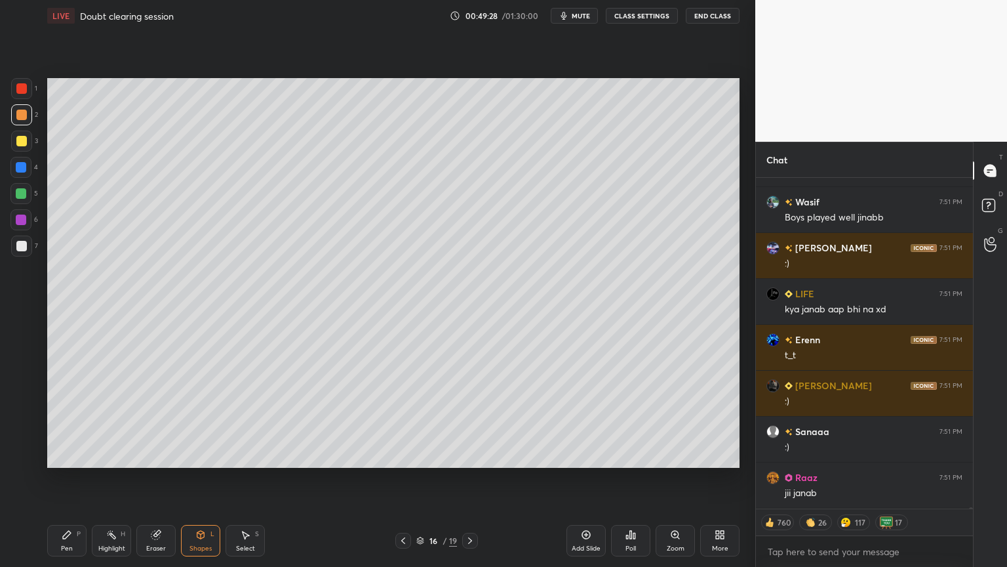
click at [58, 478] on div "Pen P" at bounding box center [66, 540] width 39 height 31
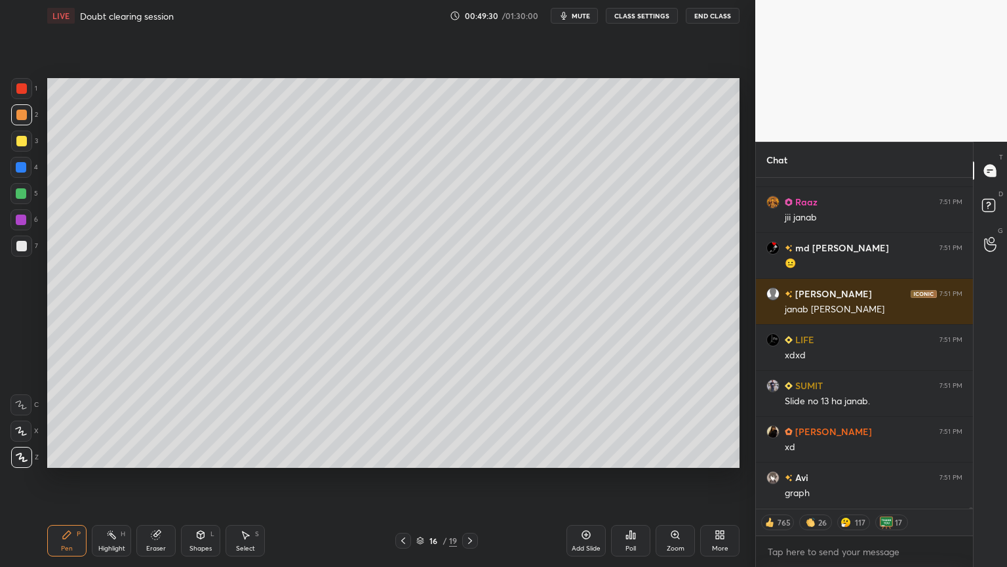
drag, startPoint x: 66, startPoint y: 545, endPoint x: 73, endPoint y: 493, distance: 52.3
click at [69, 478] on div "Pen P" at bounding box center [66, 540] width 39 height 31
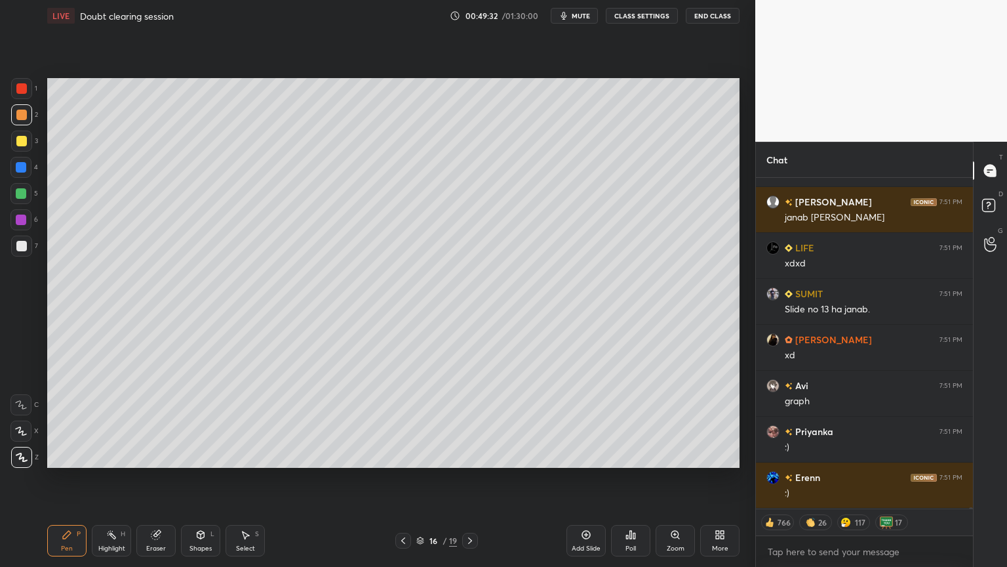
drag, startPoint x: 17, startPoint y: 245, endPoint x: 37, endPoint y: 240, distance: 20.8
click at [20, 245] on div at bounding box center [21, 246] width 10 height 10
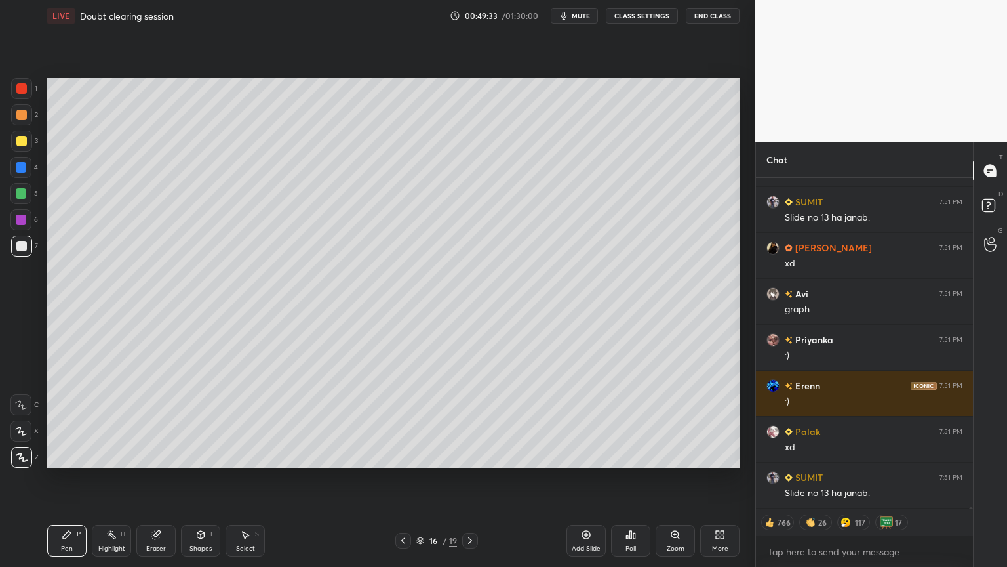
click at [401, 478] on icon at bounding box center [403, 540] width 10 height 10
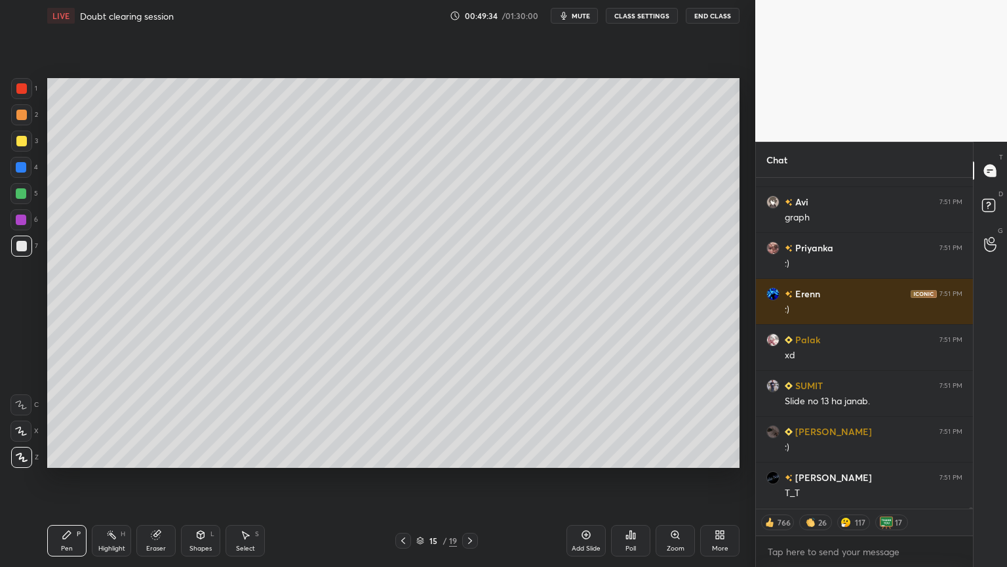
click at [401, 478] on icon at bounding box center [403, 540] width 10 height 10
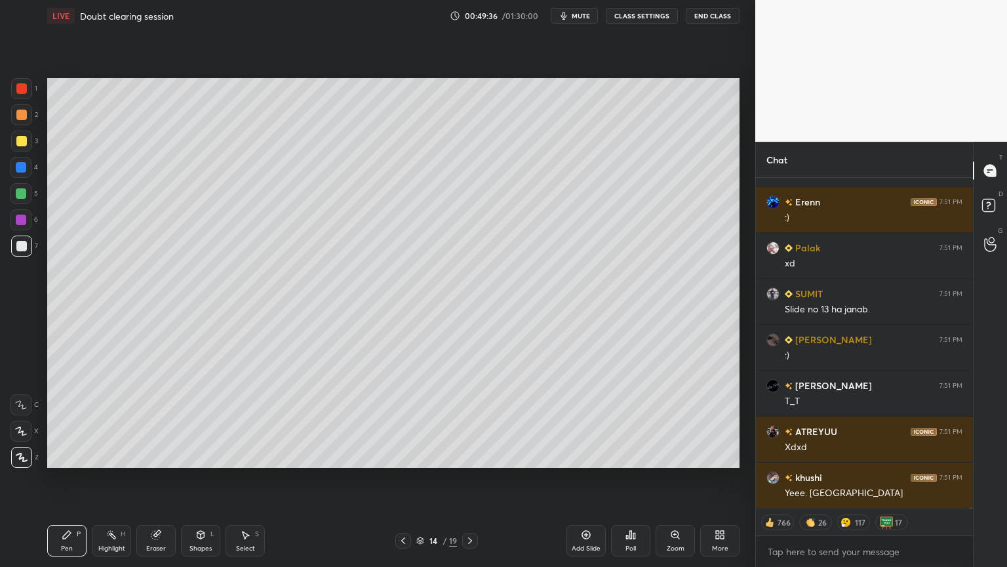
click at [469, 478] on icon at bounding box center [470, 540] width 10 height 10
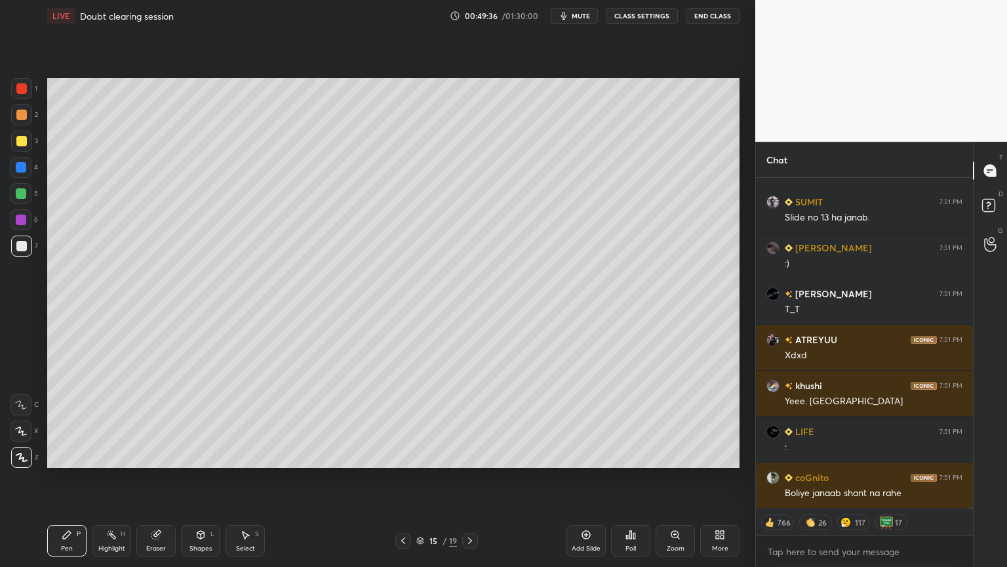
click at [472, 478] on icon at bounding box center [470, 540] width 10 height 10
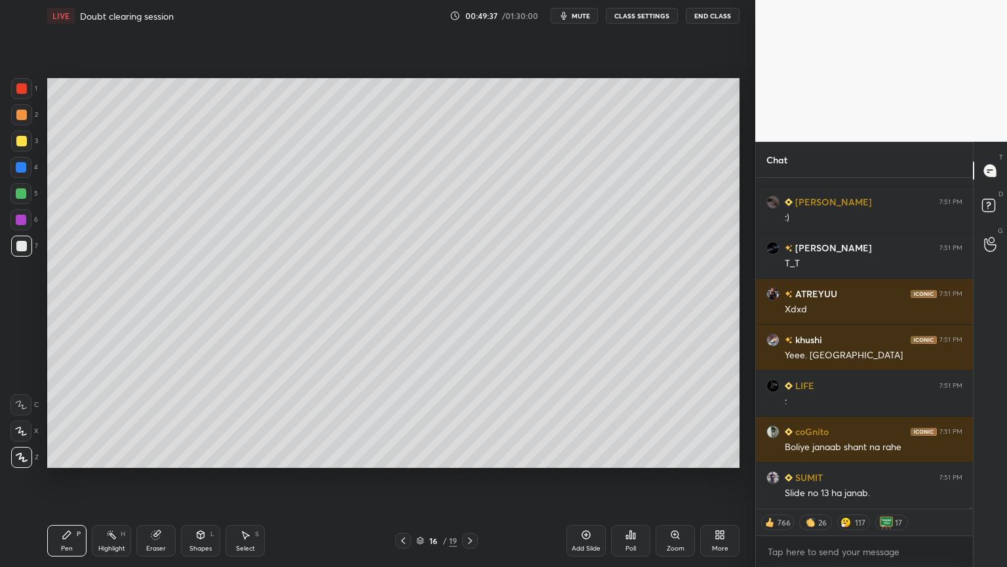
click at [470, 478] on icon at bounding box center [470, 540] width 10 height 10
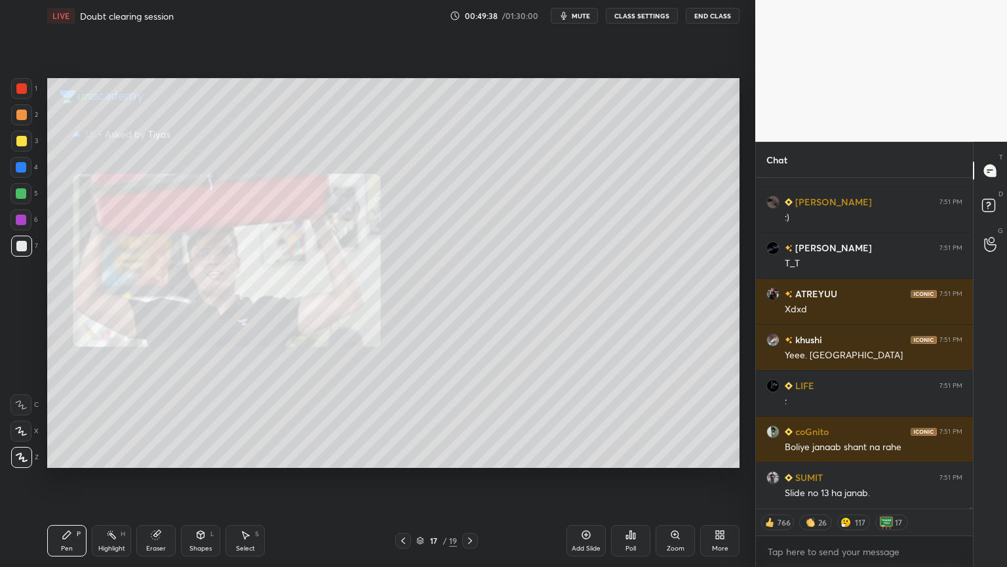
click at [403, 478] on icon at bounding box center [403, 540] width 4 height 7
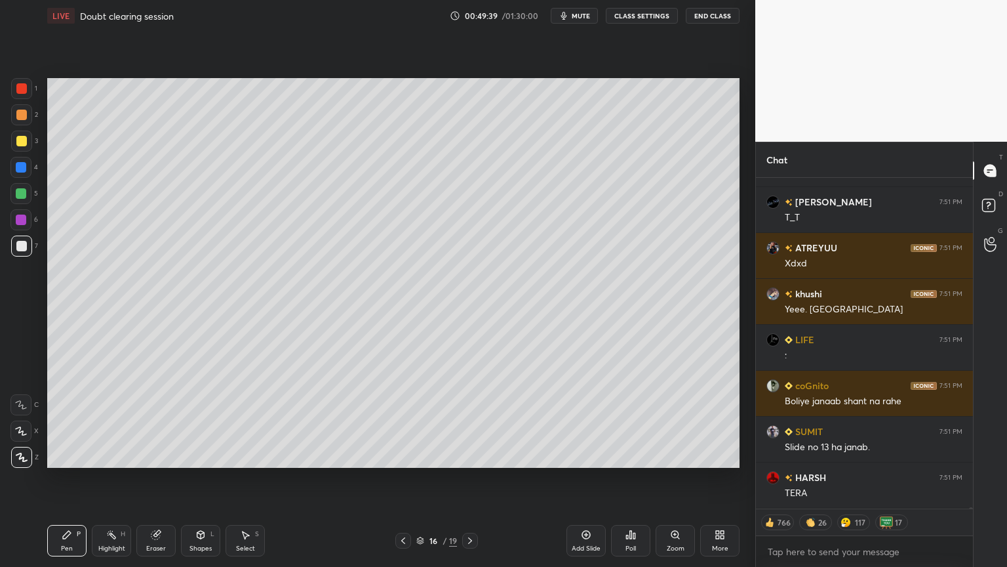
click at [406, 478] on icon at bounding box center [403, 540] width 10 height 10
click at [407, 478] on icon at bounding box center [403, 540] width 10 height 10
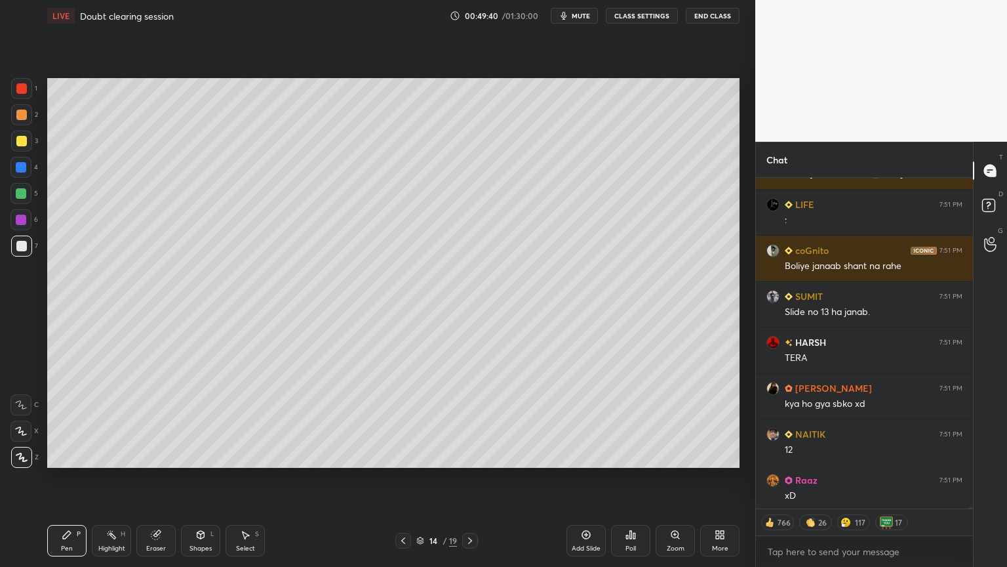
type textarea "x"
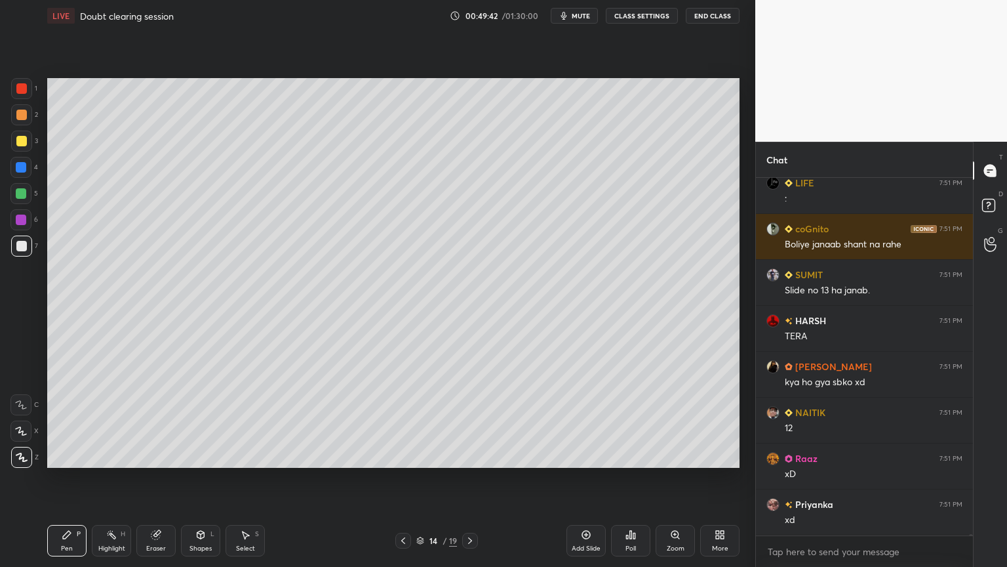
click at [471, 478] on icon at bounding box center [470, 540] width 10 height 10
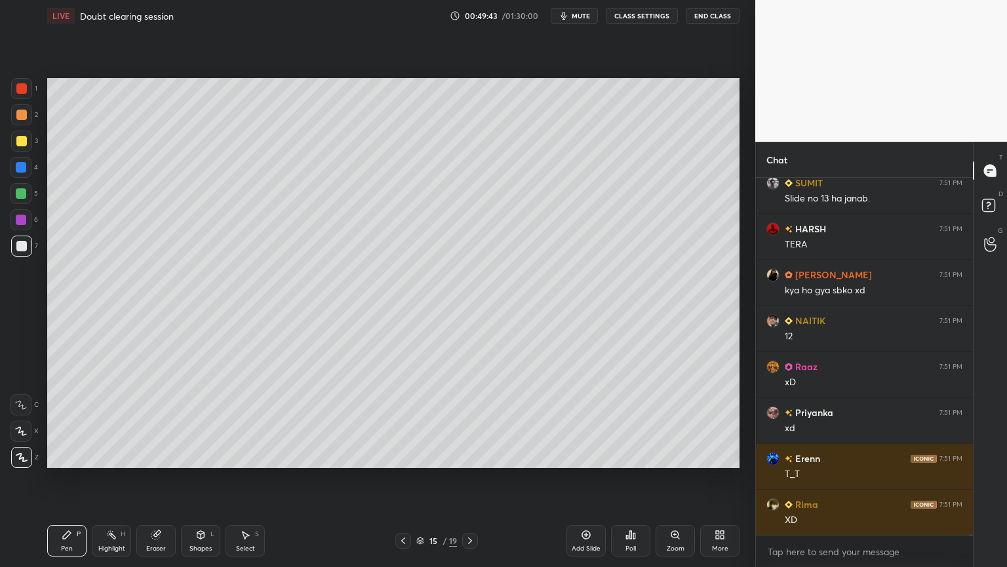
click at [468, 478] on icon at bounding box center [470, 540] width 10 height 10
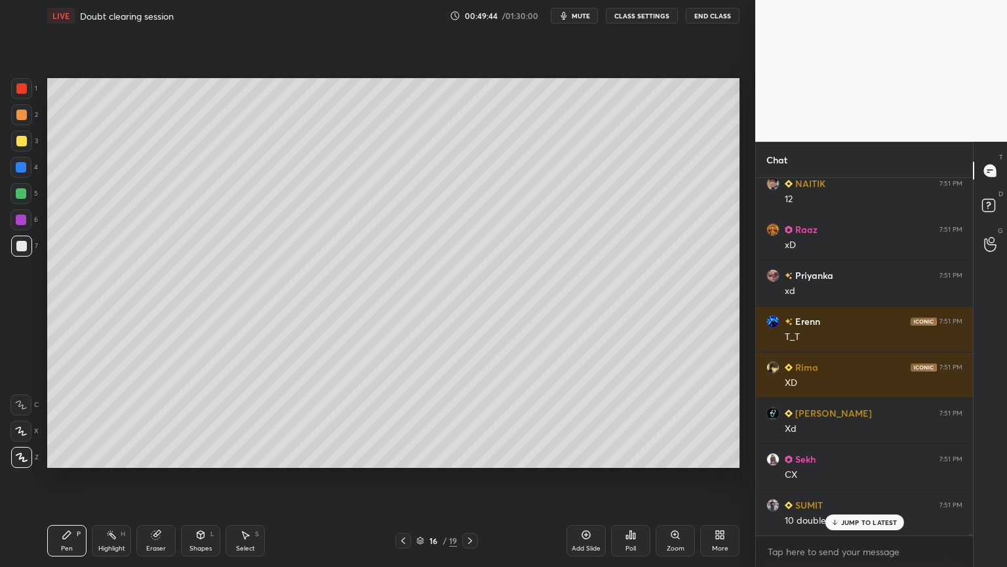
click at [53, 478] on div "Pen P" at bounding box center [66, 540] width 39 height 31
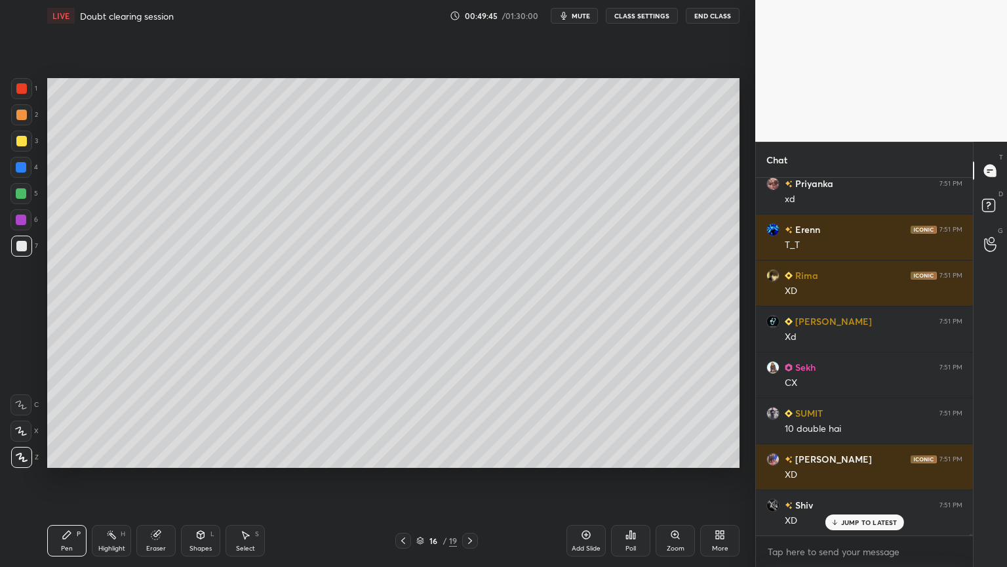
click at [21, 247] on div at bounding box center [21, 246] width 10 height 10
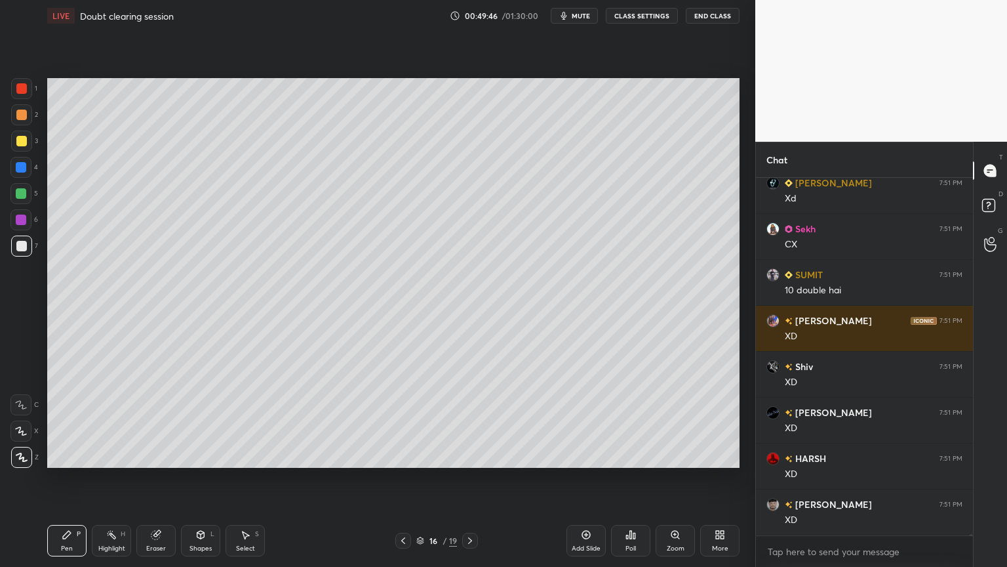
click at [400, 478] on icon at bounding box center [403, 540] width 10 height 10
click at [401, 478] on icon at bounding box center [403, 540] width 10 height 10
click at [404, 478] on icon at bounding box center [403, 540] width 10 height 10
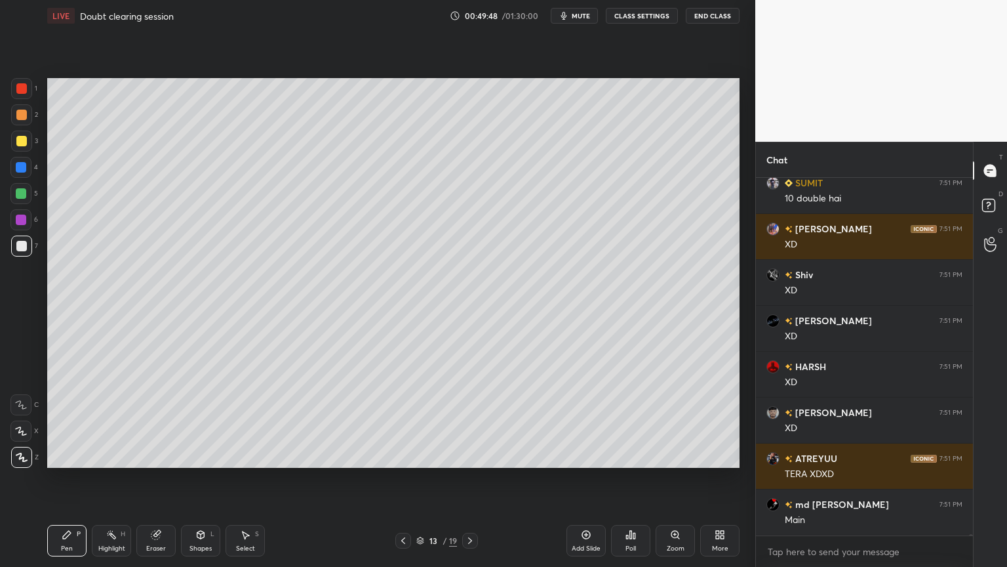
click at [401, 478] on icon at bounding box center [403, 540] width 10 height 10
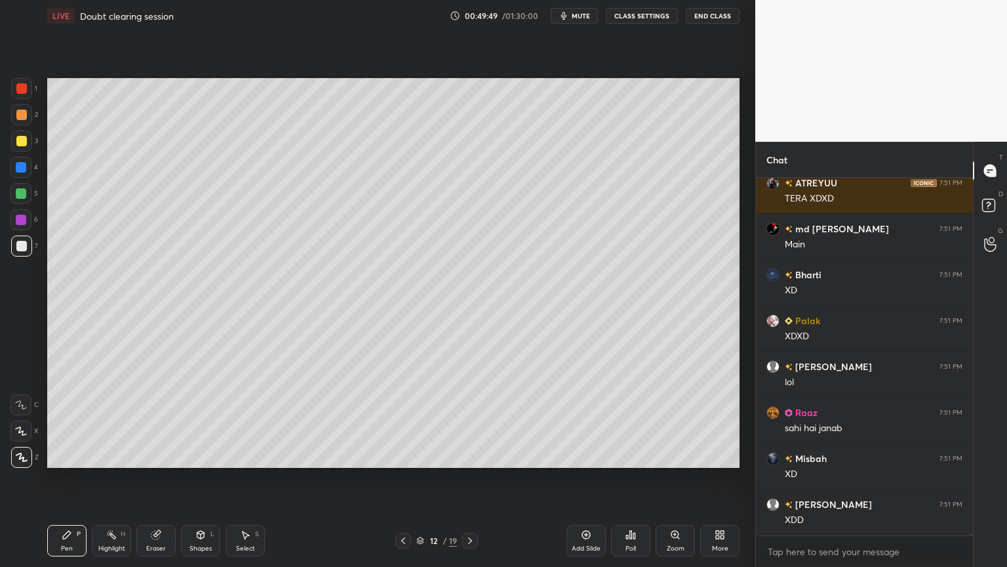
click at [469, 478] on icon at bounding box center [470, 540] width 10 height 10
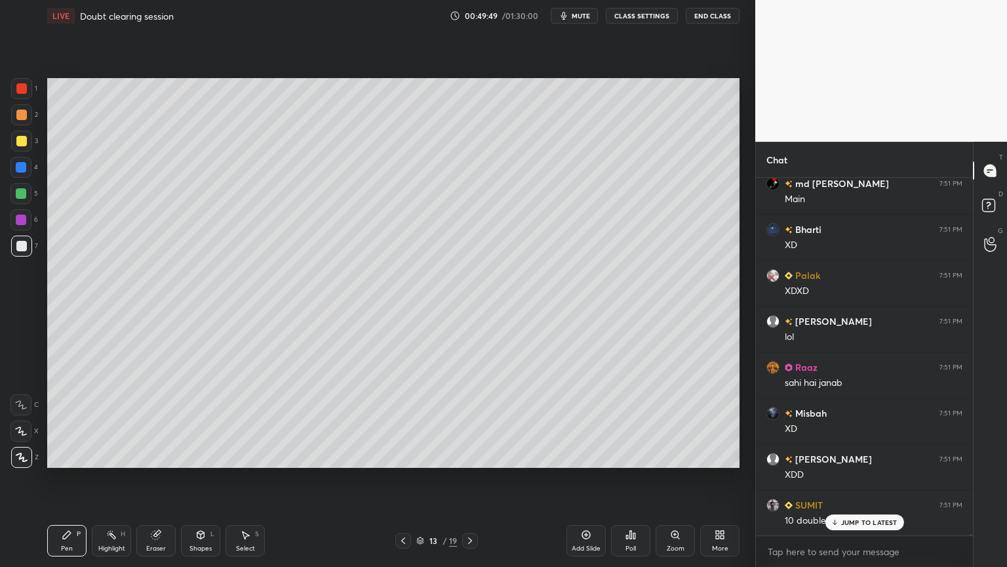
click at [469, 478] on icon at bounding box center [470, 540] width 10 height 10
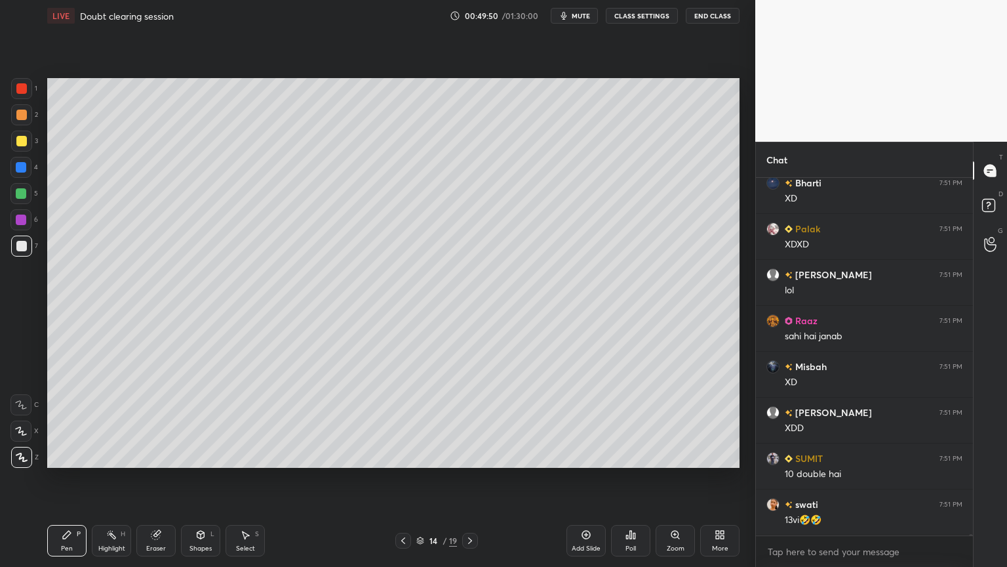
click at [162, 478] on div "Eraser" at bounding box center [155, 540] width 39 height 31
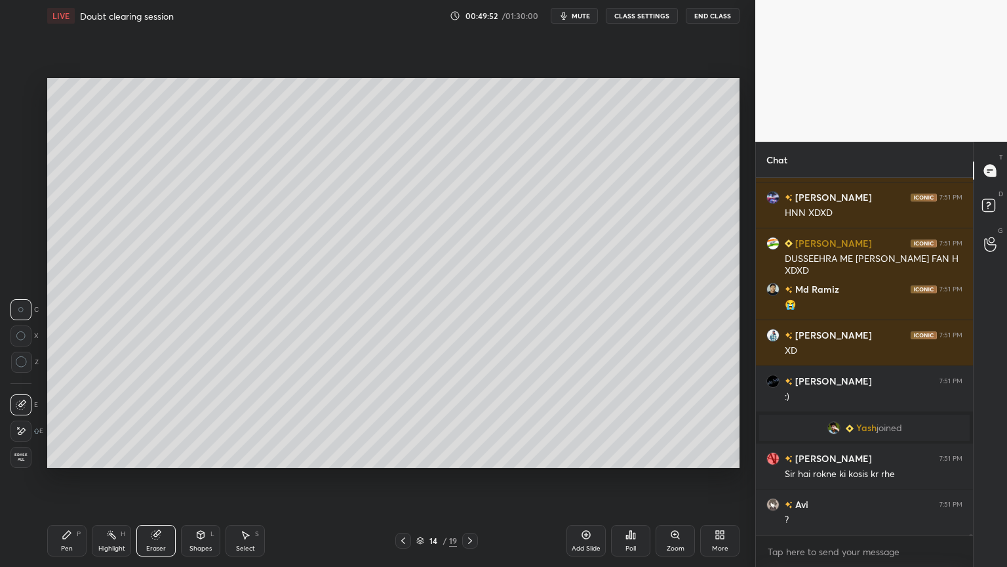
click at [60, 478] on div "Pen P" at bounding box center [66, 540] width 39 height 31
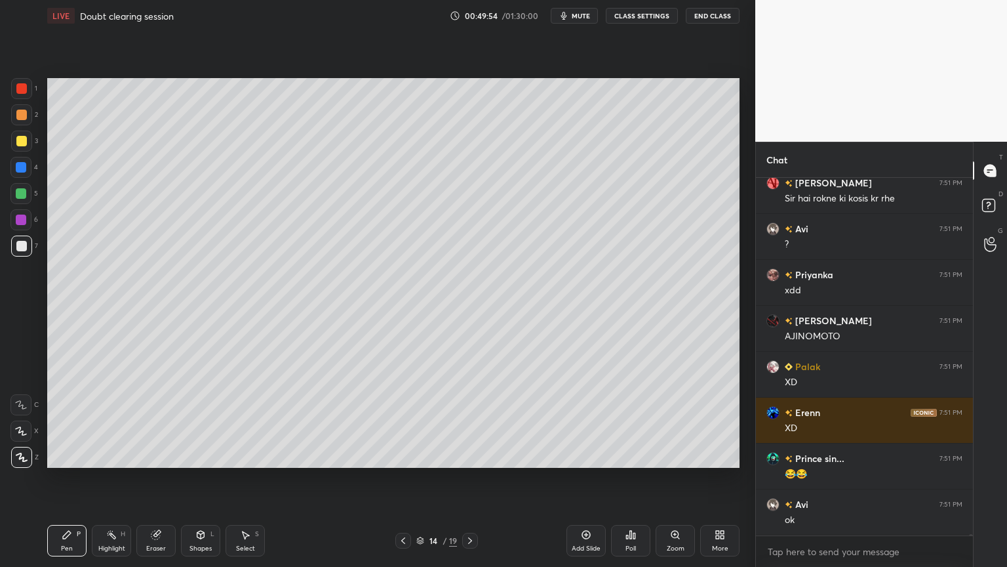
click at [24, 117] on div at bounding box center [21, 115] width 10 height 10
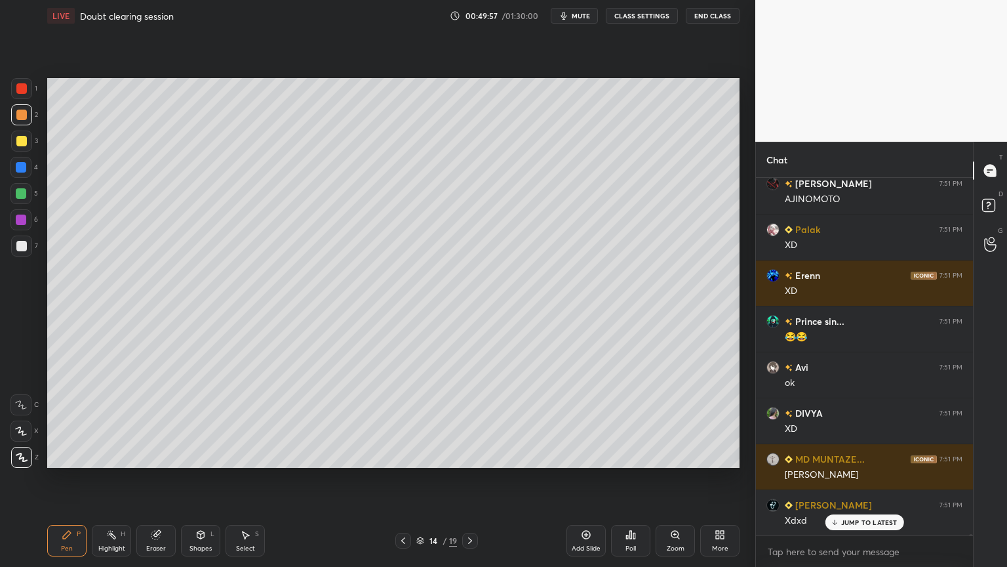
click at [471, 478] on icon at bounding box center [470, 540] width 10 height 10
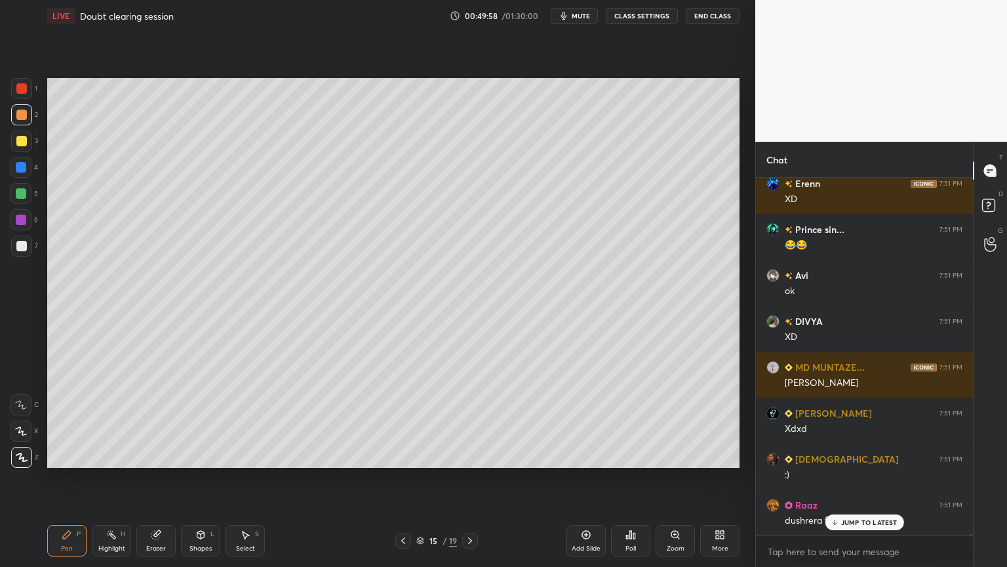
click at [154, 478] on div "Eraser" at bounding box center [155, 540] width 39 height 31
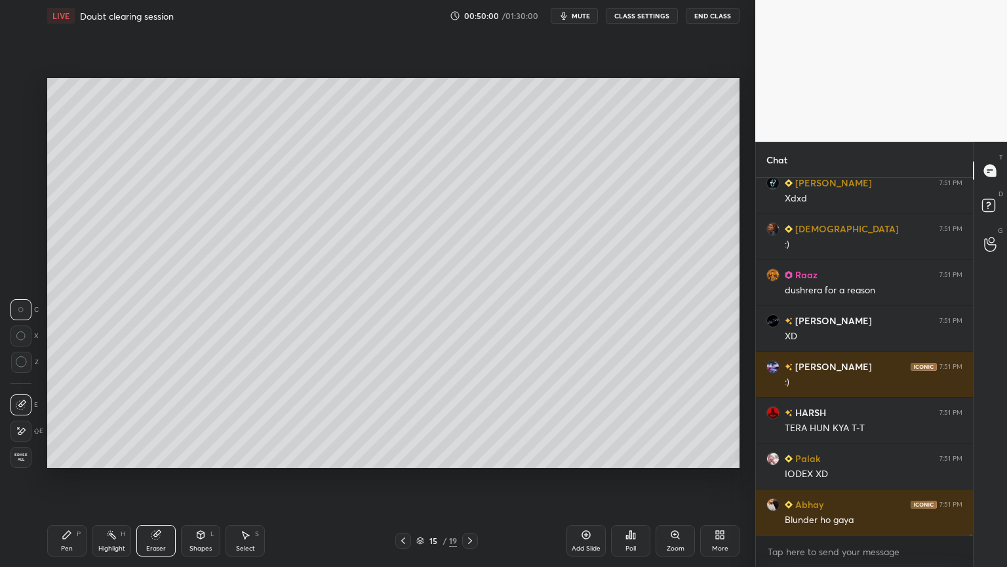
click at [71, 478] on div "Pen P" at bounding box center [66, 540] width 39 height 31
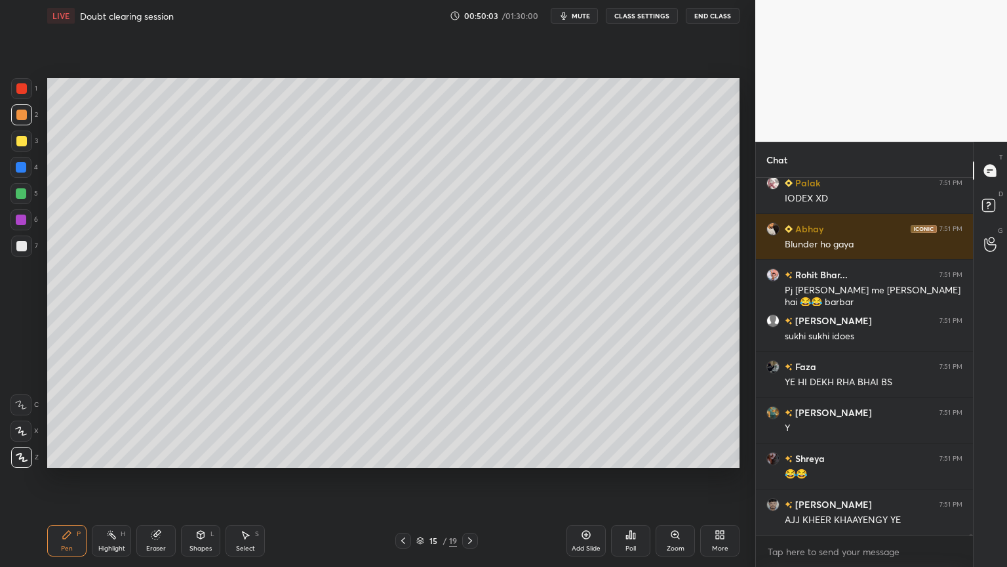
click at [471, 478] on icon at bounding box center [470, 540] width 4 height 7
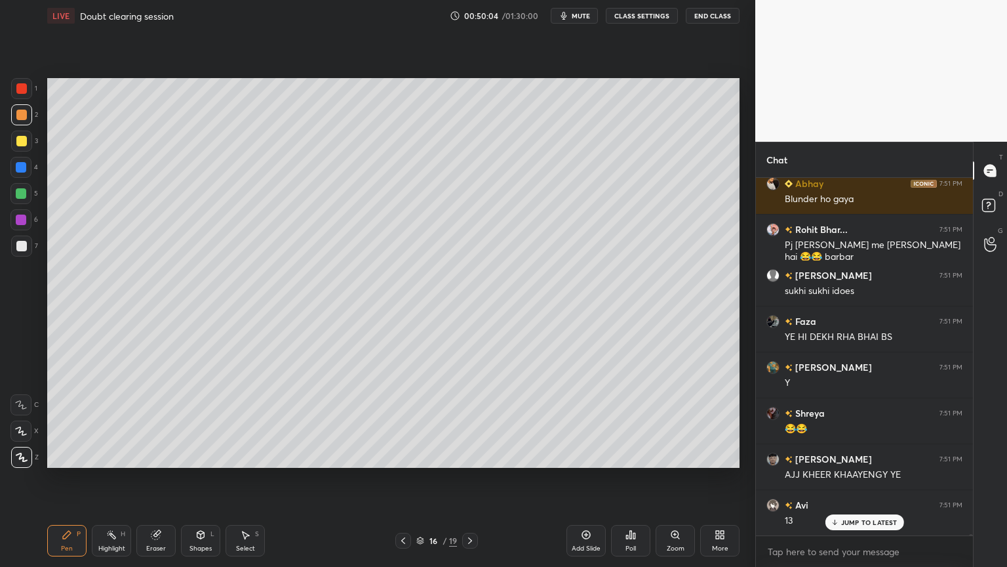
drag, startPoint x: 160, startPoint y: 540, endPoint x: 150, endPoint y: 521, distance: 21.4
click at [160, 478] on div "Eraser" at bounding box center [155, 540] width 39 height 31
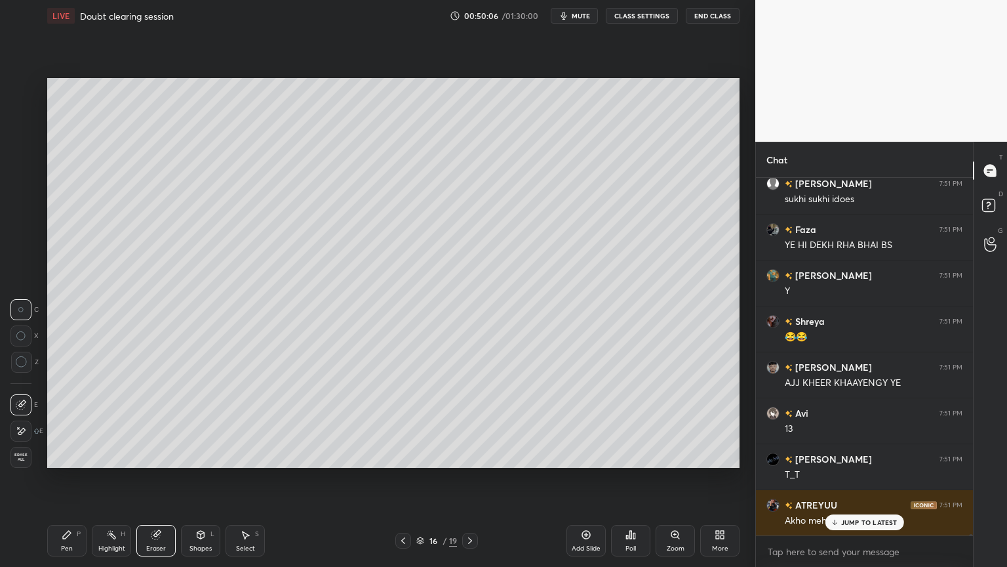
click at [58, 478] on div "Pen P" at bounding box center [66, 540] width 39 height 31
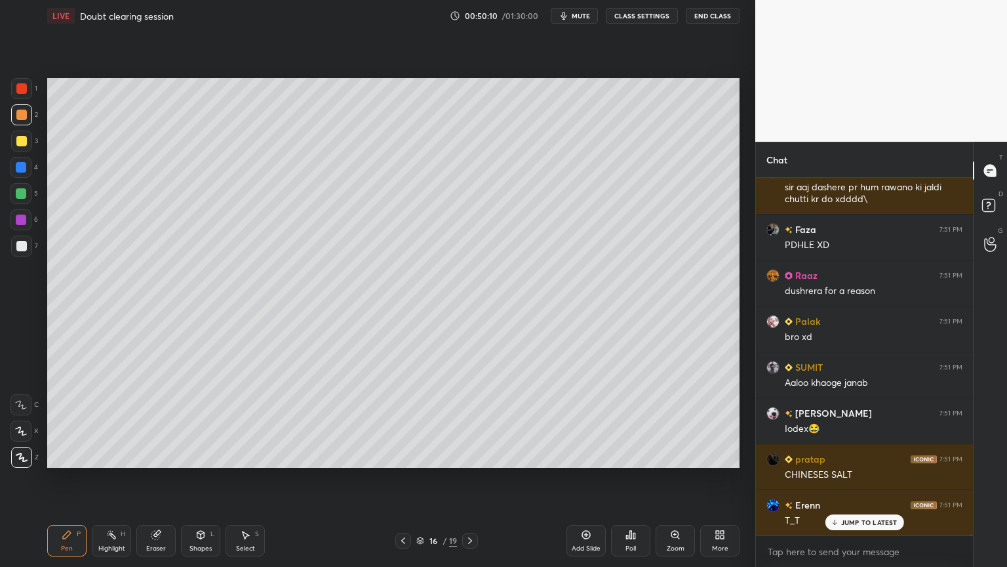
click at [639, 16] on button "CLASS SETTINGS" at bounding box center [642, 16] width 72 height 16
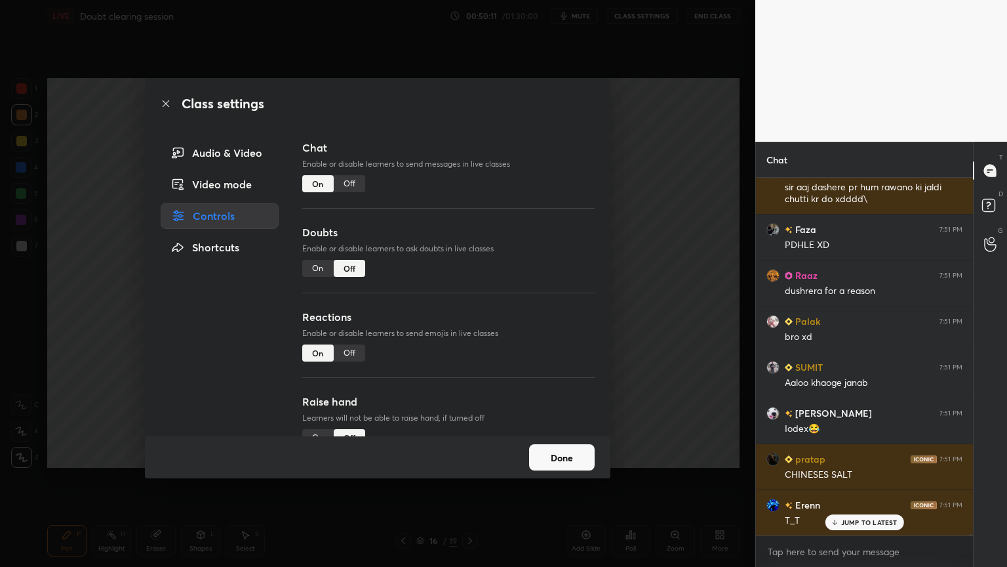
click at [349, 184] on div "Off" at bounding box center [349, 183] width 31 height 17
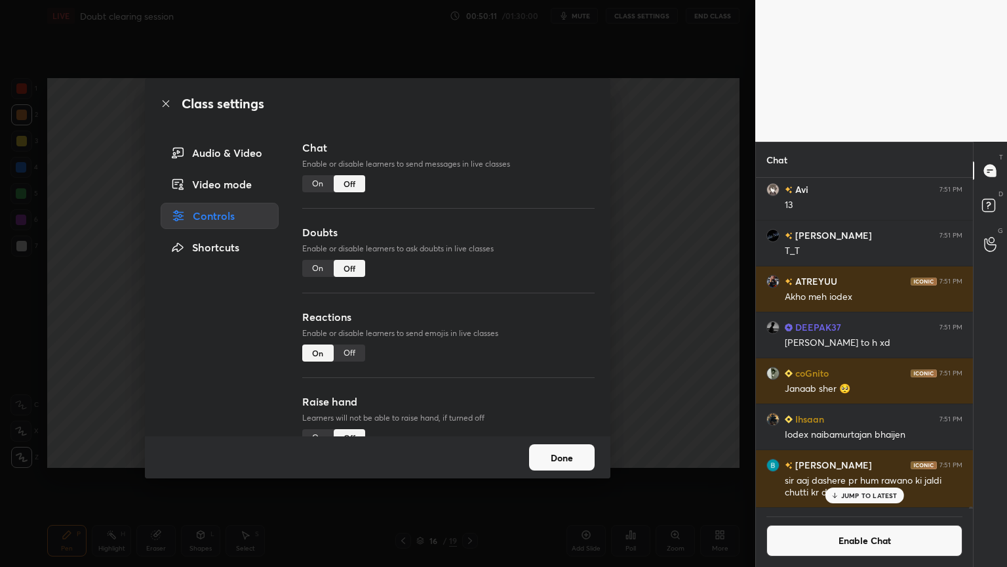
click at [705, 255] on div "Class settings Audio & Video Video mode Controls Shortcuts Chat Enable or disab…" at bounding box center [377, 283] width 755 height 567
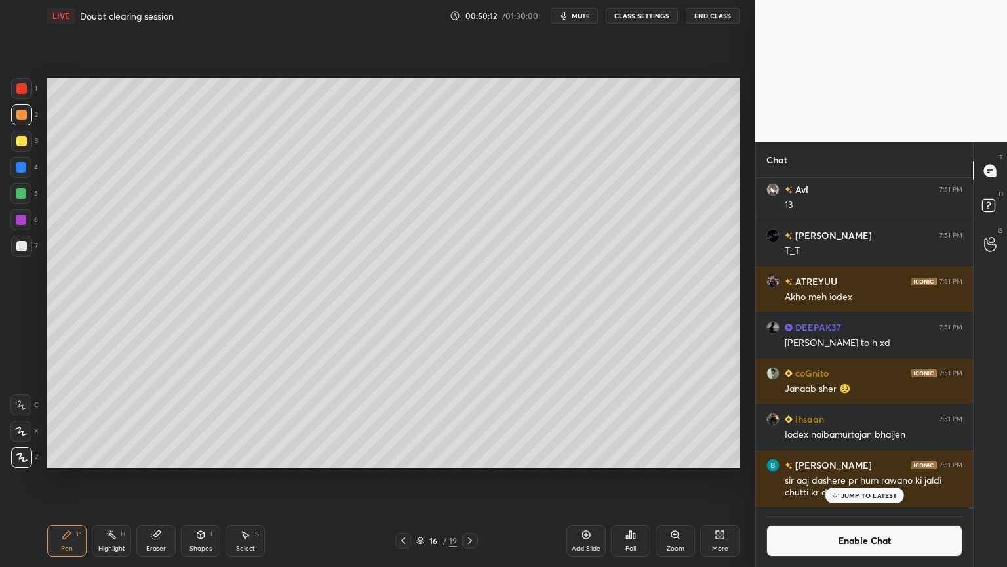
click at [63, 478] on div "Pen P" at bounding box center [66, 540] width 39 height 31
click at [22, 249] on div at bounding box center [21, 246] width 10 height 10
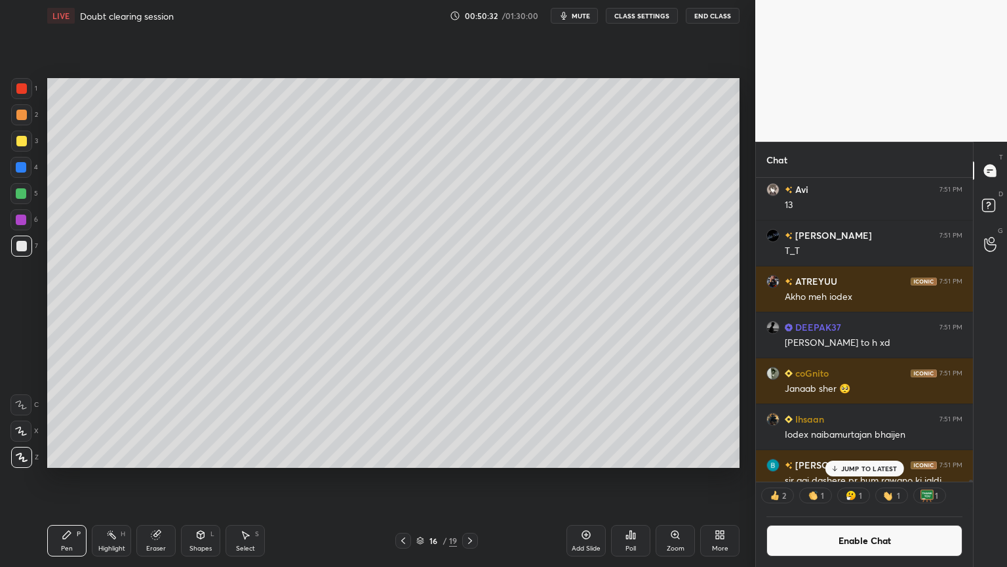
click at [77, 478] on div "Pen P" at bounding box center [66, 540] width 39 height 31
click at [23, 172] on div at bounding box center [20, 167] width 21 height 21
click at [110, 478] on div "Highlight H" at bounding box center [111, 540] width 39 height 31
click at [79, 478] on div "Pen P" at bounding box center [66, 540] width 39 height 31
click at [70, 478] on div "Pen P" at bounding box center [66, 540] width 39 height 31
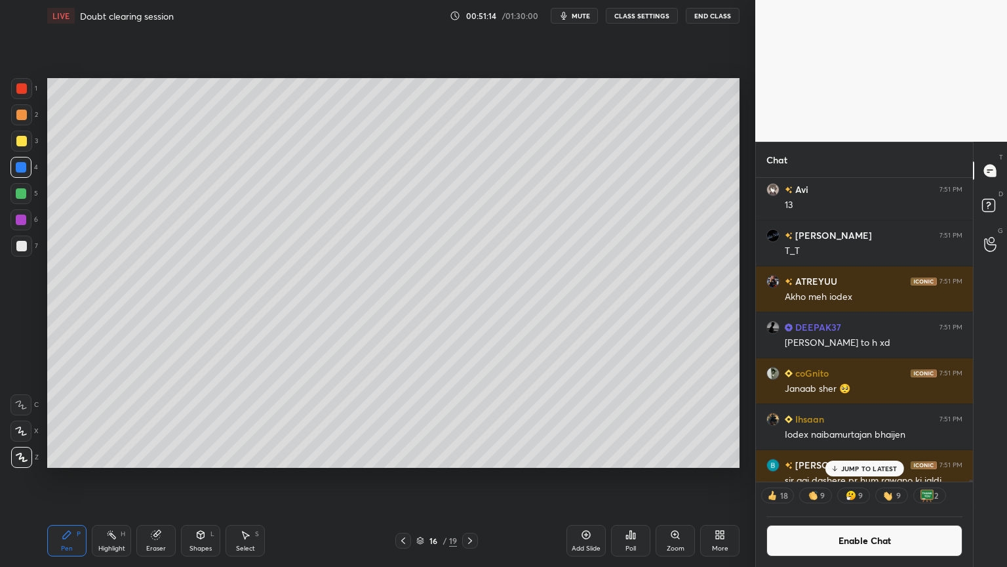
click at [26, 246] on div at bounding box center [21, 246] width 10 height 10
click at [126, 478] on div "Highlight H" at bounding box center [111, 540] width 39 height 31
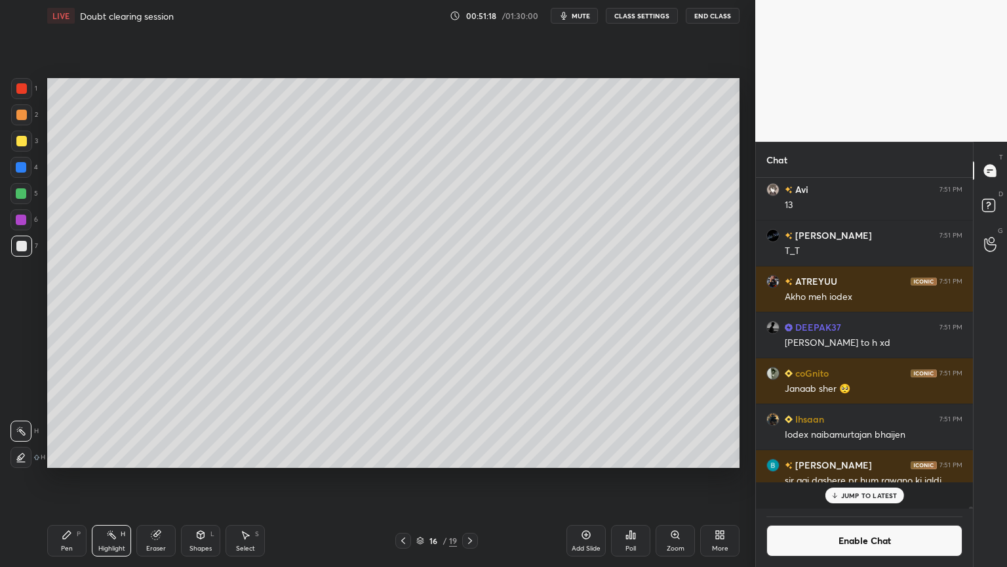
scroll to position [84364, 0]
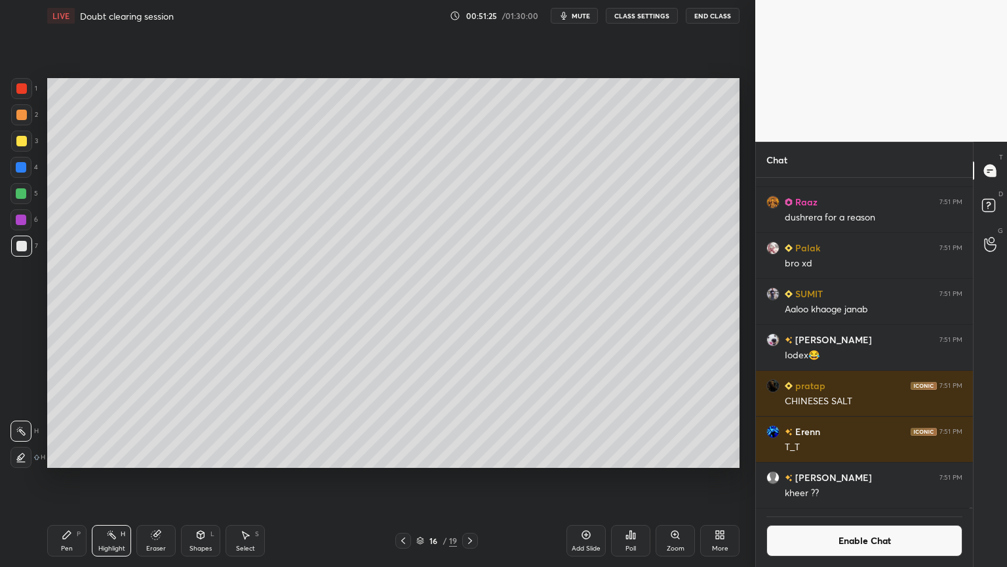
click at [73, 478] on div "Pen P" at bounding box center [66, 540] width 39 height 31
click at [105, 478] on div "Highlight" at bounding box center [111, 548] width 27 height 7
click at [77, 478] on div "Pen P" at bounding box center [66, 540] width 39 height 31
click at [21, 141] on div at bounding box center [21, 141] width 10 height 10
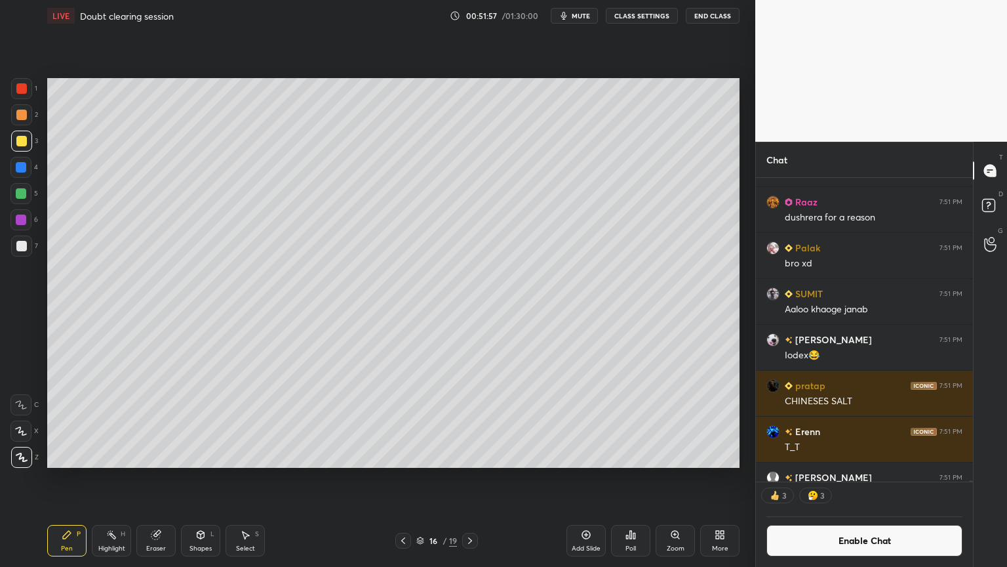
click at [123, 478] on div "Highlight H" at bounding box center [111, 540] width 39 height 31
click at [66, 478] on div "Pen P" at bounding box center [66, 540] width 39 height 31
click at [60, 478] on div "Pen P" at bounding box center [66, 540] width 39 height 31
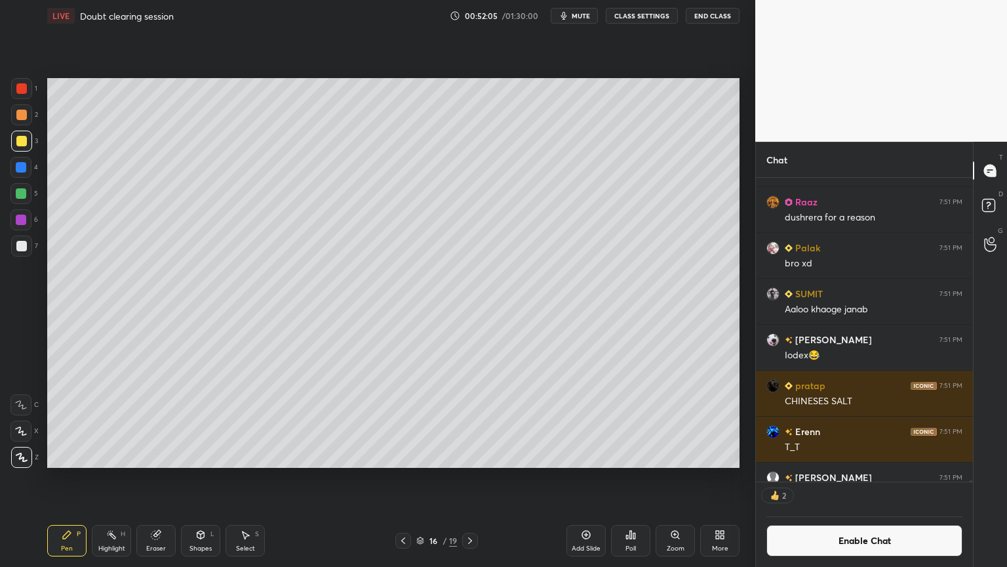
drag, startPoint x: 104, startPoint y: 545, endPoint x: 104, endPoint y: 536, distance: 8.5
click at [106, 478] on div "Highlight H" at bounding box center [111, 540] width 39 height 31
drag, startPoint x: 75, startPoint y: 541, endPoint x: 85, endPoint y: 523, distance: 20.3
click at [78, 478] on div "Pen P" at bounding box center [66, 540] width 39 height 31
click at [121, 478] on div "Highlight H" at bounding box center [111, 540] width 39 height 31
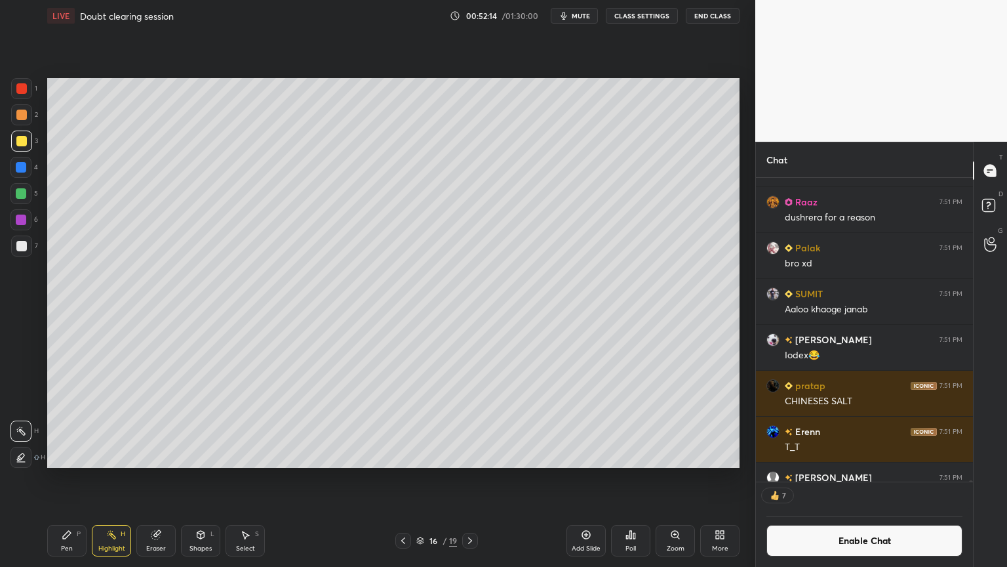
click at [197, 478] on div "Shapes" at bounding box center [200, 548] width 22 height 7
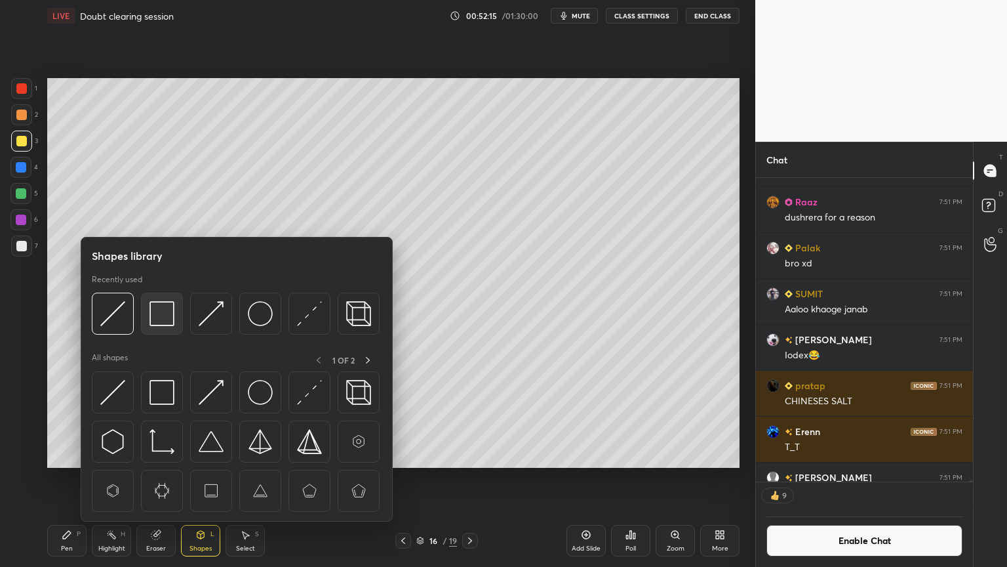
click at [169, 320] on img at bounding box center [161, 313] width 25 height 25
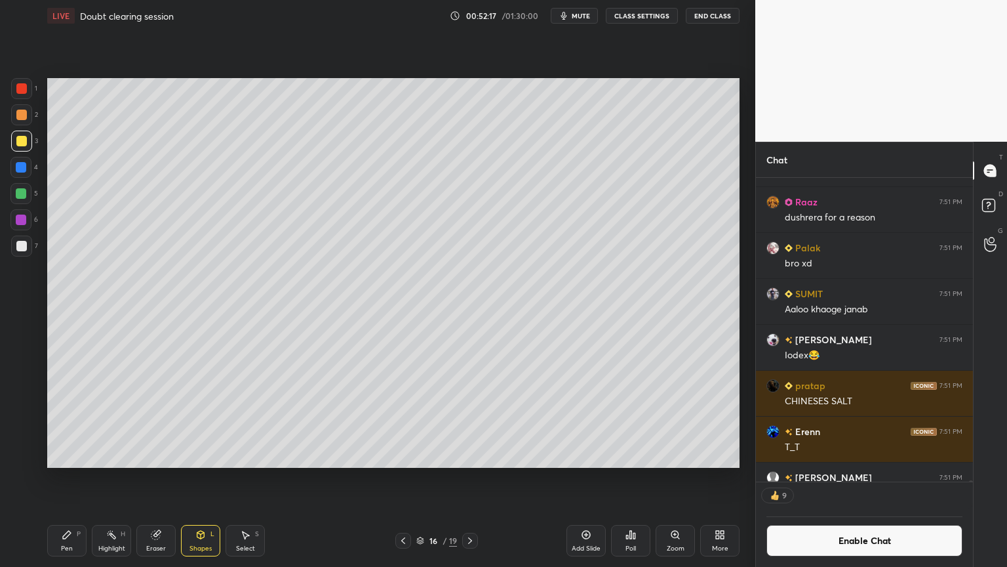
click at [68, 478] on div "Pen P" at bounding box center [66, 540] width 39 height 31
click at [124, 478] on div "Highlight H" at bounding box center [111, 540] width 39 height 31
click at [107, 478] on div "Highlight H" at bounding box center [111, 540] width 39 height 31
click at [77, 478] on div "Pen P" at bounding box center [66, 540] width 39 height 31
drag, startPoint x: 28, startPoint y: 249, endPoint x: 42, endPoint y: 268, distance: 23.5
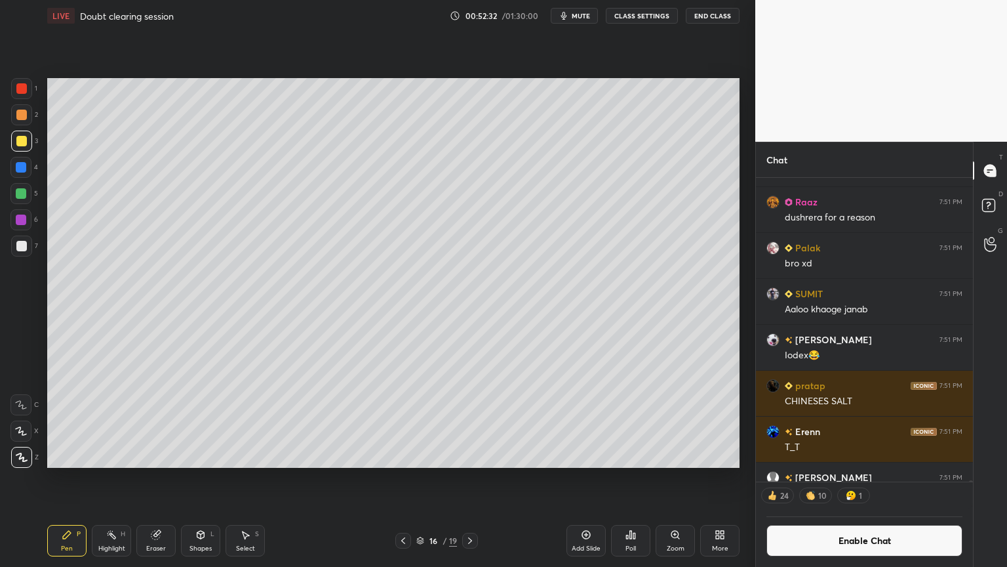
click at [28, 251] on div at bounding box center [21, 245] width 21 height 21
click at [195, 478] on div "Shapes L" at bounding box center [200, 540] width 39 height 31
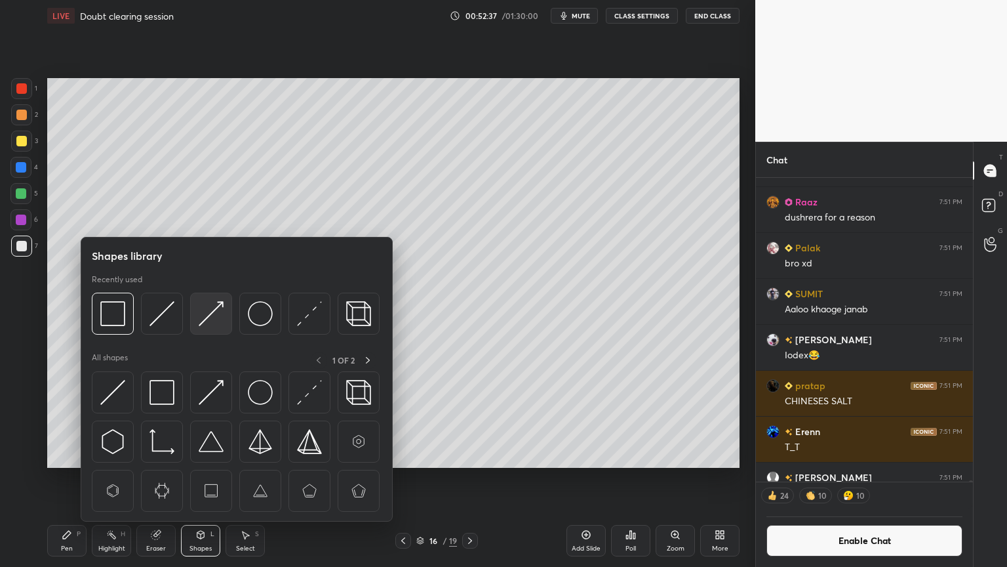
click at [223, 311] on img at bounding box center [211, 313] width 25 height 25
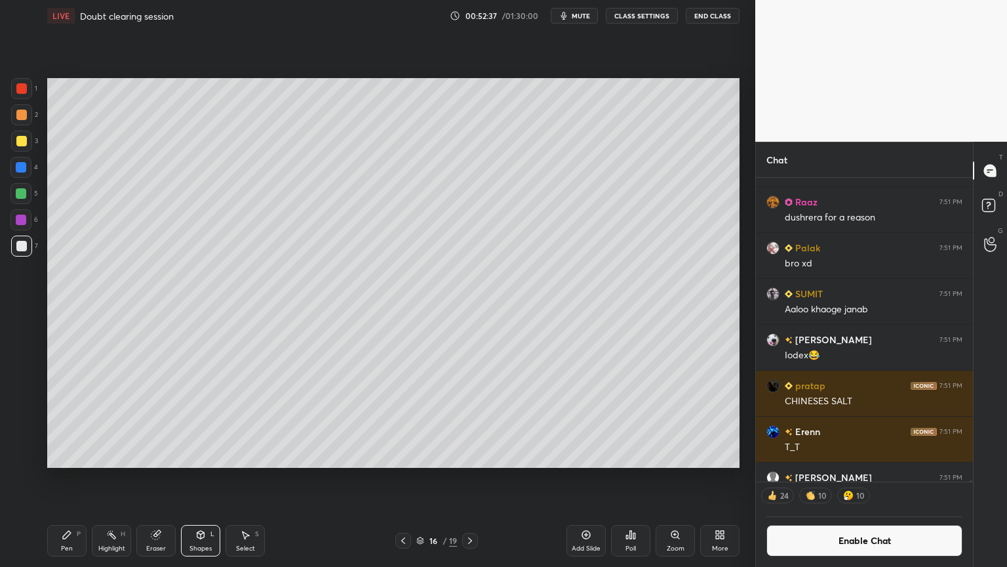
click at [26, 90] on div at bounding box center [21, 88] width 10 height 10
click at [74, 478] on div "Pen P" at bounding box center [66, 540] width 39 height 31
click at [26, 248] on div at bounding box center [21, 245] width 21 height 21
click at [195, 478] on div "Shapes L" at bounding box center [200, 540] width 39 height 31
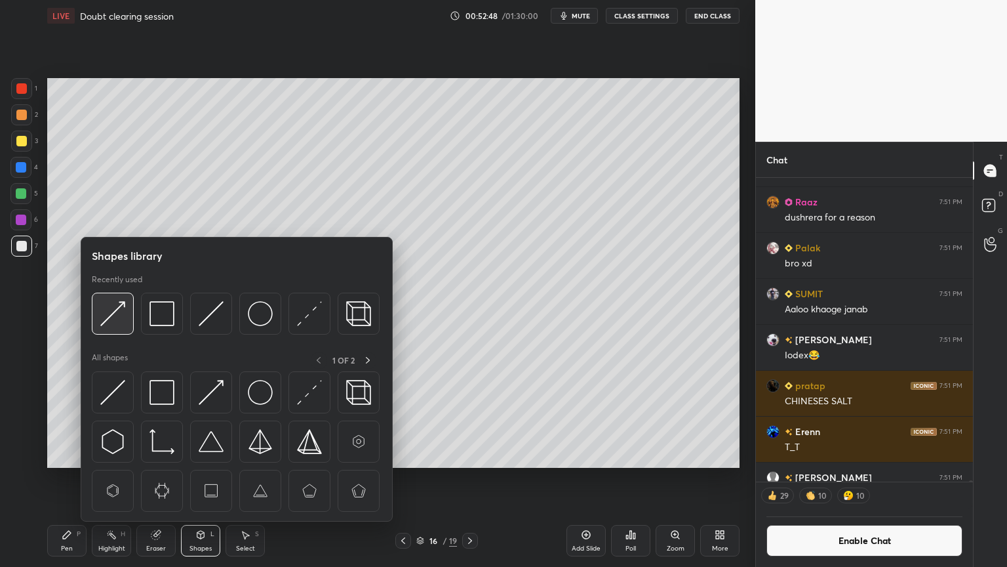
click at [115, 315] on img at bounding box center [112, 313] width 25 height 25
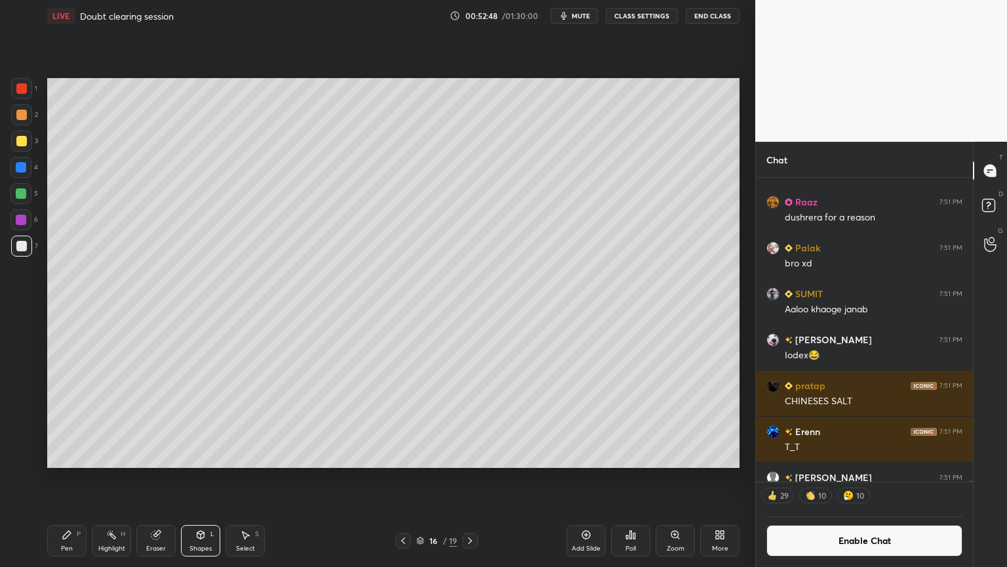
drag, startPoint x: 24, startPoint y: 93, endPoint x: 43, endPoint y: 118, distance: 31.3
click at [24, 97] on div at bounding box center [21, 88] width 21 height 21
click at [206, 478] on div "Shapes L" at bounding box center [200, 540] width 39 height 31
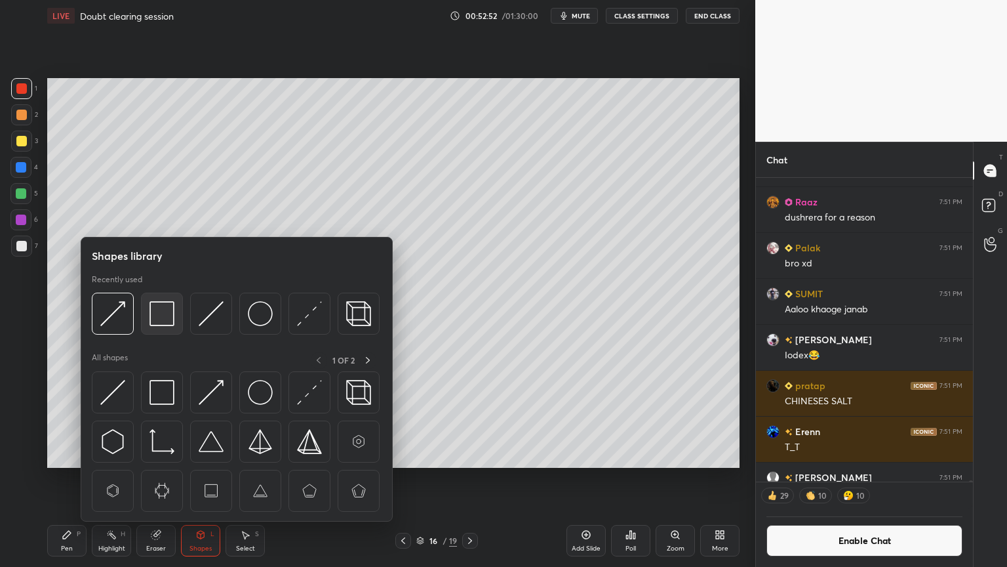
click at [161, 317] on img at bounding box center [161, 313] width 25 height 25
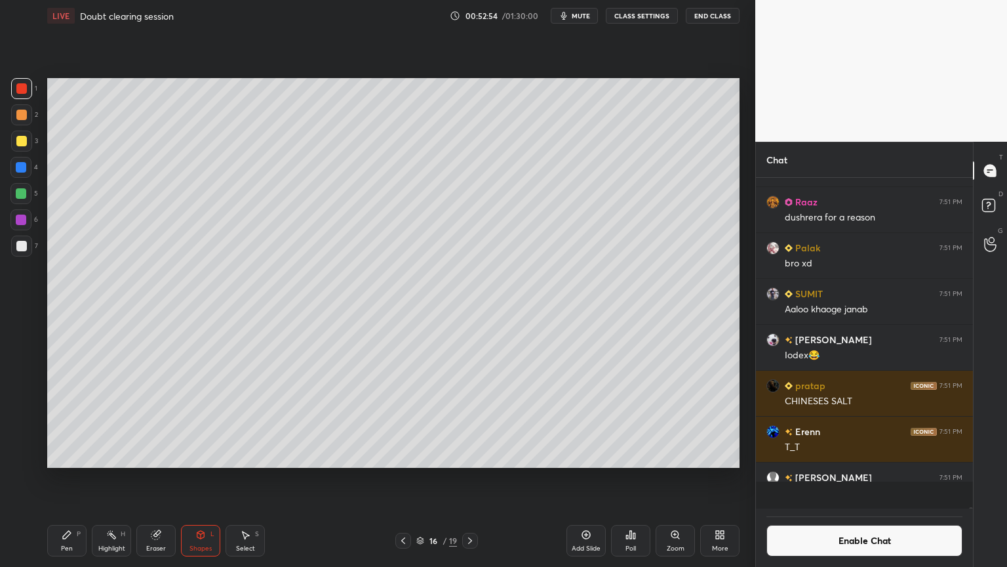
scroll to position [327, 213]
drag, startPoint x: 68, startPoint y: 538, endPoint x: 118, endPoint y: 485, distance: 73.3
click at [71, 478] on icon at bounding box center [67, 534] width 10 height 10
drag, startPoint x: 113, startPoint y: 539, endPoint x: 119, endPoint y: 528, distance: 12.6
click at [115, 478] on icon at bounding box center [111, 534] width 10 height 10
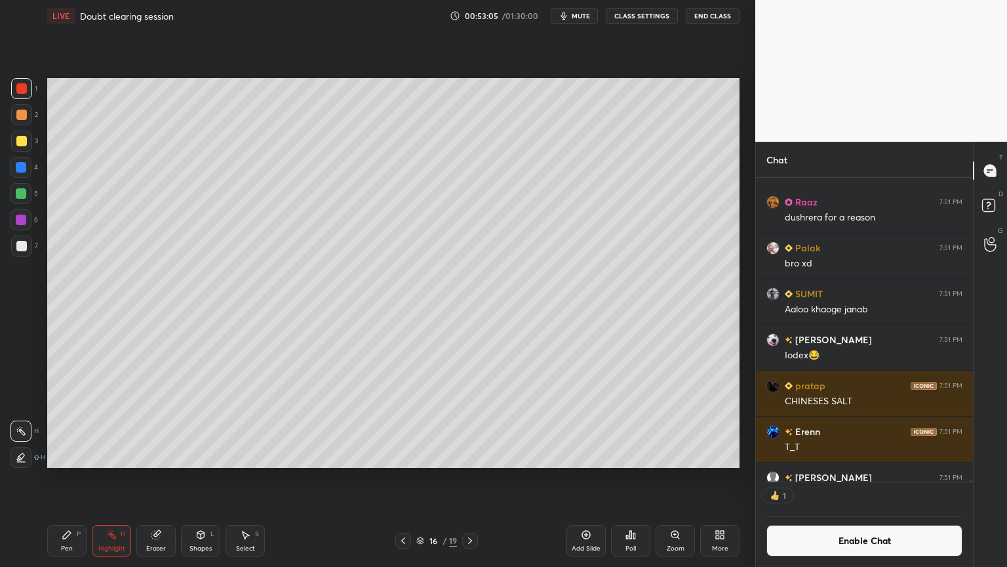
scroll to position [4, 4]
click at [588, 478] on div "Add Slide" at bounding box center [586, 540] width 39 height 31
click at [68, 478] on icon at bounding box center [67, 534] width 10 height 10
click at [24, 115] on div at bounding box center [21, 115] width 10 height 10
click at [197, 478] on div "Shapes" at bounding box center [200, 548] width 22 height 7
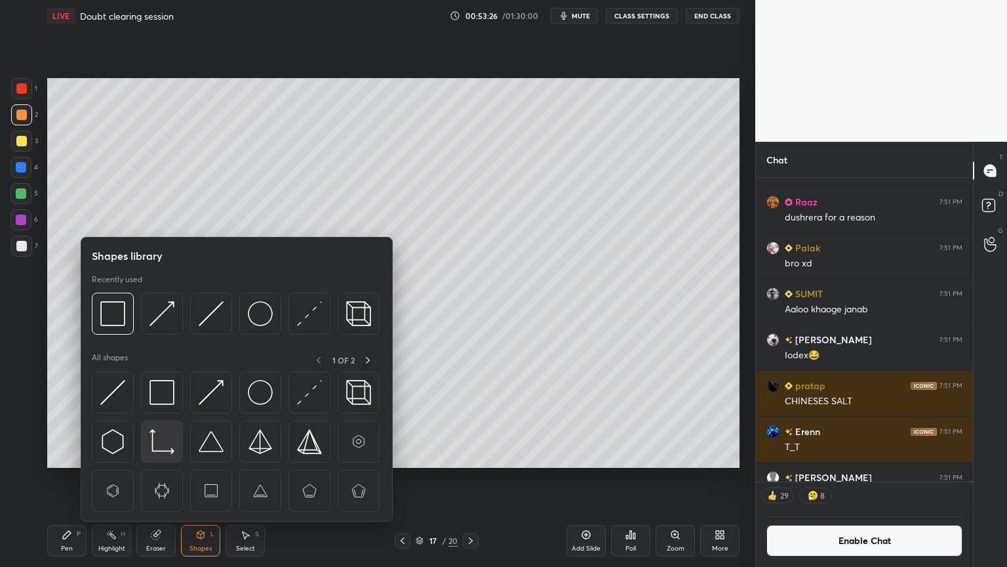
click at [160, 443] on img at bounding box center [161, 441] width 25 height 25
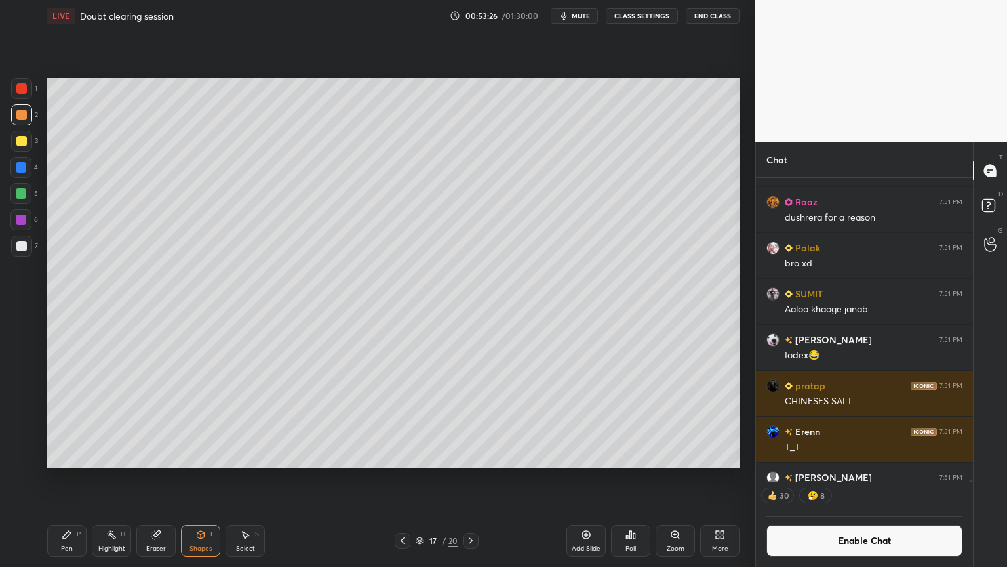
click at [23, 252] on div at bounding box center [21, 245] width 21 height 21
drag, startPoint x: 56, startPoint y: 538, endPoint x: 51, endPoint y: 525, distance: 13.3
click at [54, 478] on div "Pen P" at bounding box center [66, 540] width 39 height 31
click at [29, 120] on div at bounding box center [21, 114] width 21 height 21
click at [114, 478] on rect at bounding box center [113, 535] width 7 height 7
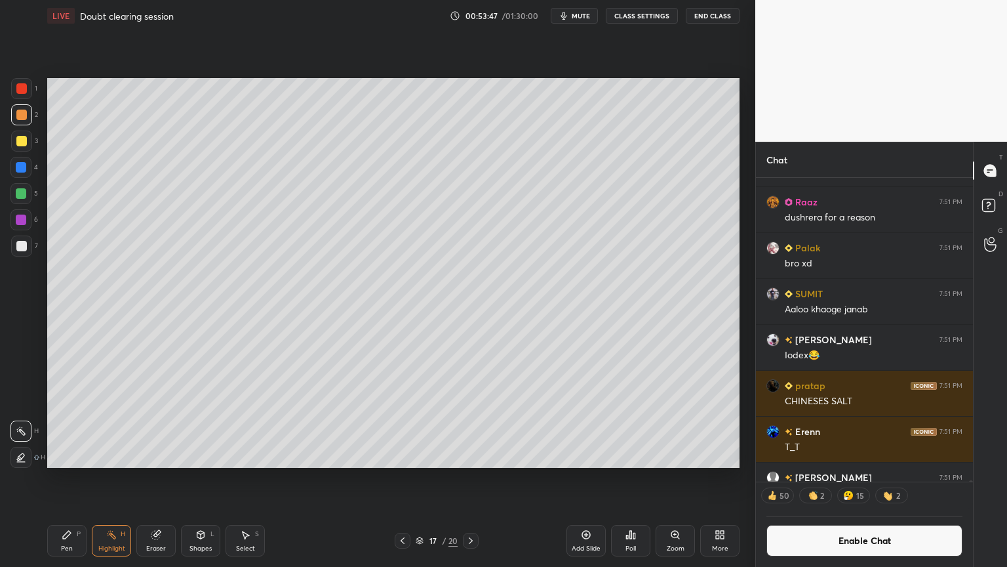
click at [75, 478] on div "Pen P" at bounding box center [66, 540] width 39 height 31
drag, startPoint x: 25, startPoint y: 247, endPoint x: 37, endPoint y: 257, distance: 15.8
click at [28, 252] on div at bounding box center [21, 245] width 21 height 21
click at [106, 478] on div "Highlight" at bounding box center [111, 548] width 27 height 7
click at [396, 478] on div at bounding box center [403, 540] width 16 height 16
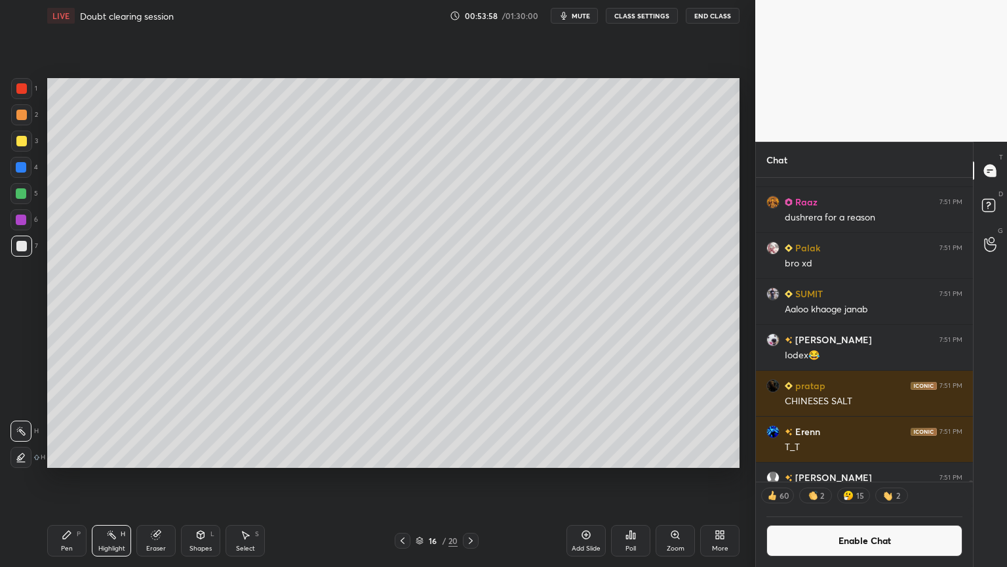
click at [124, 478] on div "Highlight H" at bounding box center [111, 540] width 39 height 31
click at [474, 478] on icon at bounding box center [471, 540] width 10 height 10
click at [64, 478] on div "Pen P" at bounding box center [66, 540] width 39 height 31
click at [21, 113] on div at bounding box center [21, 115] width 10 height 10
click at [24, 91] on div at bounding box center [21, 88] width 10 height 10
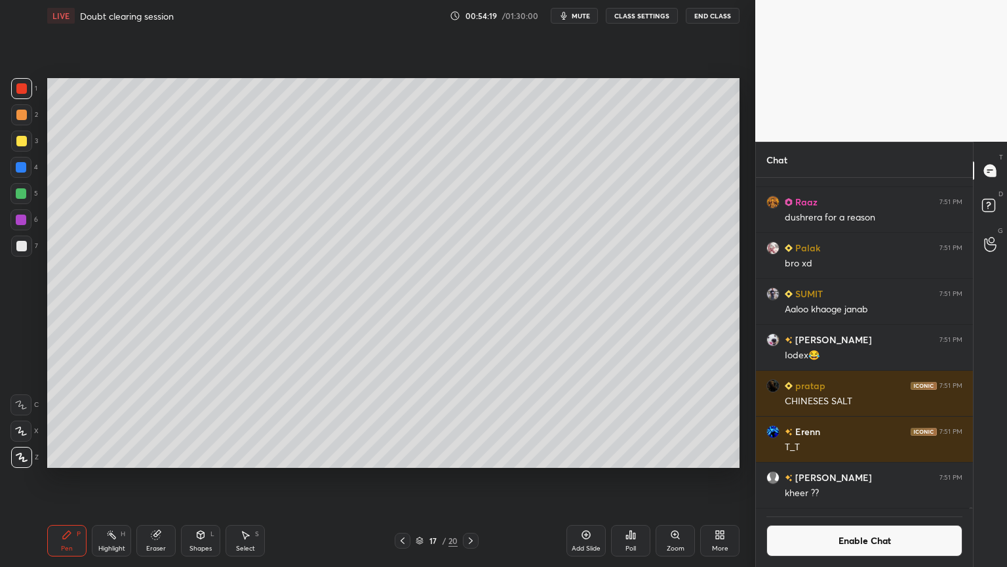
scroll to position [327, 213]
drag, startPoint x: 106, startPoint y: 536, endPoint x: 111, endPoint y: 530, distance: 7.5
click at [108, 478] on div "Highlight H" at bounding box center [111, 540] width 39 height 31
click at [401, 478] on icon at bounding box center [402, 540] width 10 height 10
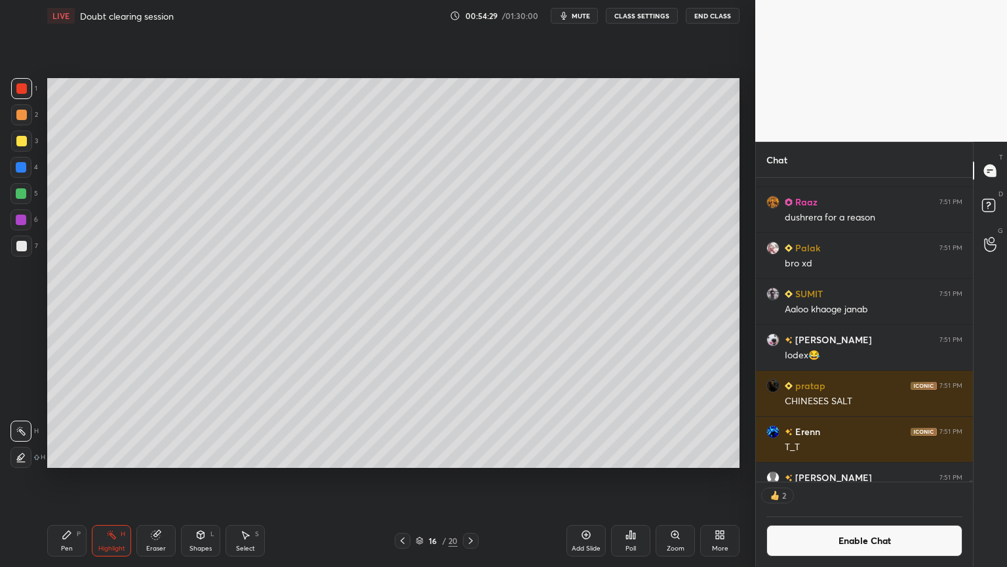
click at [107, 478] on div "Highlight H" at bounding box center [111, 540] width 39 height 31
drag, startPoint x: 473, startPoint y: 535, endPoint x: 467, endPoint y: 533, distance: 6.8
click at [471, 478] on div at bounding box center [471, 540] width 16 height 16
click at [55, 478] on div "Pen P" at bounding box center [66, 540] width 39 height 31
click at [152, 478] on div "Eraser" at bounding box center [155, 540] width 39 height 31
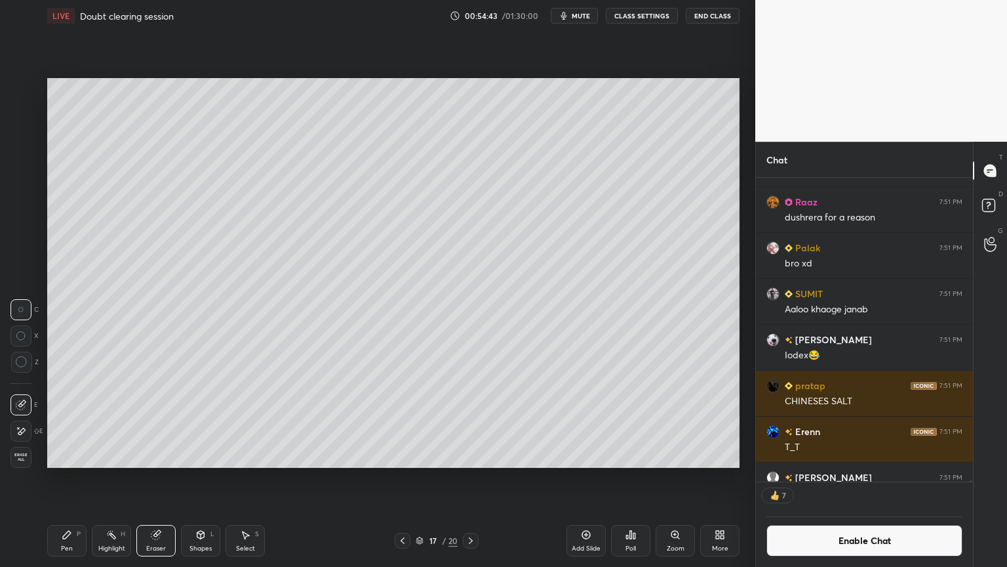
click at [116, 478] on div "Highlight H" at bounding box center [111, 540] width 39 height 31
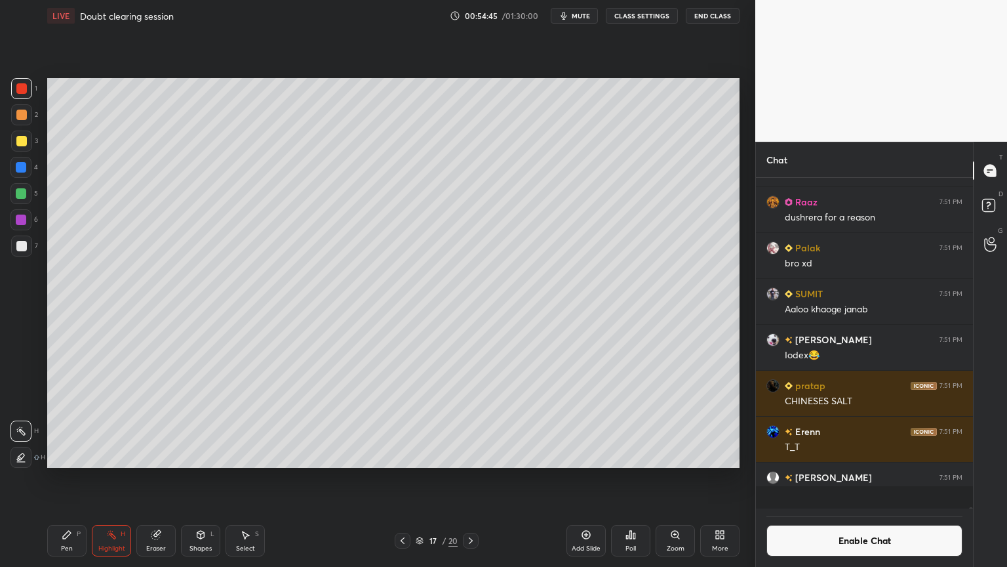
scroll to position [84364, 0]
drag, startPoint x: 71, startPoint y: 544, endPoint x: 73, endPoint y: 532, distance: 12.7
click at [71, 478] on div "Pen P" at bounding box center [66, 540] width 39 height 31
click at [209, 478] on div "Shapes" at bounding box center [200, 548] width 22 height 7
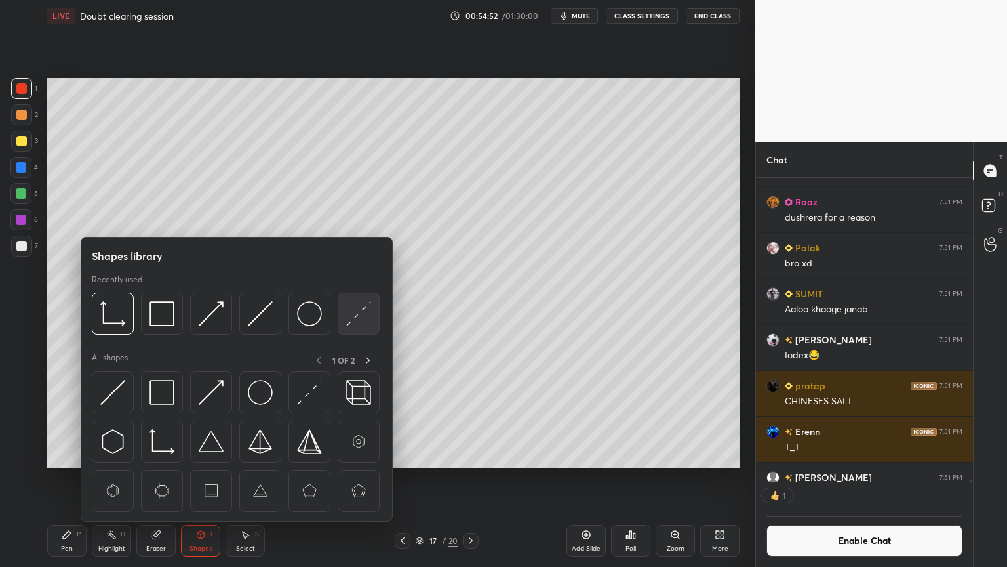
scroll to position [4, 4]
click at [359, 315] on img at bounding box center [358, 313] width 25 height 25
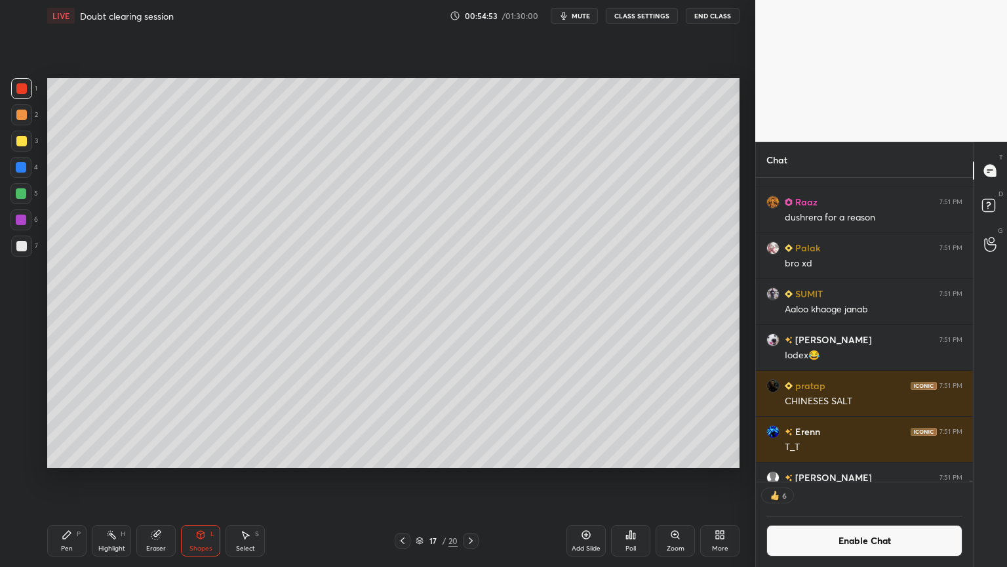
click at [21, 249] on div at bounding box center [21, 246] width 10 height 10
click at [73, 478] on div "Pen P" at bounding box center [66, 540] width 39 height 31
drag, startPoint x: 203, startPoint y: 544, endPoint x: 206, endPoint y: 523, distance: 21.1
click at [205, 478] on div "Shapes L" at bounding box center [200, 540] width 39 height 31
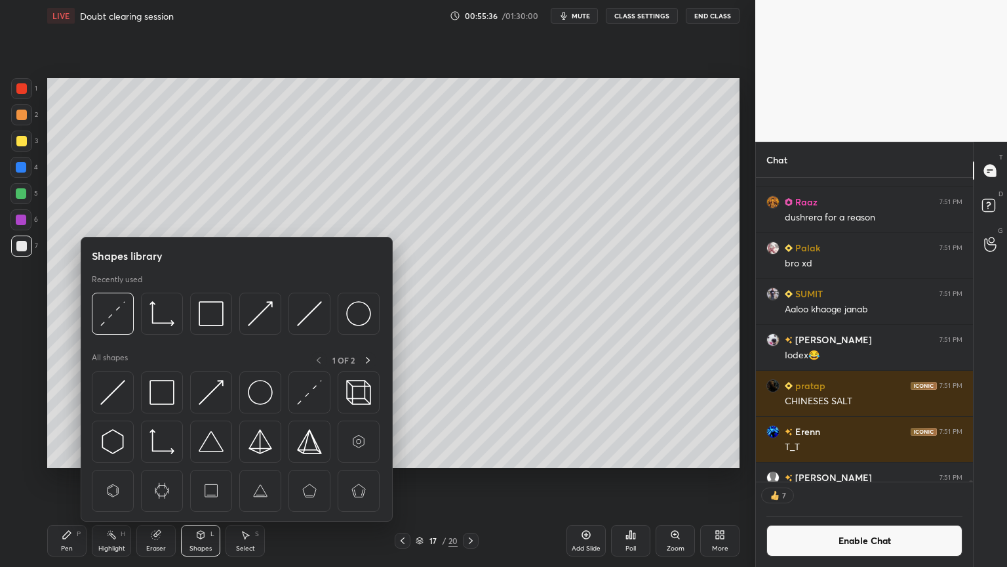
click at [110, 478] on div "Highlight H" at bounding box center [111, 540] width 39 height 31
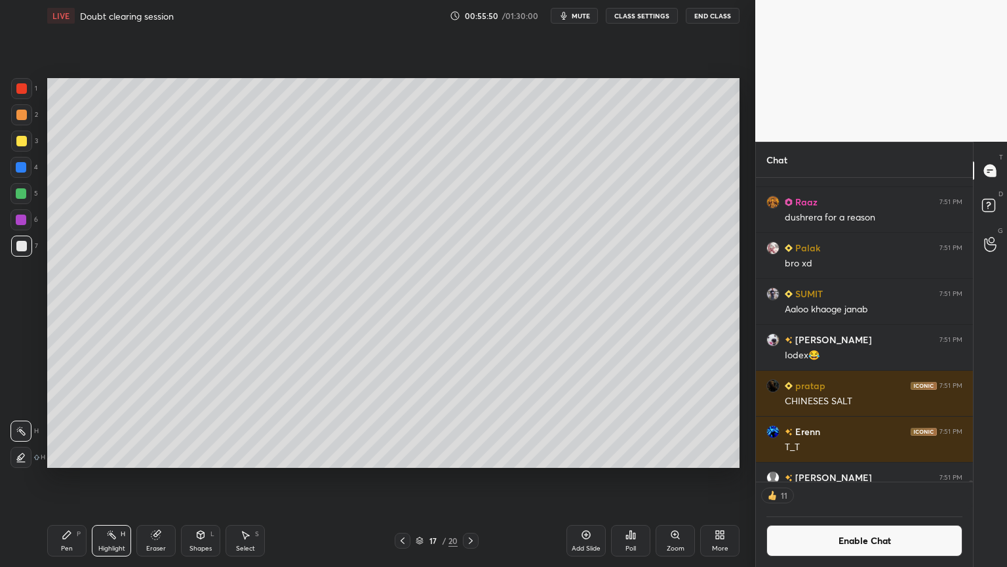
click at [117, 478] on div "Highlight H" at bounding box center [111, 540] width 39 height 31
click at [79, 478] on div "Pen P" at bounding box center [66, 540] width 39 height 31
drag, startPoint x: 117, startPoint y: 543, endPoint x: 116, endPoint y: 531, distance: 11.8
click at [116, 478] on div "Highlight H" at bounding box center [111, 540] width 39 height 31
click at [200, 478] on div "Shapes" at bounding box center [200, 548] width 22 height 7
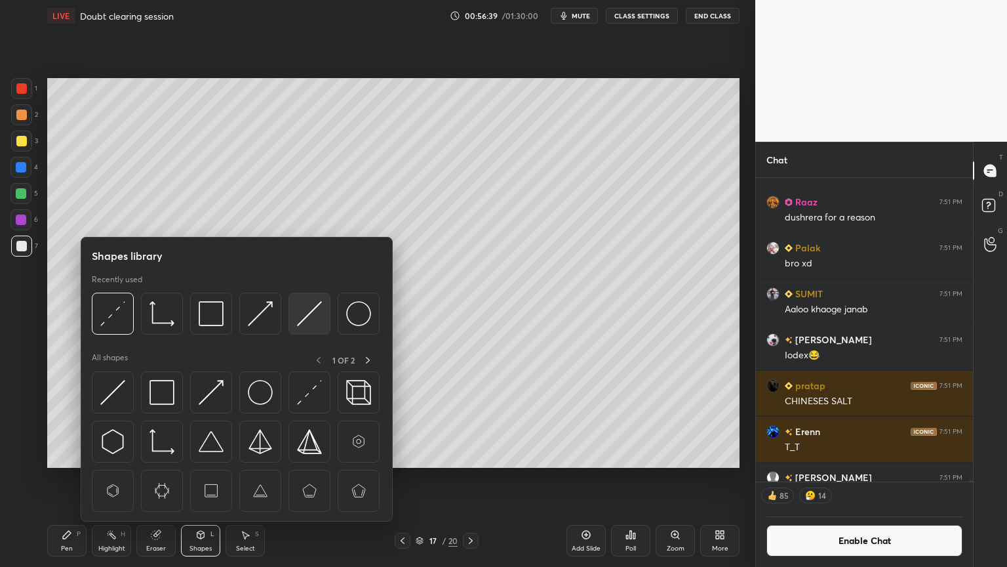
click at [309, 317] on img at bounding box center [309, 313] width 25 height 25
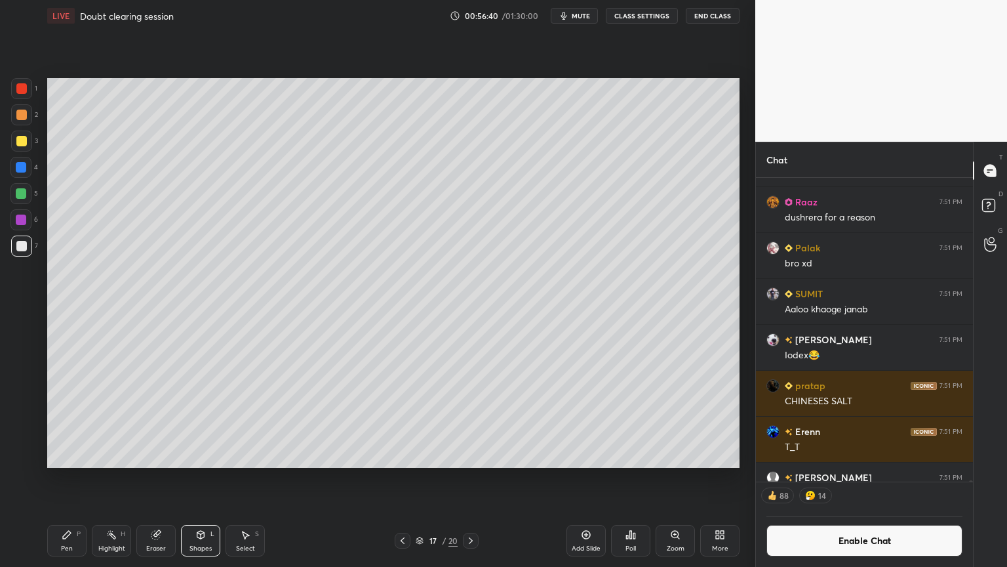
click at [24, 90] on div at bounding box center [21, 88] width 10 height 10
drag, startPoint x: 109, startPoint y: 540, endPoint x: 143, endPoint y: 483, distance: 67.0
click at [110, 478] on div "Highlight H" at bounding box center [111, 540] width 39 height 31
click at [403, 478] on icon at bounding box center [403, 540] width 4 height 7
click at [125, 478] on div "Highlight H" at bounding box center [111, 540] width 39 height 31
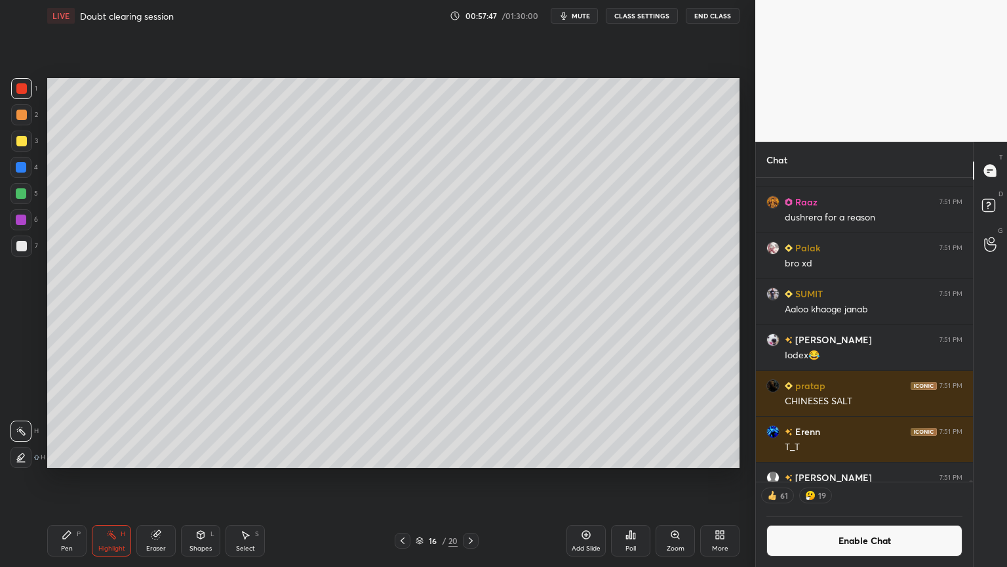
click at [470, 478] on icon at bounding box center [471, 540] width 10 height 10
click at [201, 478] on div "Shapes" at bounding box center [200, 548] width 22 height 7
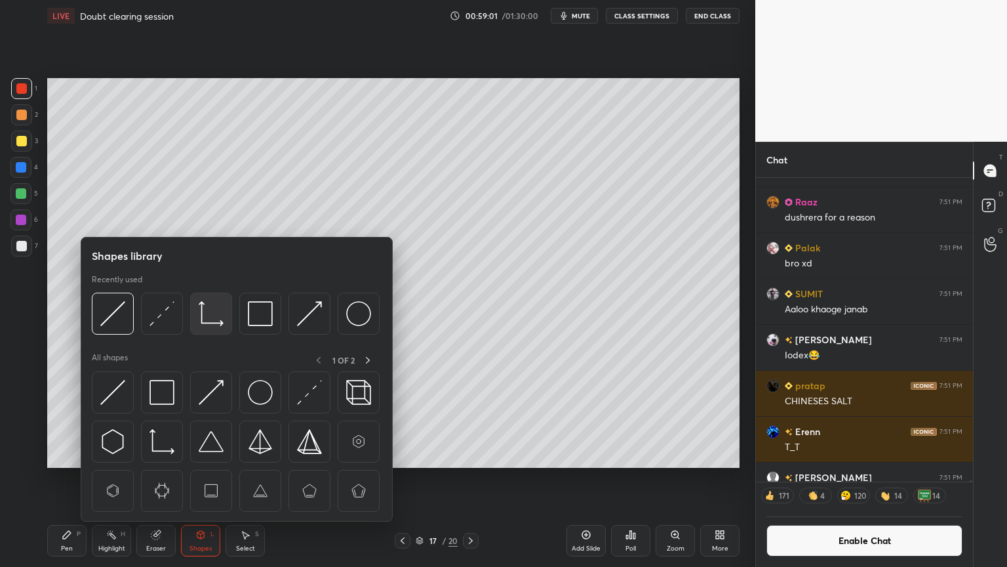
click at [210, 323] on img at bounding box center [211, 313] width 25 height 25
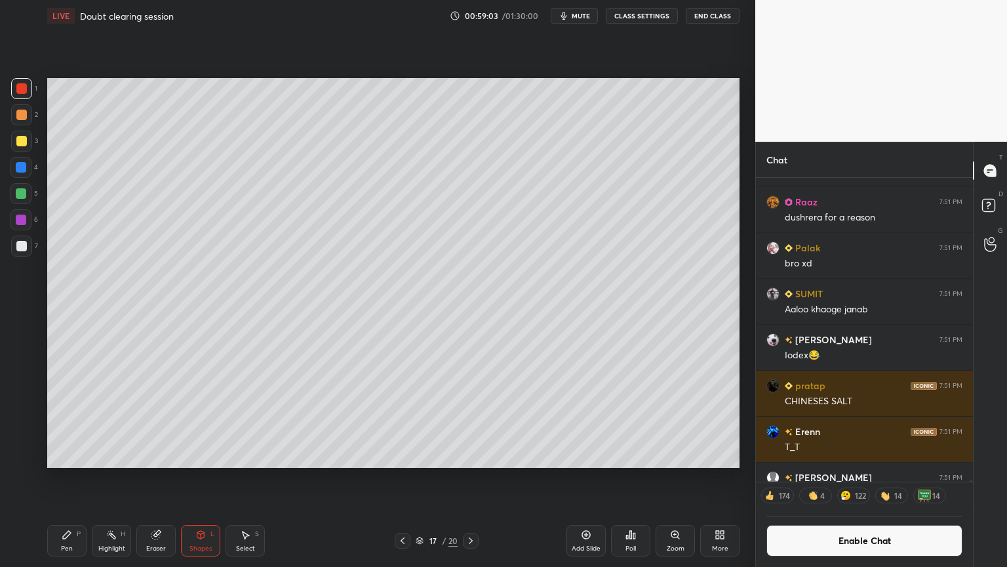
click at [24, 248] on div at bounding box center [21, 246] width 10 height 10
click at [161, 478] on div "Eraser" at bounding box center [156, 548] width 20 height 7
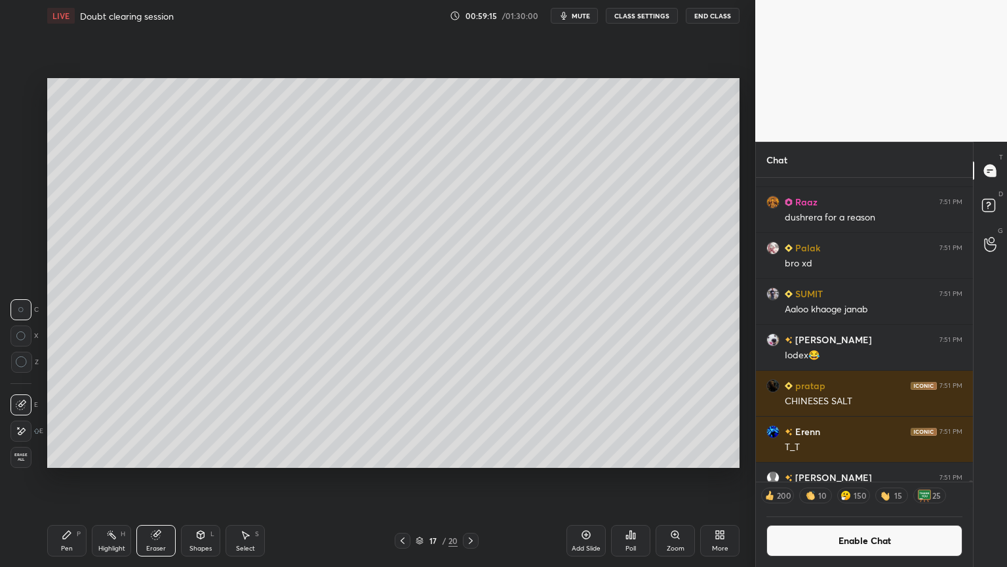
click at [889, 478] on button "Enable Chat" at bounding box center [865, 540] width 196 height 31
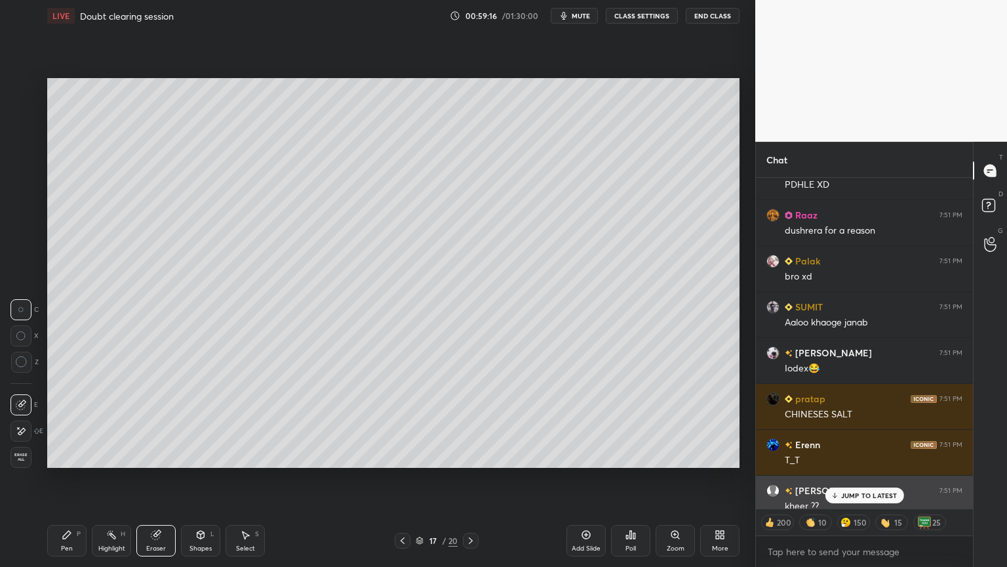
click at [879, 478] on p "JUMP TO LATEST" at bounding box center [869, 495] width 56 height 8
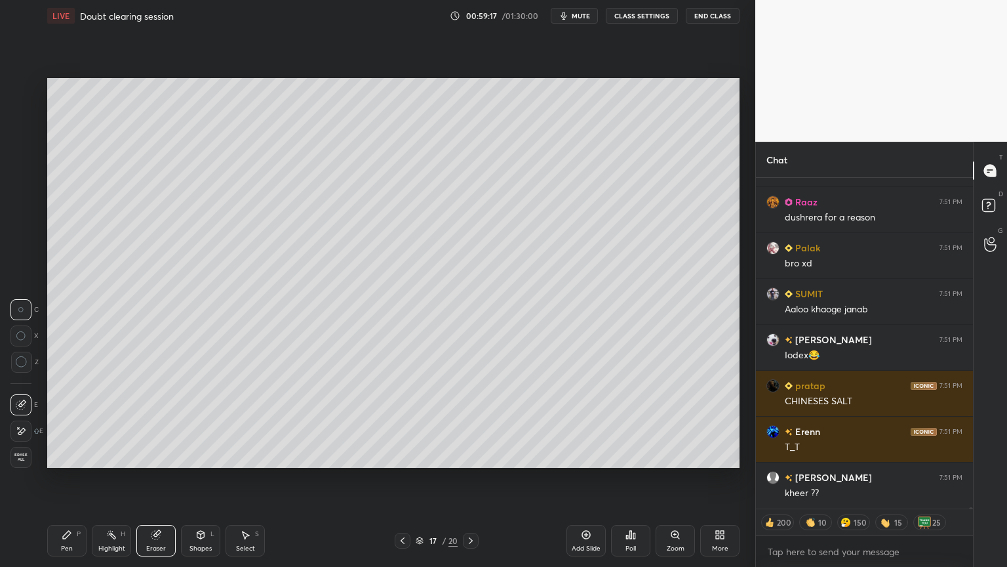
click at [60, 478] on div "Pen P" at bounding box center [66, 540] width 39 height 31
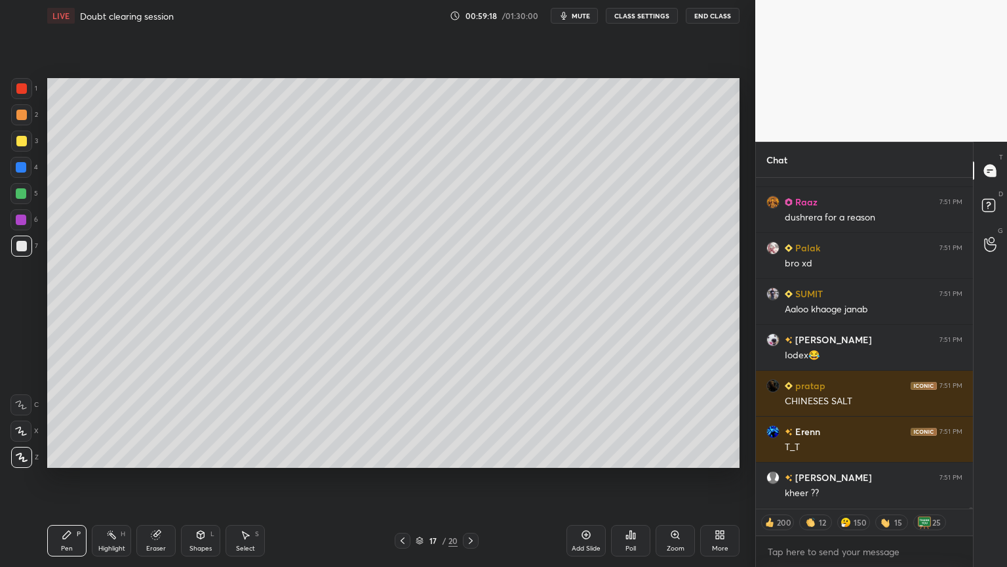
click at [24, 147] on div at bounding box center [21, 140] width 21 height 21
click at [70, 478] on div "Pen P" at bounding box center [66, 540] width 39 height 31
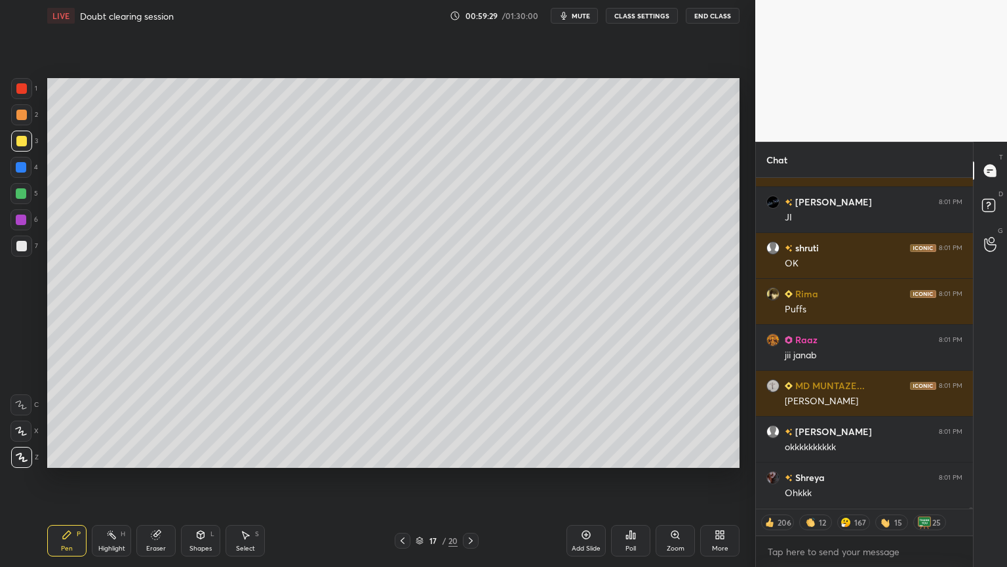
scroll to position [84685, 0]
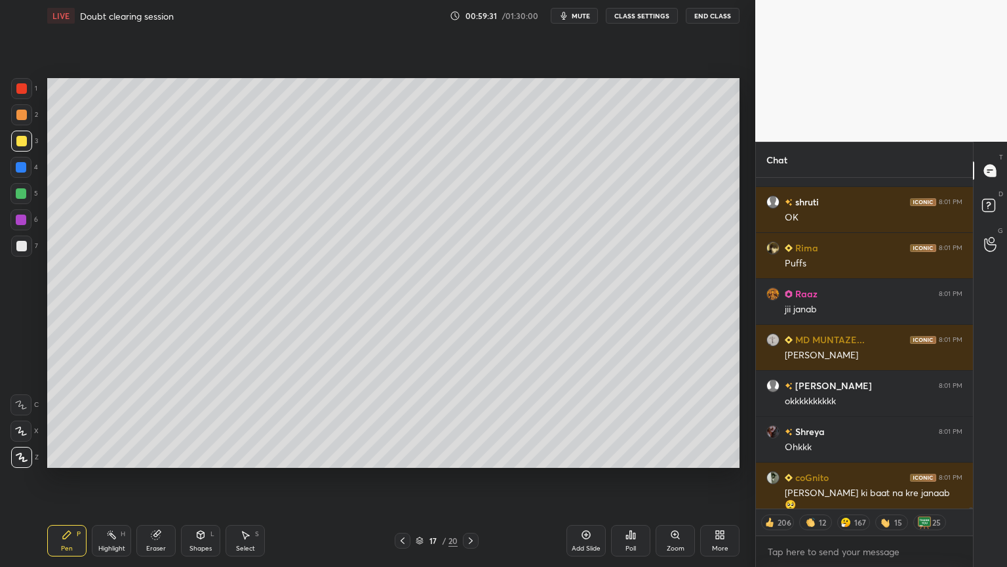
type textarea "x"
click at [637, 12] on button "CLASS SETTINGS" at bounding box center [642, 16] width 72 height 16
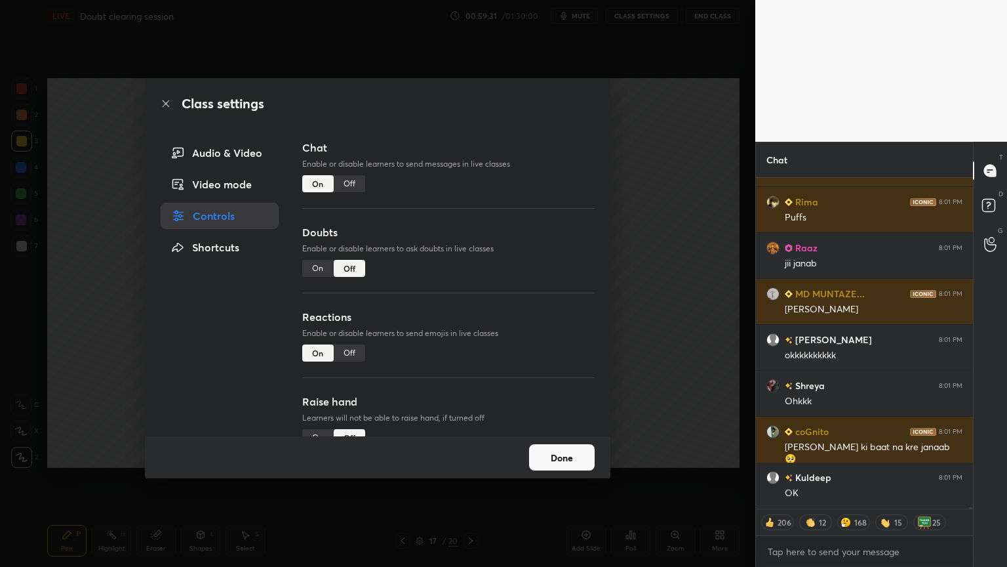
drag, startPoint x: 348, startPoint y: 185, endPoint x: 354, endPoint y: 189, distance: 7.6
click at [348, 188] on div "Off" at bounding box center [349, 183] width 31 height 17
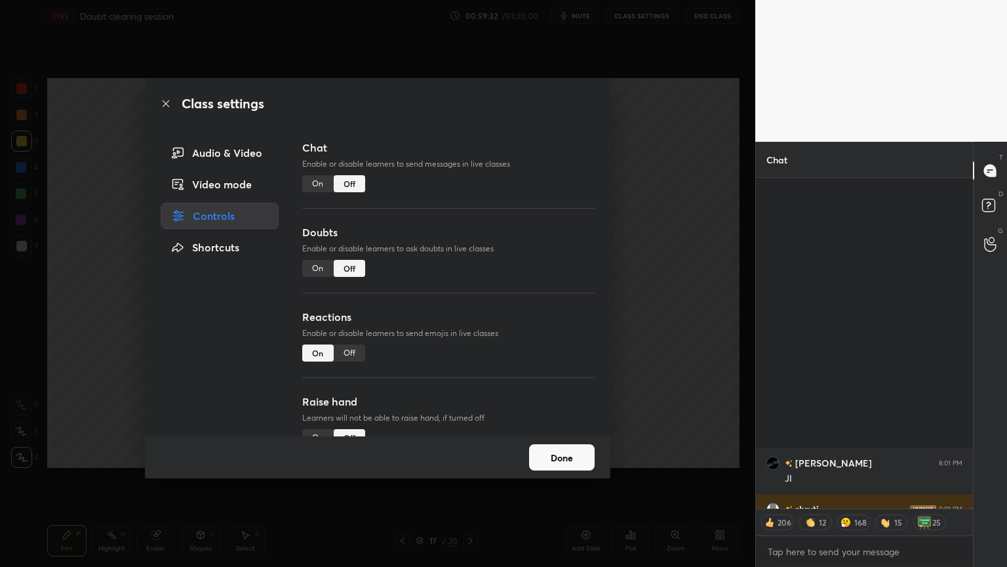
click at [629, 224] on div "Class settings Audio & Video Video mode Controls Shortcuts Chat Enable or disab…" at bounding box center [377, 283] width 755 height 567
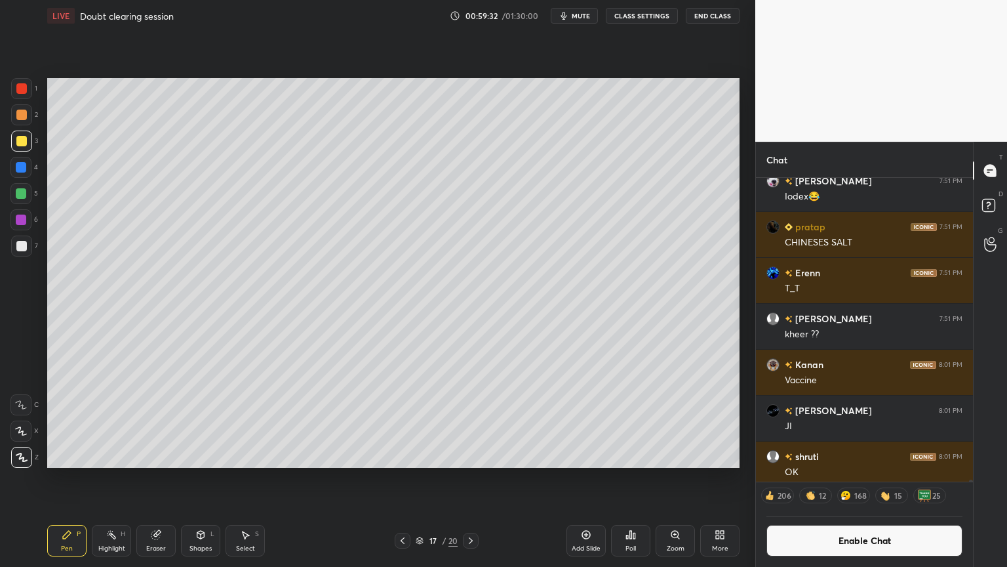
scroll to position [84752, 0]
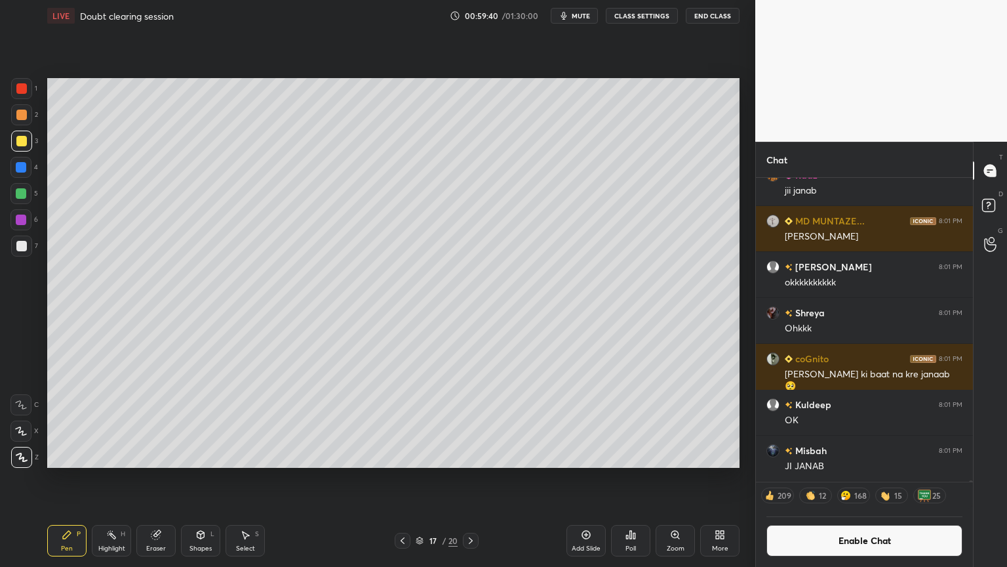
click at [71, 478] on div "Pen P" at bounding box center [66, 540] width 39 height 31
click at [25, 119] on div at bounding box center [21, 115] width 10 height 10
click at [648, 12] on button "CLASS SETTINGS" at bounding box center [642, 16] width 72 height 16
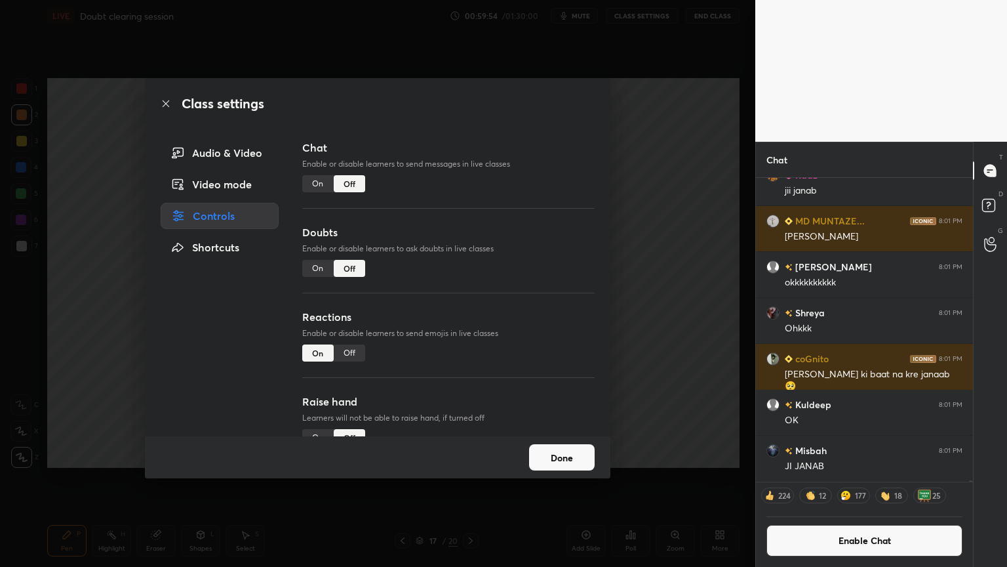
click at [355, 353] on div "Off" at bounding box center [349, 352] width 31 height 17
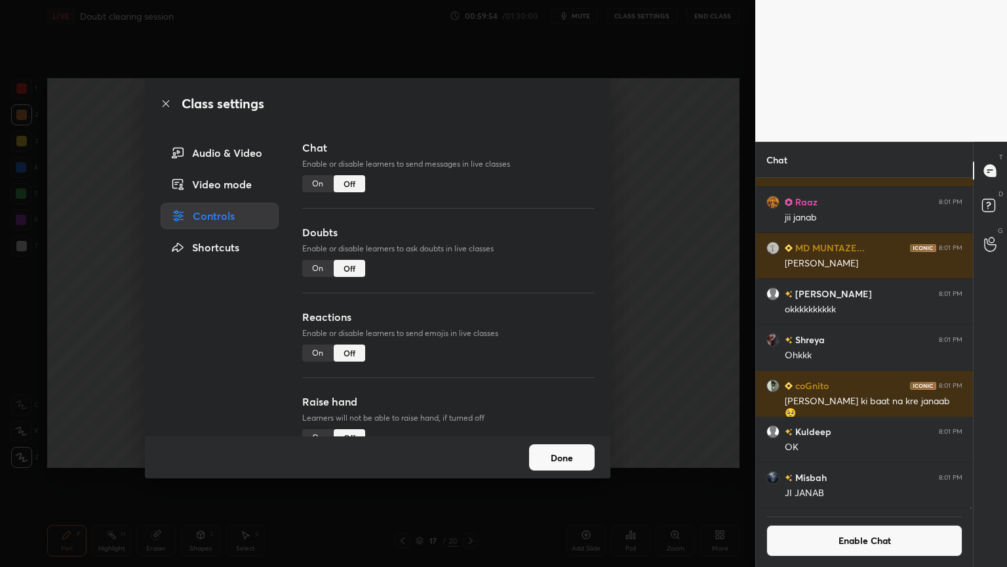
scroll to position [84725, 0]
click at [676, 346] on div "Class settings Audio & Video Video mode Controls Shortcuts Chat Enable or disab…" at bounding box center [377, 283] width 755 height 567
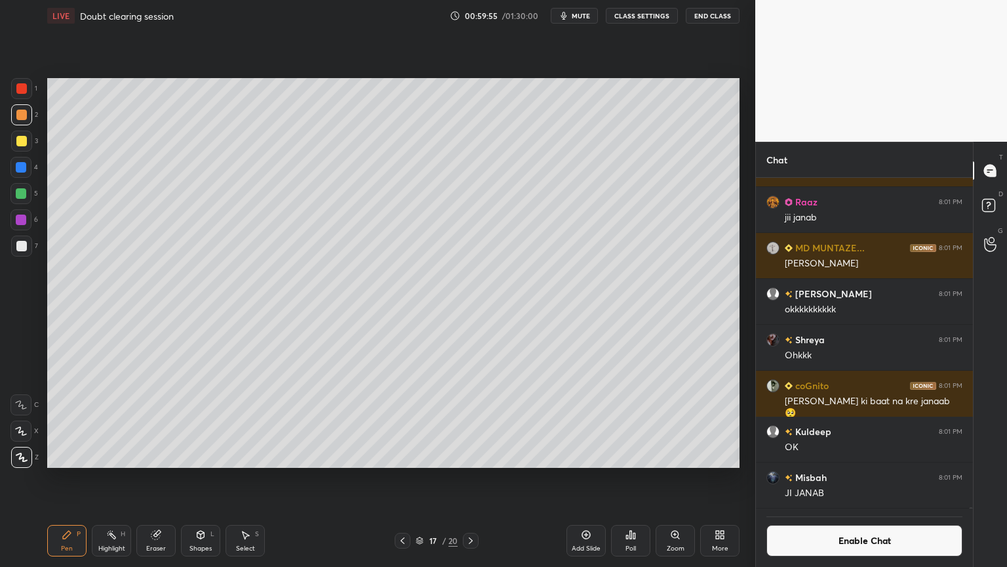
drag, startPoint x: 125, startPoint y: 542, endPoint x: 107, endPoint y: 513, distance: 34.2
click at [123, 478] on div "Highlight H" at bounding box center [111, 540] width 39 height 31
drag, startPoint x: 113, startPoint y: 551, endPoint x: 137, endPoint y: 501, distance: 55.4
click at [111, 478] on div "Highlight H" at bounding box center [111, 540] width 39 height 31
drag, startPoint x: 66, startPoint y: 538, endPoint x: 58, endPoint y: 484, distance: 54.3
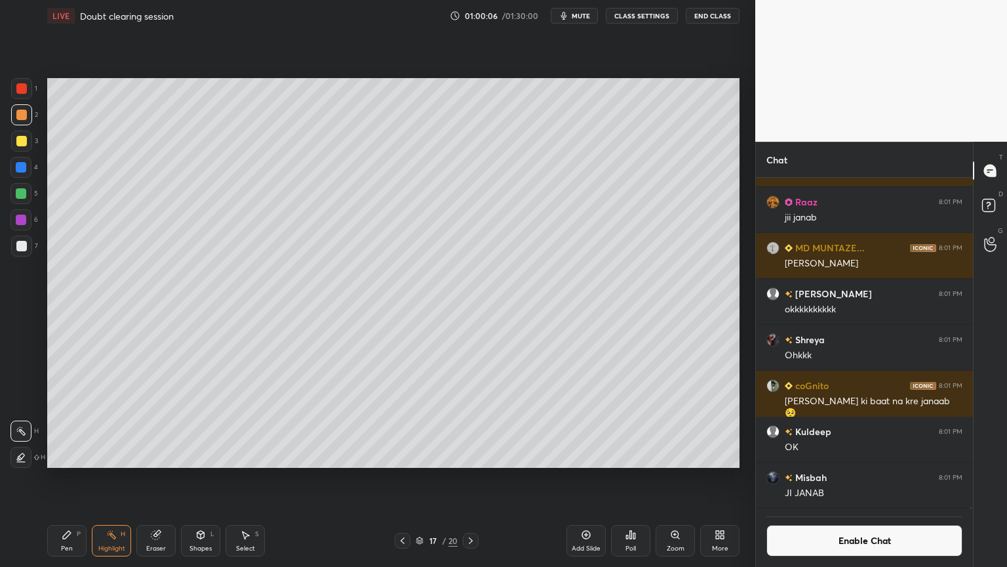
click at [68, 478] on icon at bounding box center [67, 534] width 8 height 8
click at [21, 144] on div at bounding box center [21, 141] width 10 height 10
drag, startPoint x: 21, startPoint y: 89, endPoint x: 41, endPoint y: 130, distance: 45.8
click at [20, 92] on div at bounding box center [21, 88] width 10 height 10
click at [197, 478] on div "Shapes L" at bounding box center [200, 540] width 39 height 31
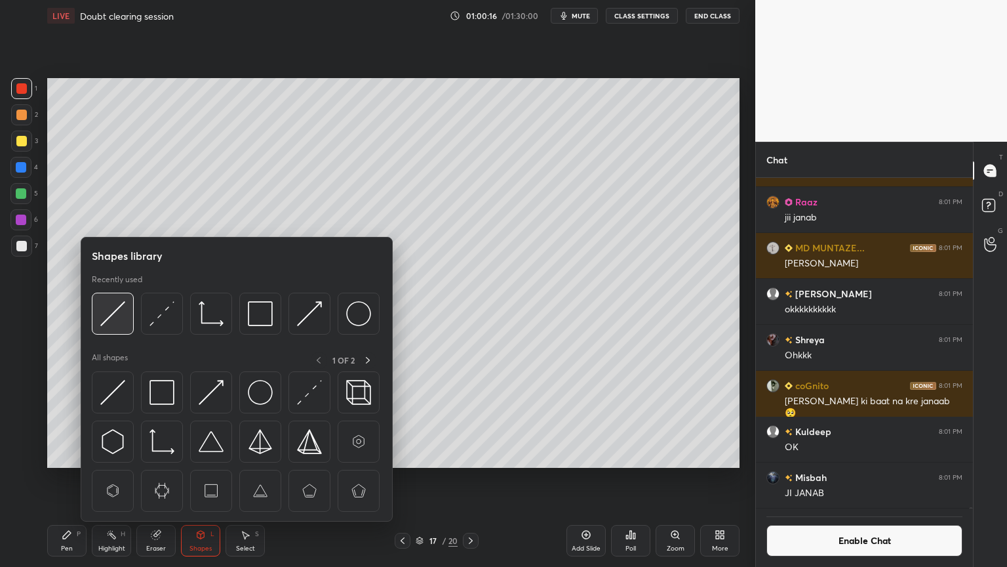
click at [119, 317] on img at bounding box center [112, 313] width 25 height 25
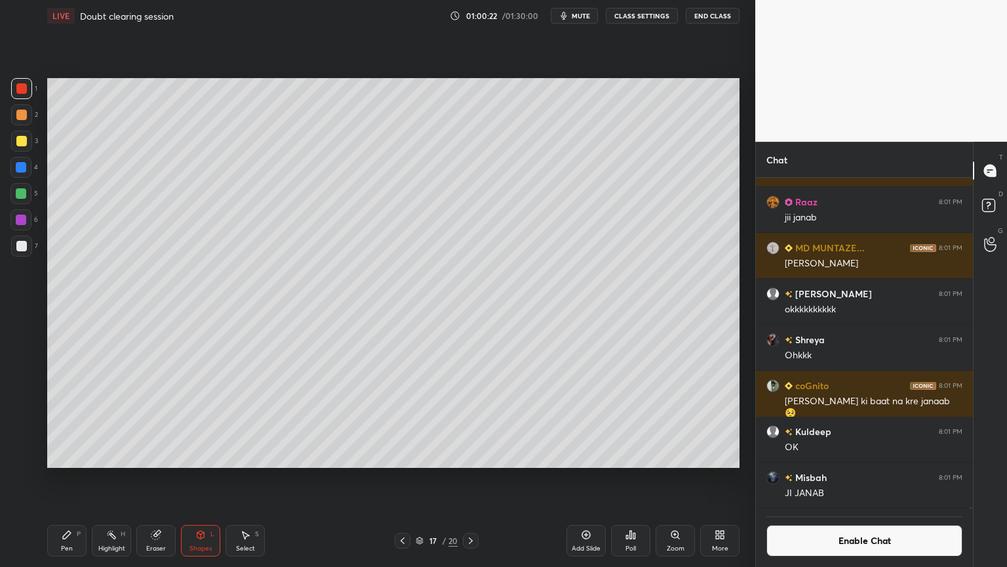
click at [66, 478] on div "Pen" at bounding box center [67, 548] width 12 height 7
drag, startPoint x: 22, startPoint y: 149, endPoint x: 40, endPoint y: 197, distance: 50.4
click at [24, 151] on div at bounding box center [21, 140] width 21 height 21
click at [100, 478] on div "Highlight H" at bounding box center [111, 540] width 39 height 31
click at [50, 478] on div "Pen P" at bounding box center [66, 540] width 39 height 31
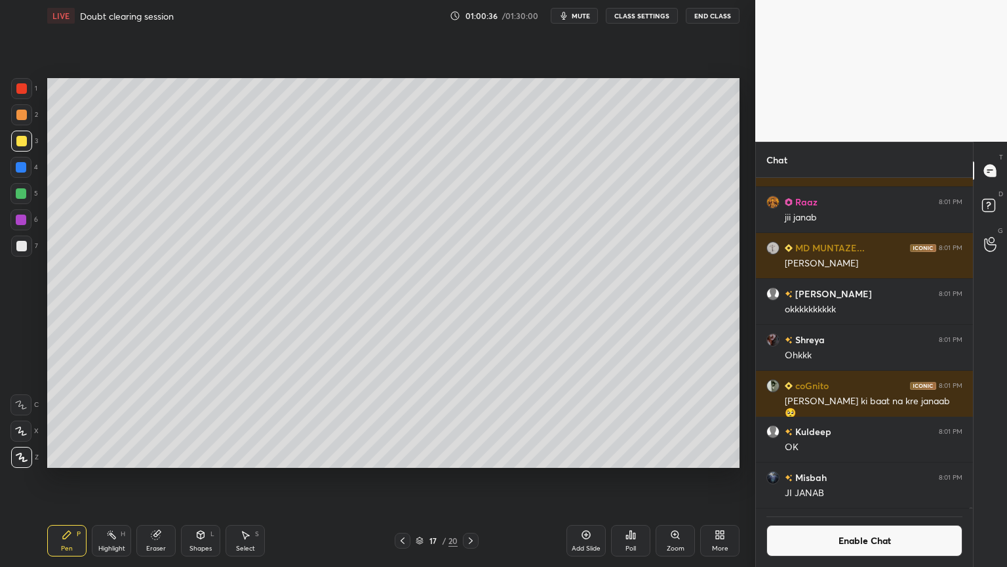
drag, startPoint x: 116, startPoint y: 541, endPoint x: 120, endPoint y: 523, distance: 18.1
click at [115, 478] on div "Highlight H" at bounding box center [111, 540] width 39 height 31
click at [75, 478] on div "Pen P" at bounding box center [66, 540] width 39 height 31
click at [110, 478] on div "Highlight" at bounding box center [111, 548] width 27 height 7
click at [867, 478] on button "Enable Chat" at bounding box center [865, 540] width 196 height 31
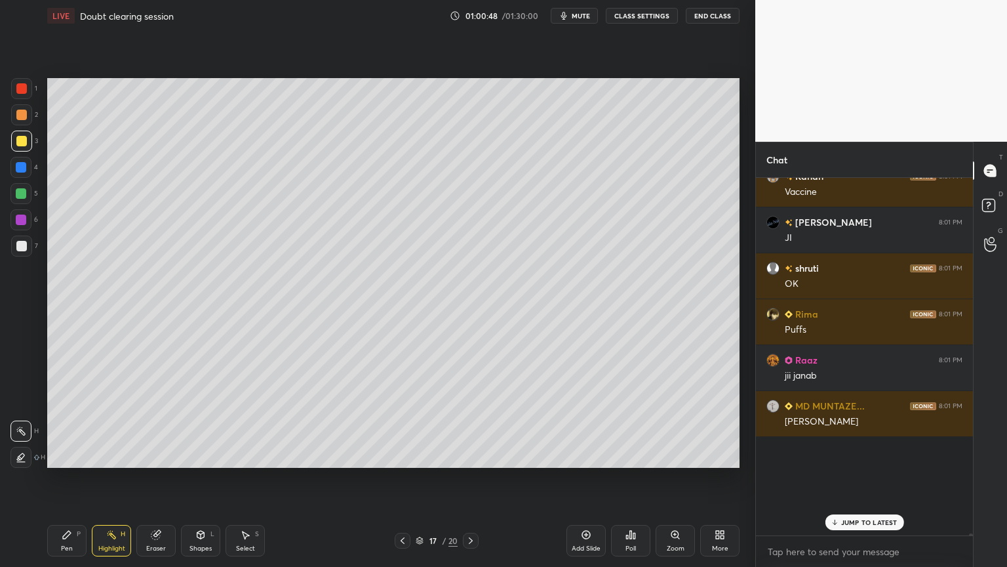
scroll to position [353, 213]
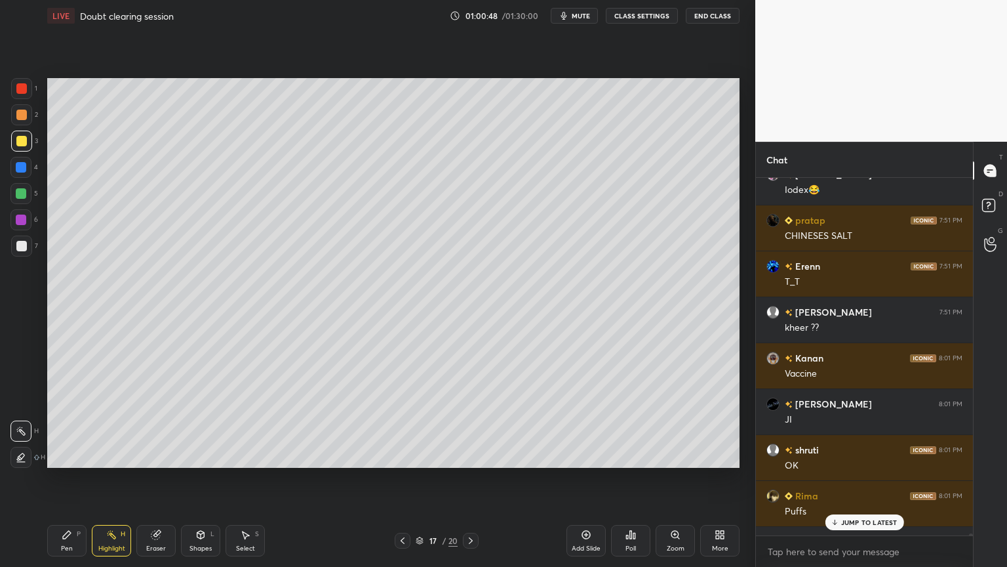
click at [852, 478] on p "JUMP TO LATEST" at bounding box center [869, 522] width 56 height 8
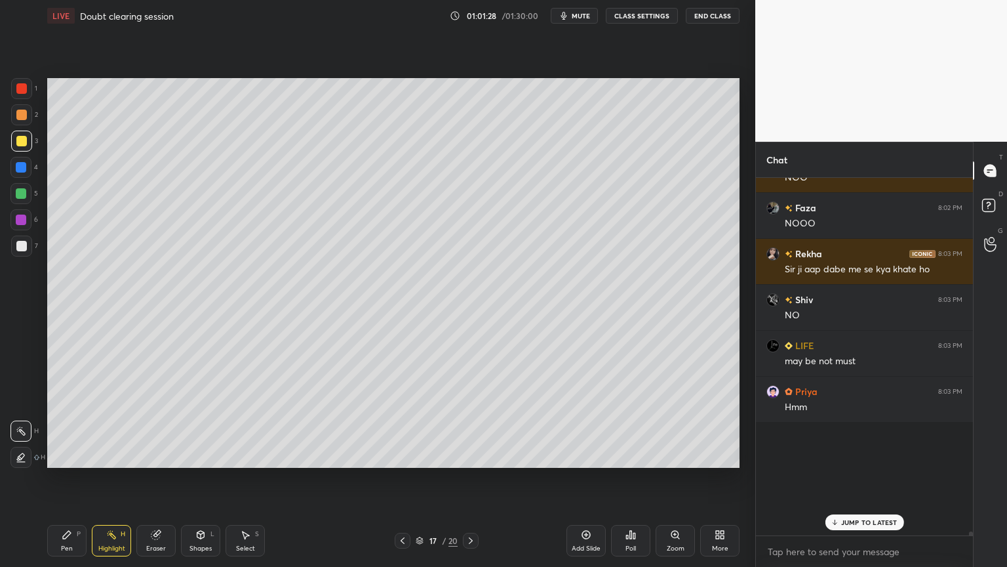
scroll to position [87311, 0]
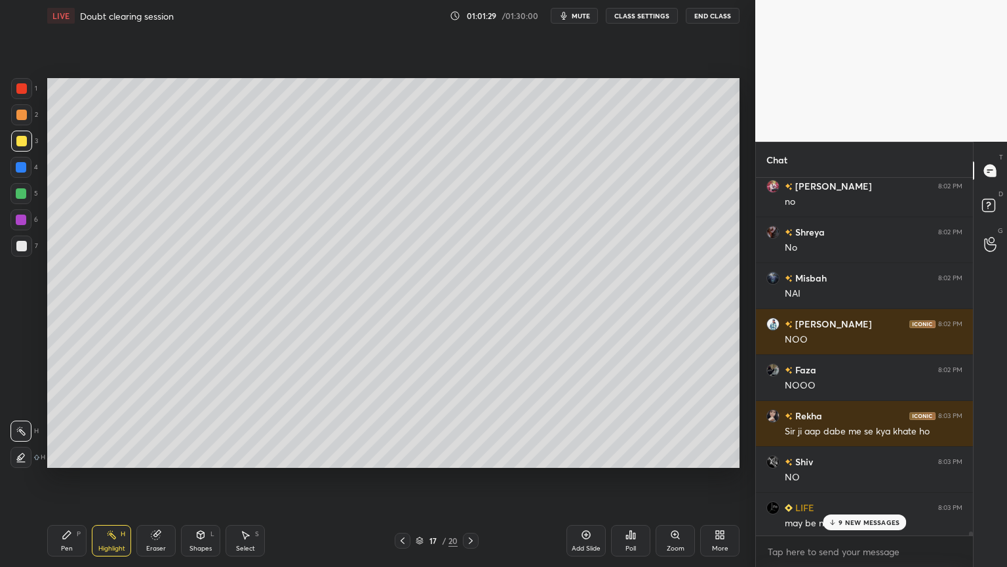
click at [968, 478] on div at bounding box center [969, 356] width 8 height 357
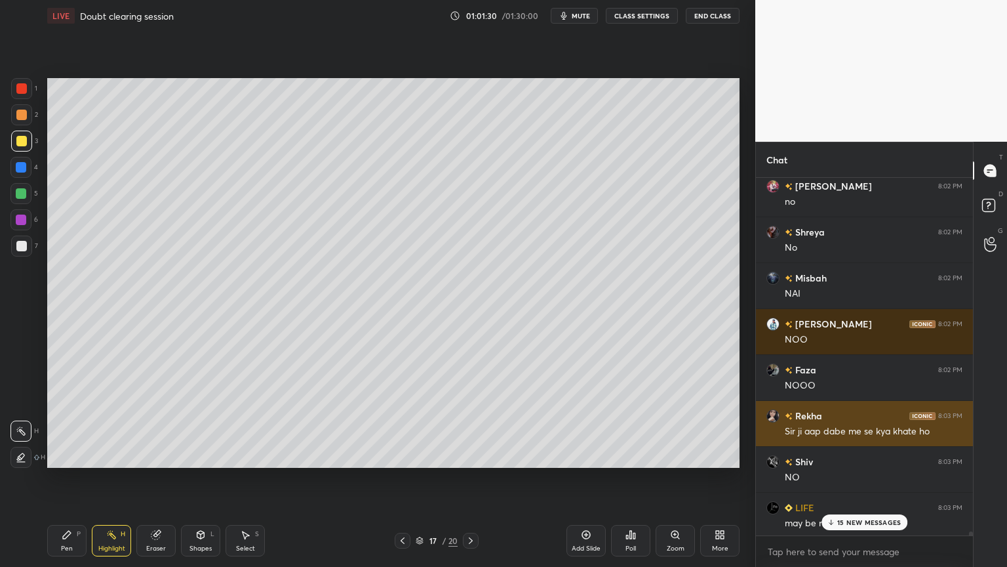
click at [770, 414] on img "grid" at bounding box center [773, 415] width 13 height 13
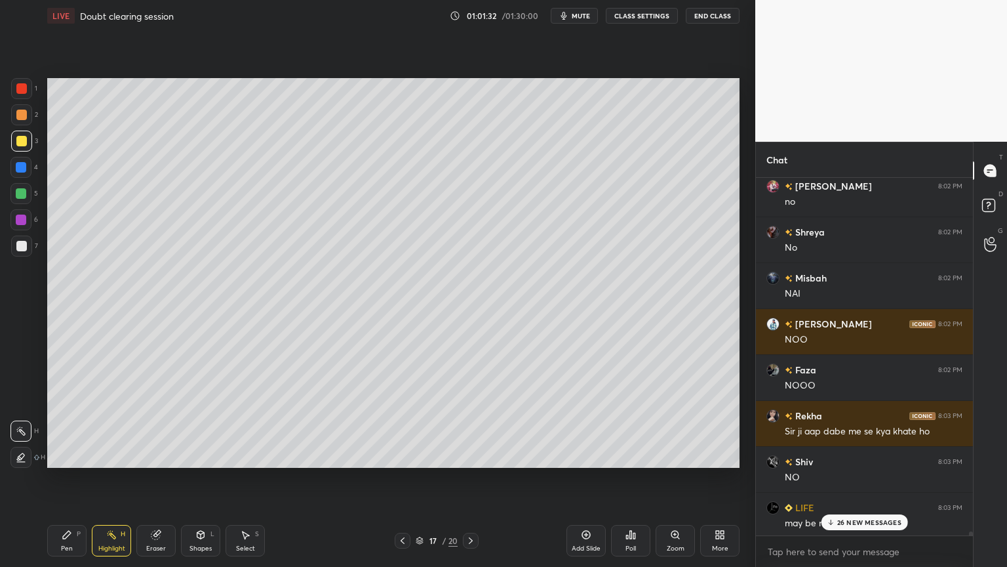
click at [866, 478] on p "26 NEW MESSAGES" at bounding box center [869, 522] width 64 height 8
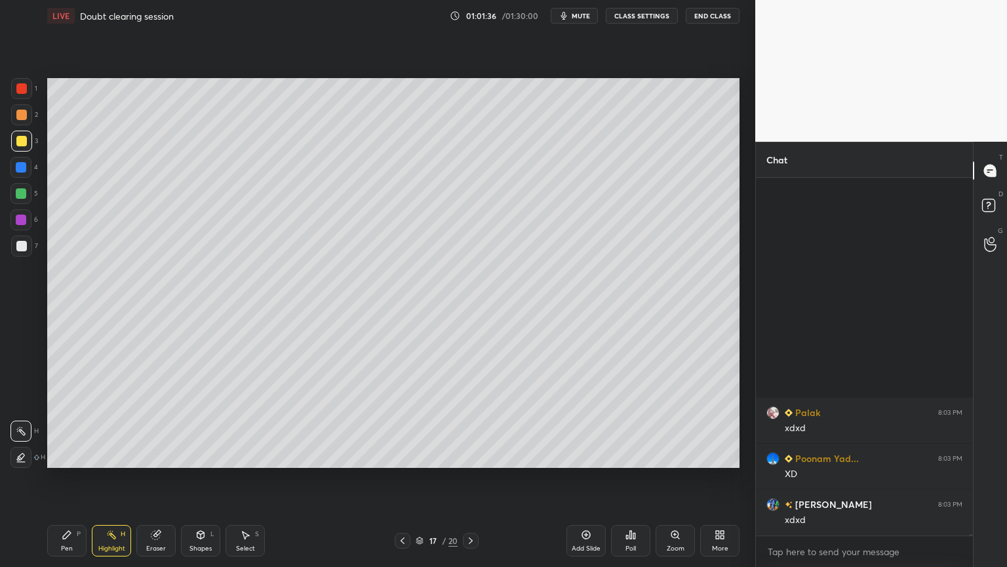
scroll to position [90330, 0]
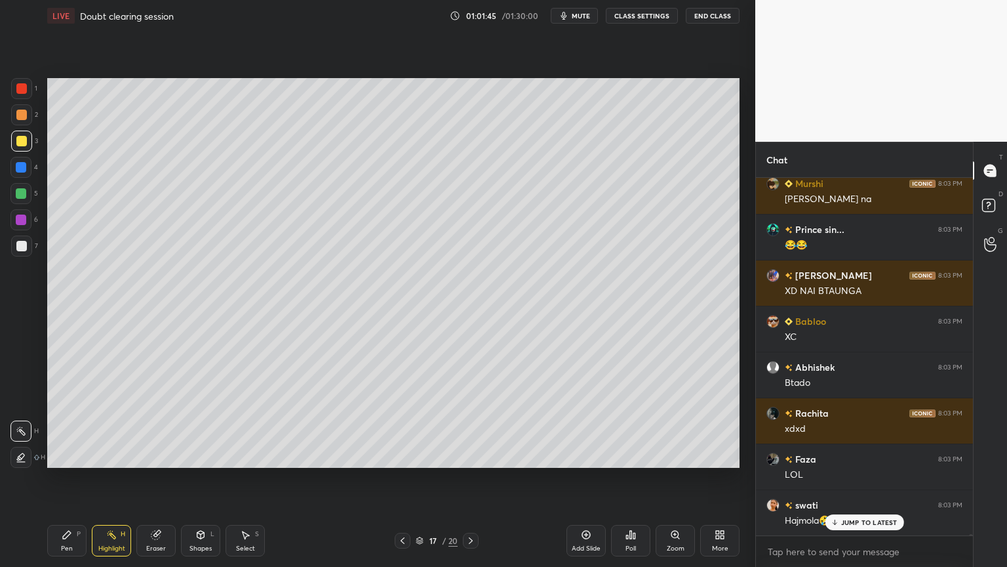
drag, startPoint x: 641, startPoint y: 14, endPoint x: 632, endPoint y: 18, distance: 9.7
click at [632, 18] on button "CLASS SETTINGS" at bounding box center [642, 16] width 72 height 16
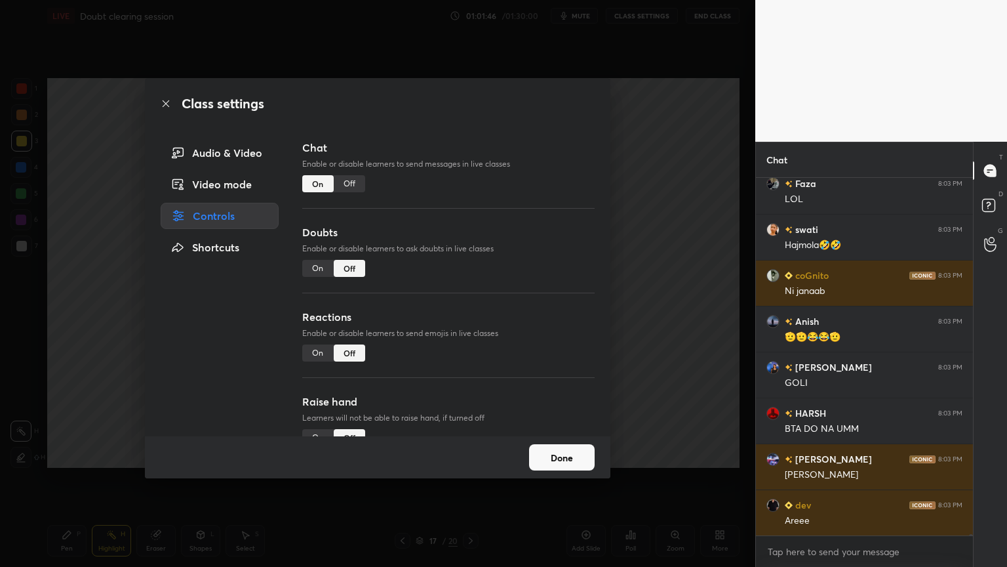
drag, startPoint x: 351, startPoint y: 180, endPoint x: 359, endPoint y: 185, distance: 9.1
click at [355, 185] on div "Off" at bounding box center [349, 183] width 31 height 17
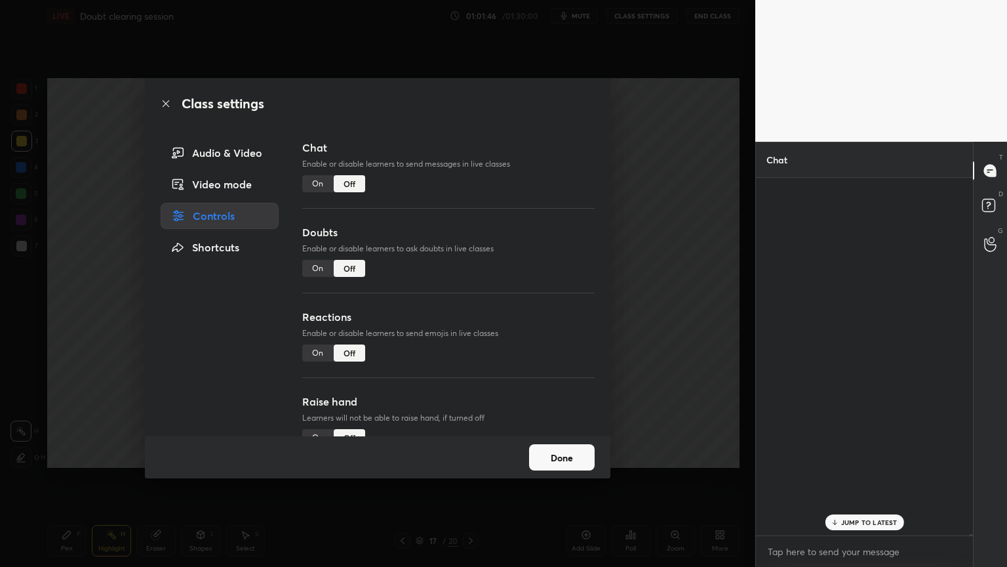
click at [694, 235] on div "Class settings Audio & Video Video mode Controls Shortcuts Chat Enable or disab…" at bounding box center [377, 283] width 755 height 567
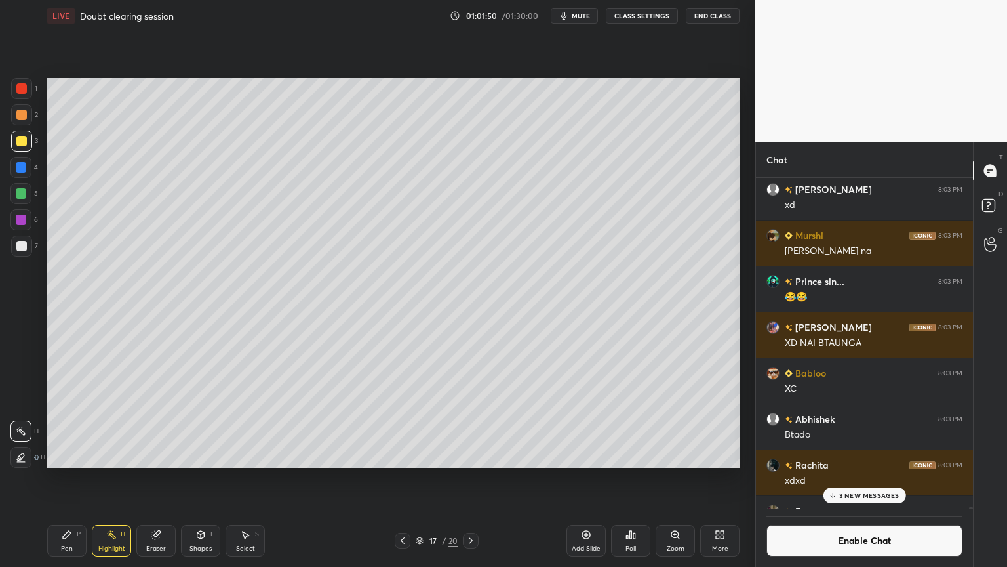
click at [70, 478] on div "Pen" at bounding box center [67, 548] width 12 height 7
click at [18, 249] on div at bounding box center [21, 246] width 10 height 10
click at [118, 478] on div "Highlight" at bounding box center [111, 548] width 27 height 7
click at [867, 478] on p "3 NEW MESSAGES" at bounding box center [869, 495] width 60 height 8
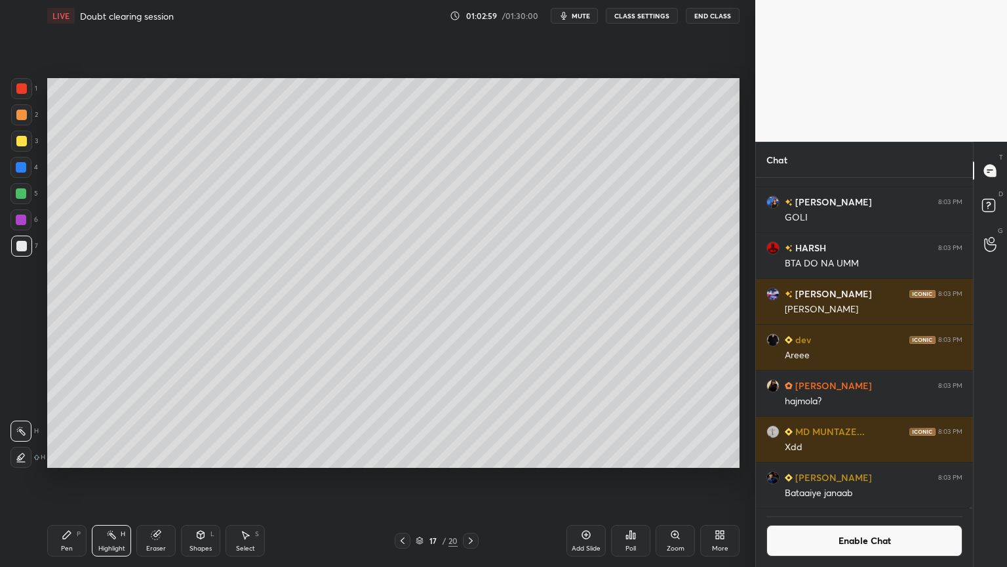
click at [639, 16] on button "CLASS SETTINGS" at bounding box center [642, 16] width 72 height 16
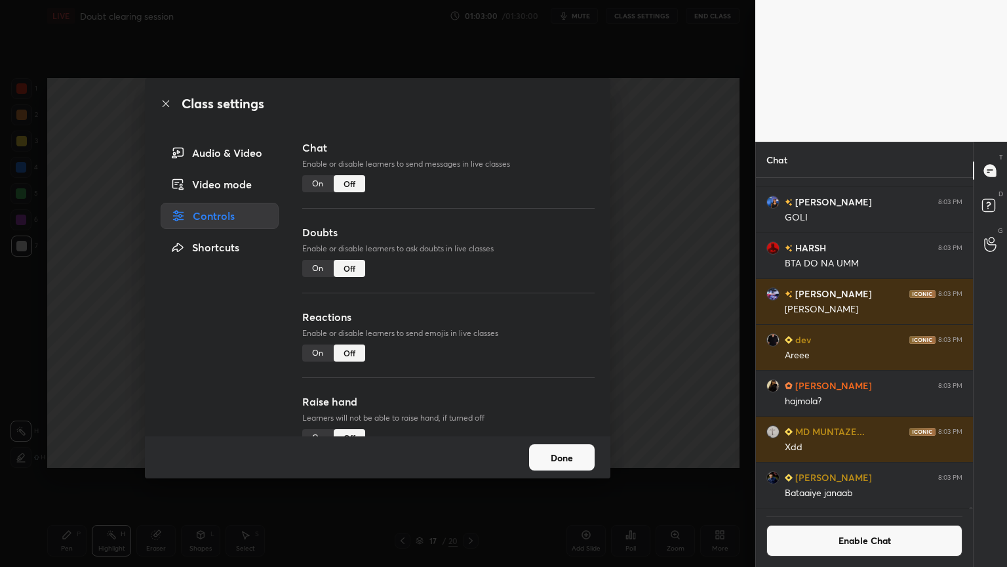
click at [319, 354] on div "On" at bounding box center [317, 352] width 31 height 17
click at [677, 351] on div "Class settings Audio & Video Video mode Controls Shortcuts Chat Enable or disab…" at bounding box center [377, 283] width 755 height 567
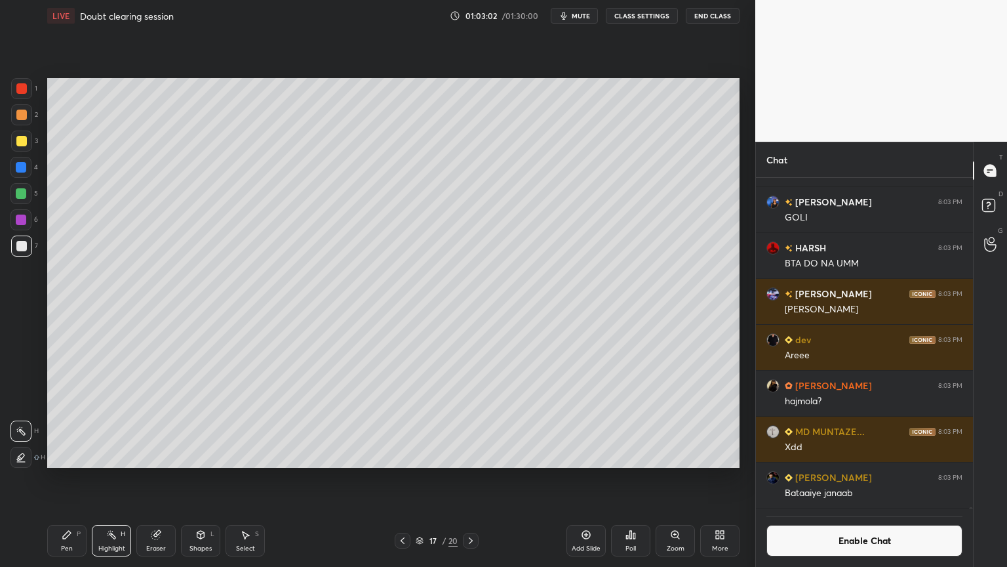
click at [75, 478] on div "Pen P" at bounding box center [66, 540] width 39 height 31
click at [26, 146] on div at bounding box center [21, 140] width 21 height 21
click at [121, 478] on div "Highlight" at bounding box center [111, 548] width 27 height 7
click at [58, 478] on div "Pen P" at bounding box center [66, 540] width 39 height 31
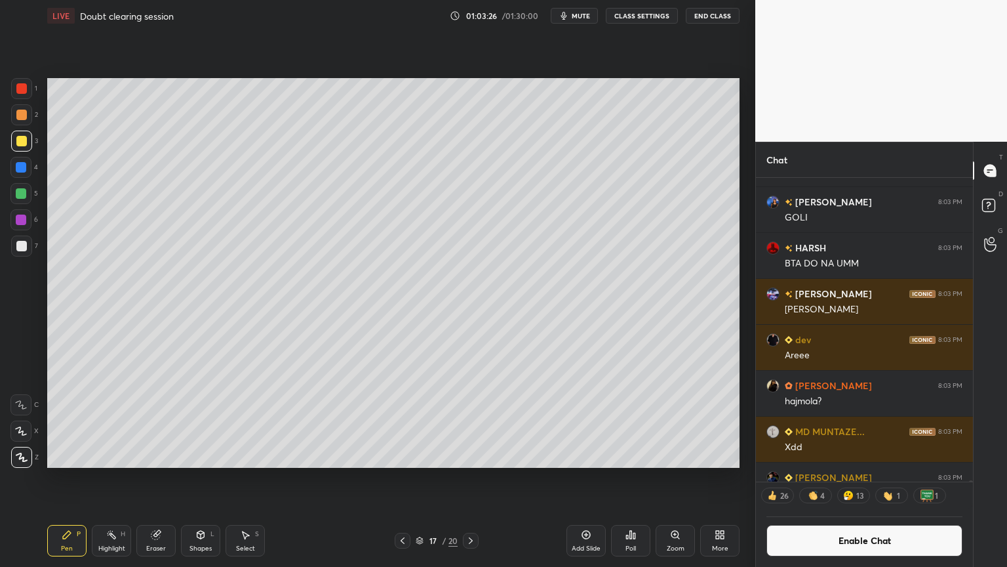
drag, startPoint x: 130, startPoint y: 544, endPoint x: 157, endPoint y: 522, distance: 35.0
click at [125, 478] on div "Highlight H" at bounding box center [111, 540] width 39 height 31
click at [867, 478] on button "Enable Chat" at bounding box center [865, 540] width 196 height 31
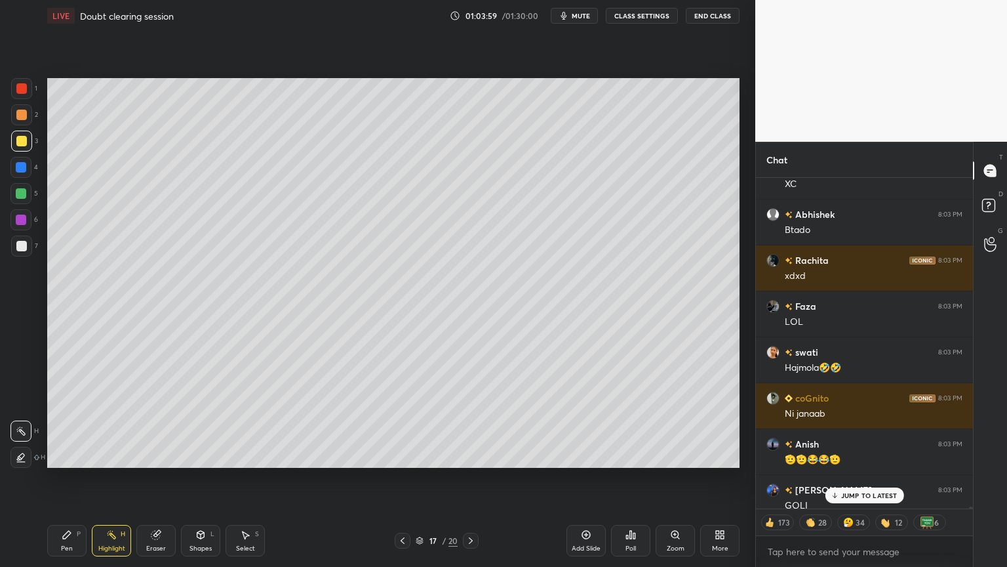
click at [860, 478] on div "JUMP TO LATEST" at bounding box center [864, 495] width 79 height 16
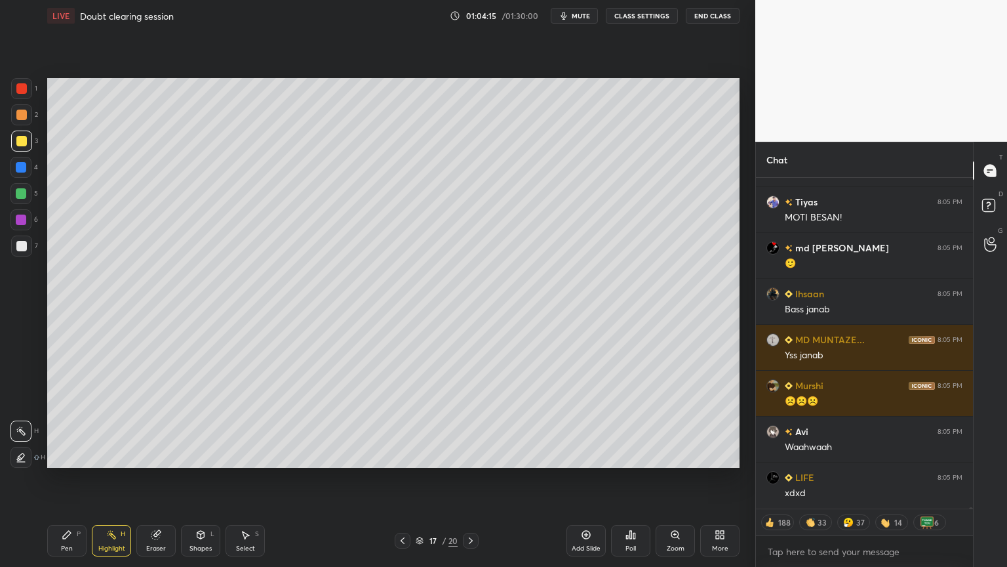
scroll to position [93598, 0]
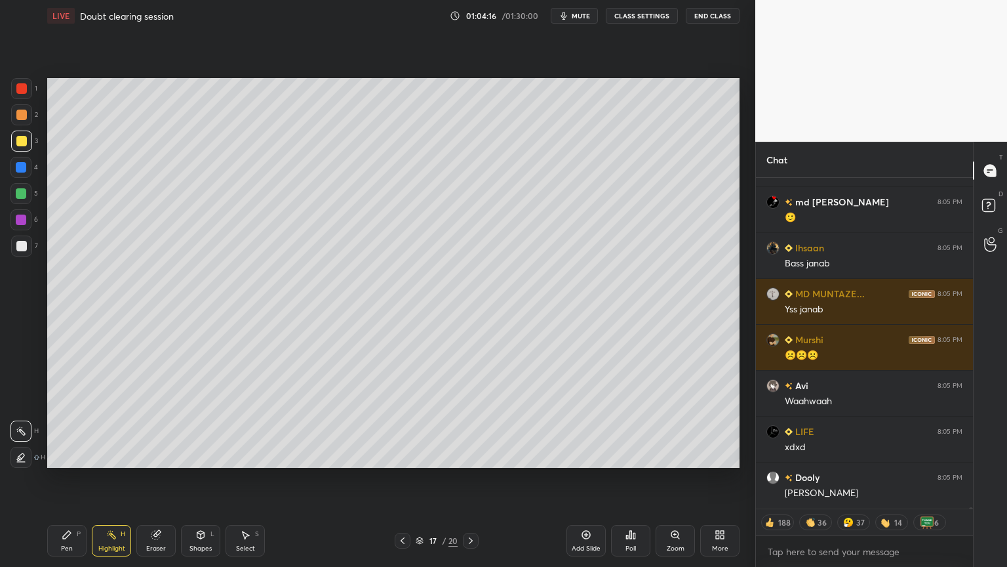
click at [65, 478] on div "Pen" at bounding box center [67, 548] width 12 height 7
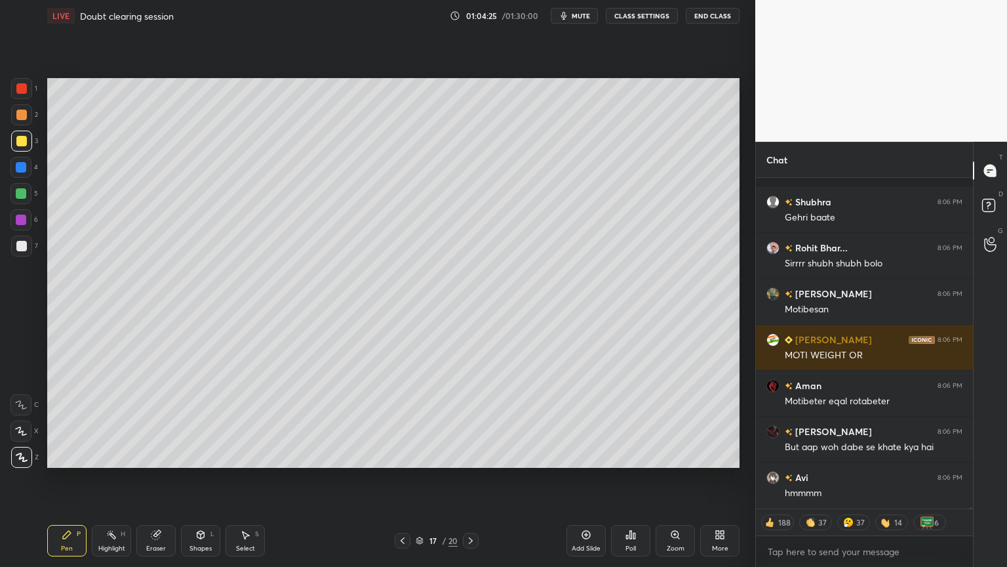
scroll to position [94436, 0]
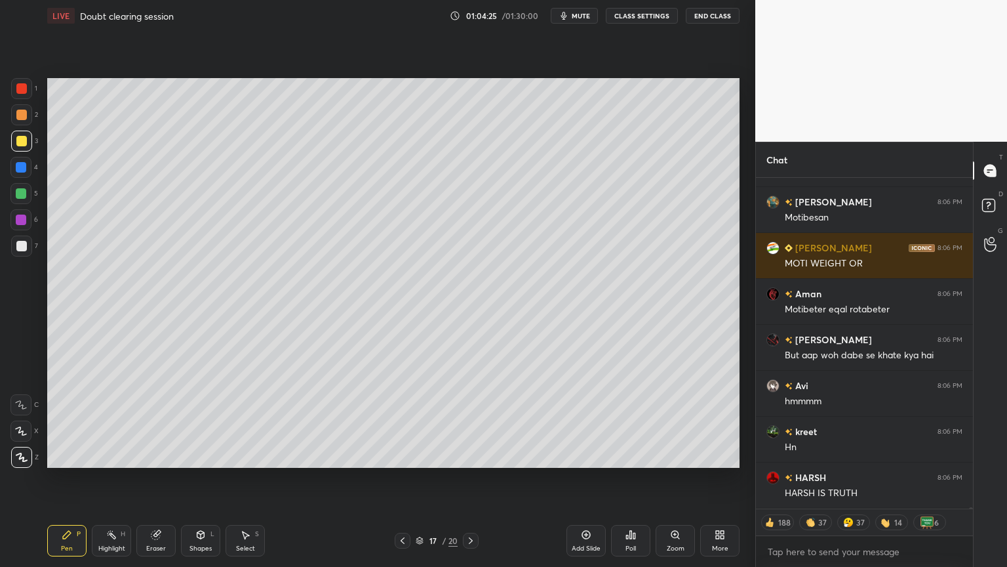
click at [108, 478] on div "Highlight" at bounding box center [111, 548] width 27 height 7
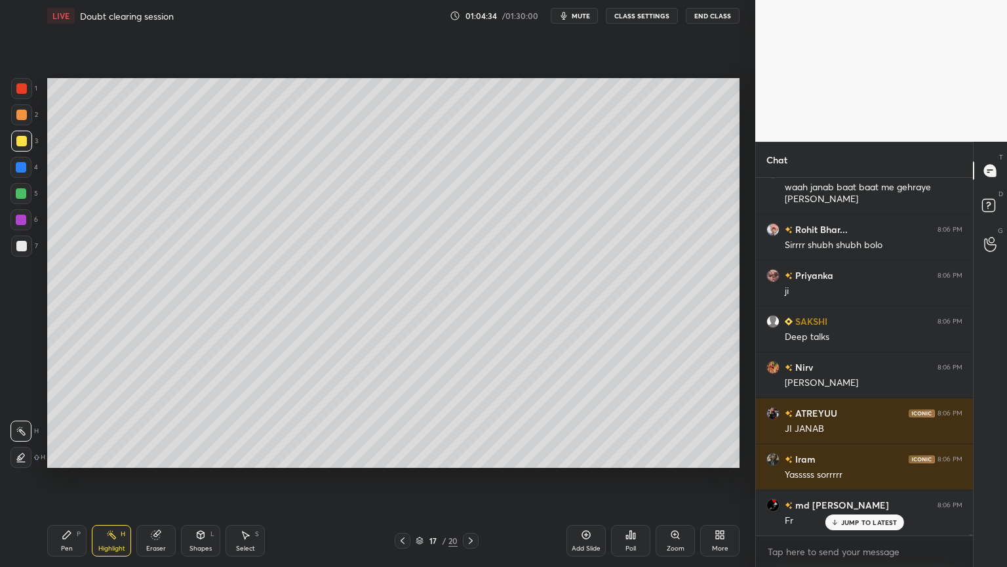
scroll to position [94834, 0]
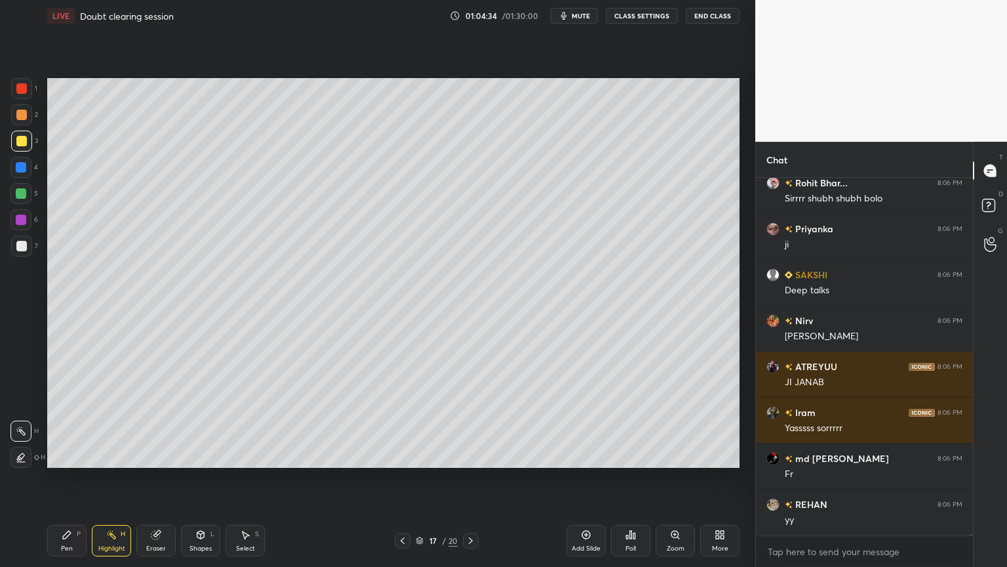
click at [204, 478] on div "Shapes L" at bounding box center [200, 540] width 39 height 31
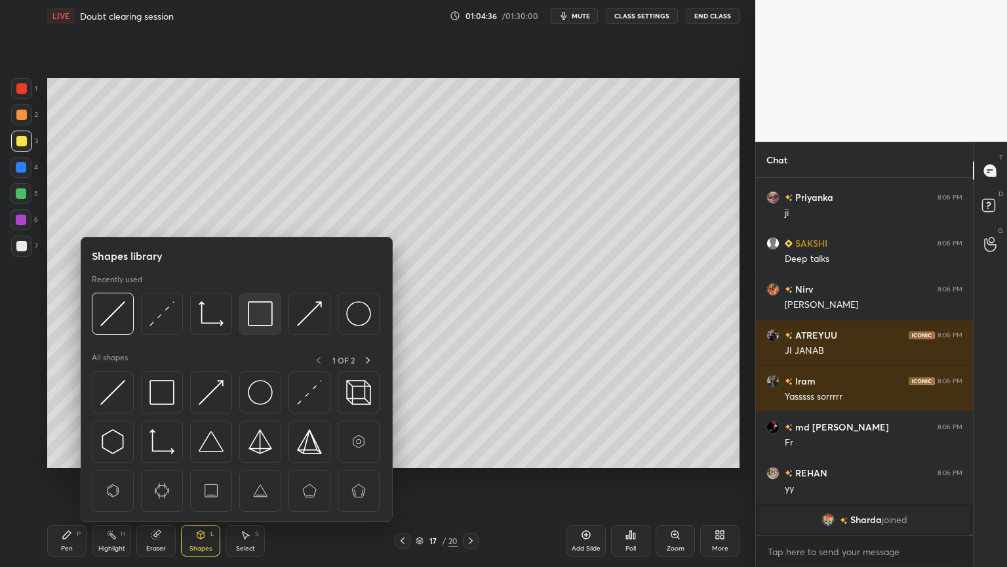
scroll to position [93876, 0]
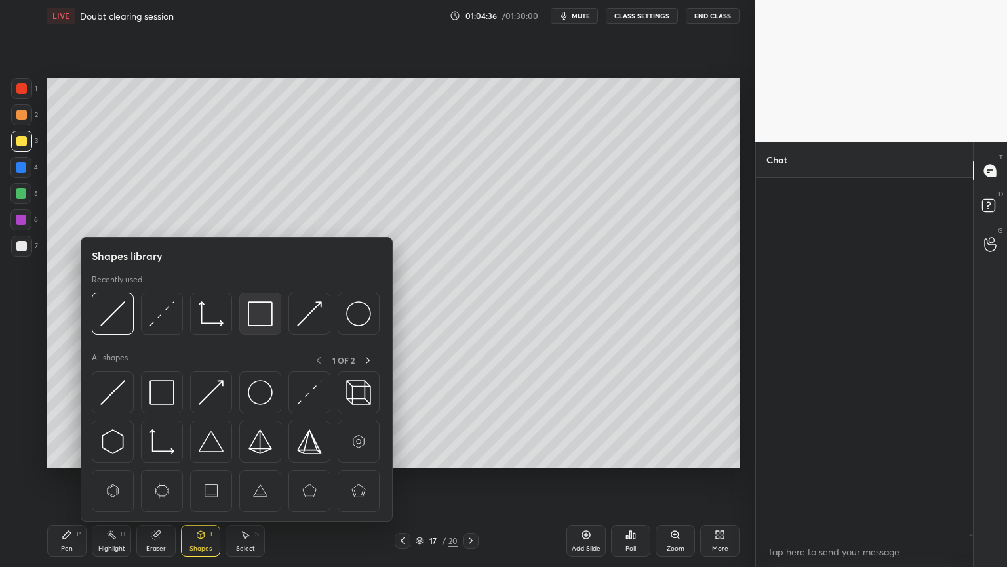
click at [265, 315] on img at bounding box center [260, 313] width 25 height 25
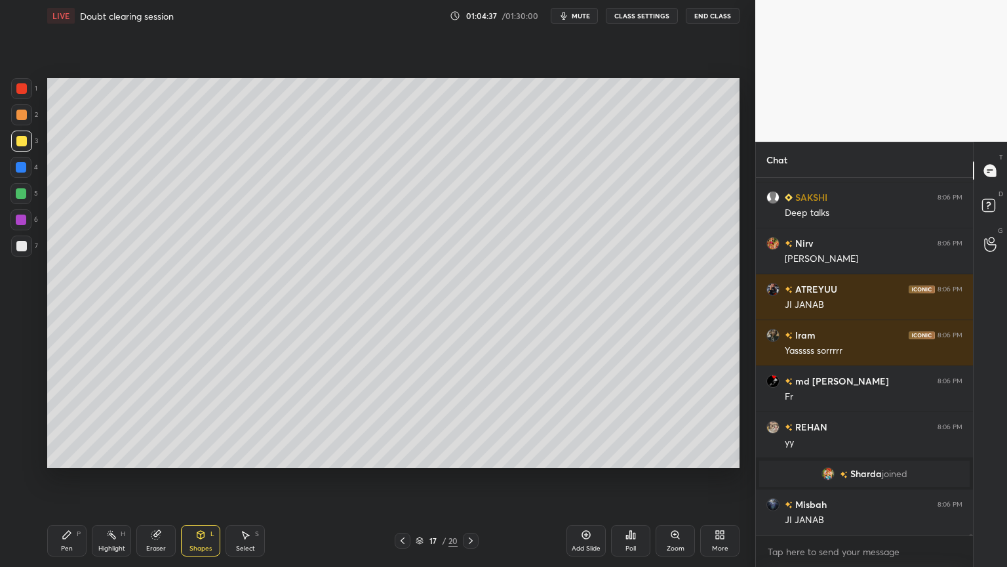
click at [22, 172] on div at bounding box center [20, 167] width 21 height 21
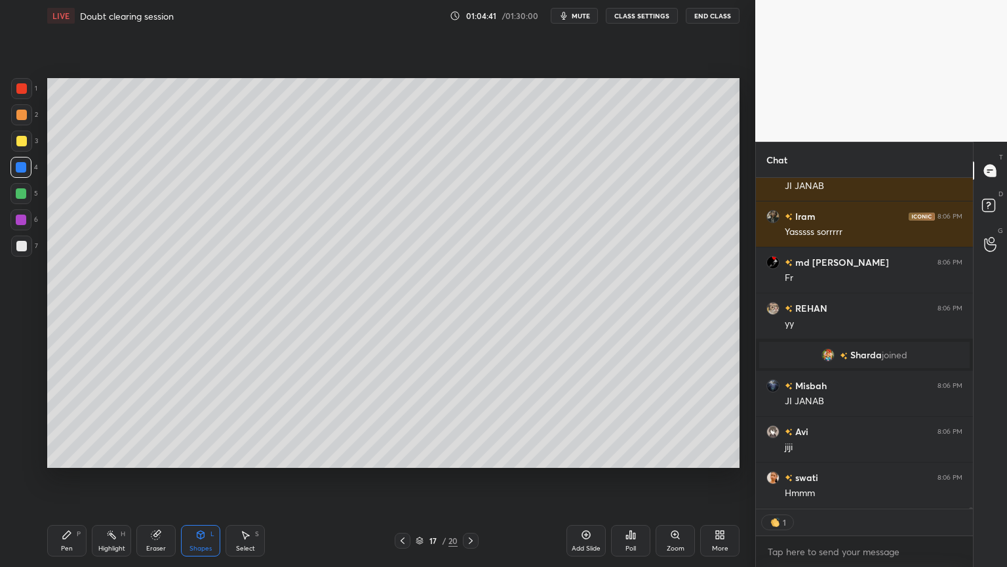
click at [115, 478] on div "Highlight H" at bounding box center [111, 540] width 39 height 31
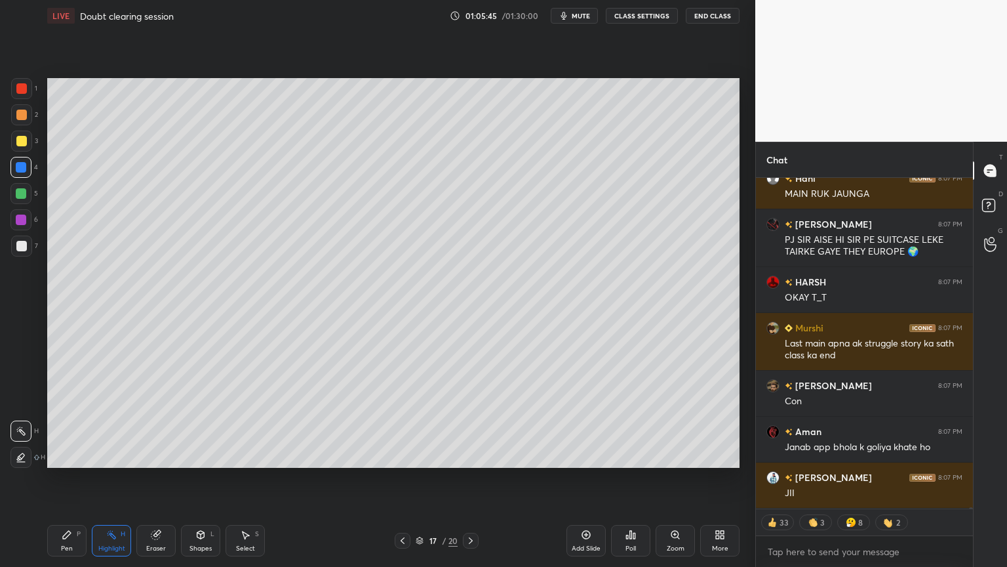
scroll to position [95941, 0]
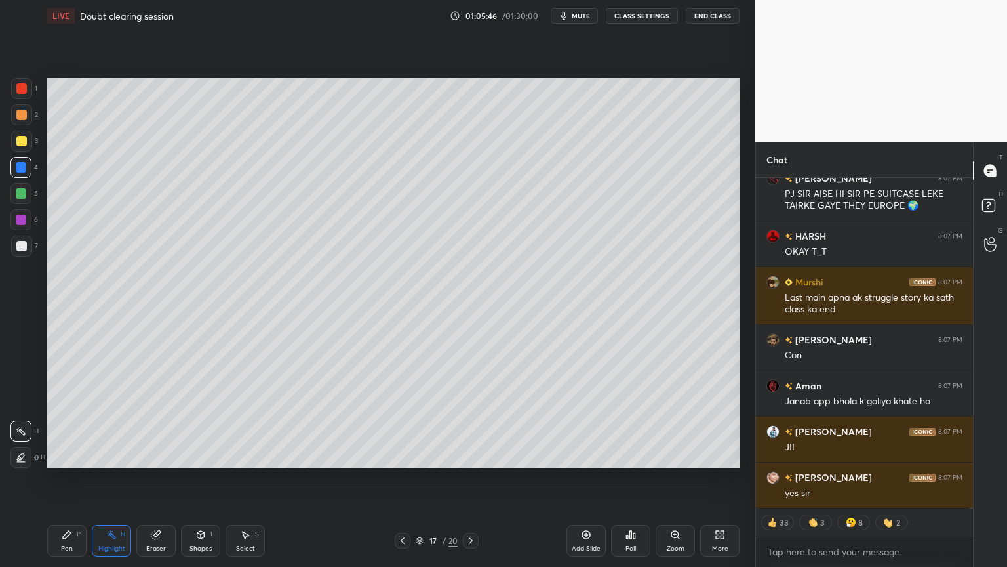
type textarea "x"
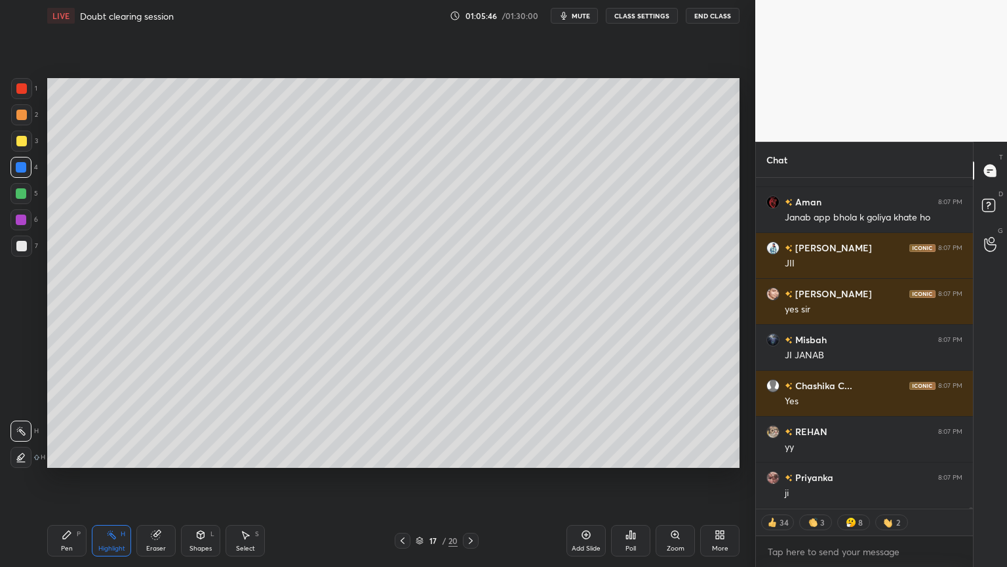
click at [641, 18] on button "CLASS SETTINGS" at bounding box center [642, 16] width 72 height 16
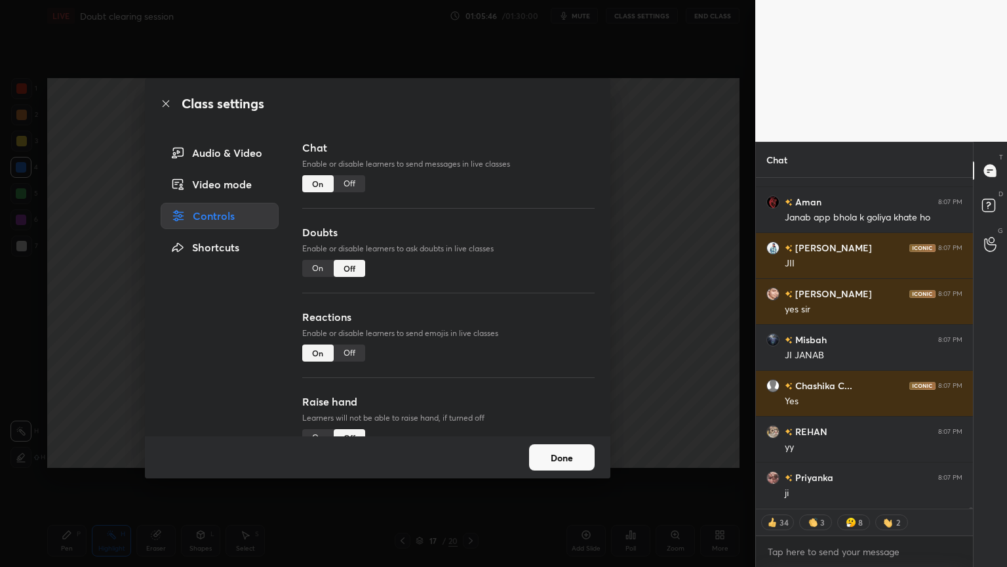
scroll to position [96171, 0]
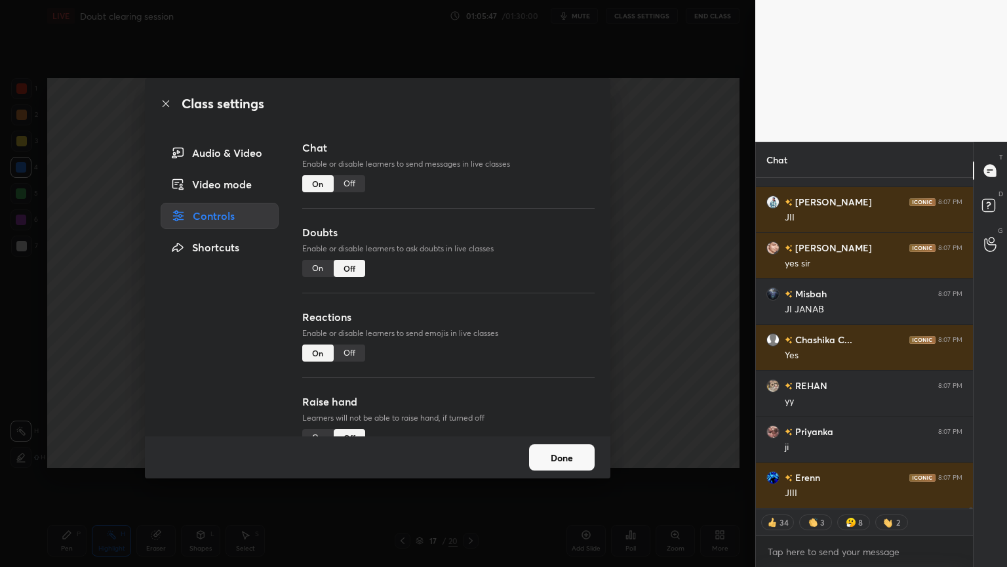
drag, startPoint x: 346, startPoint y: 187, endPoint x: 355, endPoint y: 186, distance: 9.3
click at [353, 186] on div "Off" at bounding box center [349, 183] width 31 height 17
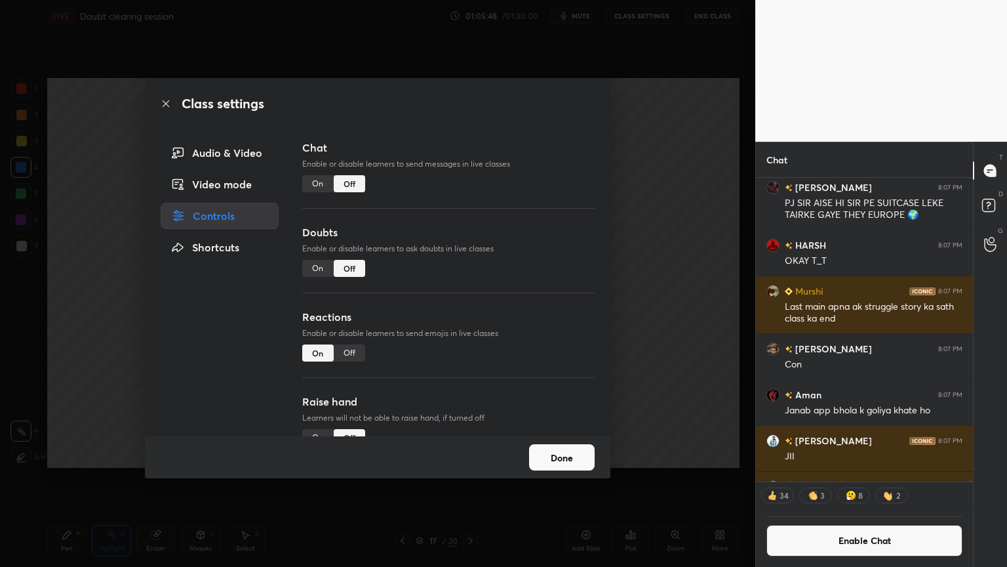
scroll to position [300, 213]
click at [653, 236] on div "Class settings Audio & Video Video mode Controls Shortcuts Chat Enable or disab…" at bounding box center [377, 283] width 755 height 567
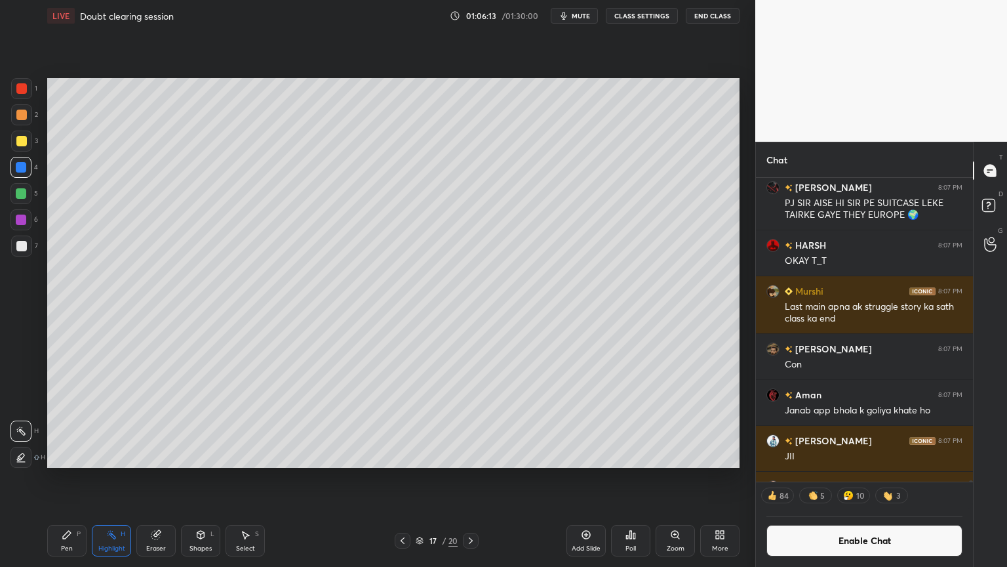
click at [201, 478] on div "Shapes L" at bounding box center [200, 540] width 39 height 31
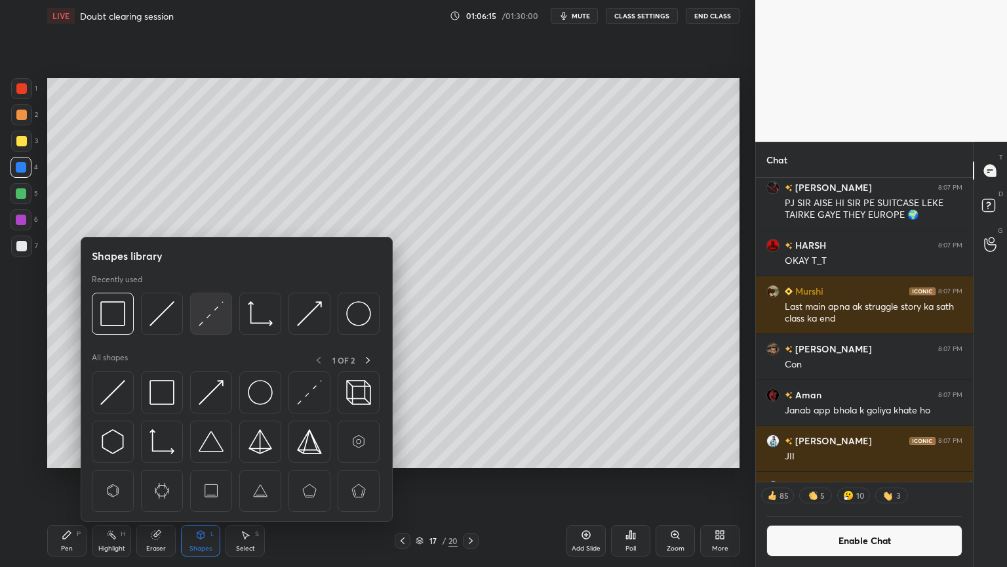
click at [205, 315] on img at bounding box center [211, 313] width 25 height 25
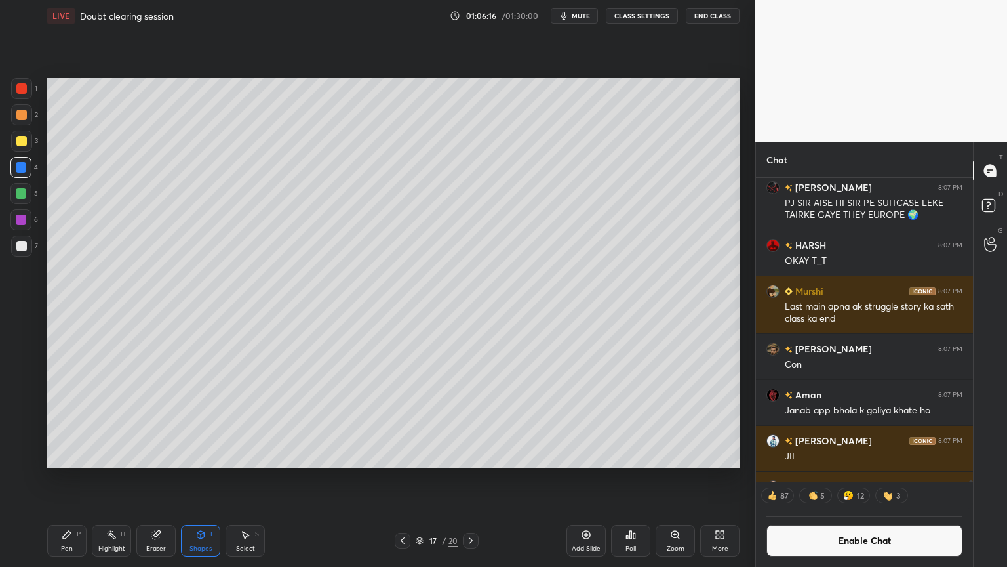
click at [24, 247] on div at bounding box center [21, 246] width 10 height 10
click at [69, 478] on div "Pen P" at bounding box center [66, 540] width 39 height 31
click at [205, 478] on div "Shapes L" at bounding box center [200, 540] width 39 height 31
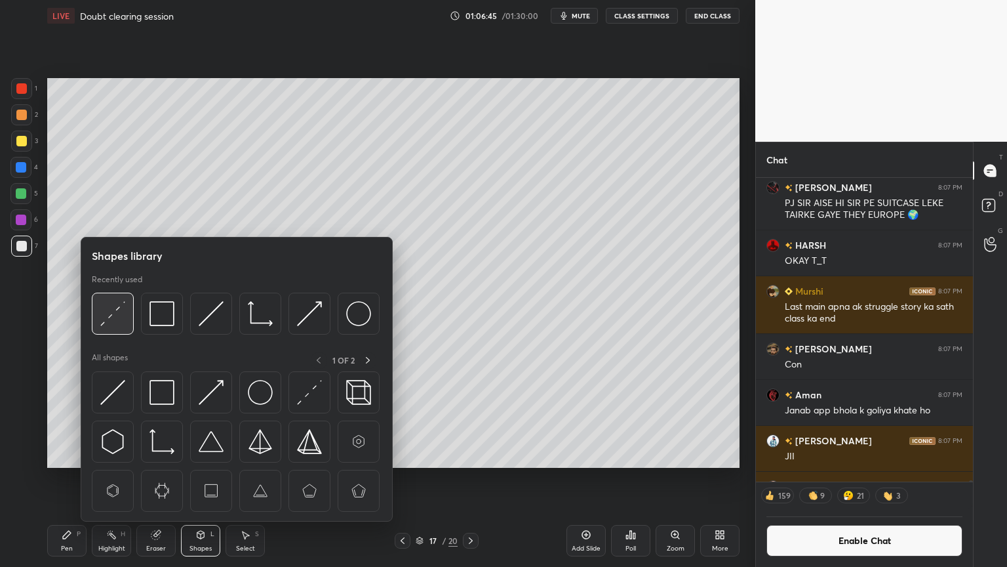
click at [115, 322] on img at bounding box center [112, 313] width 25 height 25
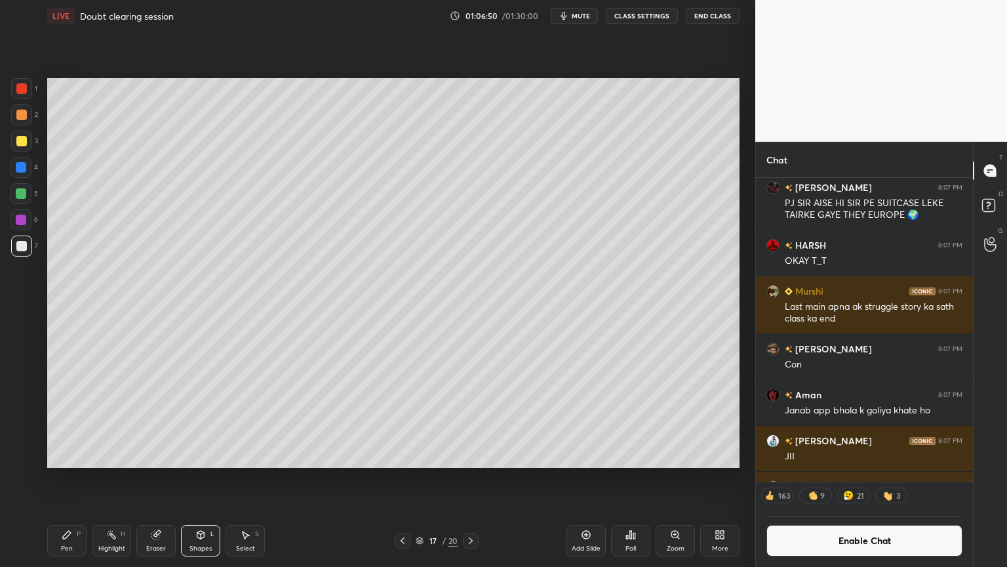
click at [164, 478] on div "Pen P Highlight H Eraser Shapes L Select S 17 / 20 Add Slide Poll Zoom More" at bounding box center [393, 540] width 692 height 52
drag, startPoint x: 168, startPoint y: 539, endPoint x: 164, endPoint y: 531, distance: 8.8
click at [165, 478] on div "Eraser" at bounding box center [155, 540] width 39 height 31
click at [207, 478] on div "Shapes L" at bounding box center [200, 540] width 39 height 31
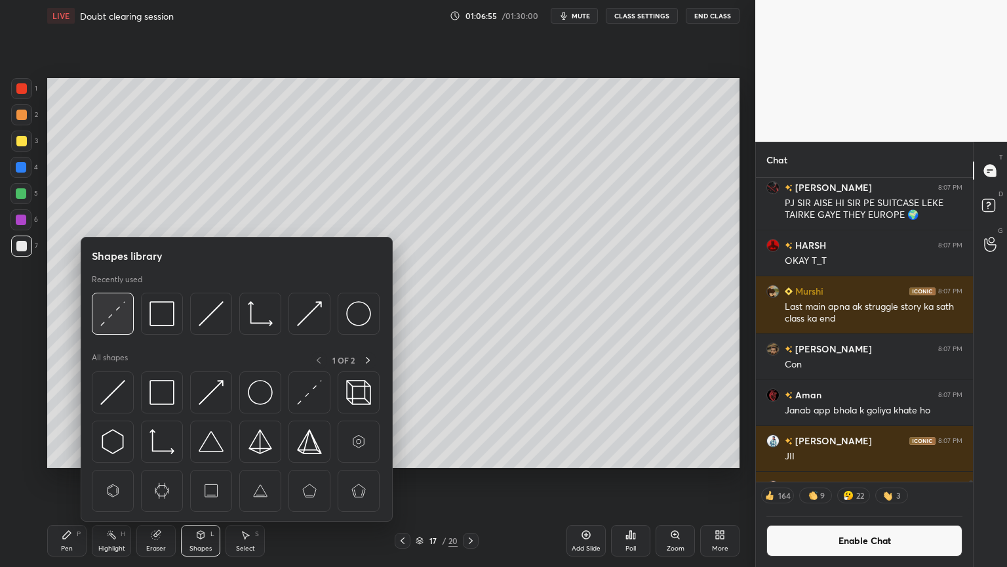
click at [111, 321] on img at bounding box center [112, 313] width 25 height 25
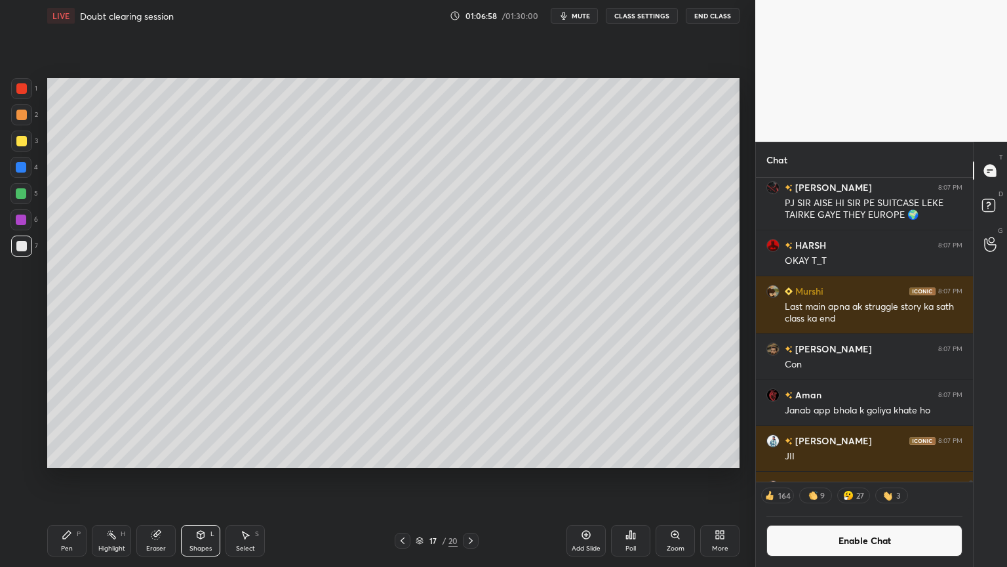
click at [111, 478] on div "Highlight" at bounding box center [111, 548] width 27 height 7
click at [586, 478] on div "Add Slide" at bounding box center [586, 548] width 29 height 7
click at [74, 478] on div "Pen P" at bounding box center [66, 540] width 39 height 31
click at [26, 87] on div at bounding box center [21, 88] width 10 height 10
click at [25, 116] on div at bounding box center [21, 115] width 10 height 10
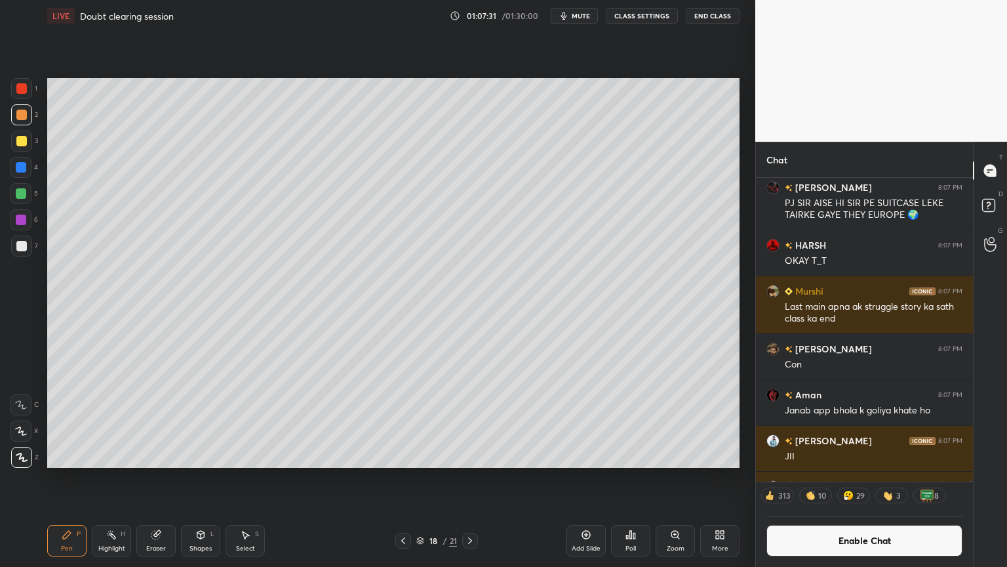
click at [28, 115] on div at bounding box center [21, 114] width 21 height 21
drag, startPoint x: 22, startPoint y: 247, endPoint x: 43, endPoint y: 218, distance: 35.8
click at [20, 242] on div at bounding box center [21, 246] width 10 height 10
click at [24, 169] on div at bounding box center [21, 167] width 10 height 10
click at [19, 245] on div at bounding box center [21, 246] width 10 height 10
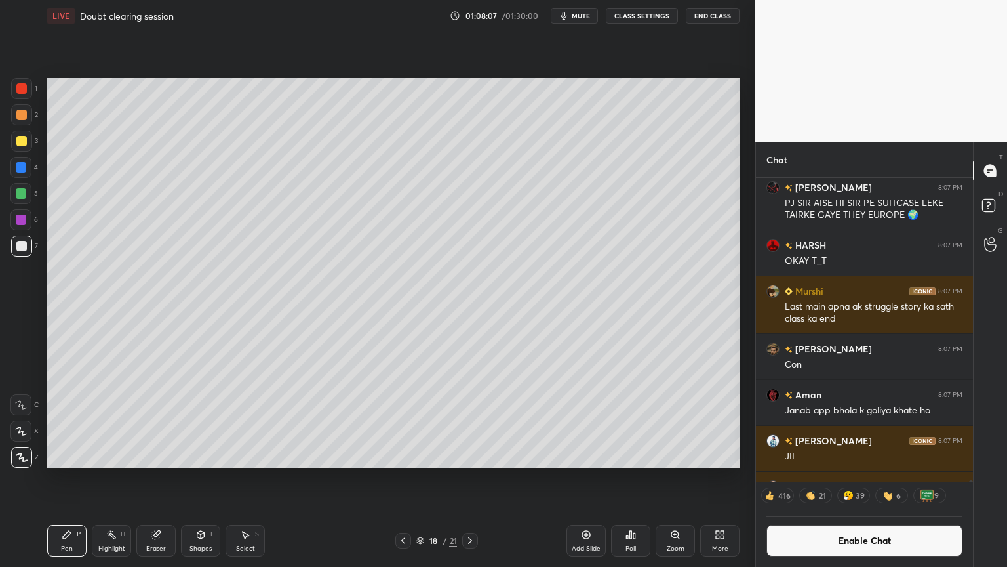
click at [114, 478] on div "Highlight H" at bounding box center [111, 540] width 39 height 31
click at [201, 478] on icon at bounding box center [201, 536] width 0 height 5
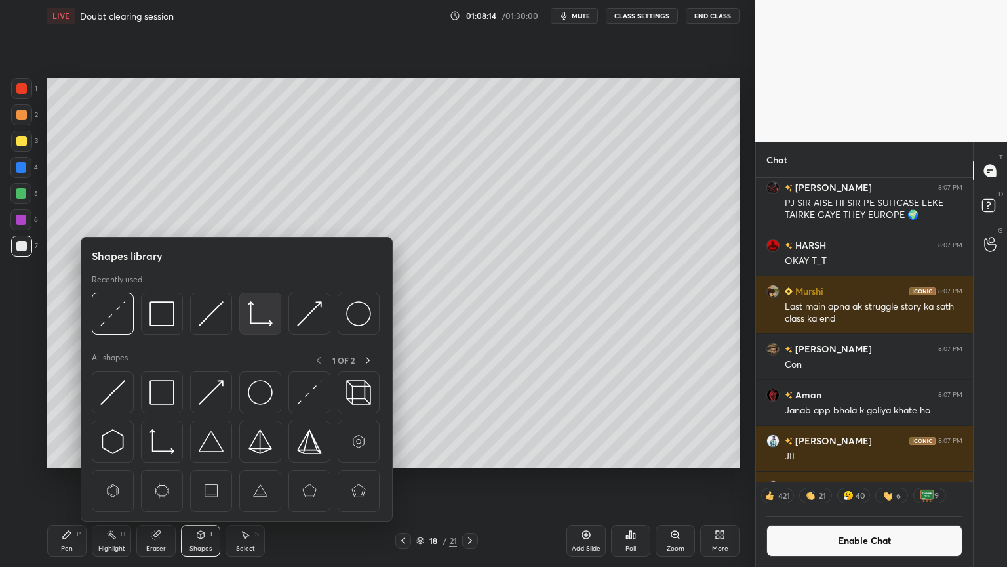
click at [255, 312] on img at bounding box center [260, 313] width 25 height 25
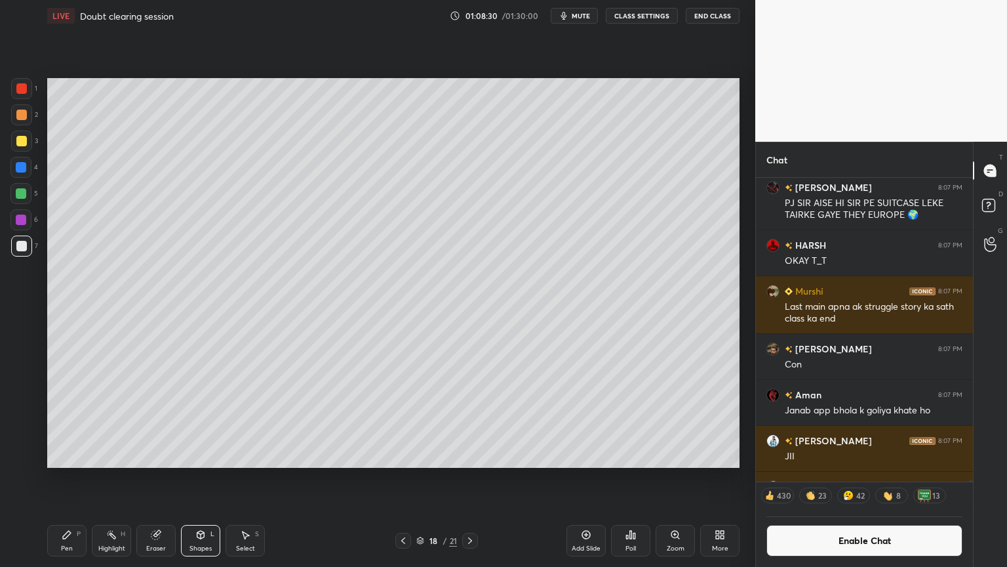
click at [58, 478] on div "Pen P" at bounding box center [66, 540] width 39 height 31
drag, startPoint x: 20, startPoint y: 87, endPoint x: 37, endPoint y: 116, distance: 33.5
click at [20, 90] on div at bounding box center [21, 88] width 10 height 10
drag, startPoint x: 73, startPoint y: 547, endPoint x: 78, endPoint y: 538, distance: 10.6
click at [73, 478] on div "Pen P" at bounding box center [66, 540] width 39 height 31
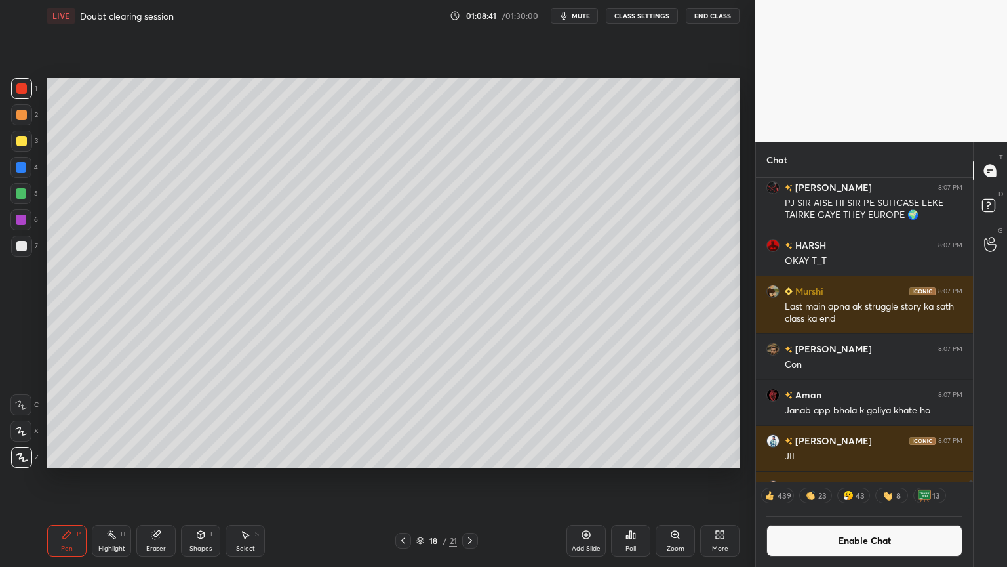
click at [21, 142] on div at bounding box center [21, 141] width 10 height 10
click at [52, 478] on div "Pen P" at bounding box center [66, 540] width 39 height 31
click at [165, 478] on div "Eraser" at bounding box center [155, 540] width 39 height 31
drag, startPoint x: 207, startPoint y: 543, endPoint x: 210, endPoint y: 522, distance: 21.2
click at [207, 478] on div "Shapes L" at bounding box center [200, 540] width 39 height 31
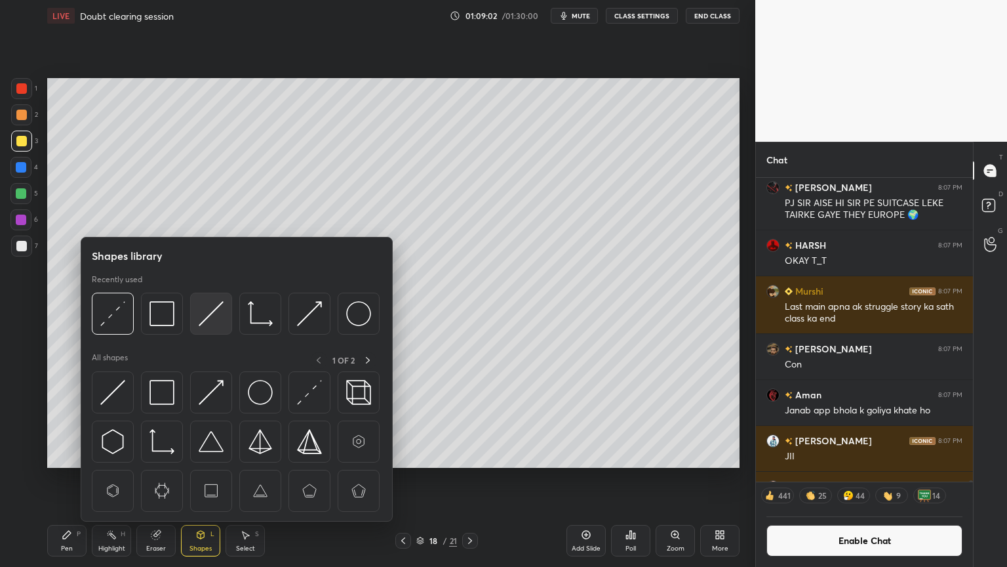
click at [208, 315] on img at bounding box center [211, 313] width 25 height 25
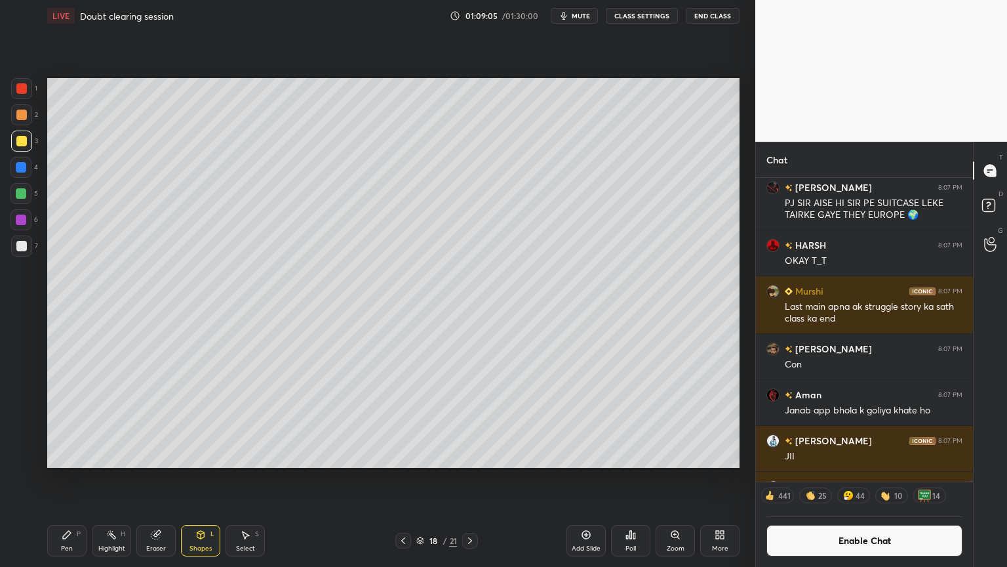
click at [72, 478] on div "Pen P" at bounding box center [66, 540] width 39 height 31
click at [149, 478] on div "Eraser" at bounding box center [155, 540] width 39 height 31
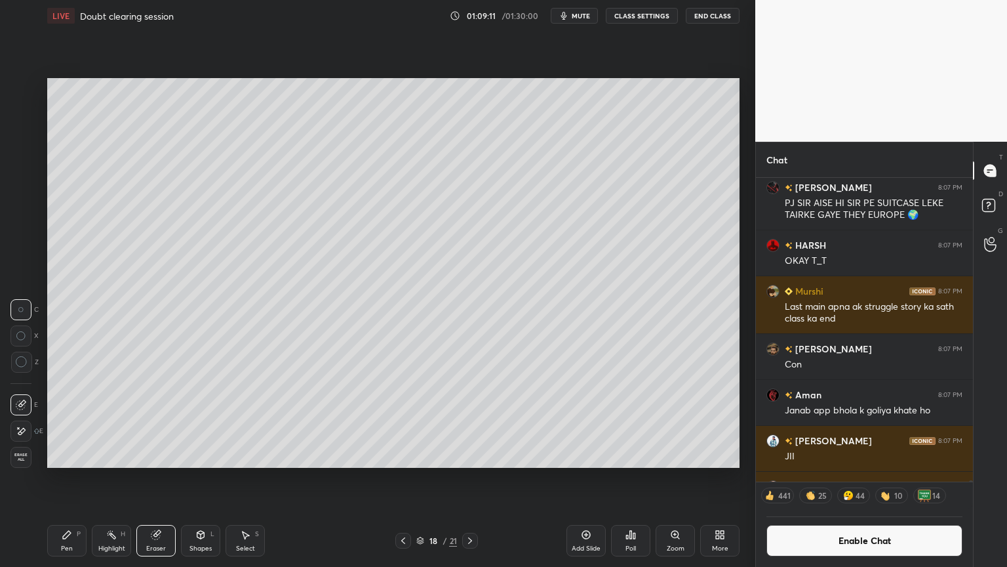
click at [201, 478] on div "Shapes" at bounding box center [200, 548] width 22 height 7
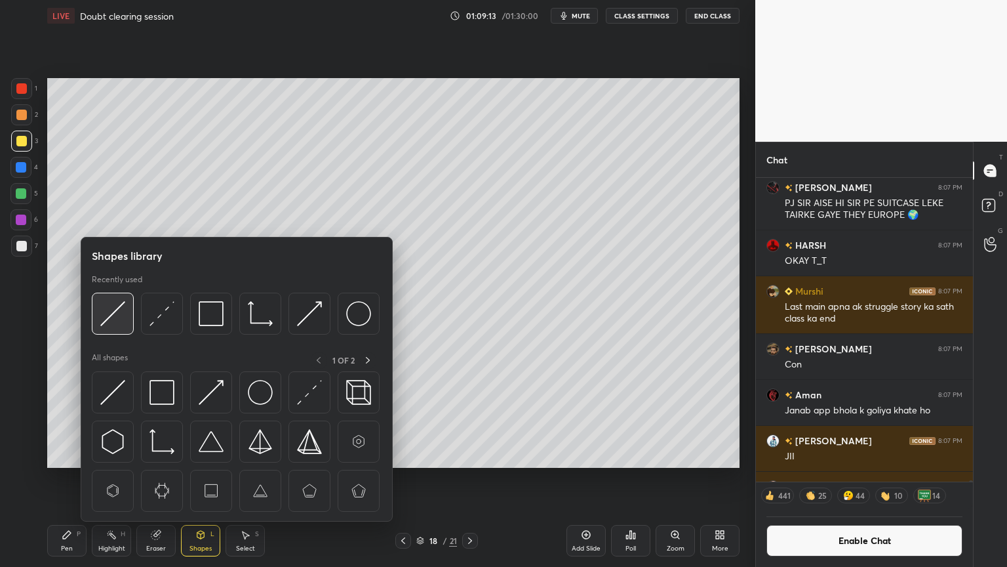
click at [118, 325] on img at bounding box center [112, 313] width 25 height 25
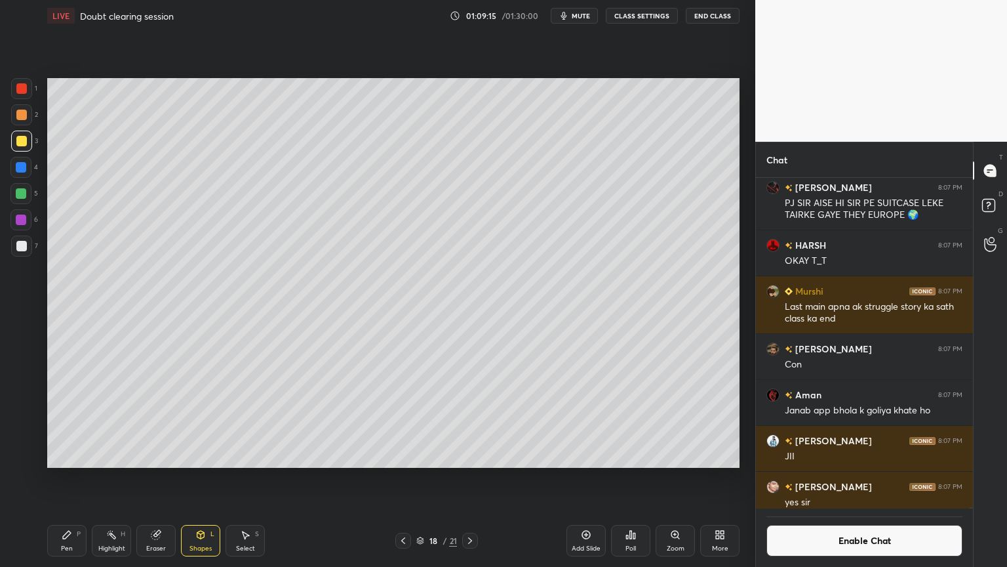
scroll to position [96007, 0]
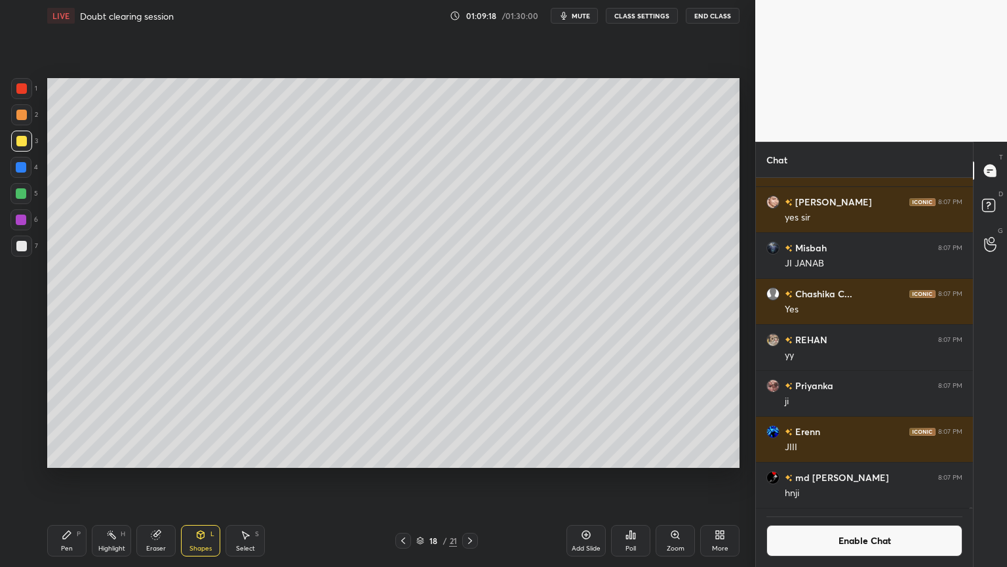
click at [67, 478] on div "Pen P" at bounding box center [66, 540] width 39 height 31
click at [156, 478] on div "Eraser" at bounding box center [156, 548] width 20 height 7
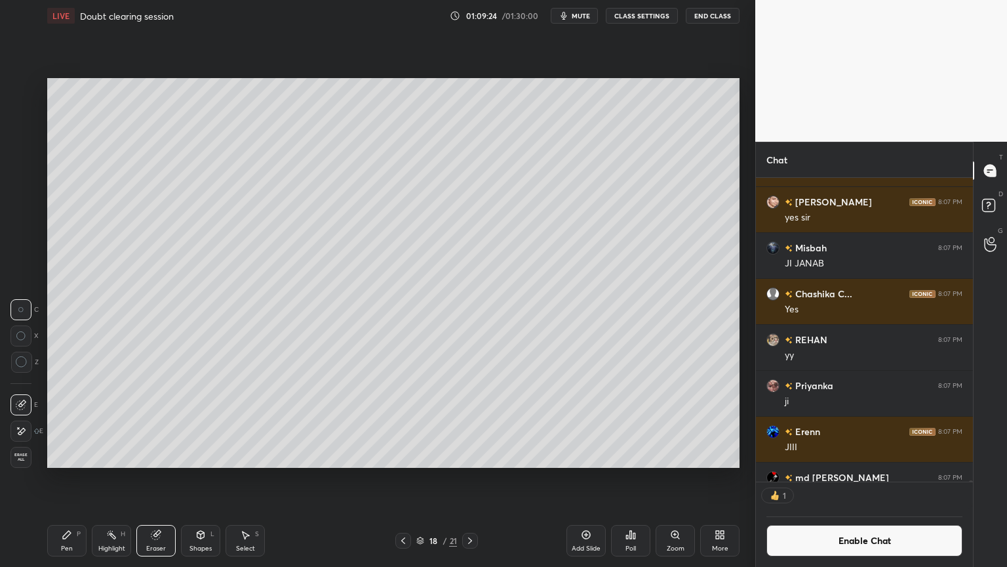
click at [171, 478] on div "Eraser" at bounding box center [155, 540] width 39 height 31
click at [197, 478] on div "Shapes L" at bounding box center [200, 540] width 39 height 31
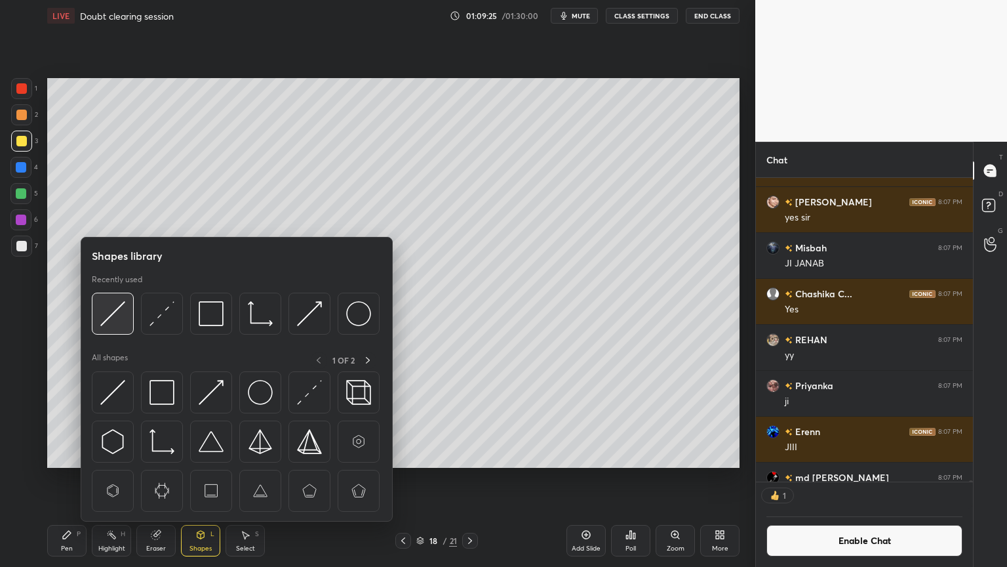
click at [108, 322] on img at bounding box center [112, 313] width 25 height 25
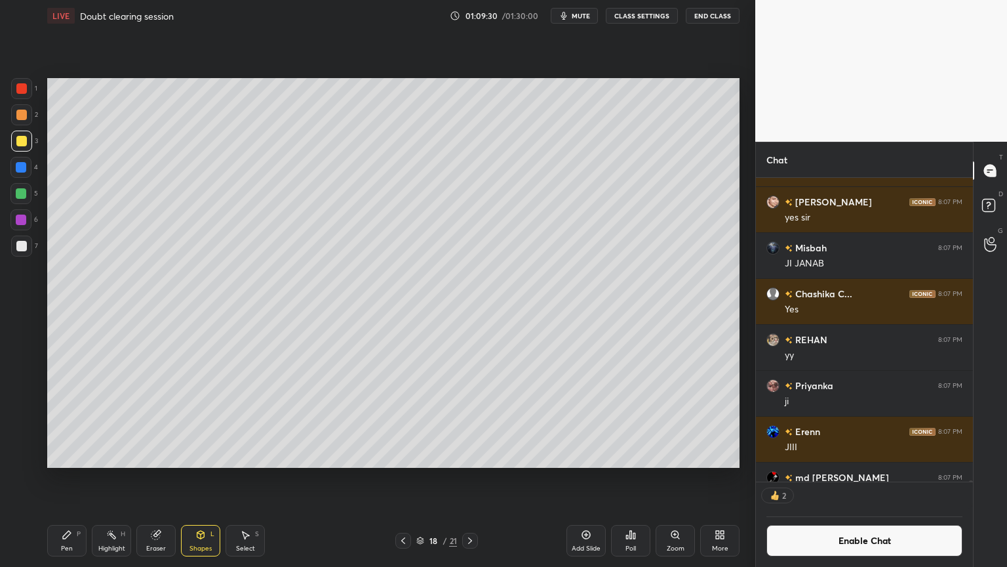
click at [64, 478] on div "Pen P" at bounding box center [66, 540] width 39 height 31
drag, startPoint x: 159, startPoint y: 548, endPoint x: 163, endPoint y: 530, distance: 18.9
click at [157, 478] on div "Eraser" at bounding box center [155, 540] width 39 height 31
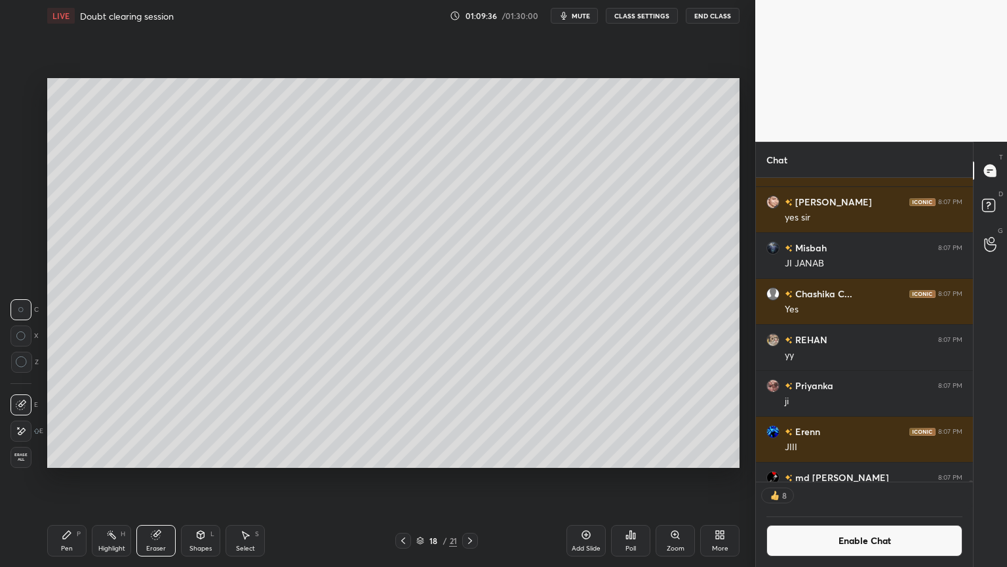
click at [189, 478] on div "Shapes L" at bounding box center [200, 540] width 39 height 31
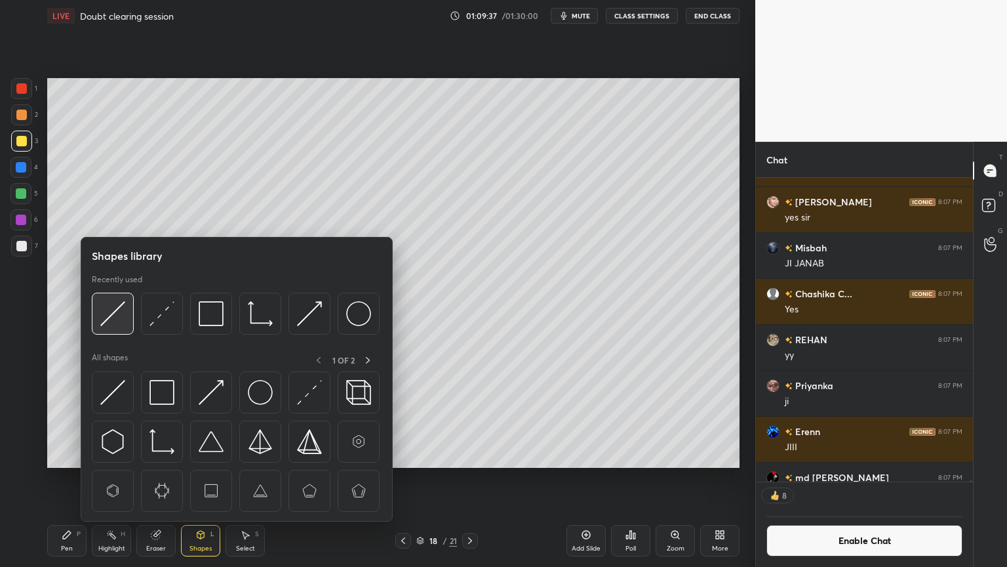
click at [127, 325] on div at bounding box center [113, 313] width 42 height 42
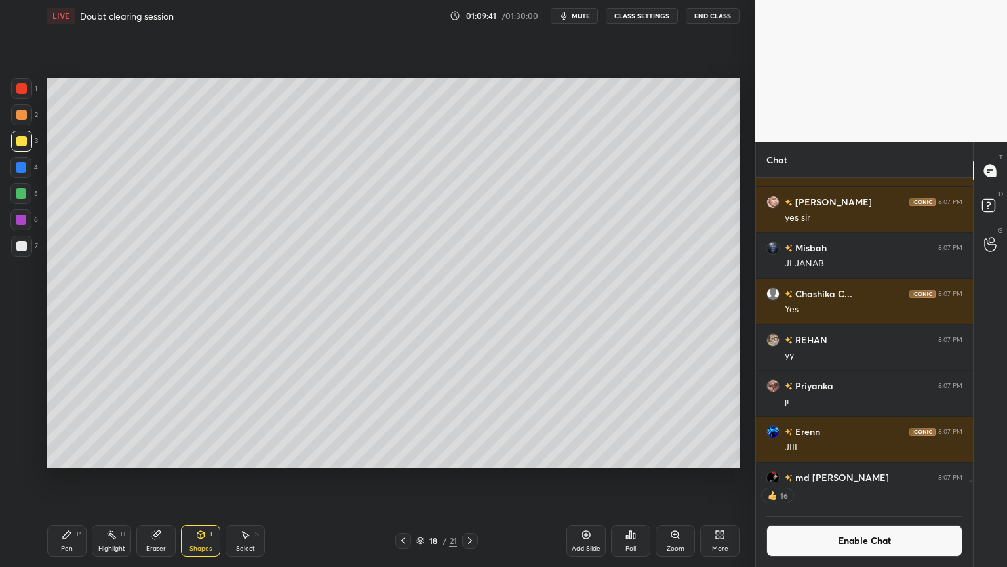
click at [63, 478] on icon at bounding box center [67, 534] width 10 height 10
click at [62, 478] on div "Pen" at bounding box center [67, 548] width 12 height 7
click at [161, 478] on div "Eraser" at bounding box center [155, 540] width 39 height 31
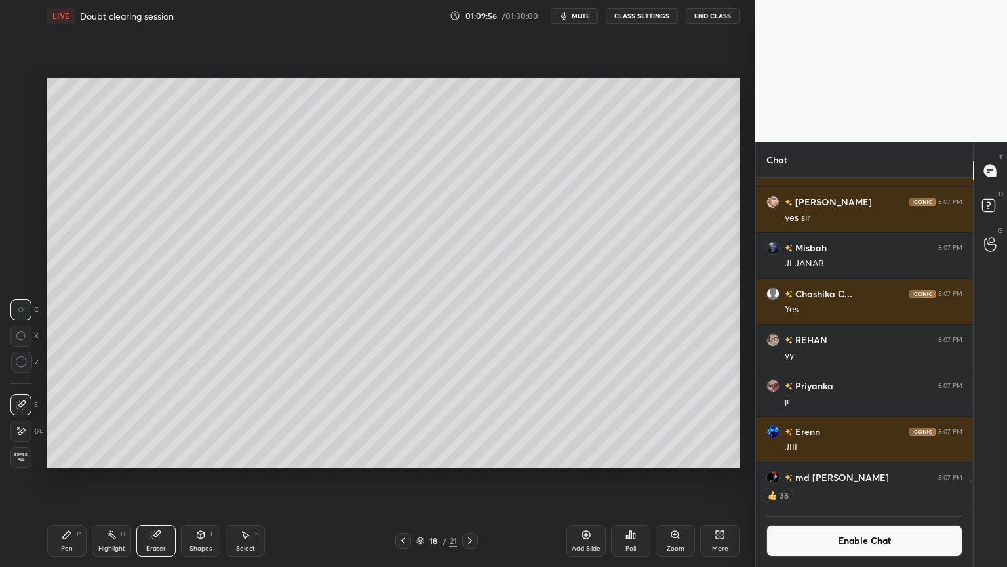
drag, startPoint x: 201, startPoint y: 549, endPoint x: 193, endPoint y: 522, distance: 28.2
click at [199, 478] on div "Shapes" at bounding box center [200, 548] width 22 height 7
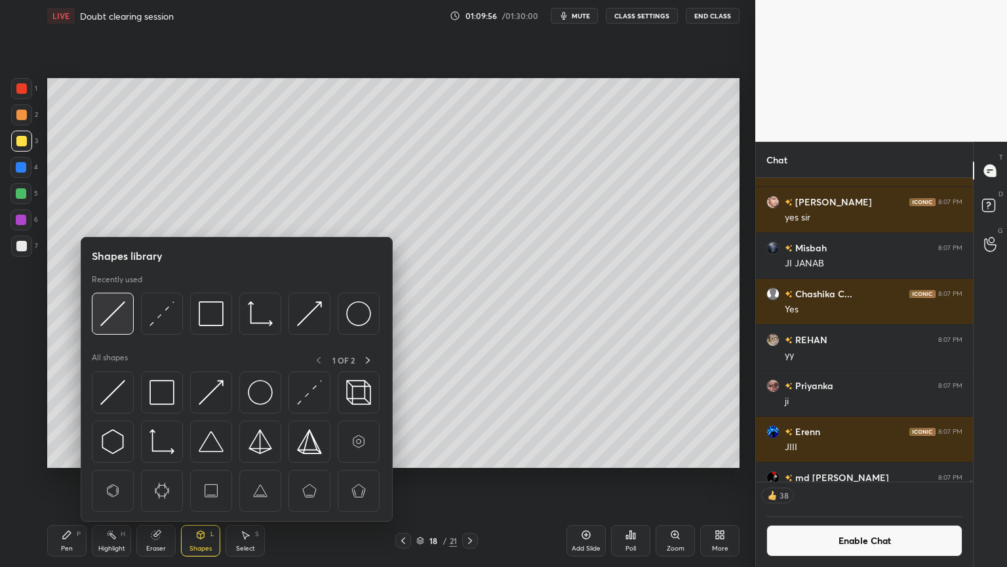
click at [115, 317] on img at bounding box center [112, 313] width 25 height 25
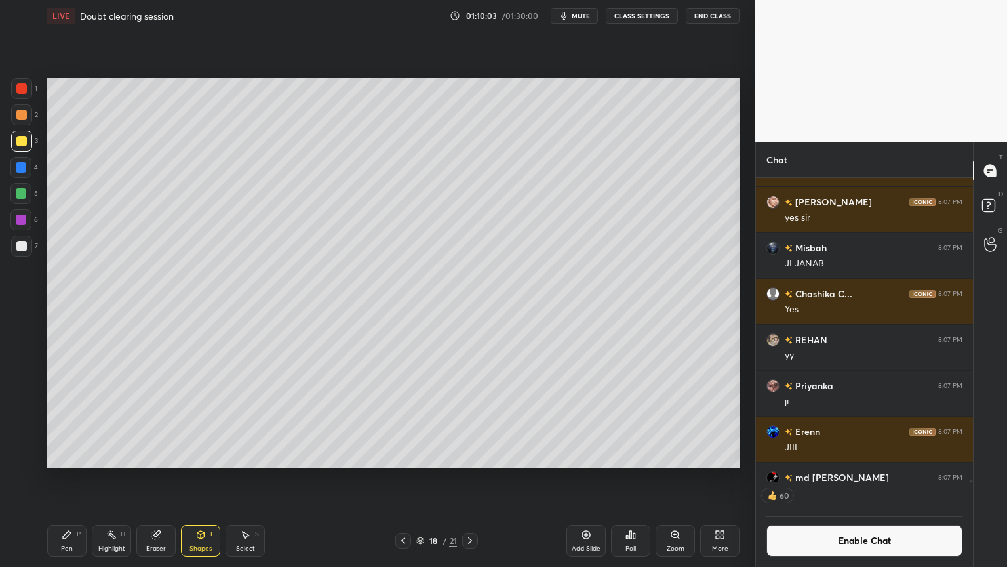
click at [64, 478] on div "Pen" at bounding box center [67, 548] width 12 height 7
click at [28, 167] on div at bounding box center [20, 167] width 21 height 21
click at [626, 478] on div "Poll" at bounding box center [631, 548] width 10 height 7
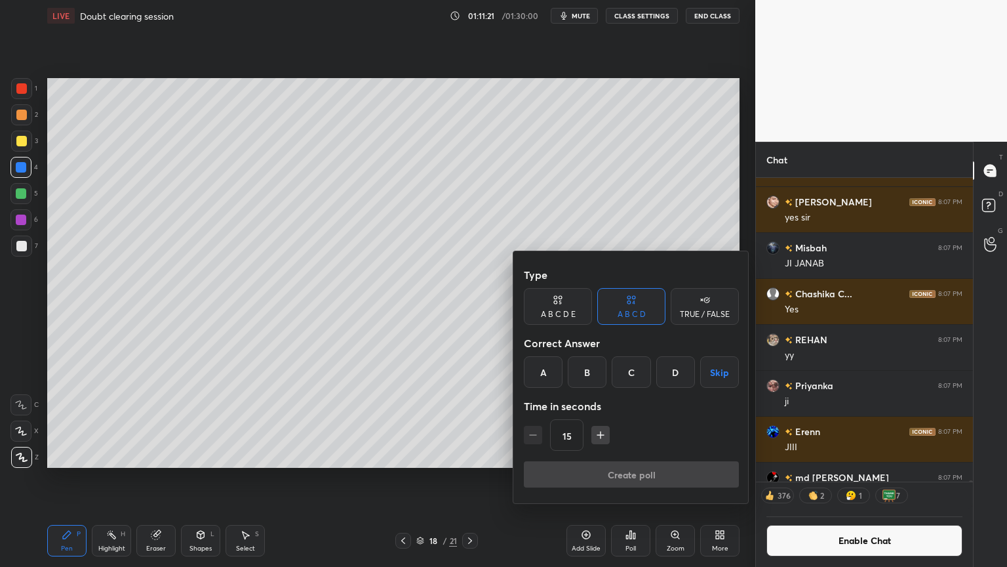
click at [121, 478] on div at bounding box center [503, 283] width 1007 height 567
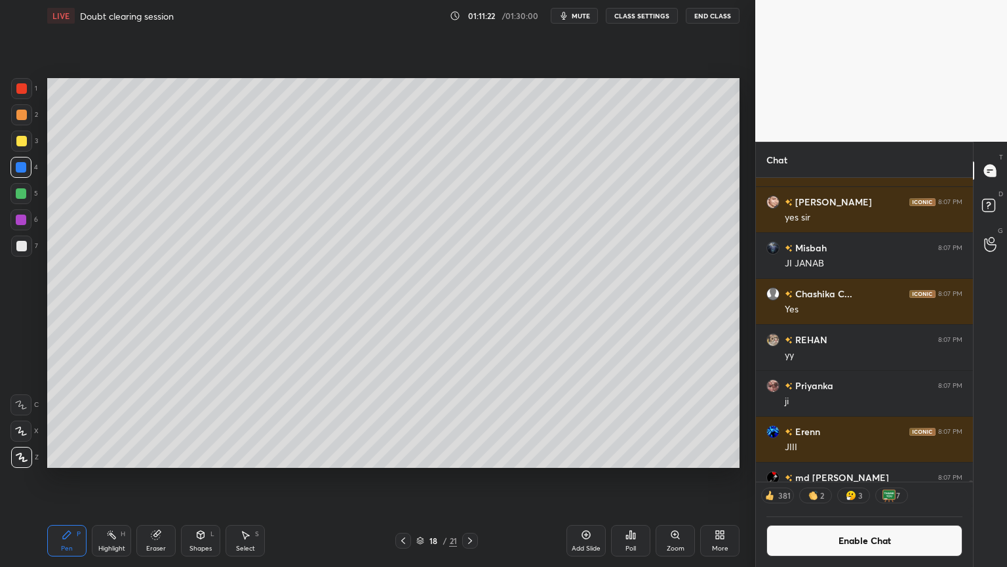
click at [633, 478] on div "Poll" at bounding box center [630, 540] width 39 height 31
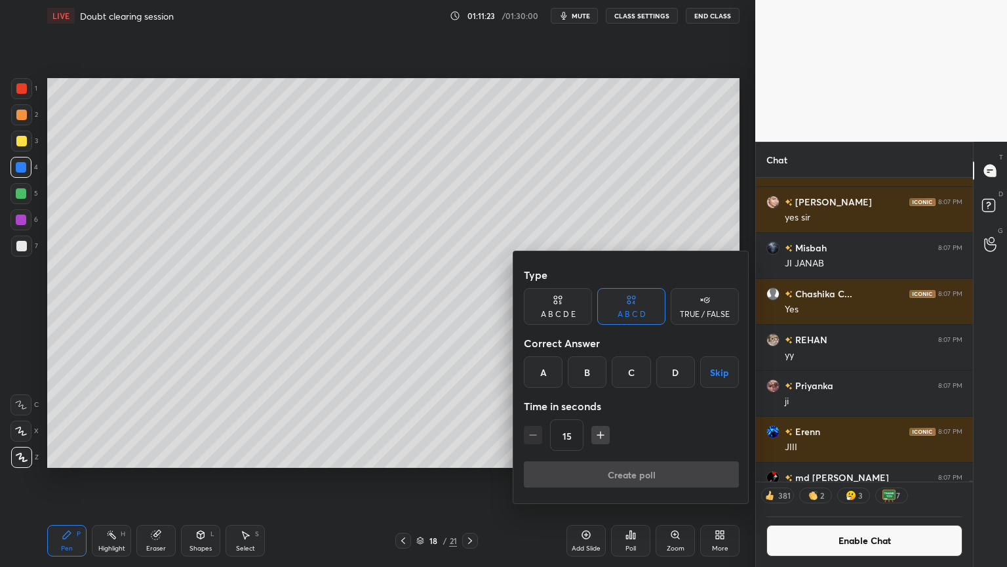
drag, startPoint x: 556, startPoint y: 309, endPoint x: 543, endPoint y: 312, distance: 13.5
click at [556, 312] on div "A B C D E" at bounding box center [558, 314] width 35 height 8
drag, startPoint x: 116, startPoint y: 540, endPoint x: 134, endPoint y: 519, distance: 27.4
click at [114, 478] on div at bounding box center [503, 283] width 1007 height 567
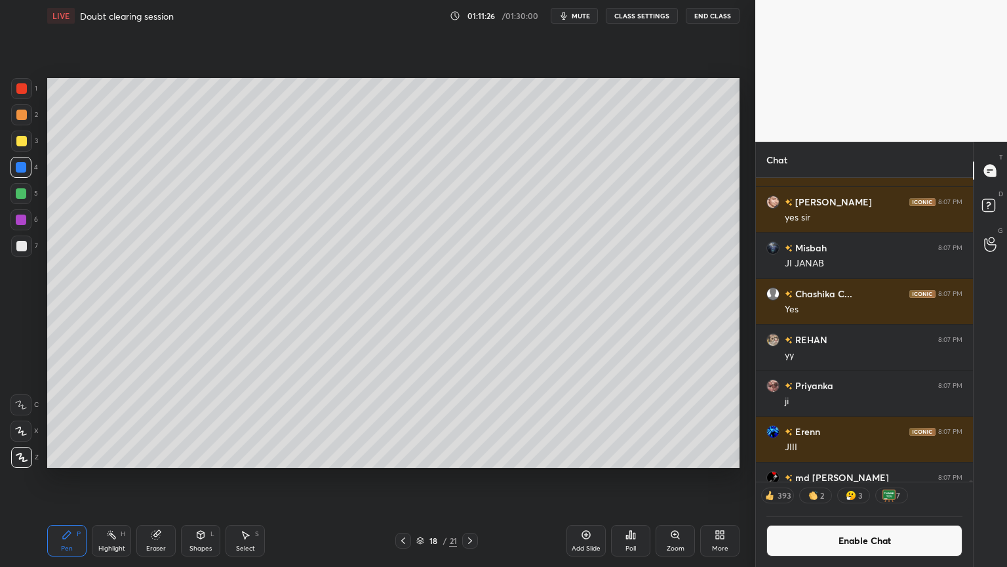
click at [113, 478] on div "Highlight" at bounding box center [111, 548] width 27 height 7
click at [629, 478] on div "Poll" at bounding box center [631, 548] width 10 height 7
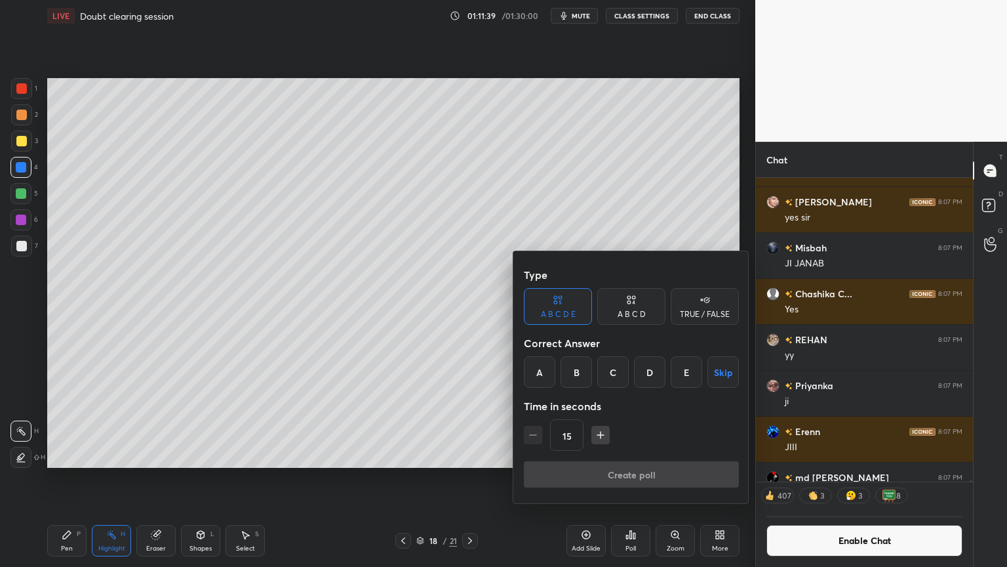
drag, startPoint x: 581, startPoint y: 372, endPoint x: 589, endPoint y: 367, distance: 9.5
click at [593, 370] on div "A B C D E Skip" at bounding box center [631, 371] width 215 height 31
click at [570, 370] on div "B" at bounding box center [576, 371] width 31 height 31
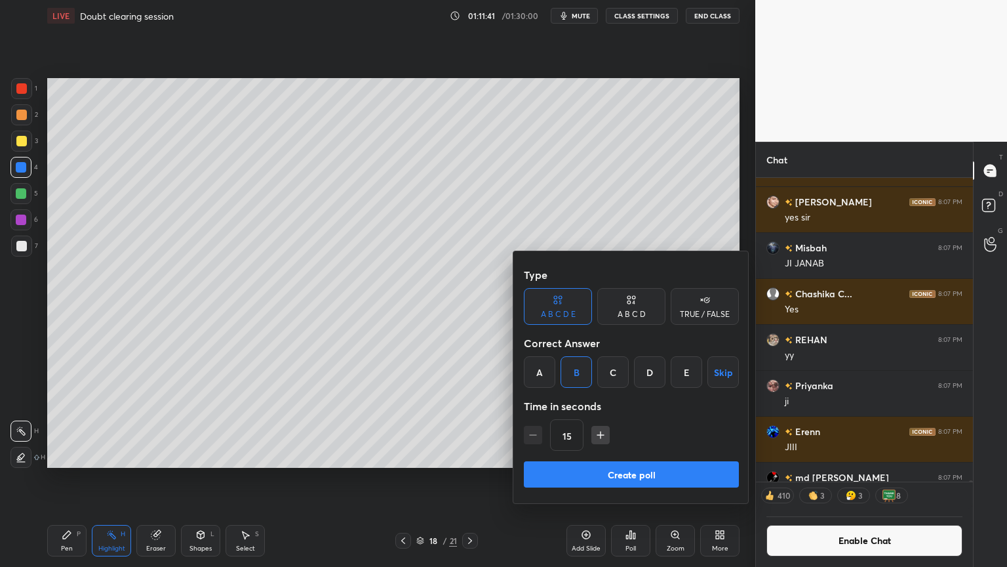
click at [628, 471] on button "Create poll" at bounding box center [631, 474] width 215 height 26
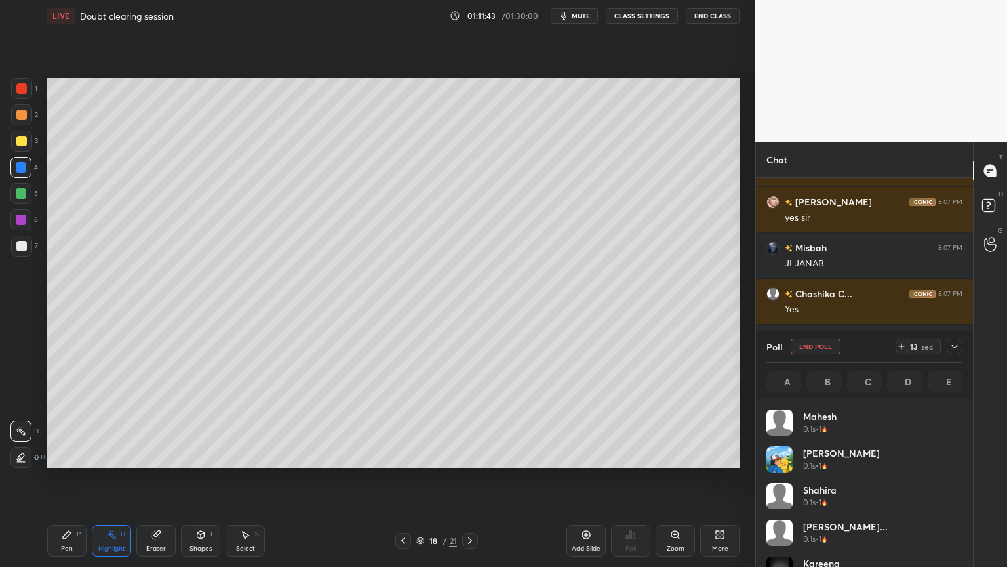
scroll to position [153, 192]
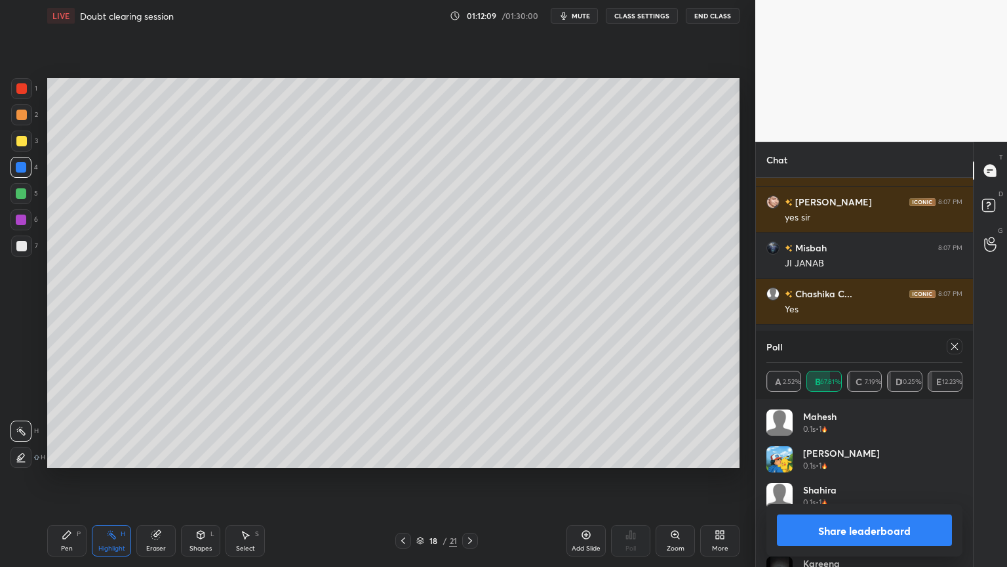
click at [873, 478] on button "Share leaderboard" at bounding box center [864, 529] width 175 height 31
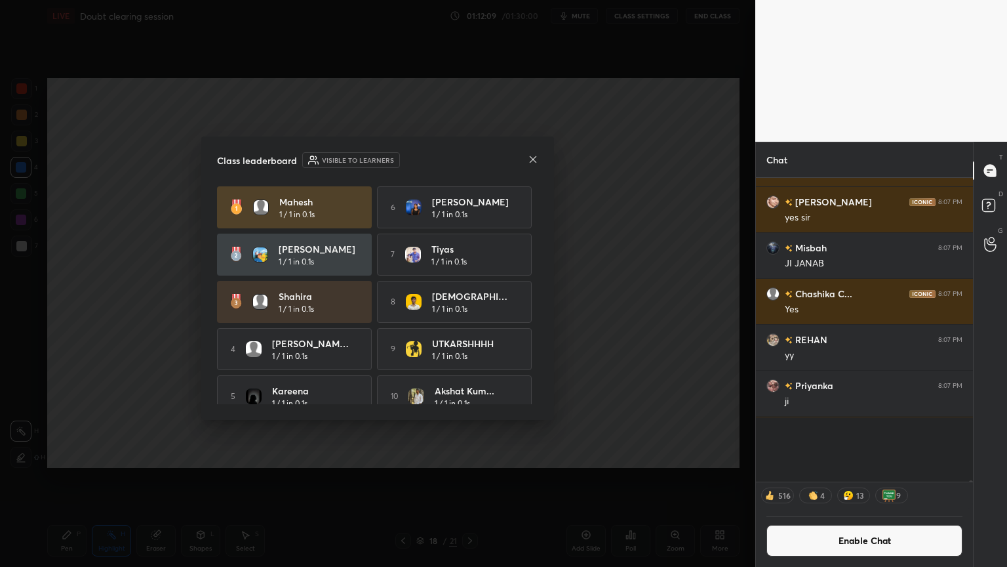
scroll to position [298, 213]
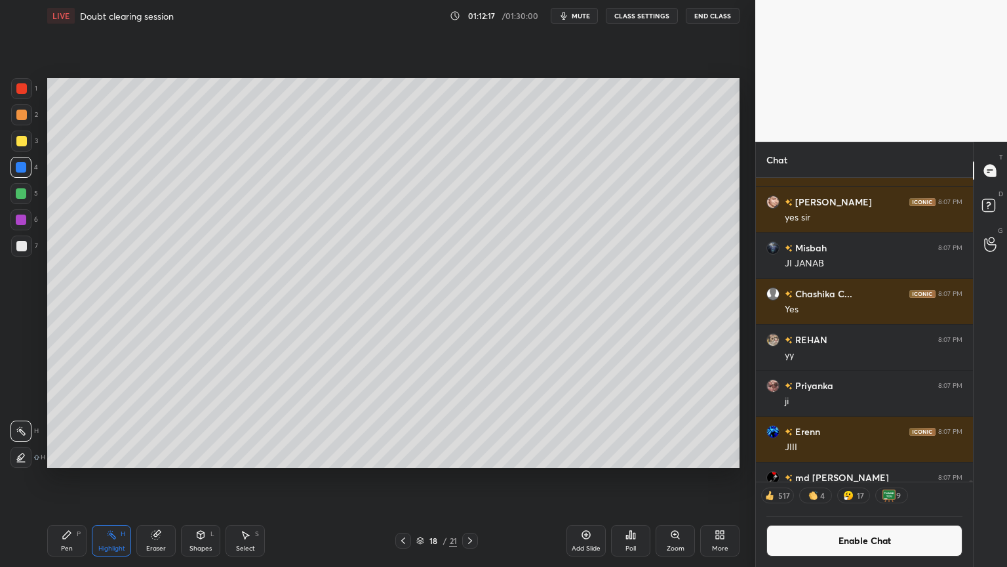
drag, startPoint x: 108, startPoint y: 546, endPoint x: 100, endPoint y: 536, distance: 12.1
click at [105, 478] on div "Highlight" at bounding box center [111, 548] width 27 height 7
click at [55, 478] on div "Pen P" at bounding box center [66, 540] width 39 height 31
click at [25, 197] on div at bounding box center [21, 193] width 10 height 10
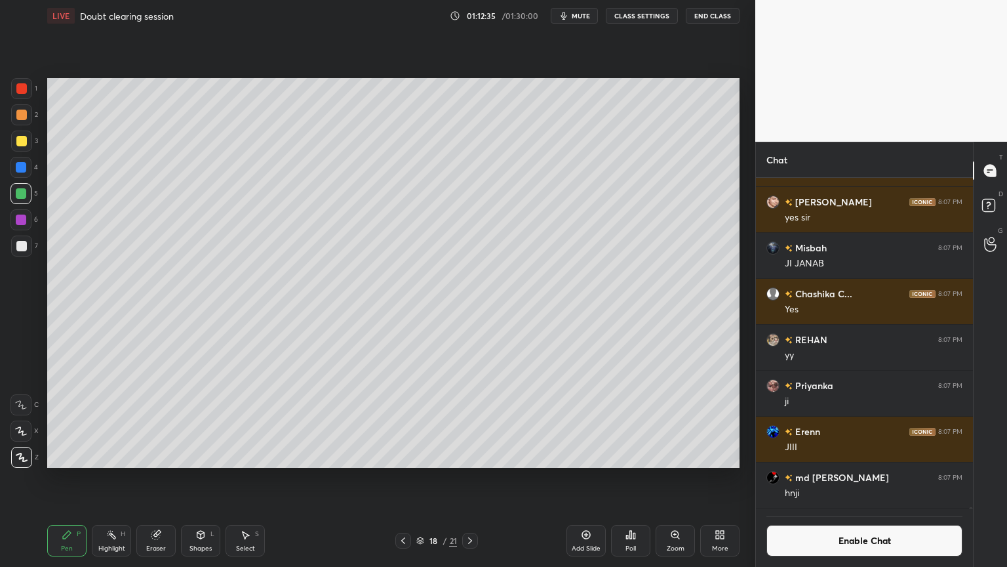
scroll to position [300, 213]
click at [127, 478] on div "Highlight H" at bounding box center [111, 540] width 39 height 31
click at [18, 222] on div at bounding box center [21, 219] width 10 height 10
drag, startPoint x: 113, startPoint y: 547, endPoint x: 122, endPoint y: 542, distance: 9.7
click at [119, 478] on div "Highlight H" at bounding box center [111, 540] width 39 height 31
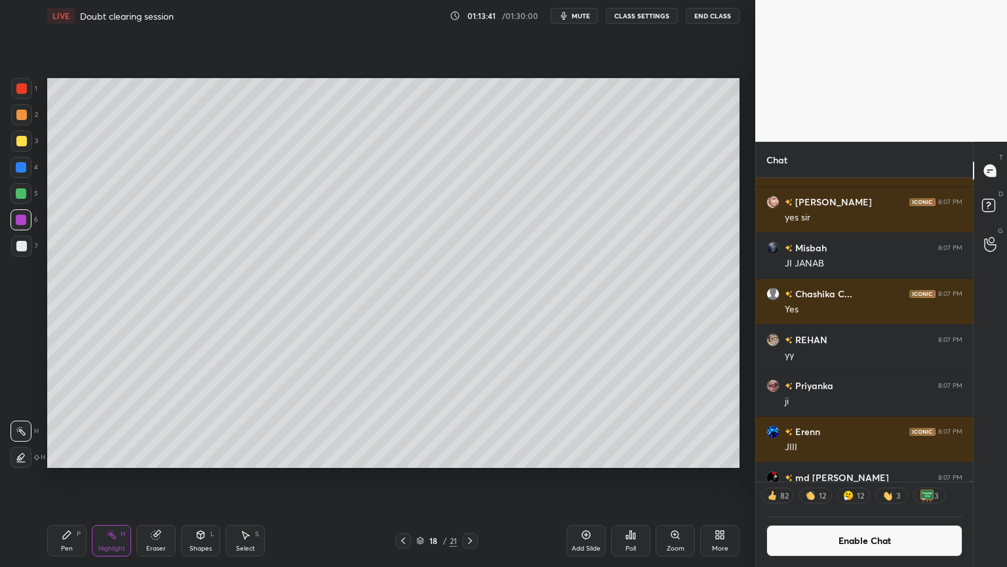
click at [65, 478] on div "Pen P" at bounding box center [66, 540] width 39 height 31
drag, startPoint x: 31, startPoint y: 92, endPoint x: 47, endPoint y: 111, distance: 24.8
click at [32, 93] on div "1" at bounding box center [24, 88] width 26 height 21
click at [18, 252] on div at bounding box center [21, 245] width 21 height 21
drag, startPoint x: 100, startPoint y: 551, endPoint x: 129, endPoint y: 510, distance: 49.8
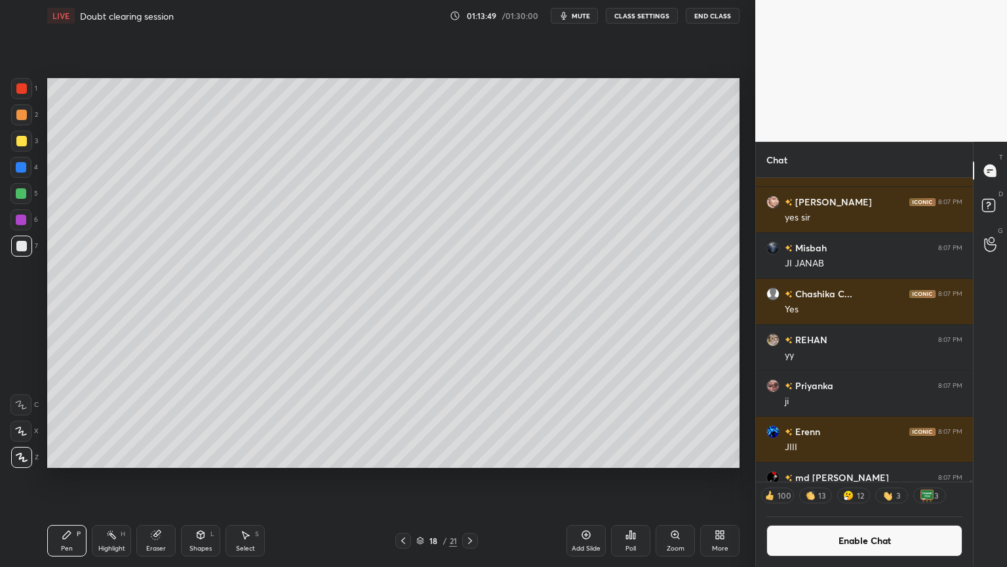
click at [98, 478] on div "Highlight" at bounding box center [111, 548] width 27 height 7
click at [113, 478] on div "Highlight H" at bounding box center [111, 540] width 39 height 31
drag, startPoint x: 204, startPoint y: 548, endPoint x: 200, endPoint y: 524, distance: 23.9
click at [205, 478] on div "Shapes L" at bounding box center [200, 540] width 39 height 31
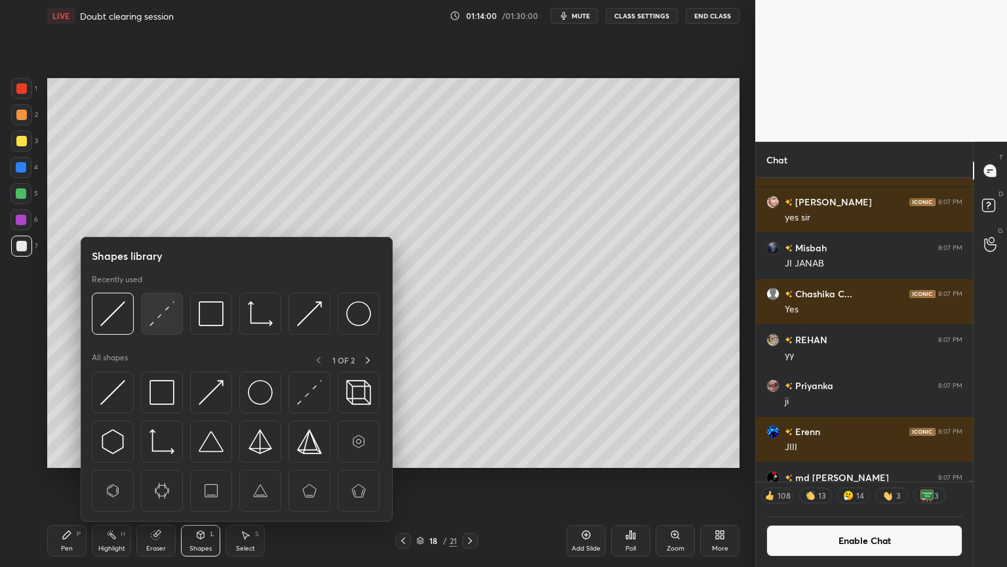
click at [161, 322] on img at bounding box center [161, 313] width 25 height 25
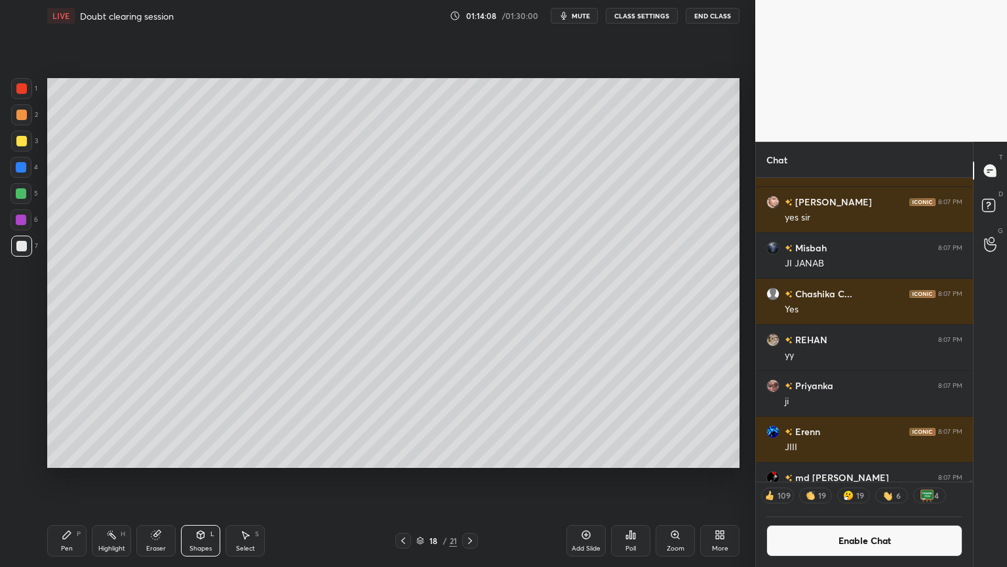
click at [77, 478] on div "Pen P" at bounding box center [66, 540] width 39 height 31
drag, startPoint x: 110, startPoint y: 537, endPoint x: 127, endPoint y: 488, distance: 51.8
click at [113, 478] on icon at bounding box center [111, 534] width 10 height 10
drag, startPoint x: 60, startPoint y: 546, endPoint x: 76, endPoint y: 519, distance: 31.5
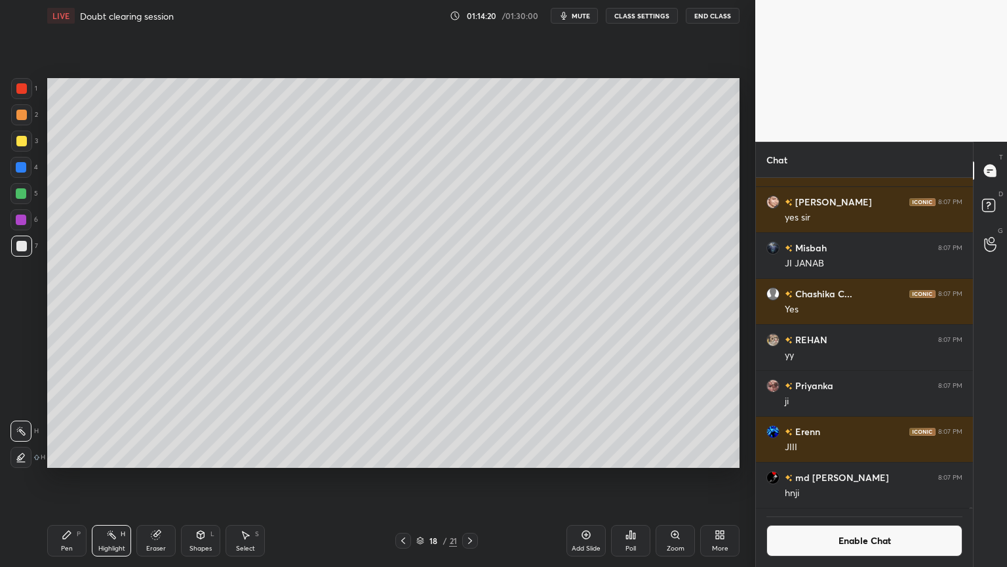
click at [60, 478] on div "Pen P" at bounding box center [66, 540] width 39 height 31
click at [110, 478] on div "Highlight H" at bounding box center [111, 540] width 39 height 31
click at [62, 478] on div "Pen P" at bounding box center [66, 540] width 39 height 31
drag, startPoint x: 117, startPoint y: 543, endPoint x: 122, endPoint y: 534, distance: 10.0
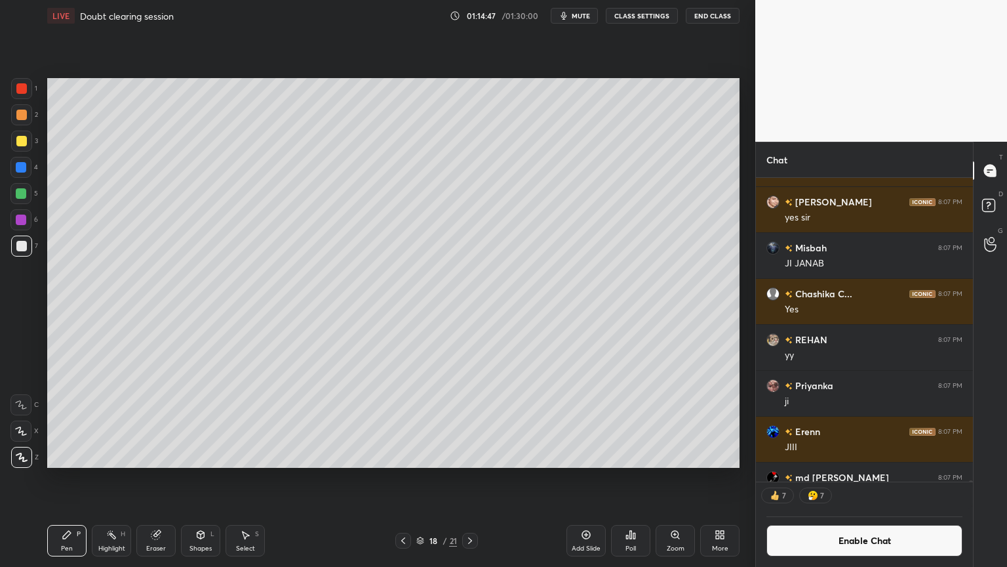
click at [118, 478] on div "Highlight H" at bounding box center [111, 540] width 39 height 31
click at [79, 478] on div "Pen P" at bounding box center [66, 540] width 39 height 31
click at [207, 478] on div "Shapes L" at bounding box center [200, 540] width 39 height 31
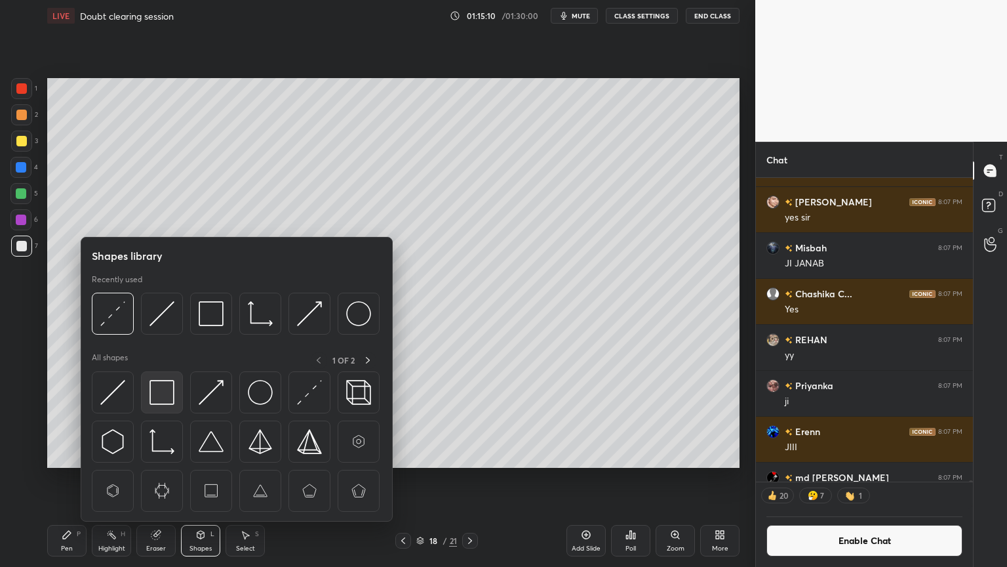
click at [167, 394] on img at bounding box center [161, 392] width 25 height 25
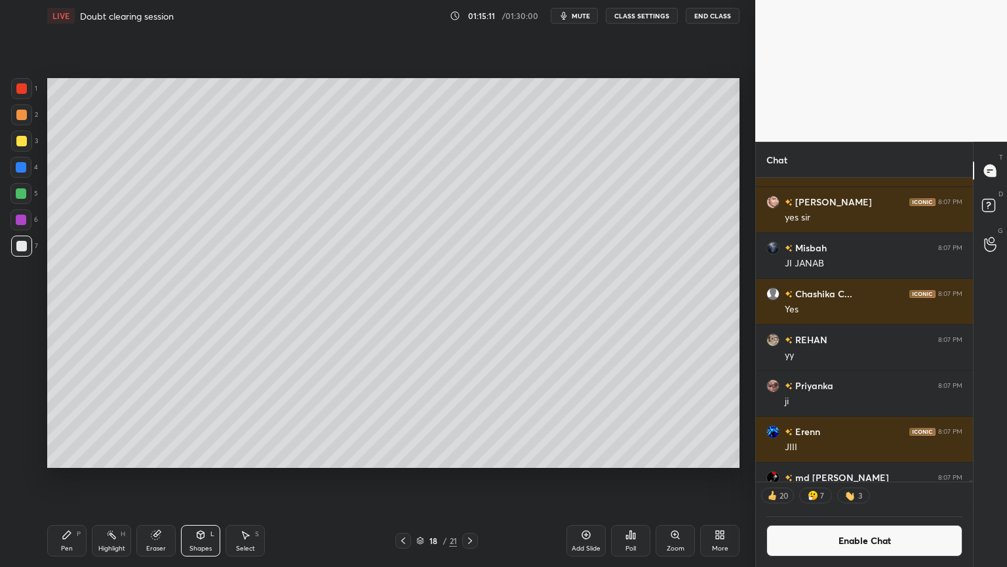
drag, startPoint x: 18, startPoint y: 80, endPoint x: 39, endPoint y: 108, distance: 34.8
click at [18, 83] on div at bounding box center [21, 88] width 21 height 21
drag, startPoint x: 110, startPoint y: 538, endPoint x: 195, endPoint y: 494, distance: 95.3
click at [110, 478] on icon at bounding box center [111, 534] width 10 height 10
click at [70, 478] on div "Pen" at bounding box center [67, 548] width 12 height 7
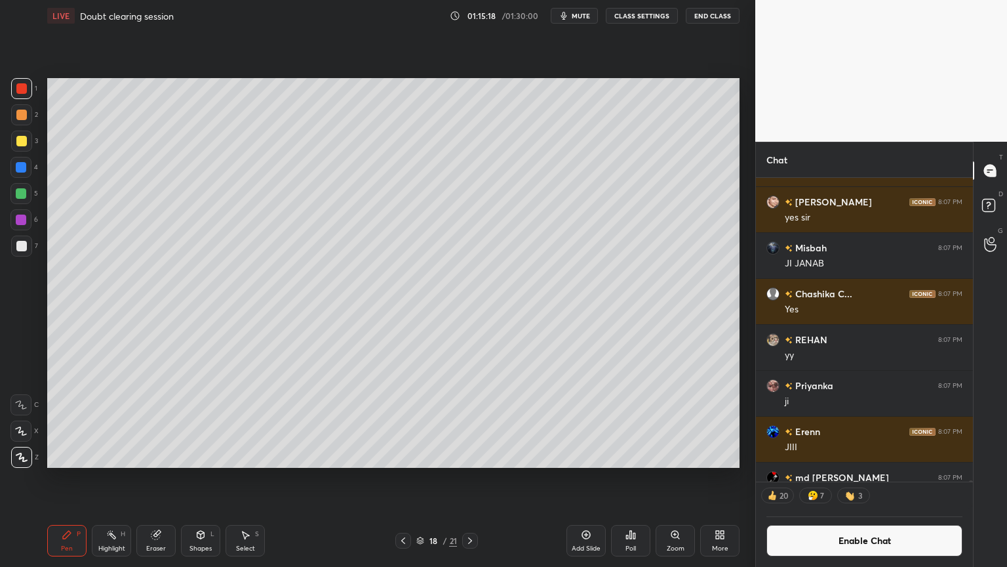
click at [25, 250] on div at bounding box center [21, 246] width 10 height 10
click at [120, 478] on div "Highlight" at bounding box center [111, 548] width 27 height 7
click at [54, 478] on div "Pen P" at bounding box center [66, 540] width 39 height 31
click at [119, 478] on div "Highlight" at bounding box center [111, 548] width 27 height 7
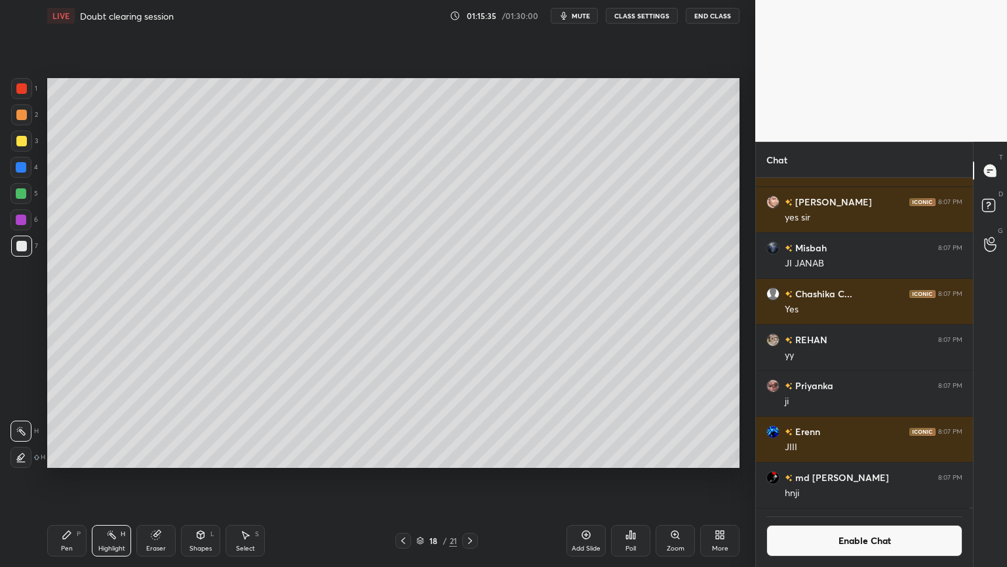
click at [60, 478] on div "Pen P" at bounding box center [66, 540] width 39 height 31
click at [202, 478] on div "Shapes" at bounding box center [200, 548] width 22 height 7
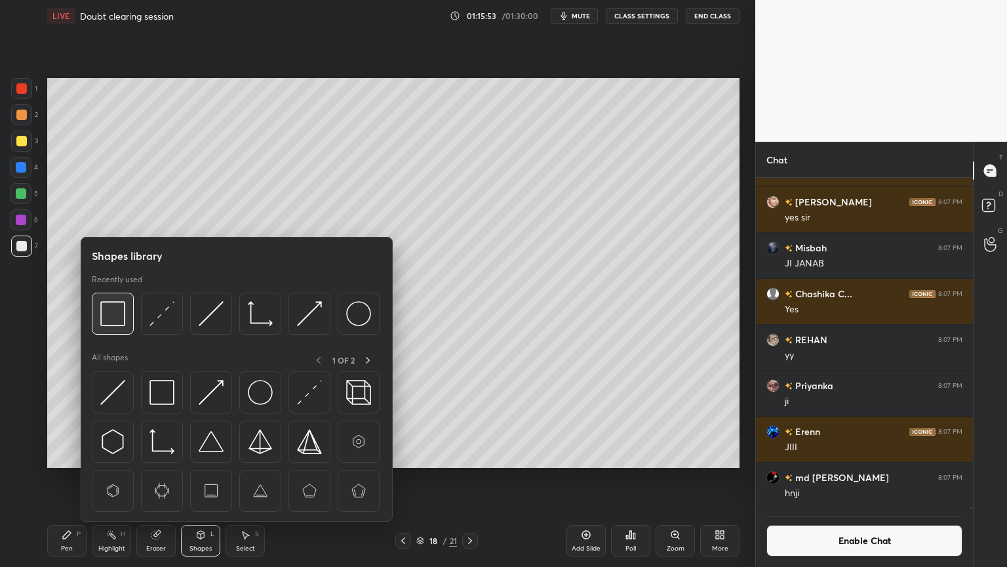
click at [119, 325] on img at bounding box center [112, 313] width 25 height 25
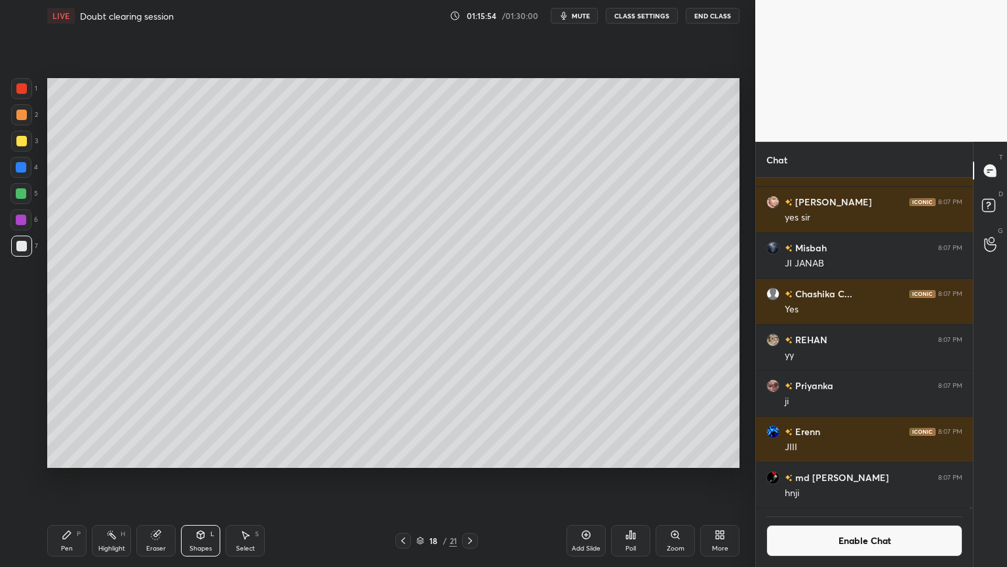
click at [26, 94] on div at bounding box center [21, 88] width 21 height 21
click at [122, 478] on div "Highlight H" at bounding box center [111, 540] width 39 height 31
click at [869, 478] on button "Enable Chat" at bounding box center [865, 540] width 196 height 31
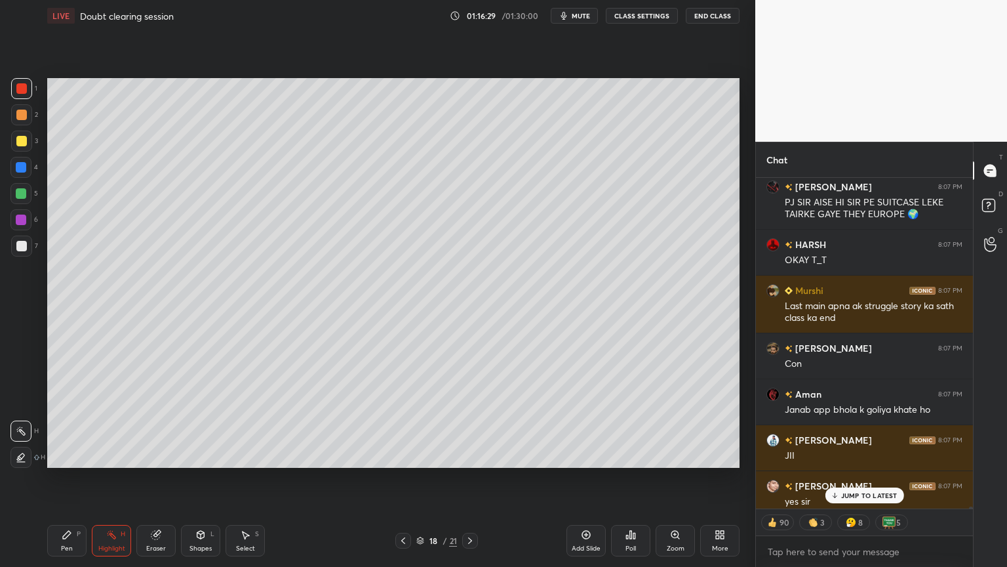
drag, startPoint x: 121, startPoint y: 534, endPoint x: 140, endPoint y: 505, distance: 34.8
click at [124, 478] on div "Highlight H" at bounding box center [111, 540] width 39 height 31
click at [869, 478] on p "JUMP TO LATEST" at bounding box center [869, 495] width 56 height 8
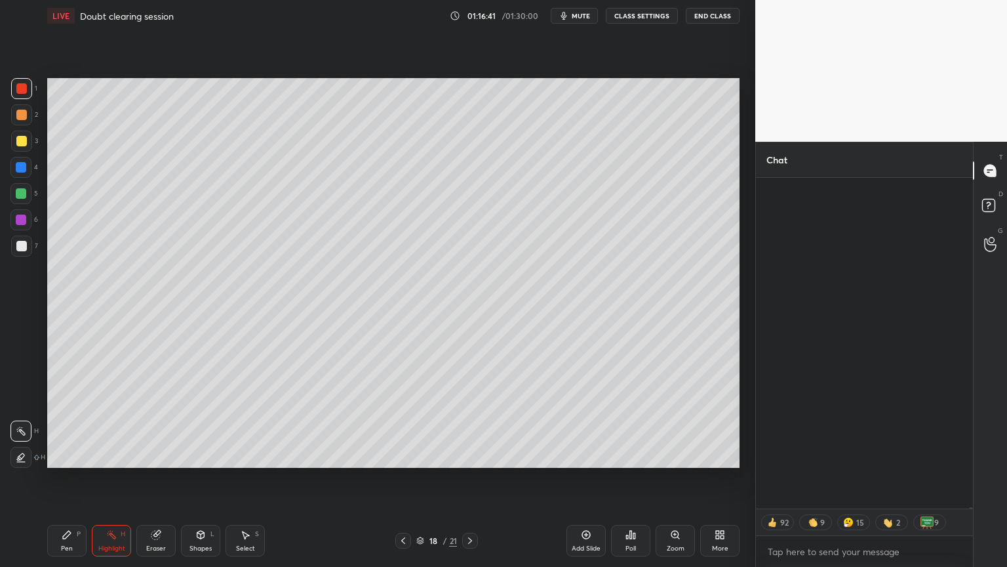
scroll to position [98374, 0]
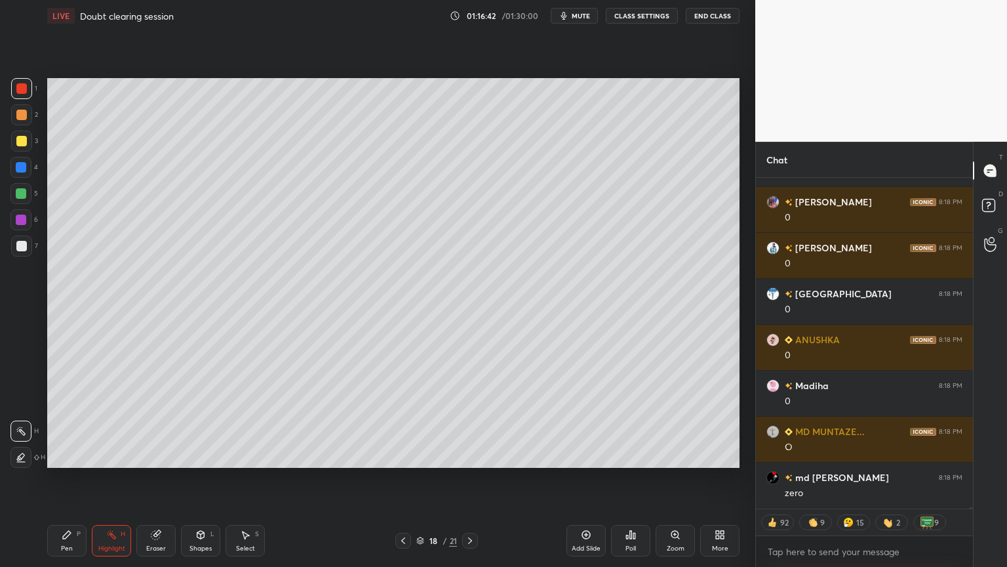
click at [119, 478] on div "Highlight H" at bounding box center [111, 540] width 39 height 31
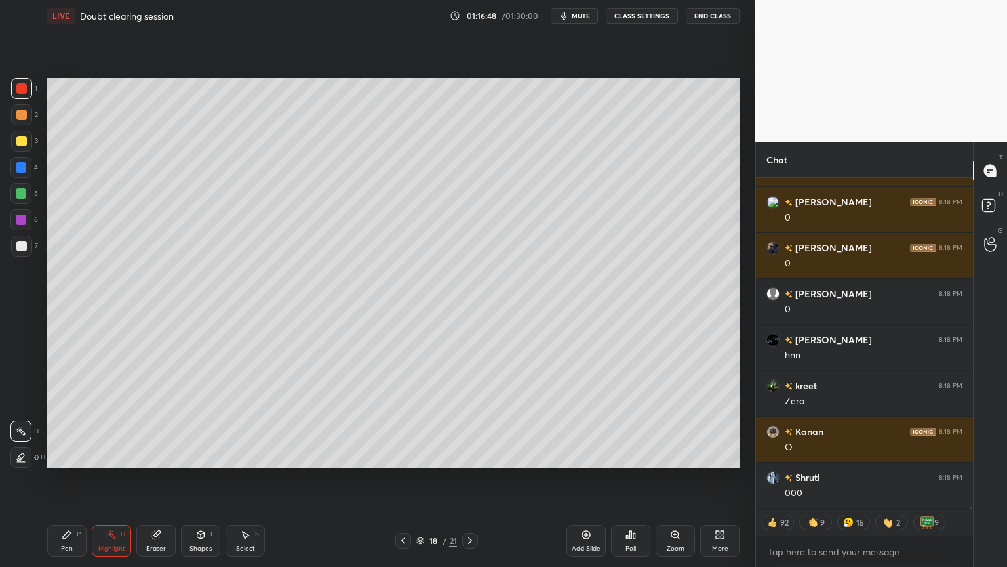
scroll to position [99200, 0]
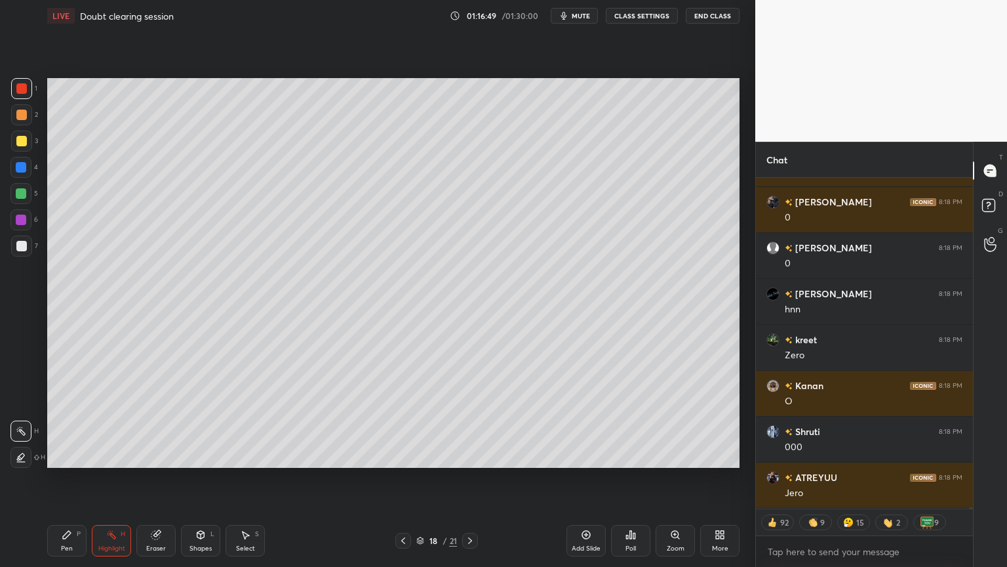
type textarea "x"
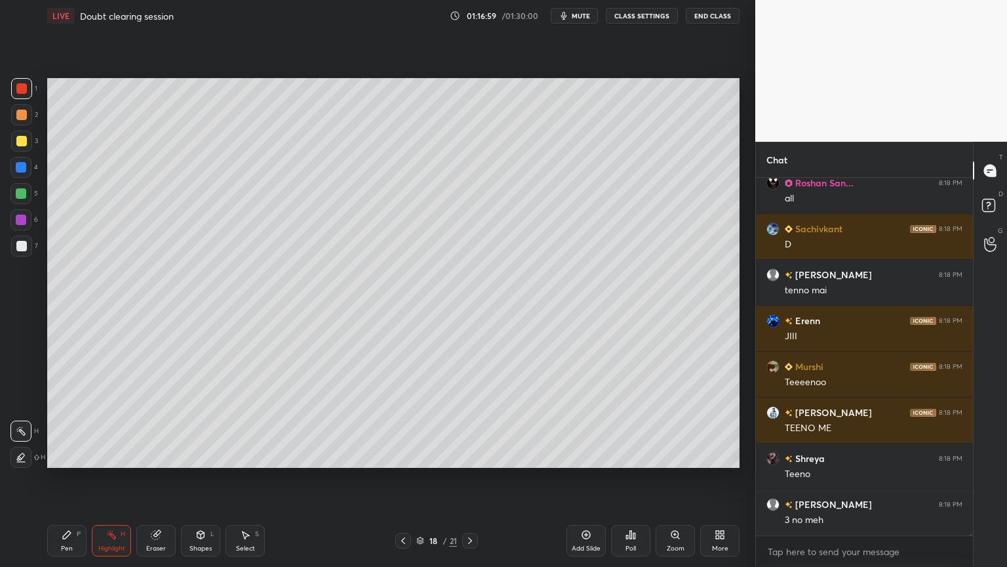
scroll to position [100549, 0]
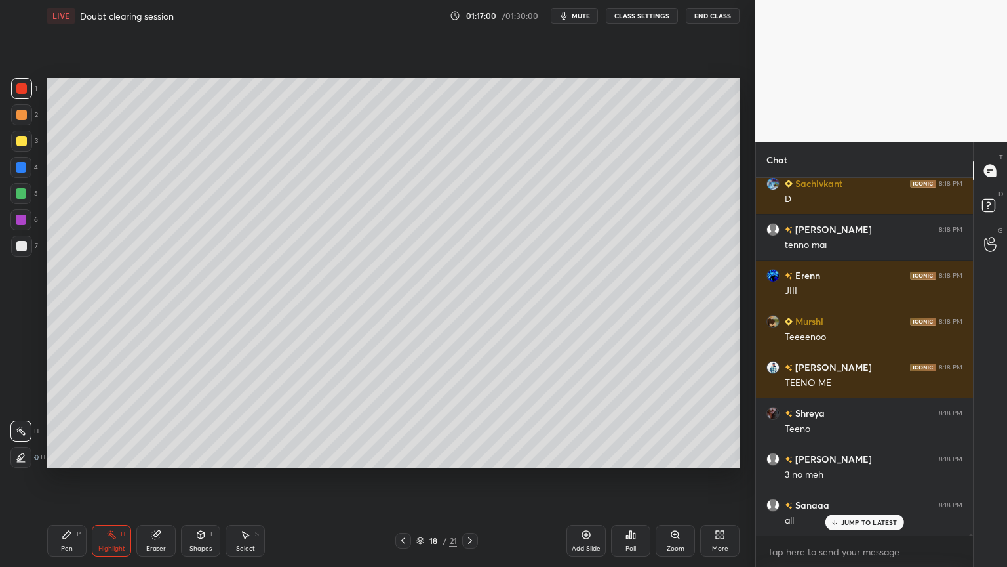
click at [635, 14] on button "CLASS SETTINGS" at bounding box center [642, 16] width 72 height 16
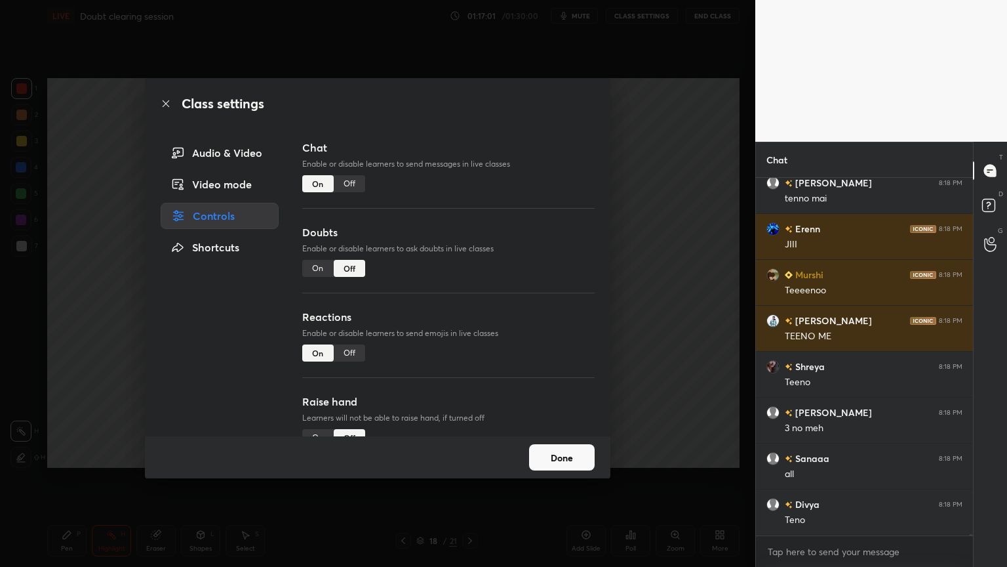
click at [354, 181] on div "Off" at bounding box center [349, 183] width 31 height 17
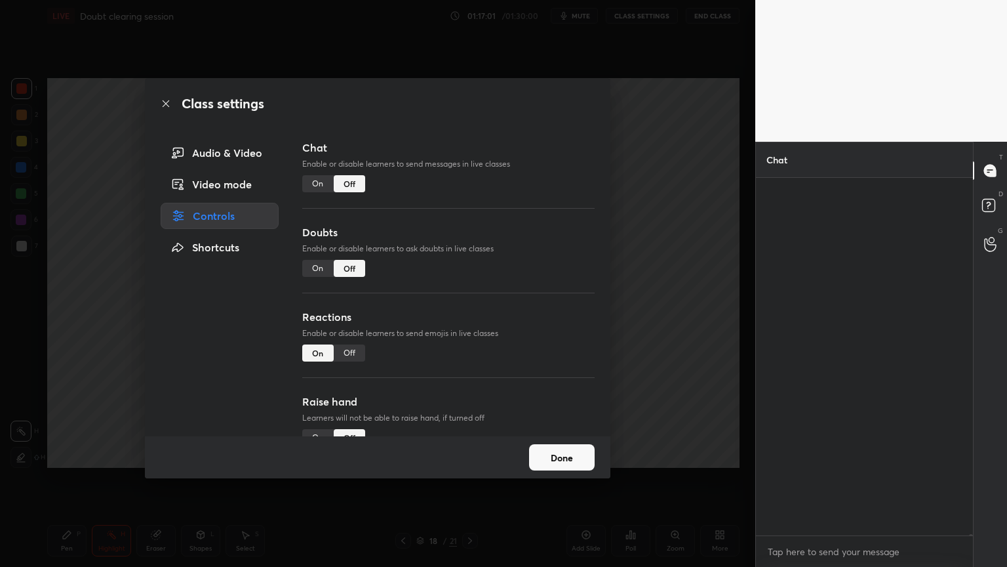
click at [662, 228] on div "Class settings Audio & Video Video mode Controls Shortcuts Chat Enable or disab…" at bounding box center [377, 283] width 755 height 567
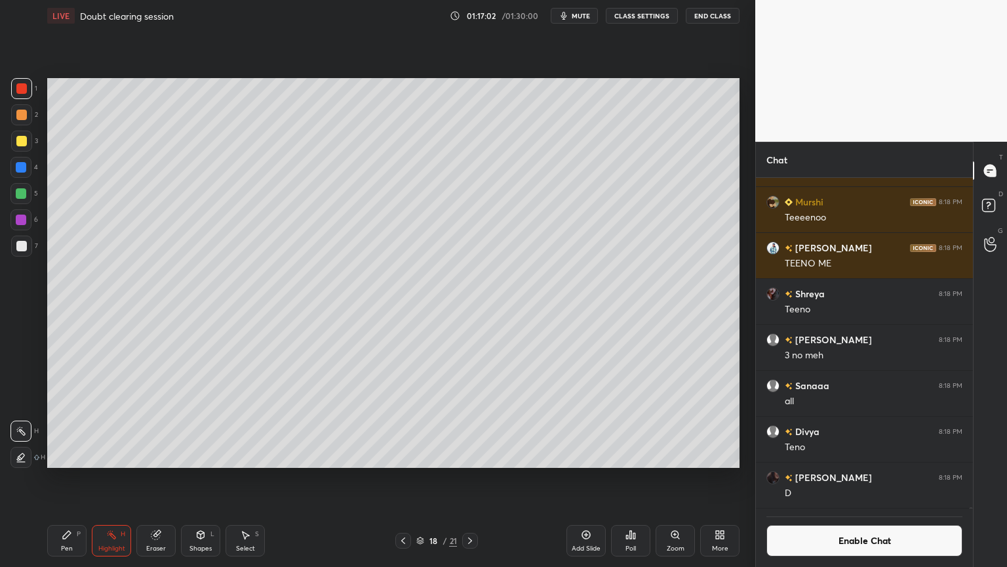
click at [70, 478] on div "Pen" at bounding box center [67, 548] width 12 height 7
drag, startPoint x: 26, startPoint y: 139, endPoint x: 34, endPoint y: 218, distance: 79.1
click at [23, 144] on div at bounding box center [21, 141] width 10 height 10
click at [590, 478] on icon at bounding box center [586, 534] width 10 height 10
click at [66, 478] on div "Pen" at bounding box center [67, 548] width 12 height 7
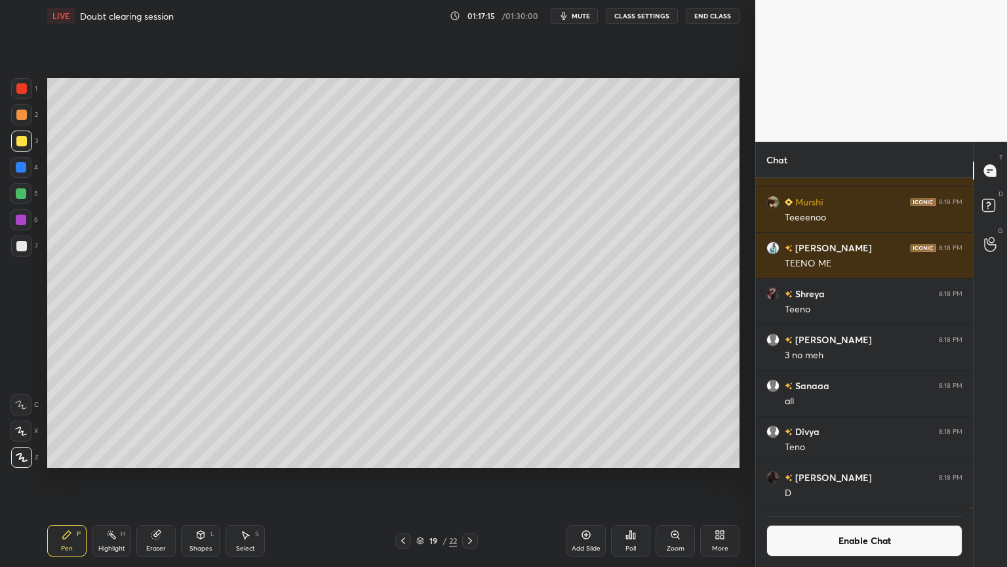
click at [28, 92] on div at bounding box center [21, 88] width 21 height 21
click at [21, 119] on div at bounding box center [21, 115] width 10 height 10
click at [108, 478] on icon at bounding box center [111, 534] width 10 height 10
click at [66, 478] on div "Pen" at bounding box center [67, 548] width 12 height 7
click at [199, 478] on div "Shapes" at bounding box center [200, 548] width 22 height 7
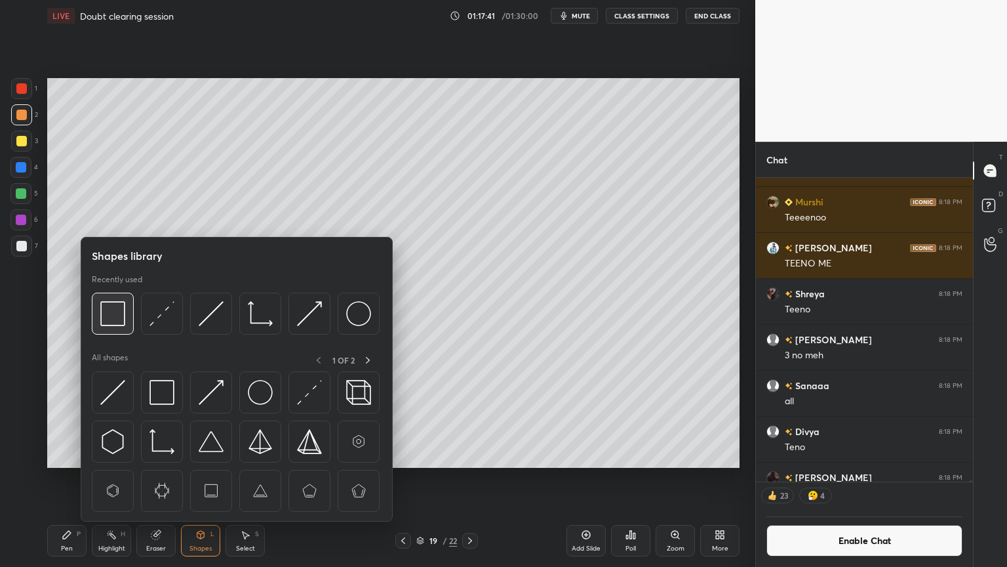
click at [114, 313] on img at bounding box center [112, 313] width 25 height 25
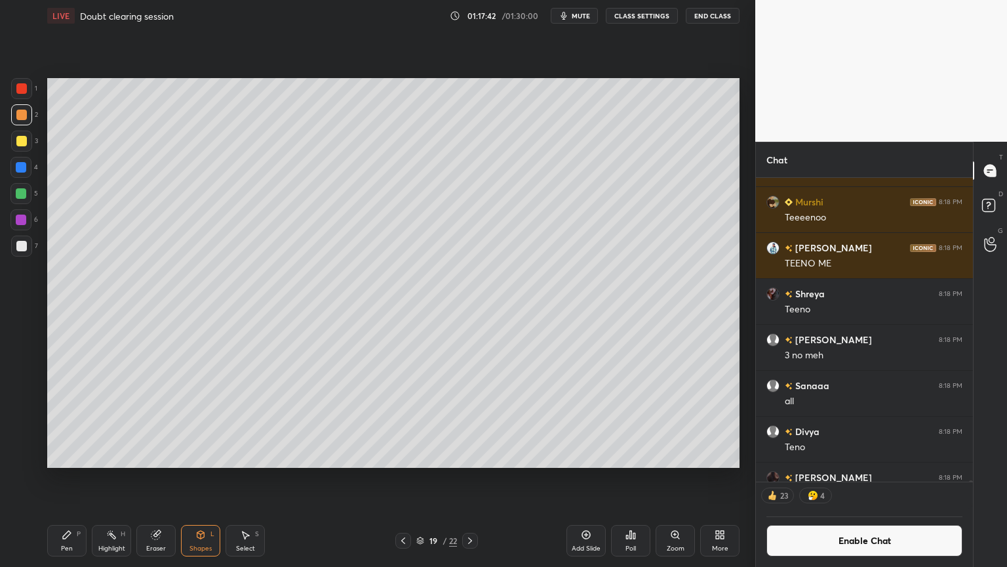
click at [21, 241] on div at bounding box center [21, 246] width 10 height 10
click at [110, 478] on div "Highlight H" at bounding box center [111, 540] width 39 height 31
click at [73, 478] on div "Pen P" at bounding box center [66, 540] width 39 height 31
click at [106, 478] on div "Highlight H" at bounding box center [111, 540] width 39 height 31
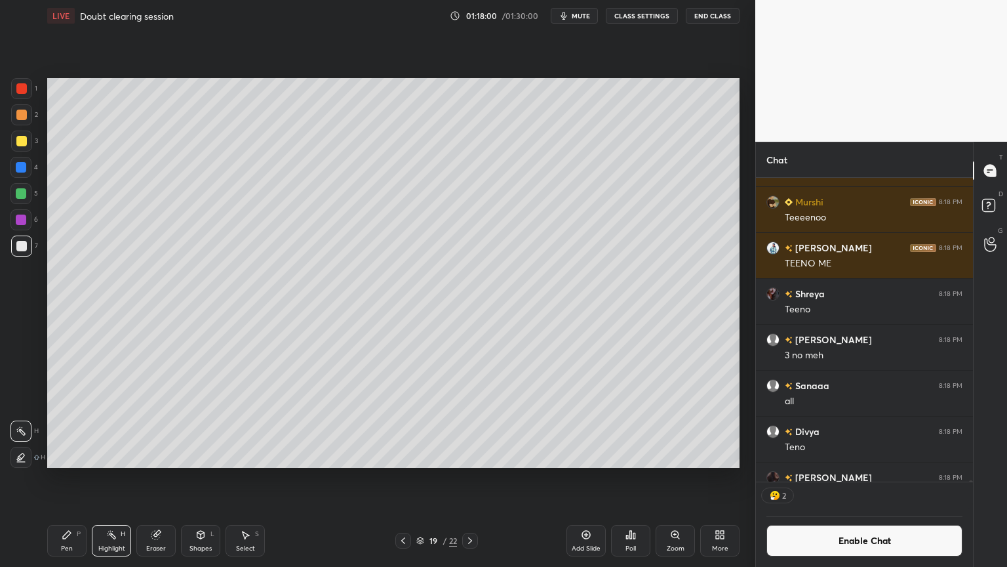
drag, startPoint x: 71, startPoint y: 546, endPoint x: 68, endPoint y: 540, distance: 7.1
click at [70, 478] on div "Pen" at bounding box center [67, 548] width 12 height 7
click at [71, 478] on div "Pen" at bounding box center [67, 548] width 12 height 7
click at [110, 478] on div "Highlight H" at bounding box center [111, 540] width 39 height 31
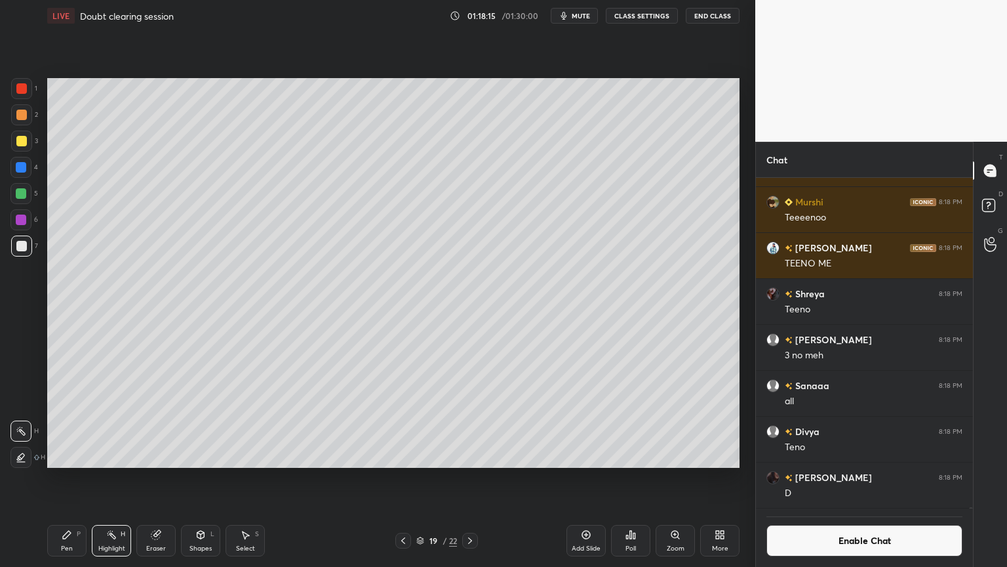
drag, startPoint x: 71, startPoint y: 546, endPoint x: 76, endPoint y: 514, distance: 31.8
click at [73, 478] on div "Pen P" at bounding box center [66, 540] width 39 height 31
click at [110, 478] on icon at bounding box center [111, 534] width 10 height 10
click at [205, 478] on div "Shapes L" at bounding box center [200, 540] width 39 height 31
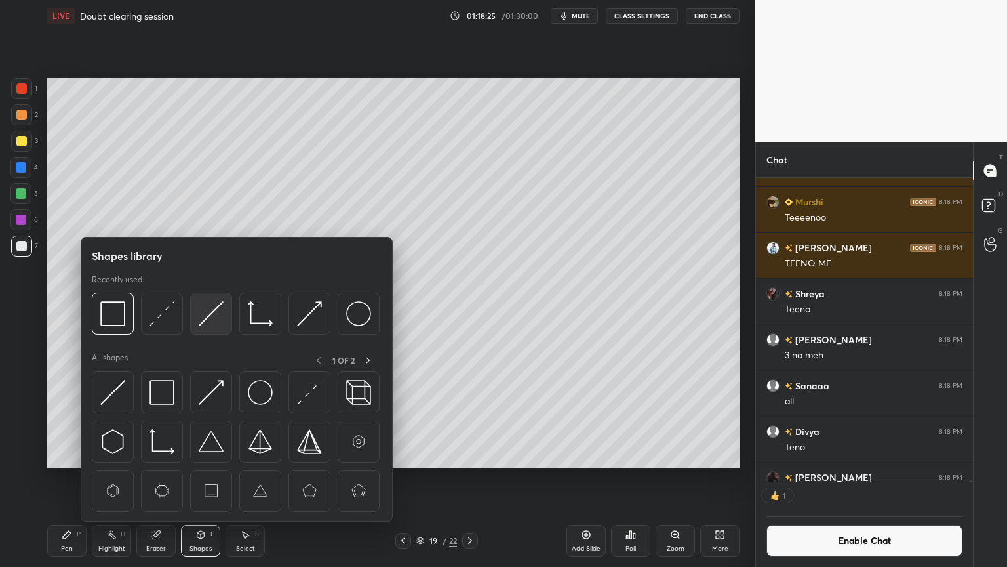
click at [216, 313] on img at bounding box center [211, 313] width 25 height 25
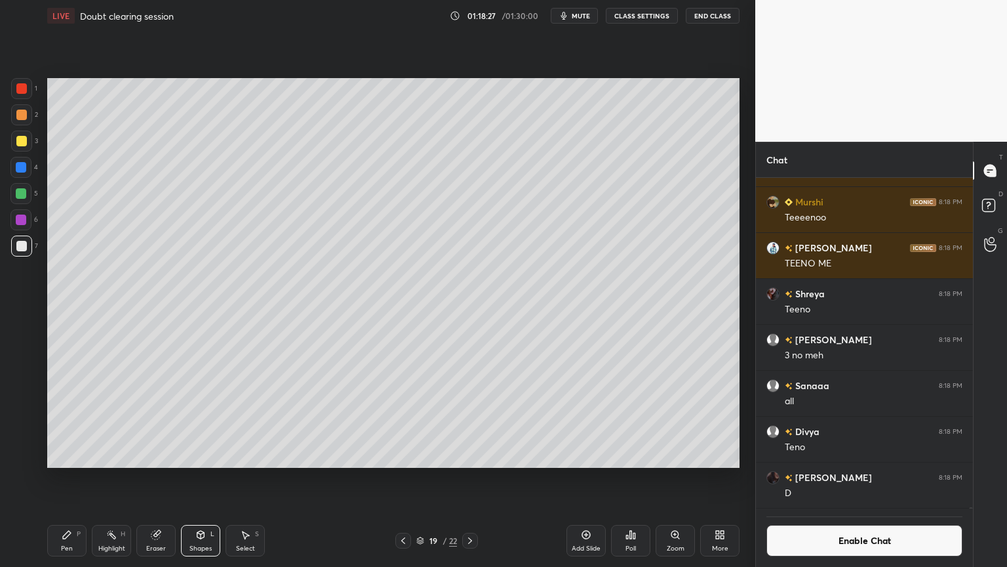
scroll to position [99348, 0]
click at [209, 478] on div "Shapes" at bounding box center [200, 548] width 22 height 7
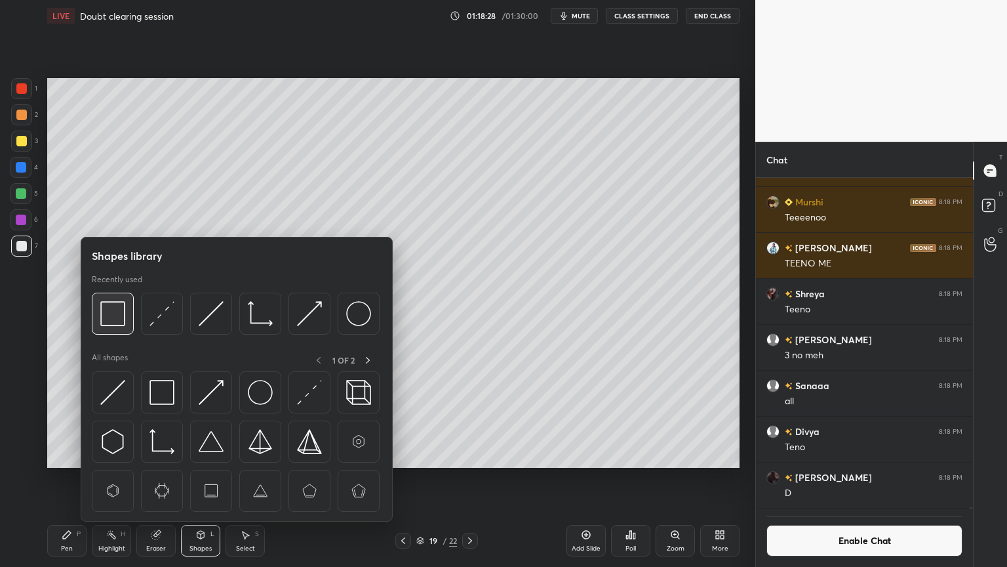
click at [118, 321] on img at bounding box center [112, 313] width 25 height 25
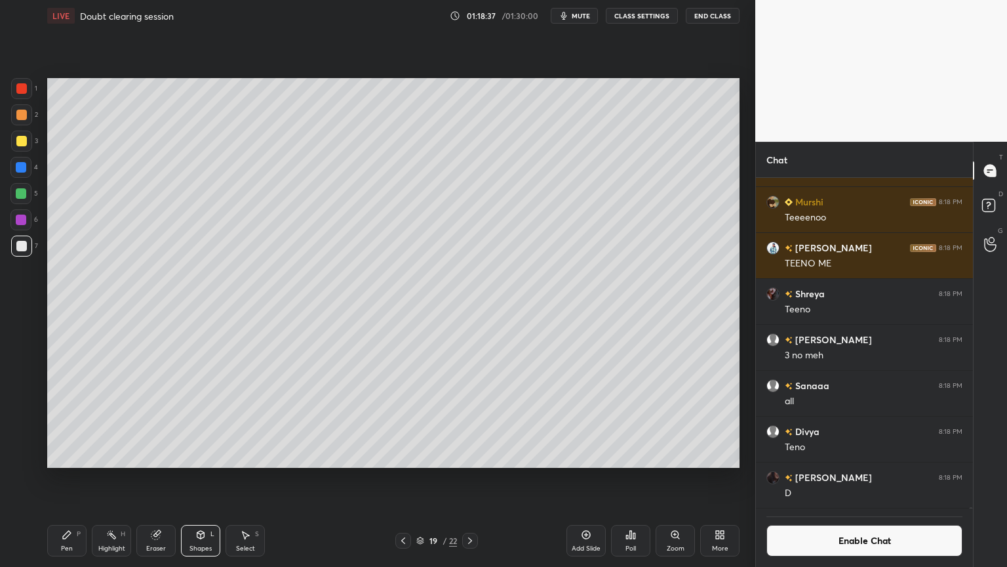
click at [71, 478] on div "Pen P" at bounding box center [66, 540] width 39 height 31
click at [22, 113] on div at bounding box center [21, 115] width 10 height 10
click at [102, 478] on div "Highlight" at bounding box center [111, 548] width 27 height 7
click at [73, 478] on div "Pen P" at bounding box center [66, 540] width 39 height 31
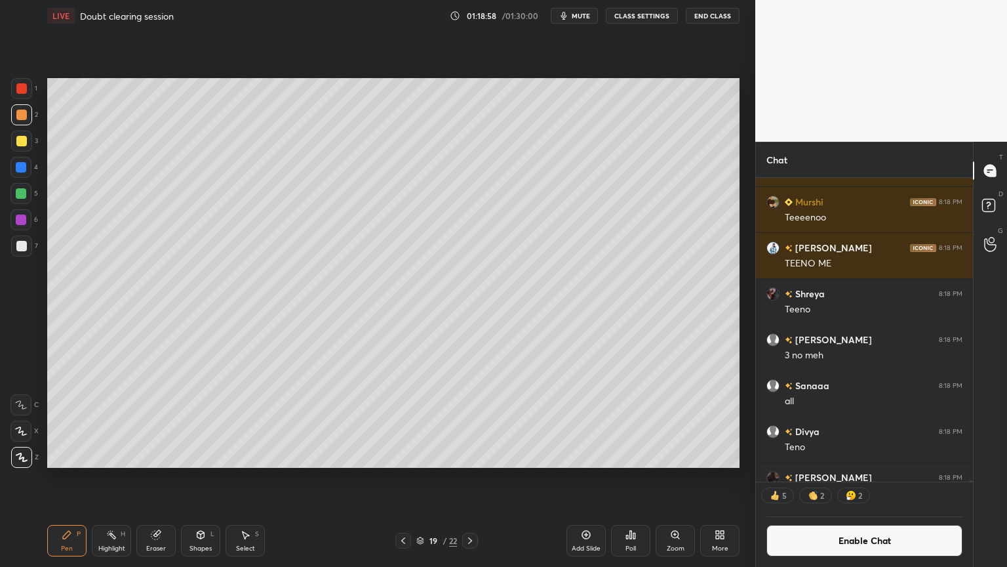
click at [104, 478] on div "Highlight H" at bounding box center [111, 540] width 39 height 31
click at [85, 478] on div "Pen P Highlight H Eraser Shapes L Select S" at bounding box center [177, 540] width 260 height 31
click at [67, 478] on div "Pen P" at bounding box center [66, 540] width 39 height 31
drag, startPoint x: 123, startPoint y: 550, endPoint x: 138, endPoint y: 509, distance: 44.0
click at [124, 478] on div "Highlight" at bounding box center [111, 548] width 27 height 7
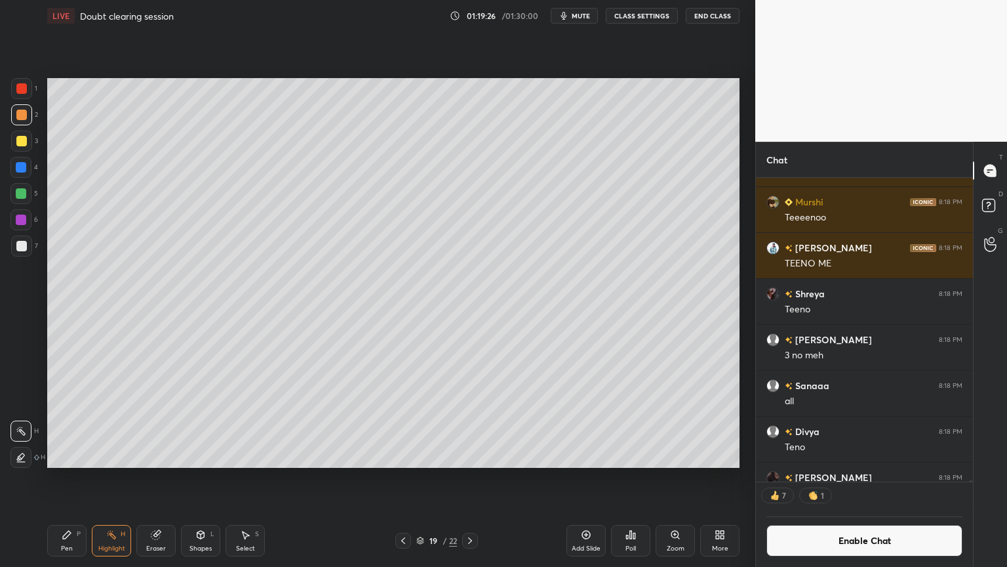
click at [73, 478] on div "Pen P" at bounding box center [66, 540] width 39 height 31
click at [126, 478] on div "Highlight H" at bounding box center [111, 540] width 39 height 31
click at [877, 478] on button "Enable Chat" at bounding box center [865, 540] width 196 height 31
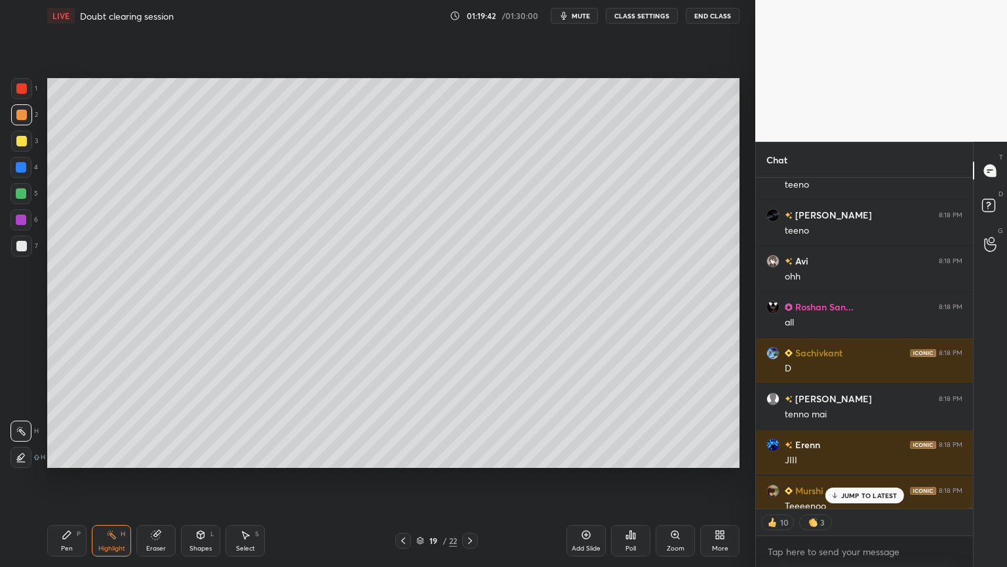
click at [860, 478] on p "JUMP TO LATEST" at bounding box center [869, 495] width 56 height 8
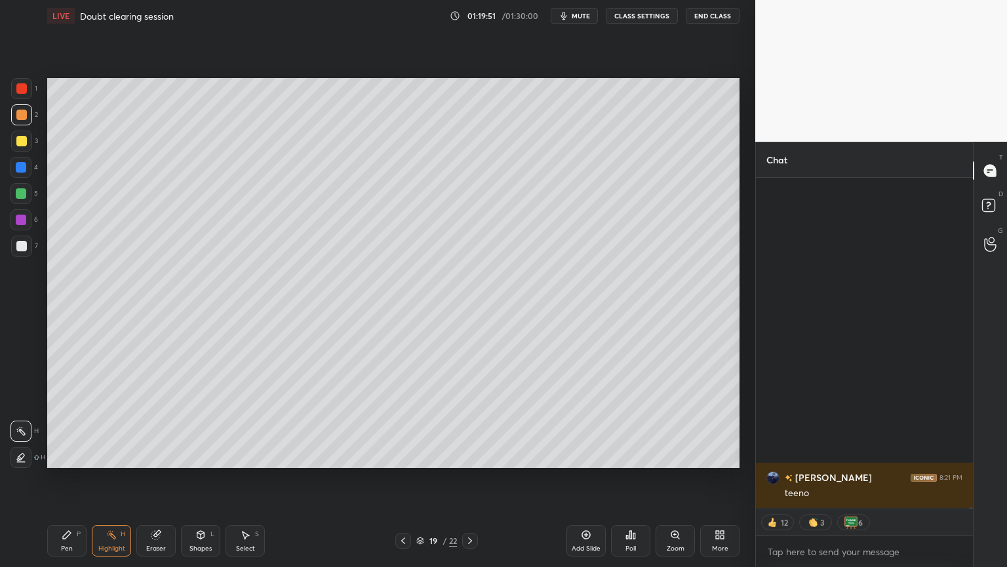
scroll to position [100974, 0]
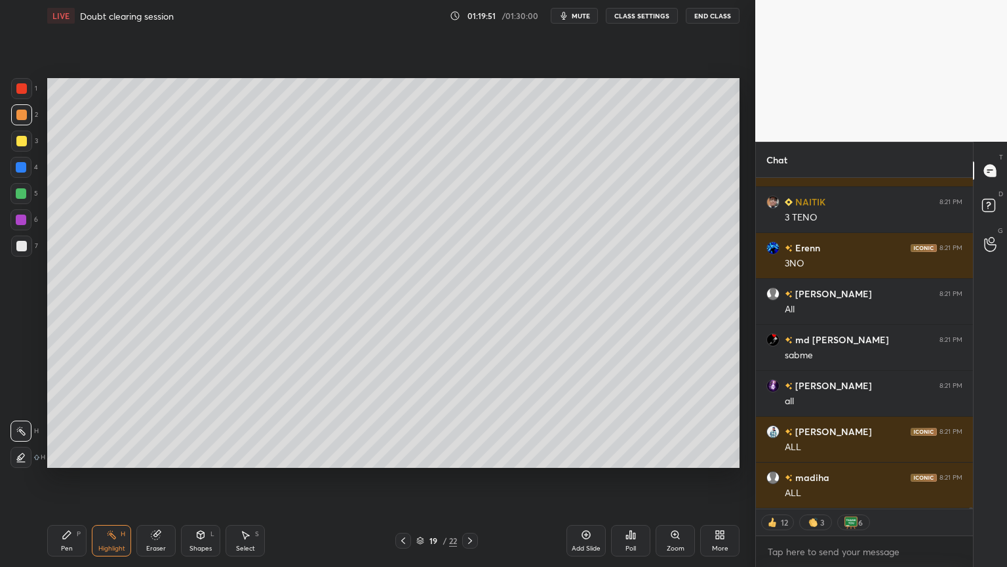
click at [70, 478] on div "Pen P" at bounding box center [66, 540] width 39 height 31
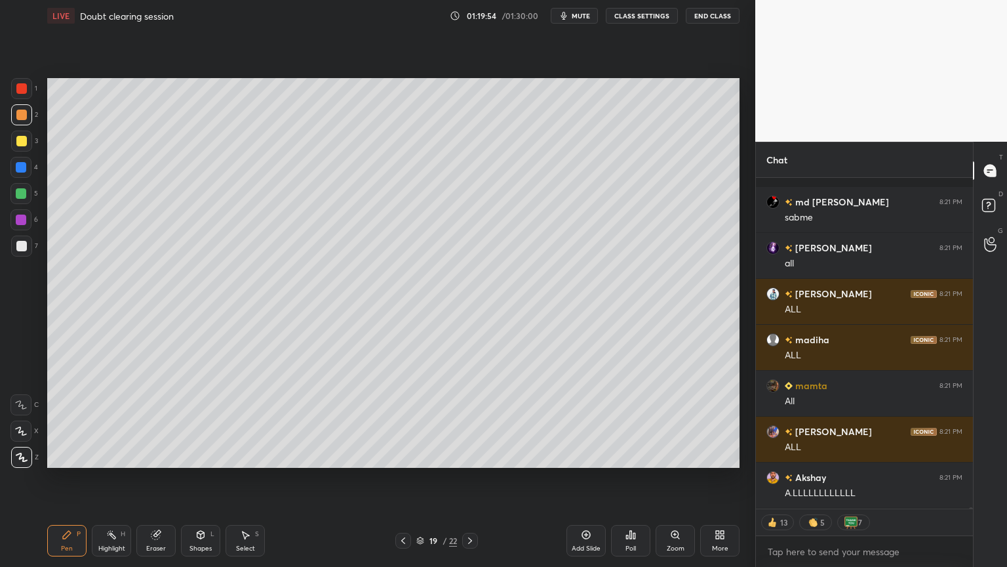
scroll to position [101204, 0]
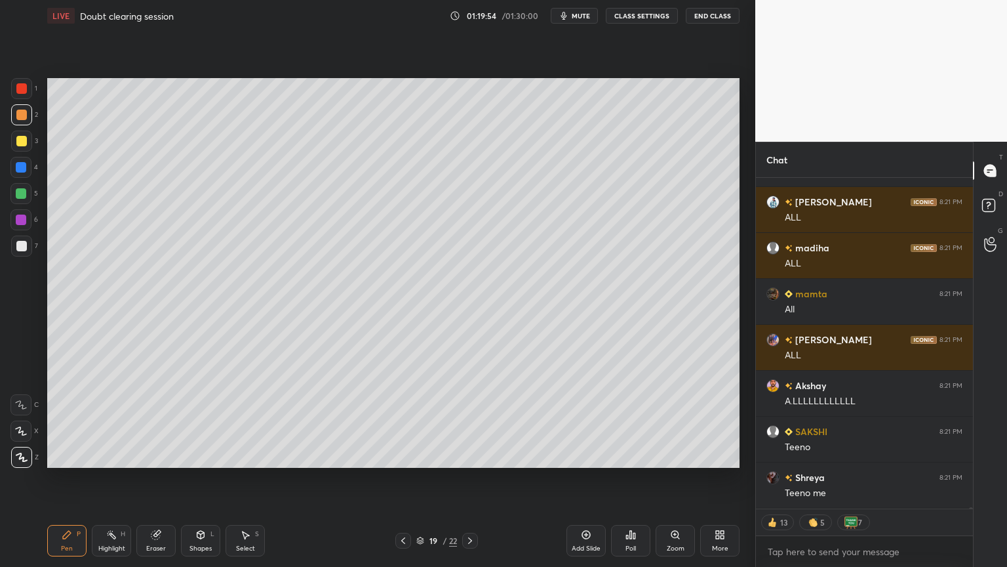
click at [111, 478] on div "Highlight H" at bounding box center [111, 540] width 39 height 31
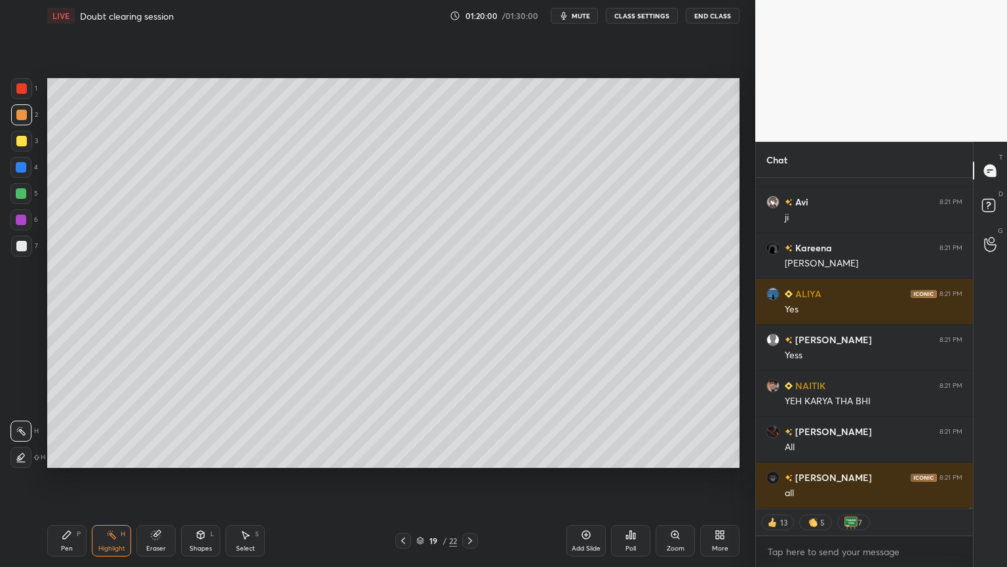
scroll to position [101571, 0]
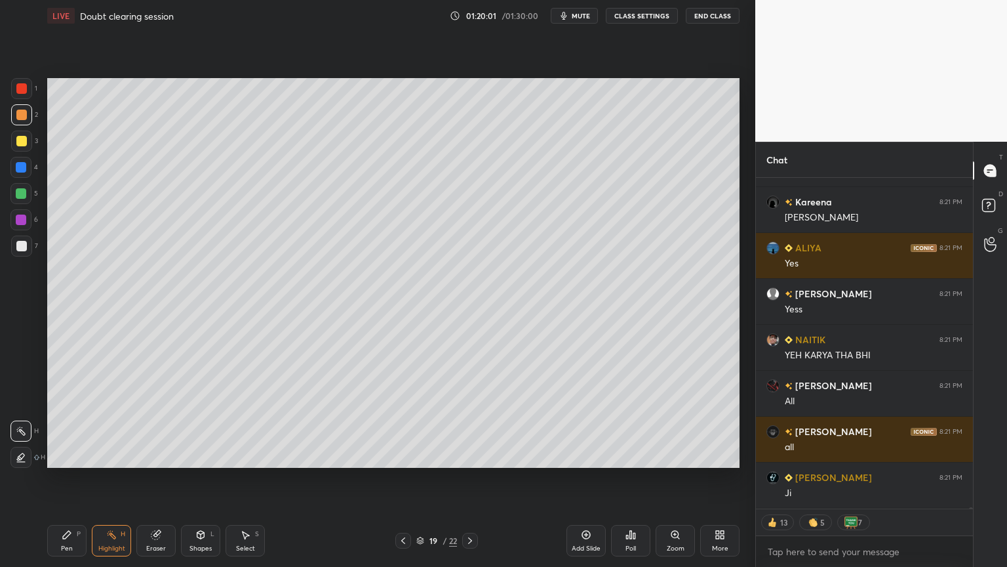
click at [401, 478] on icon at bounding box center [403, 540] width 10 height 10
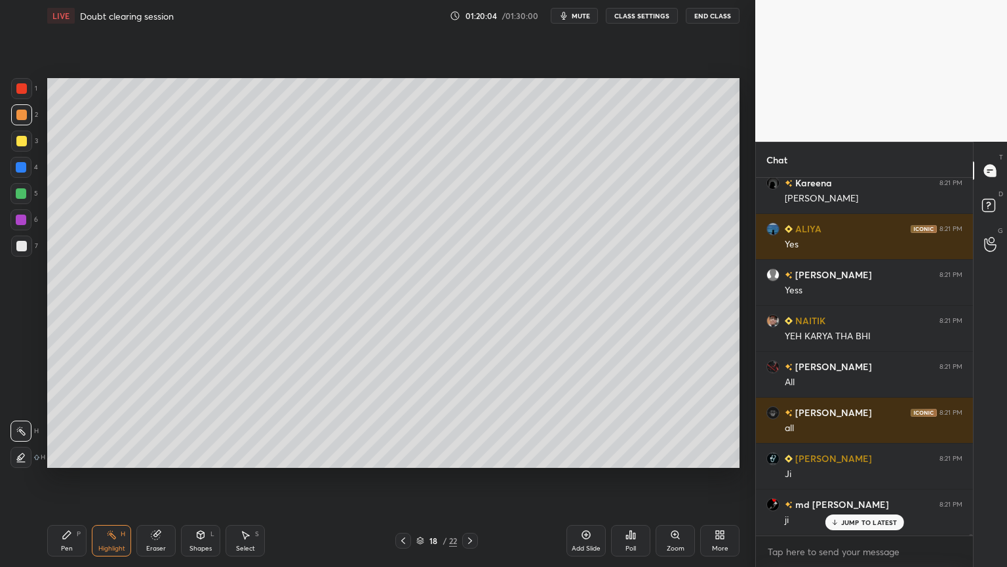
scroll to position [101635, 0]
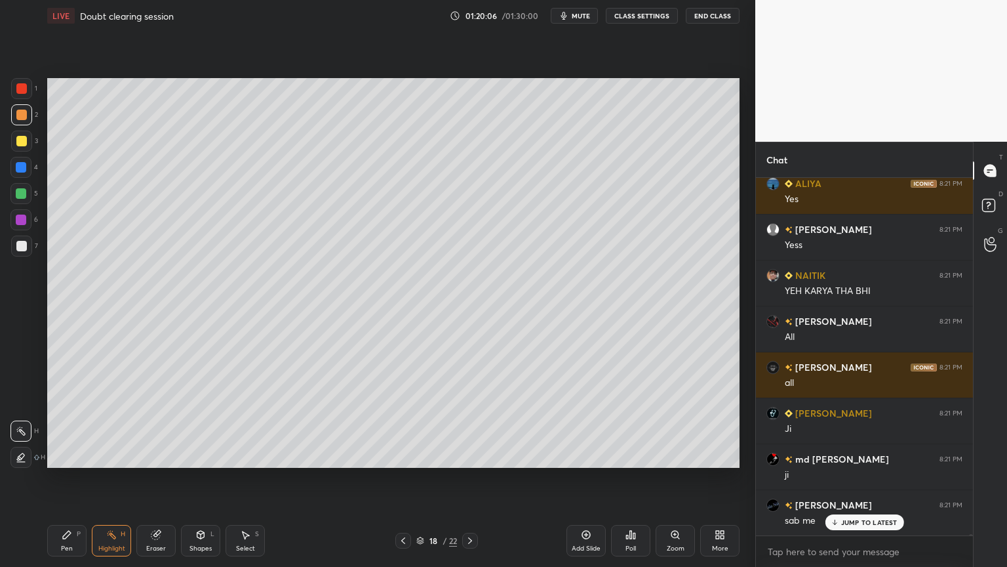
click at [473, 478] on icon at bounding box center [470, 540] width 10 height 10
click at [399, 478] on icon at bounding box center [403, 540] width 10 height 10
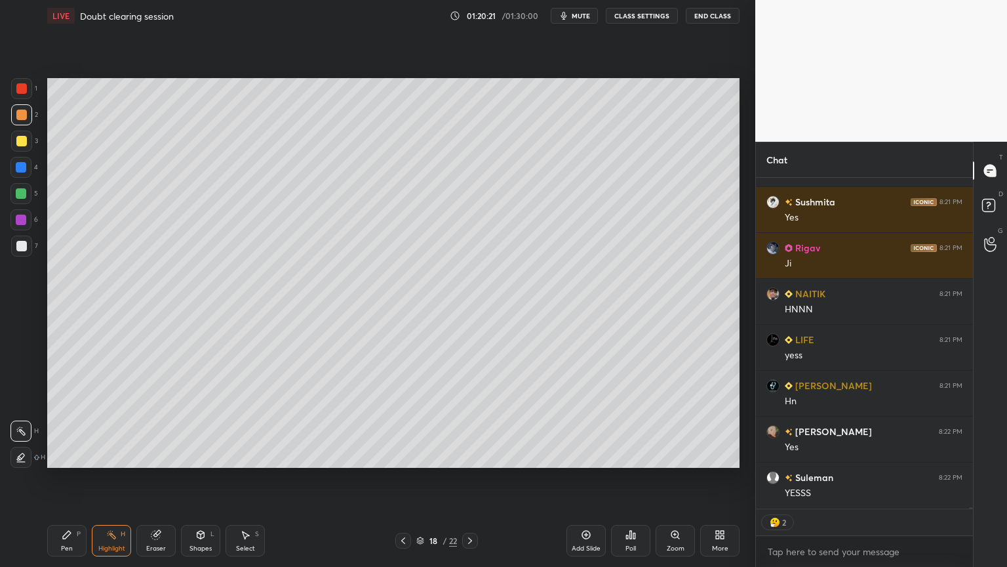
scroll to position [101570, 0]
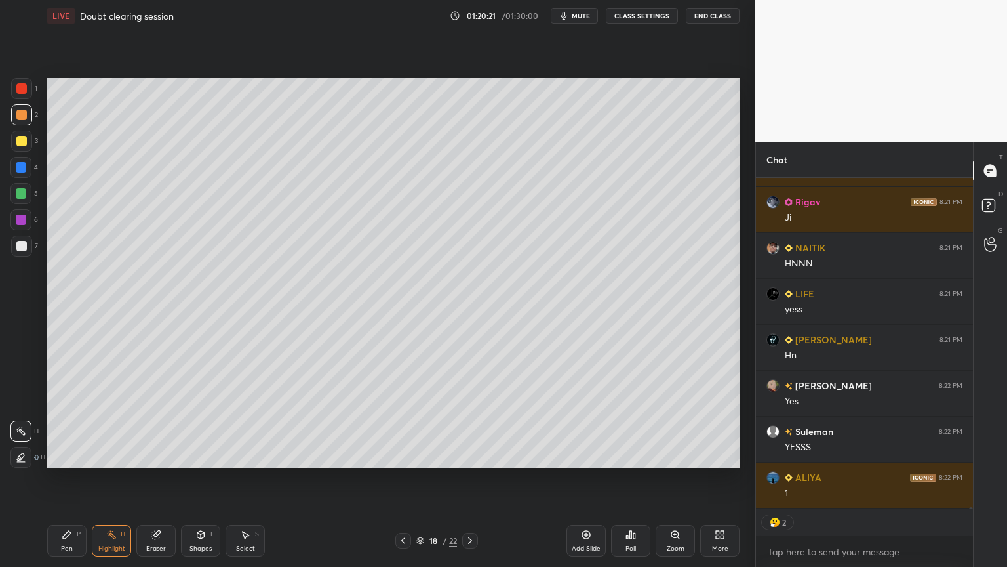
click at [477, 478] on div at bounding box center [470, 540] width 16 height 16
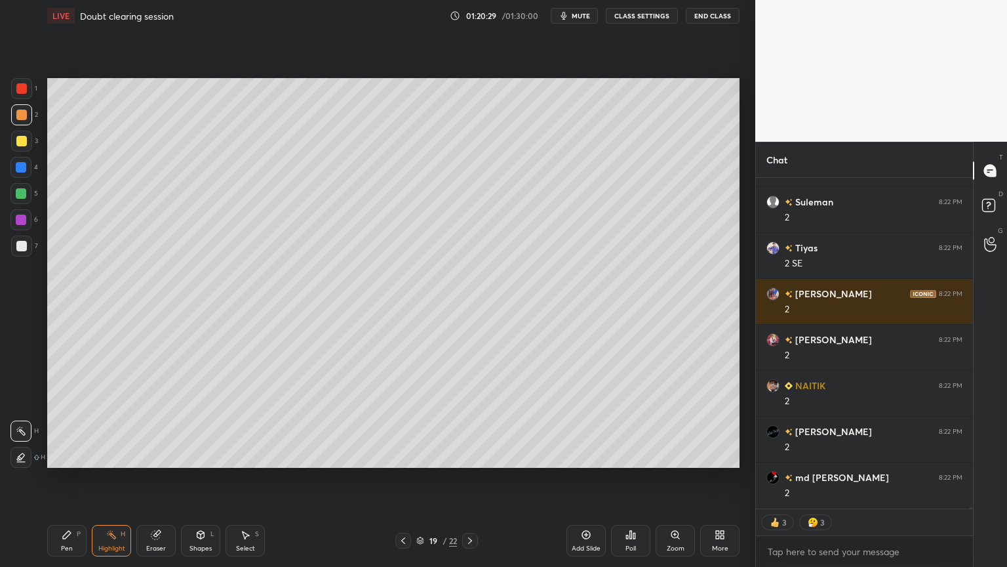
click at [406, 478] on icon at bounding box center [403, 540] width 10 height 10
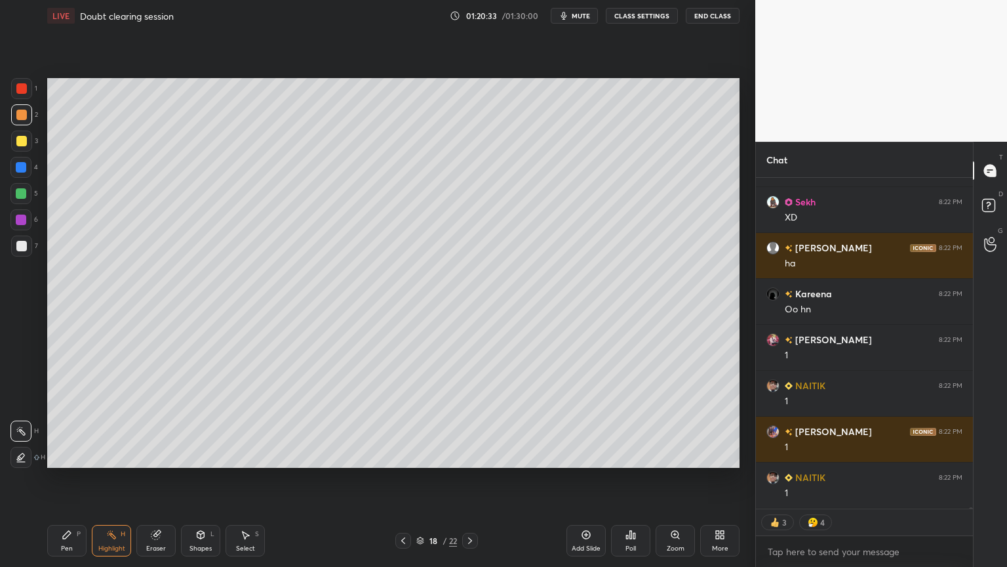
click at [472, 478] on icon at bounding box center [470, 540] width 10 height 10
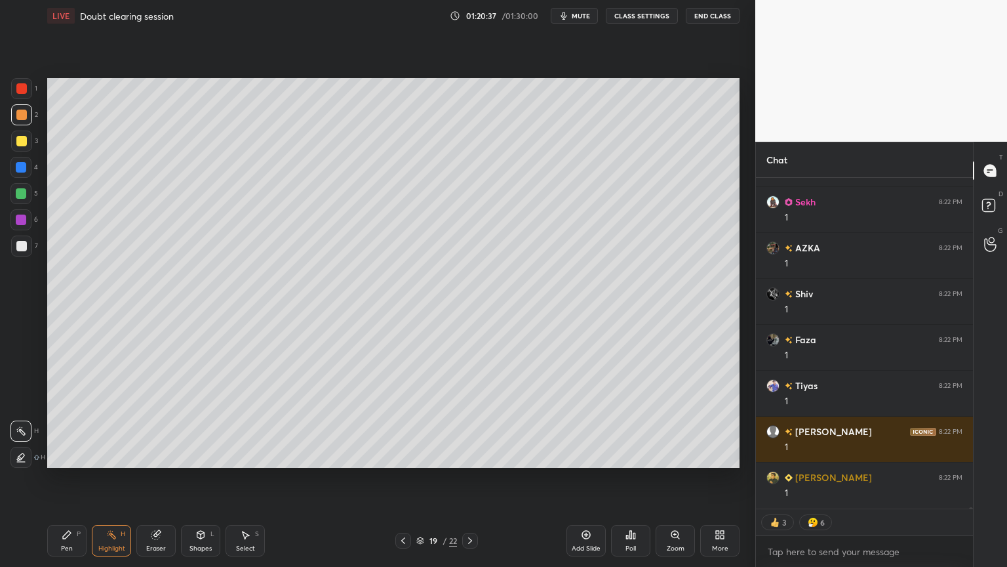
click at [407, 478] on icon at bounding box center [403, 540] width 10 height 10
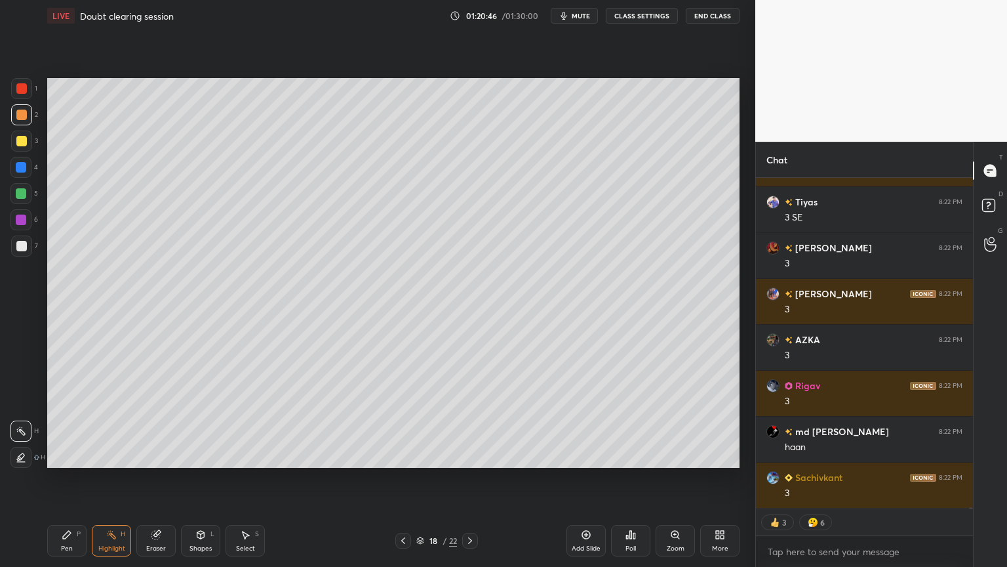
drag, startPoint x: 469, startPoint y: 537, endPoint x: 469, endPoint y: 522, distance: 15.1
click at [471, 478] on icon at bounding box center [470, 540] width 10 height 10
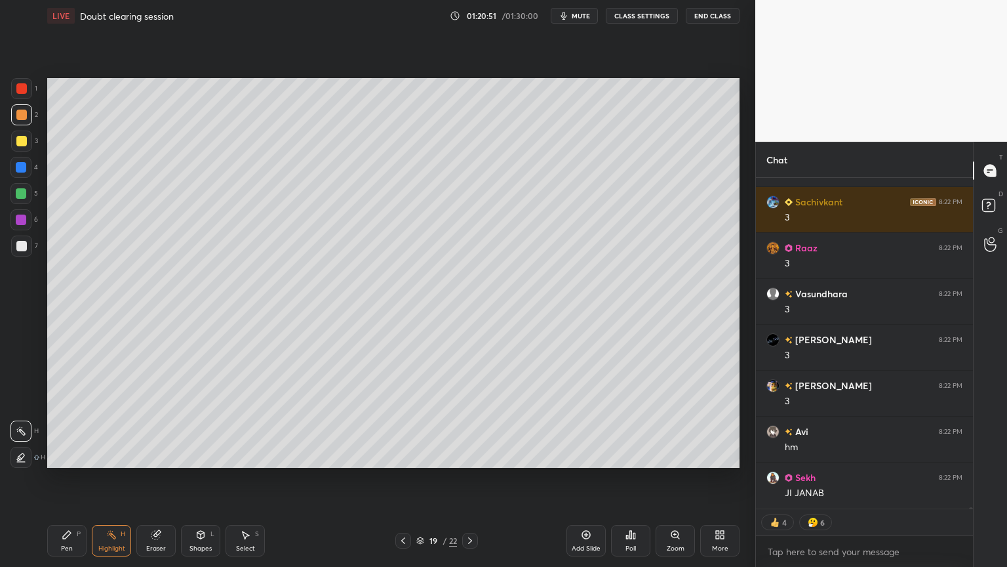
drag, startPoint x: 405, startPoint y: 538, endPoint x: 391, endPoint y: 520, distance: 22.4
click at [404, 478] on icon at bounding box center [403, 540] width 10 height 10
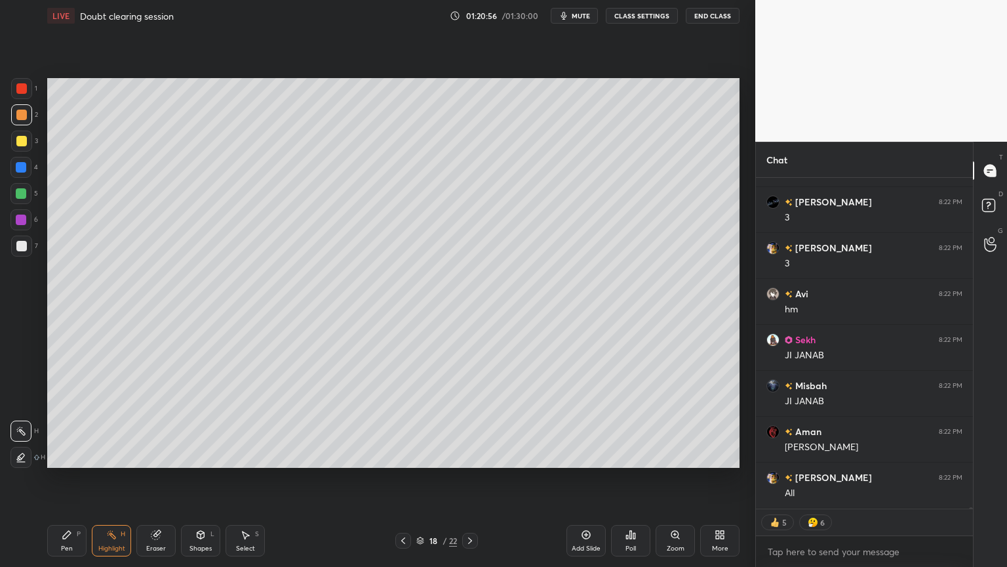
click at [469, 478] on icon at bounding box center [470, 540] width 10 height 10
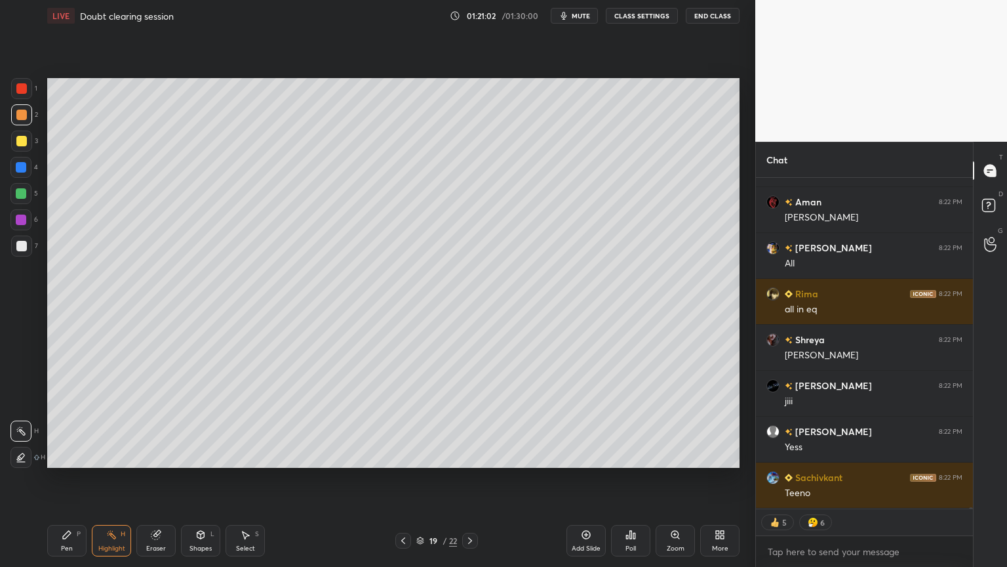
click at [399, 478] on icon at bounding box center [403, 540] width 10 height 10
click at [402, 478] on icon at bounding box center [403, 540] width 10 height 10
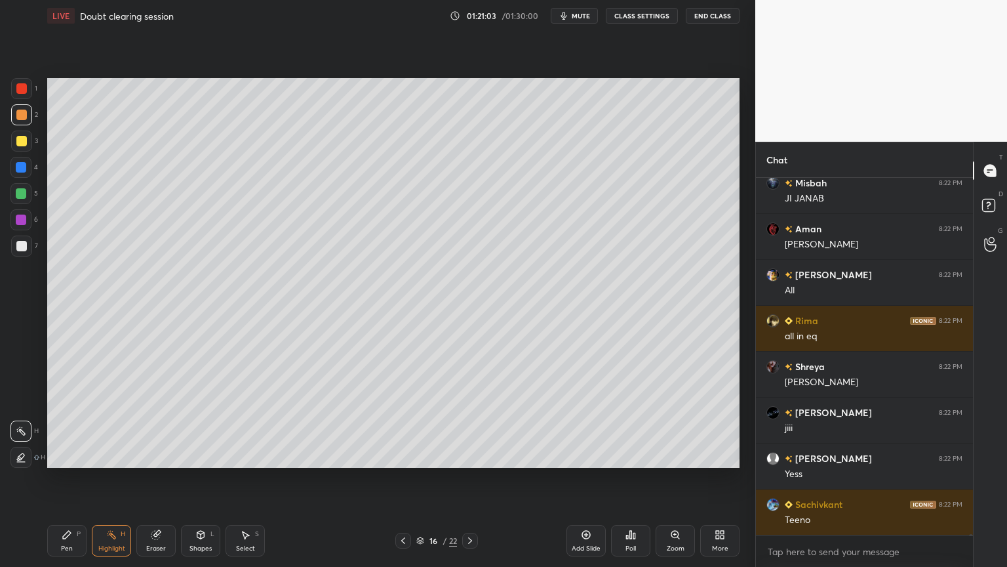
click at [403, 478] on div at bounding box center [403, 540] width 16 height 16
click at [402, 478] on div at bounding box center [403, 540] width 16 height 16
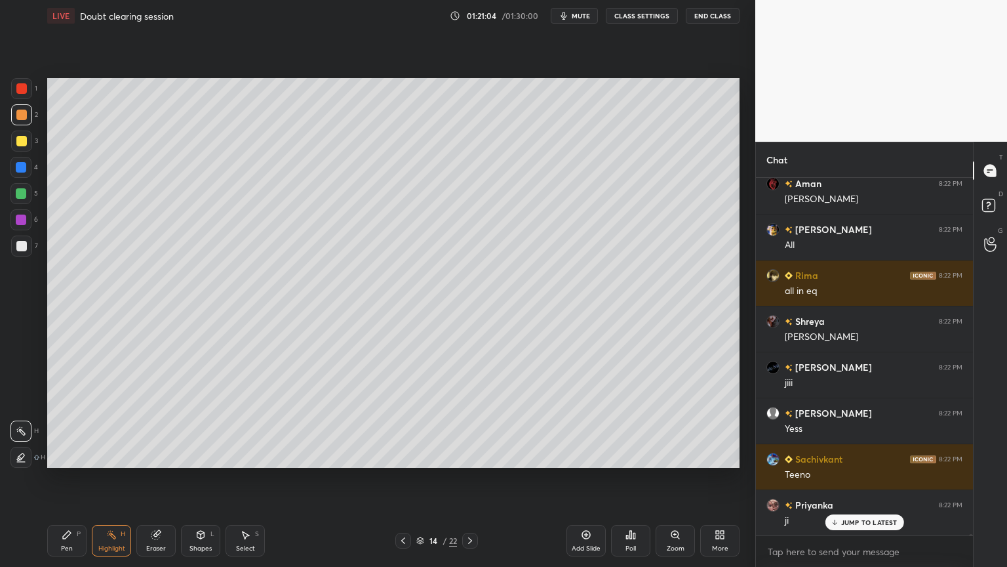
click at [403, 478] on div at bounding box center [403, 540] width 16 height 16
click at [404, 478] on div at bounding box center [403, 540] width 16 height 16
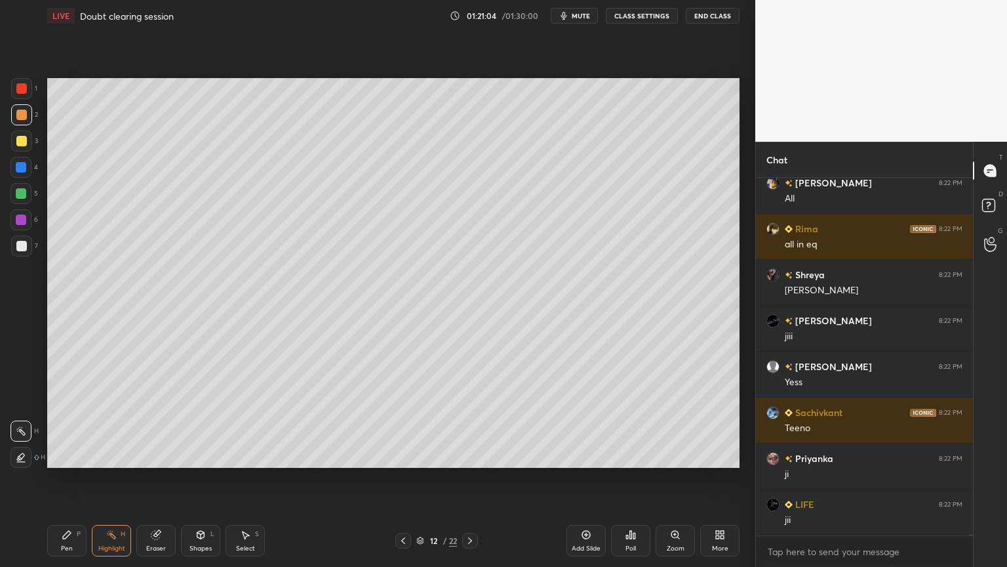
click at [403, 478] on icon at bounding box center [403, 540] width 10 height 10
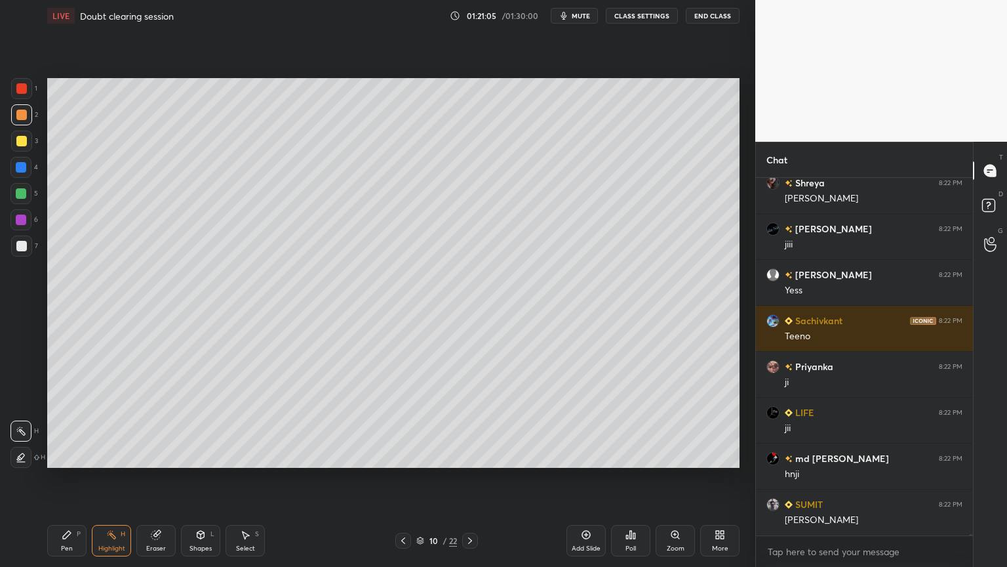
click at [467, 478] on icon at bounding box center [470, 540] width 10 height 10
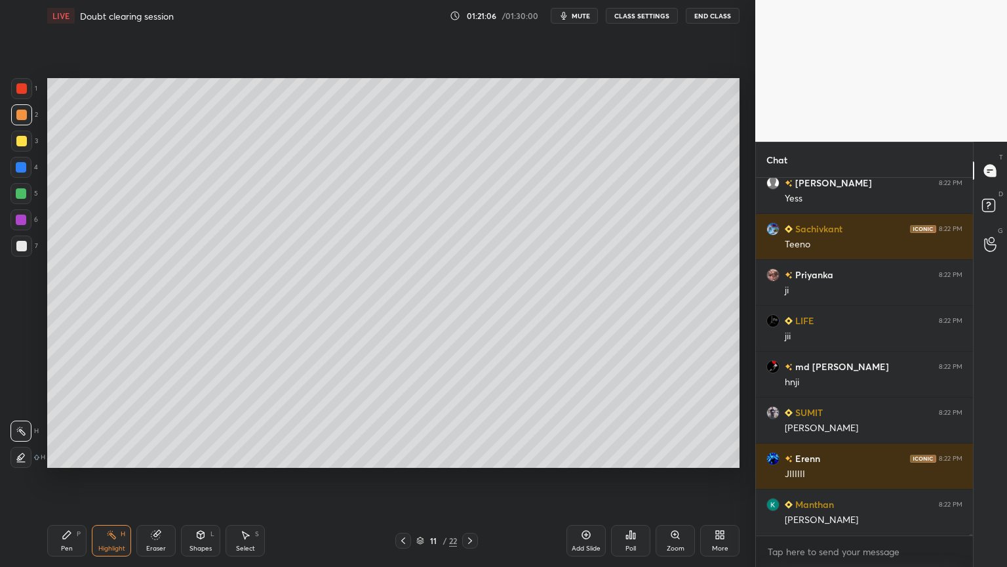
click at [399, 478] on icon at bounding box center [403, 540] width 10 height 10
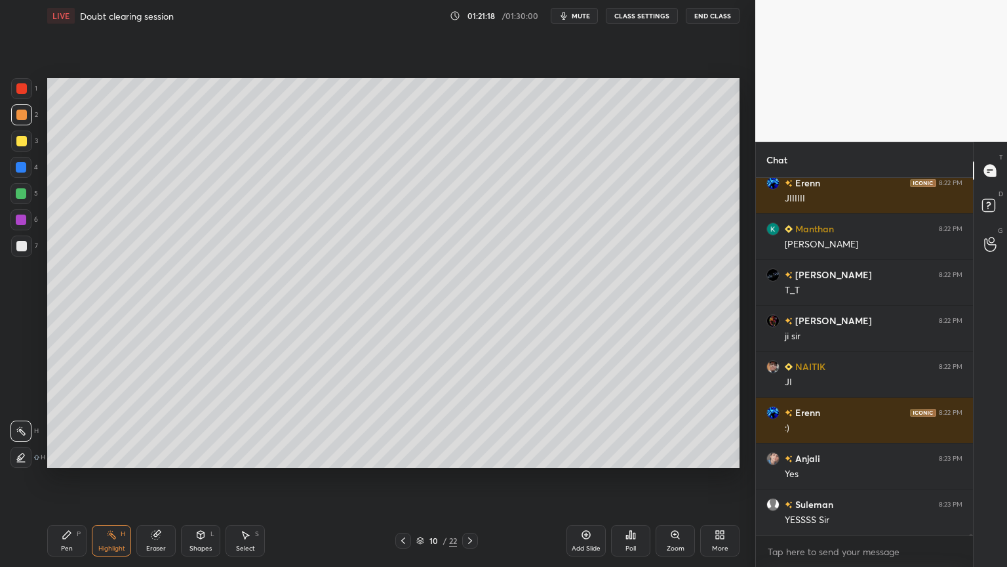
click at [468, 478] on icon at bounding box center [470, 540] width 10 height 10
click at [467, 478] on icon at bounding box center [470, 540] width 10 height 10
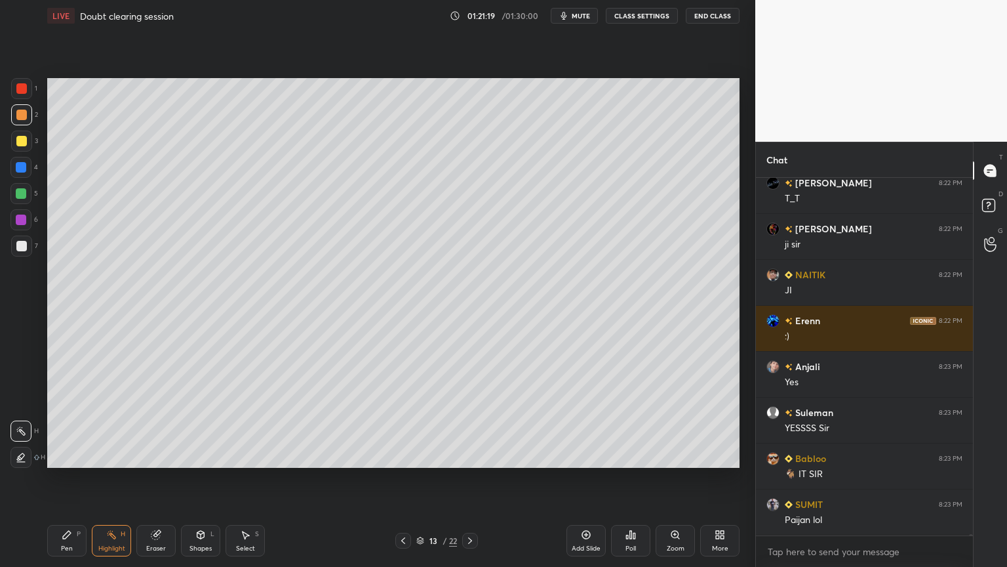
click at [467, 478] on icon at bounding box center [470, 540] width 10 height 10
click at [468, 478] on icon at bounding box center [470, 540] width 10 height 10
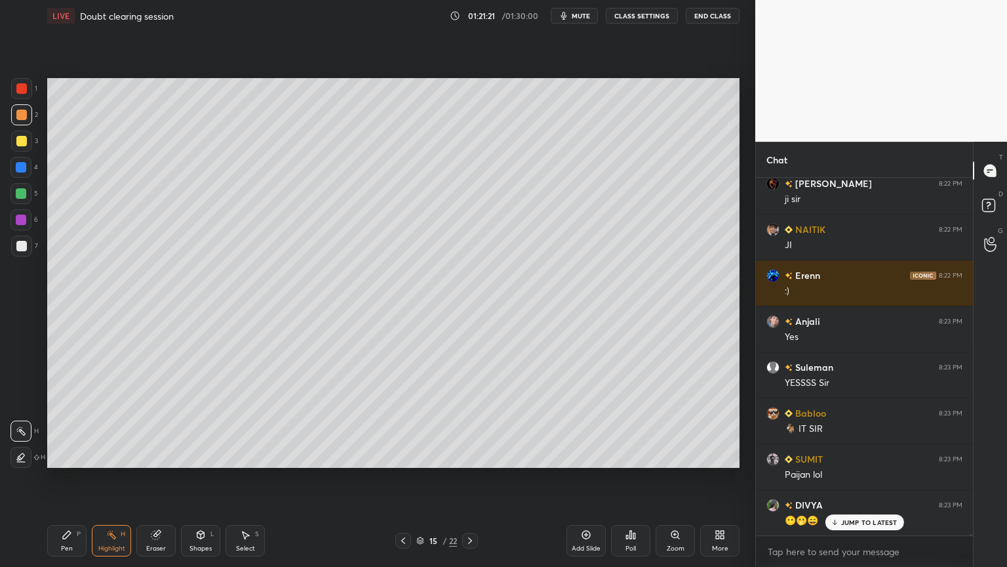
click at [467, 478] on icon at bounding box center [470, 540] width 10 height 10
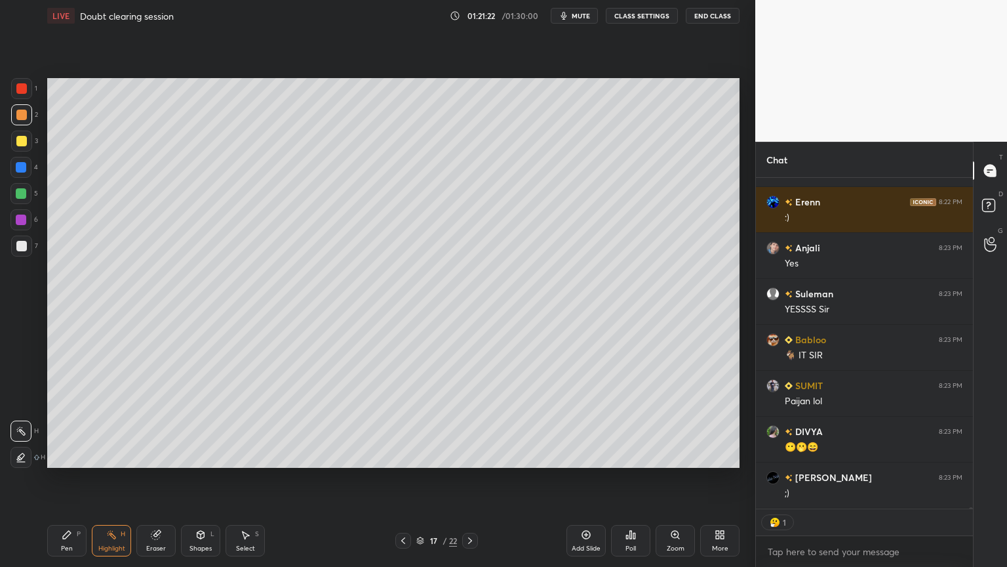
click at [467, 478] on icon at bounding box center [470, 540] width 10 height 10
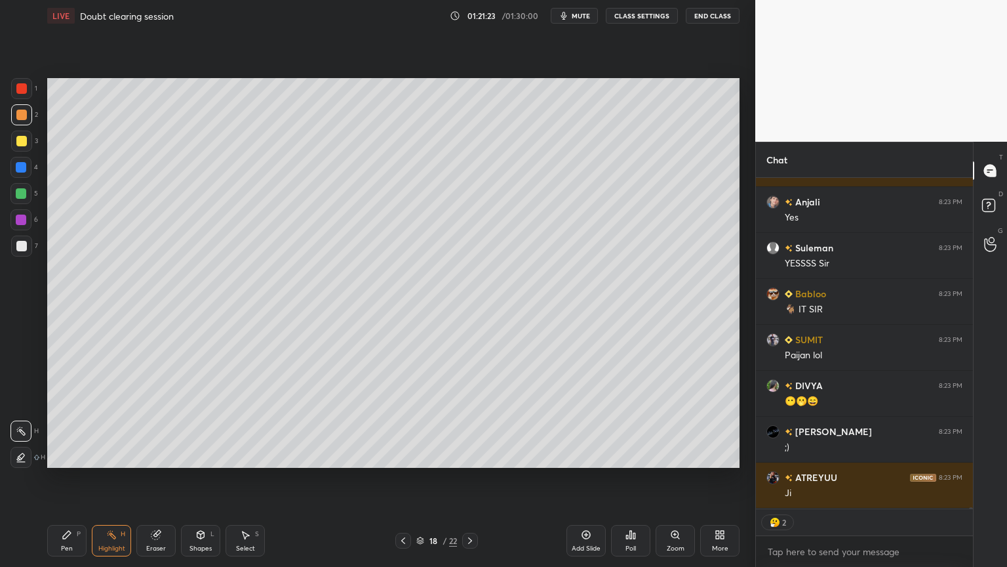
click at [469, 478] on icon at bounding box center [470, 540] width 10 height 10
click at [584, 478] on div "Add Slide" at bounding box center [586, 540] width 39 height 31
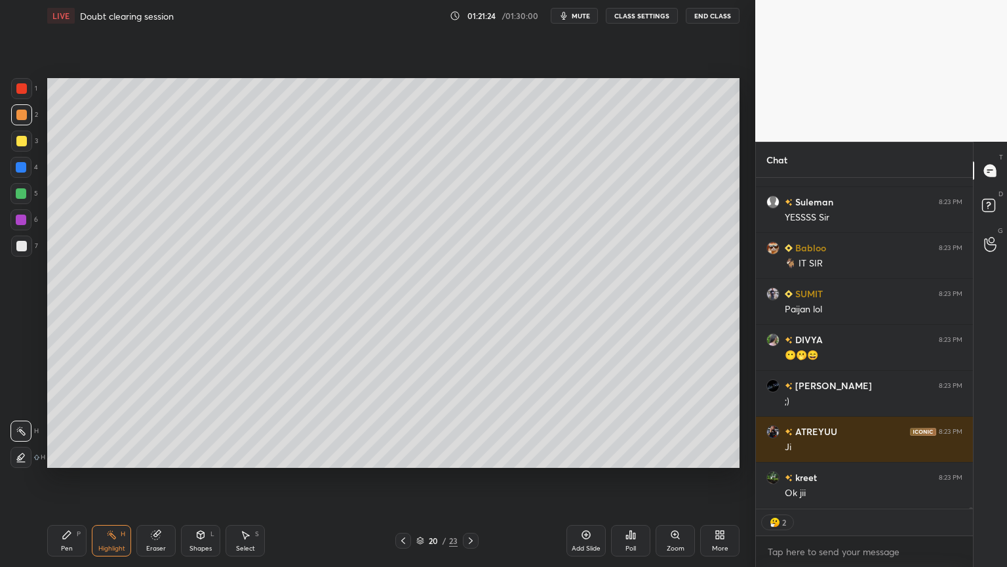
click at [71, 478] on div "Pen P" at bounding box center [66, 540] width 39 height 31
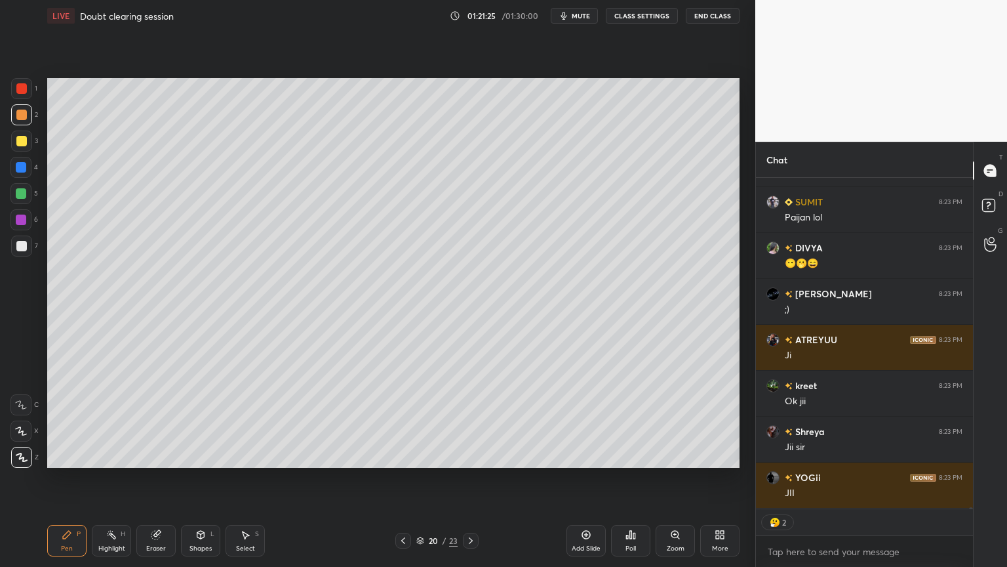
click at [22, 137] on div at bounding box center [21, 141] width 10 height 10
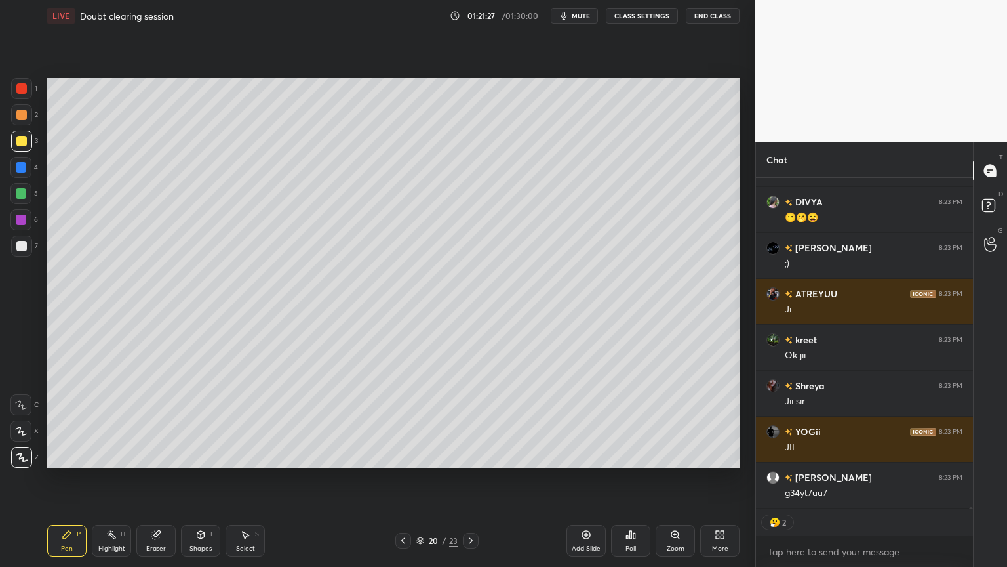
click at [198, 478] on div "Shapes" at bounding box center [200, 548] width 22 height 7
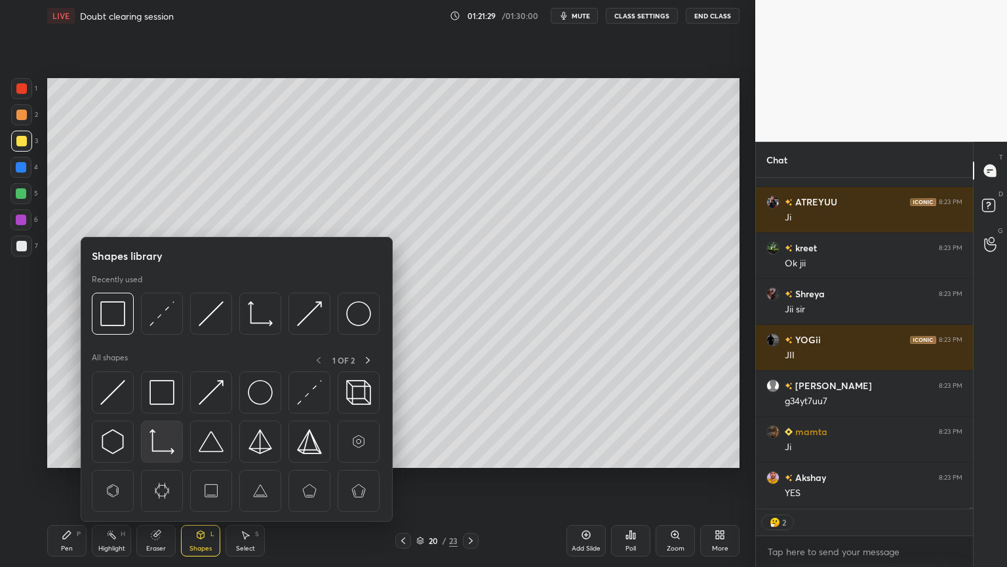
click at [159, 445] on img at bounding box center [161, 441] width 25 height 25
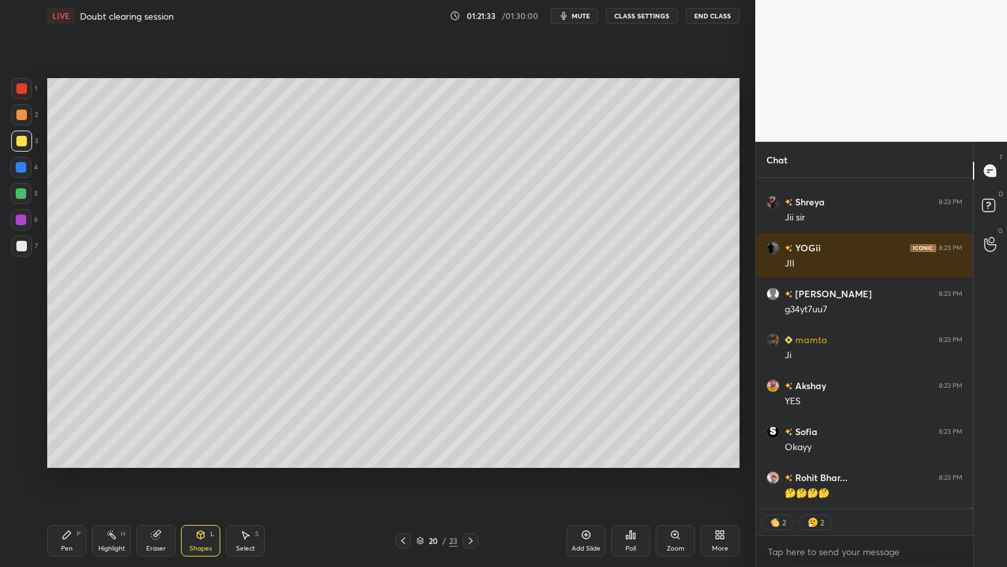
click at [58, 478] on div "Pen P" at bounding box center [66, 540] width 39 height 31
drag, startPoint x: 24, startPoint y: 245, endPoint x: 34, endPoint y: 239, distance: 11.1
click at [29, 243] on div at bounding box center [21, 245] width 21 height 21
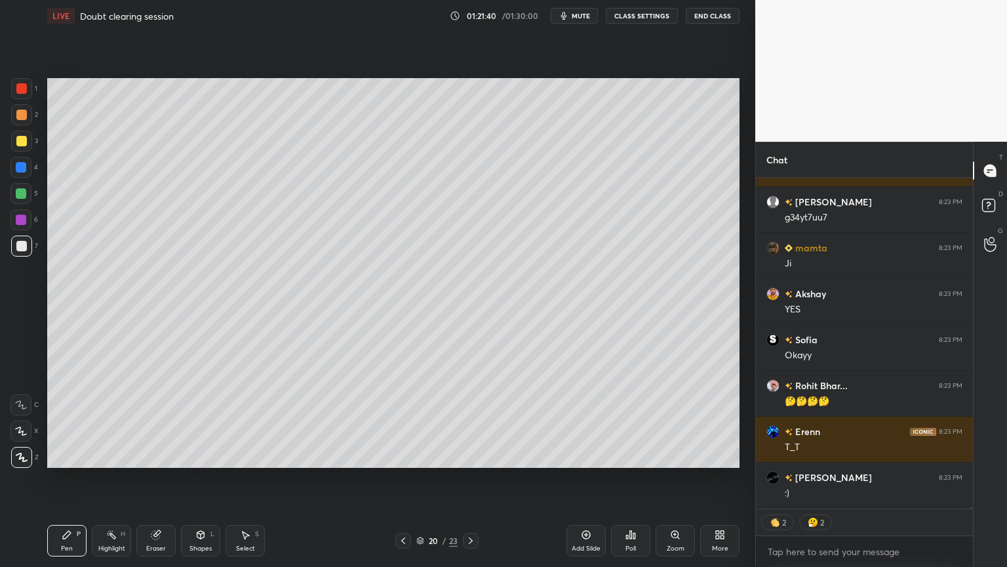
click at [199, 478] on div "Shapes L" at bounding box center [200, 540] width 39 height 31
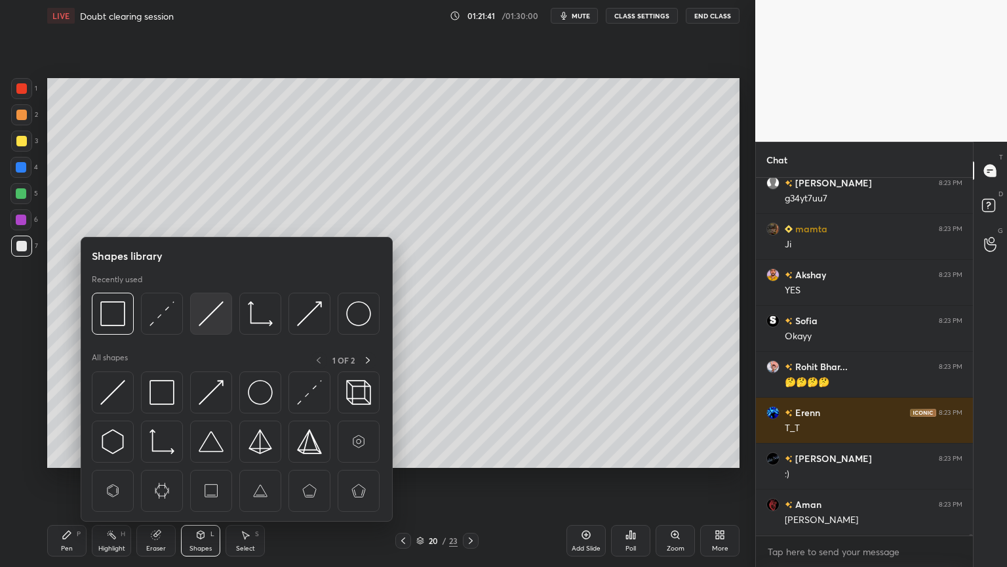
click at [212, 315] on img at bounding box center [211, 313] width 25 height 25
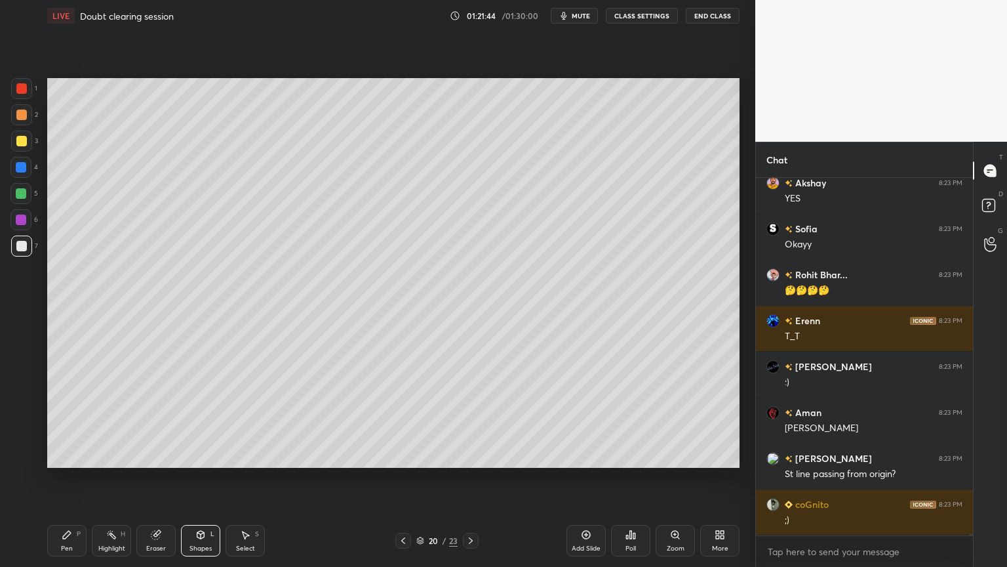
drag, startPoint x: 94, startPoint y: 546, endPoint x: 121, endPoint y: 543, distance: 27.0
click at [96, 478] on div "Highlight H" at bounding box center [111, 540] width 39 height 31
click at [120, 478] on div "Highlight H" at bounding box center [111, 540] width 39 height 31
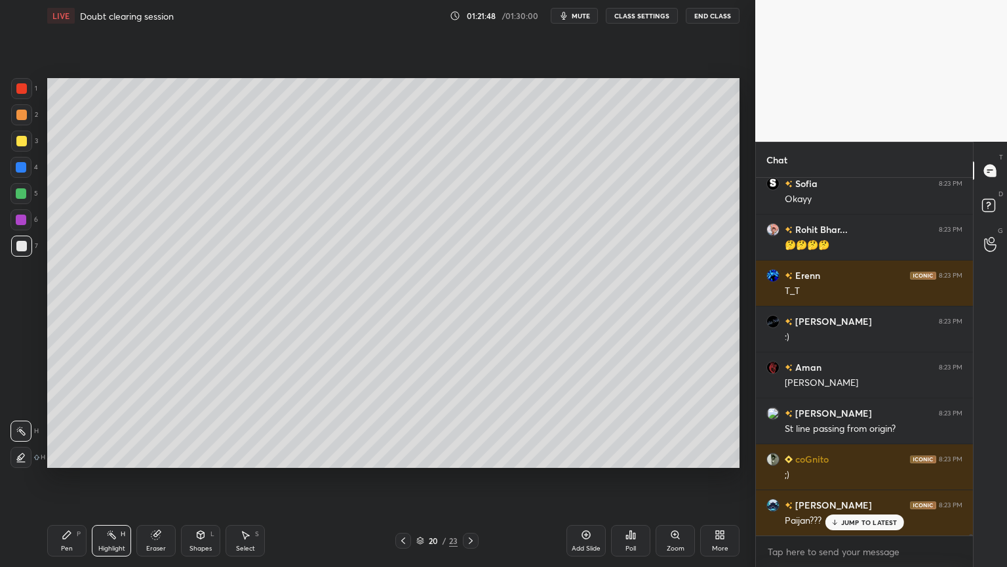
click at [79, 478] on div "Pen P" at bounding box center [66, 540] width 39 height 31
click at [22, 92] on div at bounding box center [21, 88] width 10 height 10
click at [110, 478] on div "Highlight H" at bounding box center [111, 540] width 39 height 31
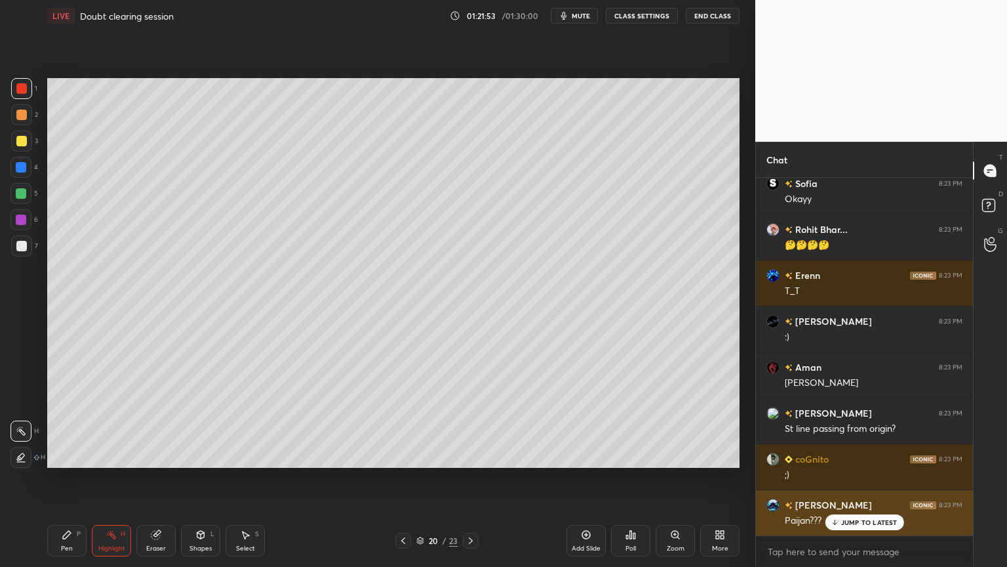
click at [873, 478] on p "JUMP TO LATEST" at bounding box center [869, 522] width 56 height 8
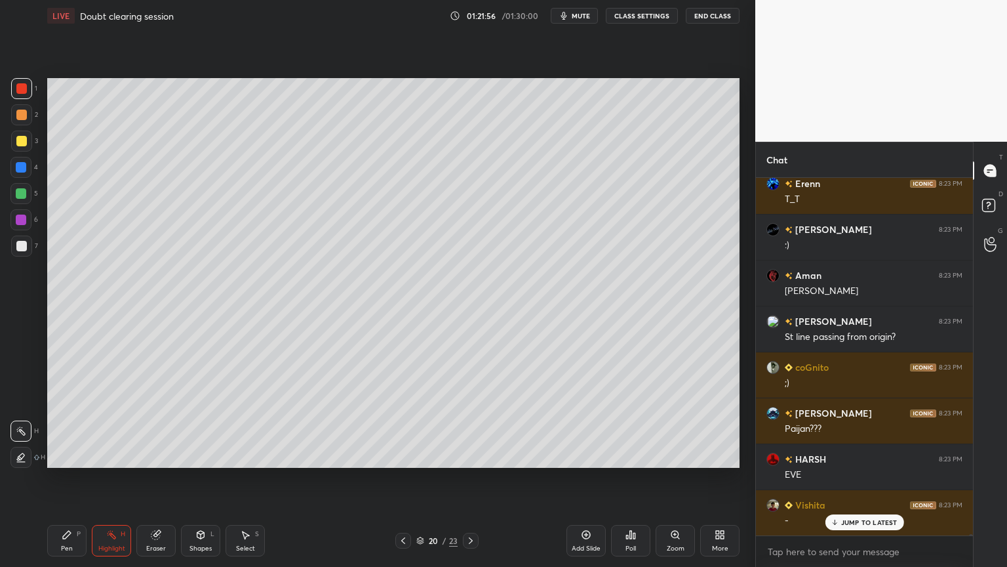
click at [403, 478] on icon at bounding box center [403, 540] width 4 height 7
click at [403, 478] on icon at bounding box center [403, 540] width 10 height 10
click at [402, 478] on icon at bounding box center [403, 540] width 10 height 10
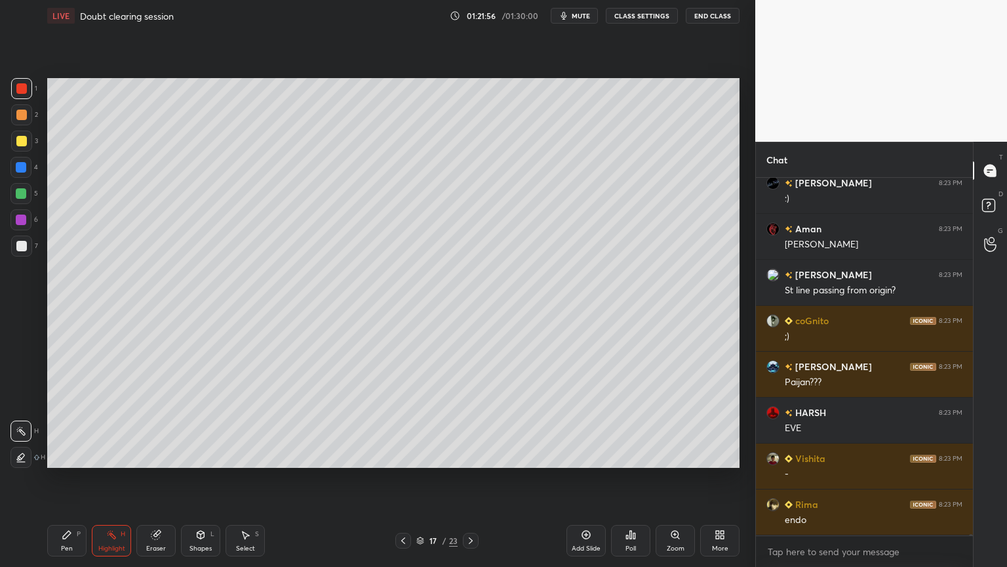
click at [403, 478] on icon at bounding box center [403, 540] width 10 height 10
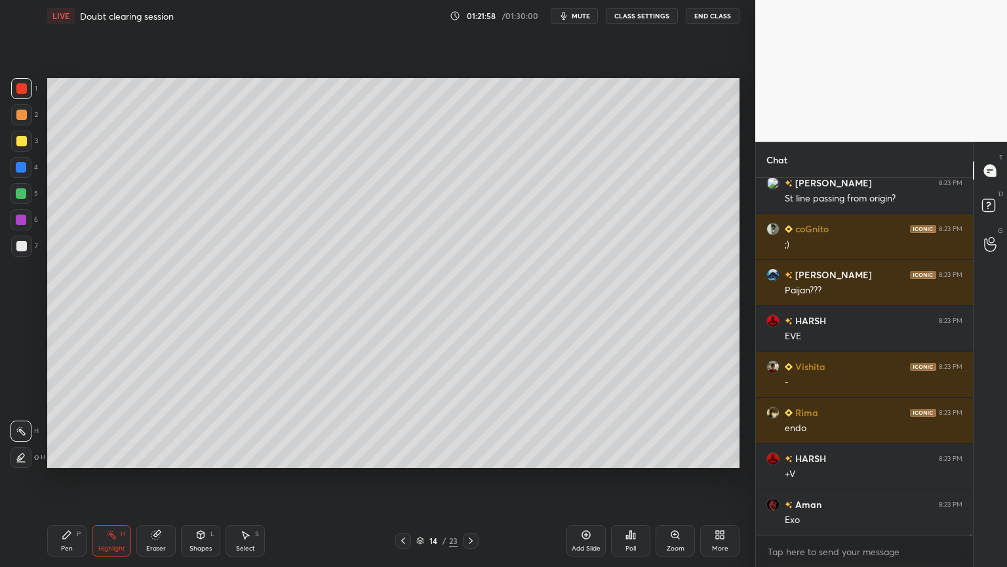
click at [403, 478] on icon at bounding box center [403, 540] width 10 height 10
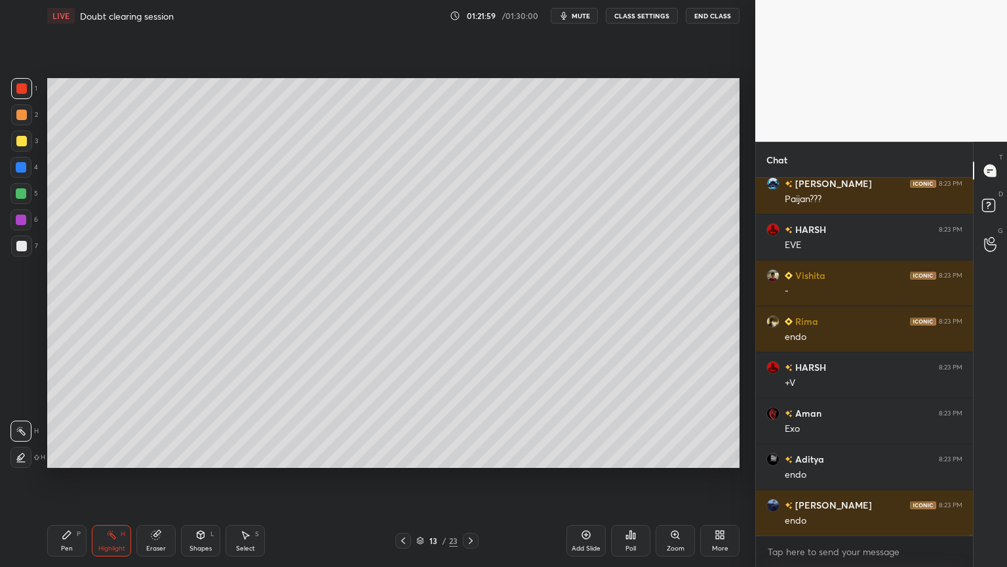
click at [401, 478] on icon at bounding box center [403, 540] width 10 height 10
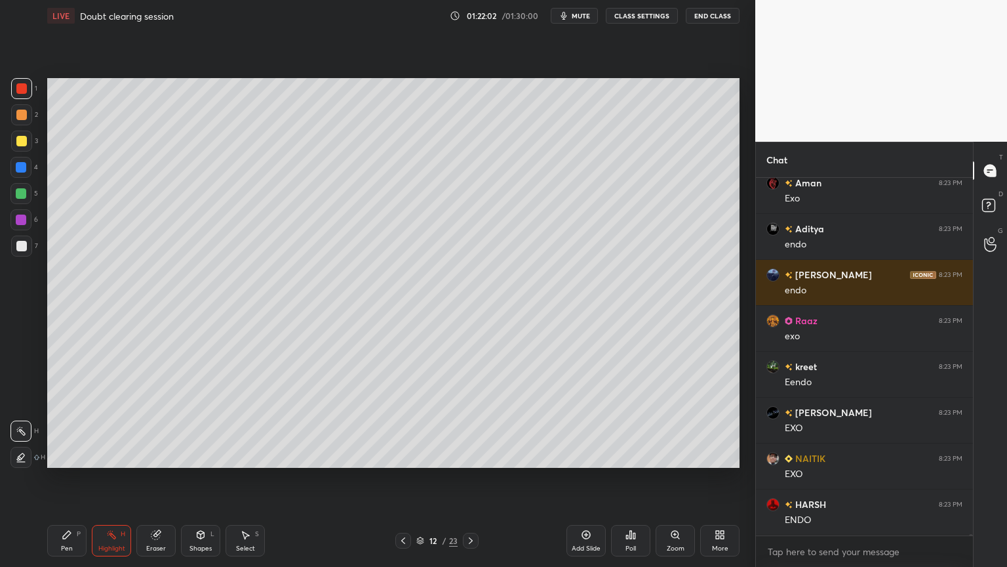
drag, startPoint x: 403, startPoint y: 539, endPoint x: 400, endPoint y: 527, distance: 12.7
click at [401, 478] on icon at bounding box center [403, 540] width 10 height 10
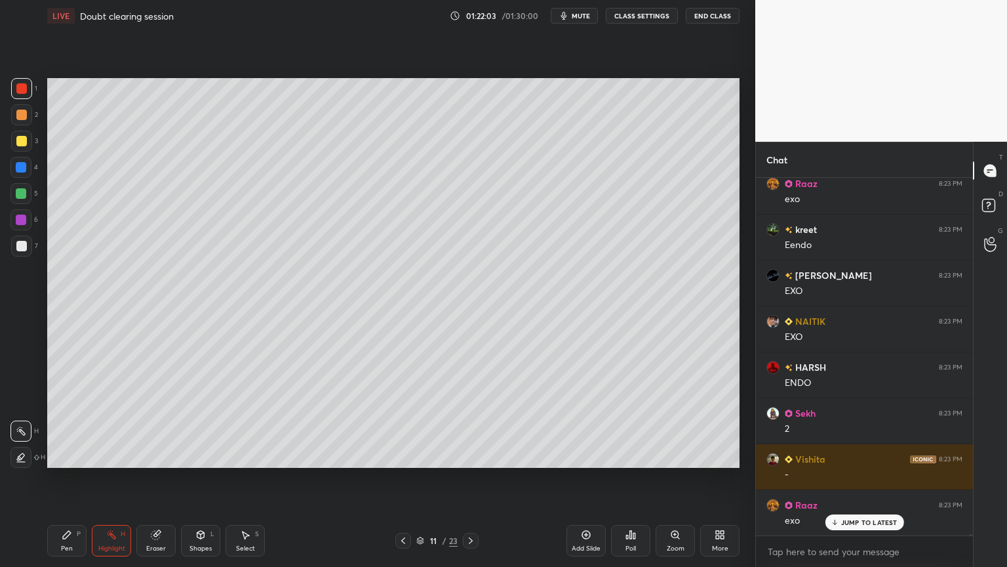
click at [404, 478] on icon at bounding box center [403, 540] width 10 height 10
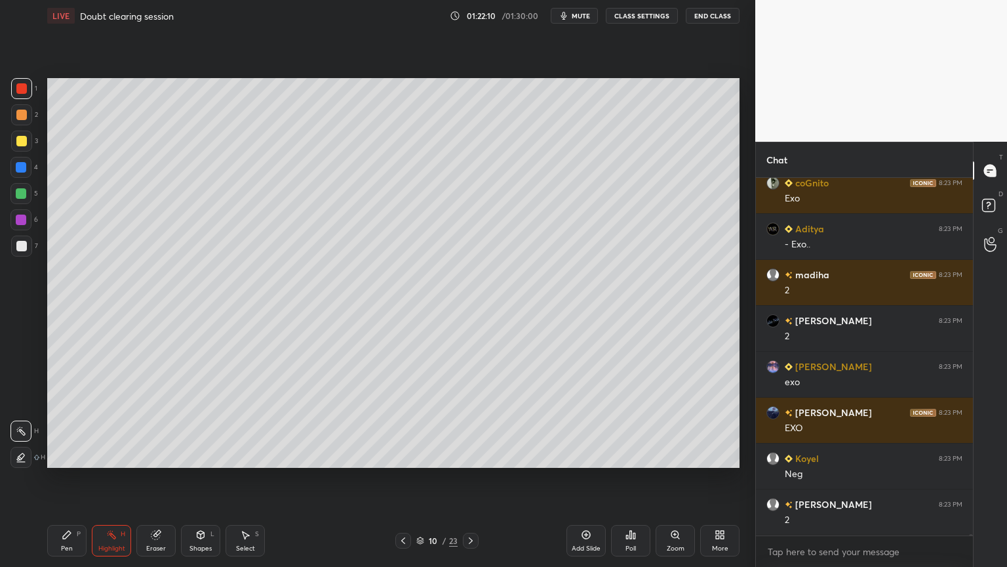
click at [469, 478] on icon at bounding box center [471, 540] width 10 height 10
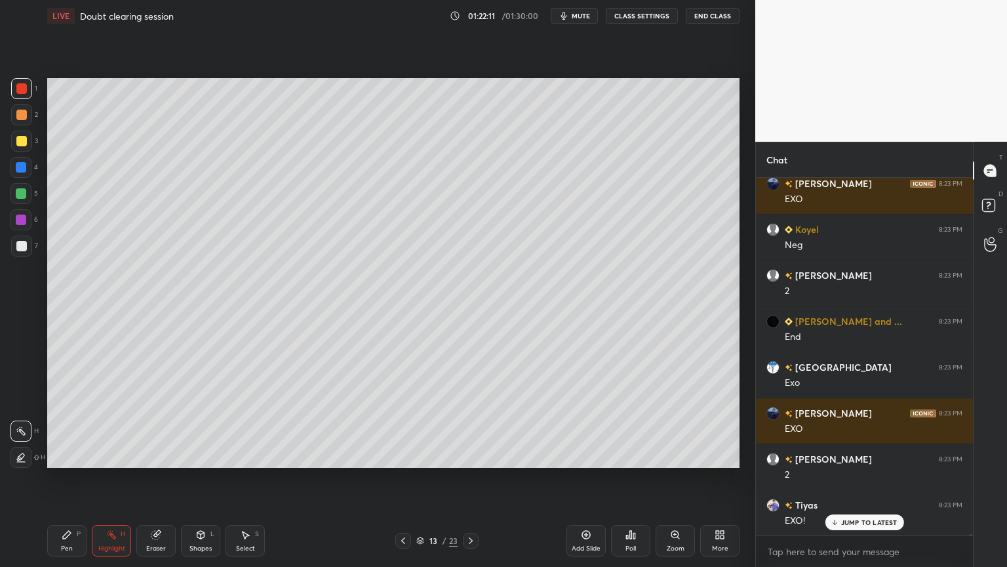
click at [469, 478] on icon at bounding box center [471, 540] width 10 height 10
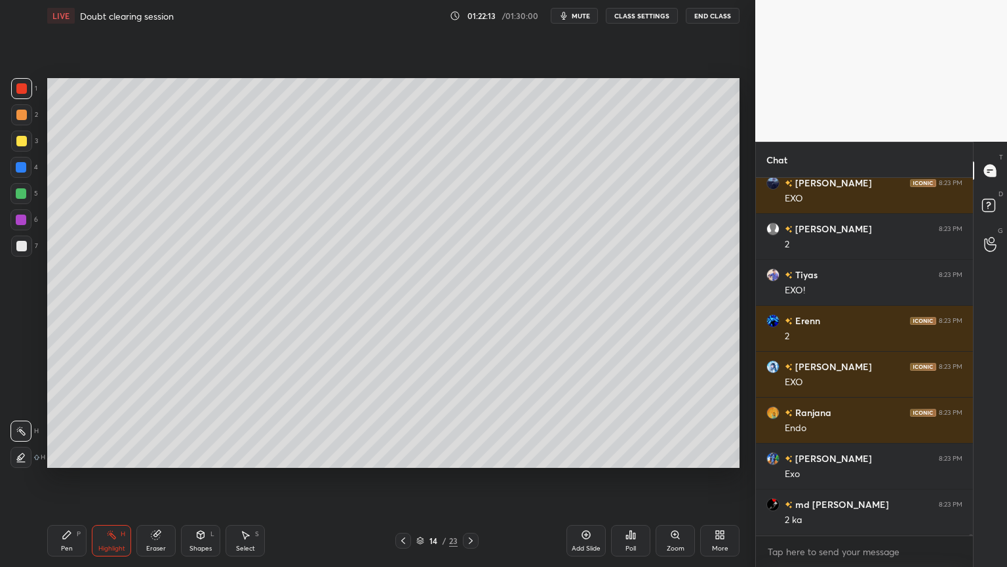
click at [466, 478] on icon at bounding box center [471, 540] width 10 height 10
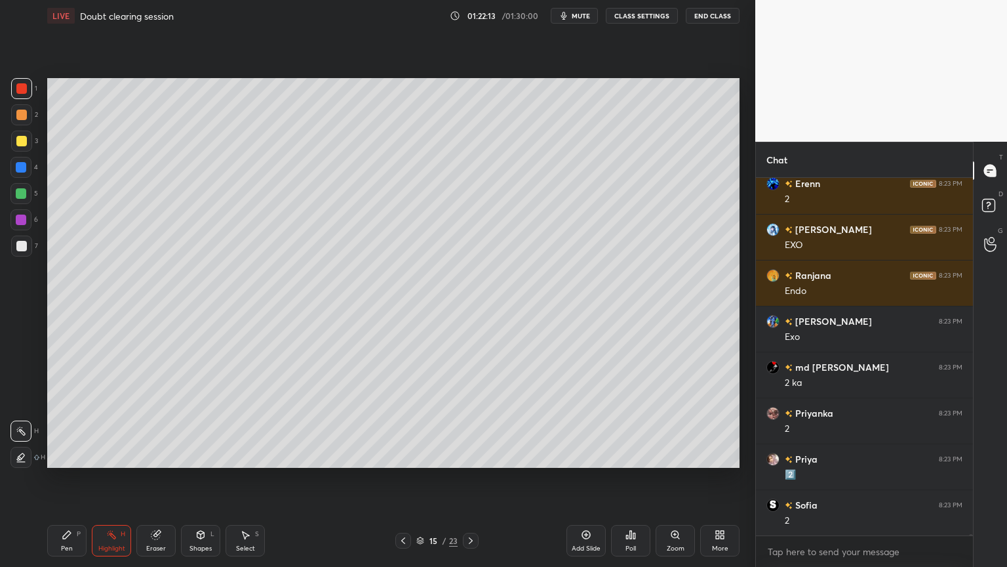
click at [467, 478] on icon at bounding box center [471, 540] width 10 height 10
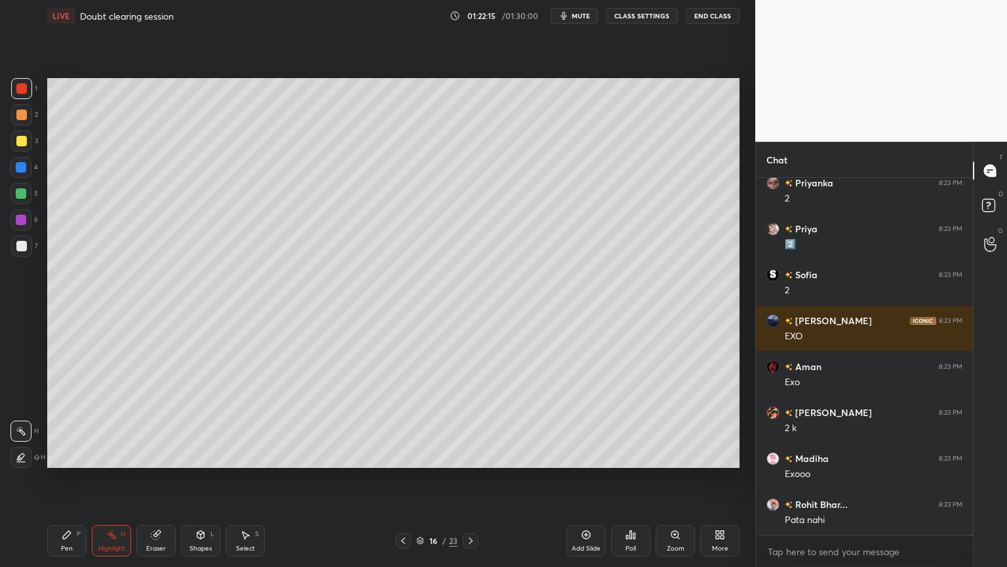
click at [466, 478] on icon at bounding box center [471, 540] width 10 height 10
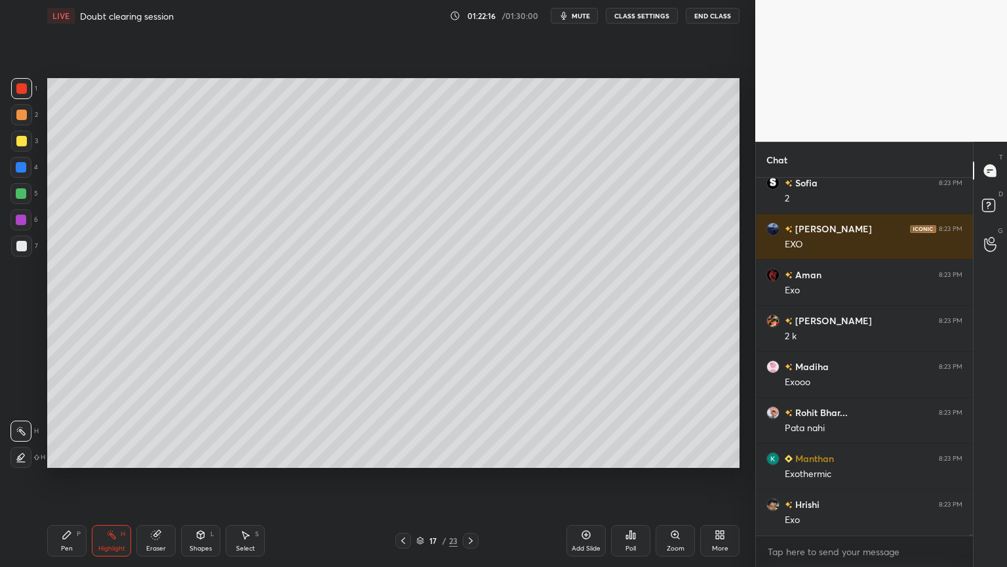
click at [464, 478] on div at bounding box center [471, 540] width 16 height 16
click at [463, 478] on div at bounding box center [471, 540] width 16 height 16
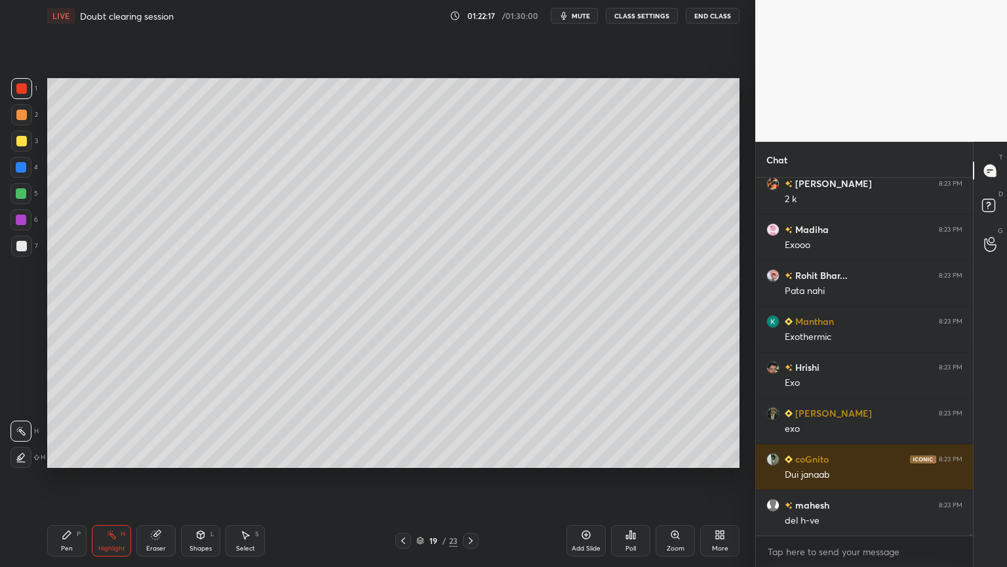
click at [463, 478] on div at bounding box center [471, 540] width 16 height 16
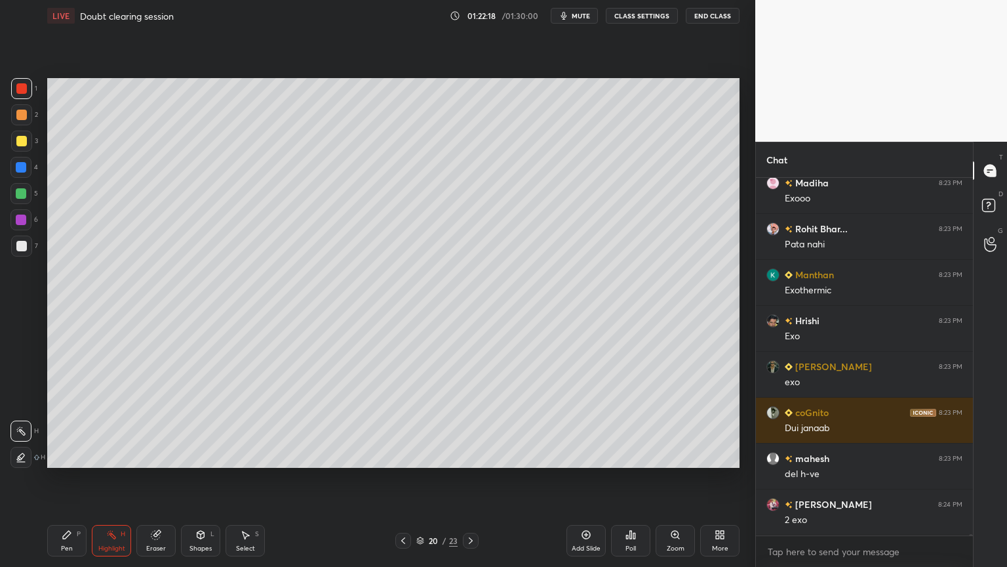
click at [62, 478] on icon at bounding box center [67, 534] width 10 height 10
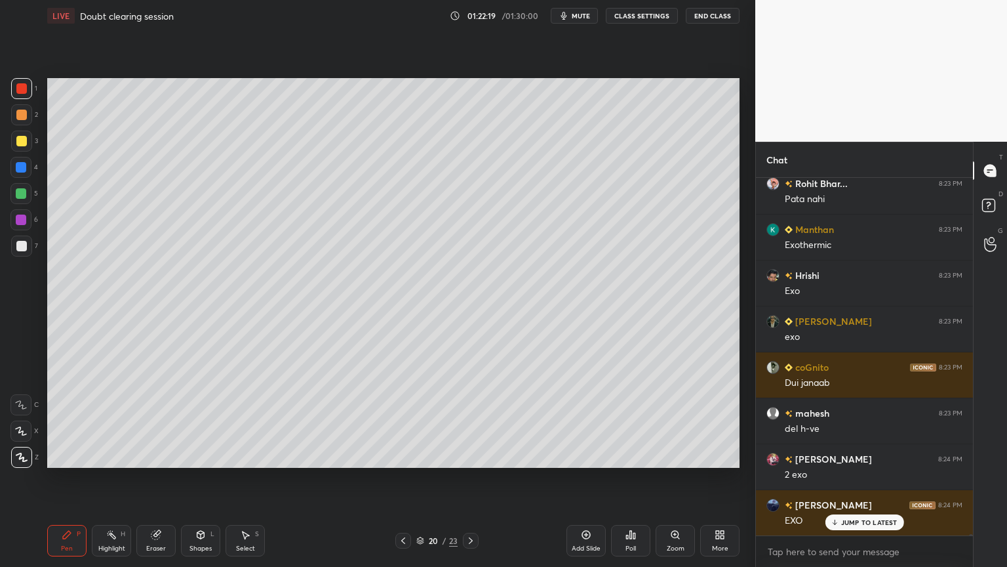
click at [26, 249] on div at bounding box center [21, 245] width 21 height 21
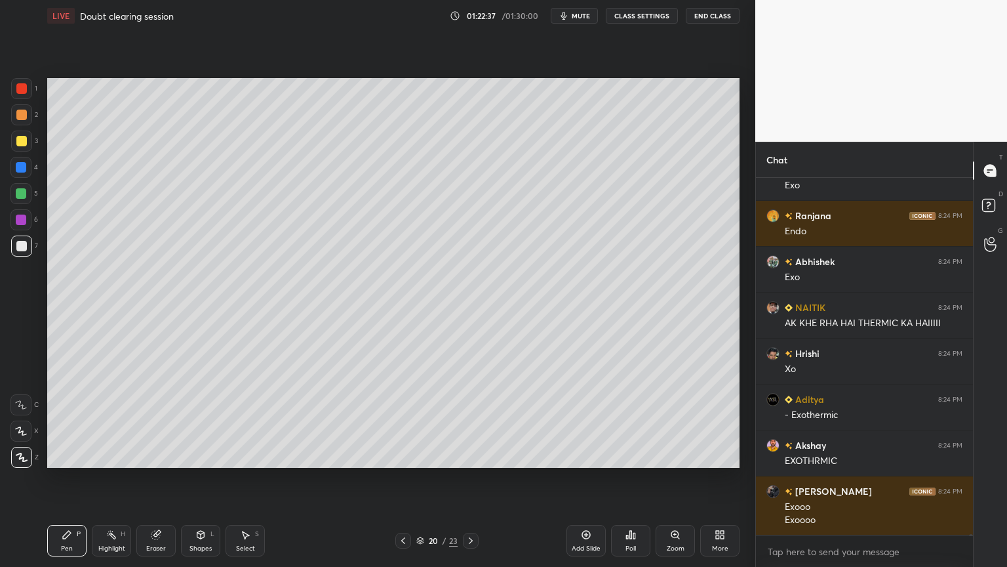
click at [115, 478] on div "Highlight H" at bounding box center [111, 540] width 39 height 31
click at [126, 478] on div "Highlight H" at bounding box center [111, 540] width 39 height 31
click at [77, 478] on div "P" at bounding box center [79, 533] width 4 height 7
click at [21, 141] on div at bounding box center [21, 141] width 10 height 10
drag, startPoint x: 18, startPoint y: 112, endPoint x: 47, endPoint y: 128, distance: 32.3
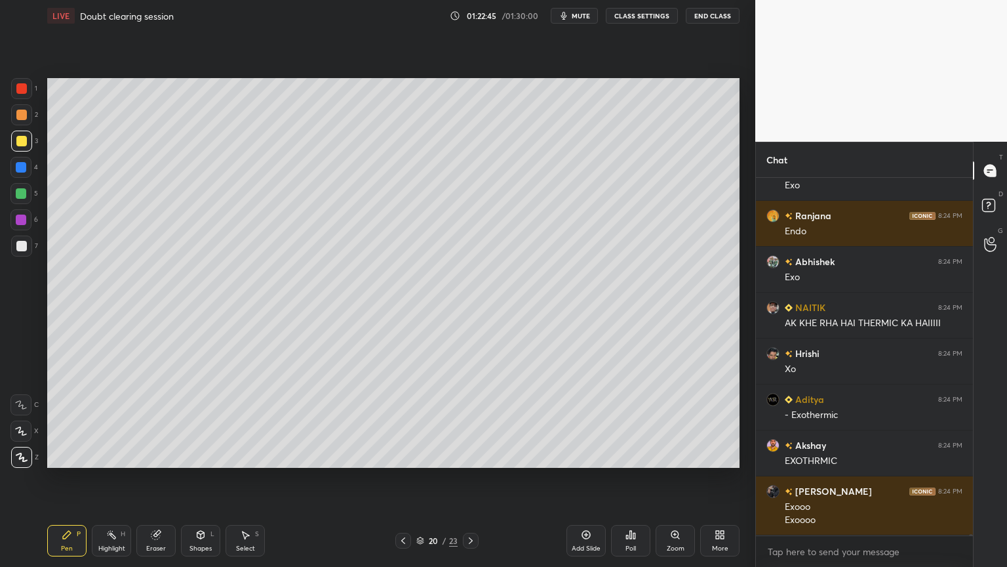
click at [24, 113] on div at bounding box center [21, 115] width 10 height 10
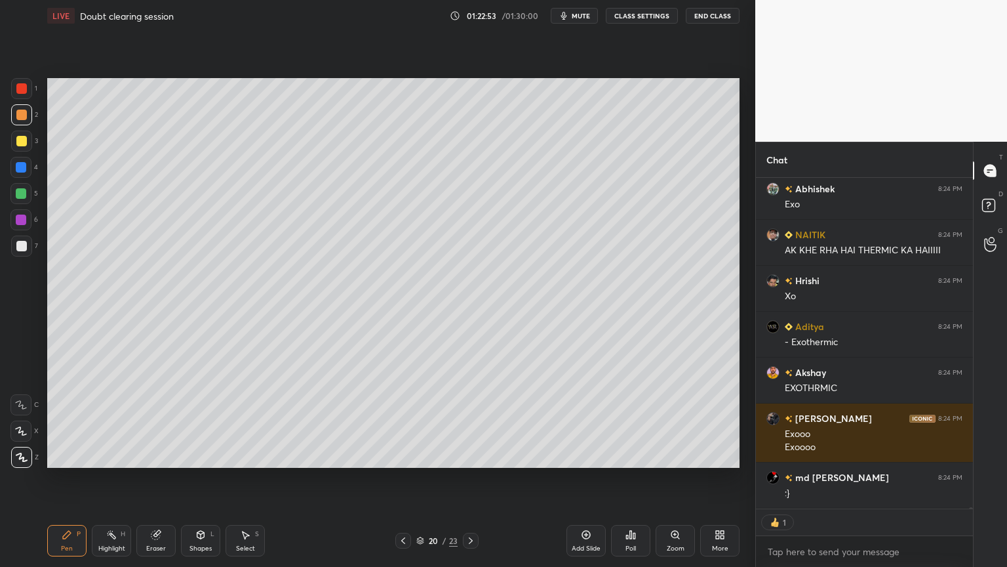
click at [115, 478] on div "Highlight" at bounding box center [111, 548] width 27 height 7
click at [71, 478] on div "Pen P" at bounding box center [66, 540] width 39 height 31
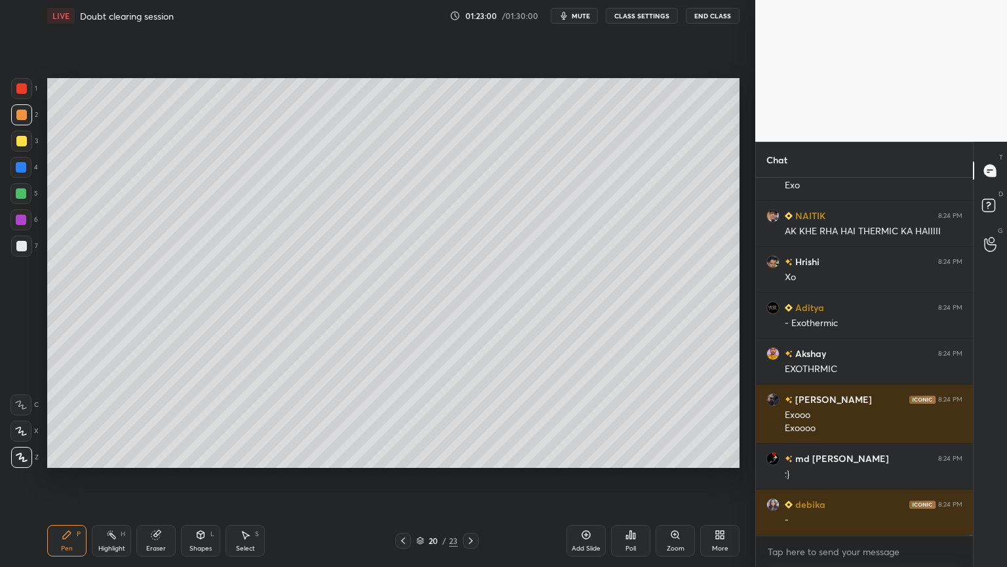
scroll to position [327, 213]
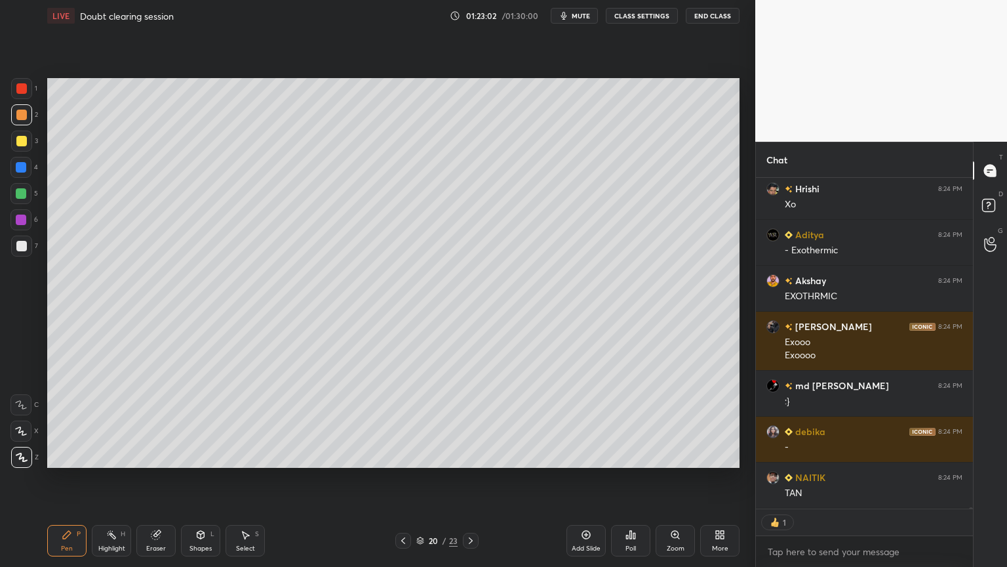
drag, startPoint x: 105, startPoint y: 542, endPoint x: 125, endPoint y: 483, distance: 62.4
click at [106, 478] on div "Highlight H" at bounding box center [111, 540] width 39 height 31
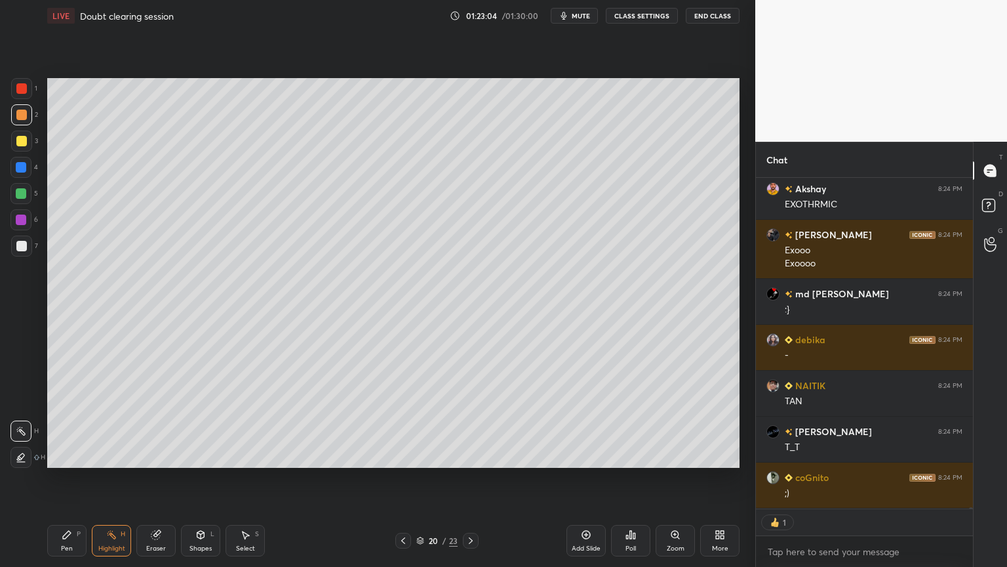
scroll to position [108921, 0]
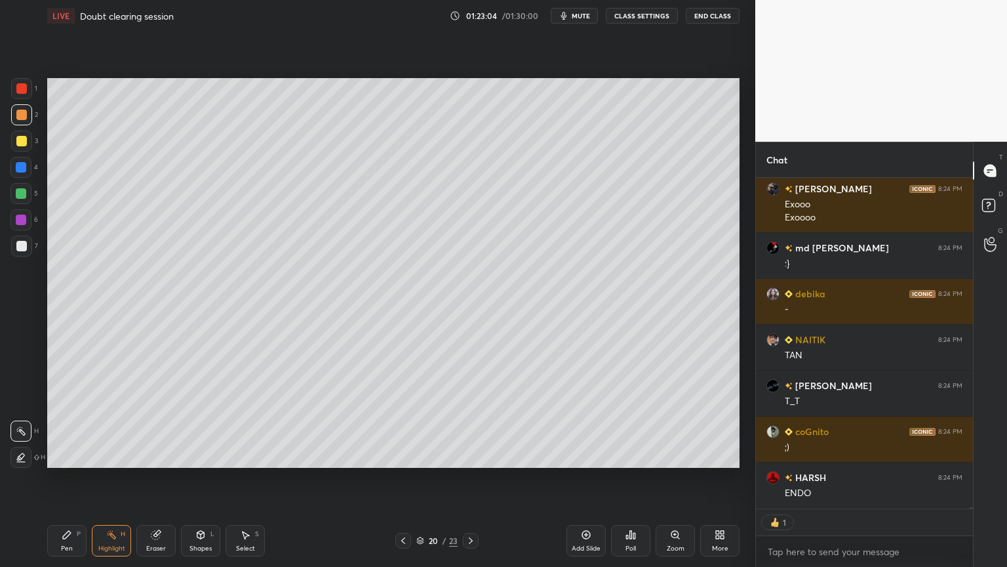
click at [63, 478] on div "Pen" at bounding box center [67, 548] width 12 height 7
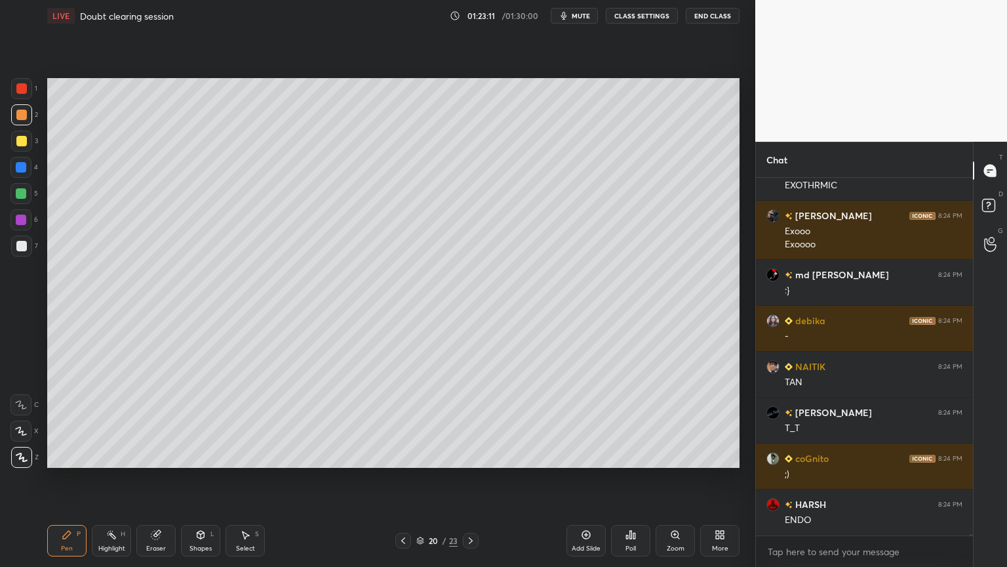
scroll to position [4, 4]
click at [136, 478] on div "Eraser" at bounding box center [155, 540] width 39 height 31
click at [110, 478] on div "Highlight" at bounding box center [111, 548] width 27 height 7
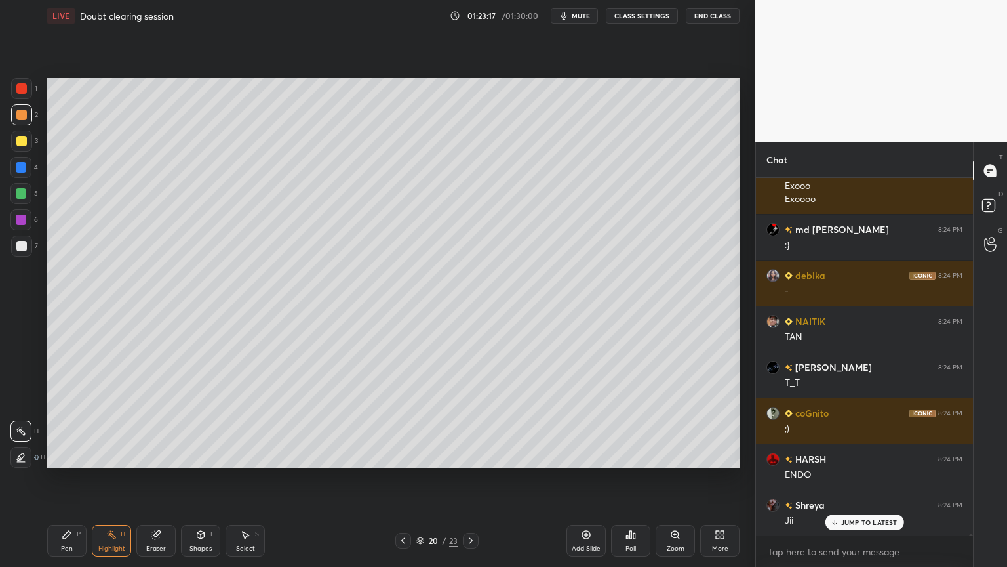
drag, startPoint x: 164, startPoint y: 542, endPoint x: 231, endPoint y: 480, distance: 91.9
click at [167, 478] on div "Eraser" at bounding box center [155, 540] width 39 height 31
click at [68, 478] on div "Pen P" at bounding box center [66, 540] width 39 height 31
click at [26, 249] on div at bounding box center [21, 245] width 21 height 21
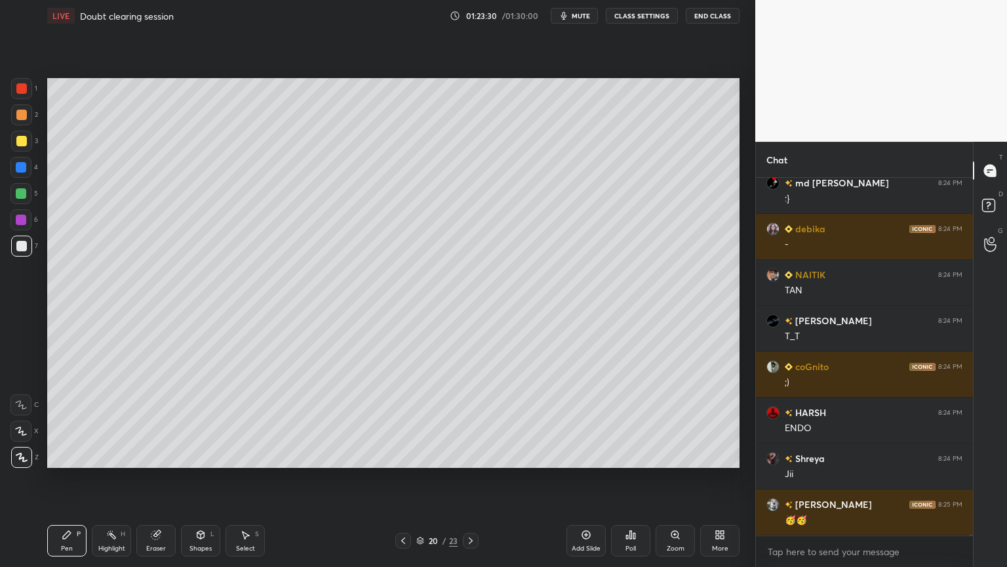
drag, startPoint x: 119, startPoint y: 540, endPoint x: 123, endPoint y: 528, distance: 13.3
click at [121, 478] on div "Highlight H" at bounding box center [111, 540] width 39 height 31
click at [65, 478] on div "Pen P" at bounding box center [66, 540] width 39 height 31
drag, startPoint x: 111, startPoint y: 553, endPoint x: 113, endPoint y: 544, distance: 10.0
click at [112, 478] on div "Highlight H" at bounding box center [111, 540] width 39 height 31
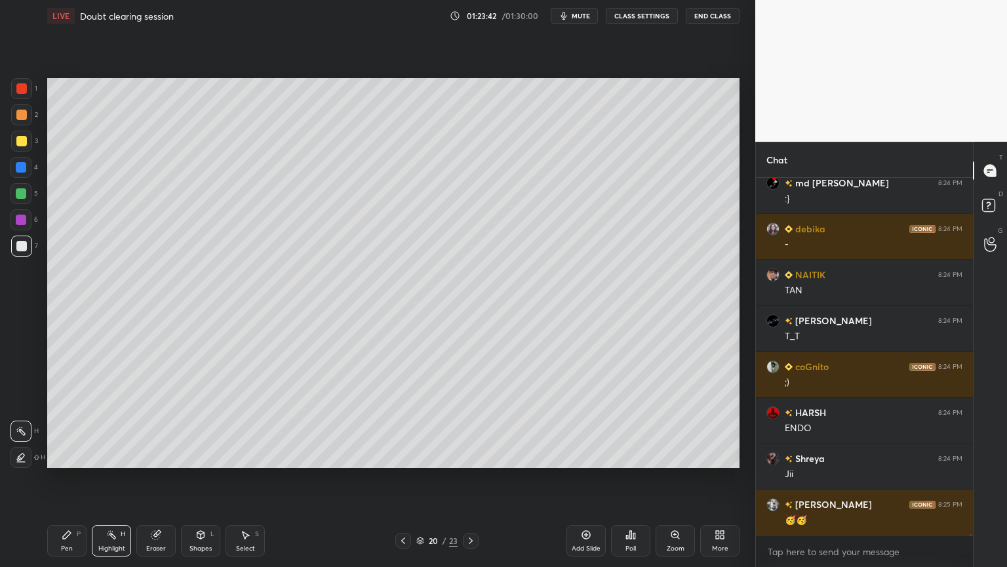
click at [70, 478] on div "Pen" at bounding box center [67, 548] width 12 height 7
click at [20, 191] on div at bounding box center [21, 193] width 10 height 10
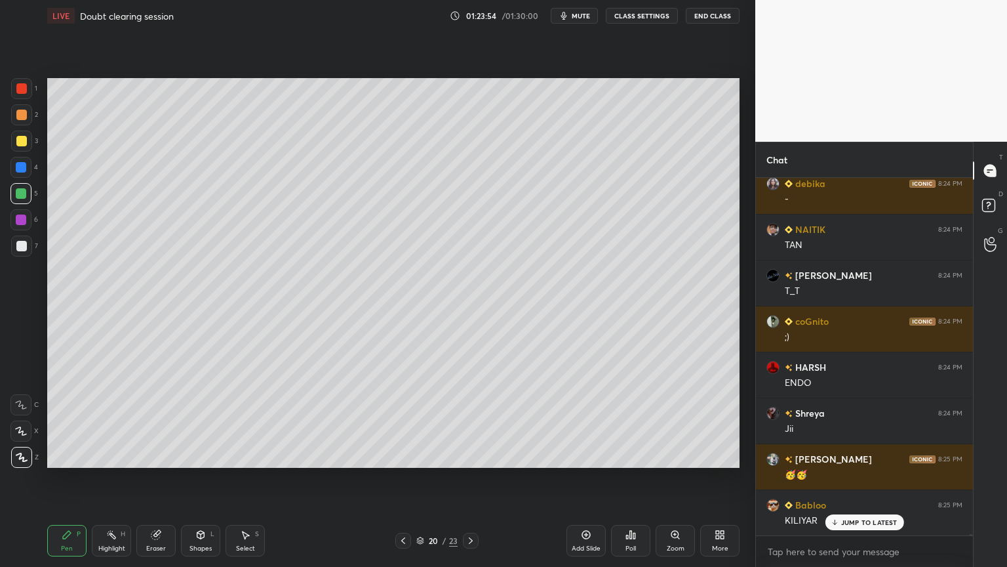
scroll to position [109078, 0]
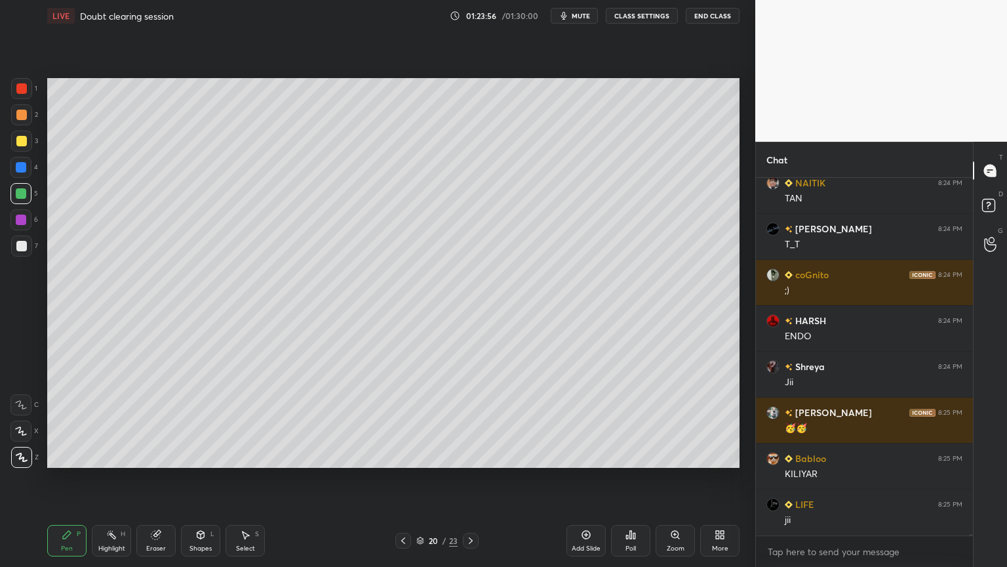
drag, startPoint x: 24, startPoint y: 252, endPoint x: 41, endPoint y: 244, distance: 18.5
click at [24, 249] on div at bounding box center [21, 245] width 21 height 21
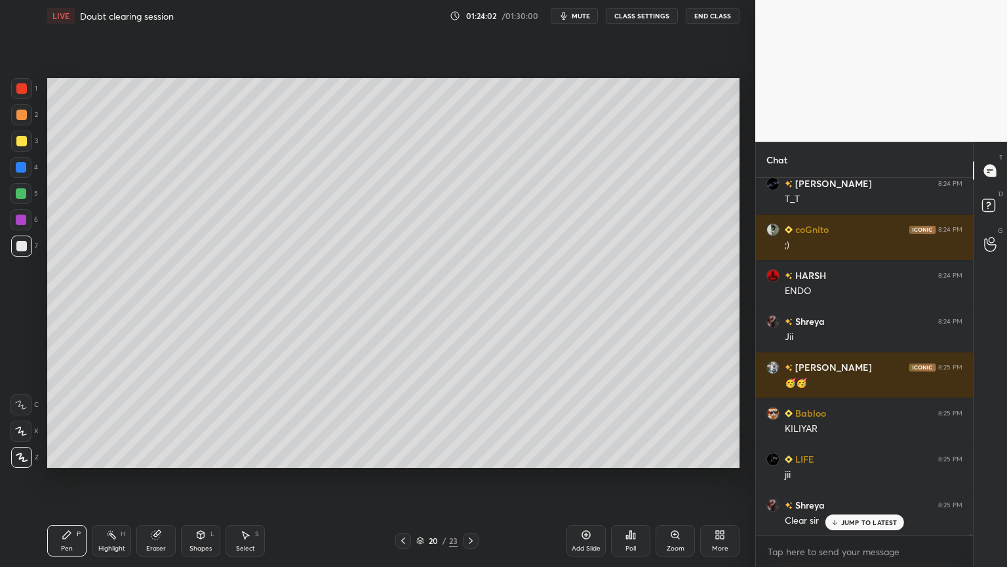
drag, startPoint x: 105, startPoint y: 546, endPoint x: 128, endPoint y: 511, distance: 42.2
click at [105, 478] on div "Highlight" at bounding box center [111, 548] width 27 height 7
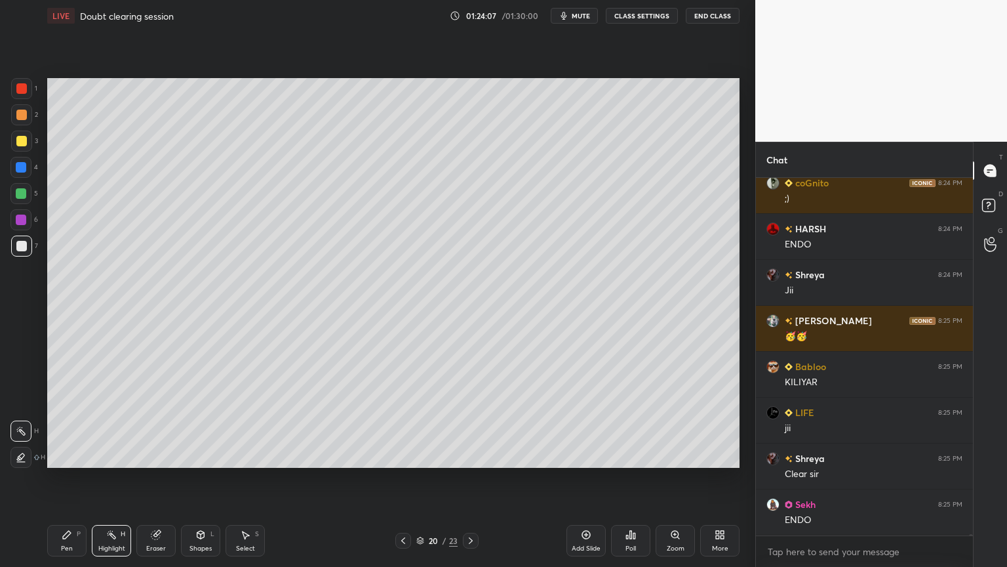
drag, startPoint x: 195, startPoint y: 549, endPoint x: 197, endPoint y: 522, distance: 27.6
click at [197, 478] on div "Shapes" at bounding box center [200, 548] width 22 height 7
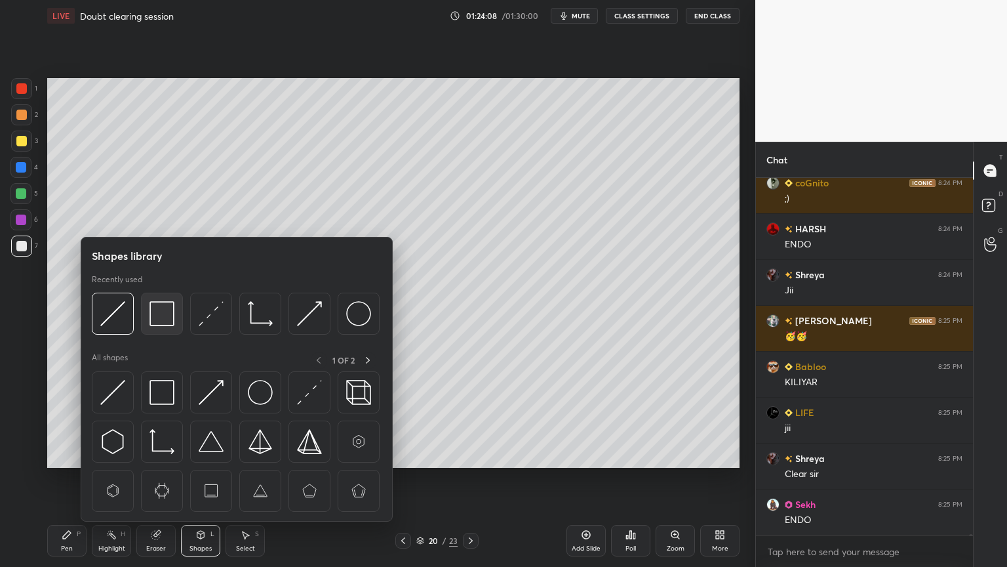
click at [159, 319] on img at bounding box center [161, 313] width 25 height 25
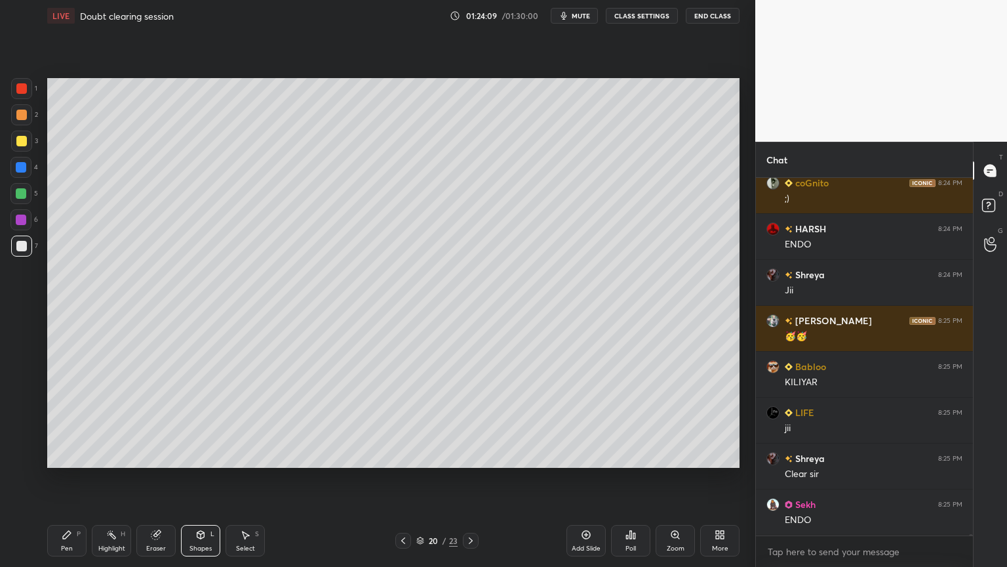
scroll to position [109215, 0]
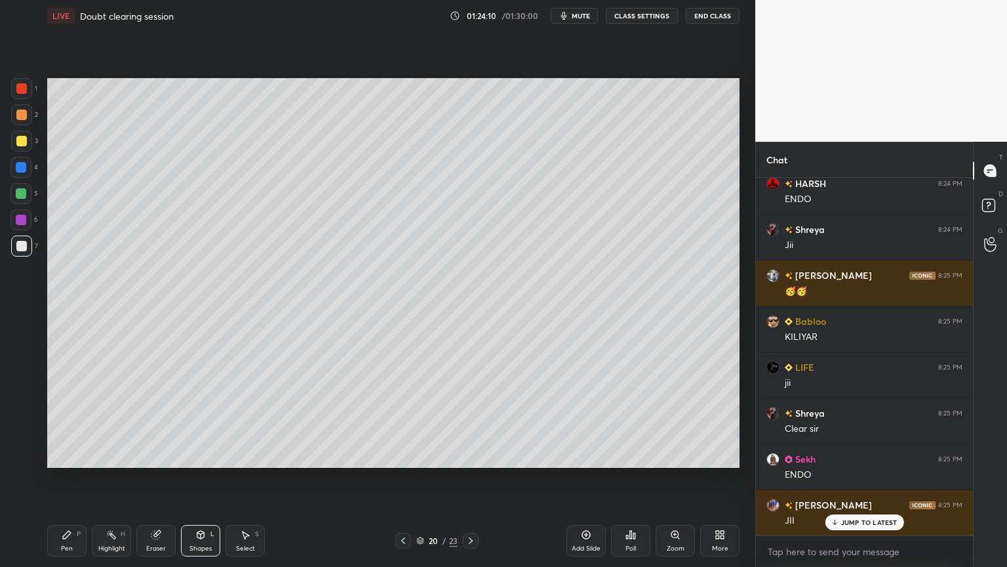
click at [121, 478] on div "Highlight H" at bounding box center [111, 540] width 39 height 31
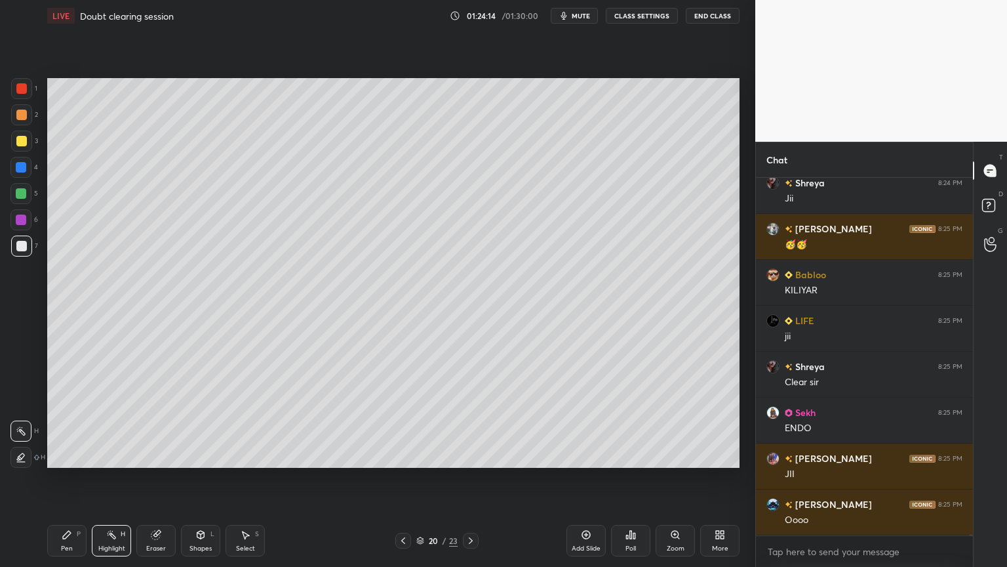
drag, startPoint x: 64, startPoint y: 549, endPoint x: 73, endPoint y: 537, distance: 15.1
click at [69, 478] on div "Pen" at bounding box center [67, 548] width 12 height 7
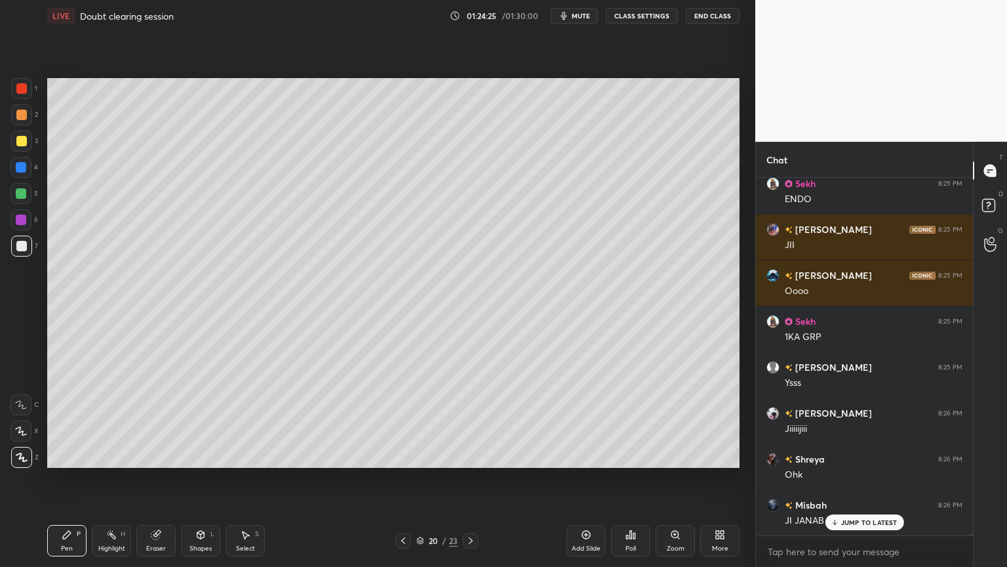
scroll to position [109537, 0]
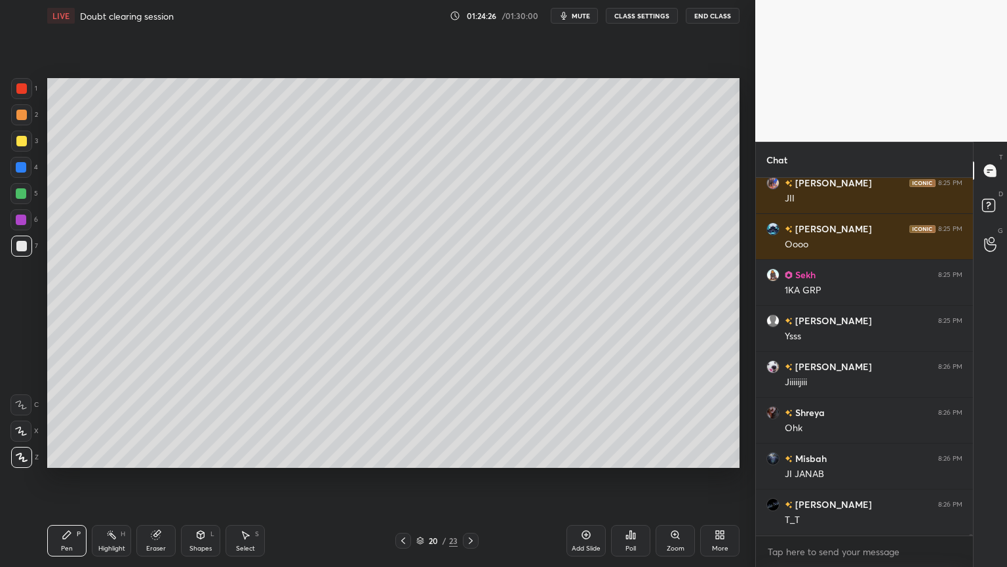
click at [195, 478] on div "Shapes" at bounding box center [200, 548] width 22 height 7
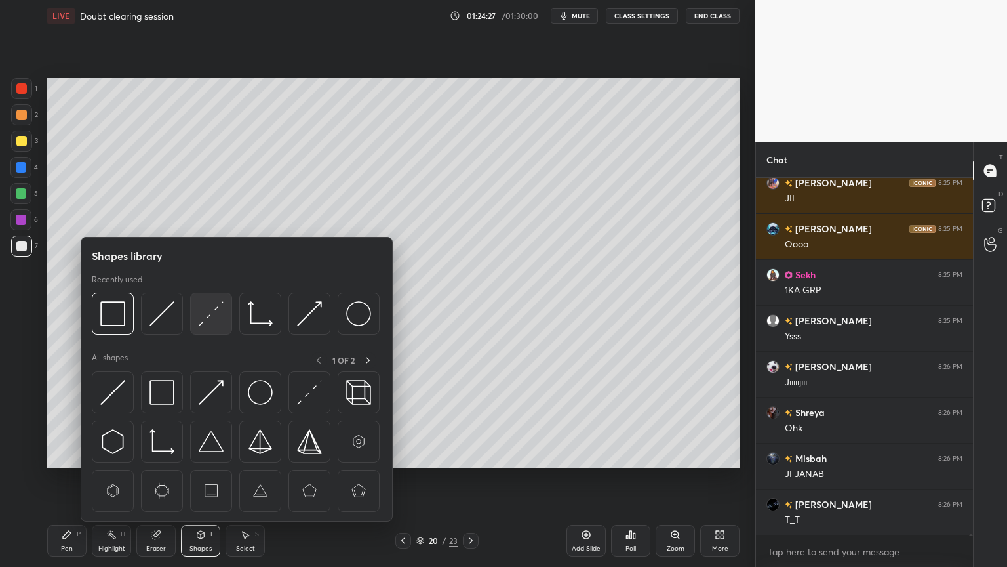
click at [215, 320] on img at bounding box center [211, 313] width 25 height 25
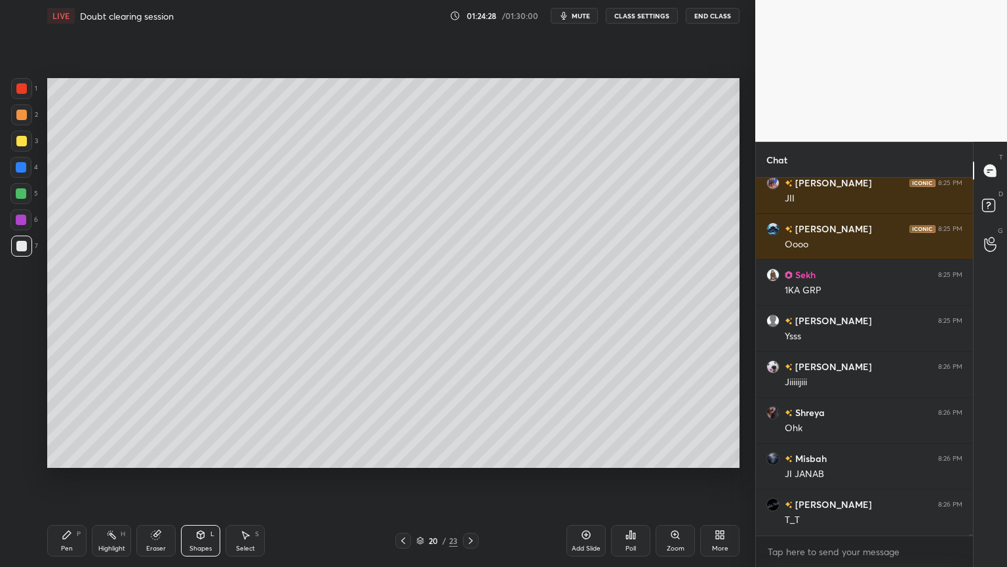
click at [24, 142] on div at bounding box center [21, 141] width 10 height 10
drag, startPoint x: 24, startPoint y: 195, endPoint x: 34, endPoint y: 197, distance: 10.6
click at [25, 197] on div at bounding box center [21, 193] width 10 height 10
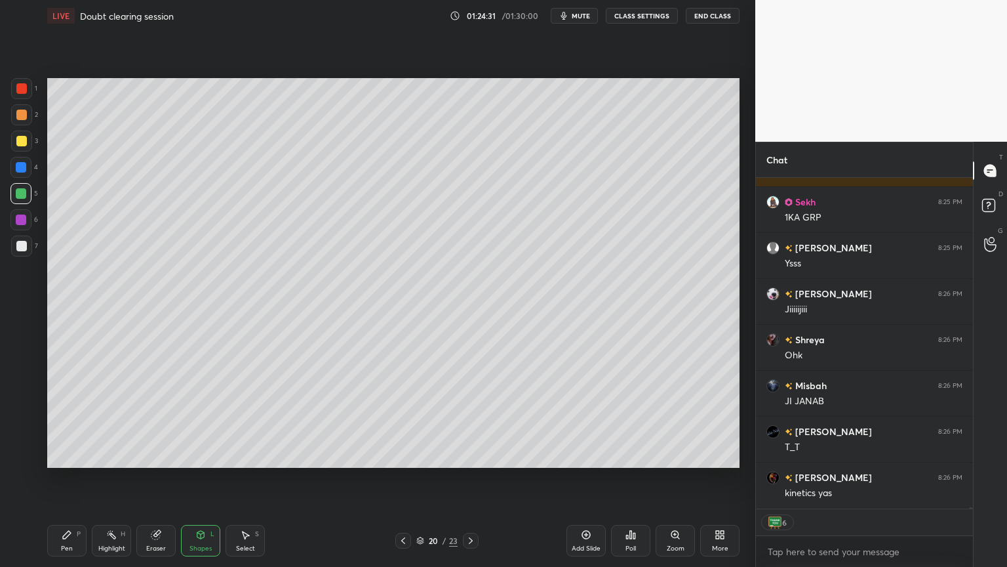
click at [79, 478] on div "Pen P" at bounding box center [66, 540] width 39 height 31
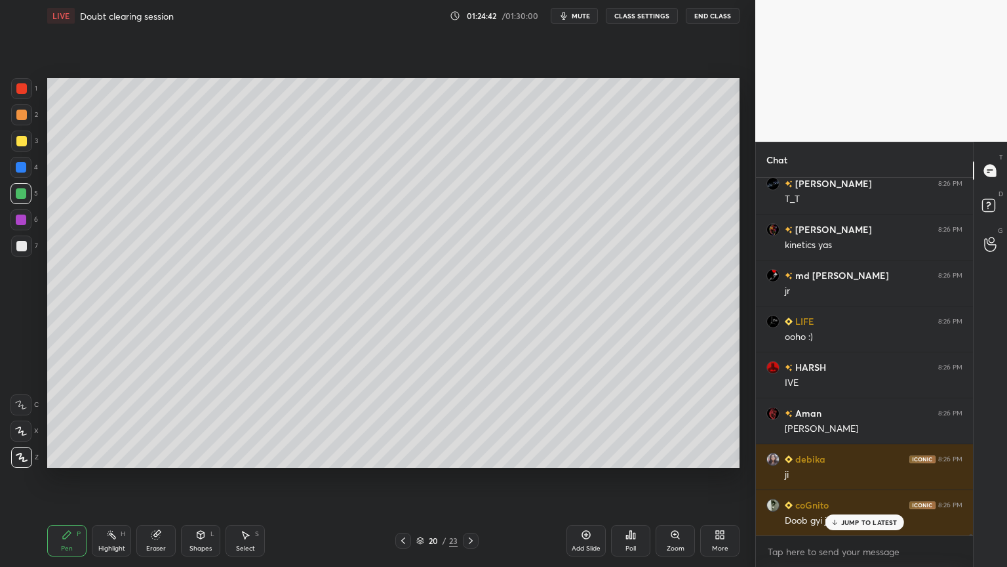
scroll to position [109904, 0]
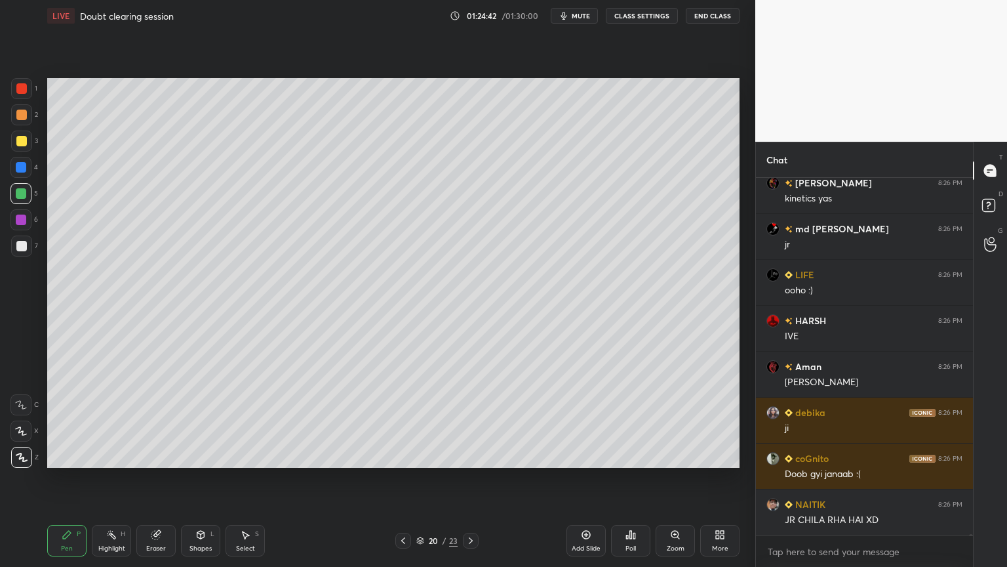
click at [115, 478] on div "Highlight H" at bounding box center [111, 540] width 39 height 31
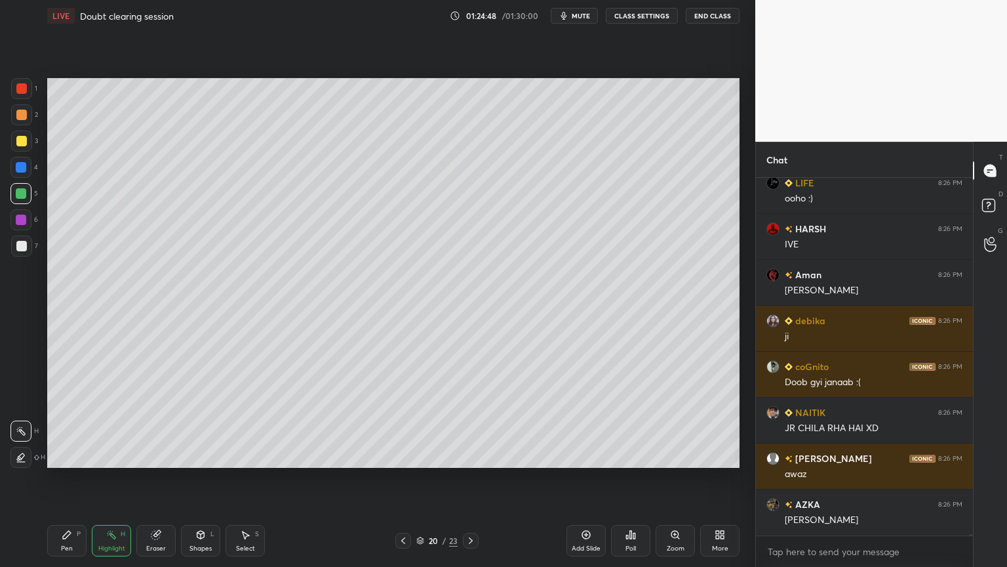
scroll to position [110041, 0]
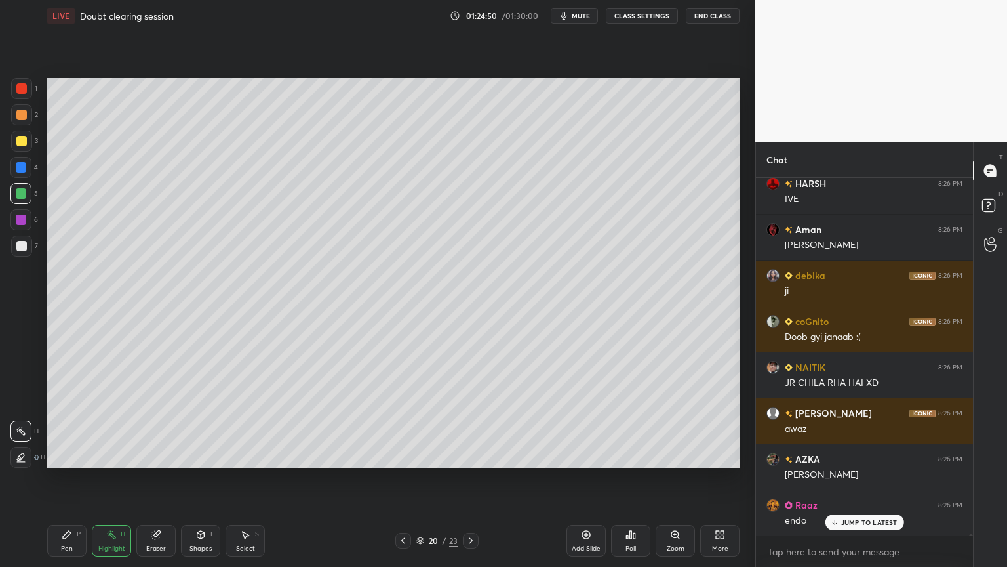
drag, startPoint x: 73, startPoint y: 540, endPoint x: 73, endPoint y: 527, distance: 13.8
click at [73, 478] on div "Pen P" at bounding box center [66, 540] width 39 height 31
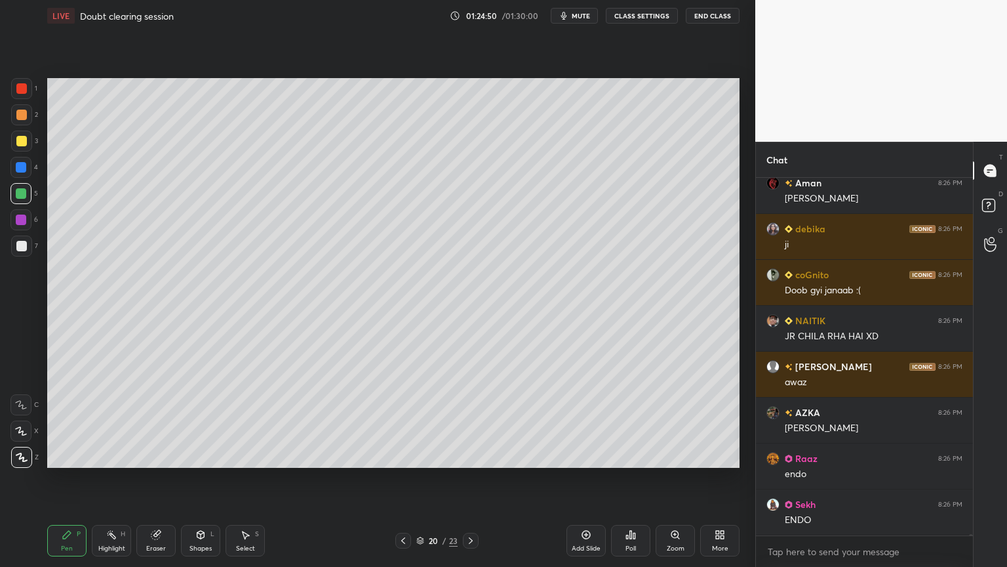
click at [23, 97] on div at bounding box center [21, 88] width 21 height 21
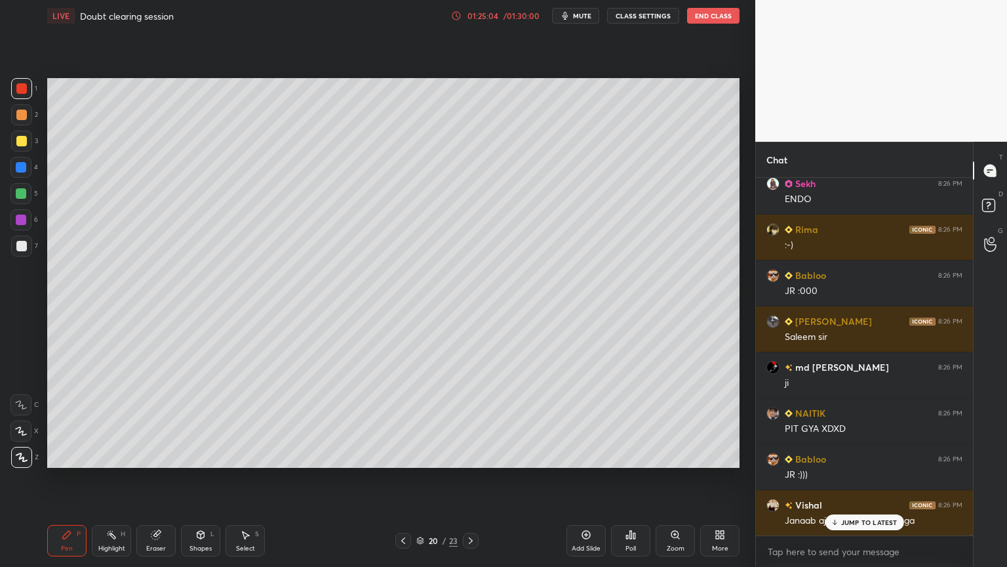
scroll to position [110455, 0]
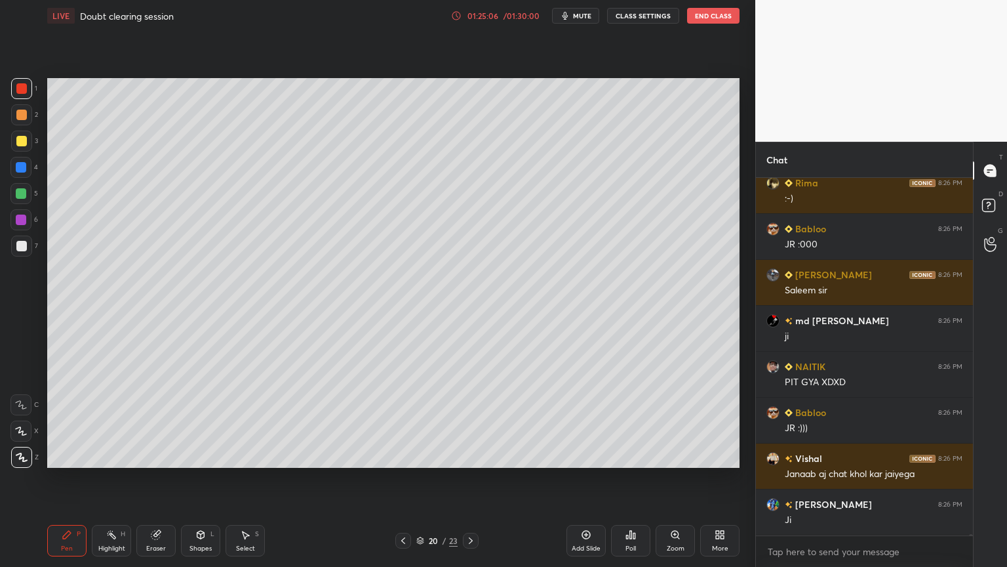
drag, startPoint x: 139, startPoint y: 543, endPoint x: 132, endPoint y: 538, distance: 8.5
click at [136, 478] on div "Pen P Highlight H Eraser Shapes L Select S" at bounding box center [177, 540] width 260 height 31
click at [108, 478] on div "Highlight" at bounding box center [111, 548] width 27 height 7
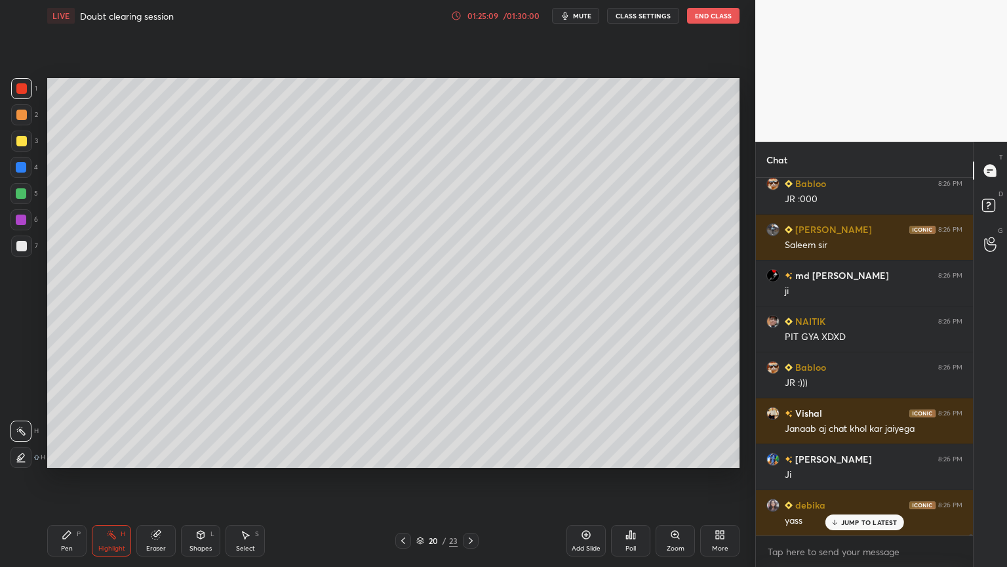
scroll to position [110547, 0]
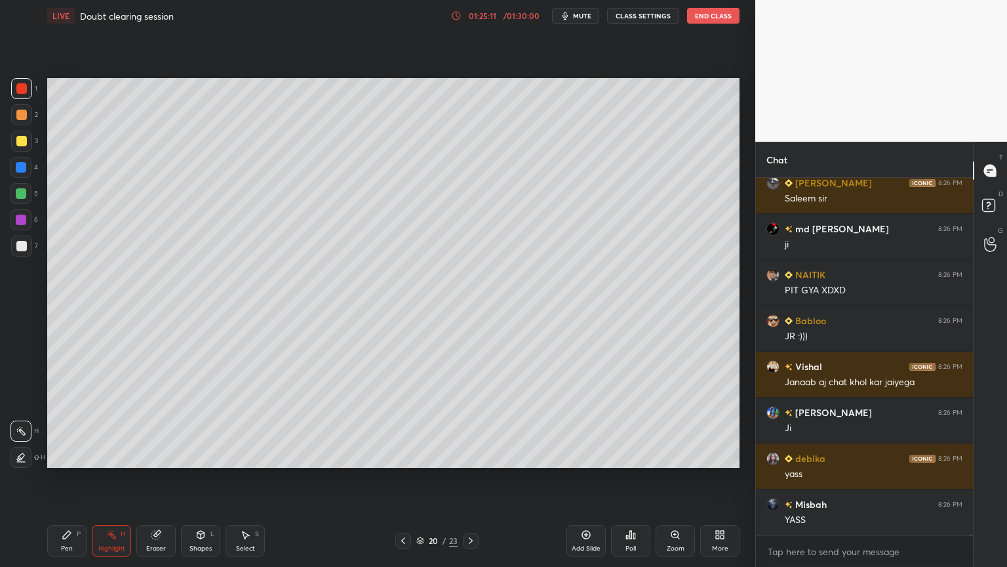
click at [60, 478] on div "Pen P" at bounding box center [66, 540] width 39 height 31
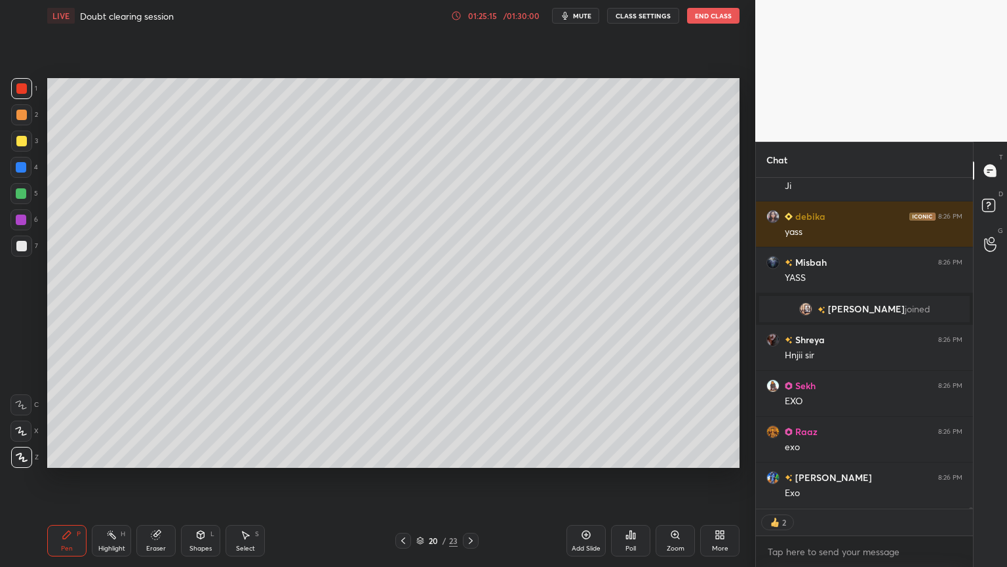
drag, startPoint x: 121, startPoint y: 540, endPoint x: 217, endPoint y: 485, distance: 110.4
click at [126, 478] on div "Highlight H" at bounding box center [111, 540] width 39 height 31
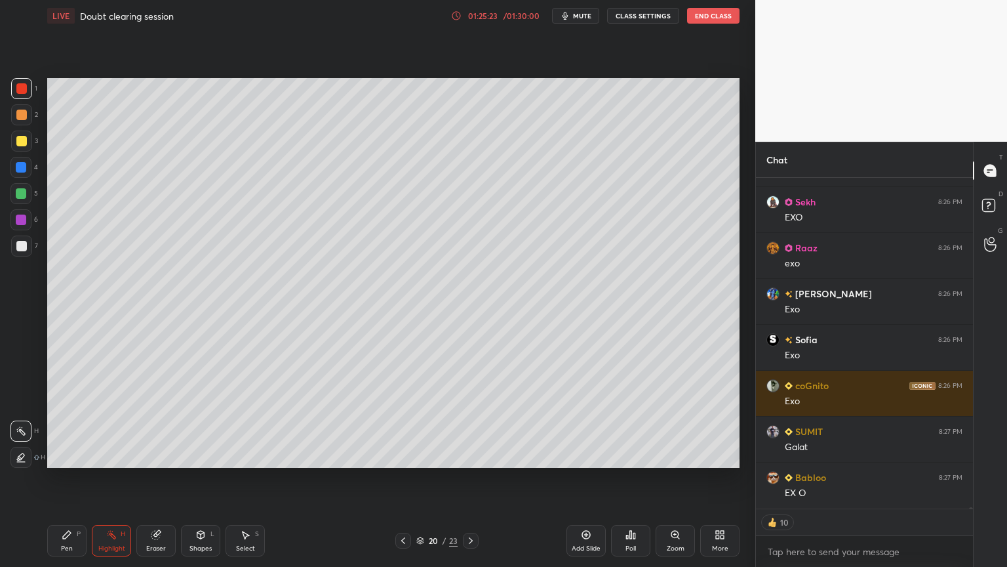
click at [582, 478] on div "Add Slide" at bounding box center [586, 540] width 39 height 31
click at [71, 478] on div "Pen P" at bounding box center [66, 540] width 39 height 31
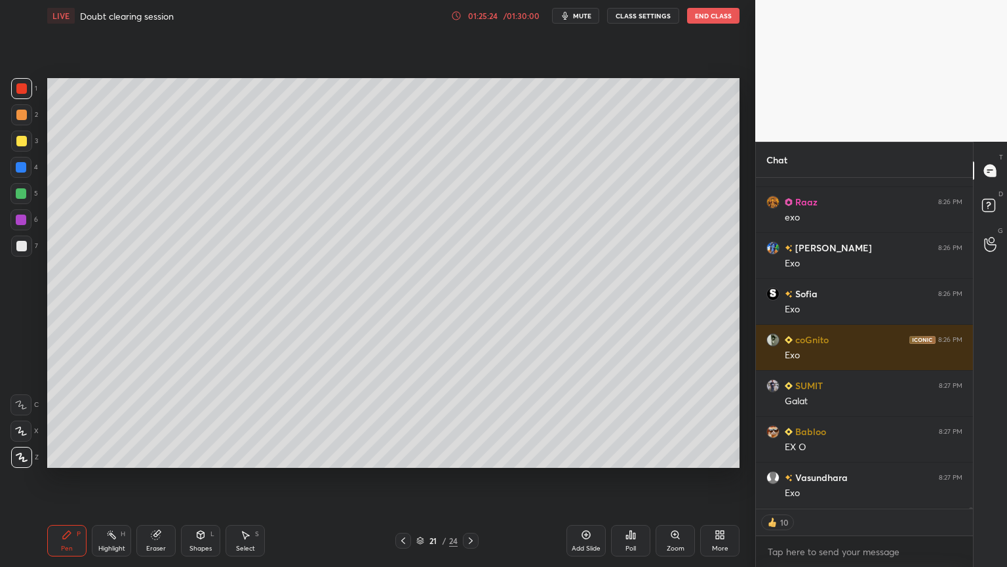
click at [22, 144] on div at bounding box center [21, 141] width 10 height 10
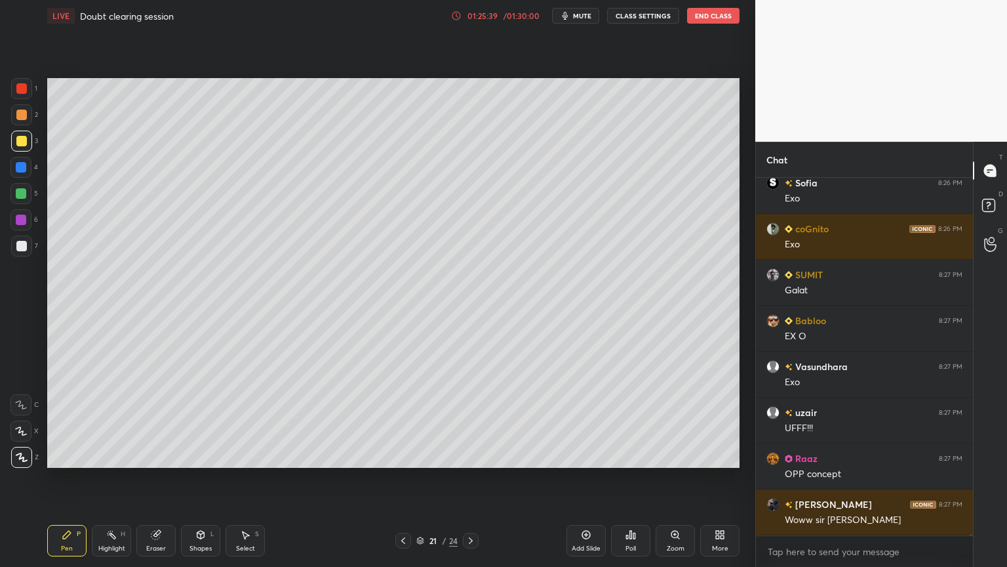
click at [22, 174] on div at bounding box center [20, 167] width 21 height 21
click at [22, 90] on div at bounding box center [21, 88] width 10 height 10
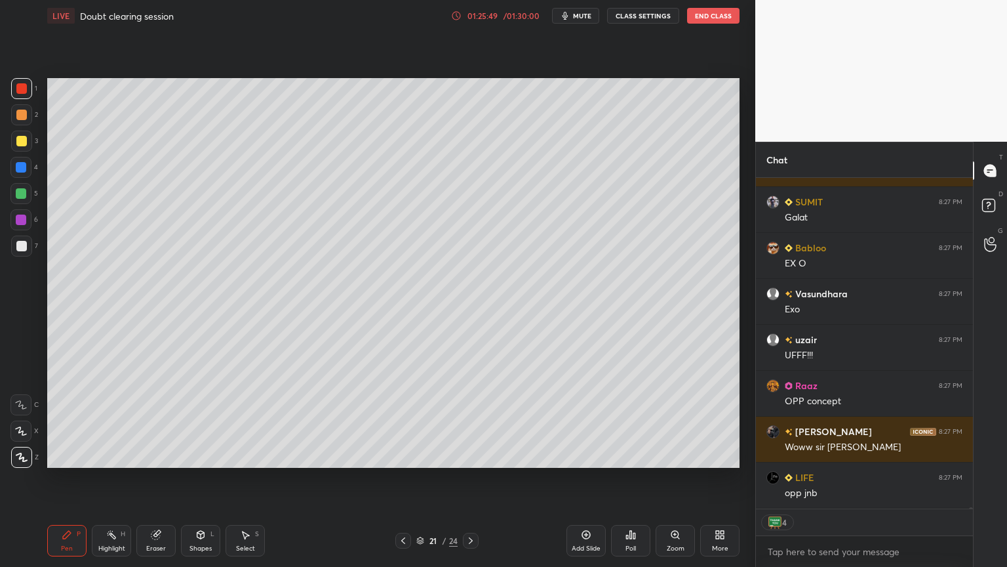
click at [207, 478] on div "Shapes L" at bounding box center [200, 540] width 39 height 31
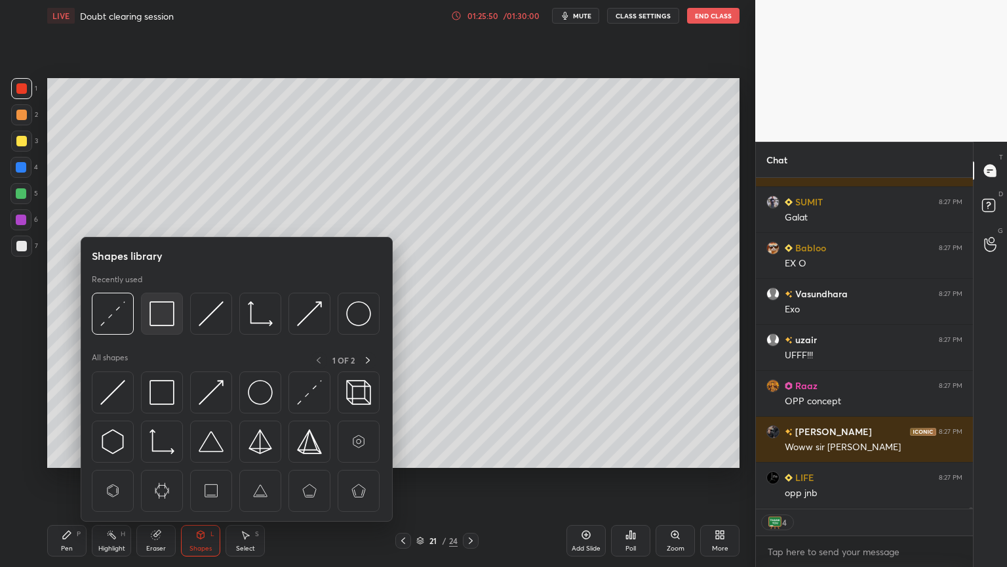
click at [168, 317] on img at bounding box center [161, 313] width 25 height 25
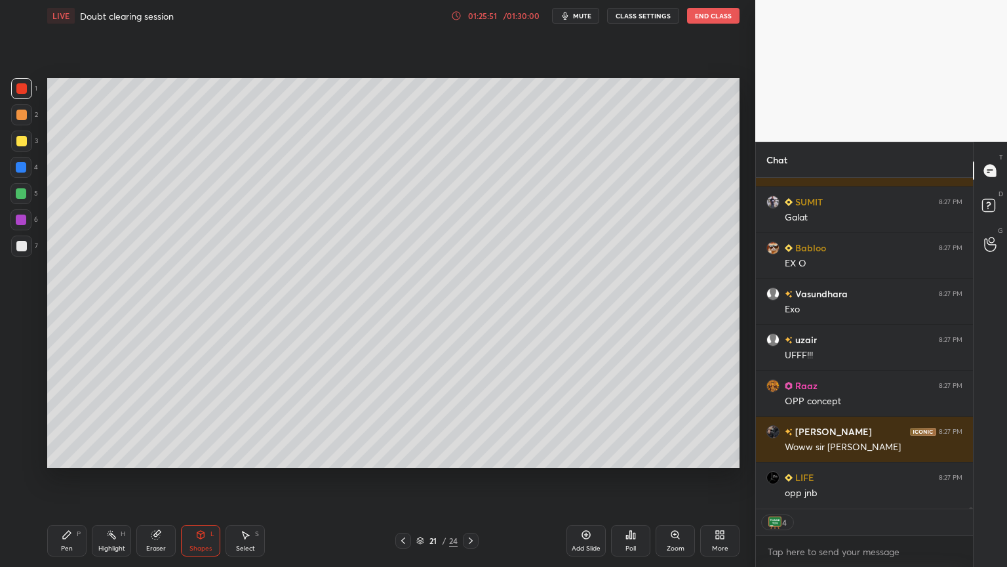
click at [28, 247] on div at bounding box center [21, 245] width 21 height 21
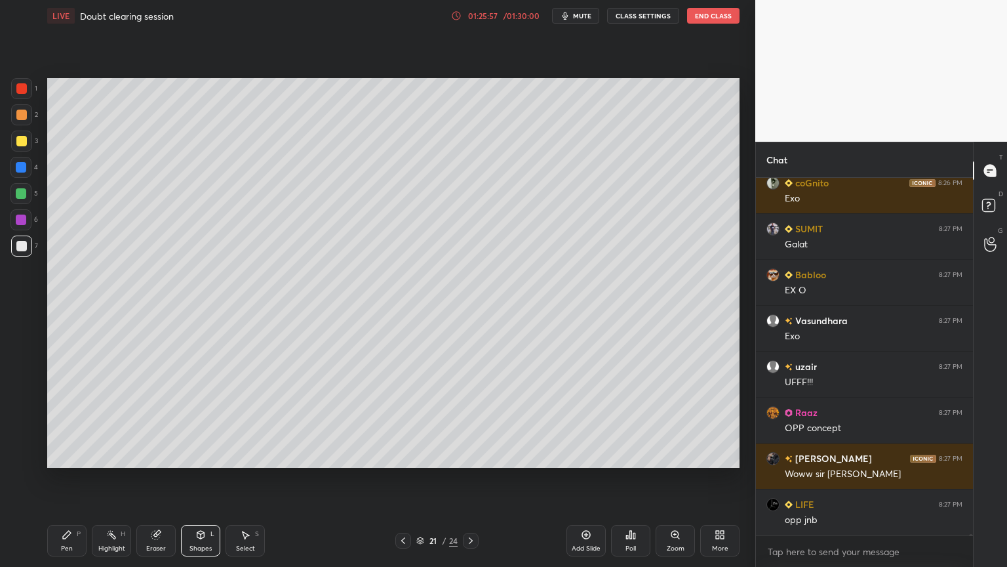
click at [105, 478] on div "Highlight" at bounding box center [111, 548] width 27 height 7
click at [403, 478] on icon at bounding box center [403, 540] width 10 height 10
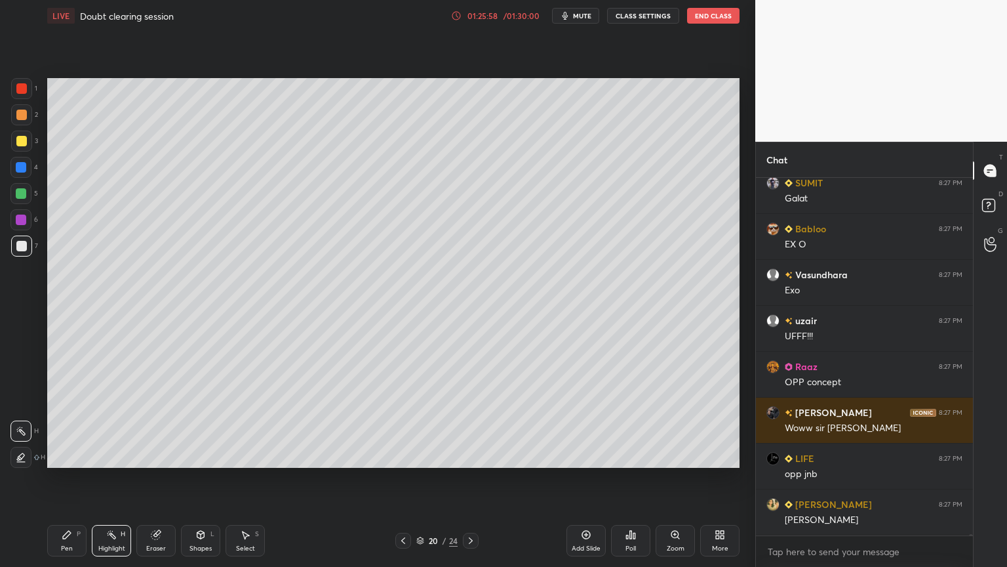
click at [108, 478] on div "Highlight H" at bounding box center [111, 540] width 39 height 31
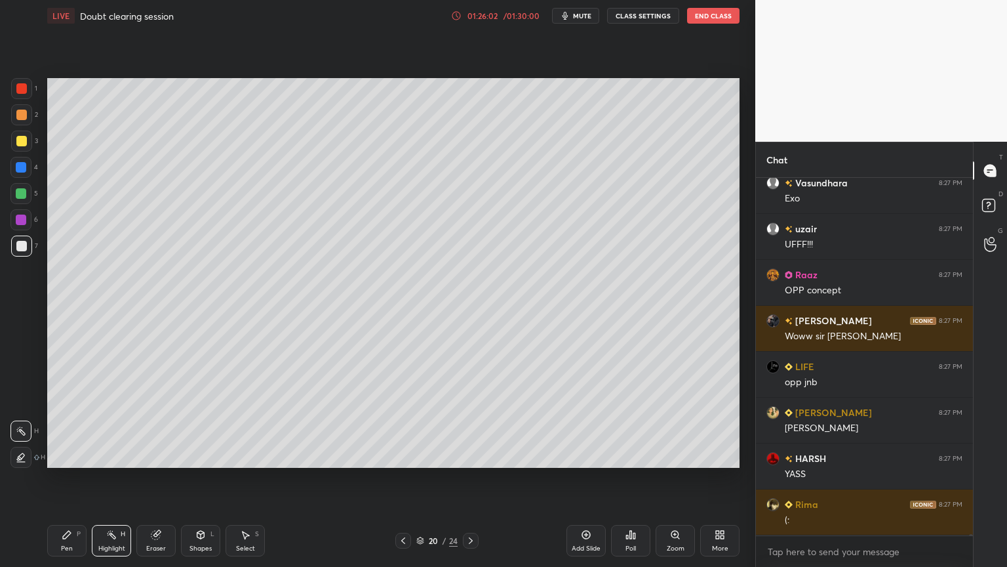
click at [470, 478] on icon at bounding box center [471, 540] width 4 height 7
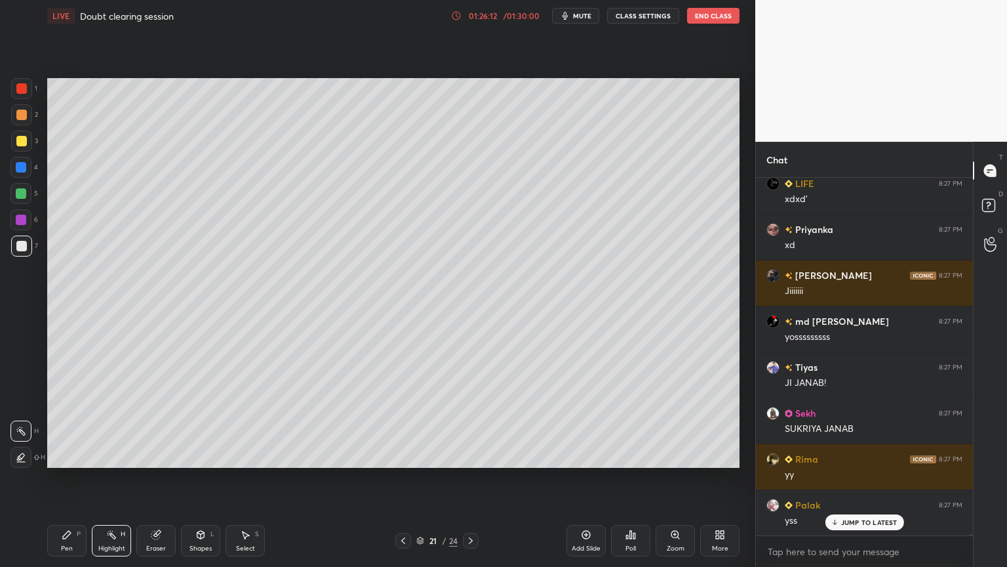
click at [403, 478] on icon at bounding box center [403, 540] width 10 height 10
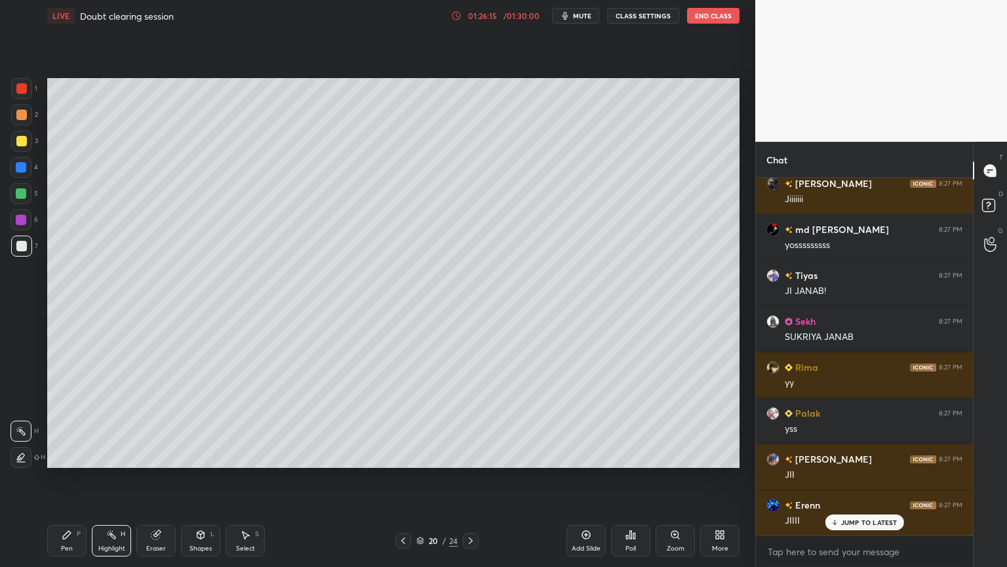
click at [20, 329] on div "1 2 3 4 5 6 7 C X Z C X Z E E Erase all H H LIVE Doubt clearing session 01:26:1…" at bounding box center [372, 283] width 745 height 567
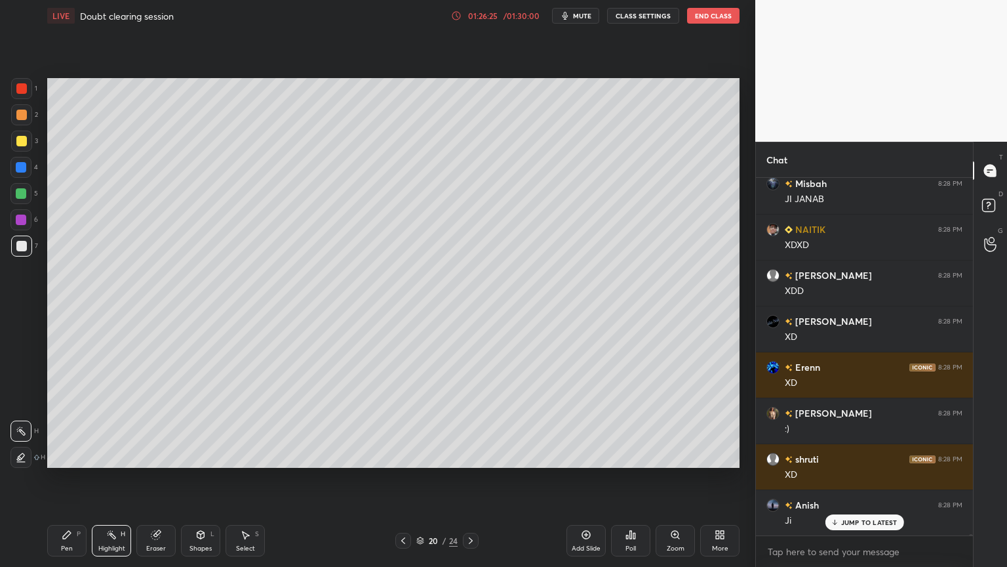
click at [472, 478] on icon at bounding box center [471, 540] width 4 height 7
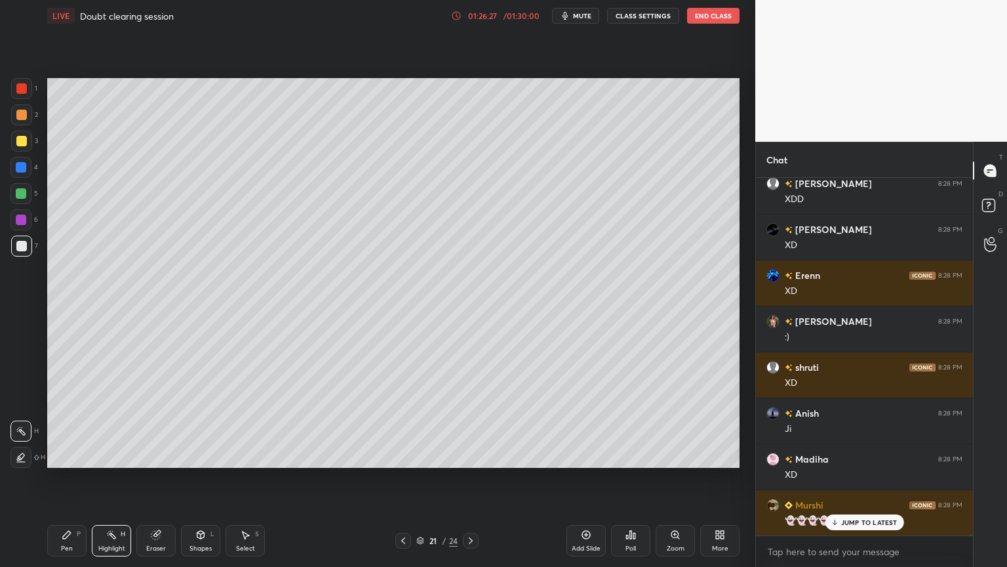
click at [118, 478] on div "Highlight H" at bounding box center [111, 540] width 39 height 31
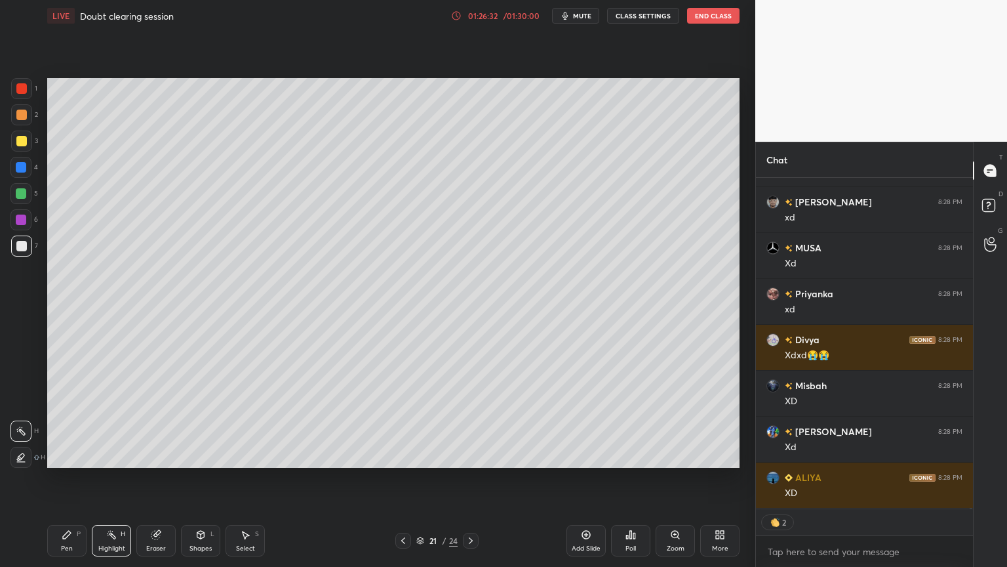
drag, startPoint x: 68, startPoint y: 544, endPoint x: 87, endPoint y: 528, distance: 24.2
click at [68, 478] on div "Pen P" at bounding box center [66, 540] width 39 height 31
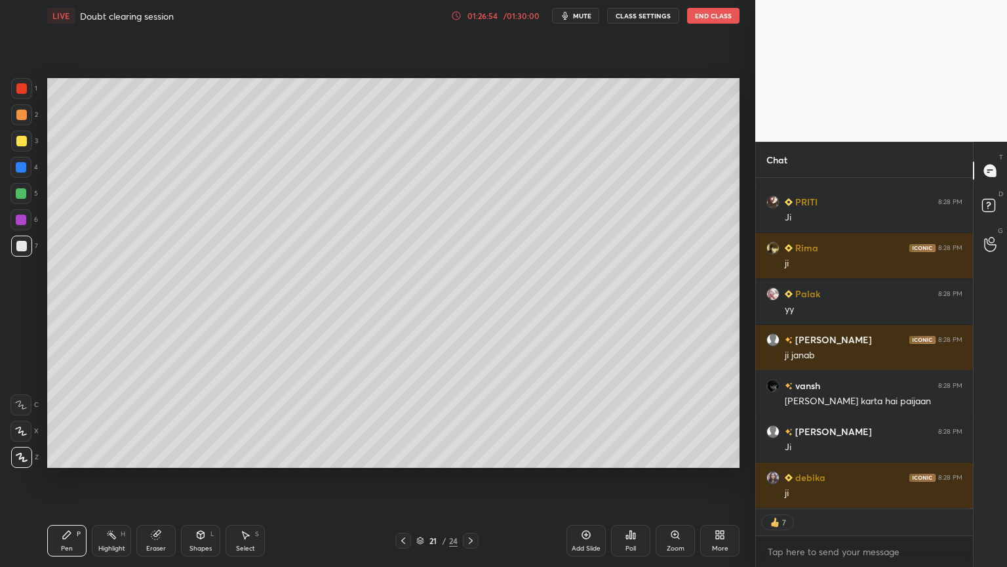
click at [592, 478] on div "Add Slide" at bounding box center [586, 548] width 29 height 7
click at [50, 478] on div "Pen P" at bounding box center [66, 540] width 39 height 31
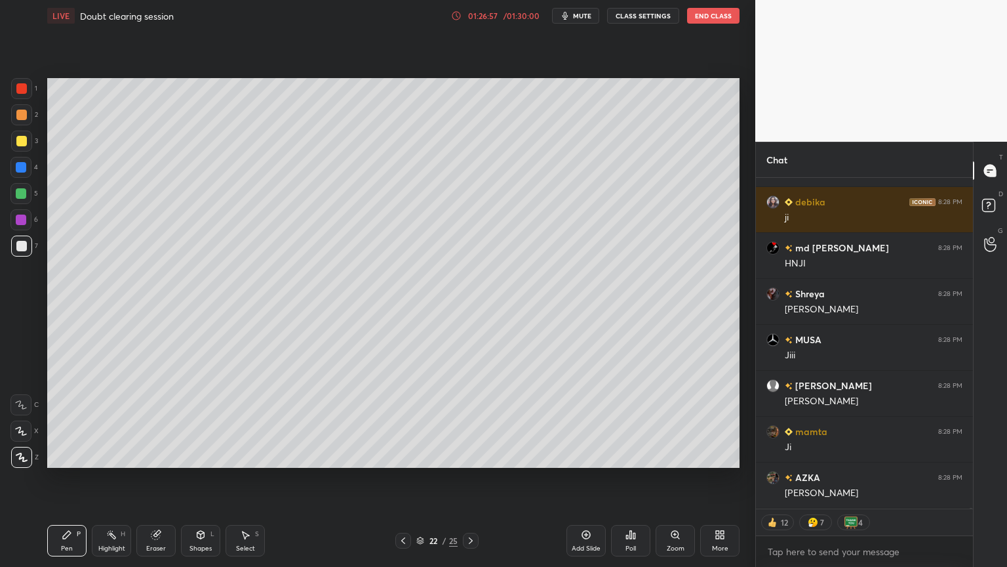
click at [23, 113] on div at bounding box center [21, 115] width 10 height 10
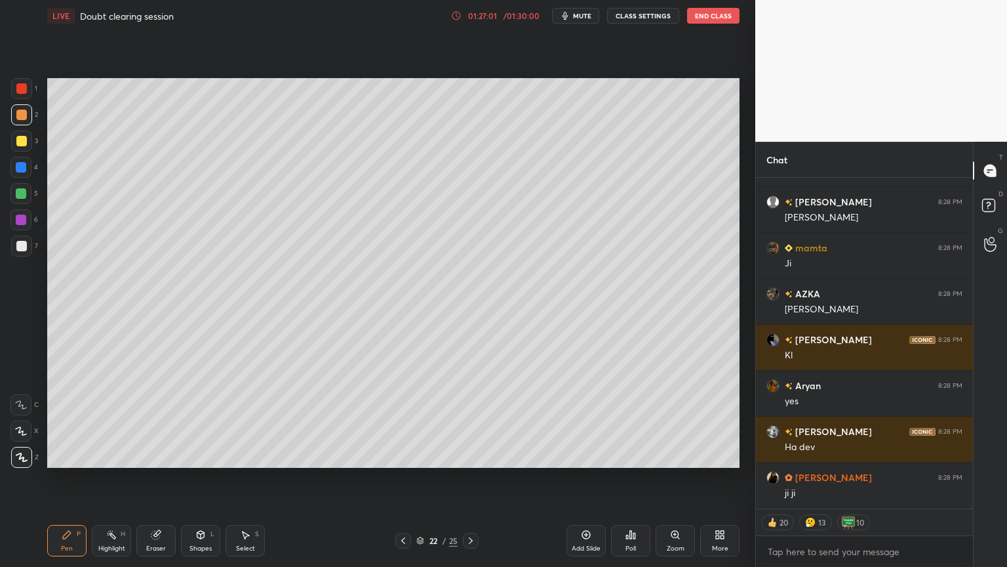
click at [972, 478] on div "Chat Shreya 8:28 PM [PERSON_NAME] 8:28 PM [PERSON_NAME] 8:28 PM [PERSON_NAME] 8…" at bounding box center [881, 354] width 252 height 425
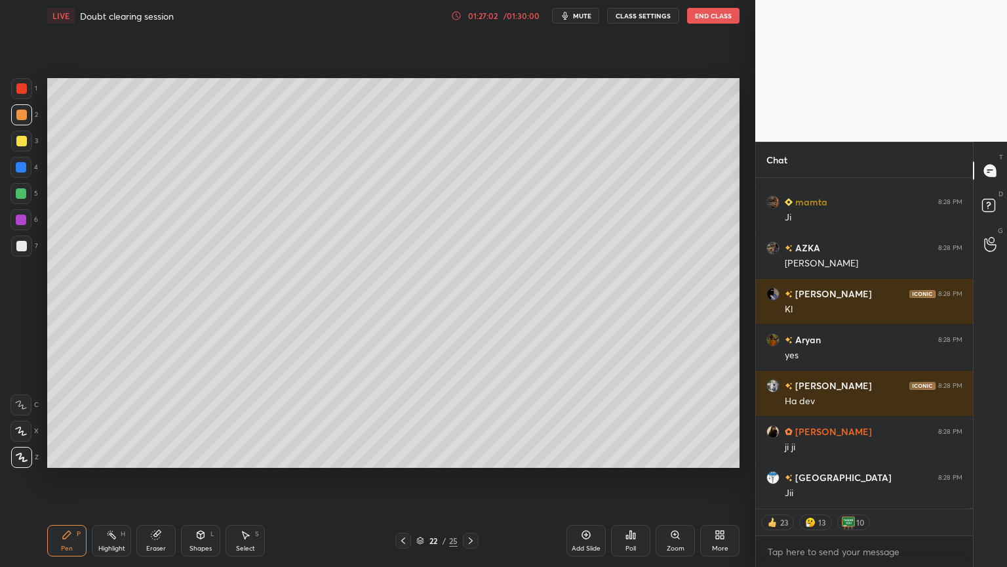
click at [970, 478] on div "MUSA 8:28 PM [PERSON_NAME] 8:28 PM [PERSON_NAME] 8:28 PM [PERSON_NAME] 8:28 PM …" at bounding box center [864, 372] width 217 height 389
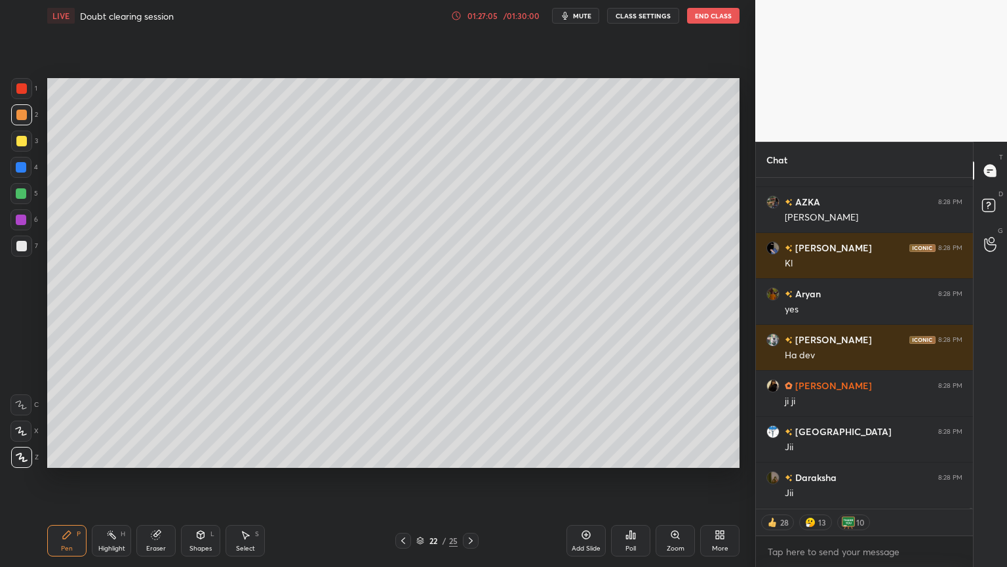
click at [643, 16] on button "CLASS SETTINGS" at bounding box center [643, 16] width 72 height 16
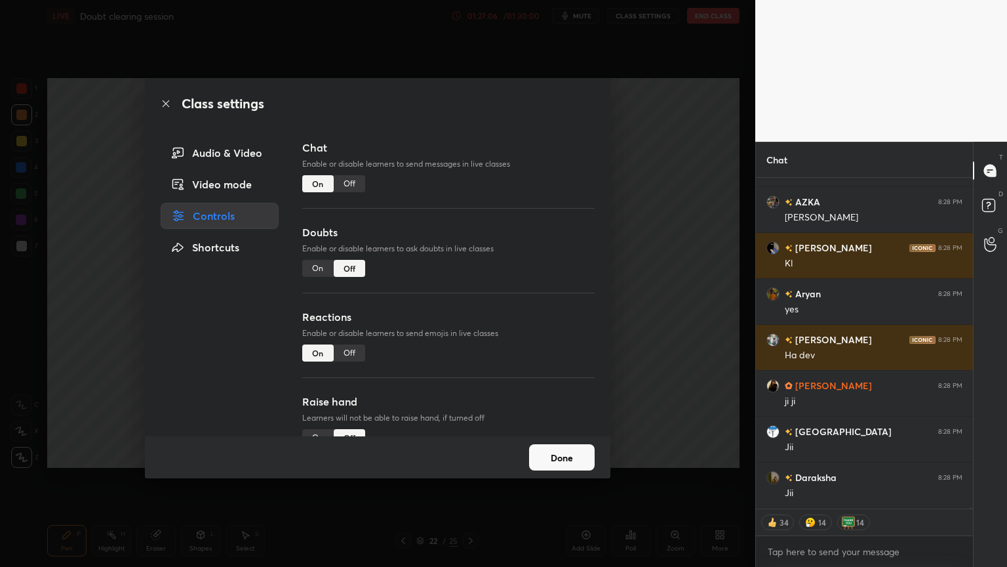
type textarea "x"
drag, startPoint x: 355, startPoint y: 184, endPoint x: 401, endPoint y: 183, distance: 46.6
click at [357, 186] on div "Off" at bounding box center [349, 183] width 31 height 17
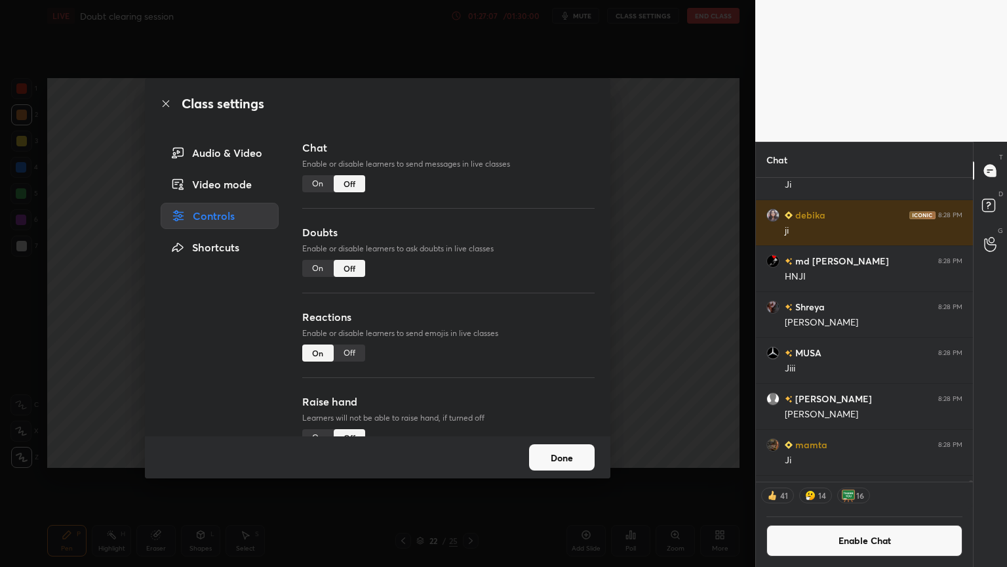
click at [123, 385] on div "Class settings Audio & Video Video mode Controls Shortcuts Chat Enable or disab…" at bounding box center [377, 283] width 755 height 567
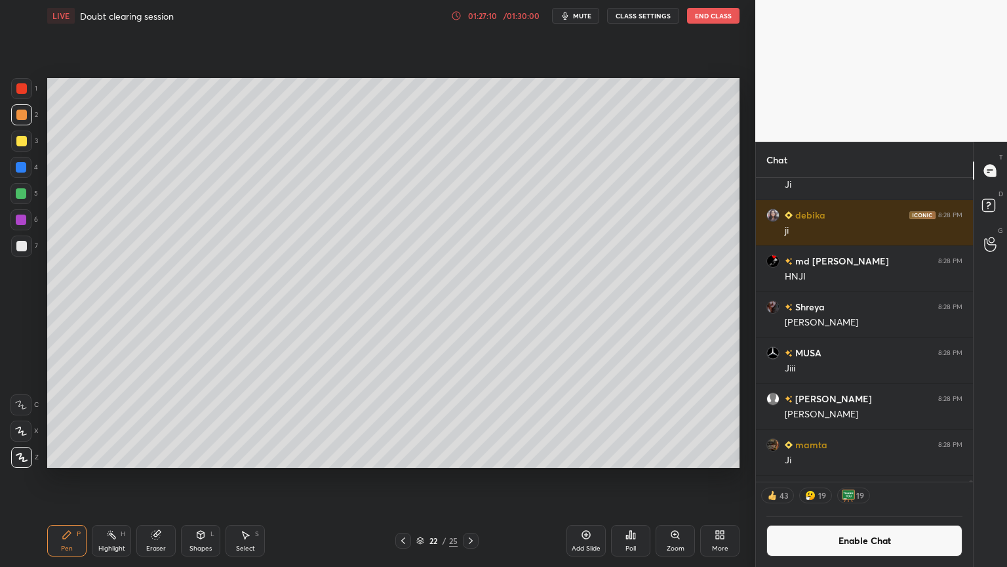
click at [201, 478] on div "Shapes" at bounding box center [200, 548] width 22 height 7
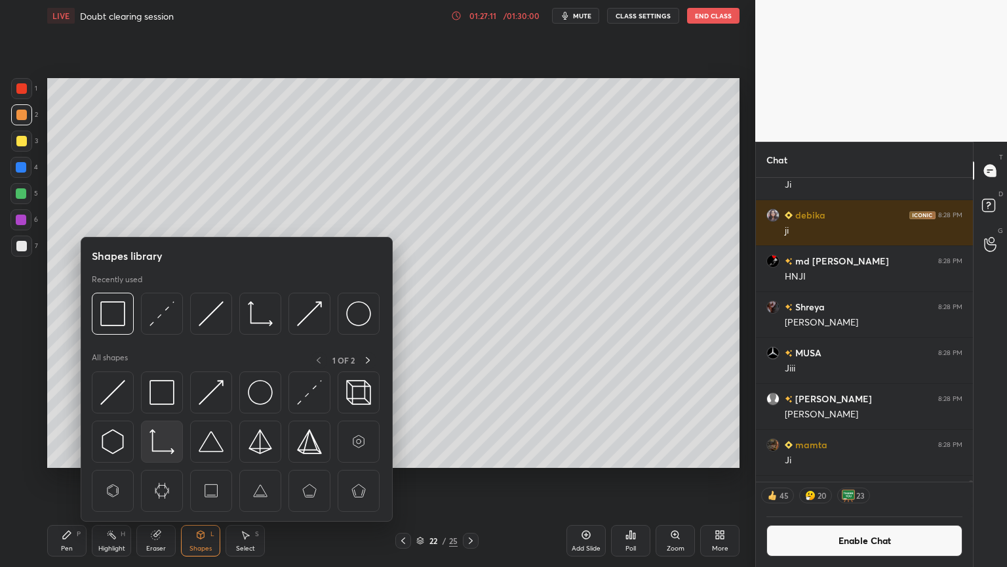
click at [161, 450] on img at bounding box center [161, 441] width 25 height 25
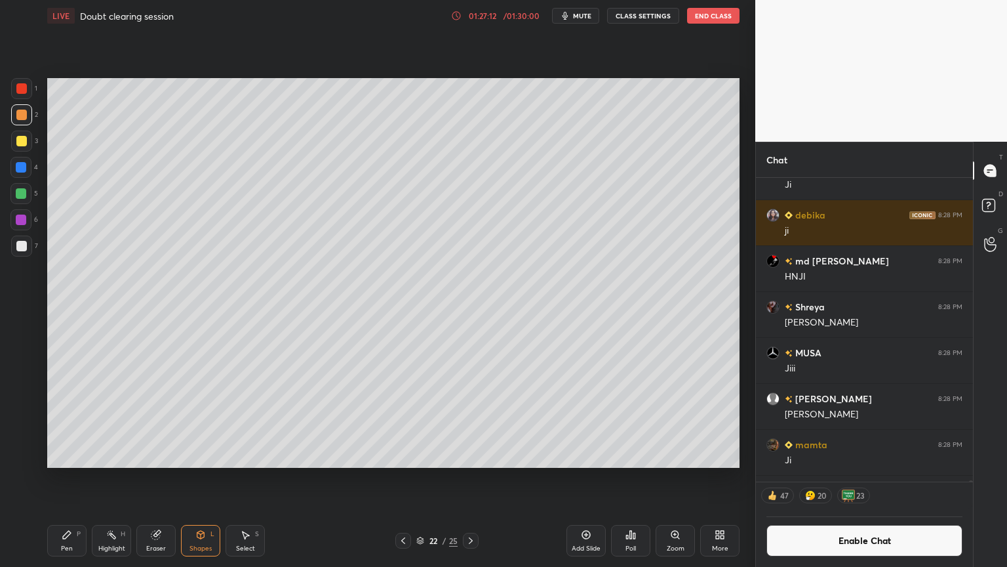
click at [24, 247] on div at bounding box center [21, 246] width 10 height 10
click at [69, 478] on div "Pen P" at bounding box center [66, 540] width 39 height 31
click at [22, 113] on div at bounding box center [21, 115] width 10 height 10
click at [209, 478] on div "Shapes" at bounding box center [200, 548] width 22 height 7
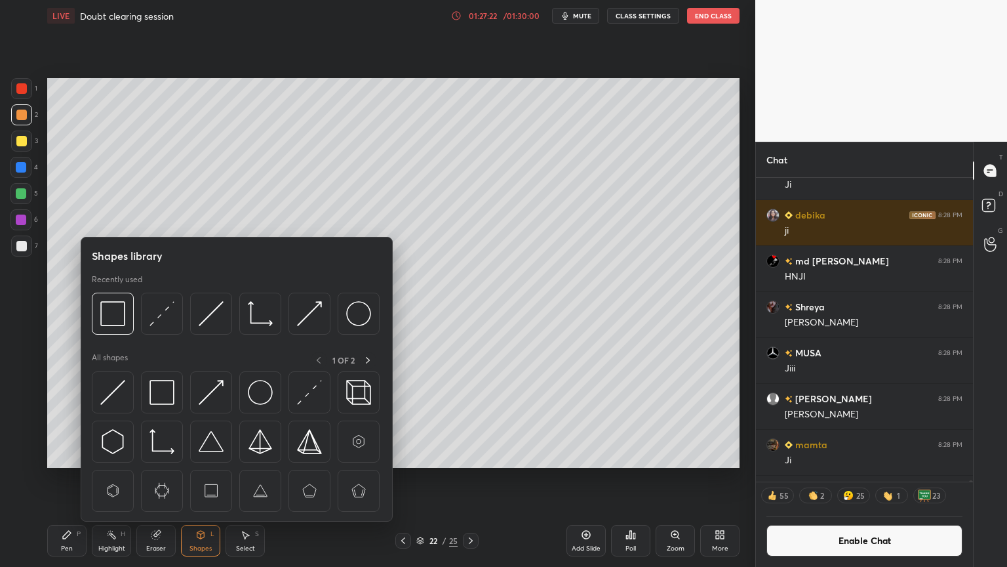
click at [61, 478] on div "Pen" at bounding box center [67, 548] width 12 height 7
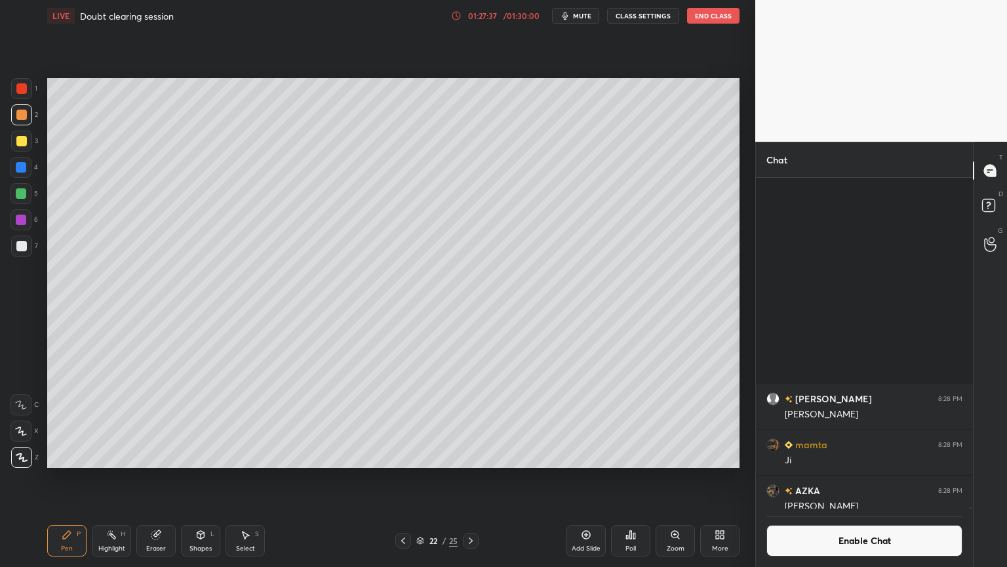
scroll to position [112665, 0]
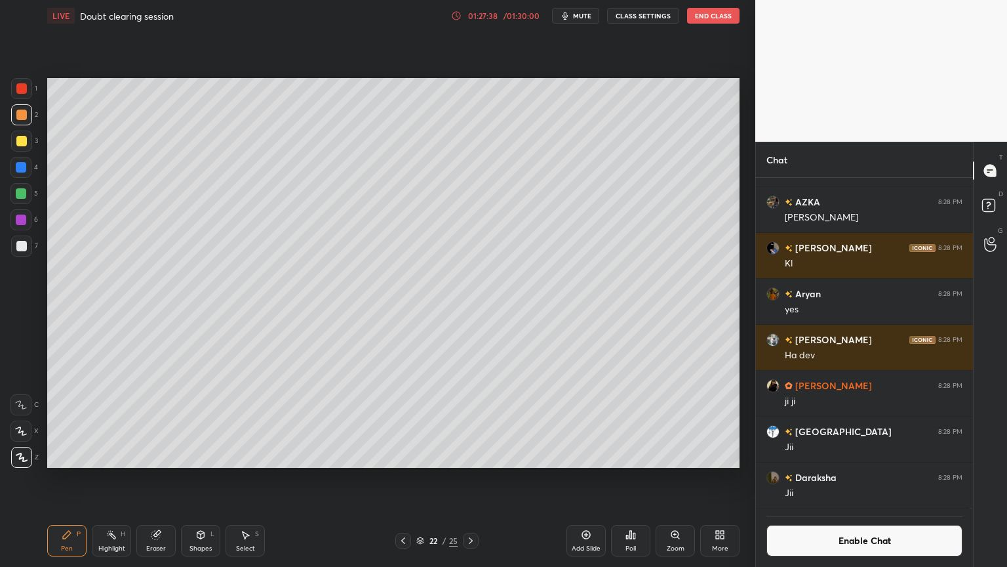
click at [208, 478] on div "Shapes L" at bounding box center [200, 540] width 39 height 31
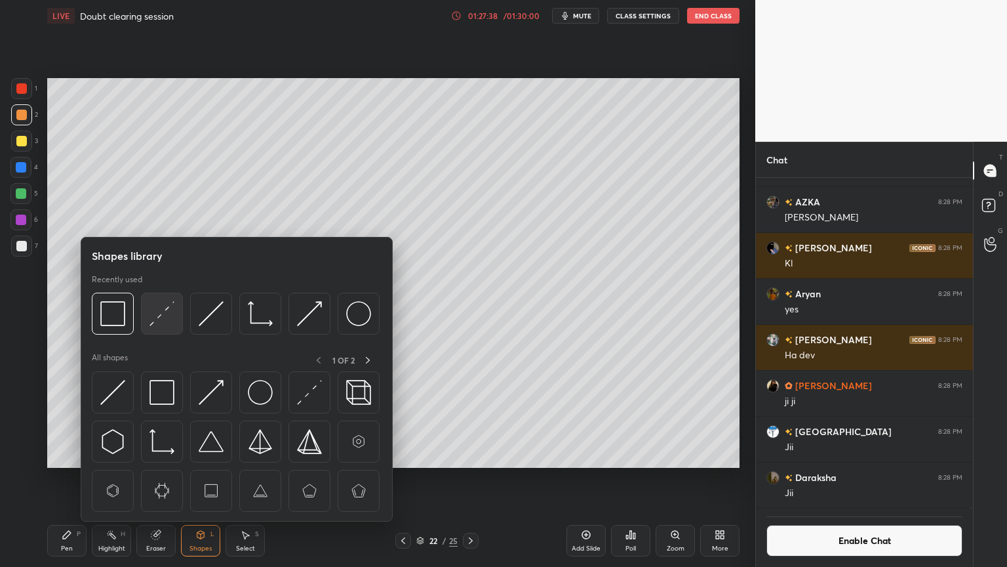
click at [161, 319] on img at bounding box center [161, 313] width 25 height 25
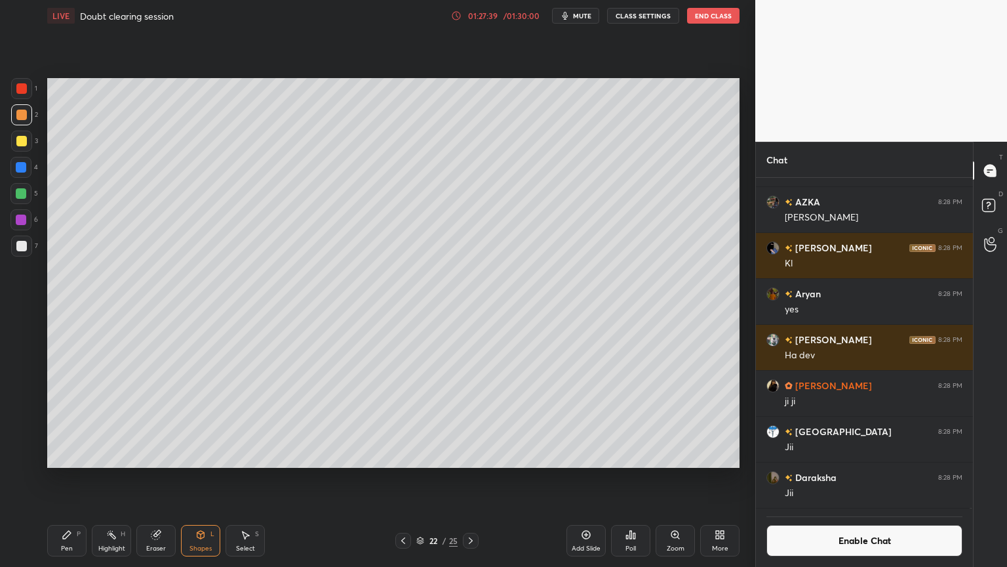
click at [21, 253] on div at bounding box center [21, 245] width 21 height 21
click at [58, 478] on div "Pen P" at bounding box center [66, 540] width 39 height 31
click at [24, 92] on div at bounding box center [21, 88] width 10 height 10
click at [200, 478] on div "Shapes" at bounding box center [200, 548] width 22 height 7
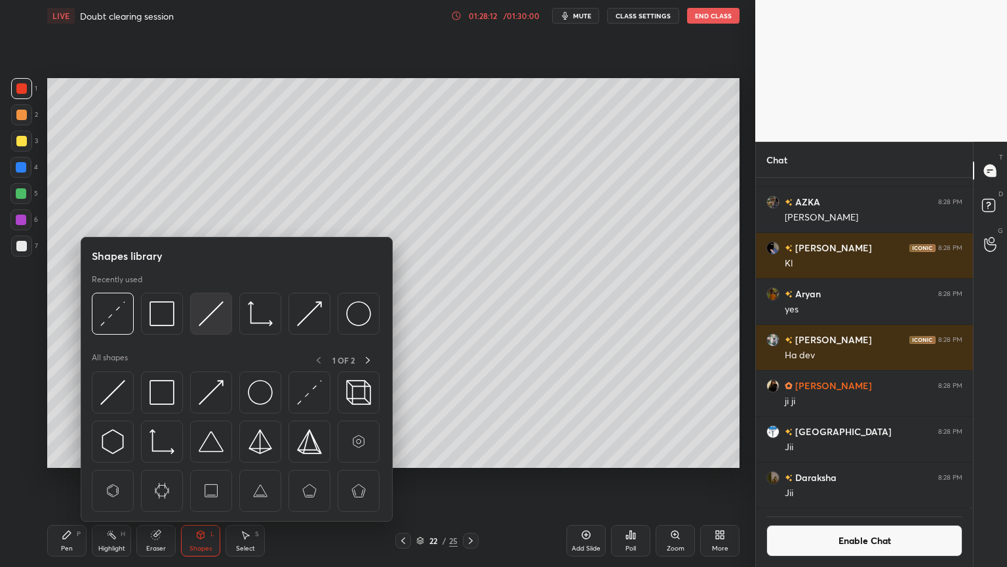
click at [204, 327] on div at bounding box center [211, 313] width 42 height 42
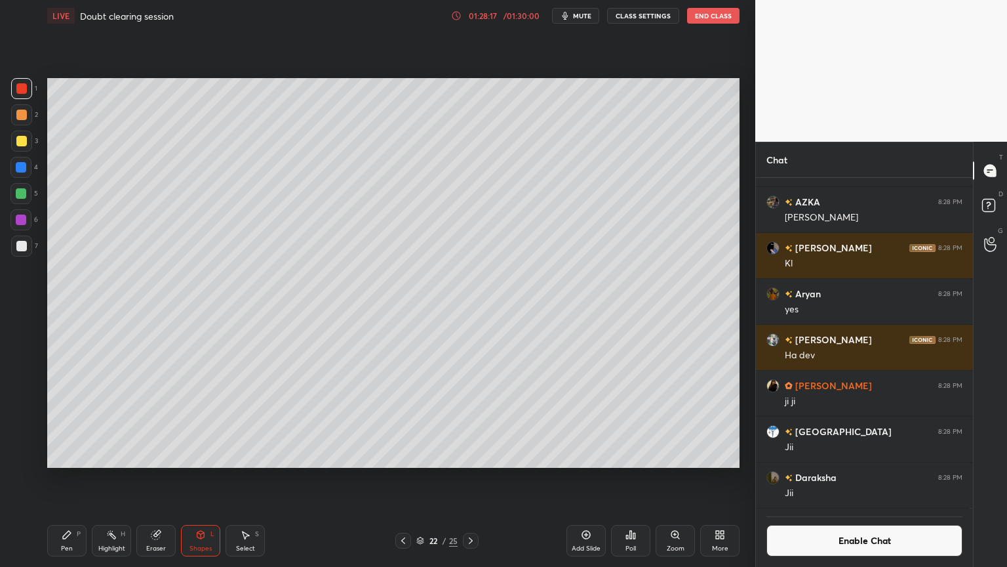
click at [60, 478] on div "Pen P" at bounding box center [66, 540] width 39 height 31
drag, startPoint x: 16, startPoint y: 243, endPoint x: 39, endPoint y: 236, distance: 24.1
click at [24, 243] on div at bounding box center [21, 246] width 10 height 10
click at [641, 22] on button "CLASS SETTINGS" at bounding box center [643, 16] width 72 height 16
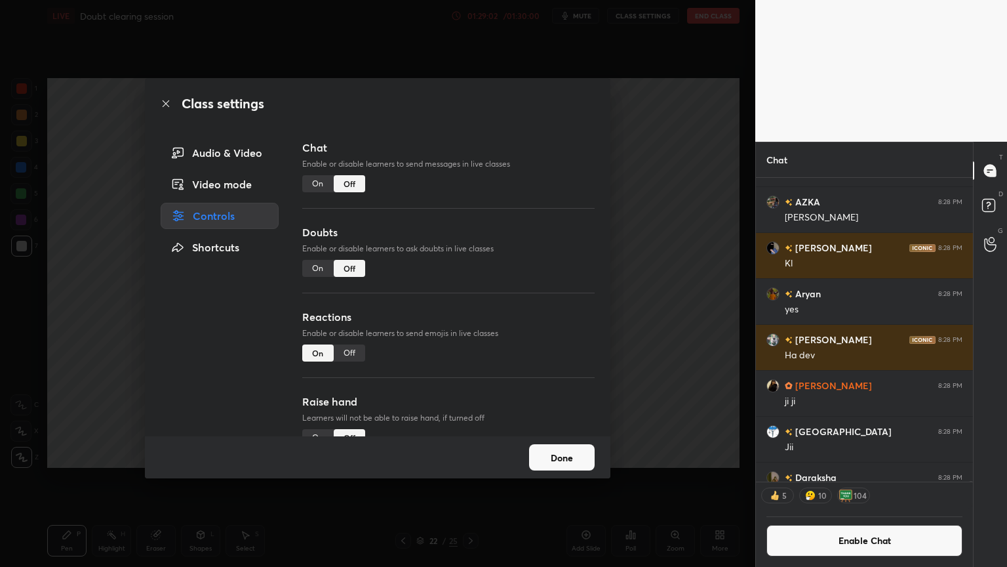
drag, startPoint x: 349, startPoint y: 346, endPoint x: 371, endPoint y: 338, distance: 23.6
click at [351, 346] on div "Off" at bounding box center [349, 352] width 31 height 17
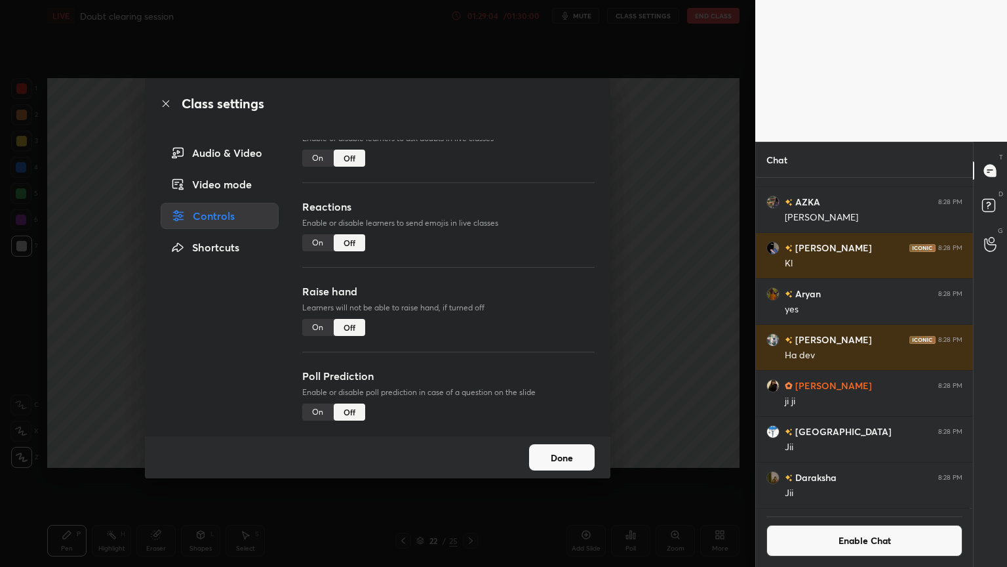
drag, startPoint x: 570, startPoint y: 455, endPoint x: 565, endPoint y: 397, distance: 57.9
click at [570, 453] on button "Done" at bounding box center [562, 457] width 66 height 26
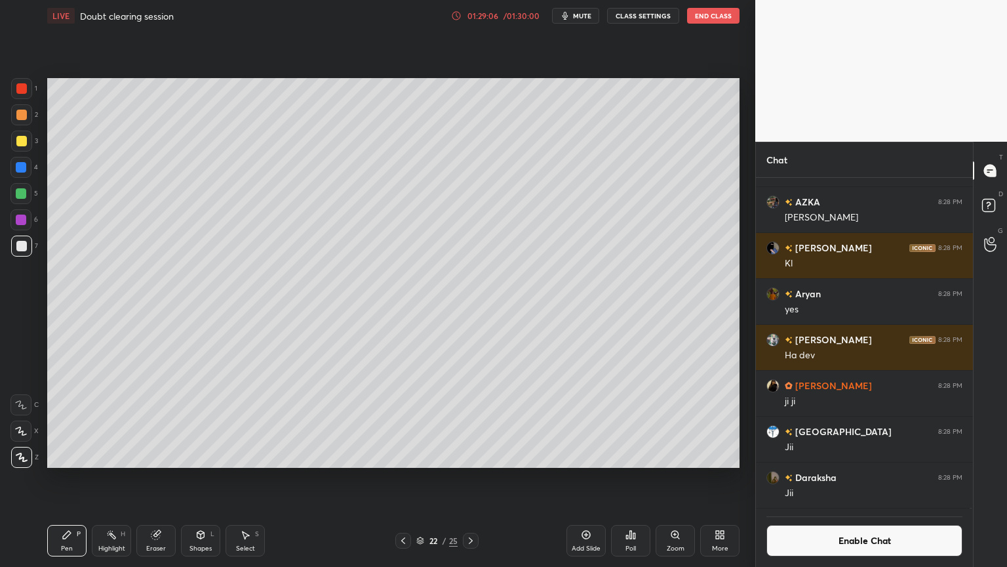
click at [707, 12] on button "End Class" at bounding box center [713, 16] width 52 height 16
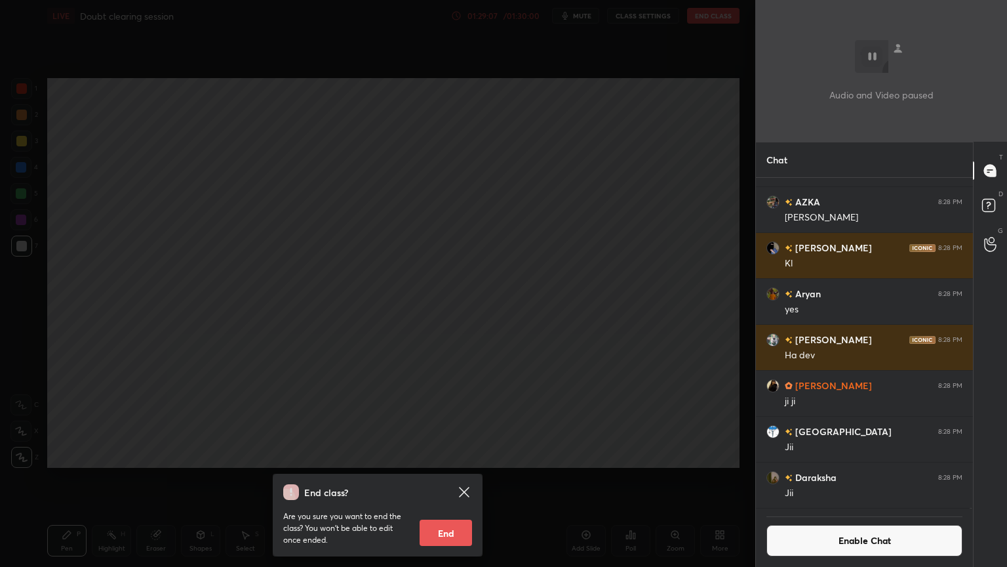
click at [438, 478] on button "End" at bounding box center [446, 532] width 52 height 26
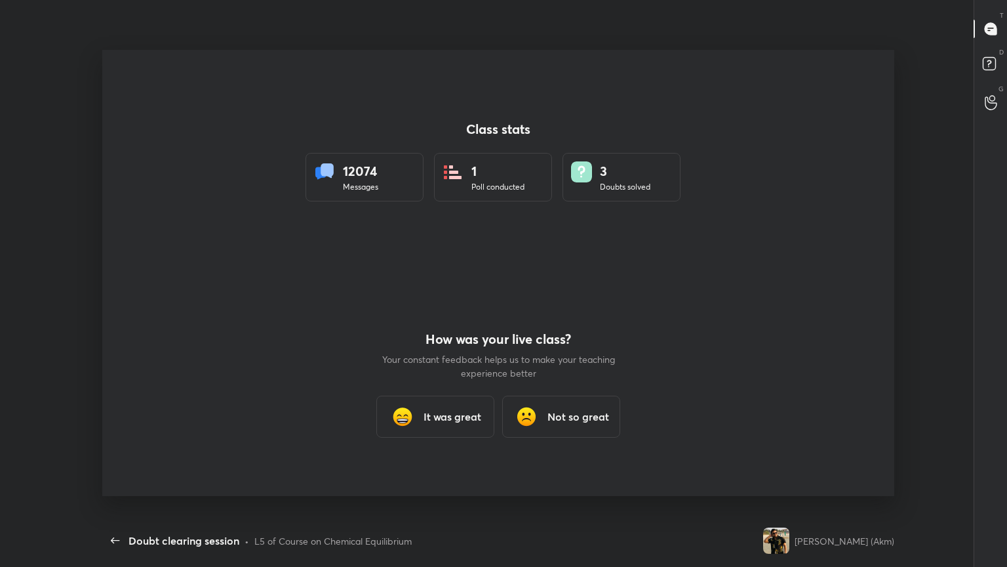
scroll to position [0, 0]
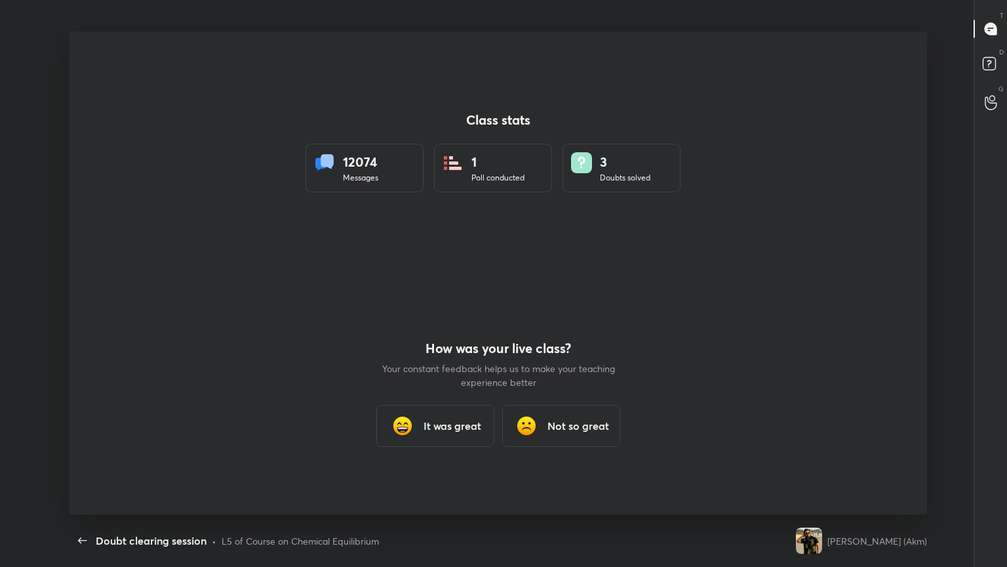
click at [457, 427] on h3 "It was great" at bounding box center [453, 426] width 58 height 16
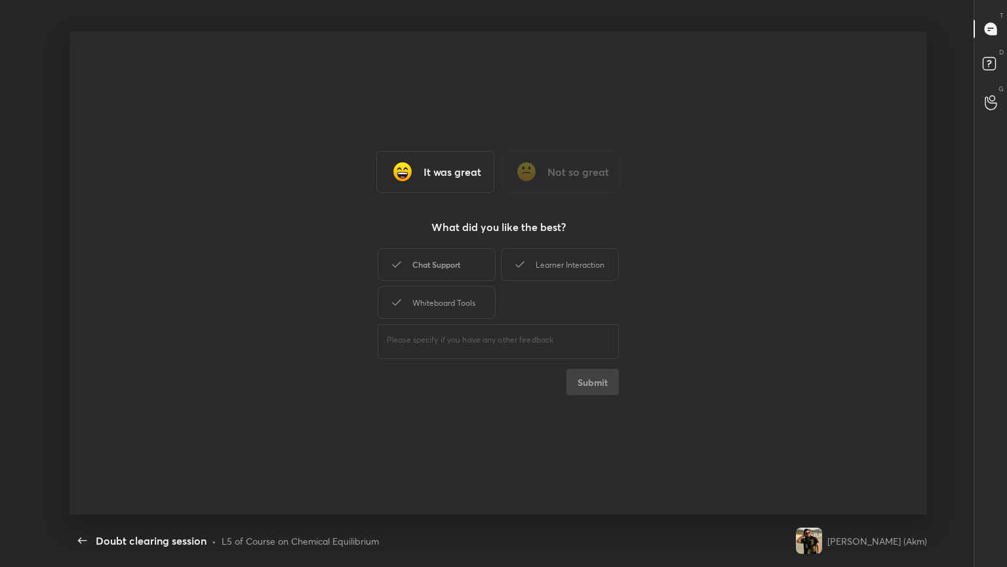
click at [458, 264] on div "Chat Support" at bounding box center [437, 264] width 118 height 33
click at [452, 302] on div "Whiteboard Tools" at bounding box center [437, 302] width 118 height 33
click at [559, 268] on div "Learner Interaction" at bounding box center [560, 264] width 118 height 33
click at [585, 378] on button "Submit" at bounding box center [593, 381] width 52 height 26
